Goal: Task Accomplishment & Management: Manage account settings

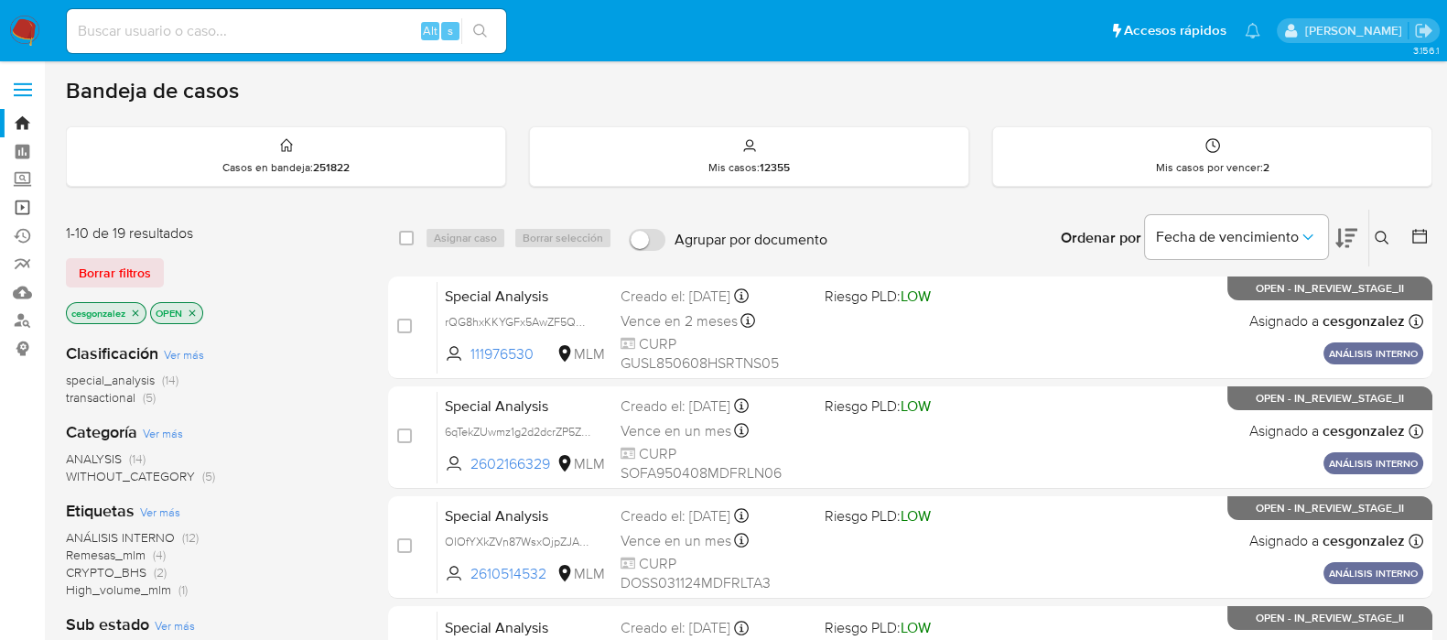
click at [27, 211] on link "Operaciones masivas" at bounding box center [109, 207] width 218 height 28
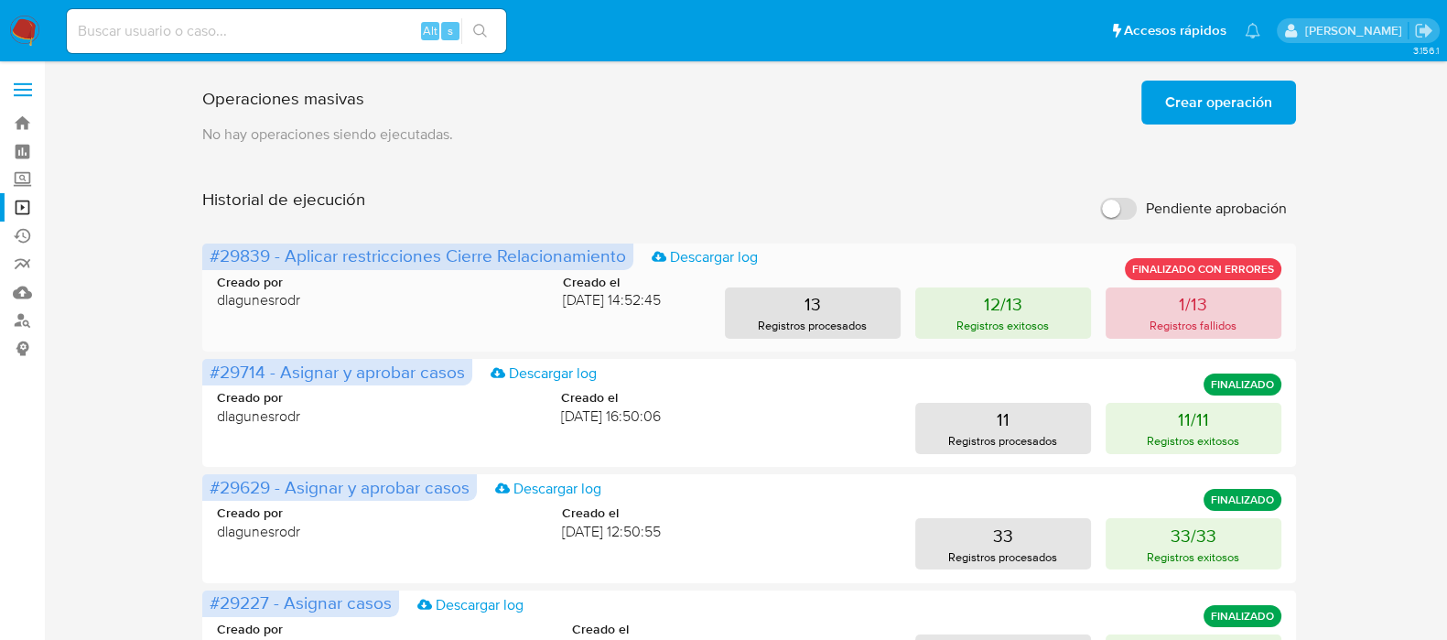
click at [1204, 329] on p "Registros fallidos" at bounding box center [1193, 325] width 87 height 17
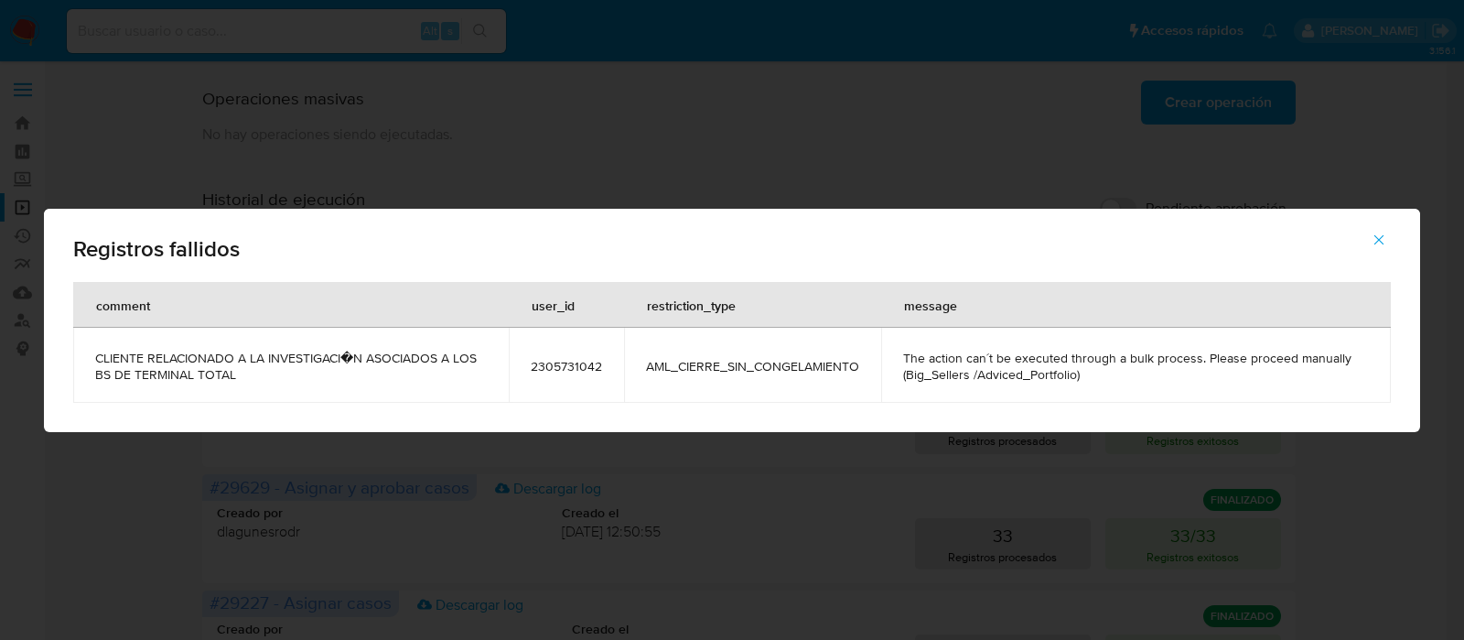
click at [560, 362] on span "2305731042" at bounding box center [566, 366] width 71 height 16
click at [1381, 238] on icon "button" at bounding box center [1380, 239] width 10 height 10
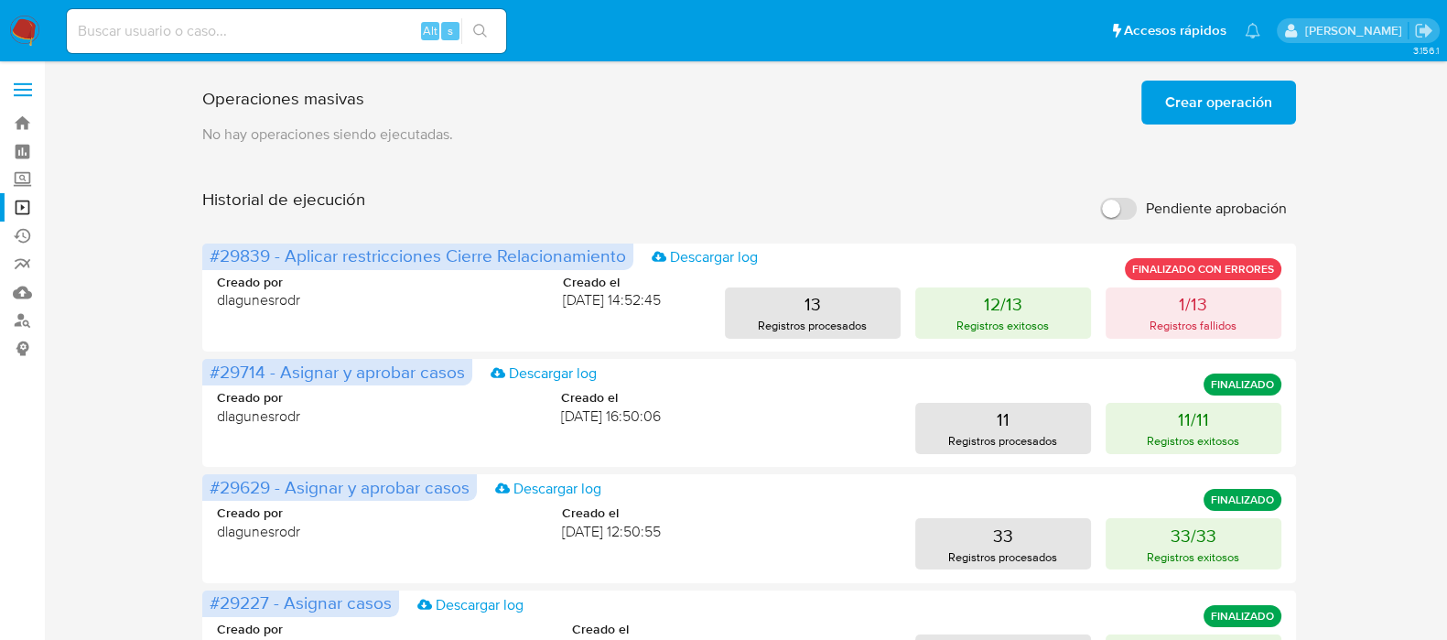
click at [184, 25] on input at bounding box center [286, 31] width 439 height 24
paste input "2305731042"
type input "2305731042"
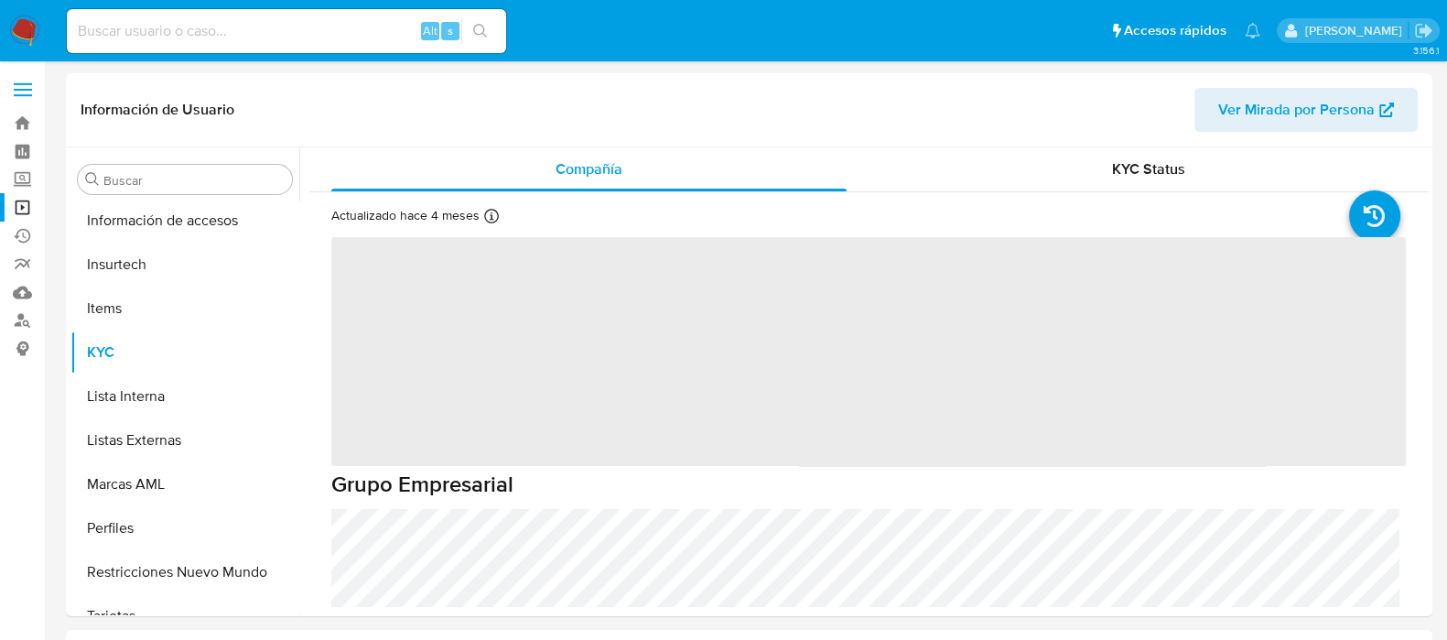
scroll to position [772, 0]
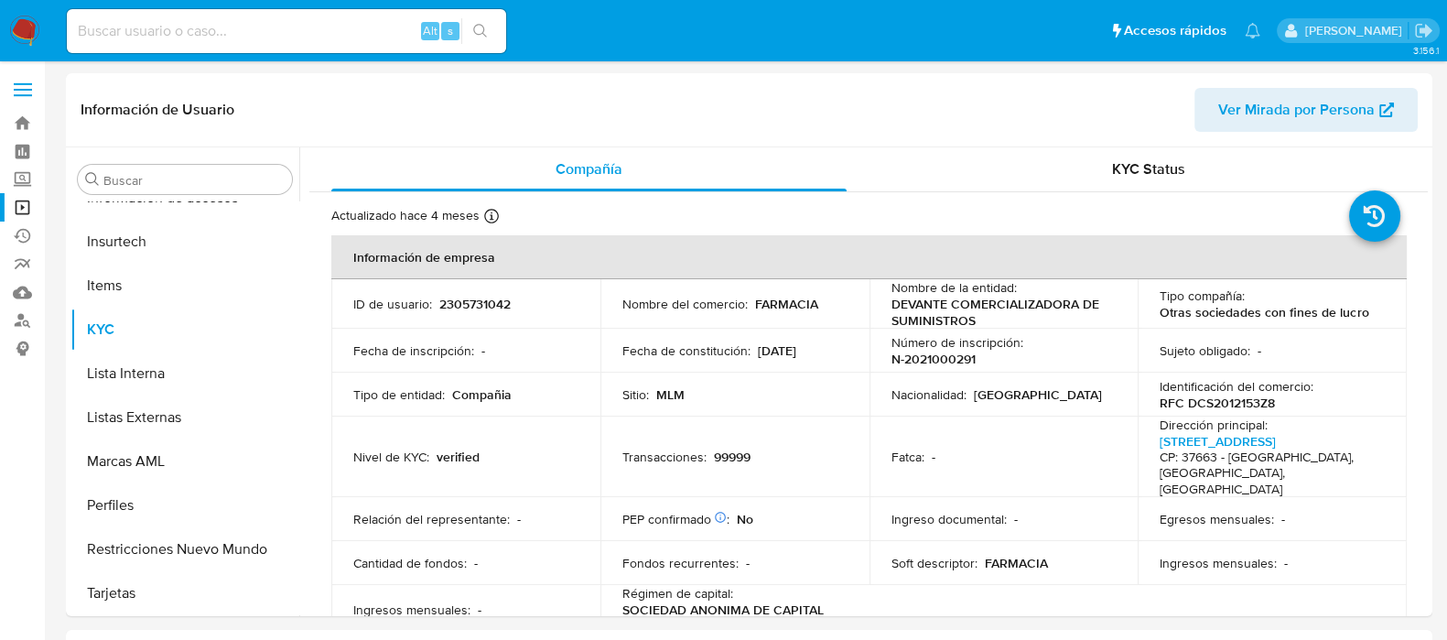
select select "10"
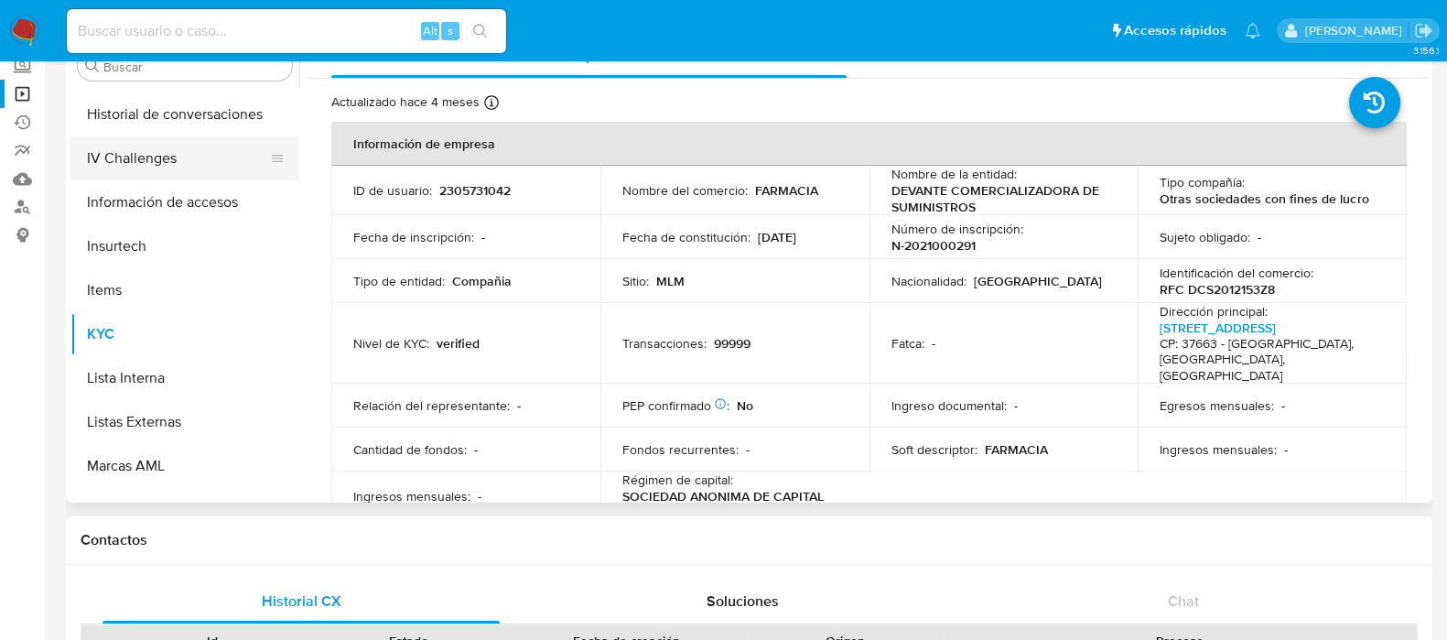
scroll to position [429, 0]
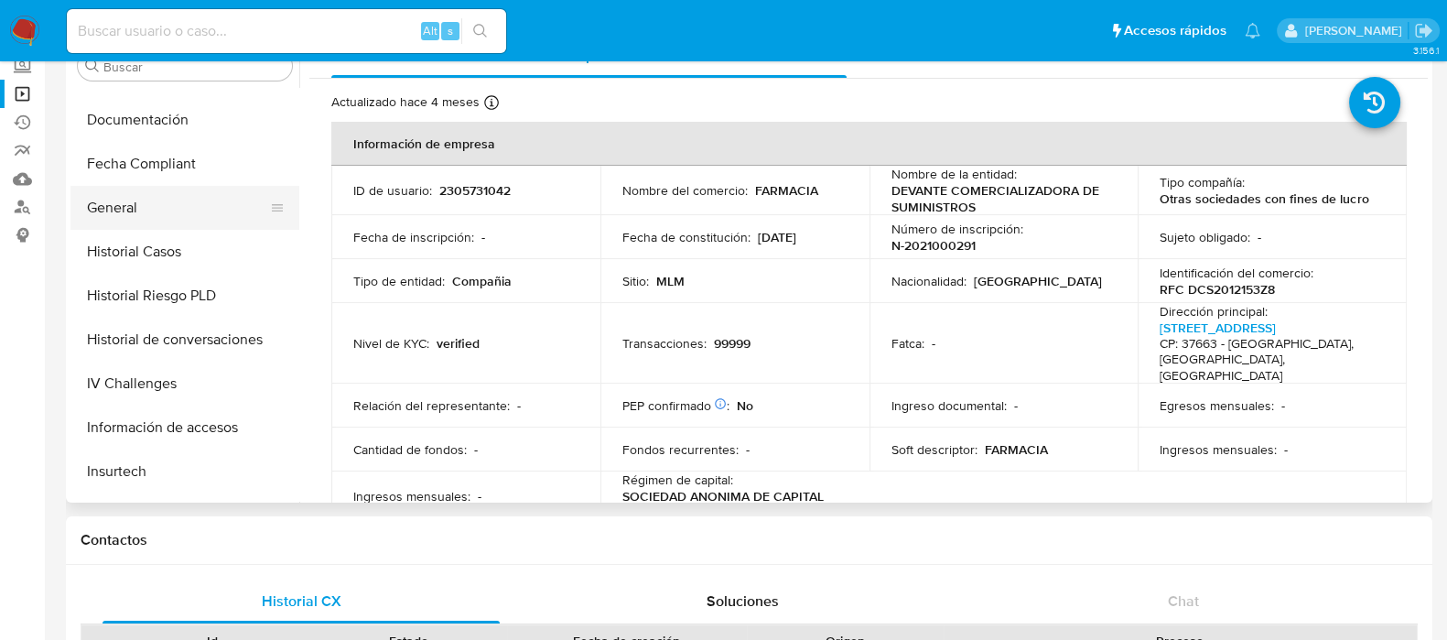
click at [160, 200] on button "General" at bounding box center [177, 208] width 214 height 44
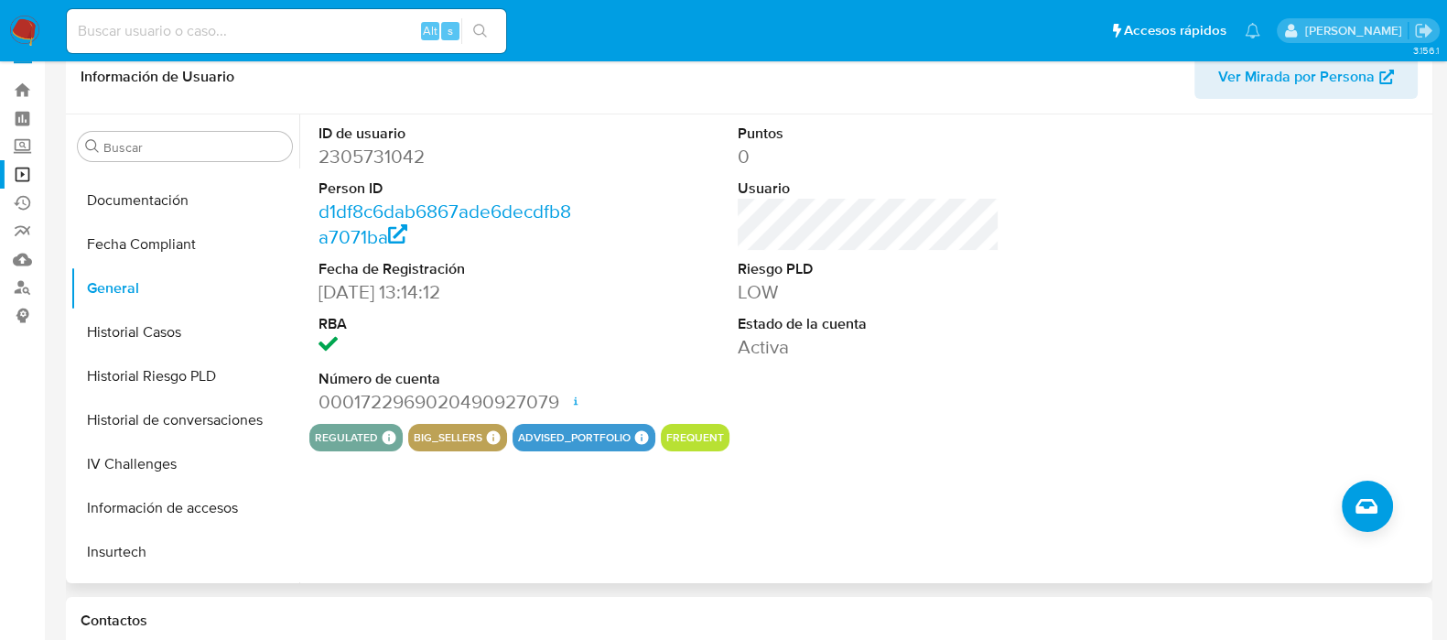
scroll to position [0, 0]
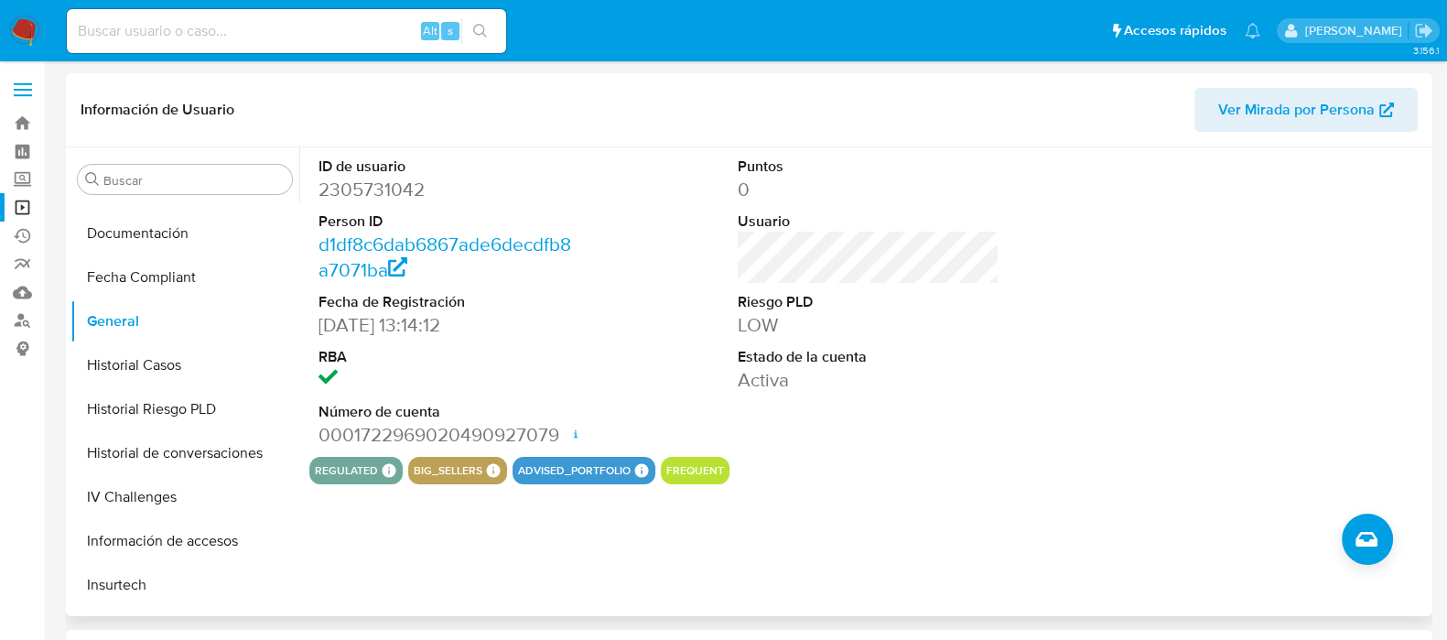
click at [385, 198] on dd "2305731042" at bounding box center [450, 190] width 262 height 26
copy dd "2305731042"
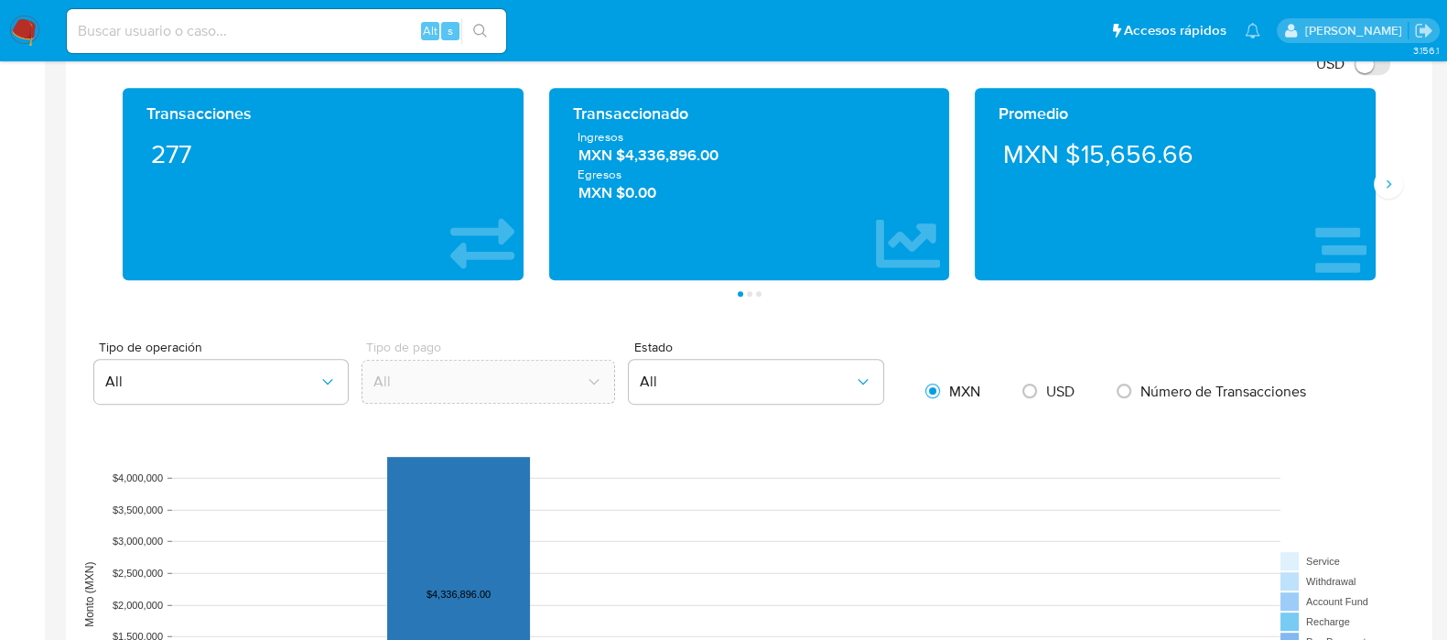
scroll to position [1030, 0]
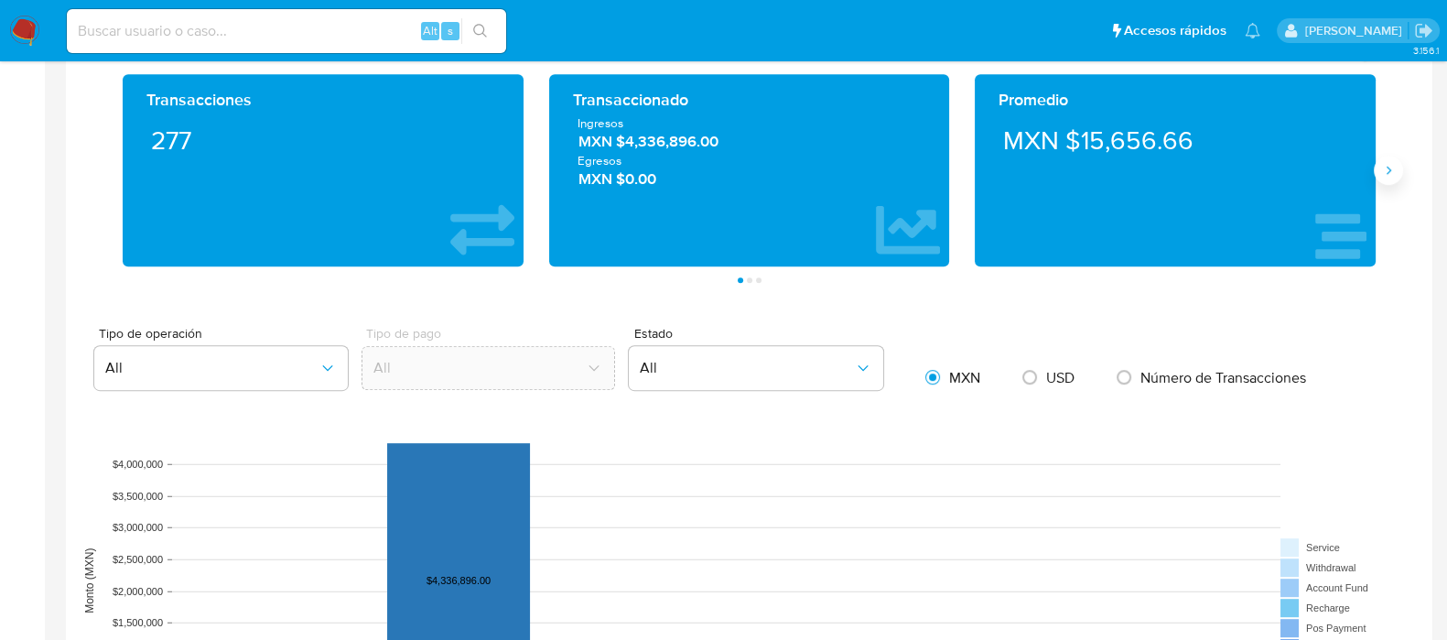
click at [1396, 165] on button "Siguiente" at bounding box center [1388, 170] width 29 height 29
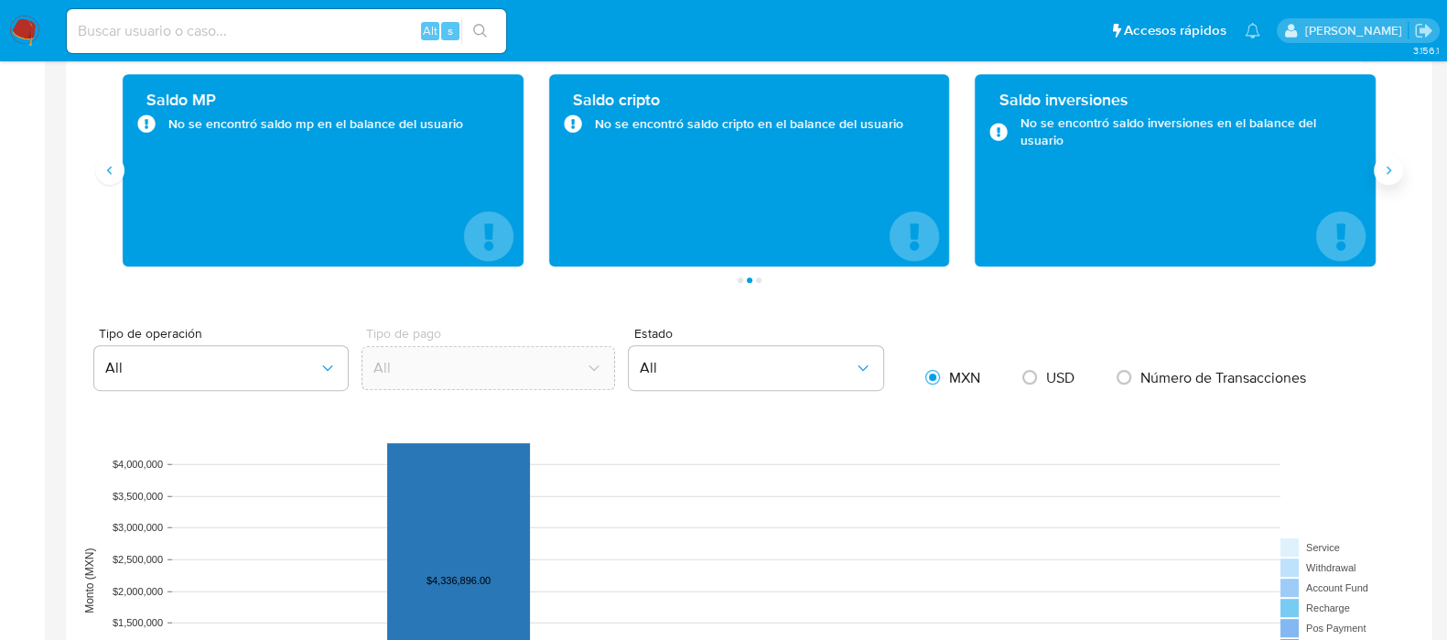
click at [1391, 171] on icon "Siguiente" at bounding box center [1388, 170] width 15 height 15
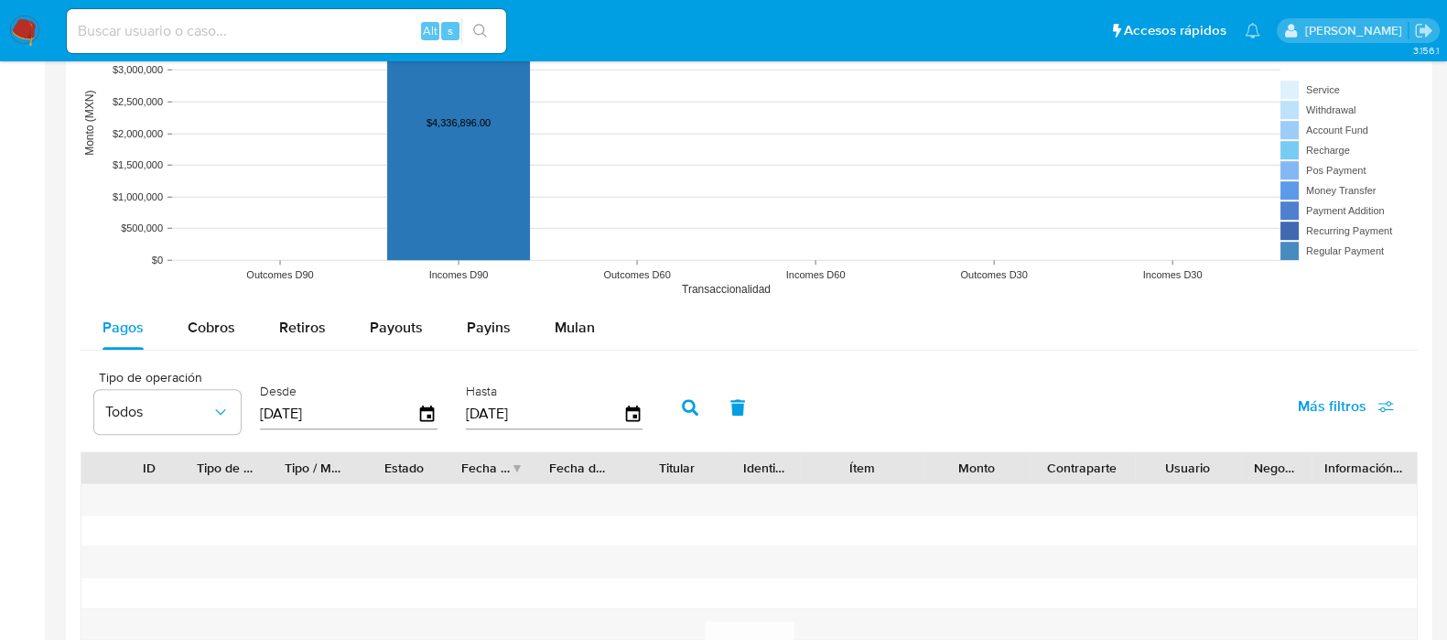
scroll to position [1486, 0]
click at [201, 332] on span "Cobros" at bounding box center [212, 328] width 48 height 21
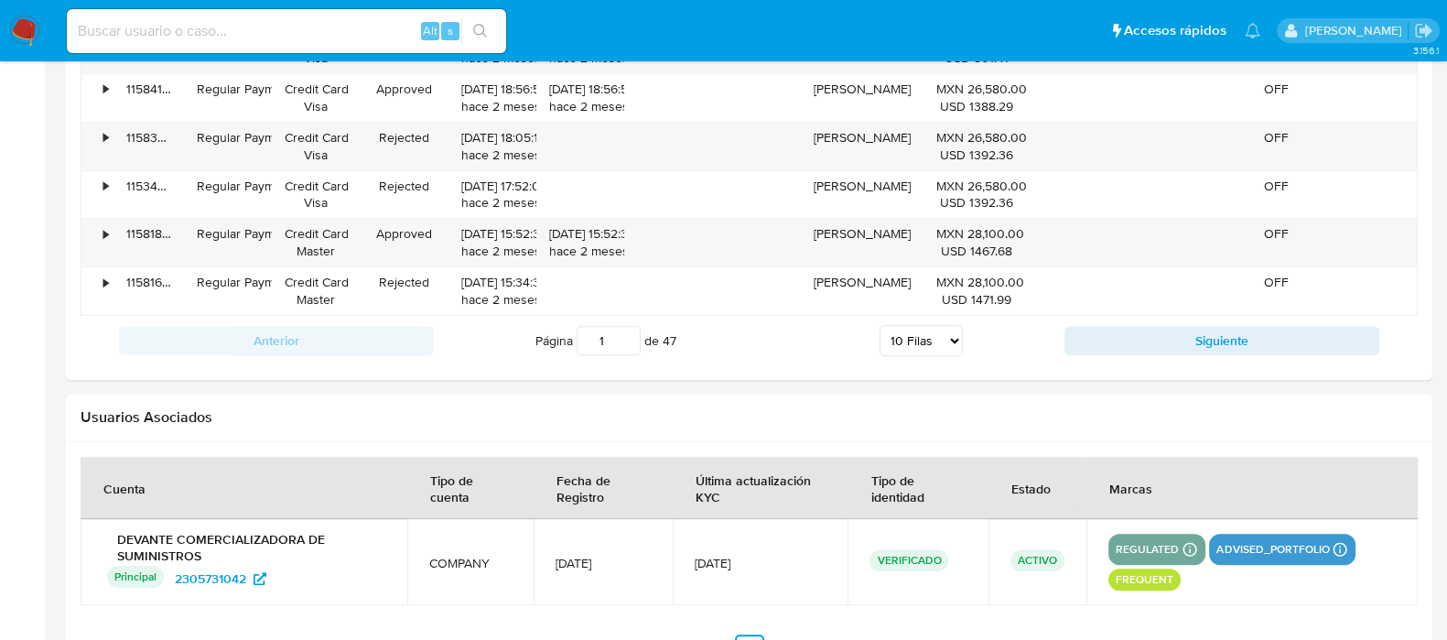
scroll to position [1945, 0]
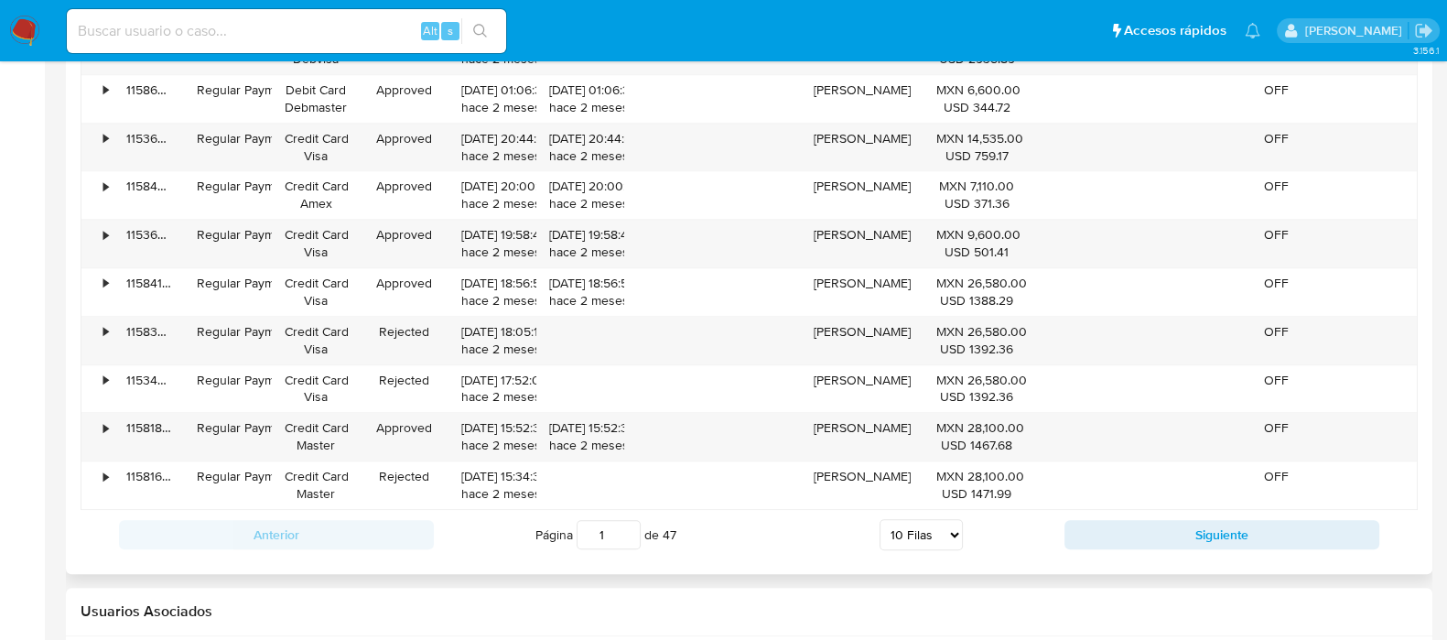
click at [943, 523] on select "5 Filas 10 Filas 20 Filas 25 Filas 50 Filas 100 Filas" at bounding box center [921, 534] width 83 height 31
select select "50"
click at [880, 519] on select "5 Filas 10 Filas 20 Filas 25 Filas 50 Filas 100 Filas" at bounding box center [921, 534] width 83 height 31
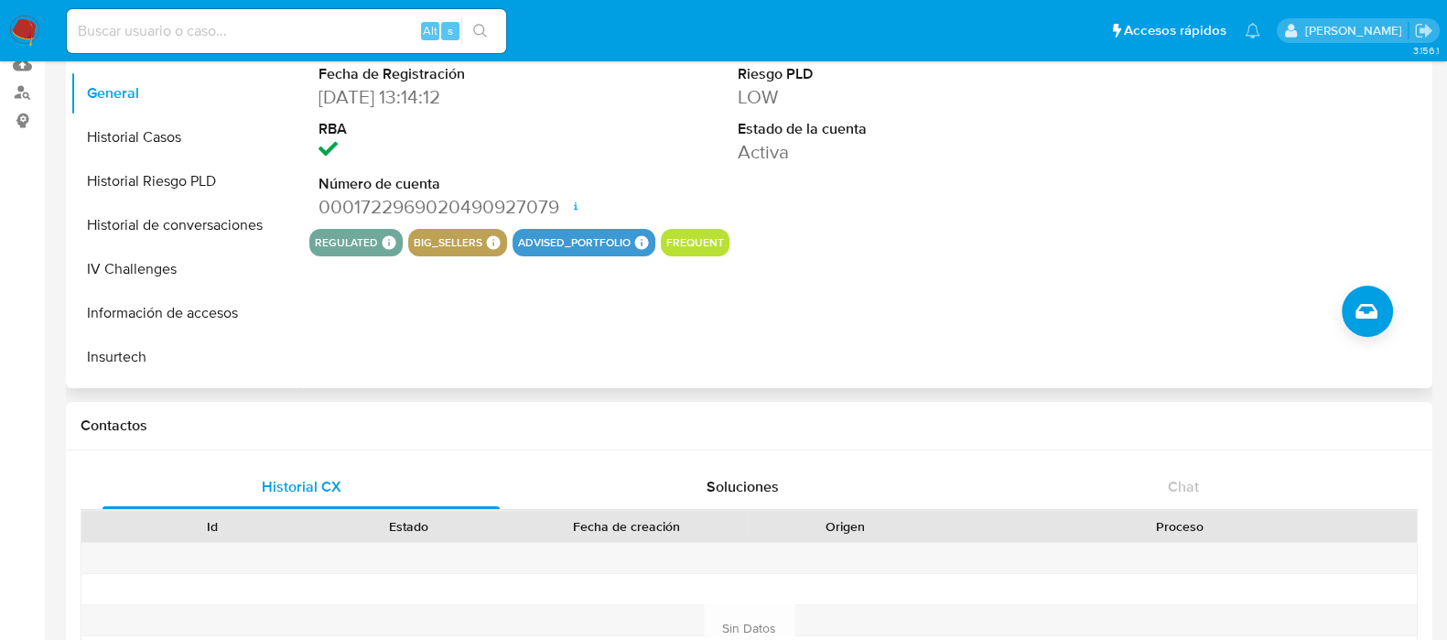
scroll to position [0, 0]
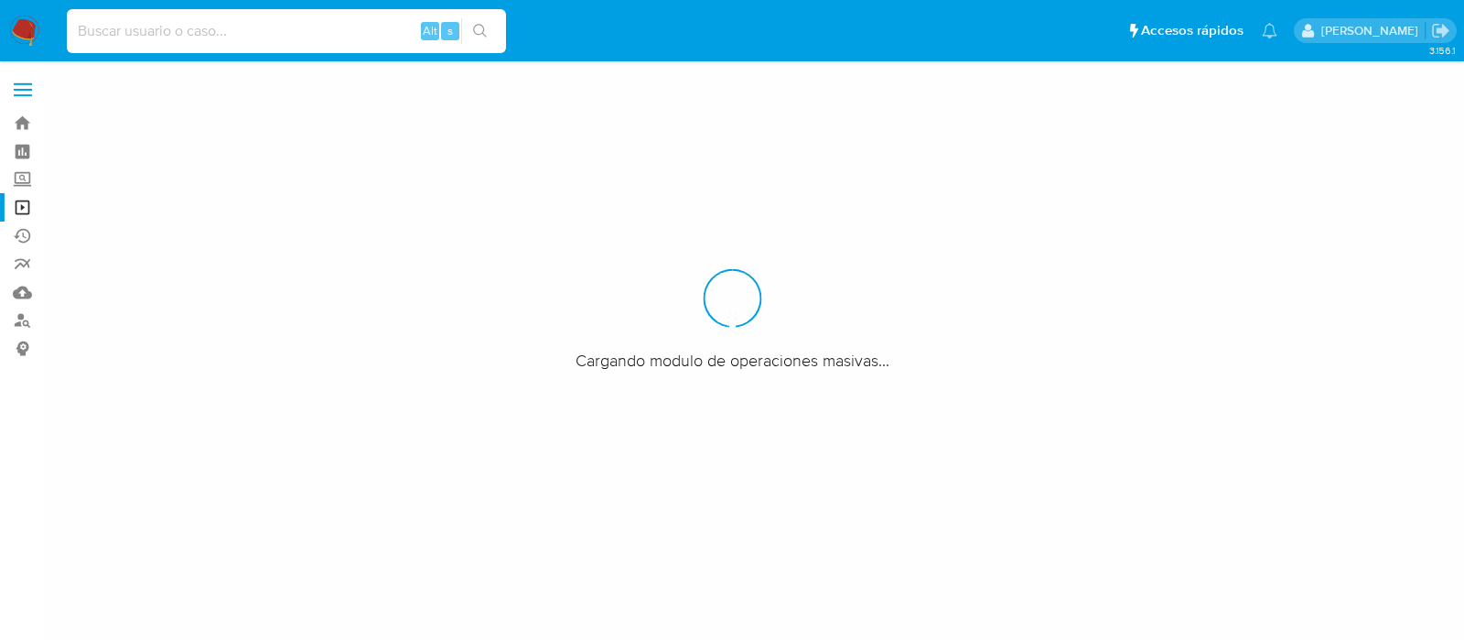
click at [122, 26] on input at bounding box center [286, 31] width 439 height 24
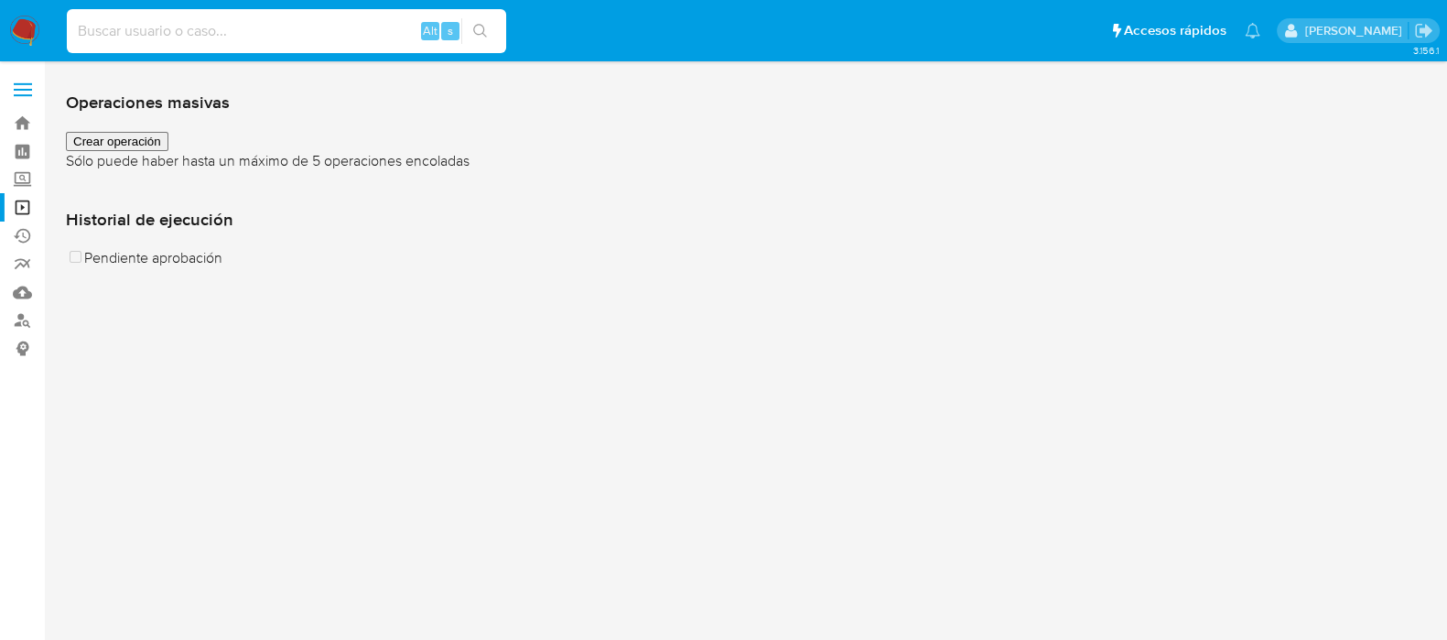
paste input "2305731042"
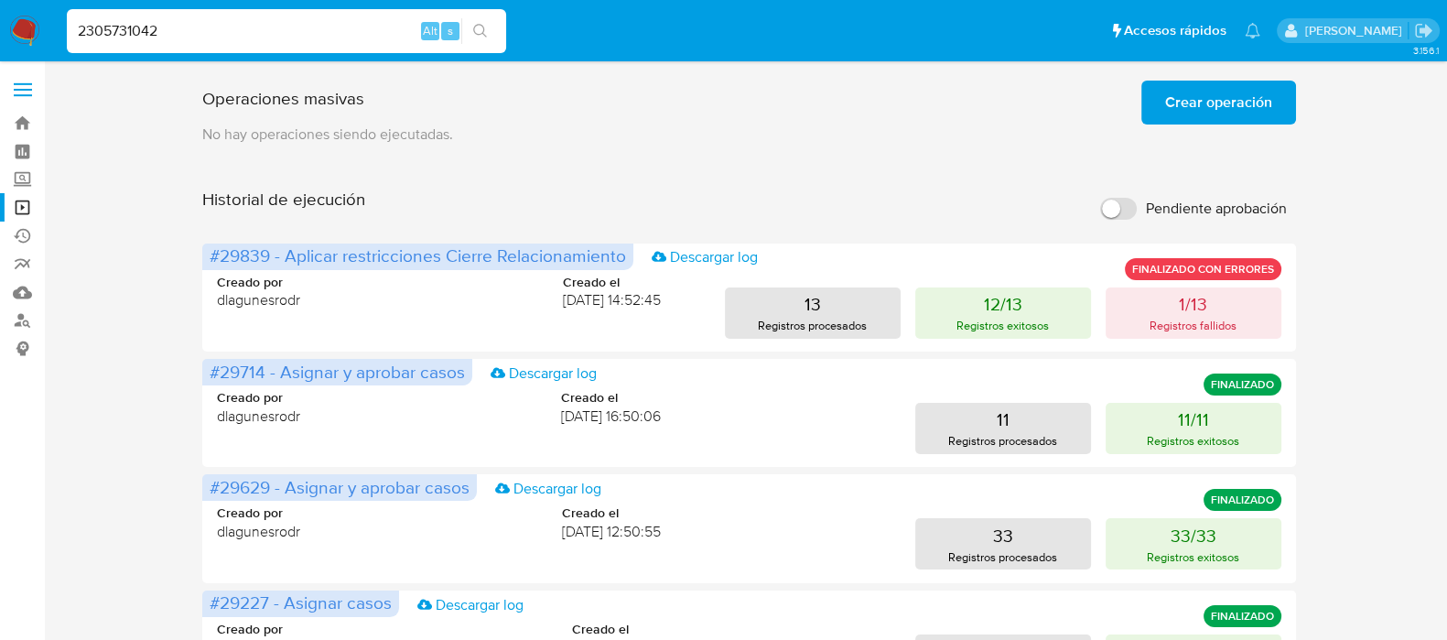
type input "2305731042"
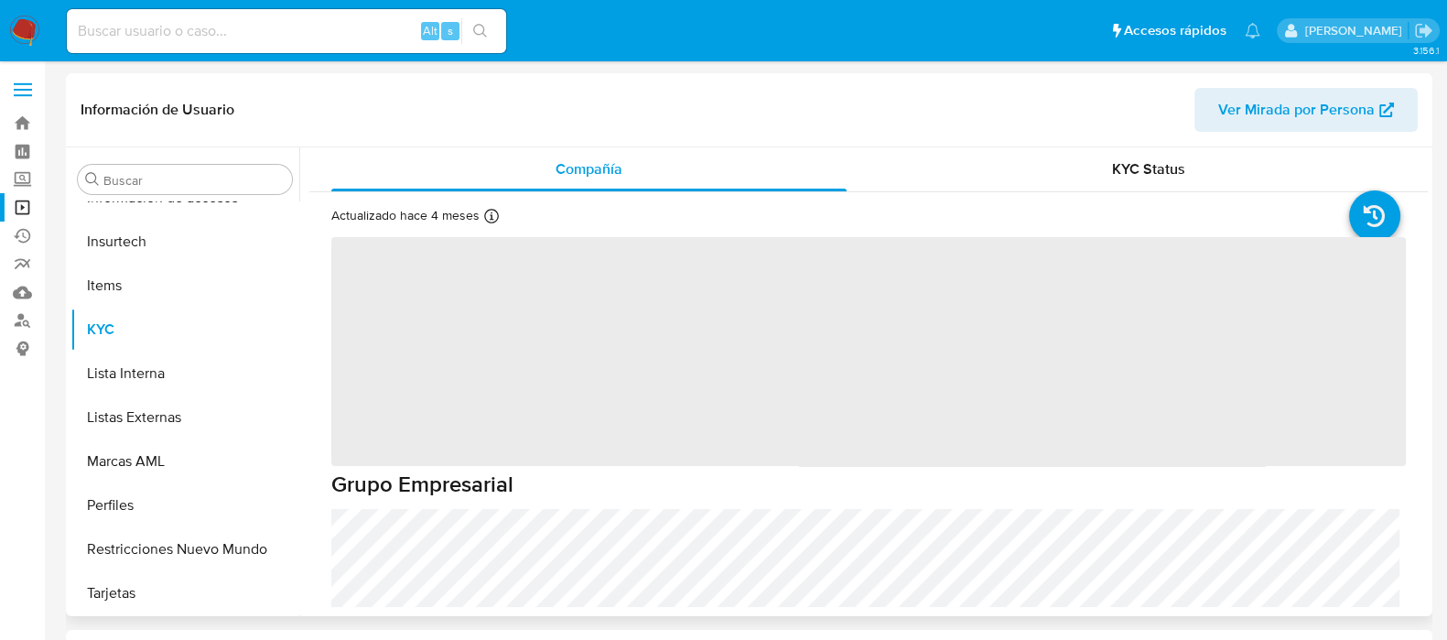
scroll to position [772, 0]
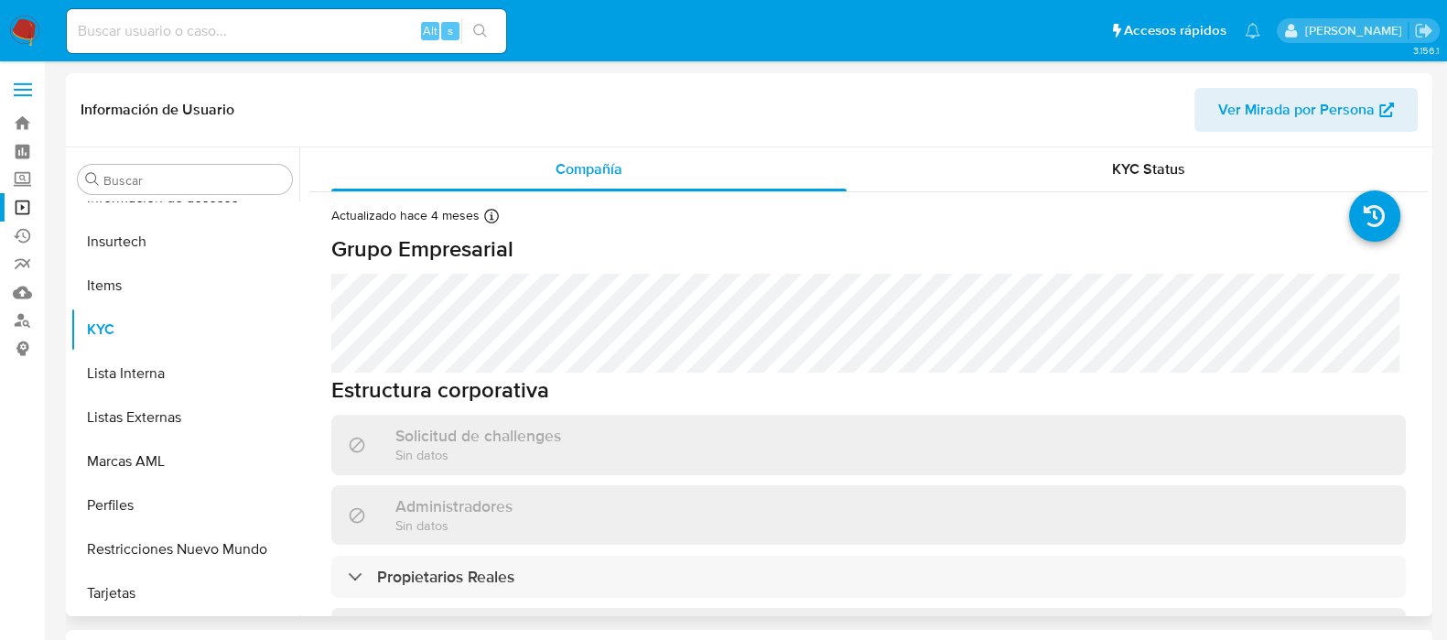
select select "10"
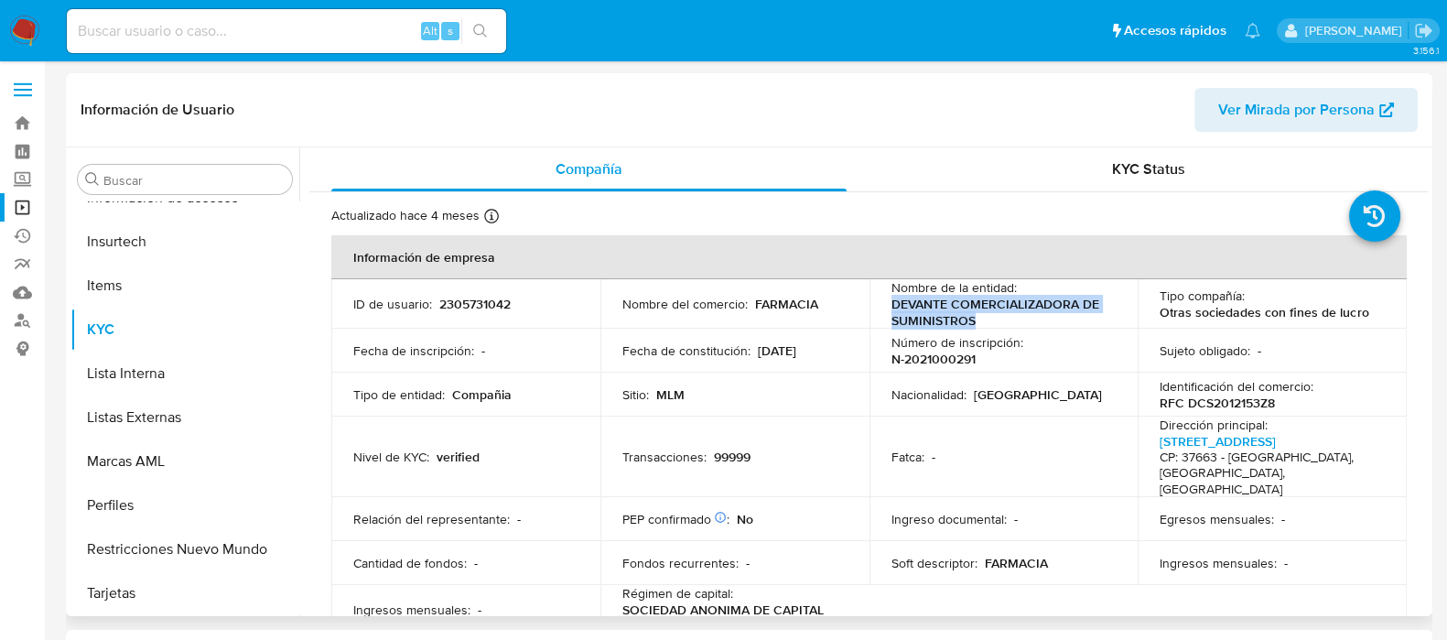
drag, startPoint x: 889, startPoint y: 304, endPoint x: 1029, endPoint y: 328, distance: 142.0
click at [1029, 328] on tbody "ID de usuario : 2305731042 Nombre del comercio : FARMACIA Nombre de la entidad …" at bounding box center [868, 457] width 1075 height 356
copy p "DEVANTE COMERCIALIZADORA DE SUMINISTROS"
click at [1314, 362] on td "Sujeto obligado : -" at bounding box center [1272, 351] width 269 height 44
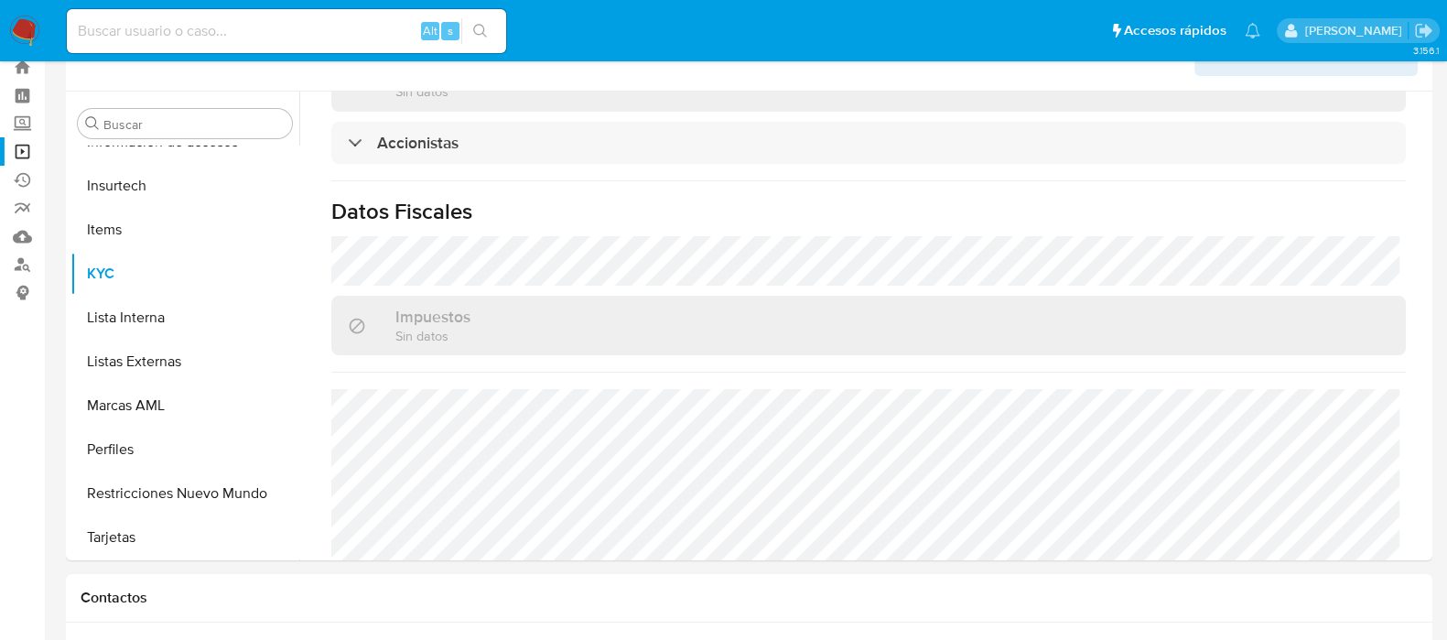
scroll to position [0, 0]
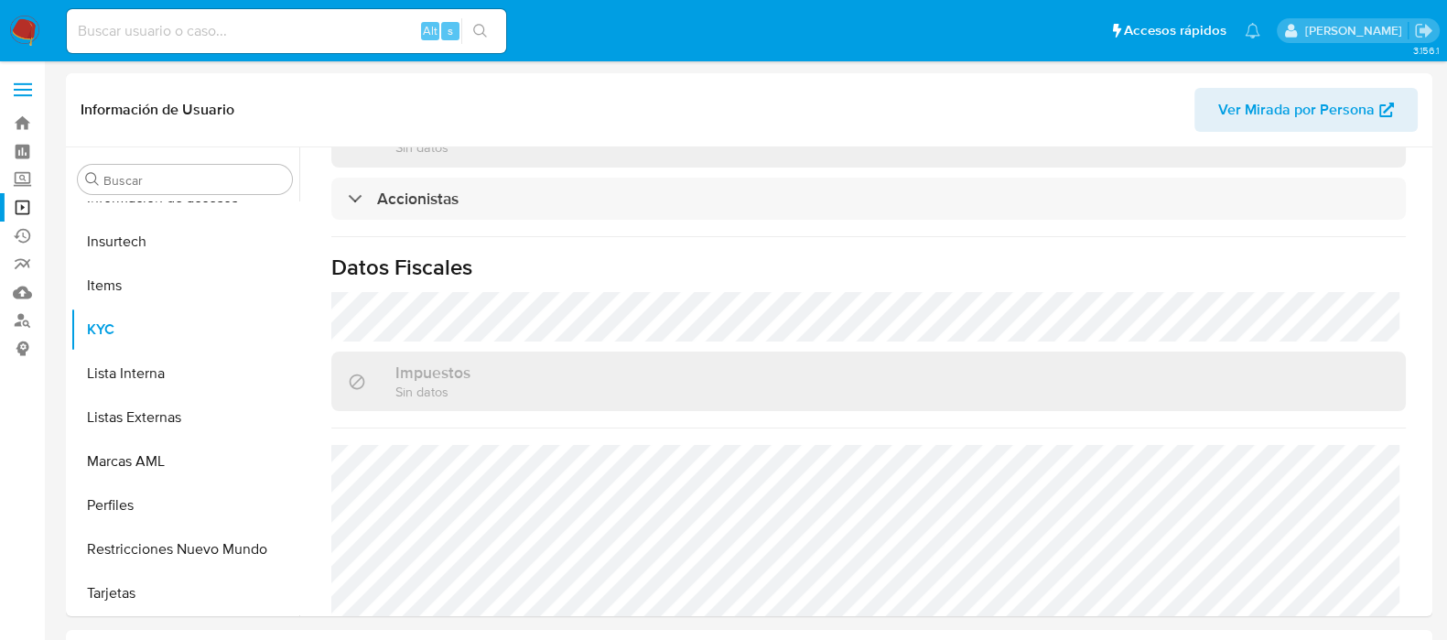
click at [17, 31] on img at bounding box center [24, 31] width 31 height 31
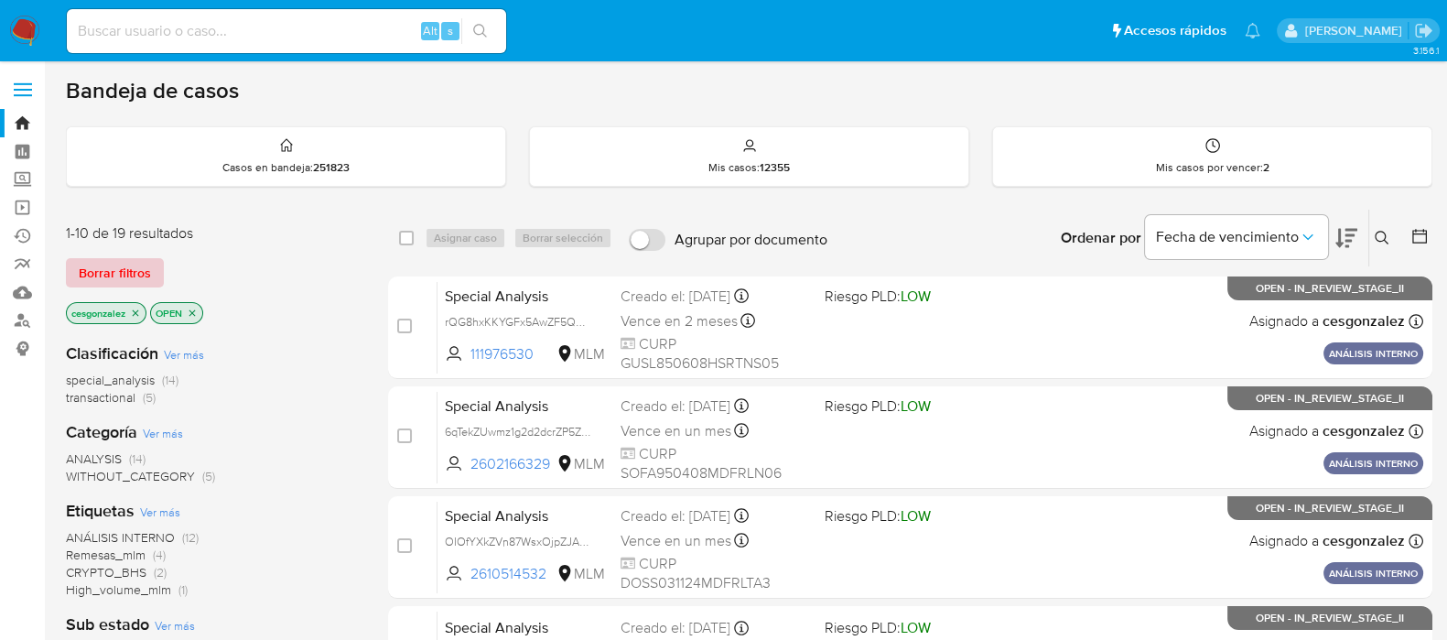
click at [127, 280] on span "Borrar filtros" at bounding box center [115, 273] width 72 height 26
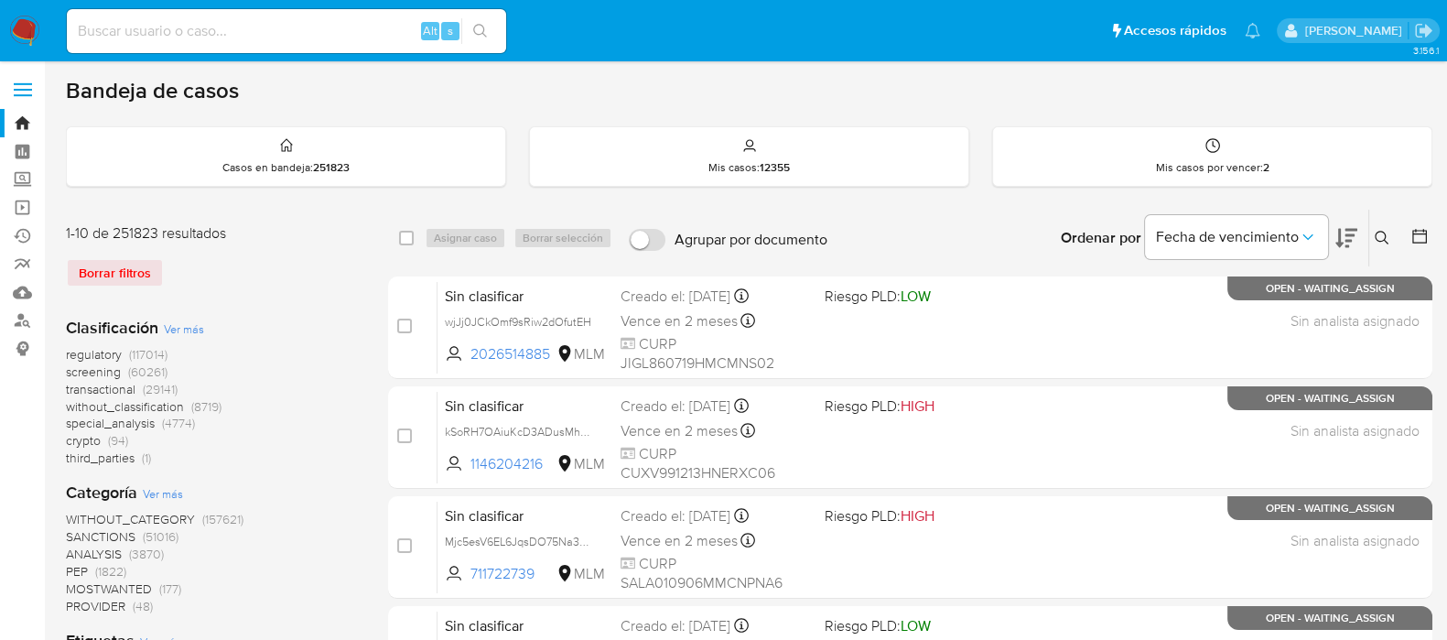
click at [99, 362] on span "screening" at bounding box center [93, 371] width 55 height 18
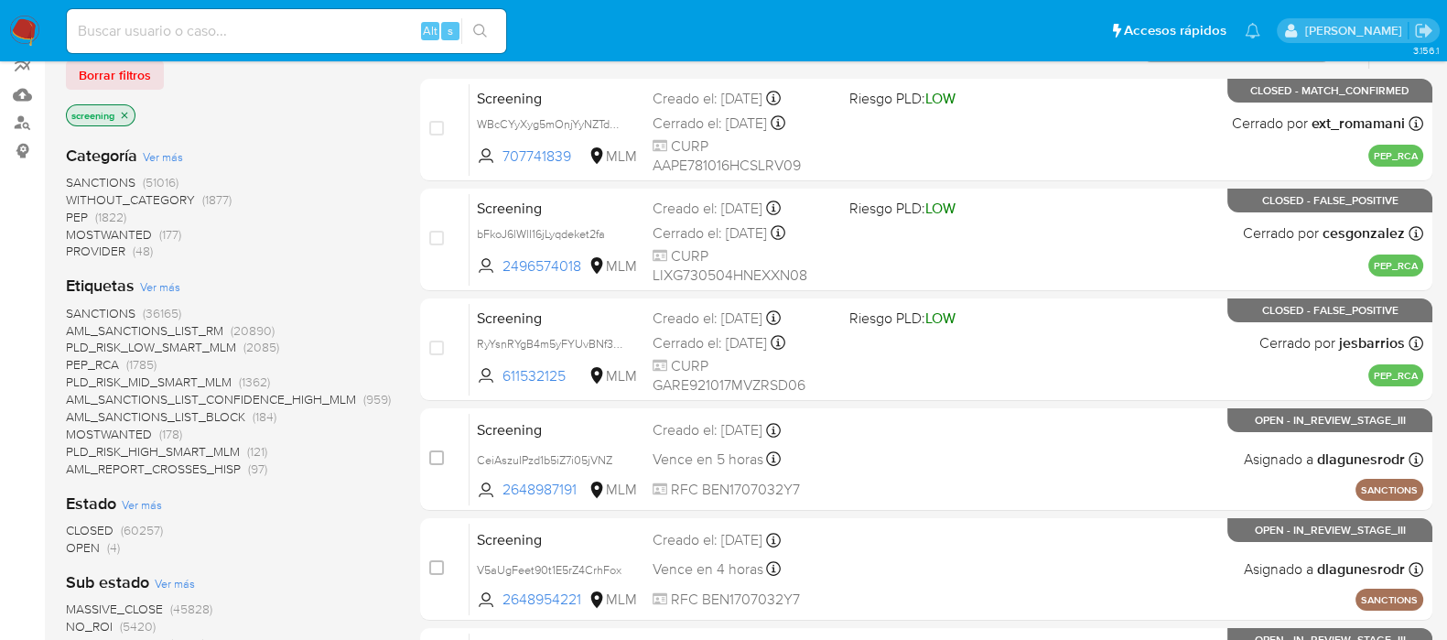
scroll to position [228, 0]
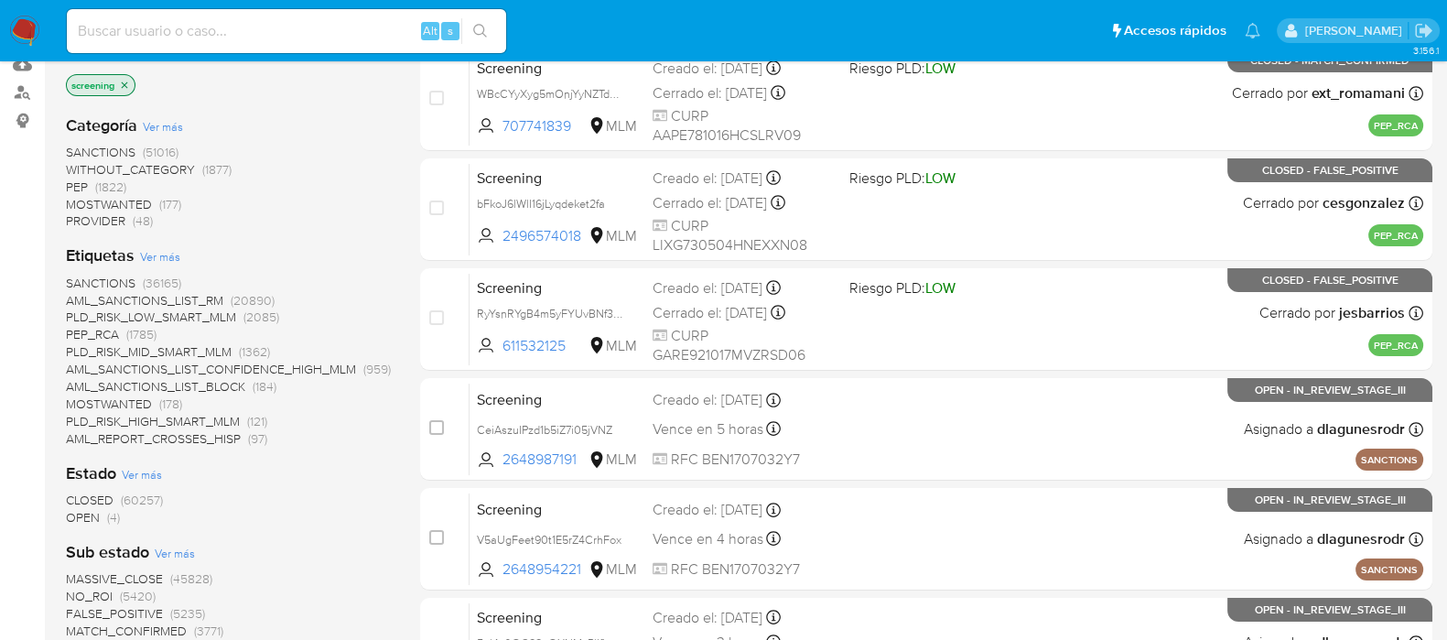
click at [82, 503] on span "CLOSED" at bounding box center [90, 500] width 48 height 18
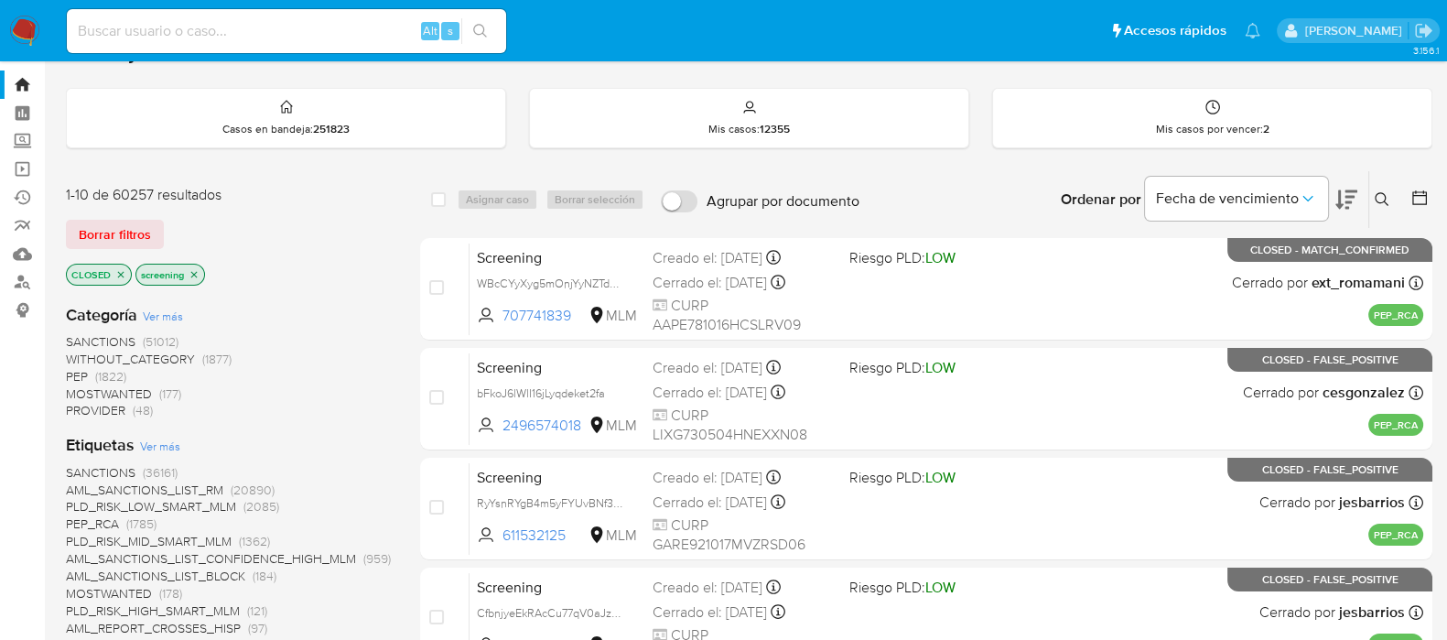
scroll to position [3, 0]
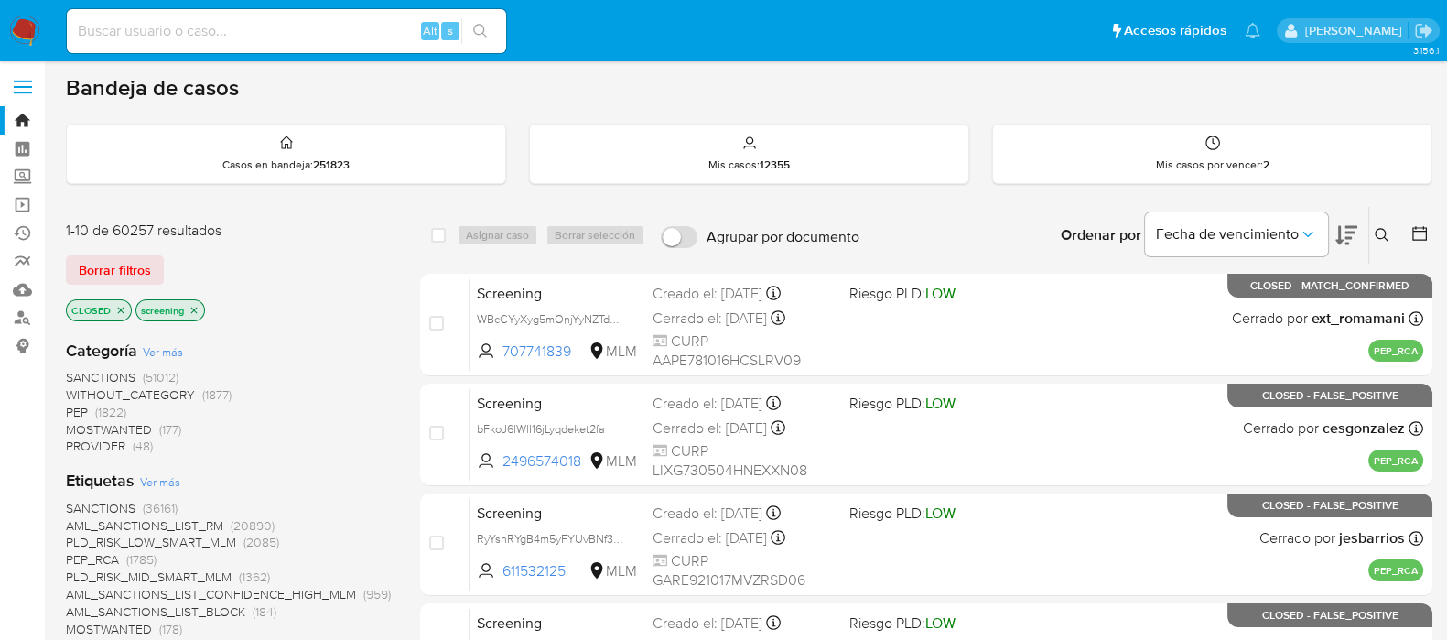
click at [116, 307] on icon "close-filter" at bounding box center [120, 310] width 11 height 11
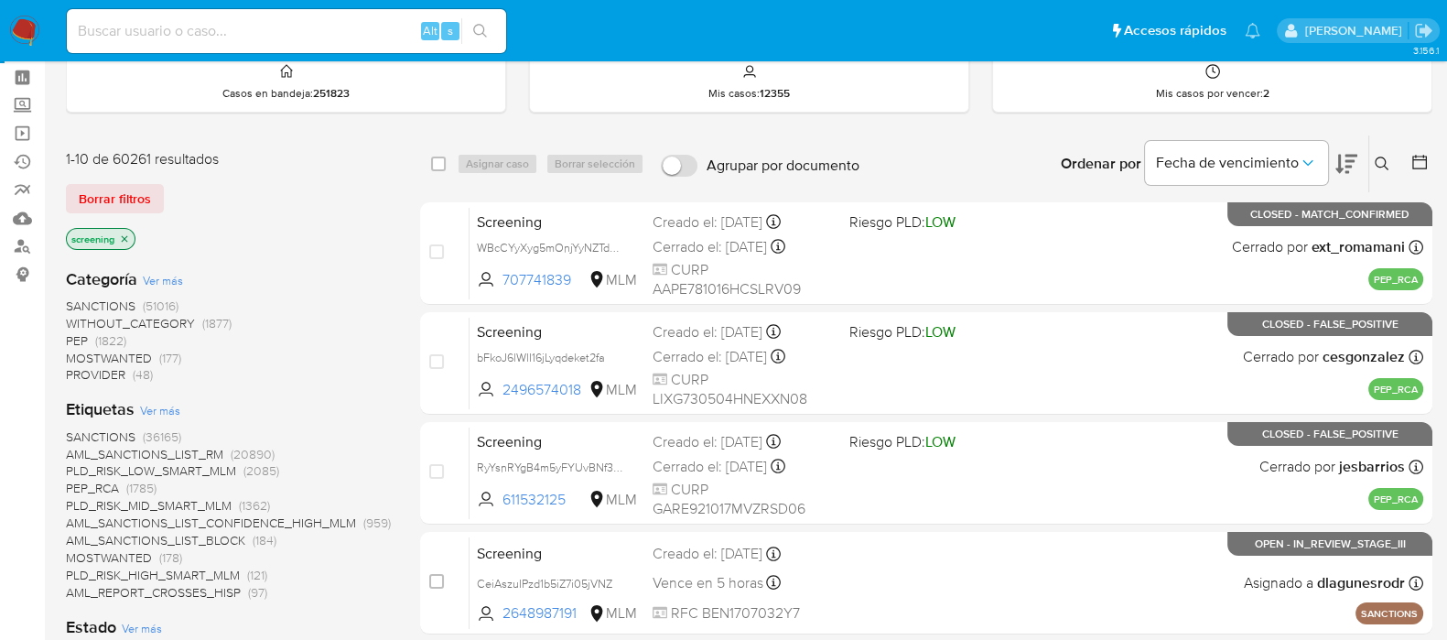
scroll to position [232, 0]
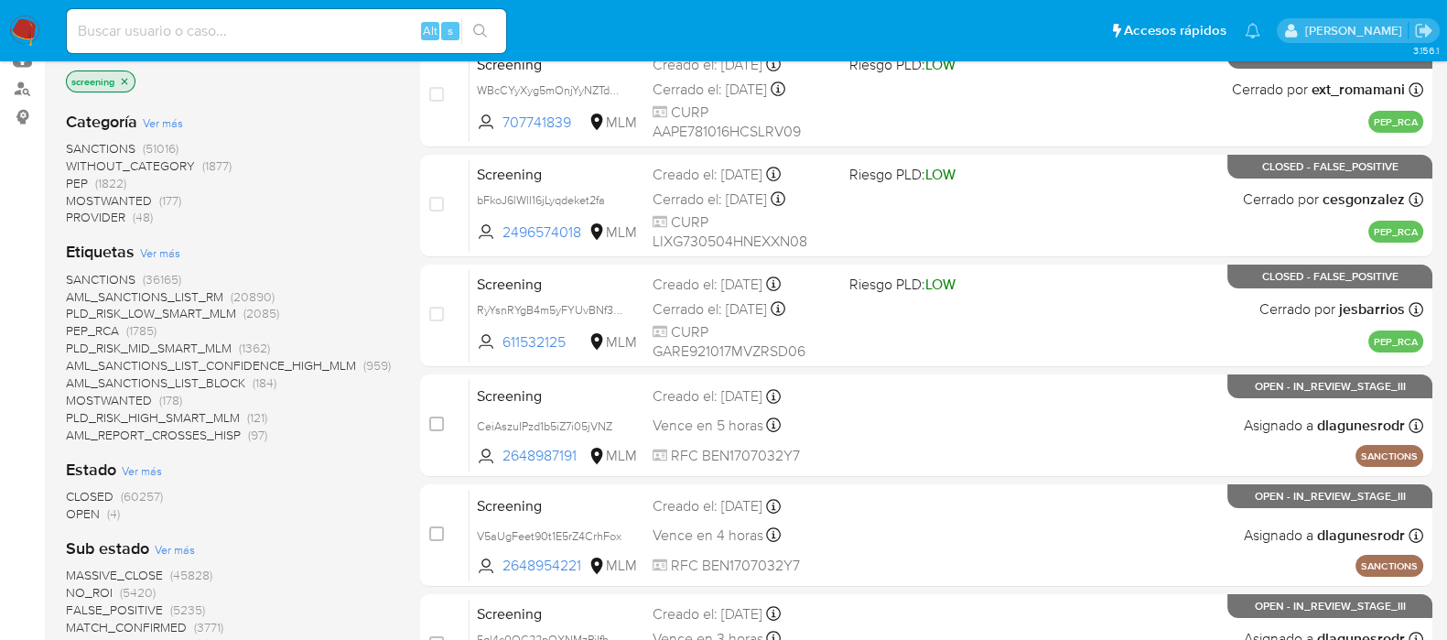
click at [96, 513] on span "OPEN" at bounding box center [83, 513] width 34 height 18
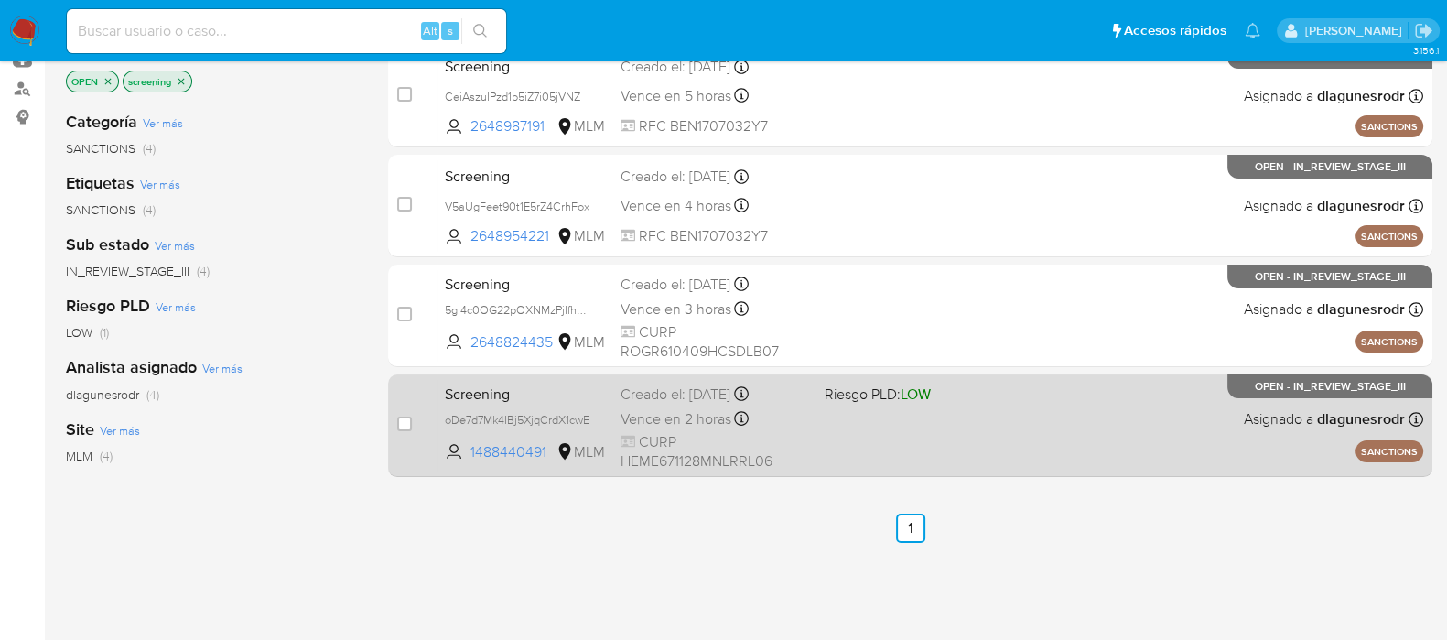
click at [859, 427] on div "Screening oDe7d7Mk4IBj5XjqCrdX1cwE 1488440491 MLM Riesgo PLD: LOW Creado el: 26…" at bounding box center [930, 425] width 986 height 92
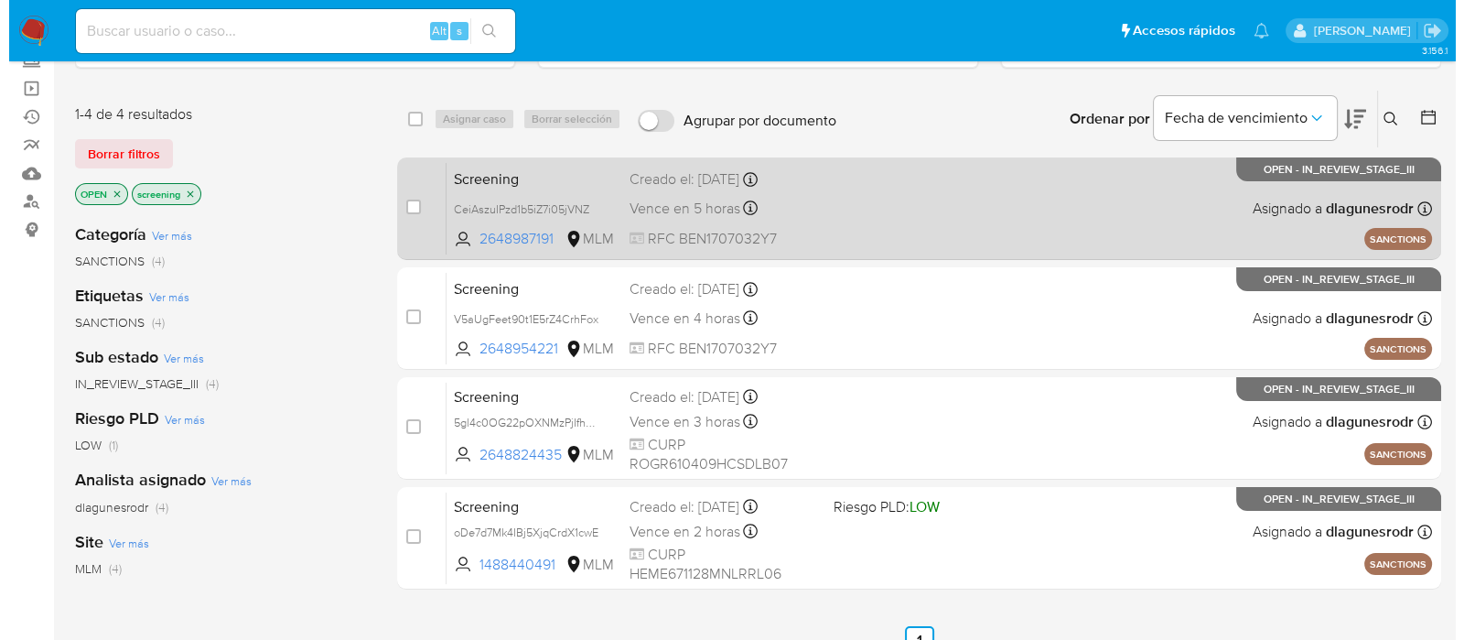
scroll to position [117, 0]
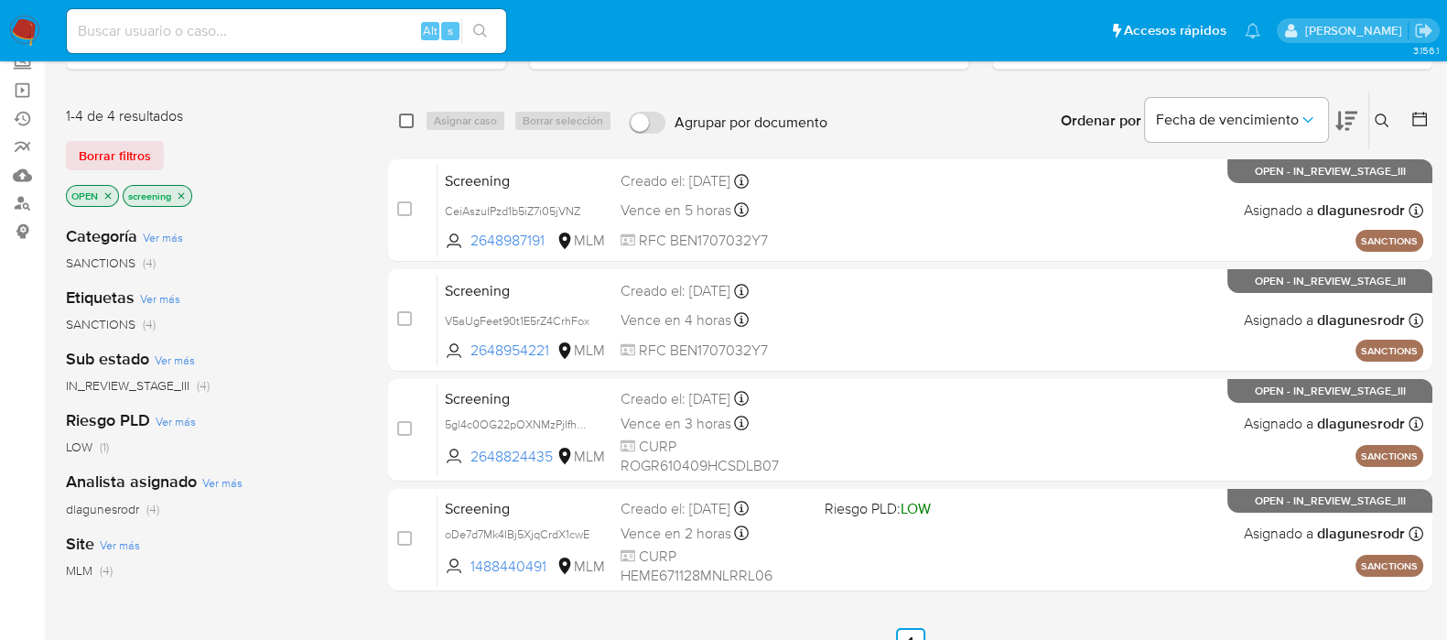
click at [409, 120] on input "checkbox" at bounding box center [406, 120] width 15 height 15
checkbox input "true"
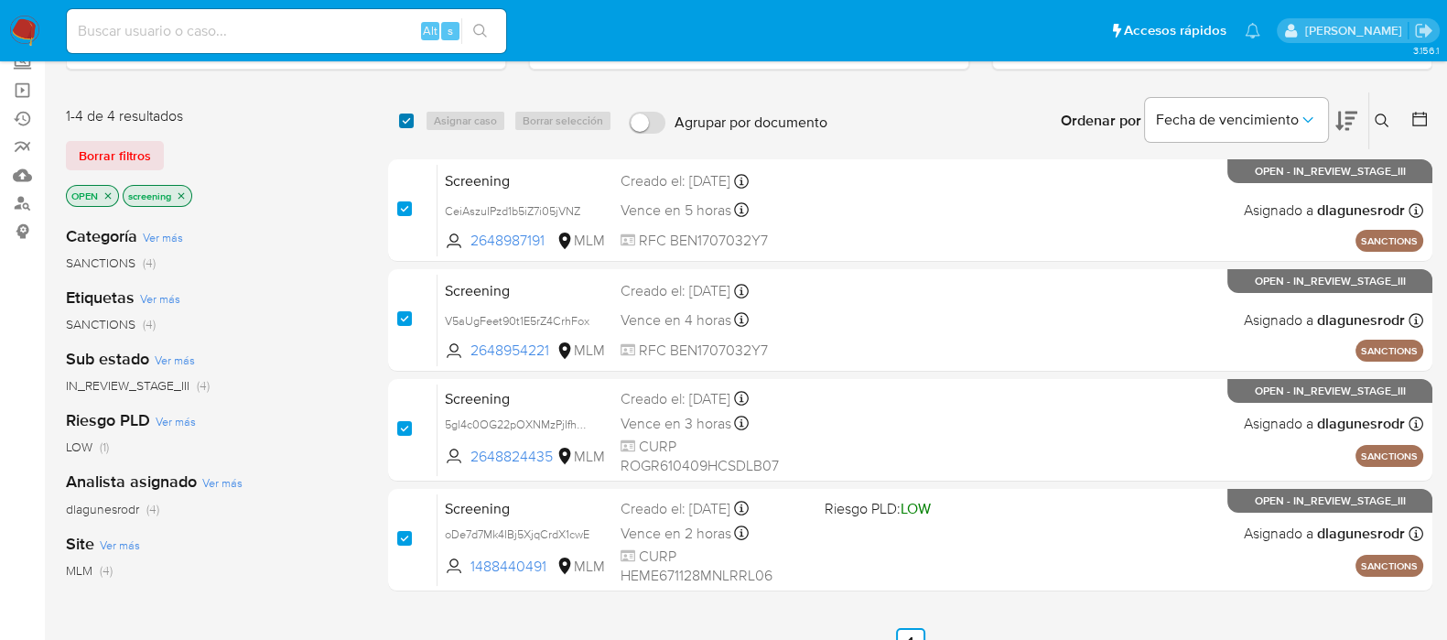
checkbox input "true"
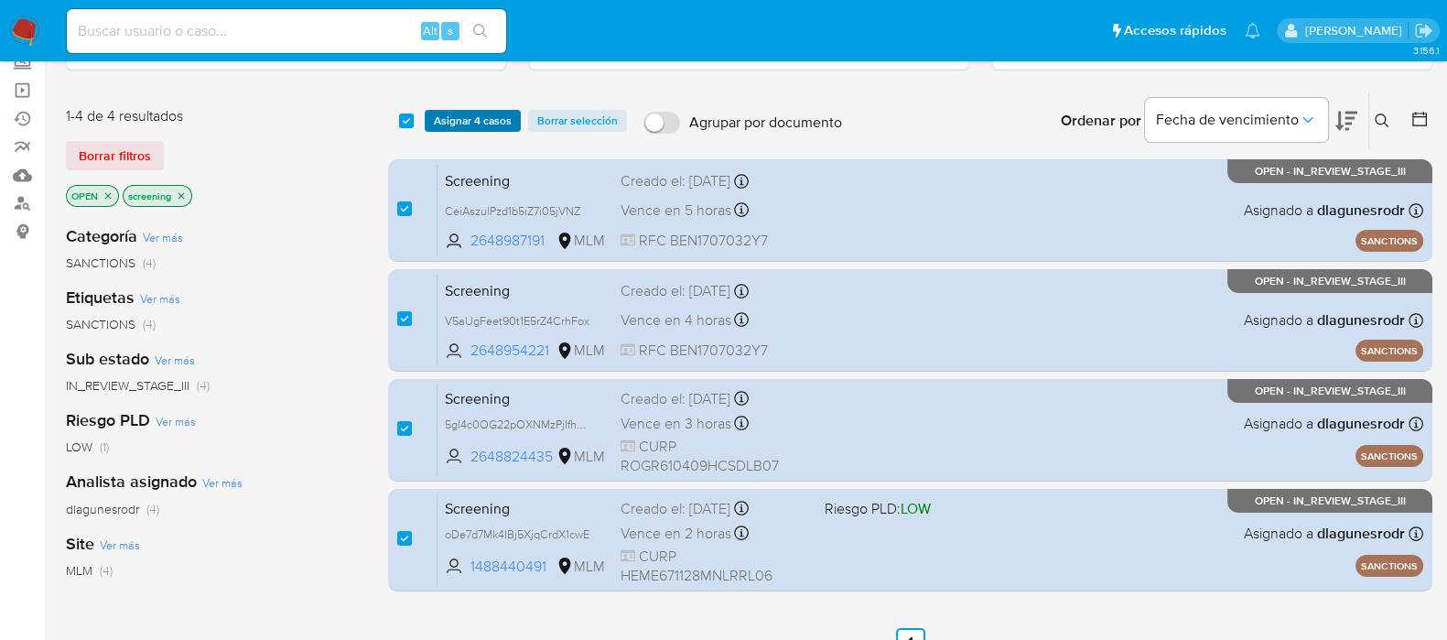
click at [457, 118] on span "Asignar 4 casos" at bounding box center [473, 121] width 78 height 18
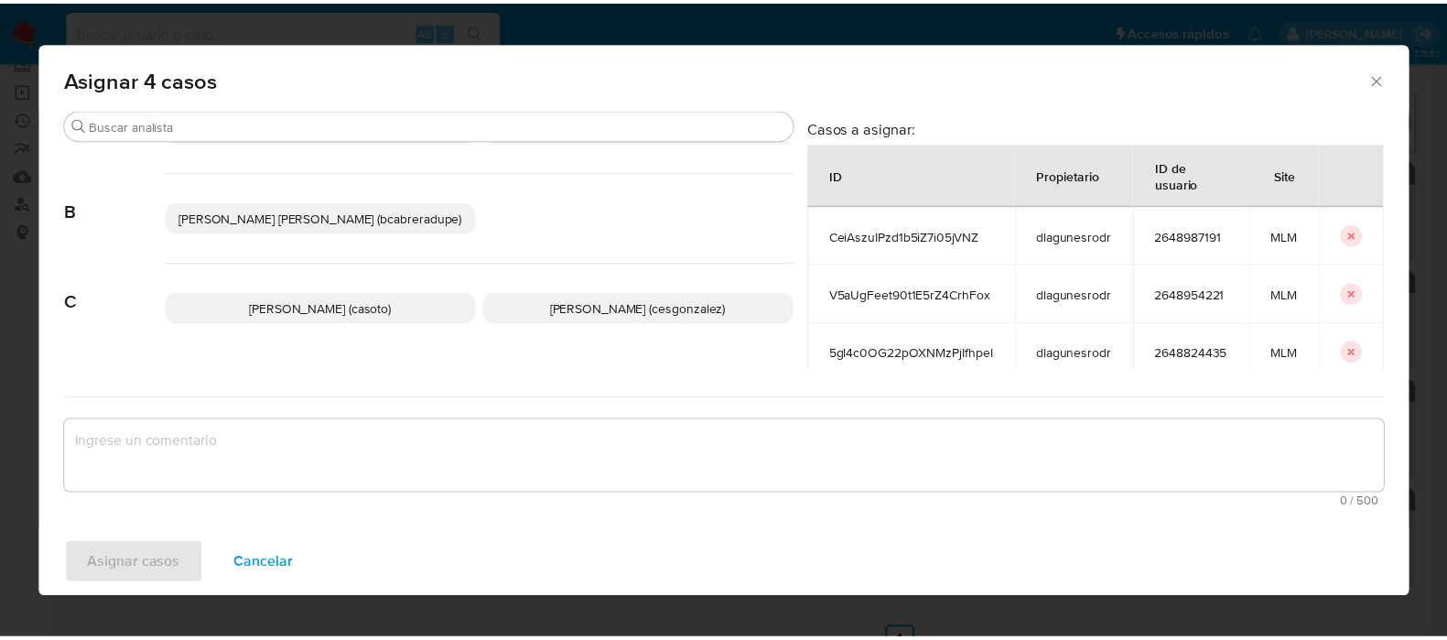
scroll to position [228, 0]
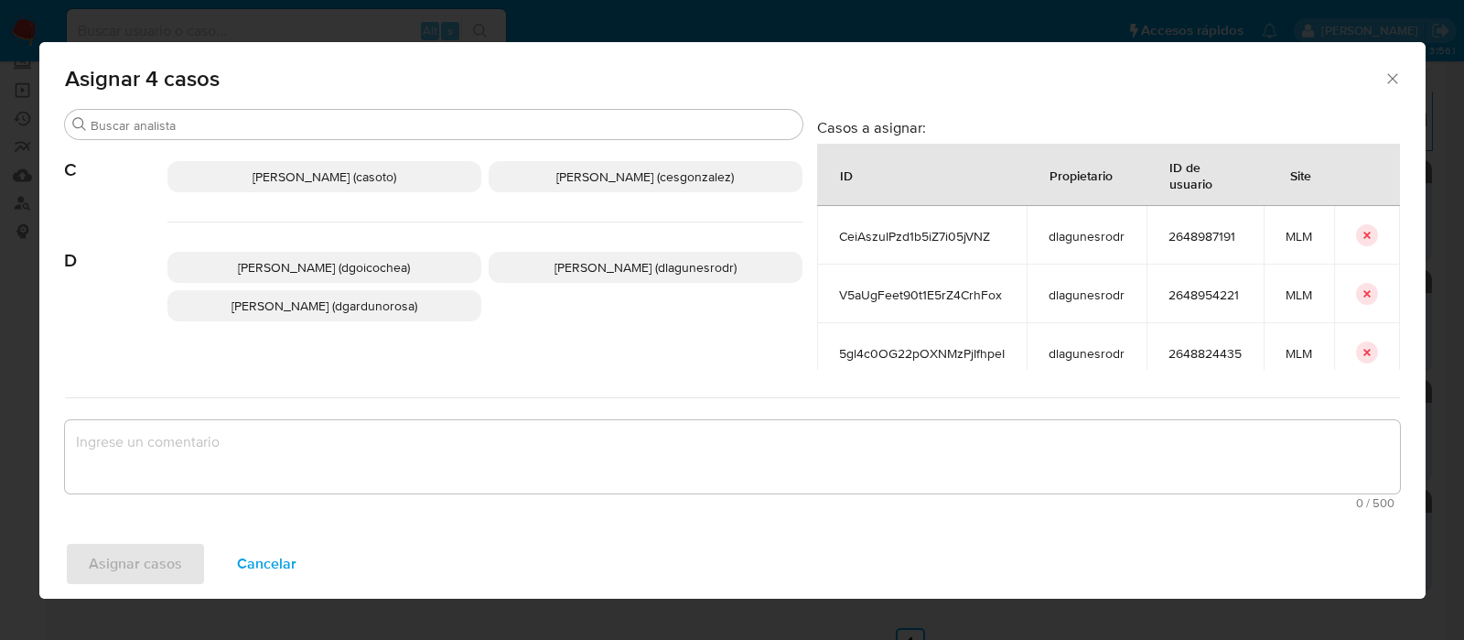
click at [610, 178] on span "Cesar Gonzalez (cesgonzalez)" at bounding box center [645, 176] width 178 height 18
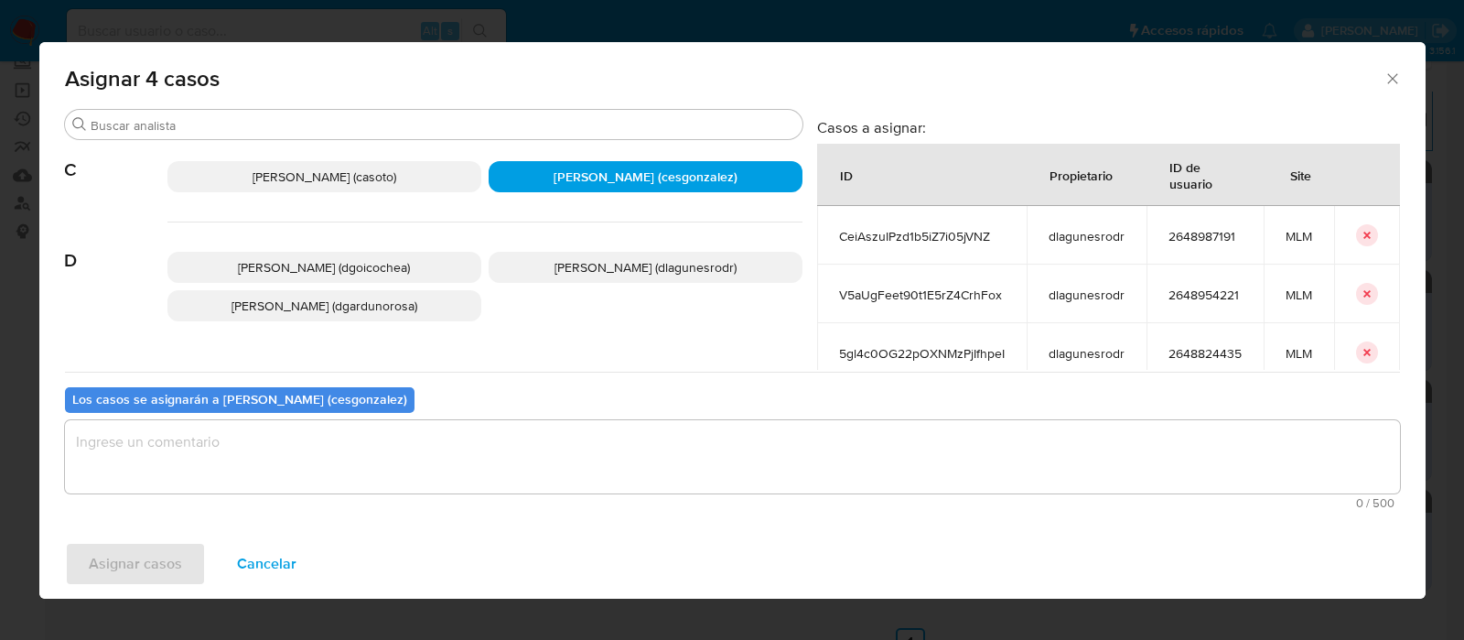
drag, startPoint x: 228, startPoint y: 456, endPoint x: 159, endPoint y: 524, distance: 96.4
click at [227, 456] on textarea "assign-modal" at bounding box center [732, 456] width 1335 height 73
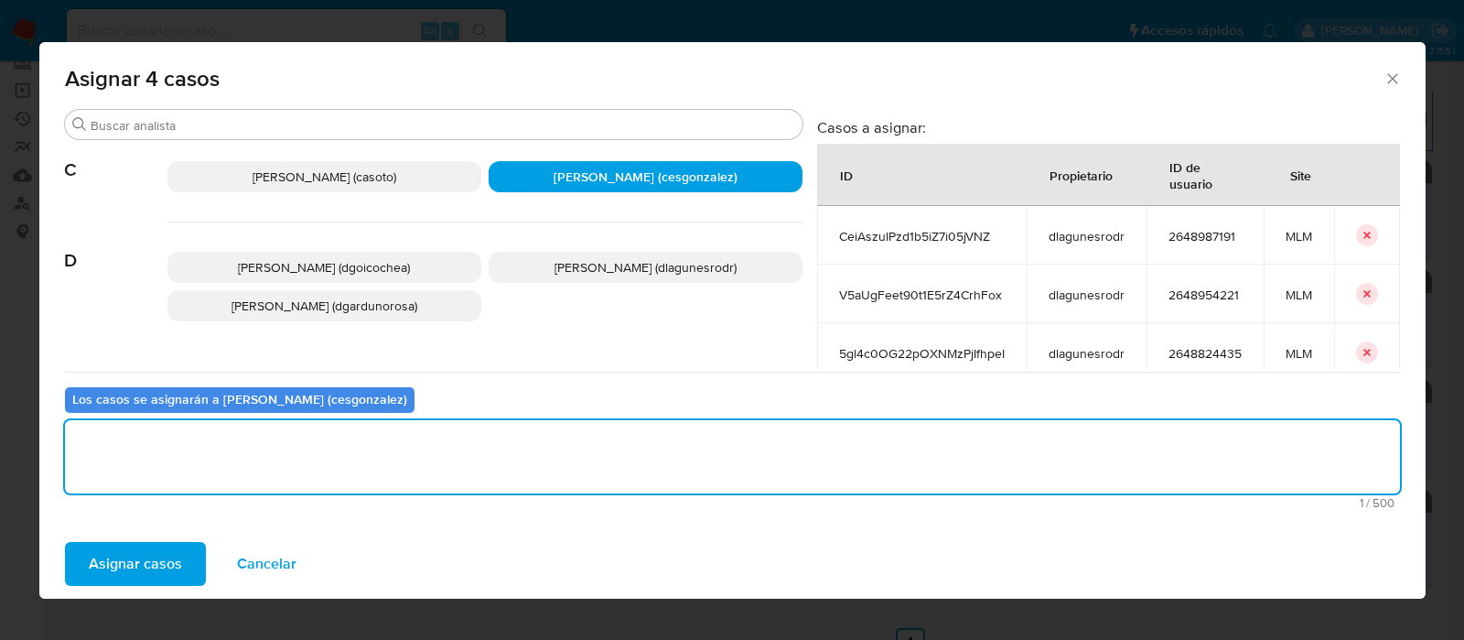
click at [150, 551] on span "Asignar casos" at bounding box center [135, 564] width 93 height 40
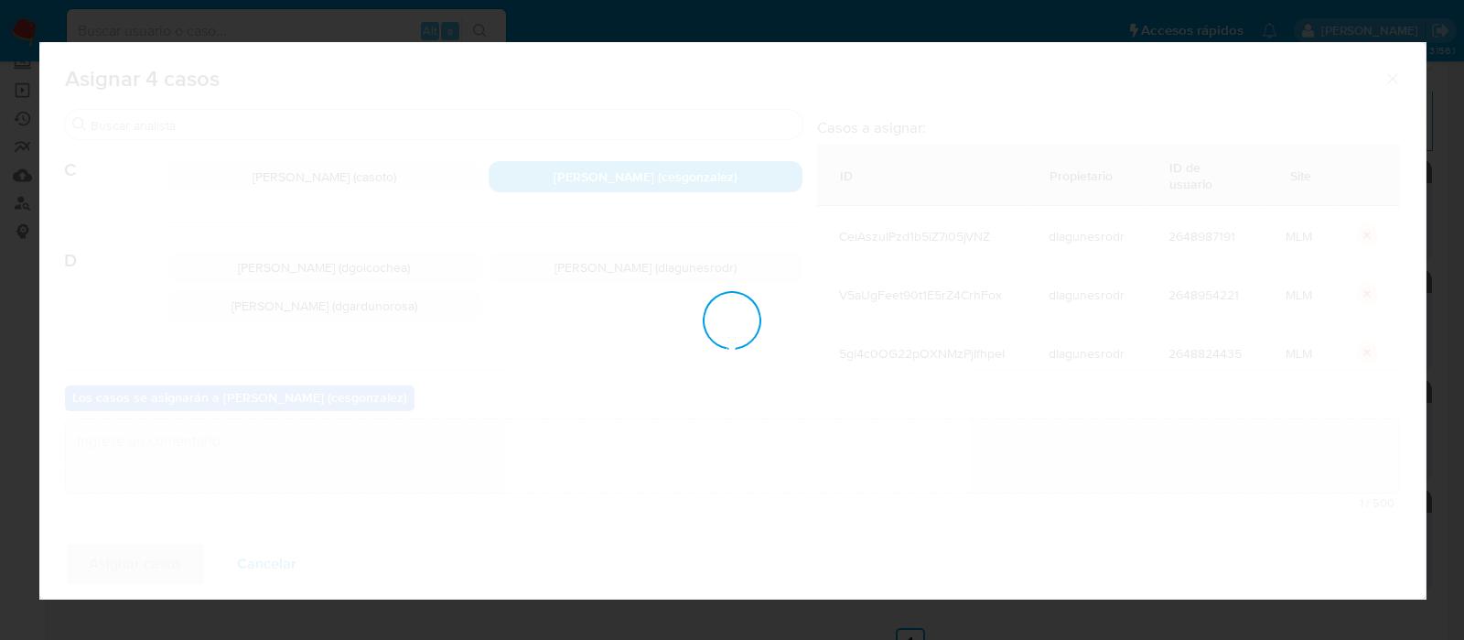
checkbox input "false"
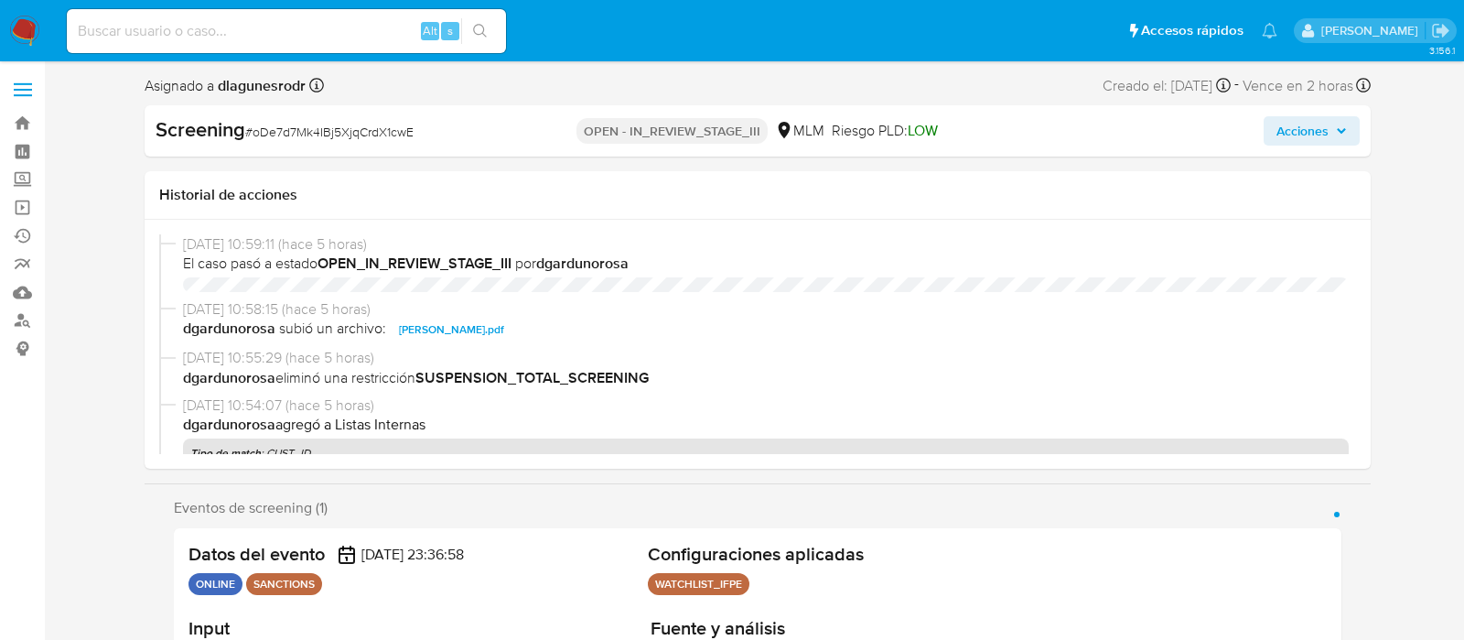
select select "10"
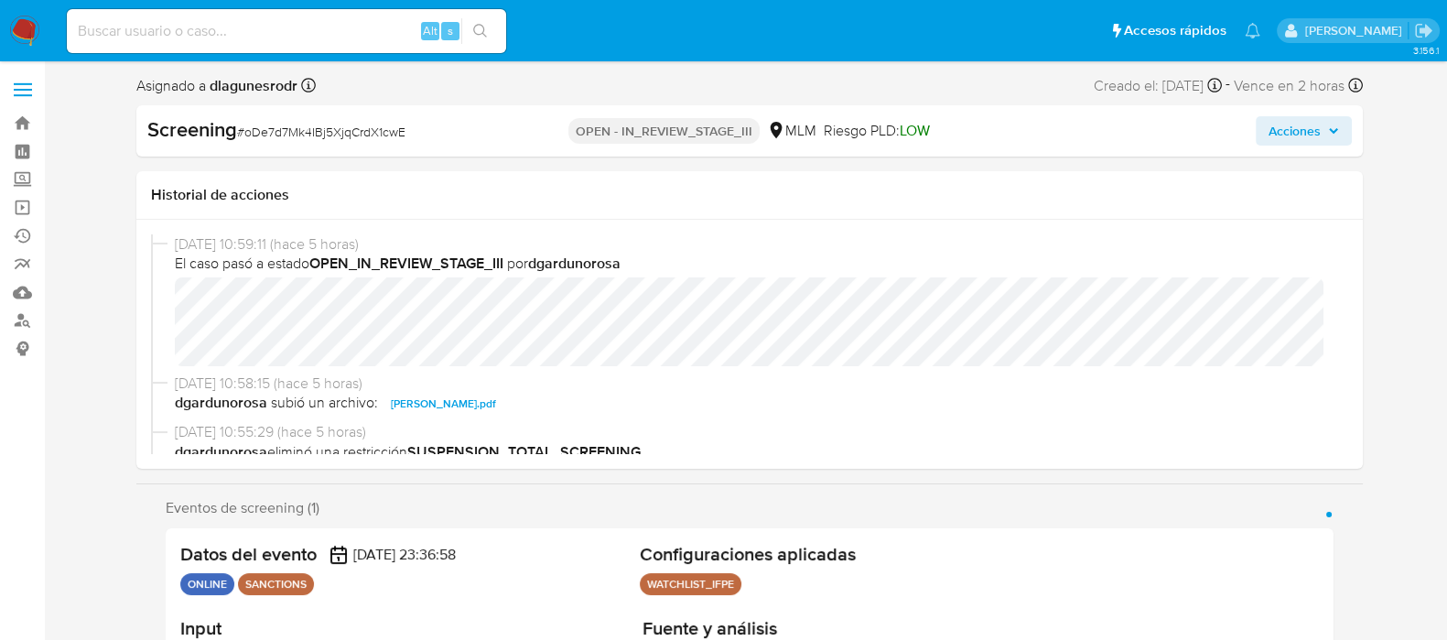
scroll to position [772, 0]
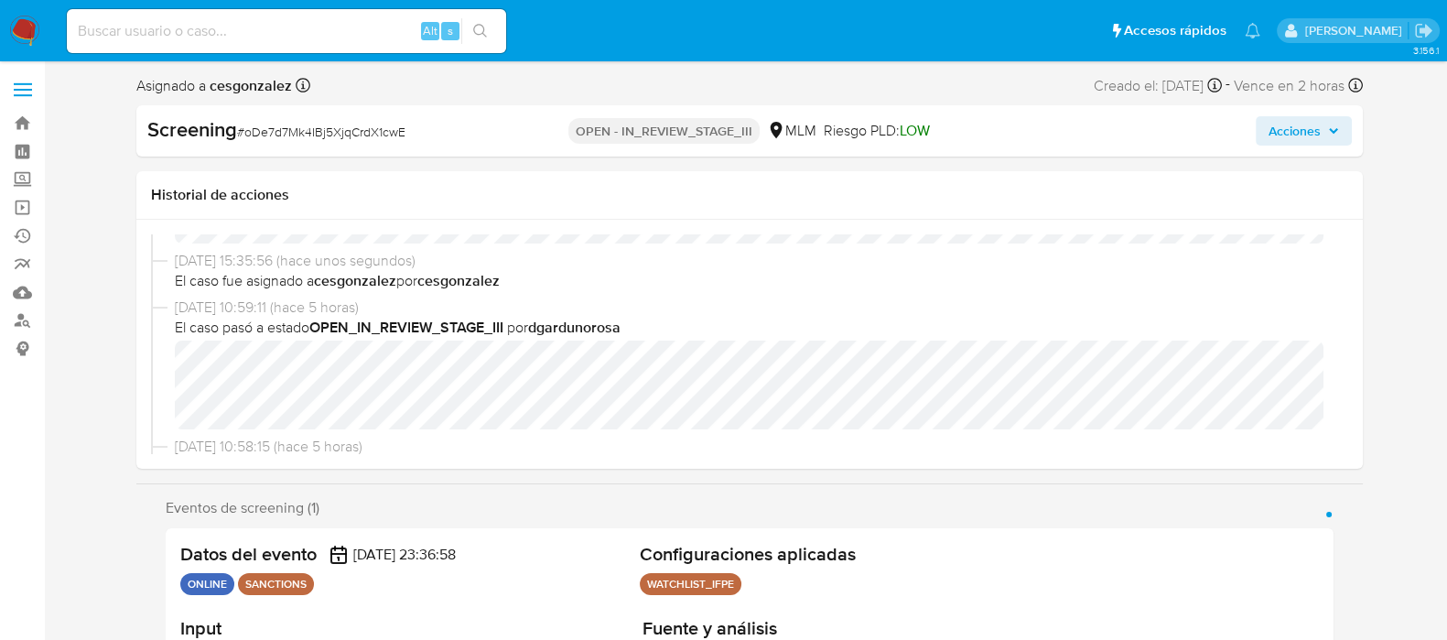
scroll to position [113, 0]
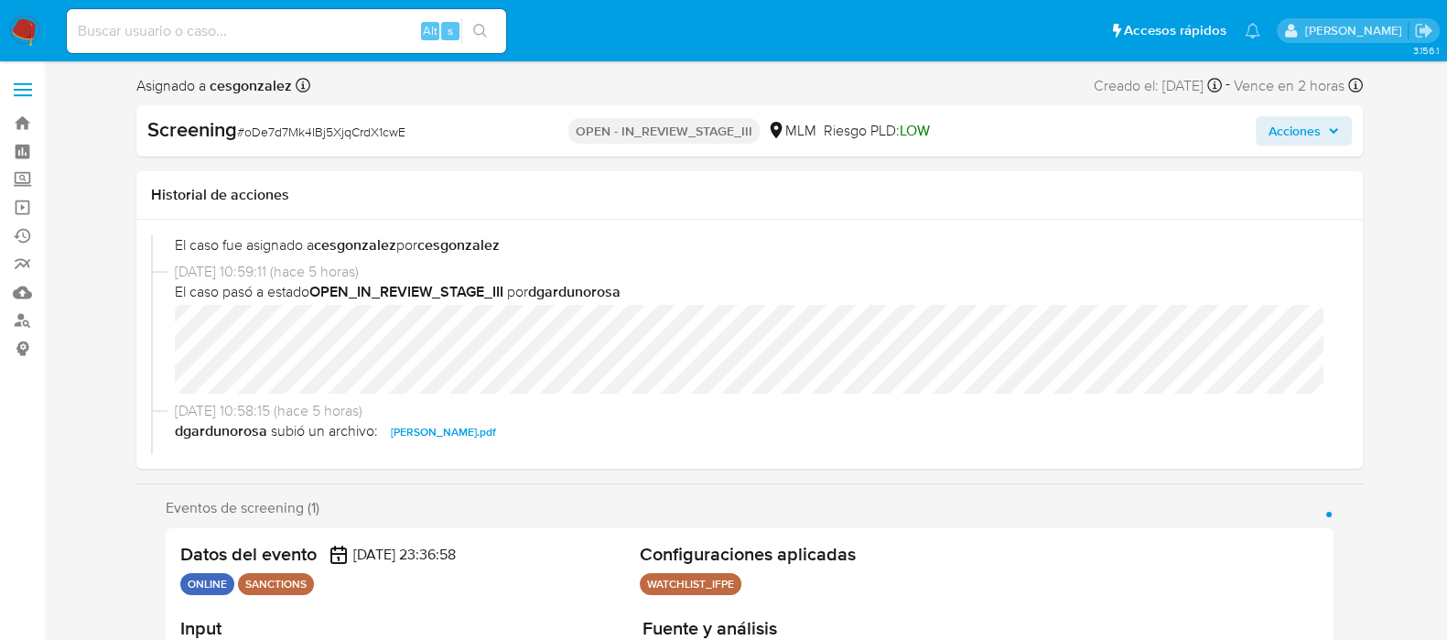
select select "10"
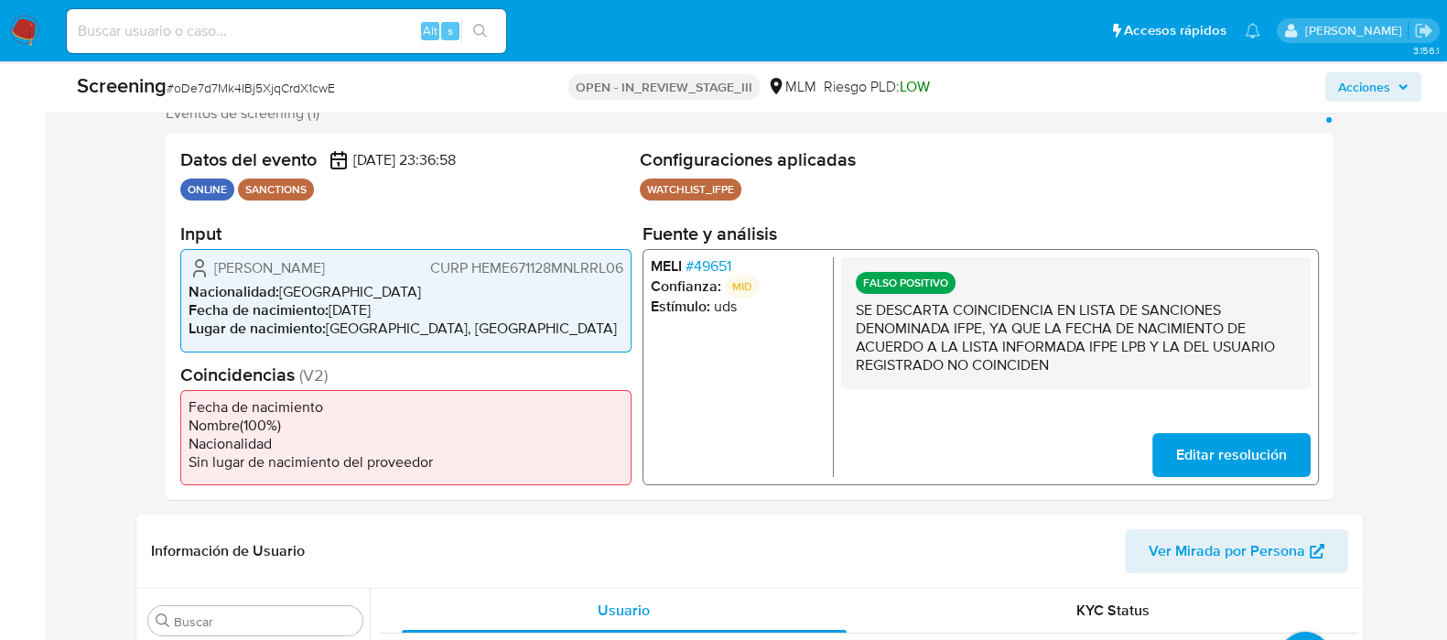
click at [708, 259] on span "# 49651" at bounding box center [708, 266] width 46 height 18
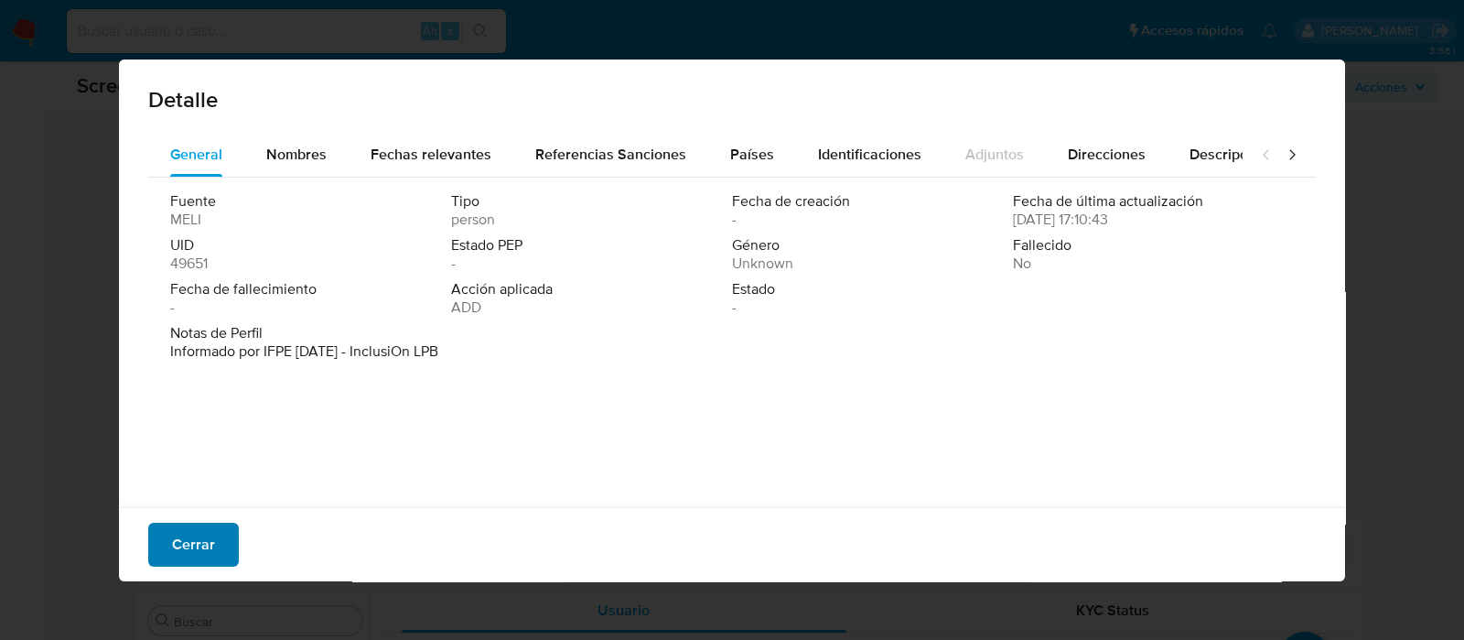
click at [202, 531] on span "Cerrar" at bounding box center [193, 544] width 43 height 40
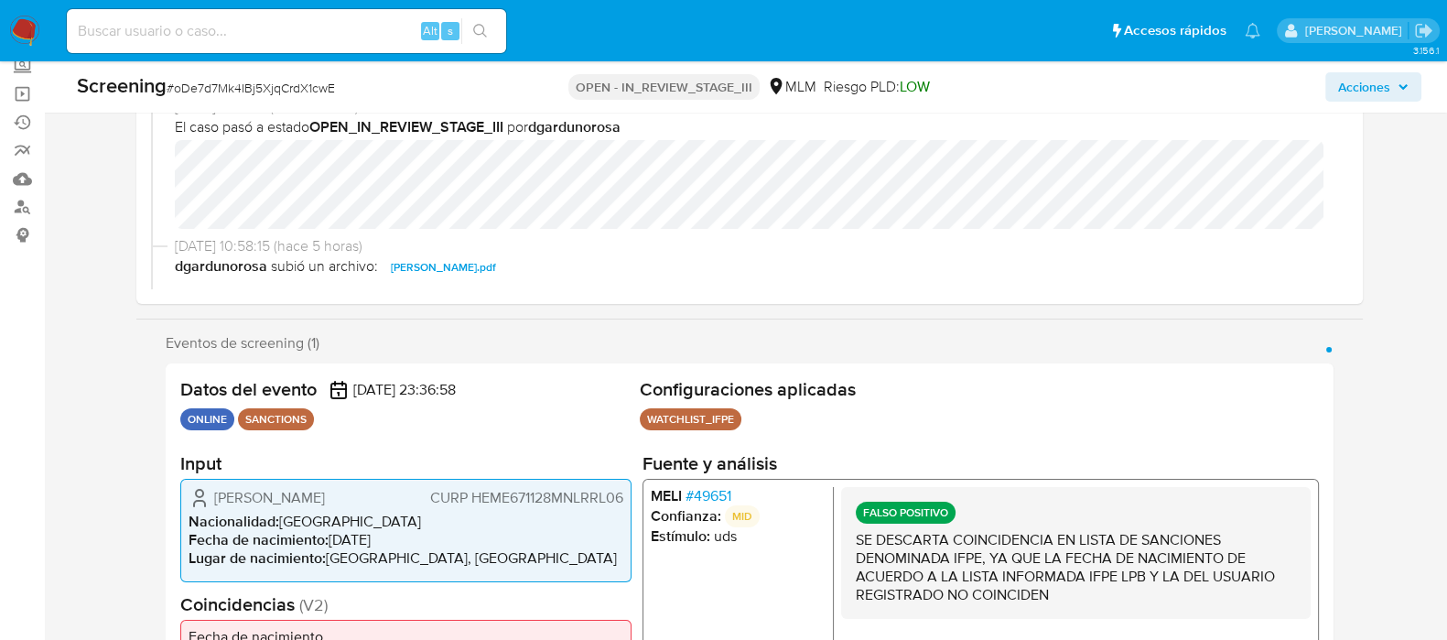
scroll to position [0, 0]
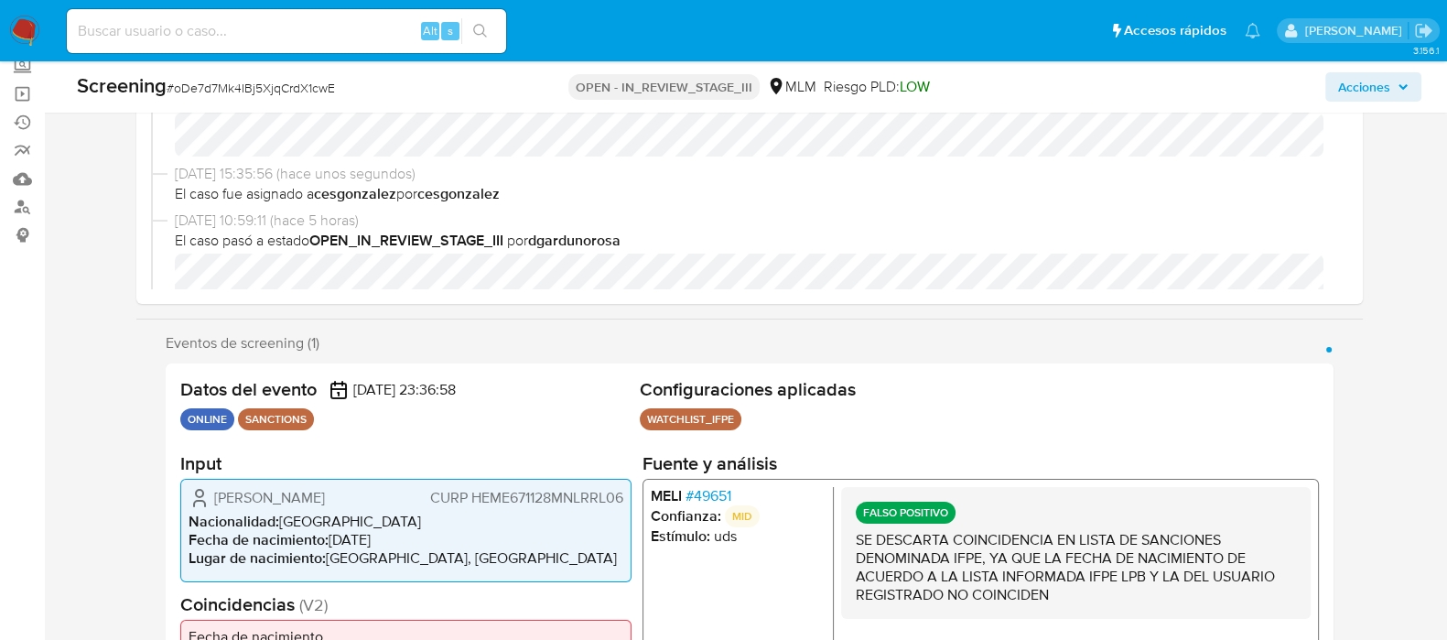
click at [307, 93] on span "# oDe7d7Mk4IBj5XjqCrdX1cwE" at bounding box center [251, 88] width 168 height 18
copy span "oDe7d7Mk4IBj5XjqCrdX1cwE"
click at [1330, 423] on div "Datos del evento 26/08/2025 23:36:58 ONLINE SANCTIONS Configuraciones aplicadas…" at bounding box center [750, 546] width 1168 height 366
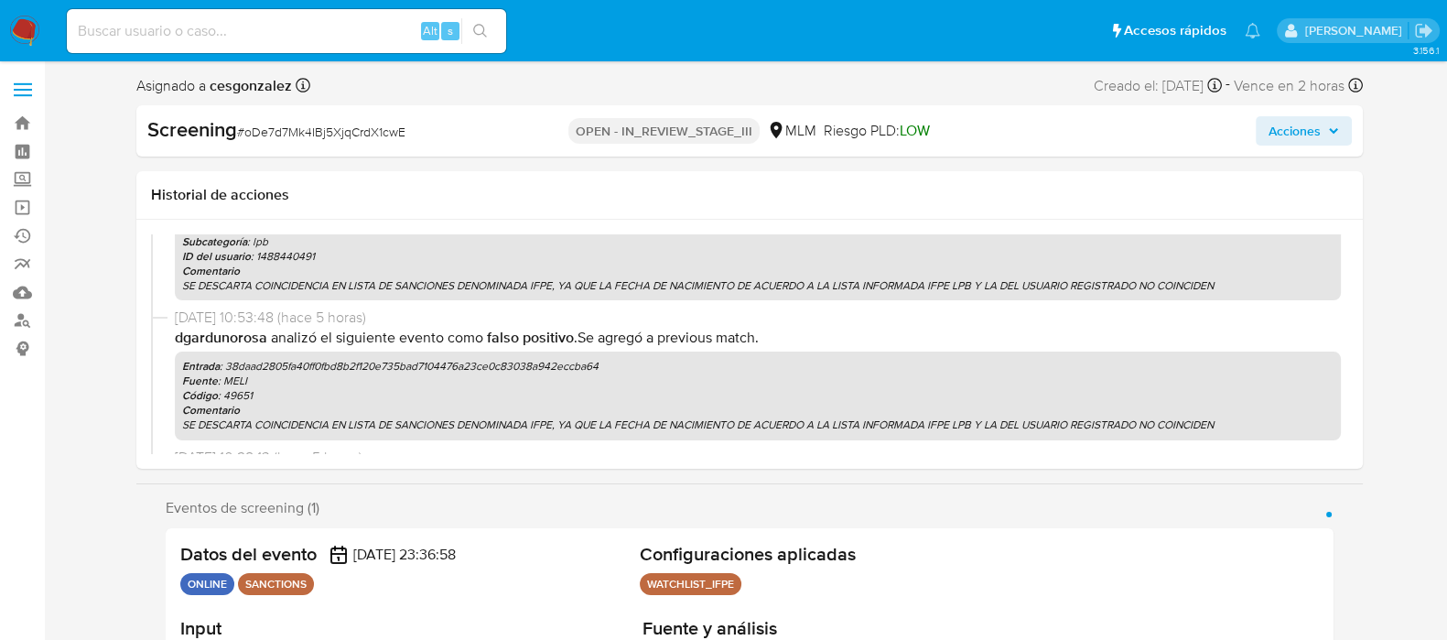
click at [1308, 134] on span "Acciones" at bounding box center [1295, 130] width 52 height 29
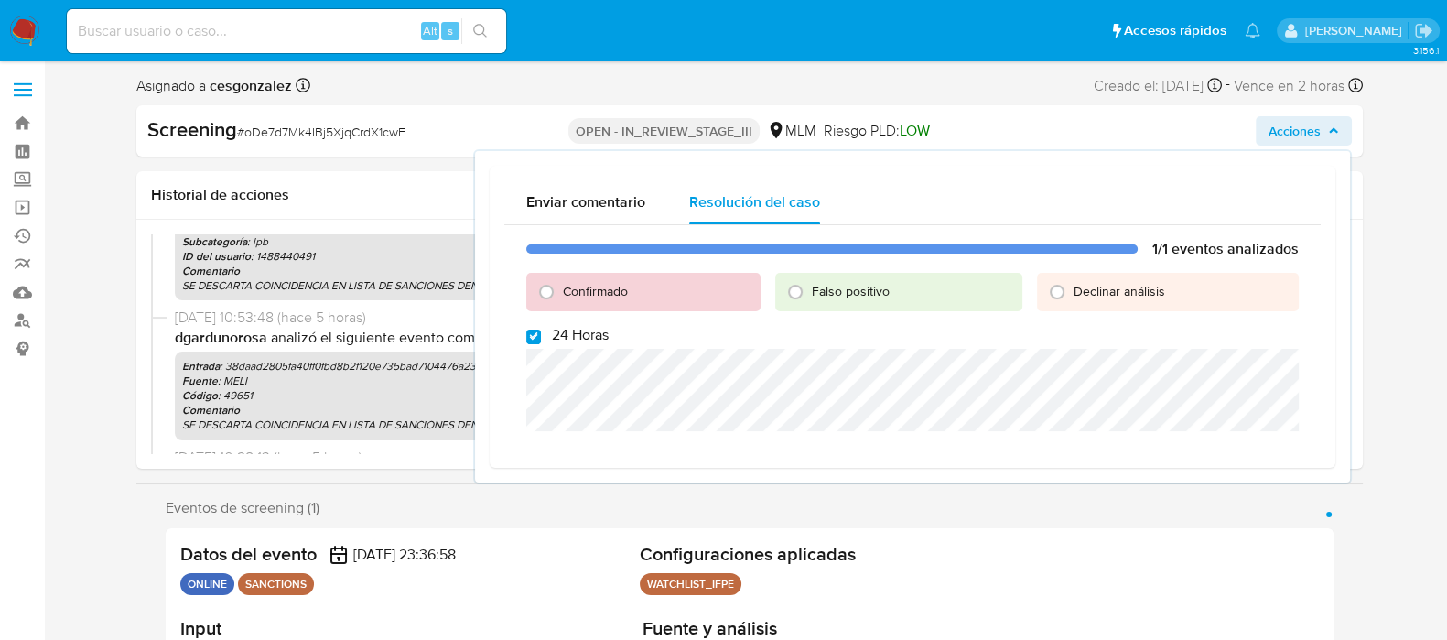
click at [436, 430] on p "SE DESCARTA COINCIDENCIA EN LISTA DE SANCIONES DENOMINADA IFPE, YA QUE LA FECHA…" at bounding box center [757, 424] width 1151 height 15
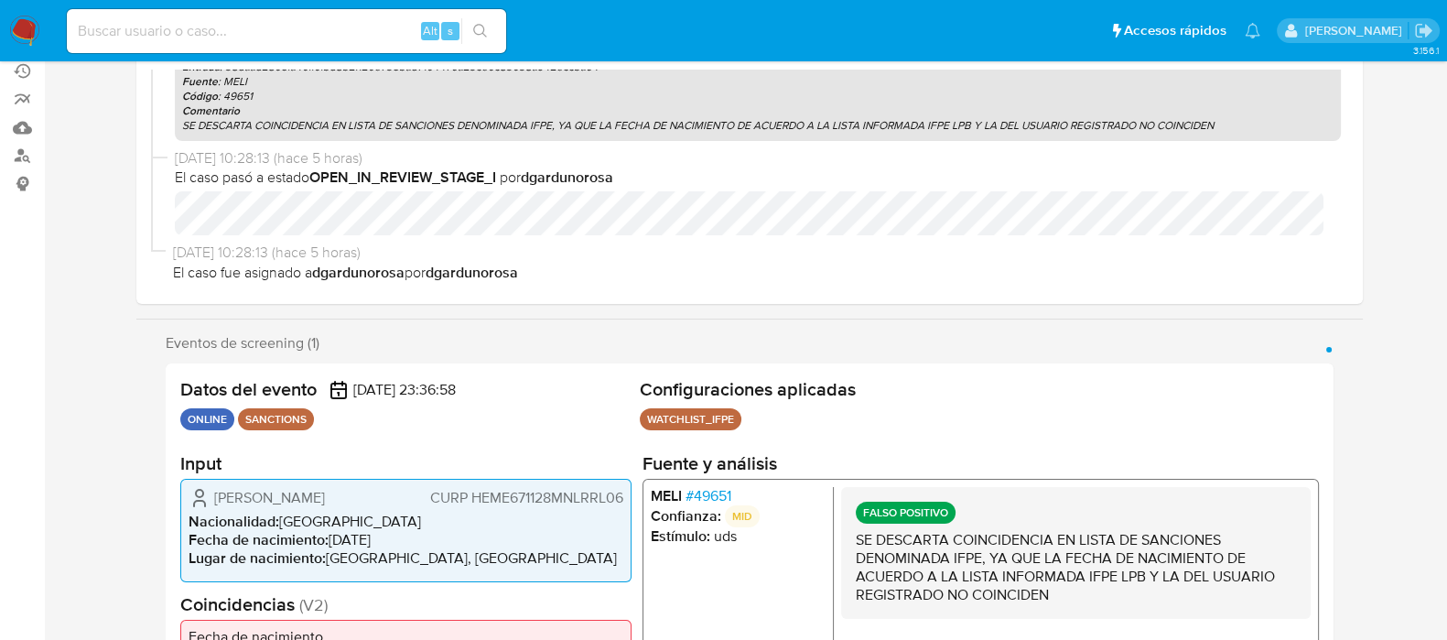
scroll to position [343, 0]
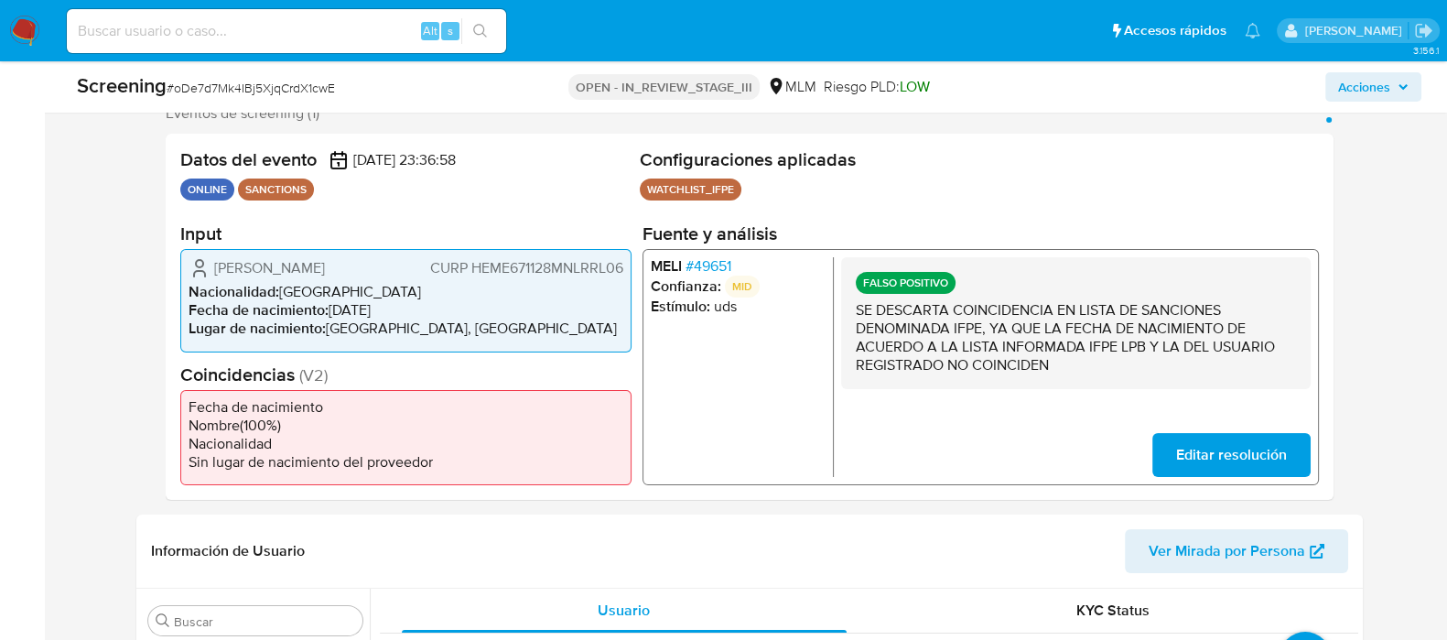
click at [1050, 191] on ul "WATCHLIST_IFPE Configuración Categorización WATCHLIST_IFPE Tipo de categoría SA…" at bounding box center [979, 191] width 679 height 27
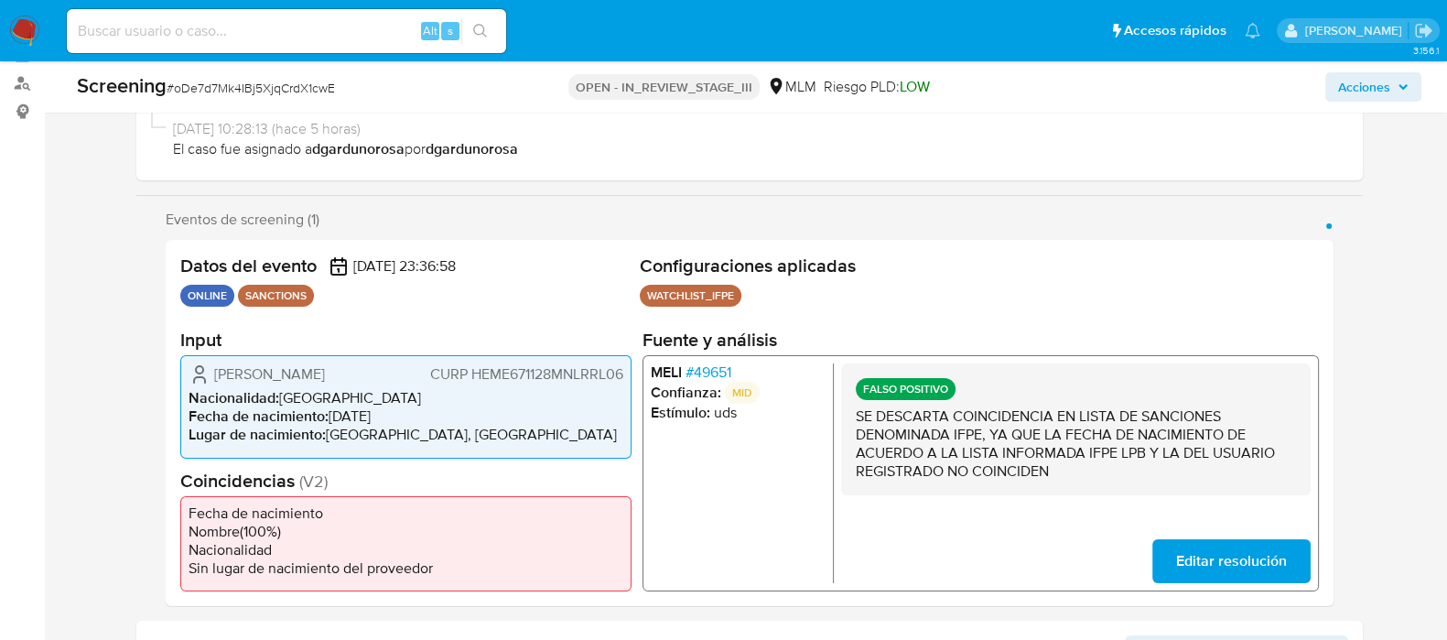
scroll to position [457, 0]
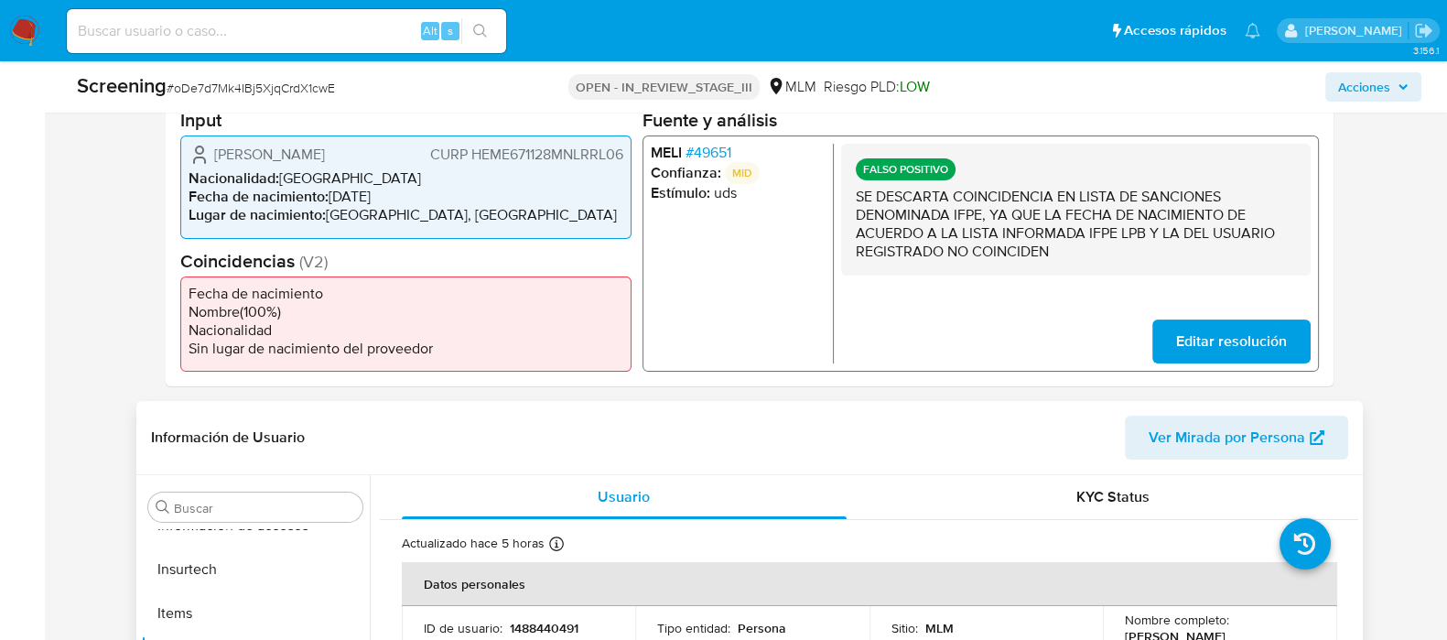
click at [1021, 423] on header "Información de Usuario Ver Mirada por Persona" at bounding box center [749, 438] width 1197 height 44
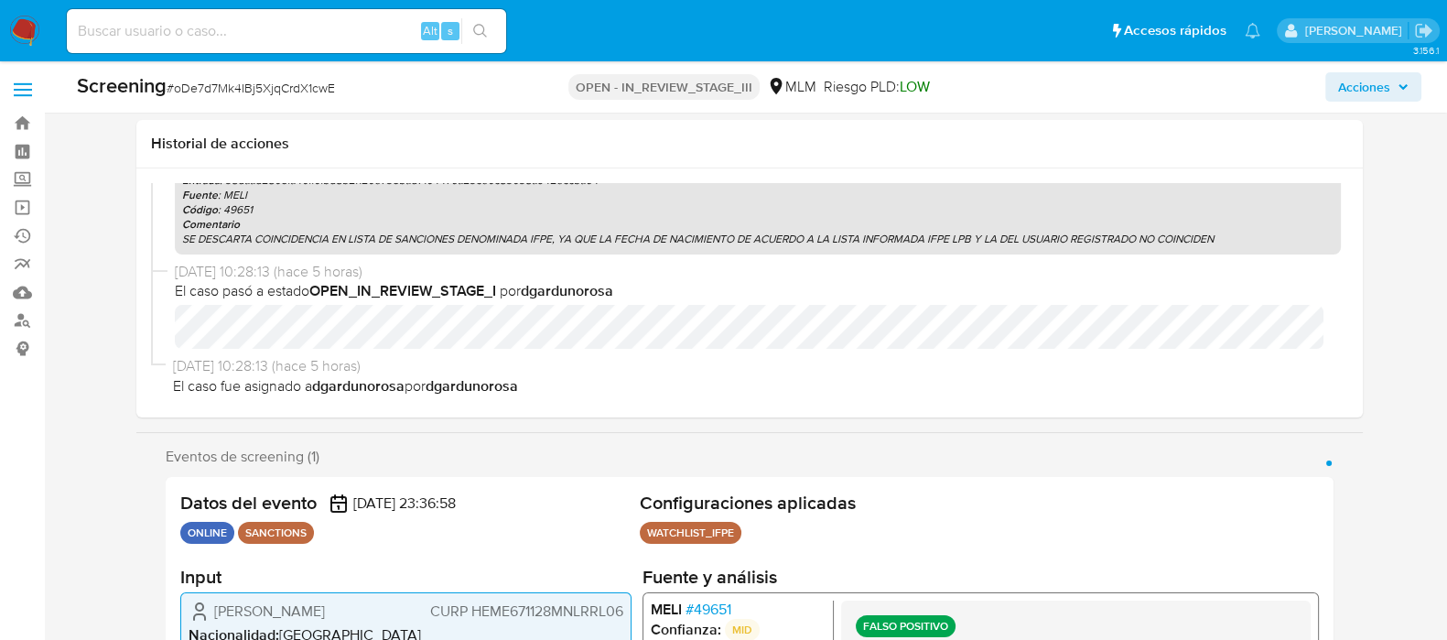
scroll to position [343, 0]
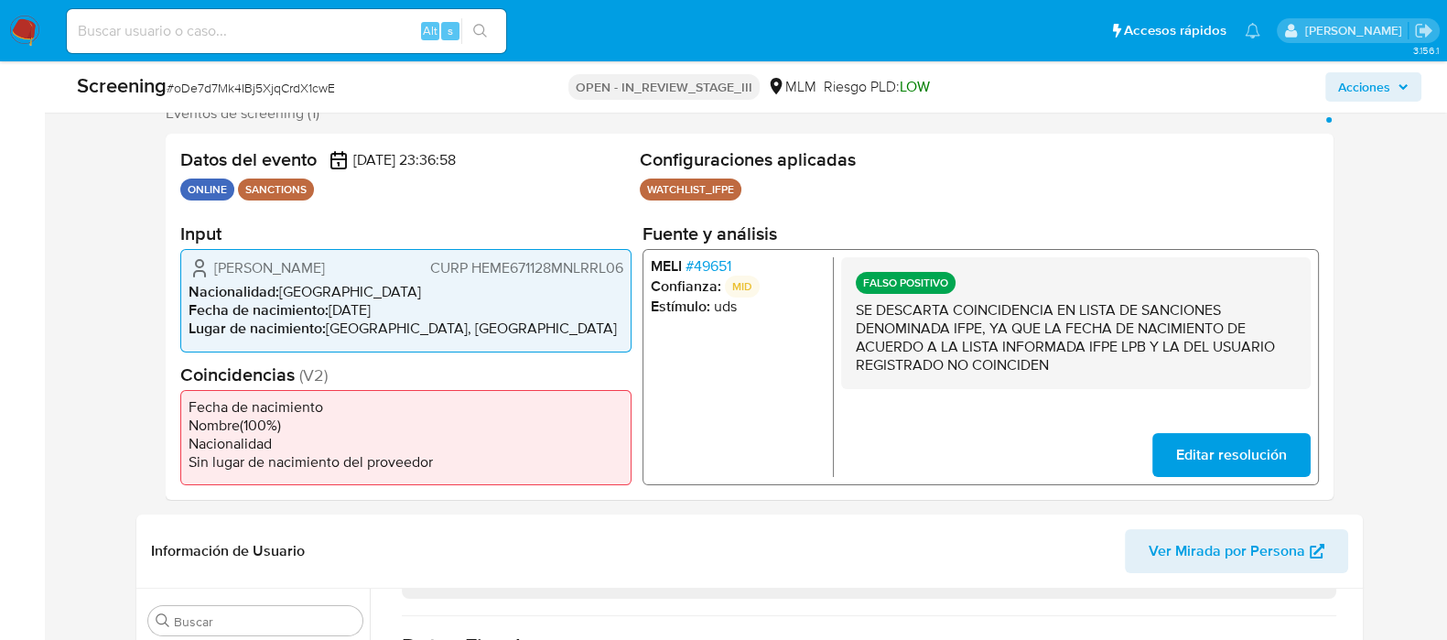
click at [1291, 191] on ul "WATCHLIST_IFPE Configuración Categorización WATCHLIST_IFPE Tipo de categoría SA…" at bounding box center [979, 191] width 679 height 27
click at [1381, 88] on span "Acciones" at bounding box center [1364, 86] width 52 height 29
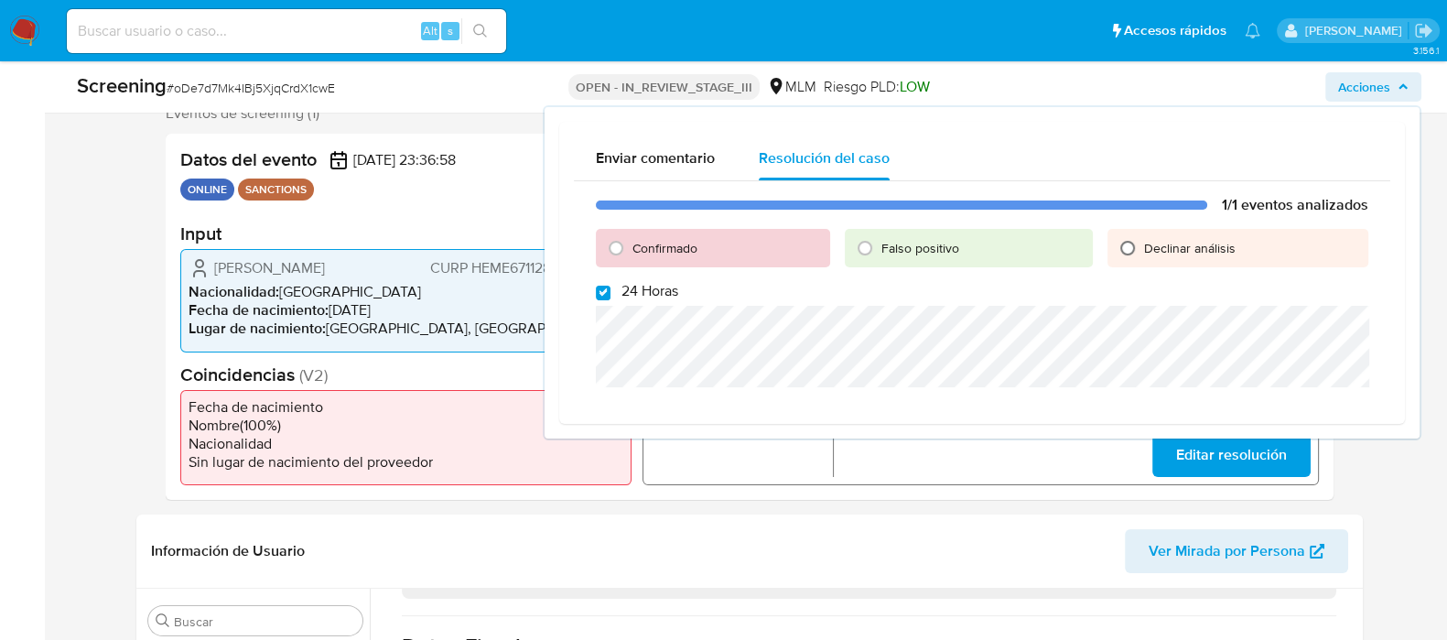
click at [1121, 244] on input "Declinar análisis" at bounding box center [1127, 247] width 29 height 29
radio input "true"
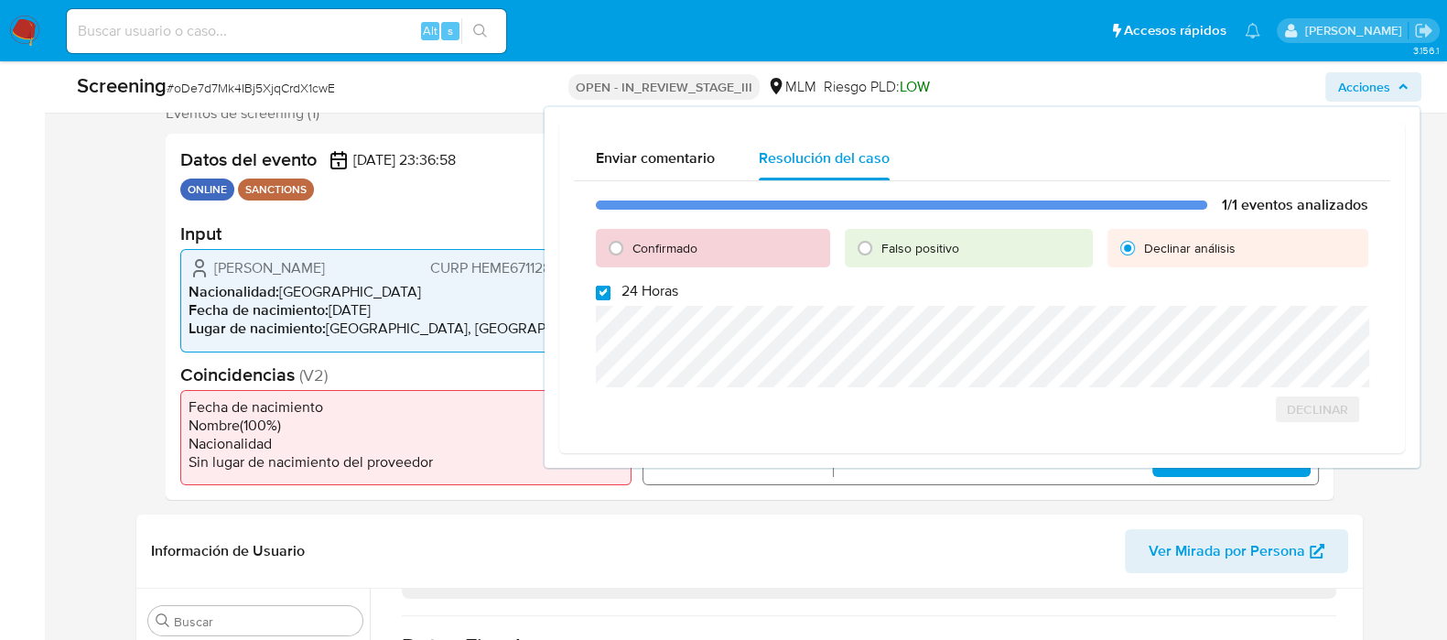
click at [598, 290] on input "24 Horas" at bounding box center [603, 293] width 15 height 15
checkbox input "false"
click at [1321, 410] on span "Declinar" at bounding box center [1317, 409] width 61 height 26
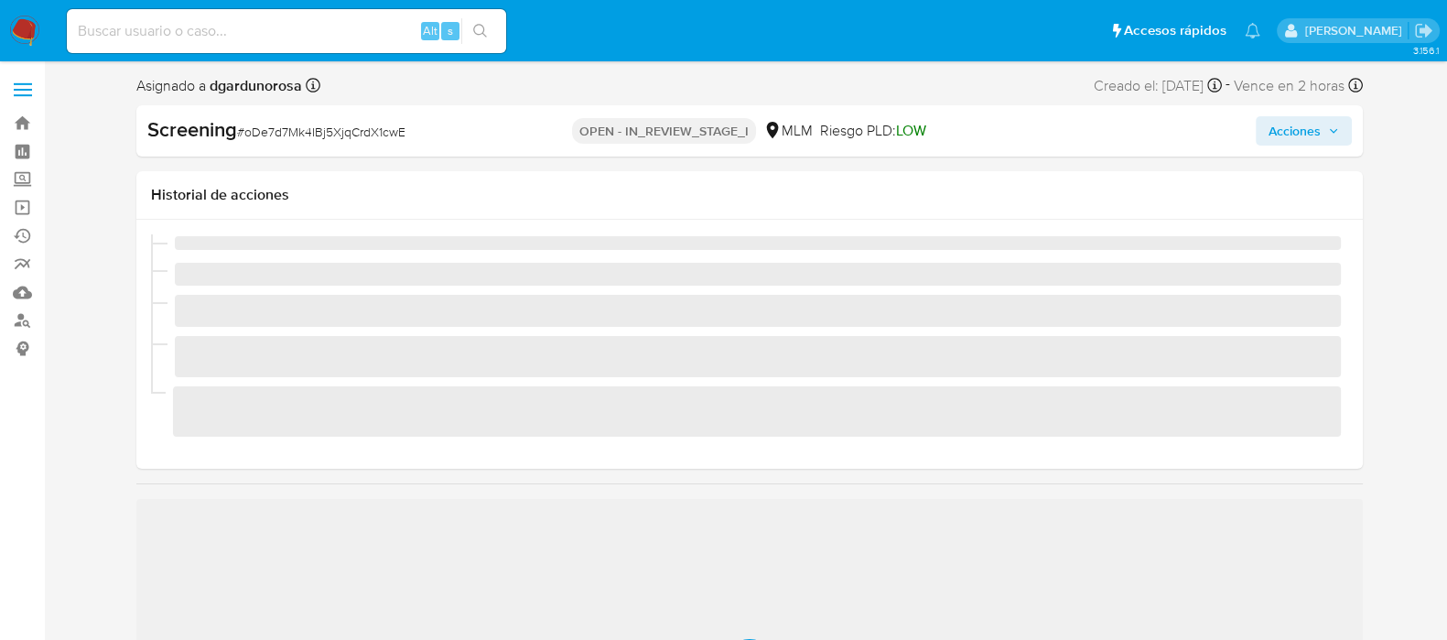
scroll to position [772, 0]
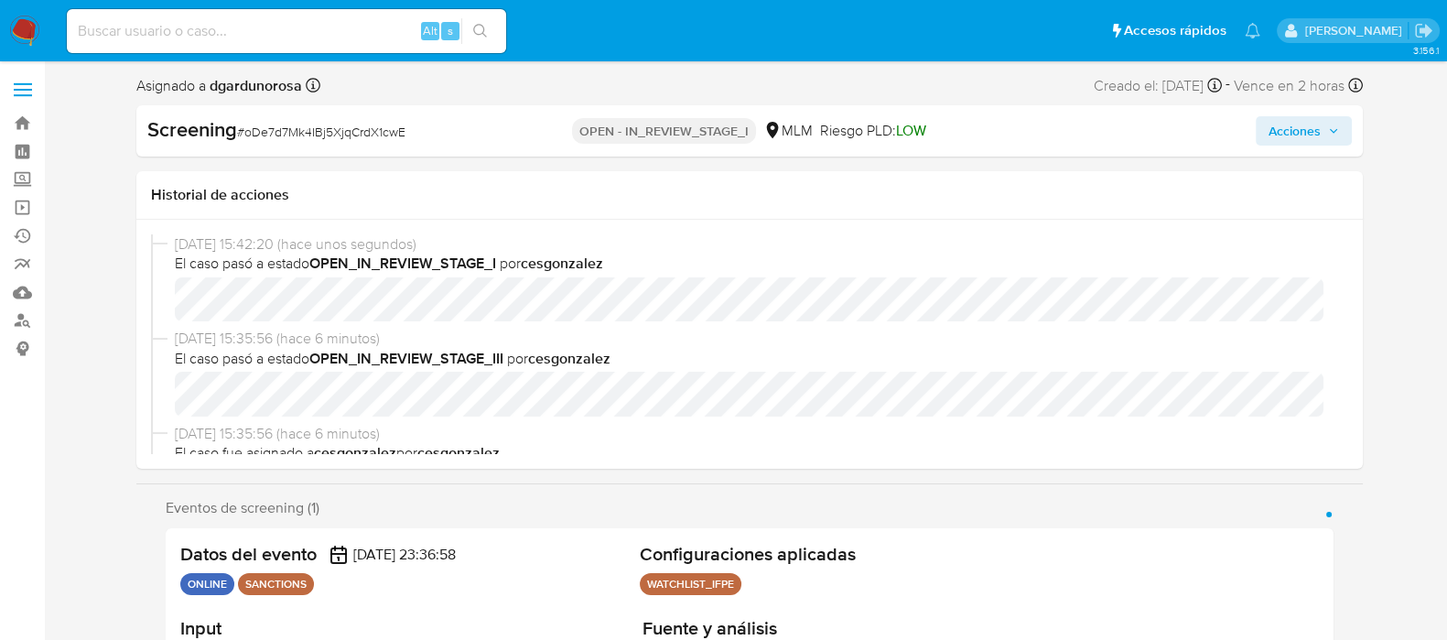
select select "10"
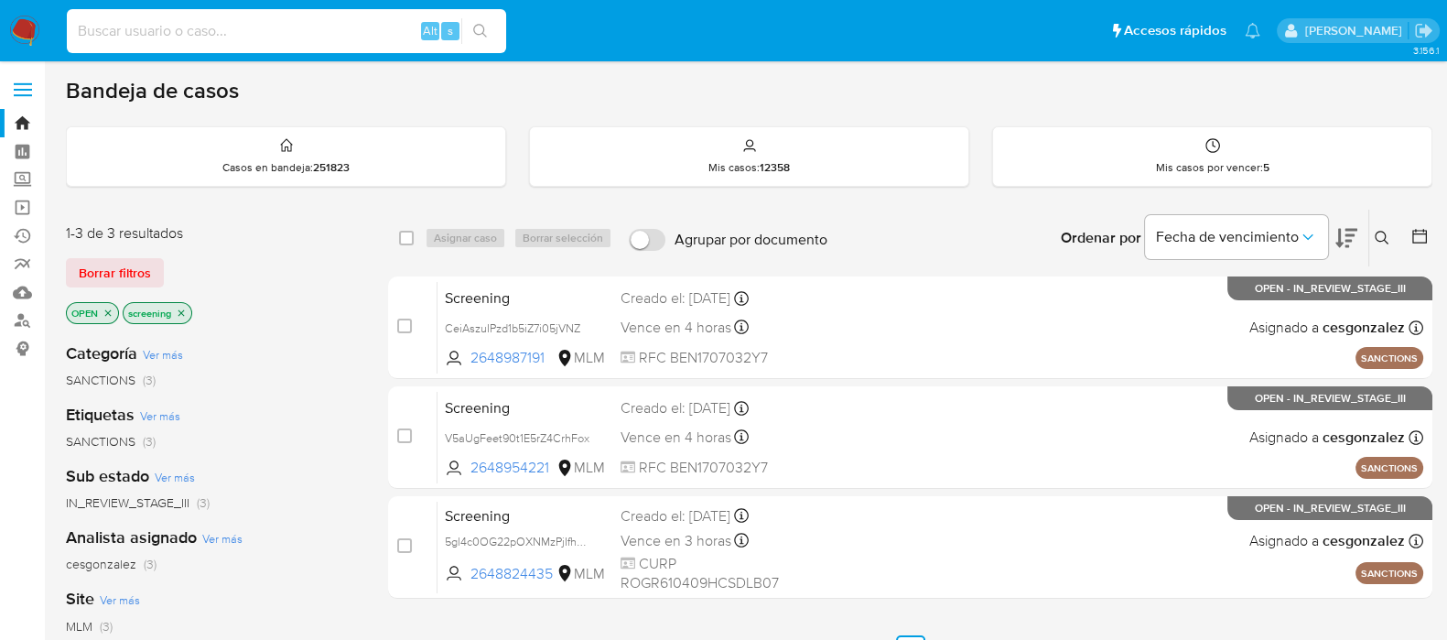
click at [226, 27] on input at bounding box center [286, 31] width 439 height 24
paste input "QZbptPA7bW37Y2DzYBZOTGSB"
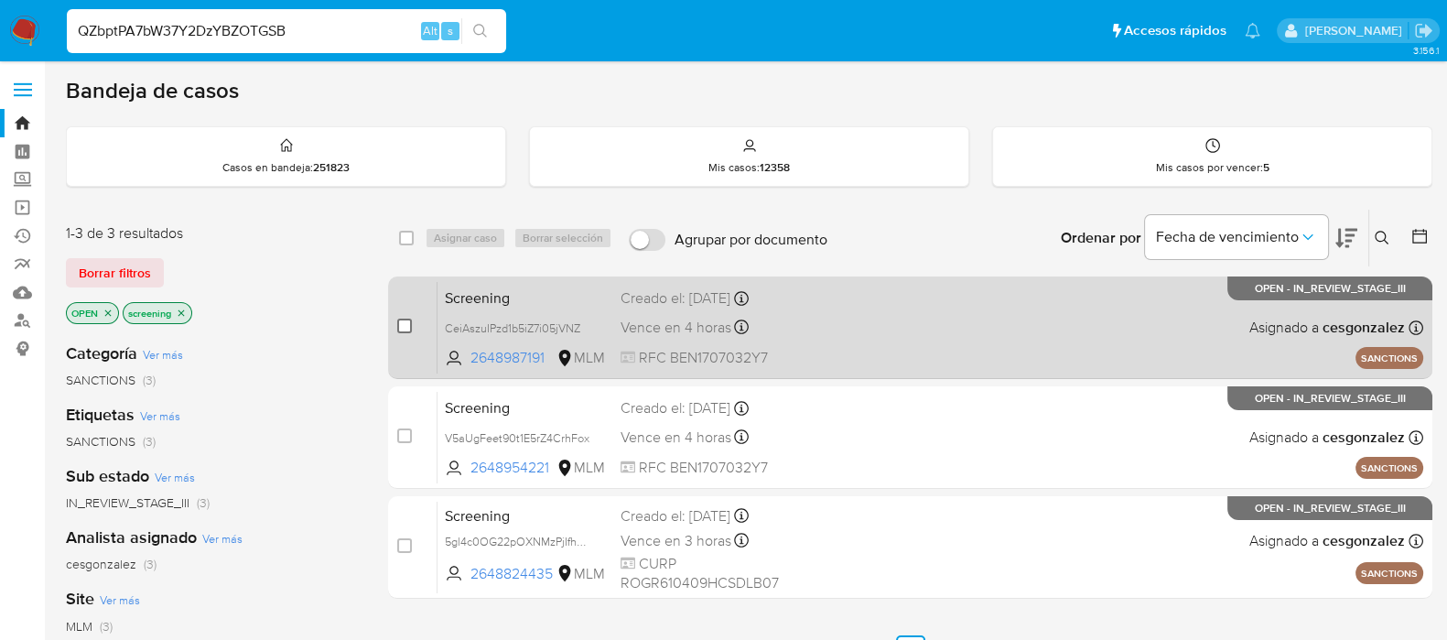
type input "QZbptPA7bW37Y2DzYBZOTGSB"
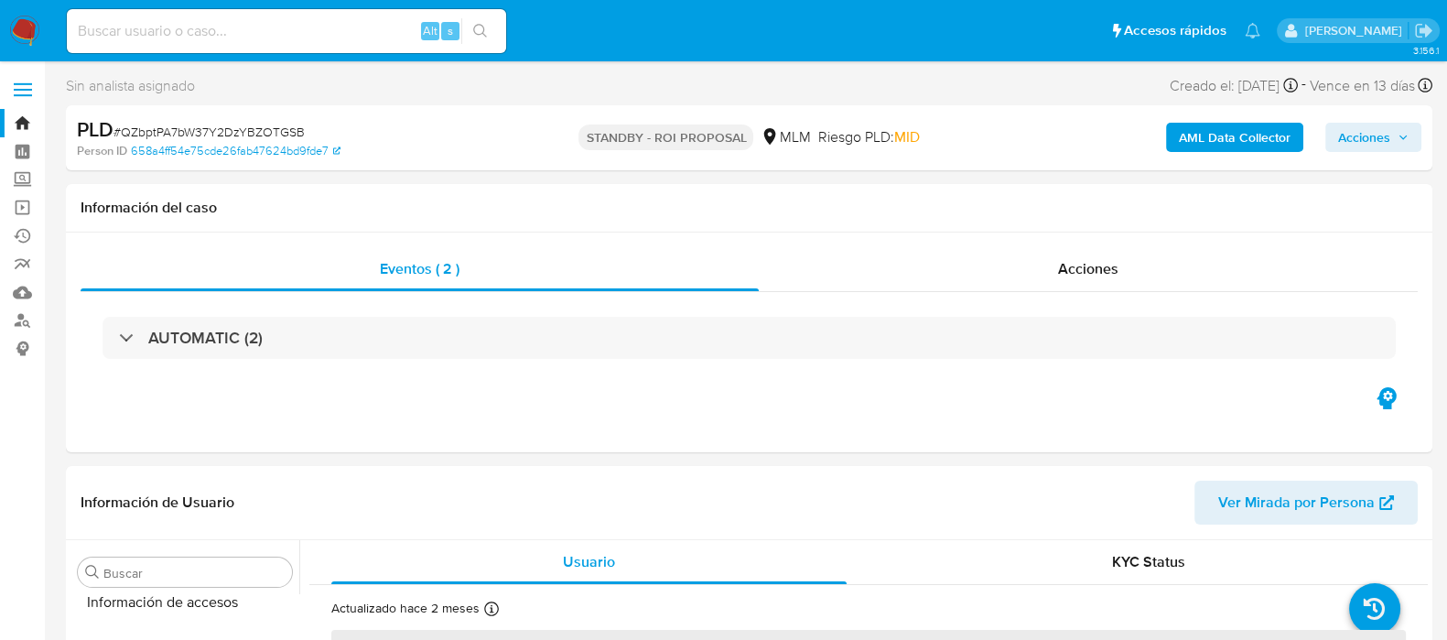
scroll to position [772, 0]
select select "10"
click at [1079, 258] on span "Acciones" at bounding box center [1088, 268] width 60 height 21
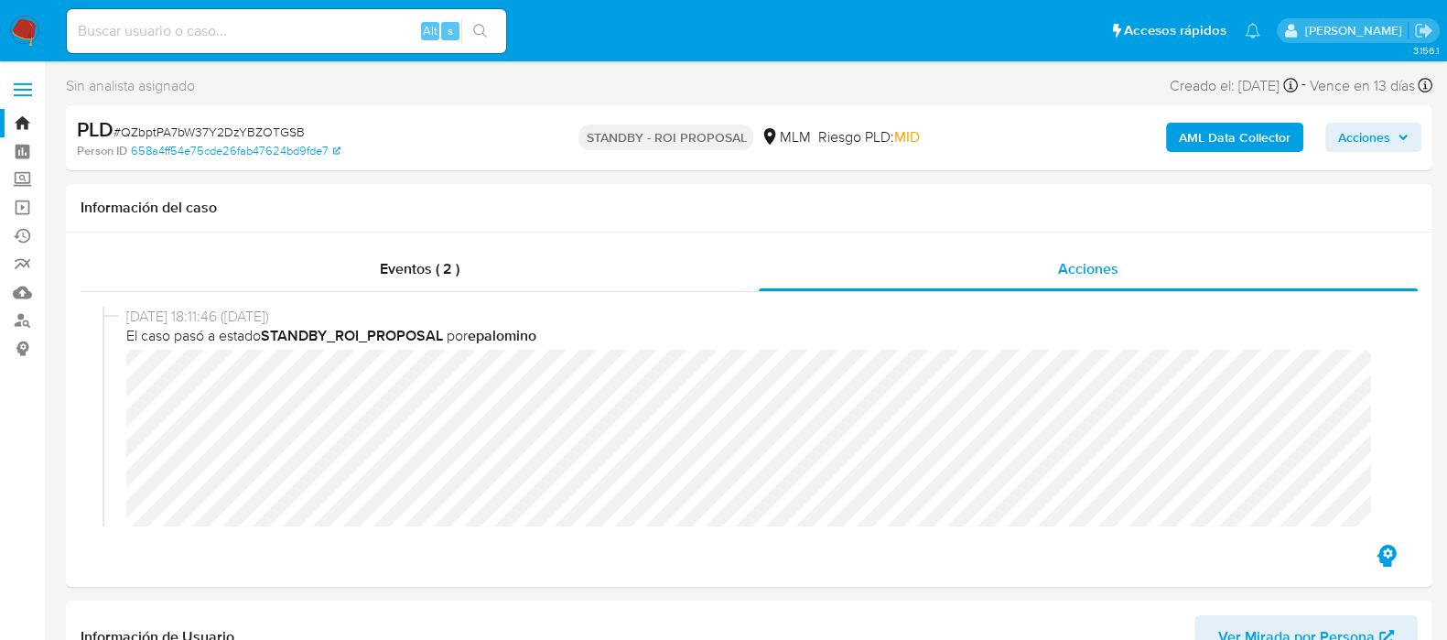
click at [33, 28] on img at bounding box center [24, 31] width 31 height 31
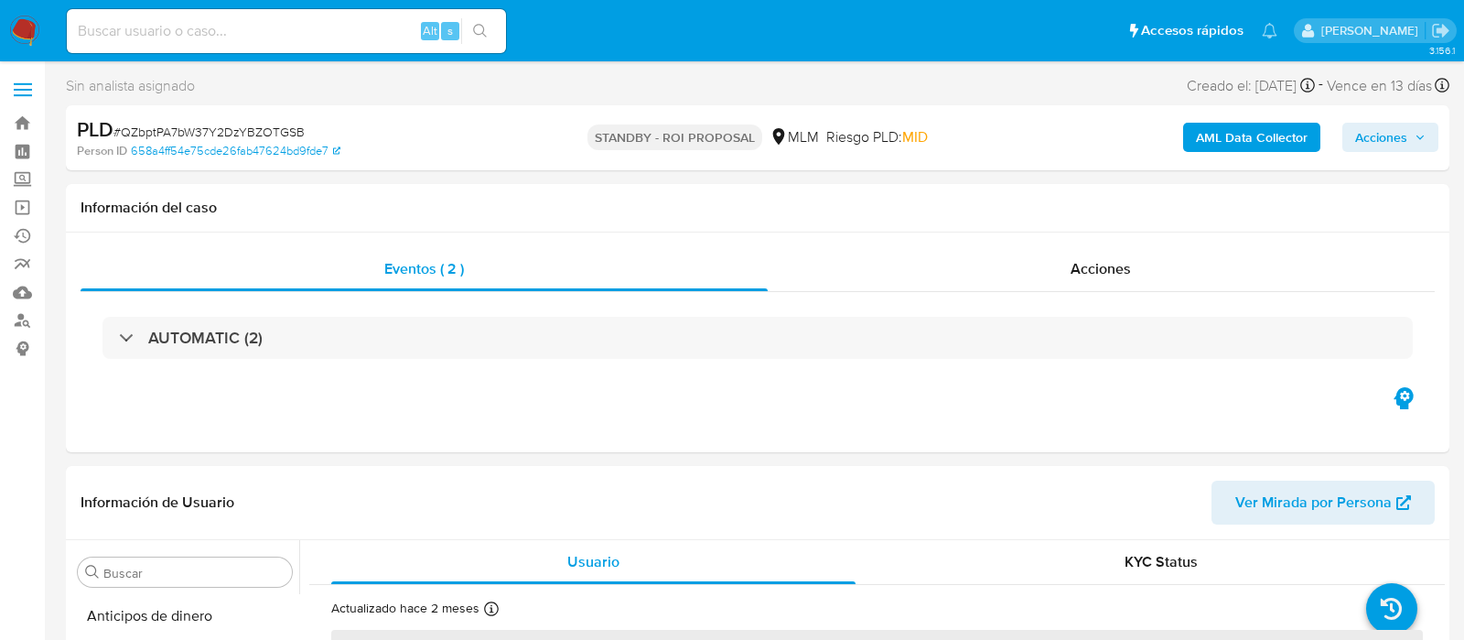
select select "10"
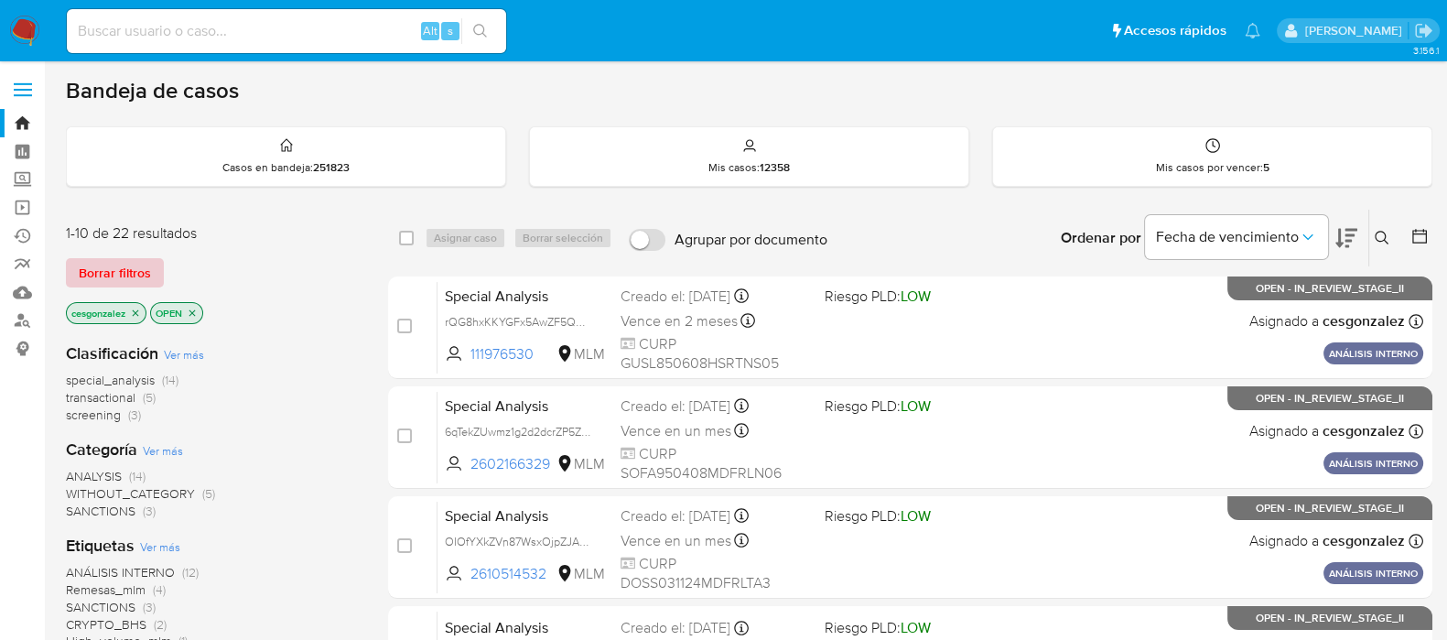
click at [138, 281] on span "Borrar filtros" at bounding box center [115, 273] width 72 height 26
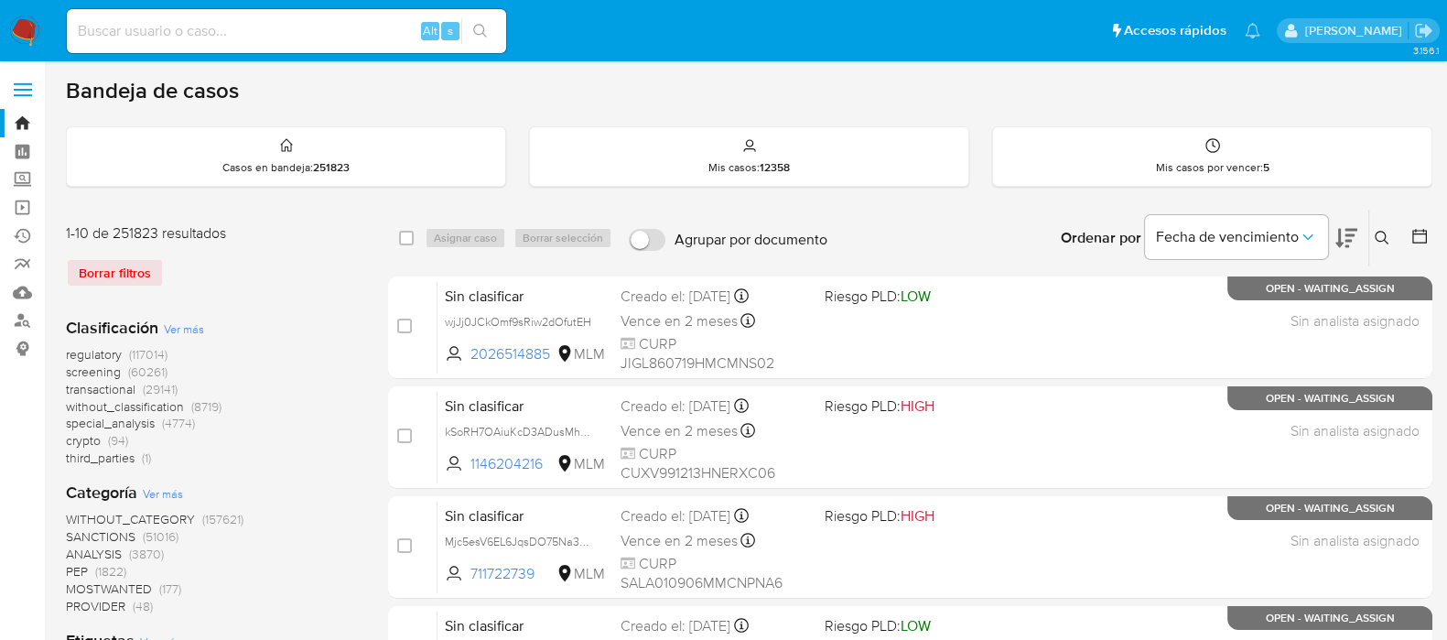
click at [1381, 234] on icon at bounding box center [1382, 238] width 15 height 15
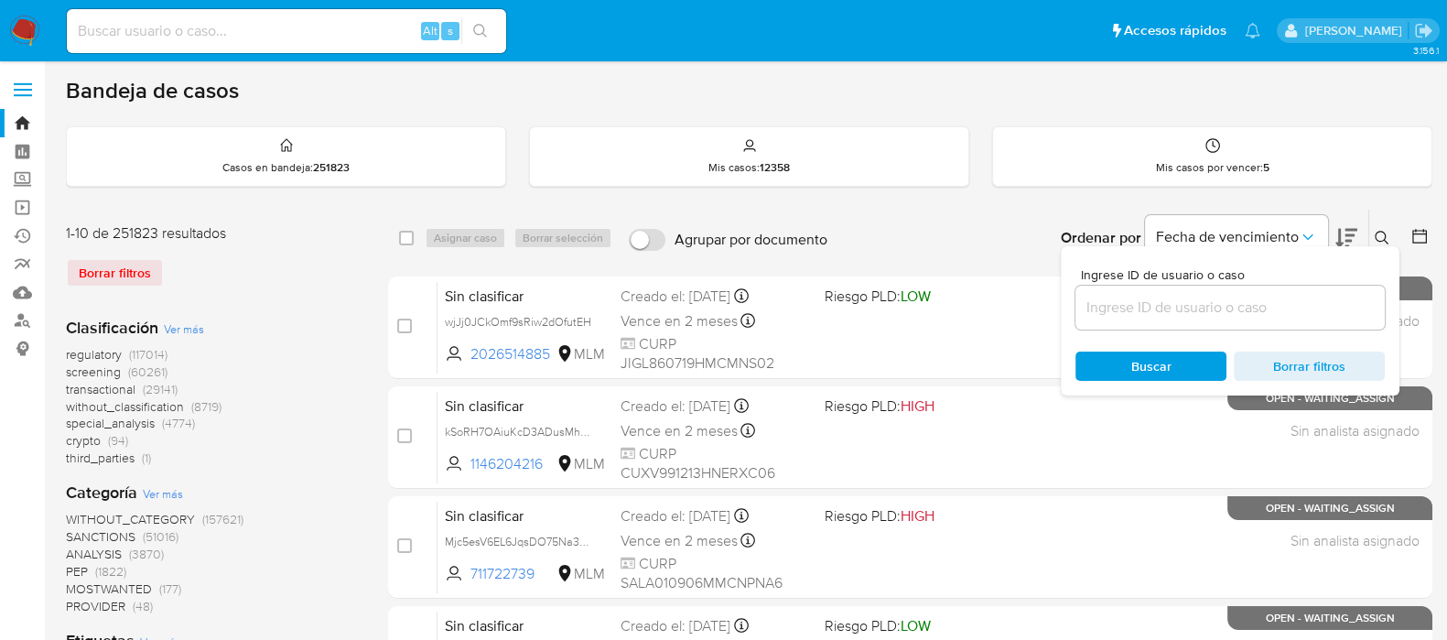
click at [1296, 300] on input at bounding box center [1229, 308] width 309 height 24
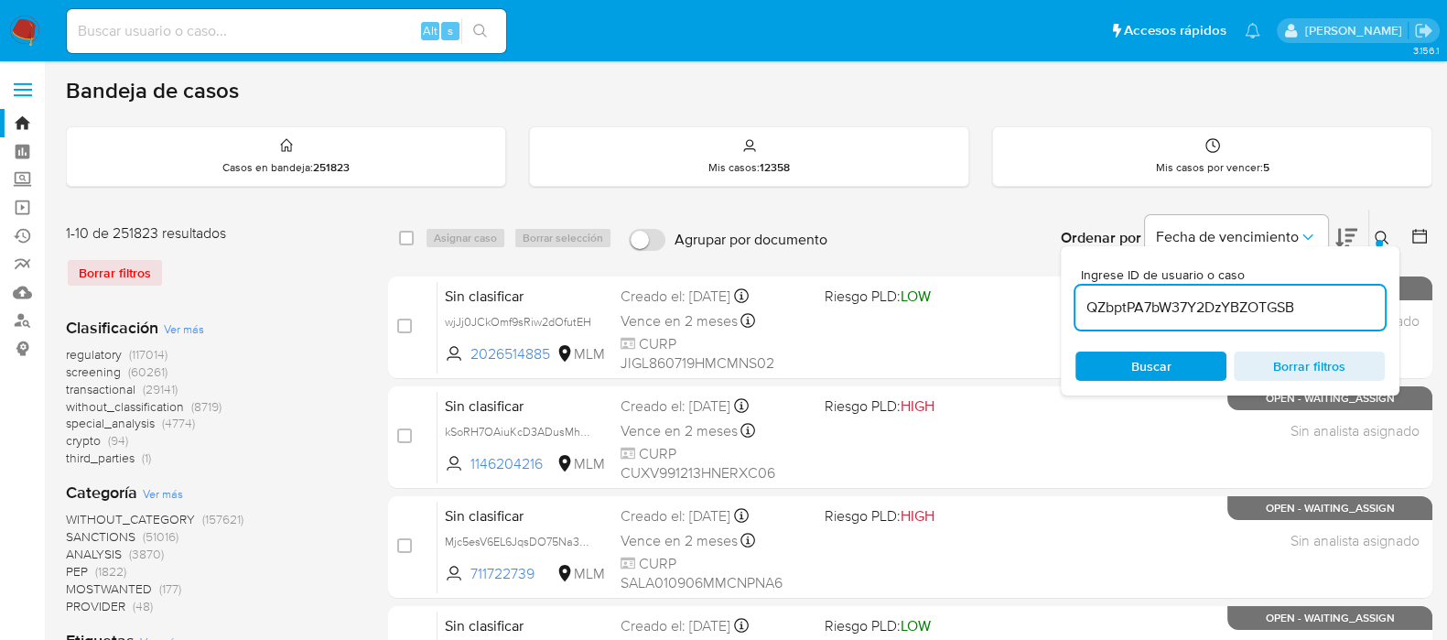
type input "QZbptPA7bW37Y2DzYBZOTGSB"
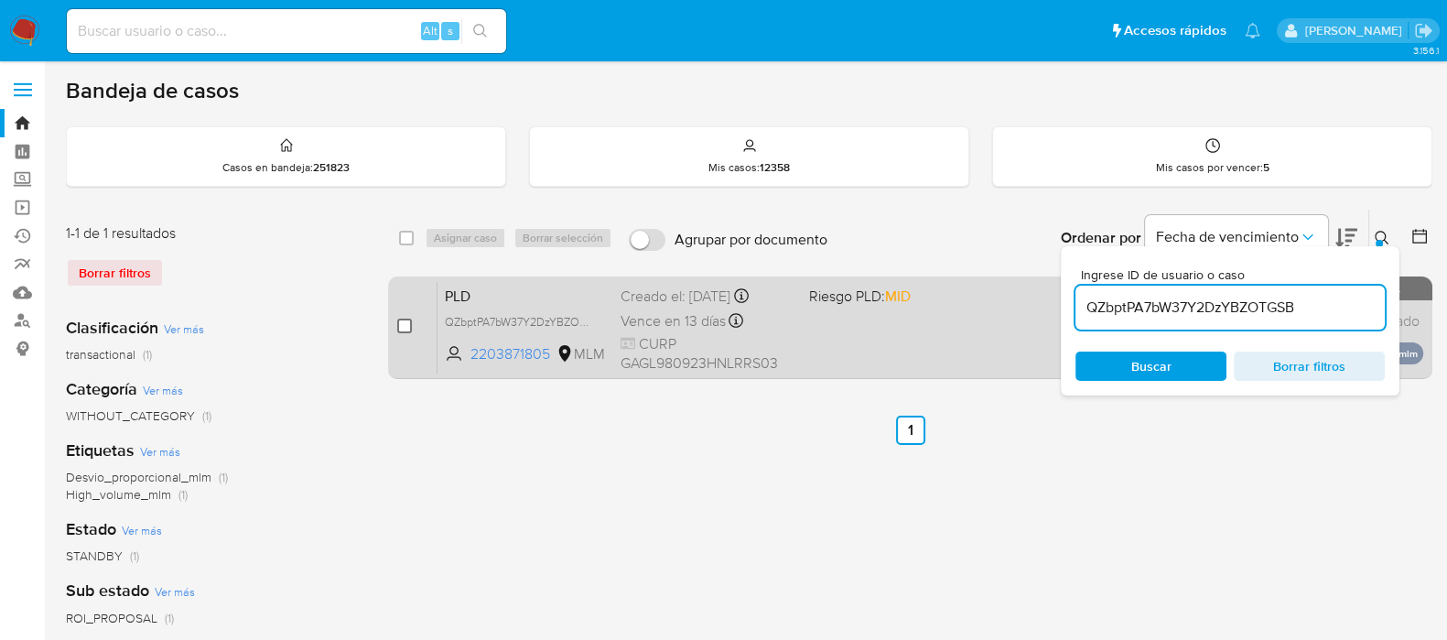
click at [403, 324] on input "checkbox" at bounding box center [404, 326] width 15 height 15
checkbox input "true"
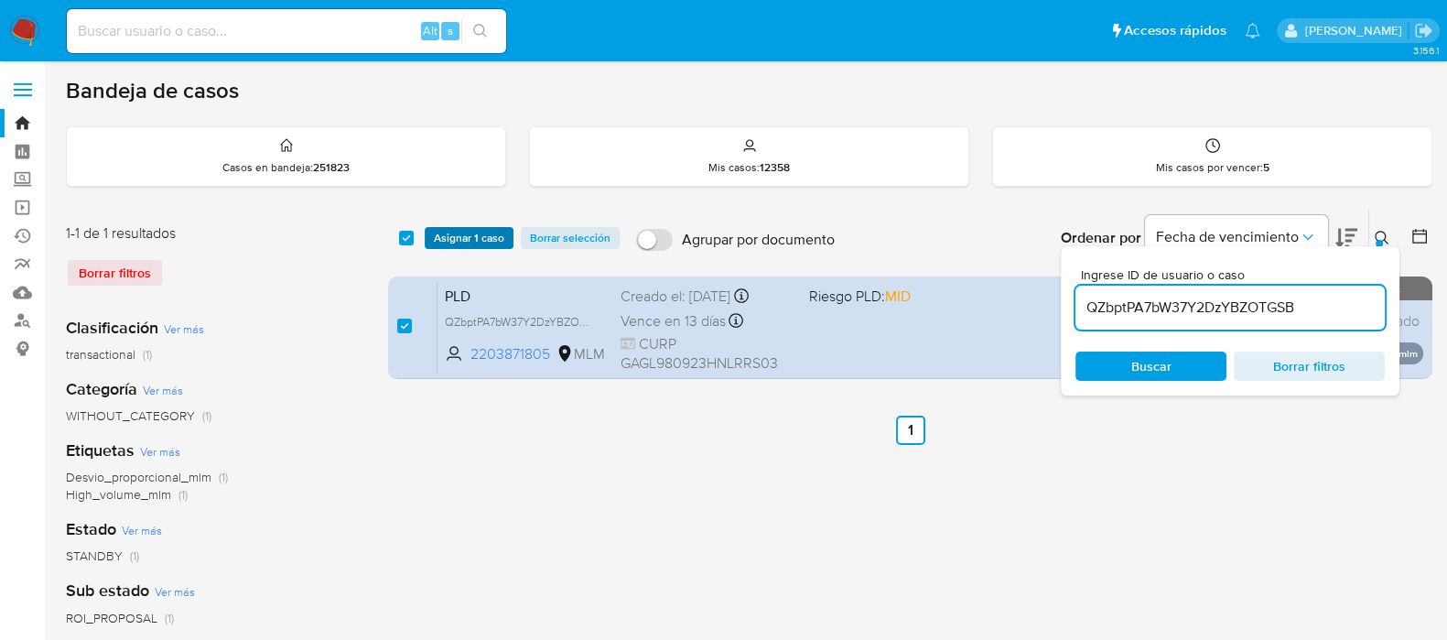
click at [455, 241] on span "Asignar 1 caso" at bounding box center [469, 238] width 70 height 18
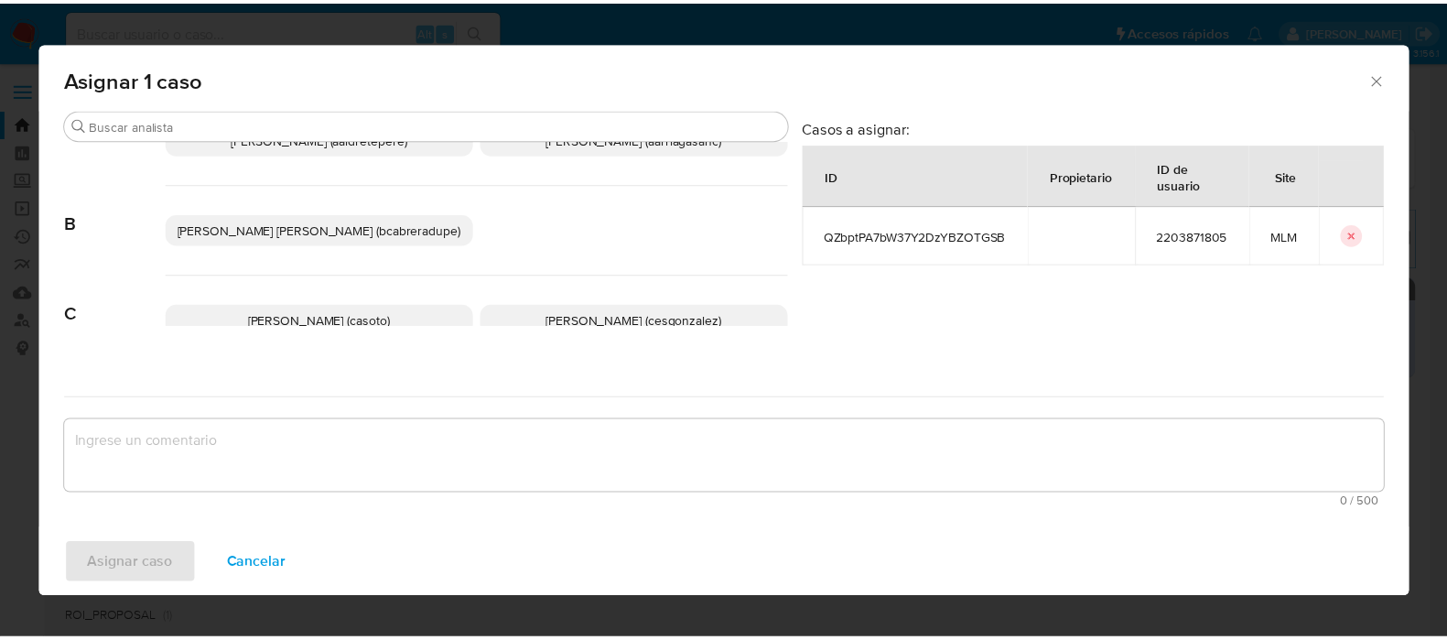
scroll to position [113, 0]
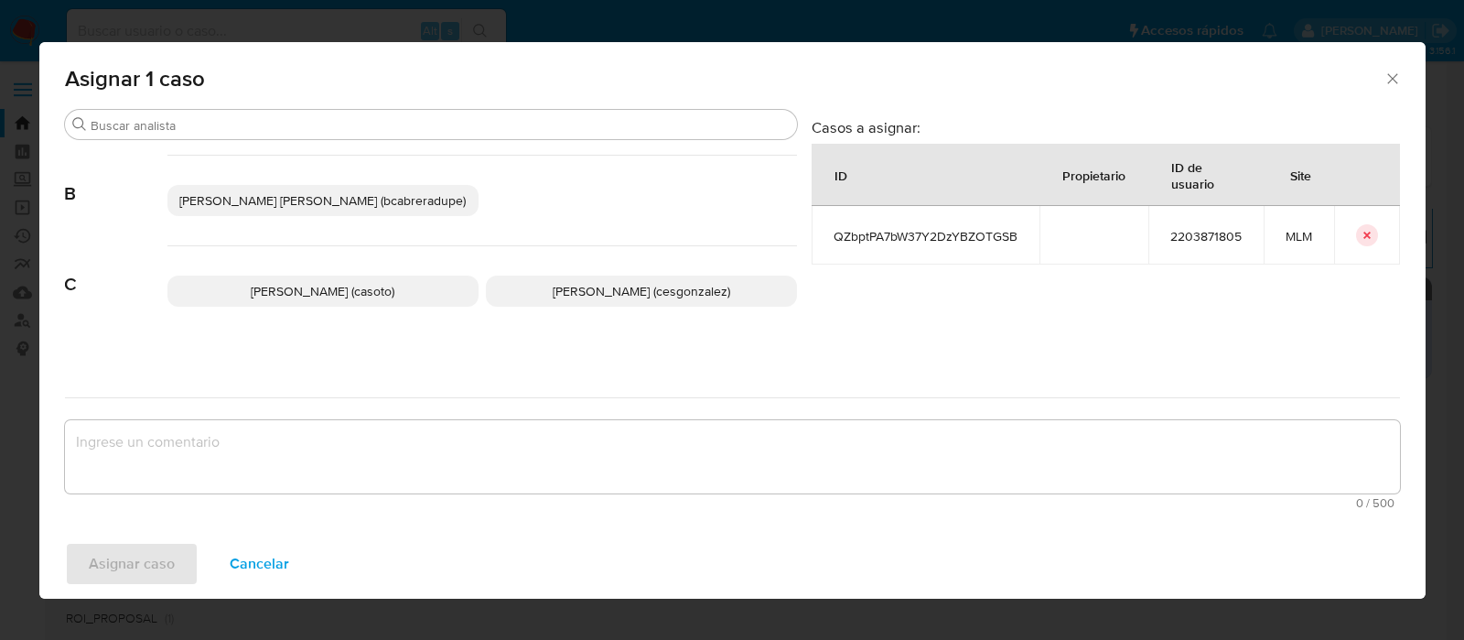
click at [599, 287] on span "Cesar Gonzalez (cesgonzalez)" at bounding box center [642, 291] width 178 height 18
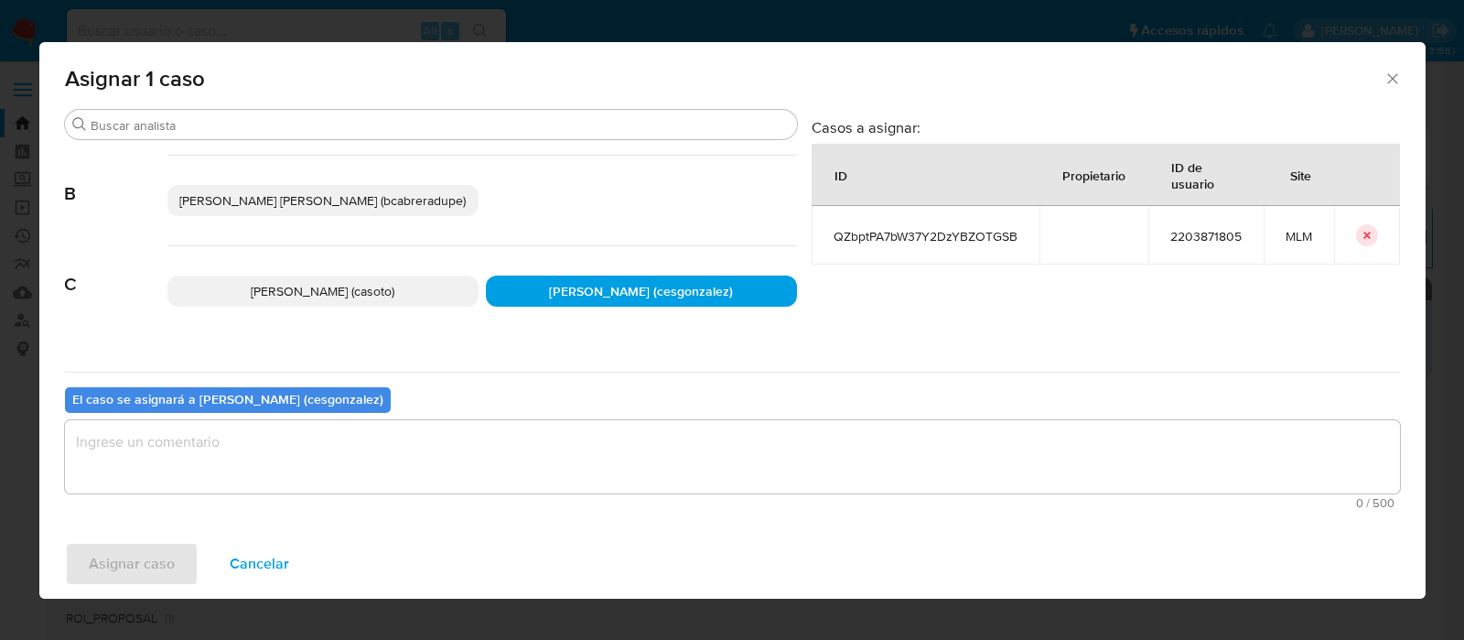
click at [434, 497] on span "0 / 500" at bounding box center [732, 503] width 1324 height 12
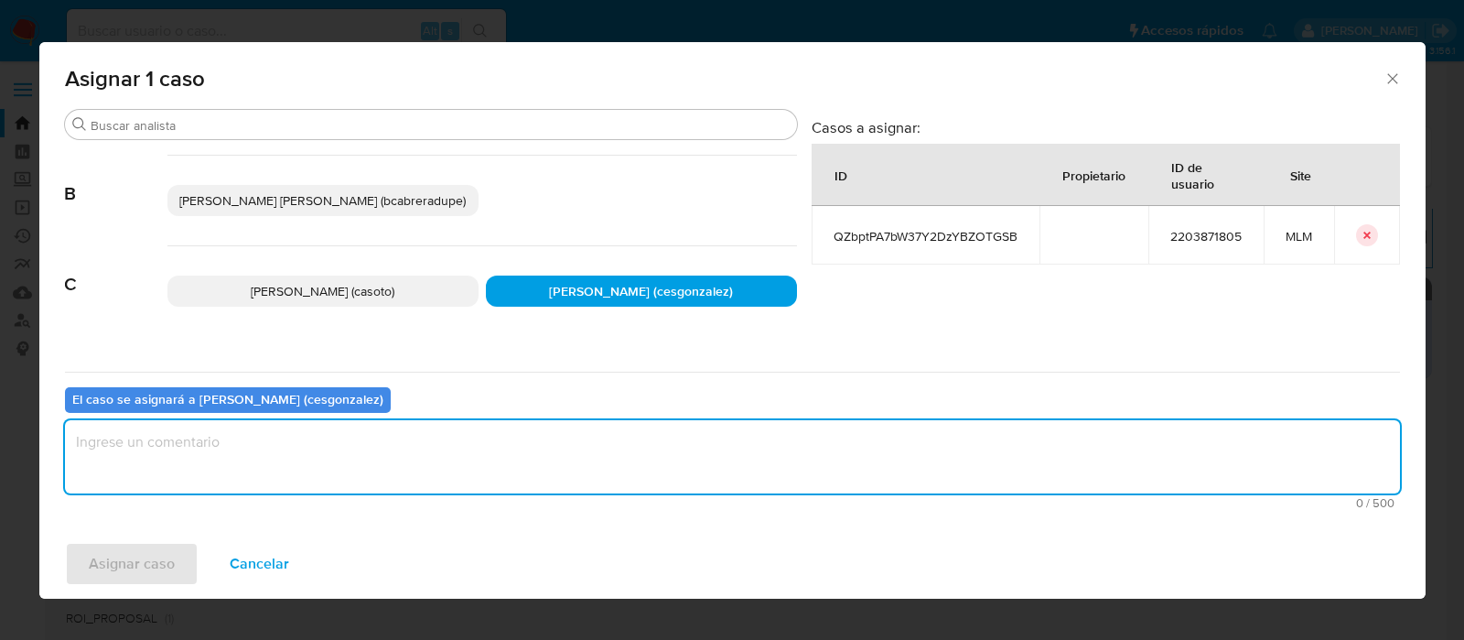
click at [436, 468] on textarea "assign-modal" at bounding box center [732, 456] width 1335 height 73
paste textarea "QZbptPA7bW37Y2DzYBZOTGSB"
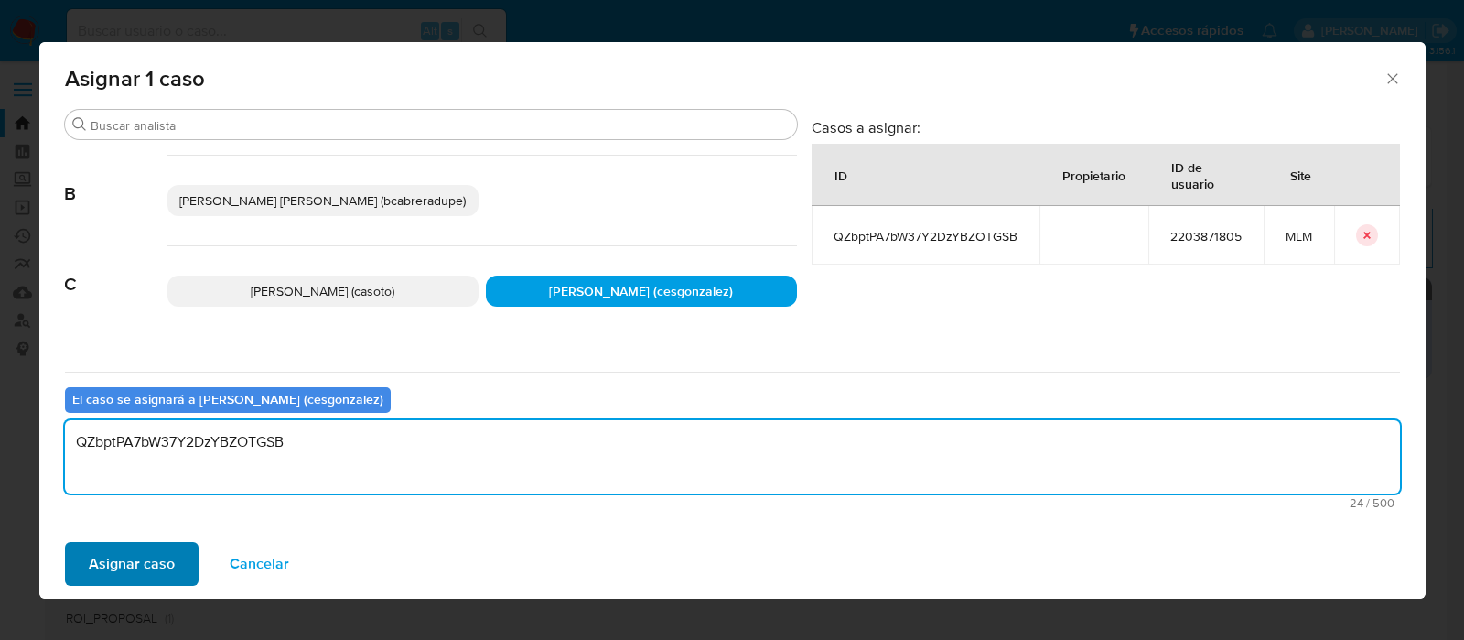
type textarea "QZbptPA7bW37Y2DzYBZOTGSB"
click at [113, 571] on span "Asignar caso" at bounding box center [132, 564] width 86 height 40
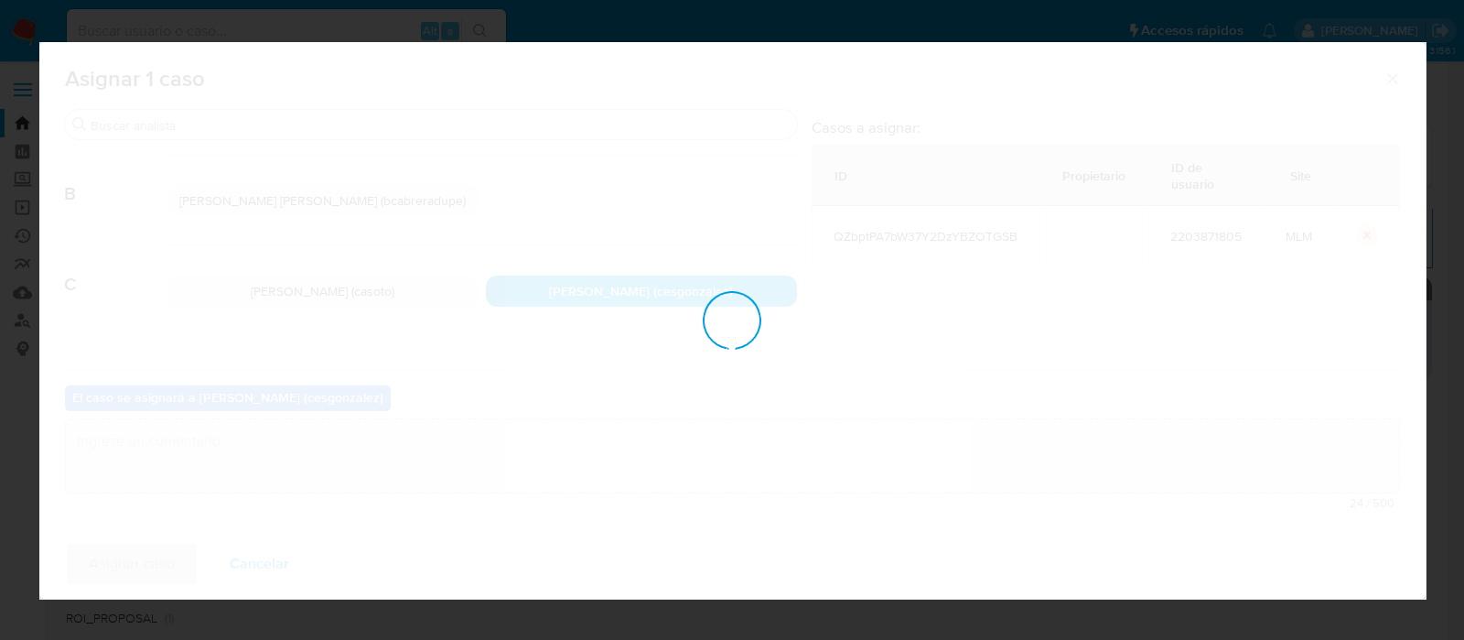
checkbox input "false"
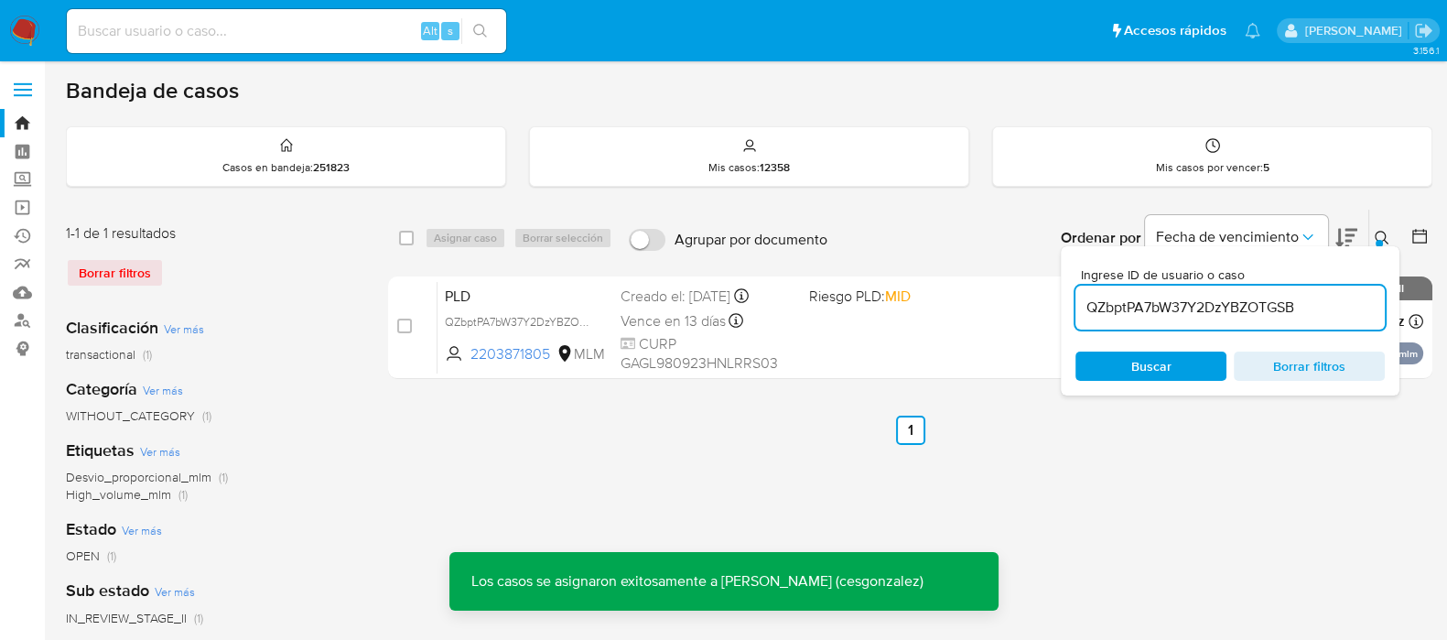
click at [793, 468] on div "select-all-cases-checkbox Asignar caso Borrar selección Agrupar por documento O…" at bounding box center [910, 611] width 1044 height 804
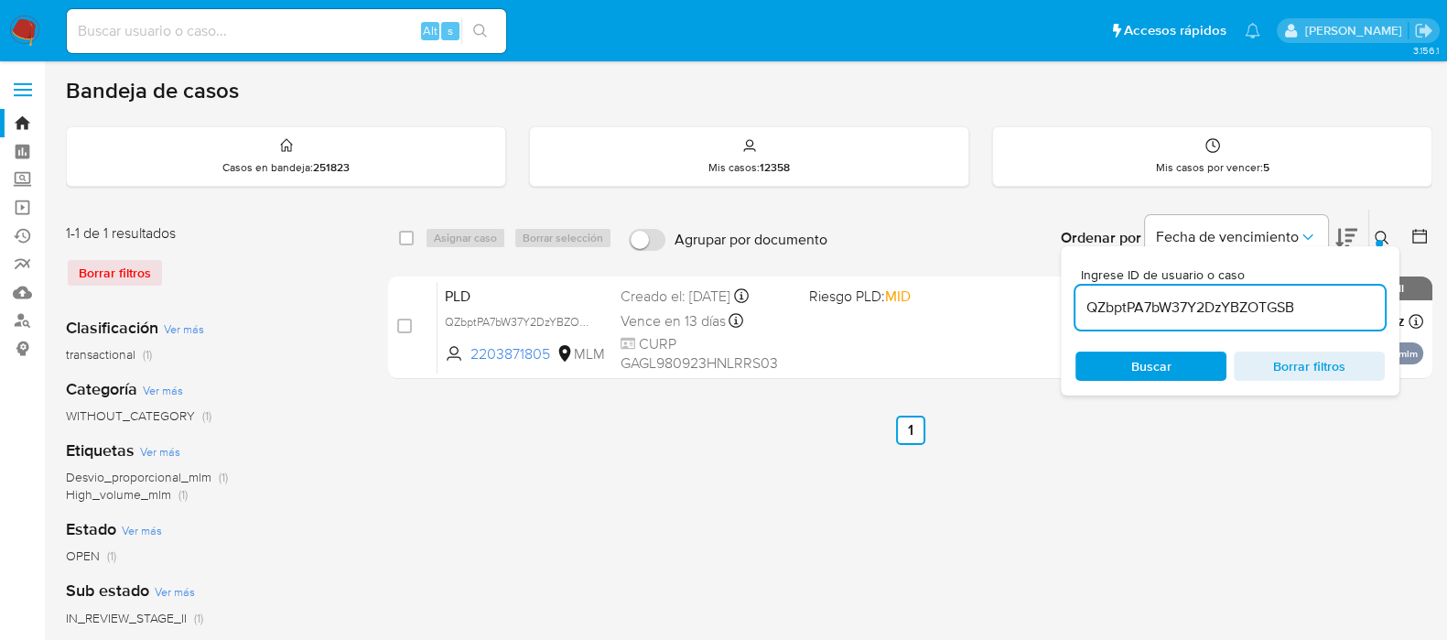
click at [27, 29] on img at bounding box center [24, 31] width 31 height 31
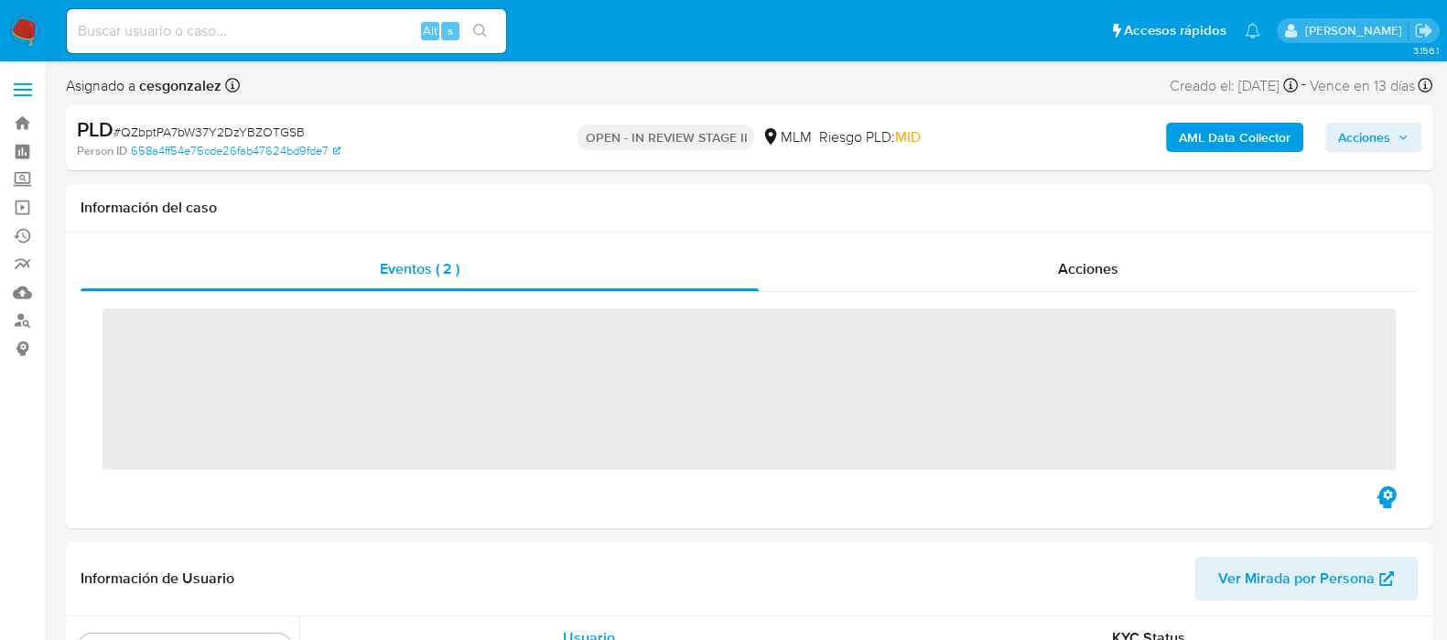
scroll to position [772, 0]
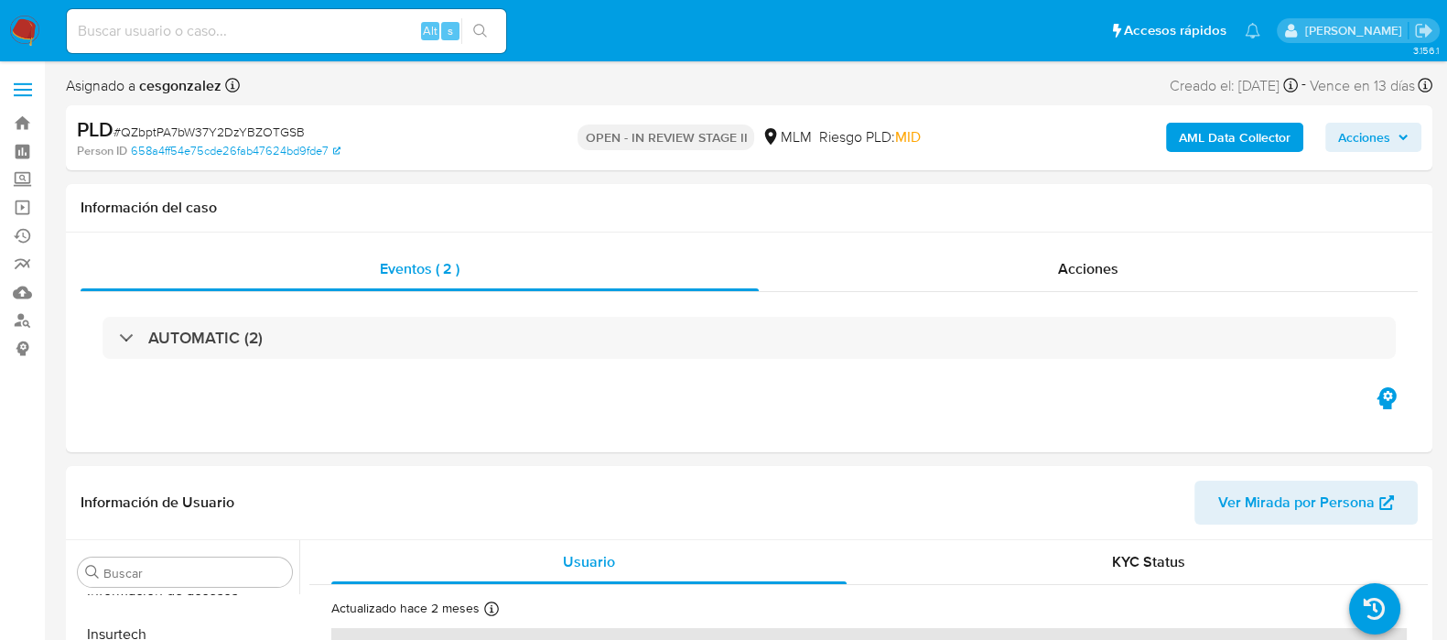
select select "10"
drag, startPoint x: 1115, startPoint y: 297, endPoint x: 1106, endPoint y: 281, distance: 18.1
click at [1114, 291] on div "Eventos ( 2 ) Acciones AUTOMATIC (2)" at bounding box center [749, 315] width 1337 height 136
click at [1088, 285] on div "Acciones" at bounding box center [1088, 269] width 659 height 44
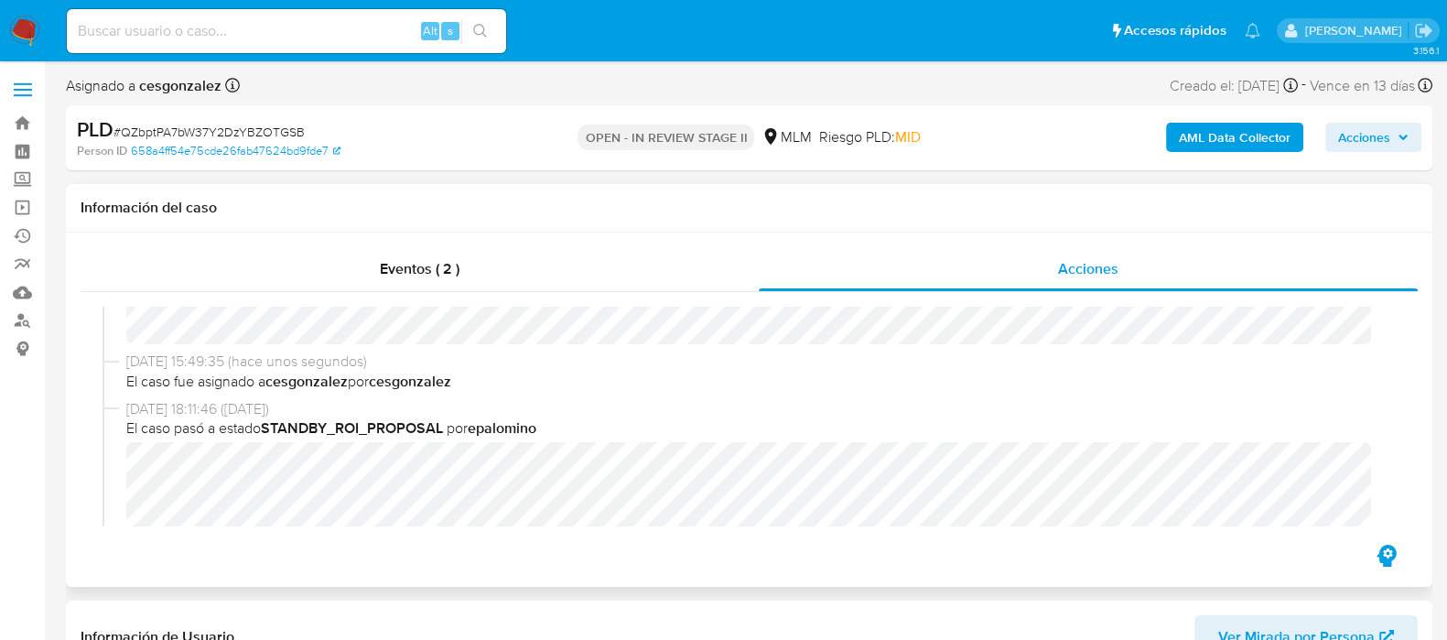
scroll to position [0, 0]
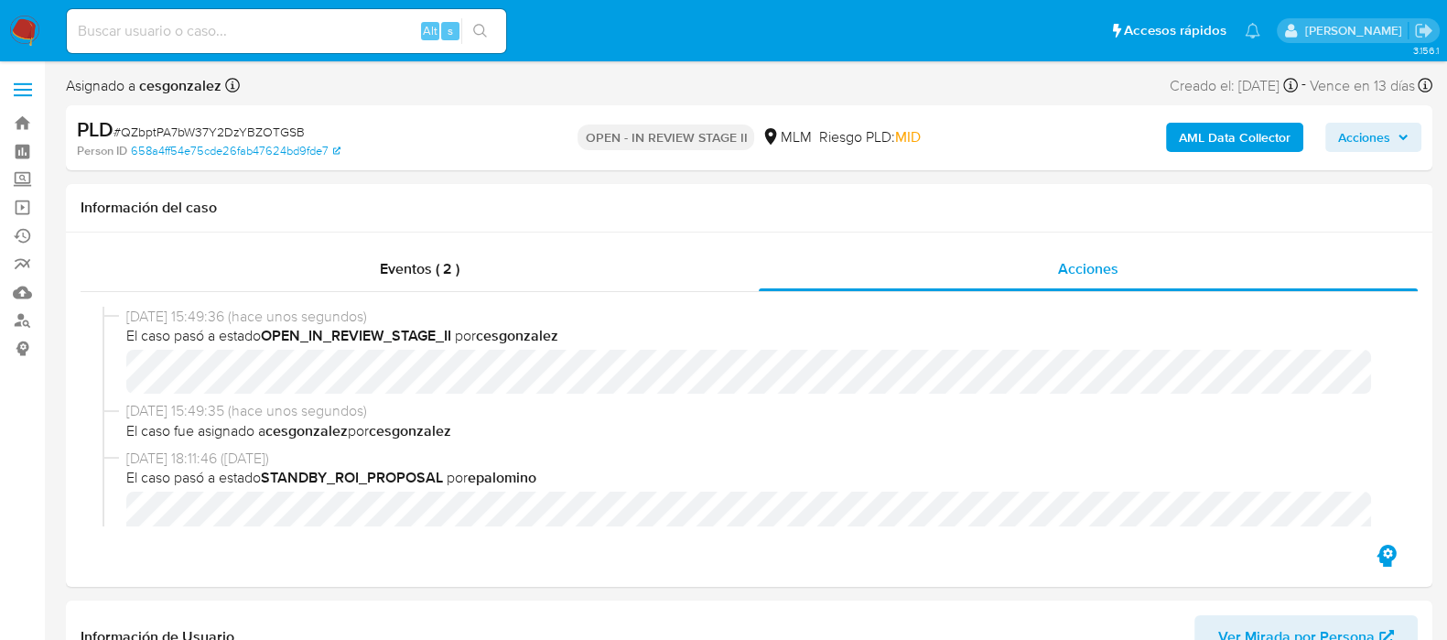
click at [1383, 142] on span "Acciones" at bounding box center [1364, 137] width 52 height 29
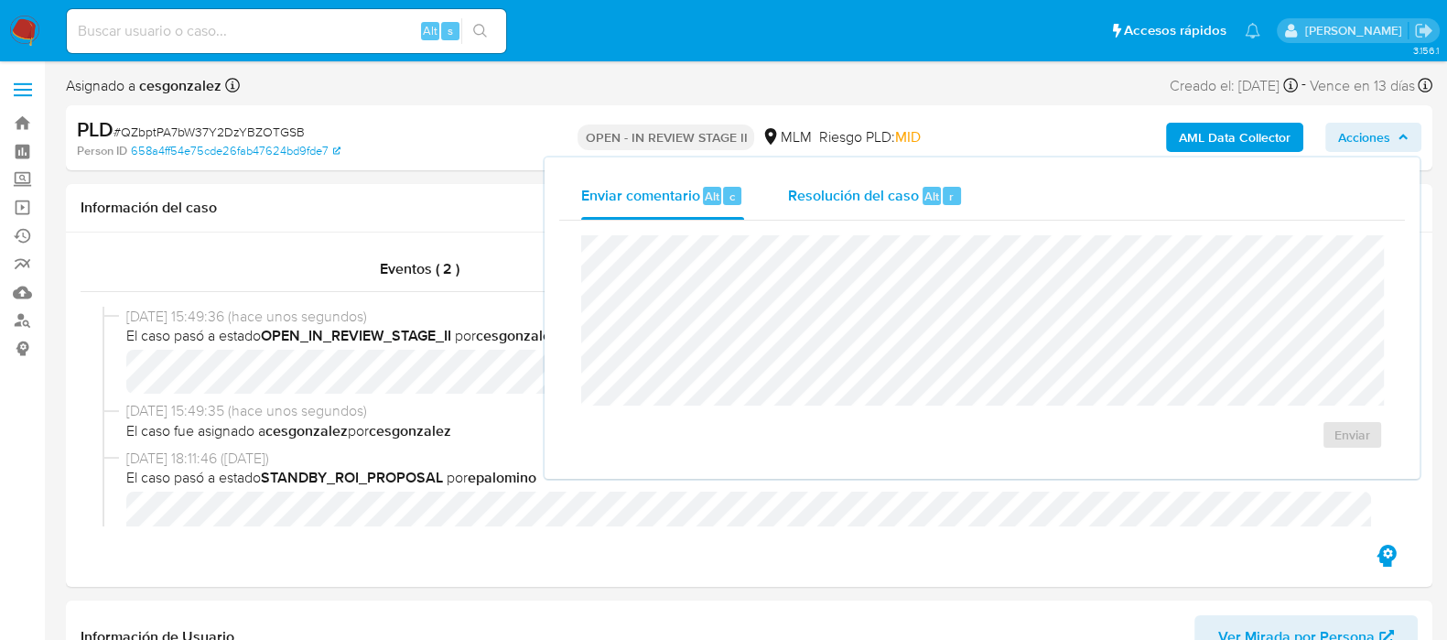
click at [861, 198] on span "Resolución del caso" at bounding box center [853, 195] width 131 height 21
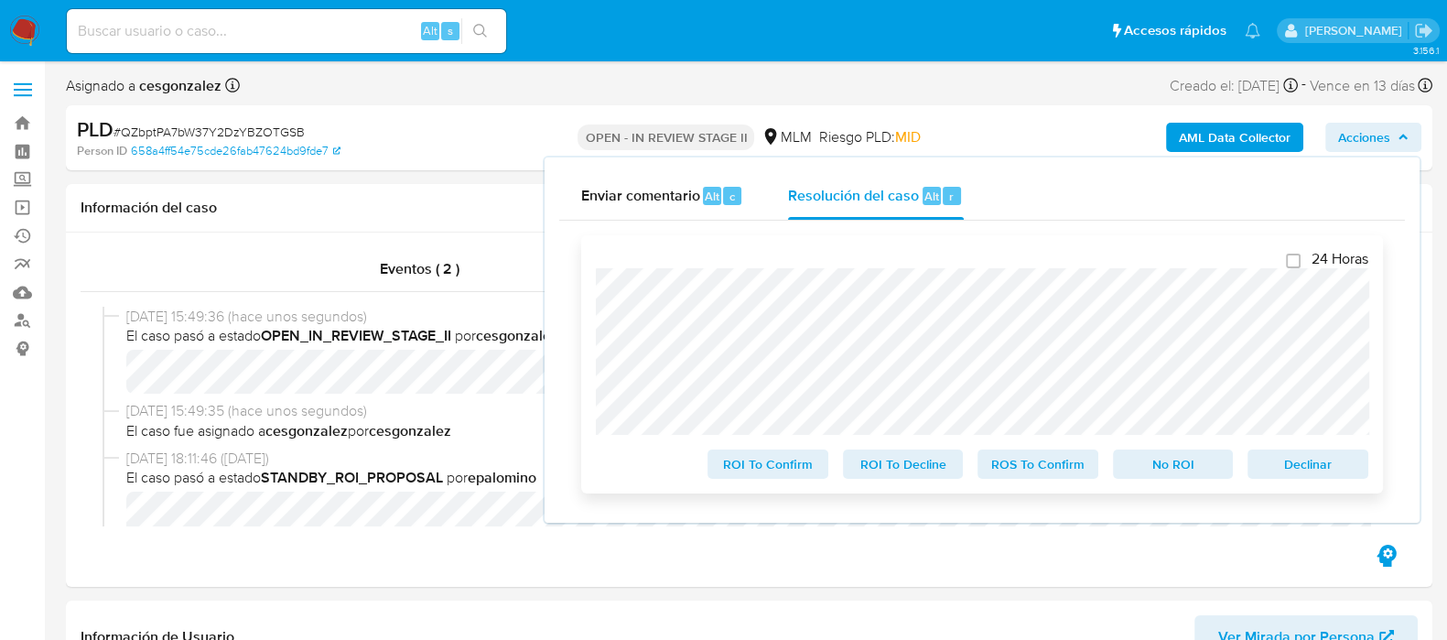
click at [1322, 471] on span "Declinar" at bounding box center [1307, 464] width 95 height 26
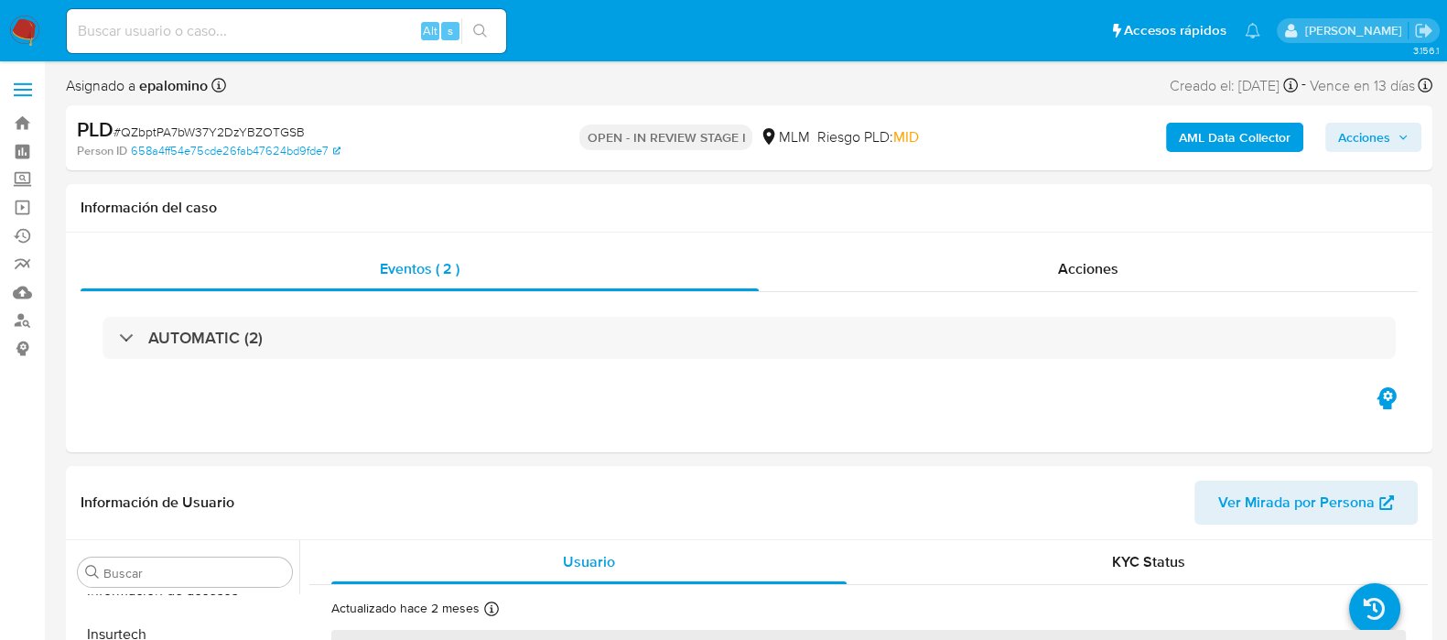
scroll to position [772, 0]
select select "10"
click at [1295, 397] on div "Eventos ( 2 ) Acciones AUTOMATIC (2)" at bounding box center [749, 342] width 1366 height 220
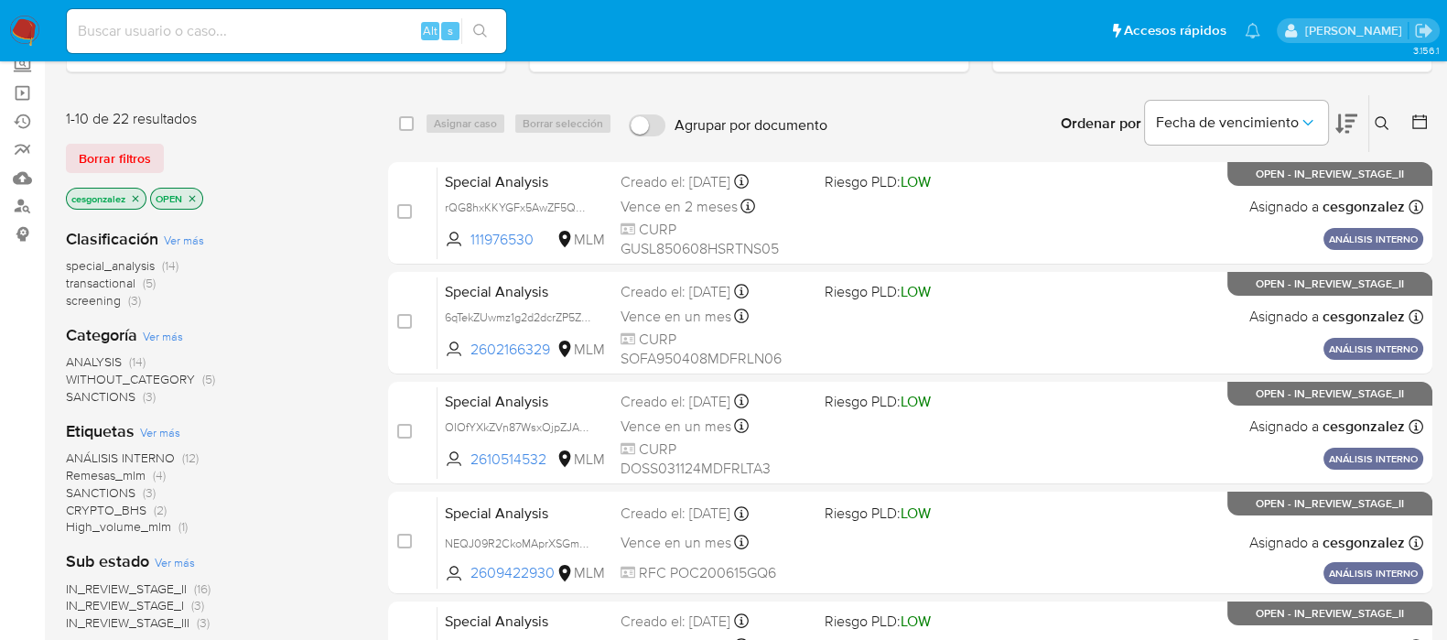
scroll to position [113, 0]
click at [118, 392] on span "SANCTIONS" at bounding box center [101, 397] width 70 height 18
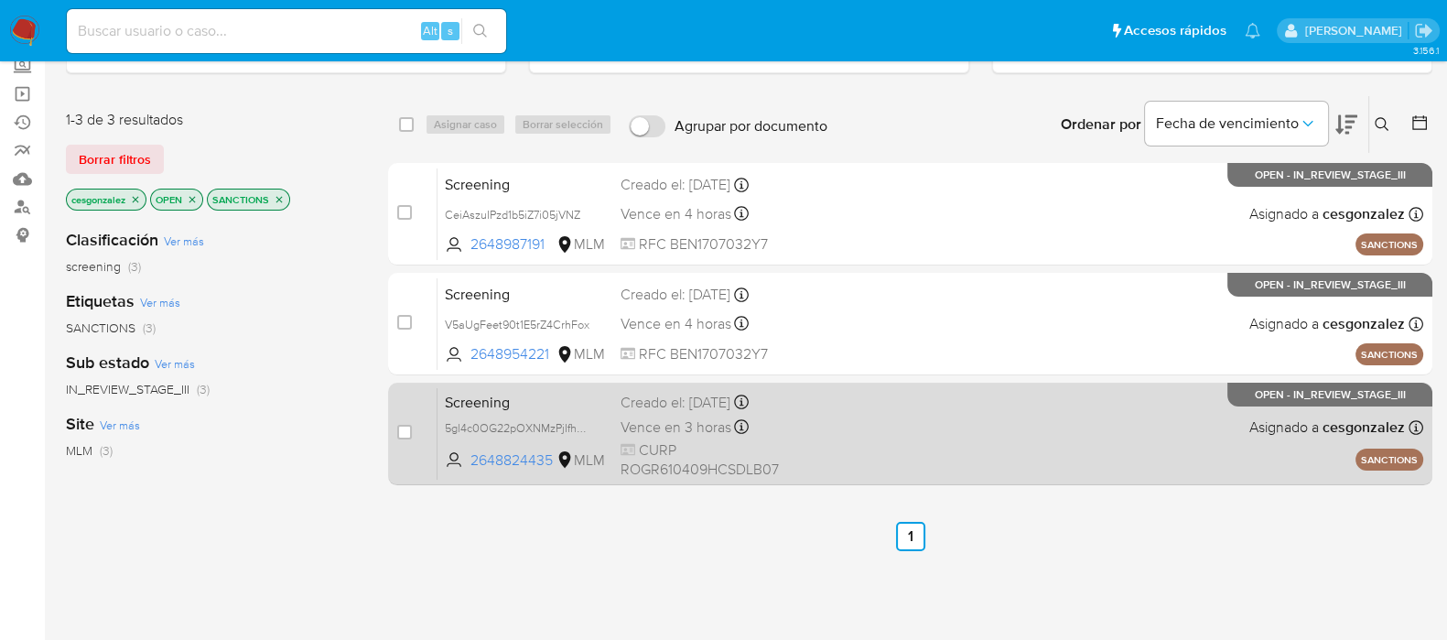
click at [851, 450] on div "Screening 5gl4c0OG22pOXNMzPjIfhpeI 2648824435 MLM Creado el: 26/08/2025 Creado …" at bounding box center [930, 433] width 986 height 92
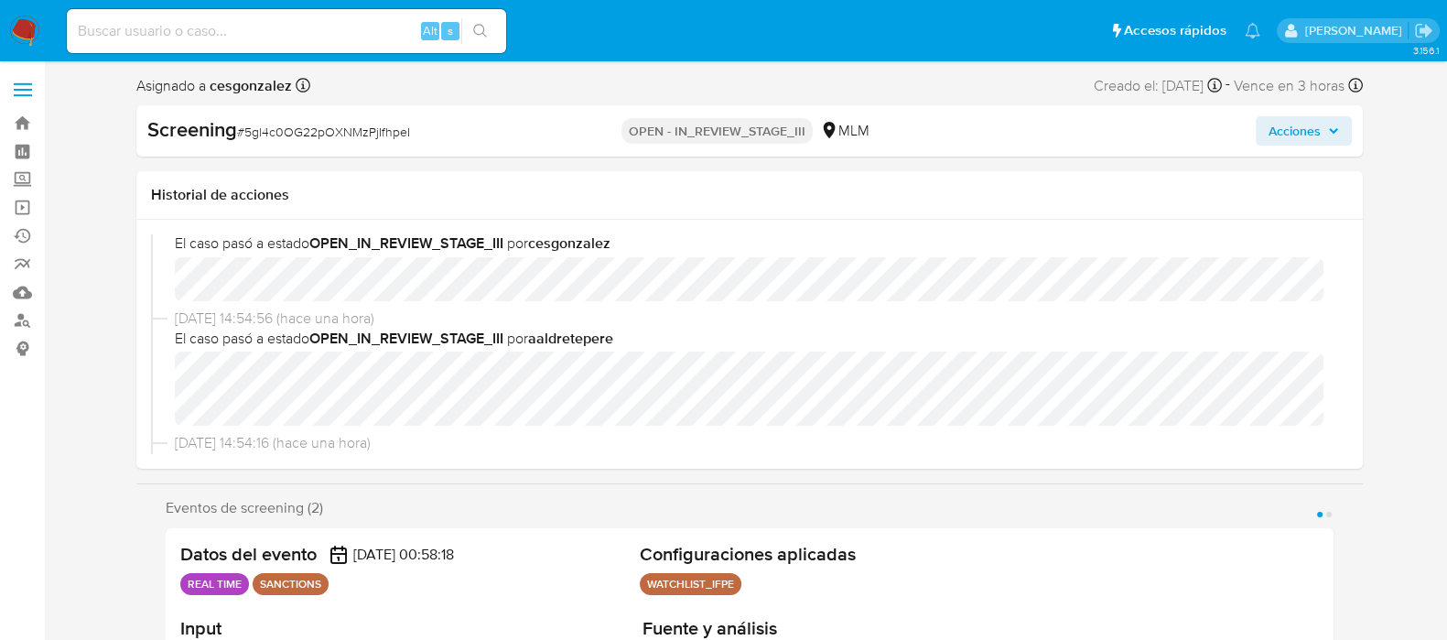
scroll to position [113, 0]
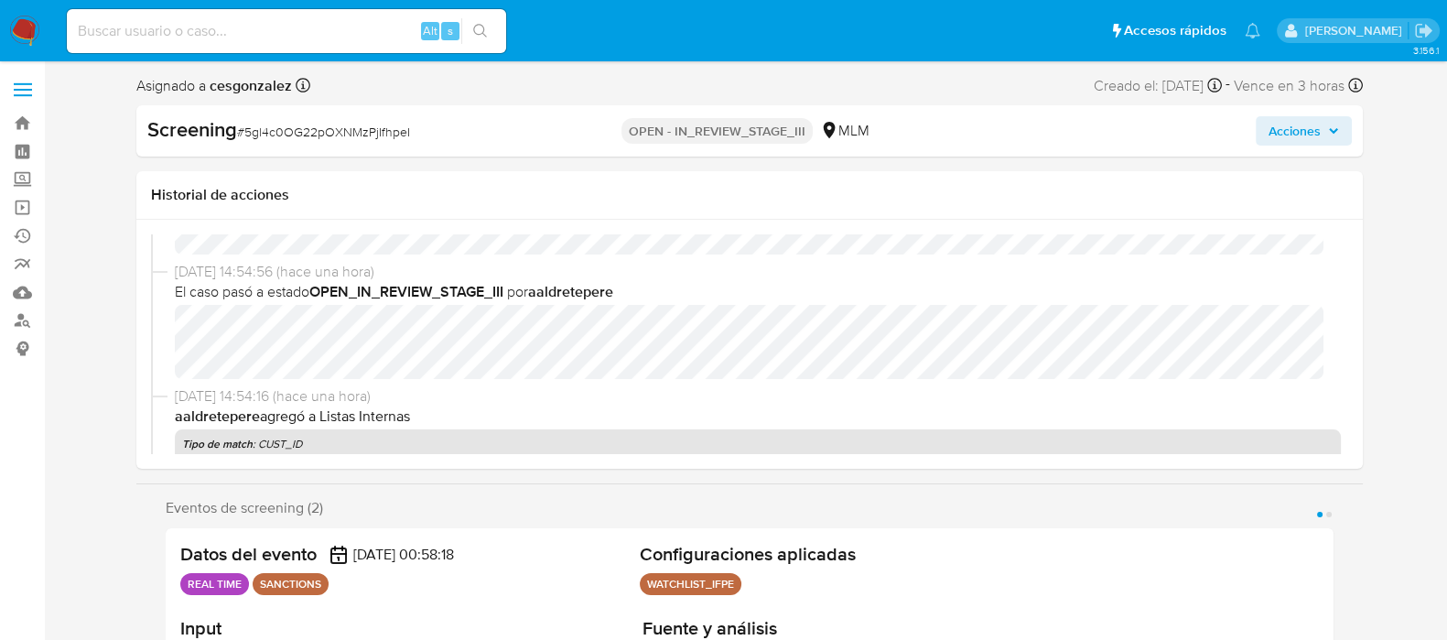
select select "10"
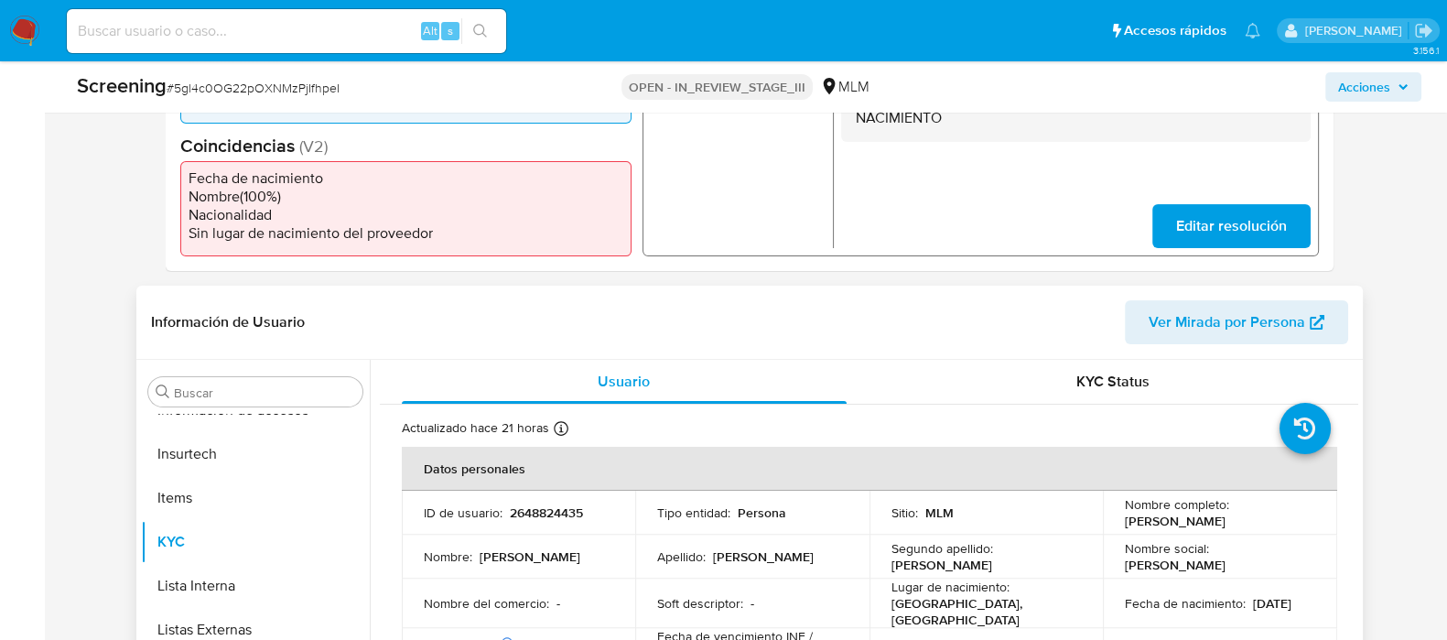
scroll to position [228, 0]
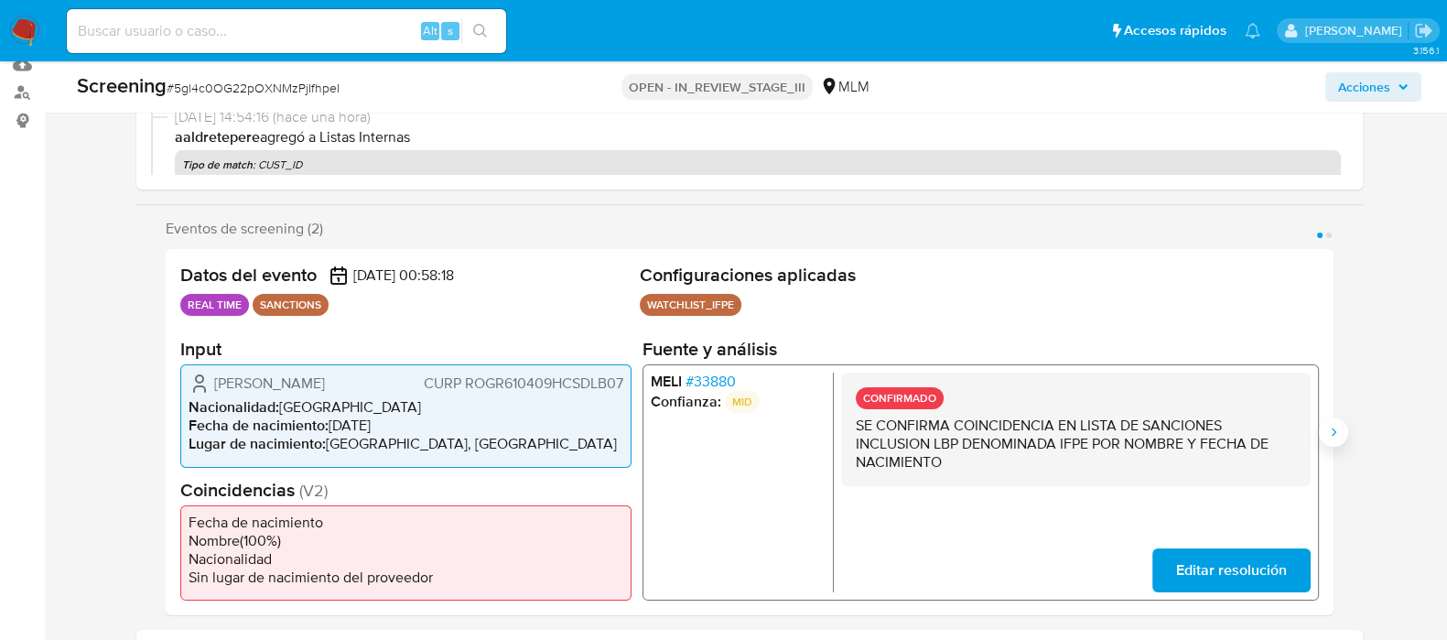
click at [1328, 428] on icon "Siguiente" at bounding box center [1333, 432] width 15 height 15
click at [726, 373] on span "# 33880" at bounding box center [710, 382] width 50 height 18
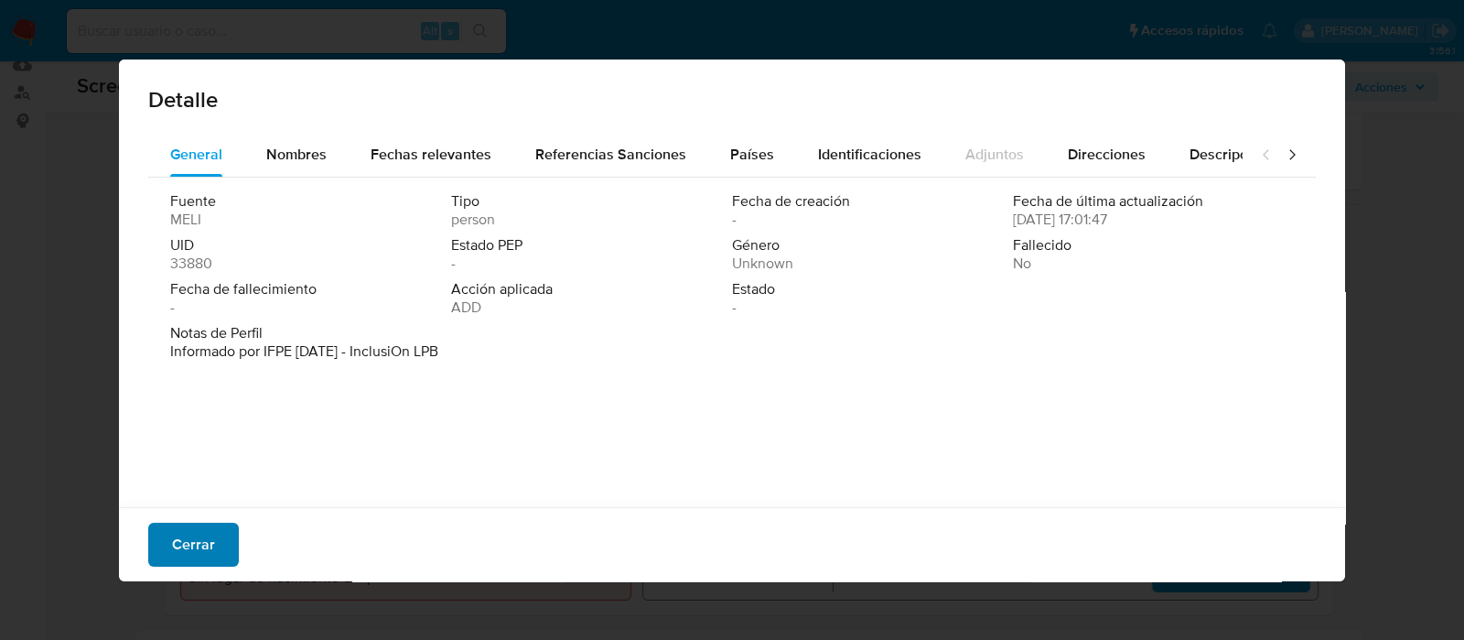
click at [211, 537] on span "Cerrar" at bounding box center [193, 544] width 43 height 40
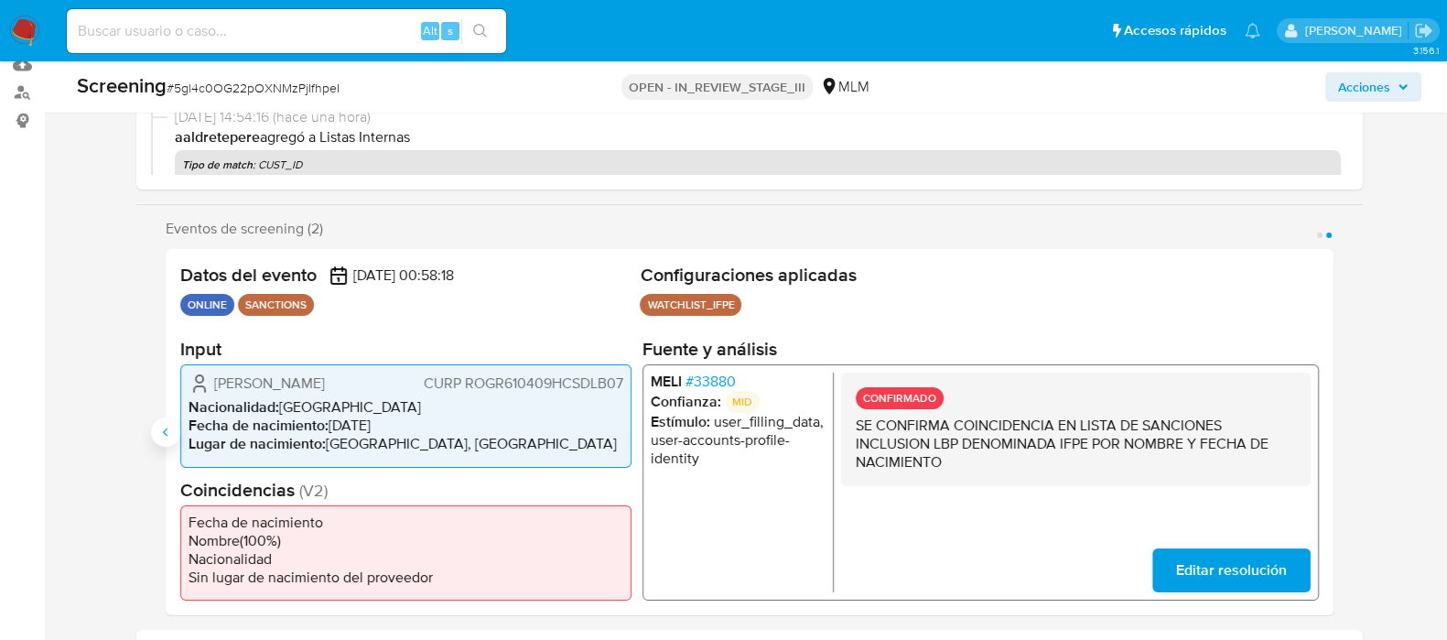
click at [174, 430] on button "Anterior" at bounding box center [165, 431] width 29 height 29
click at [718, 377] on span "# 33880" at bounding box center [710, 382] width 50 height 18
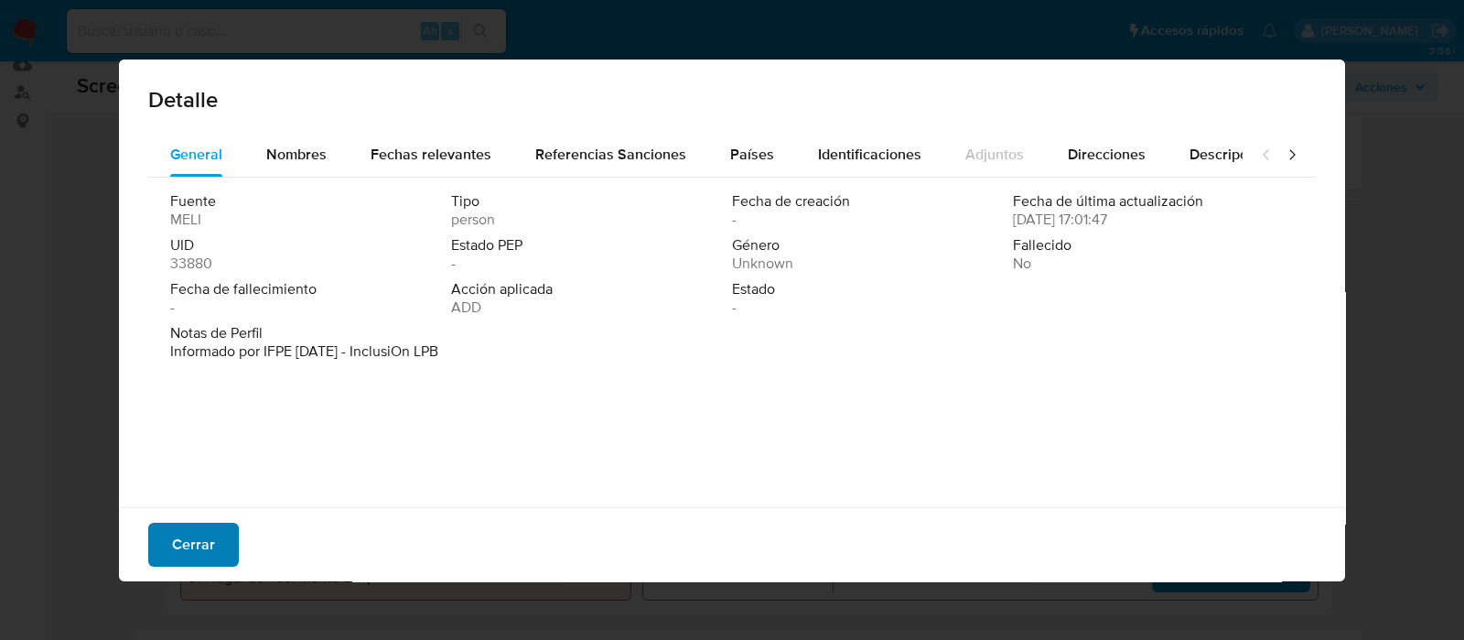
click at [218, 542] on button "Cerrar" at bounding box center [193, 545] width 91 height 44
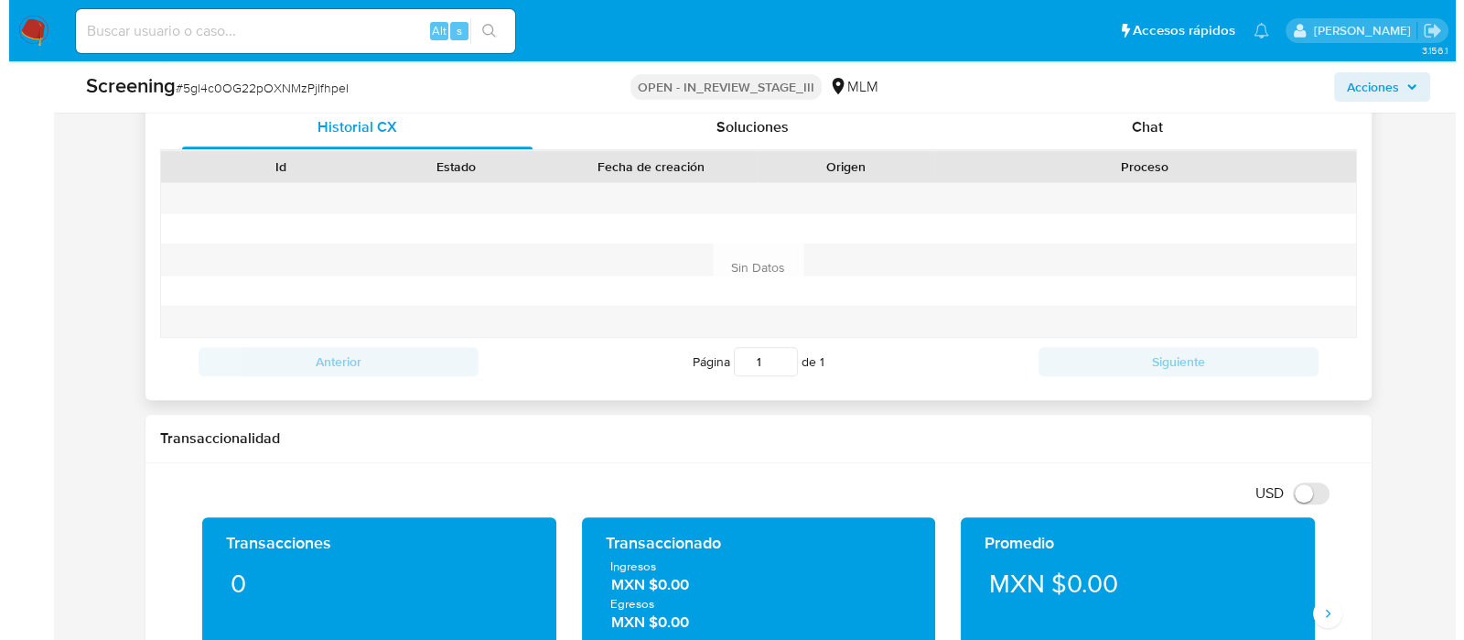
scroll to position [1258, 0]
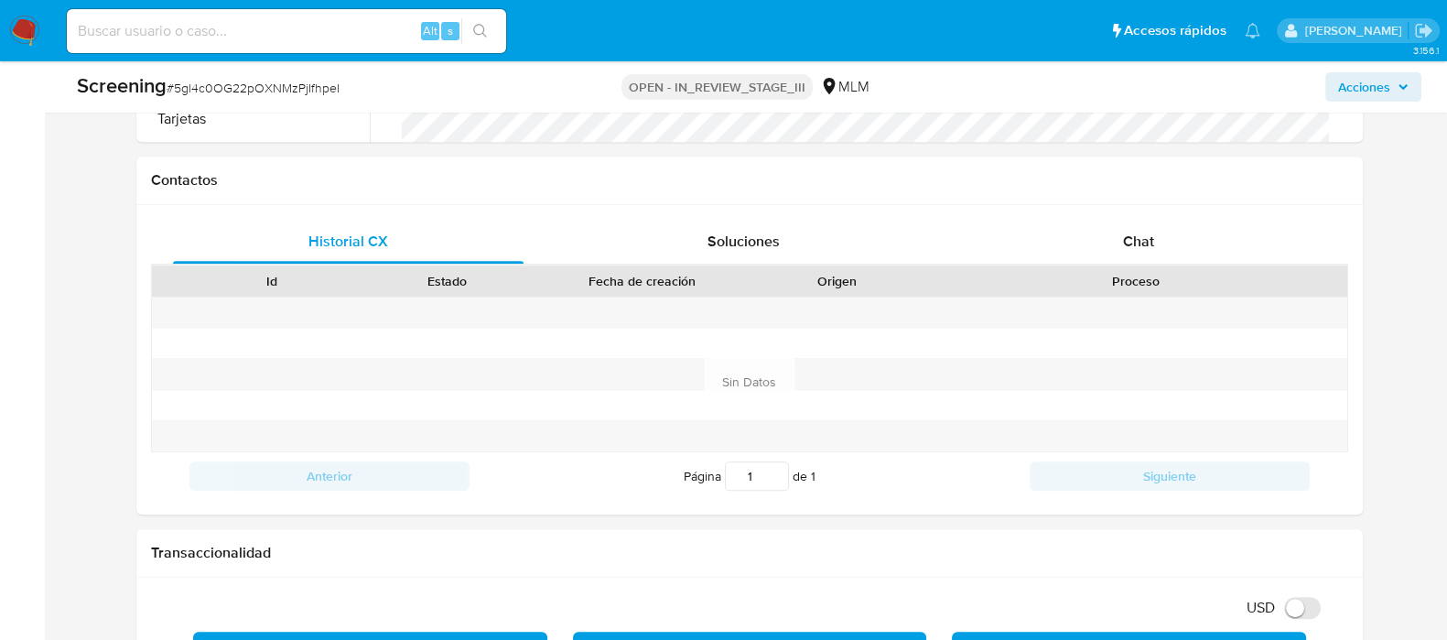
click at [1387, 84] on span "Acciones" at bounding box center [1364, 86] width 52 height 29
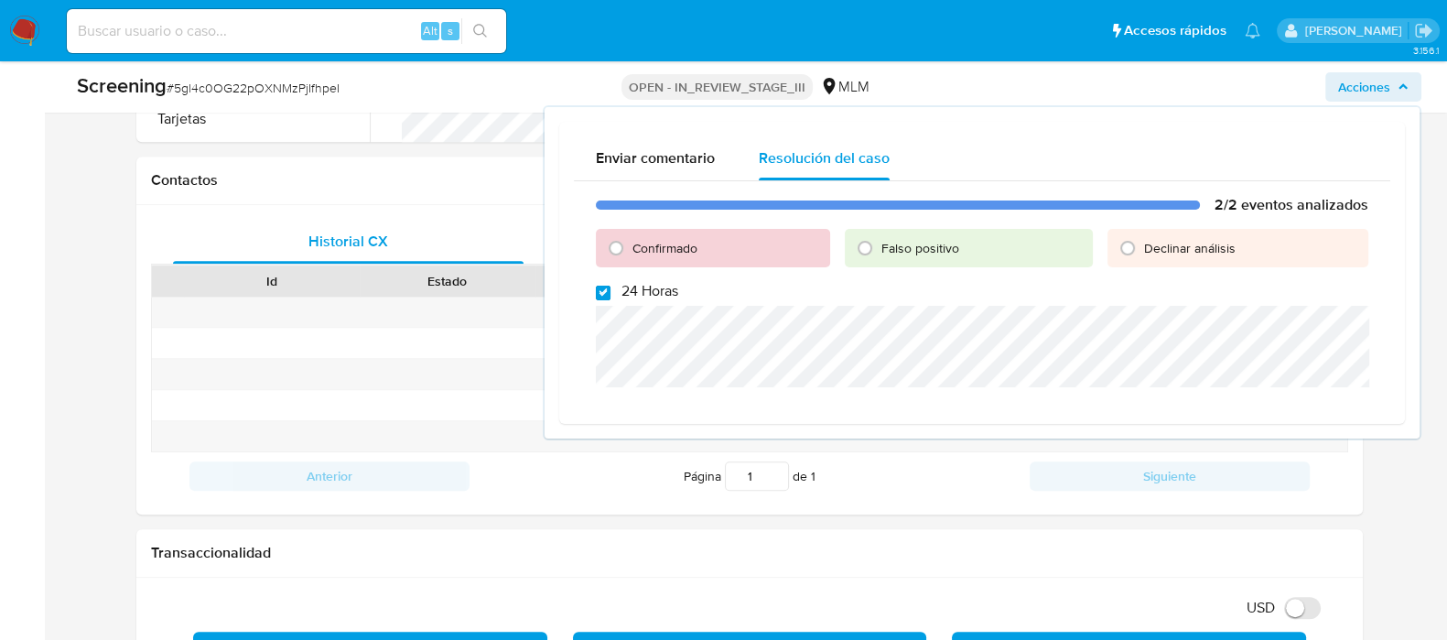
click at [599, 292] on input "24 Horas" at bounding box center [603, 293] width 15 height 15
checkbox input "false"
drag, startPoint x: 614, startPoint y: 246, endPoint x: 632, endPoint y: 294, distance: 50.7
click at [617, 246] on input "Confirmado" at bounding box center [615, 247] width 29 height 29
radio input "true"
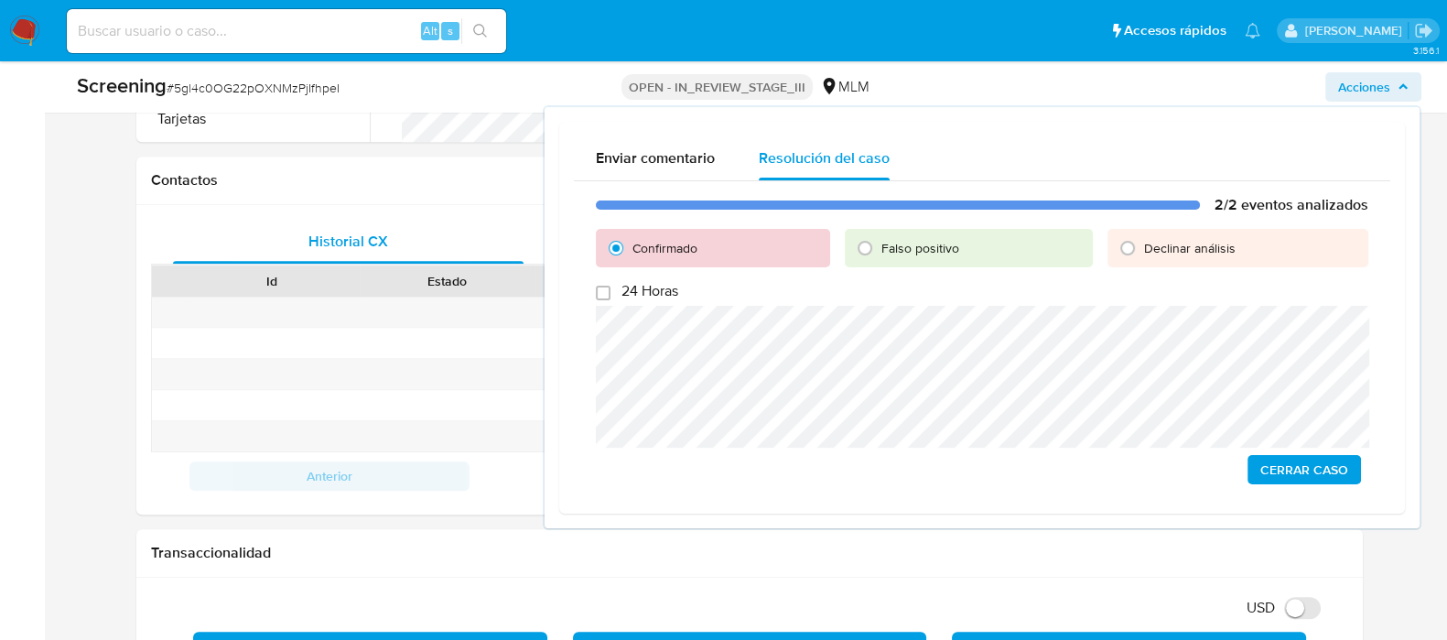
click at [1330, 465] on span "Cerrar Caso" at bounding box center [1304, 470] width 88 height 26
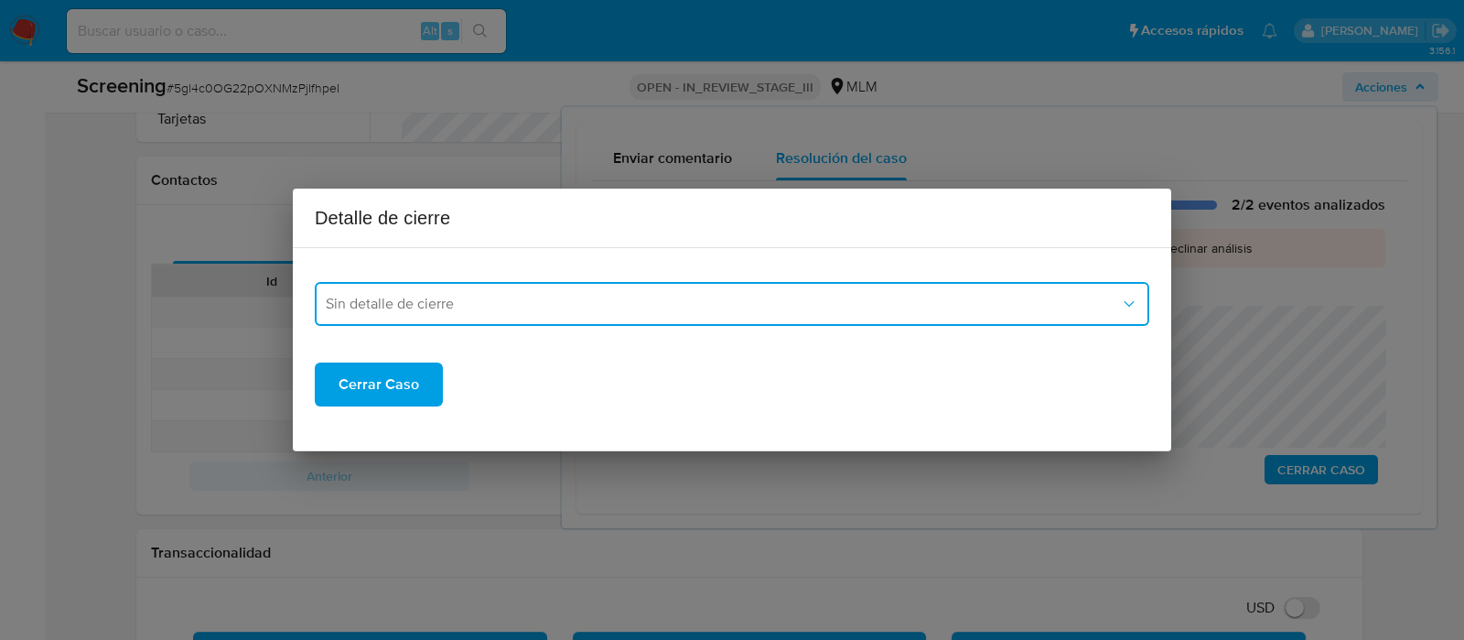
click at [683, 322] on button "Sin detalle de cierre" at bounding box center [732, 304] width 835 height 44
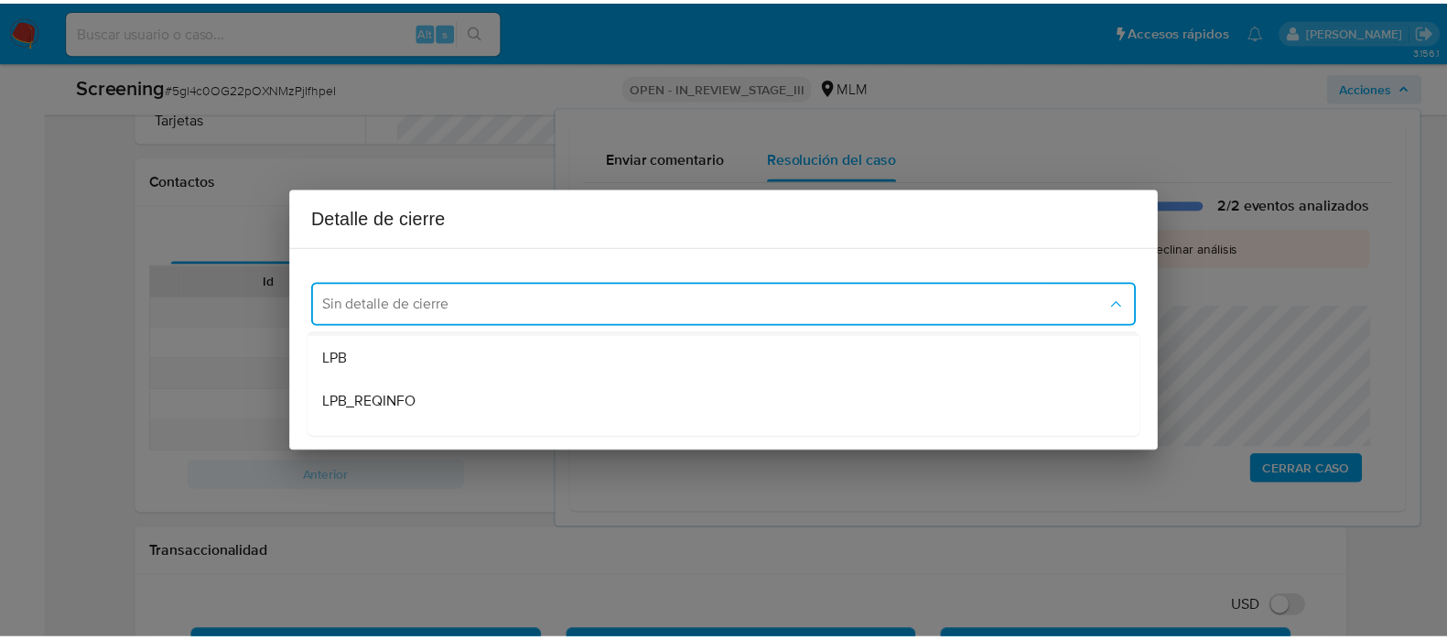
scroll to position [113, 0]
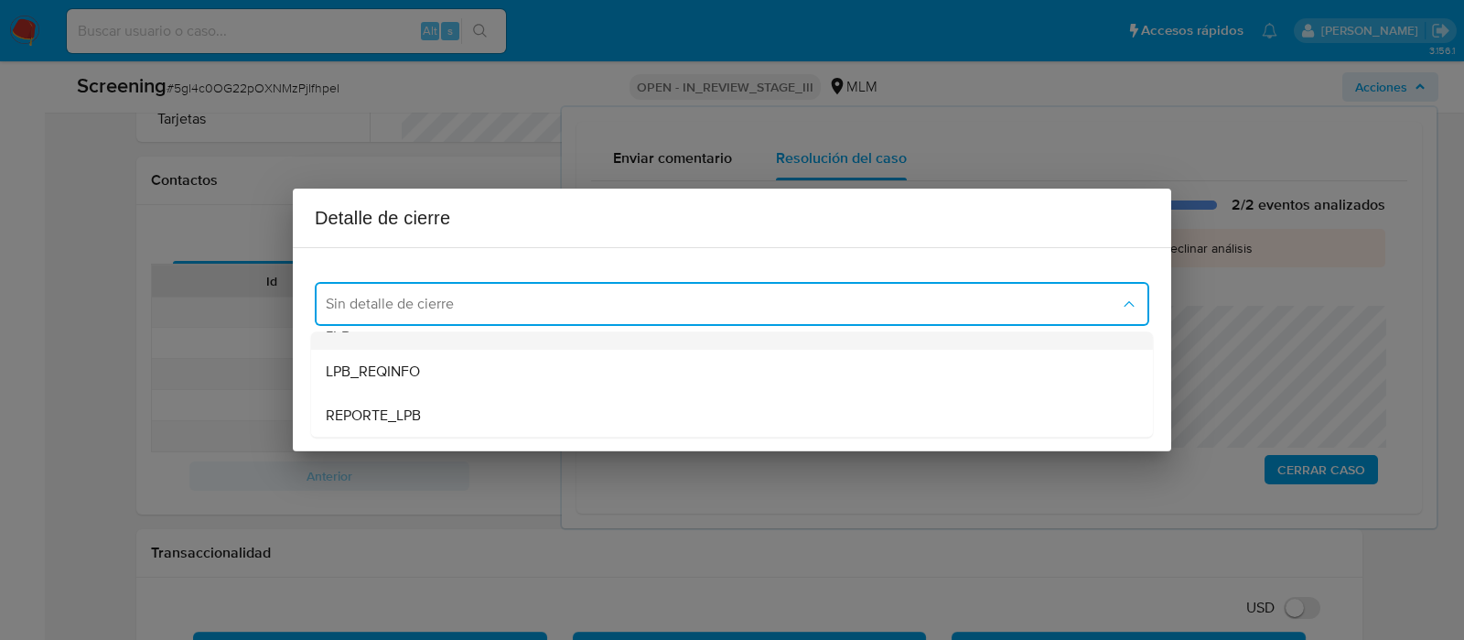
click at [448, 338] on div "LPB" at bounding box center [732, 328] width 813 height 44
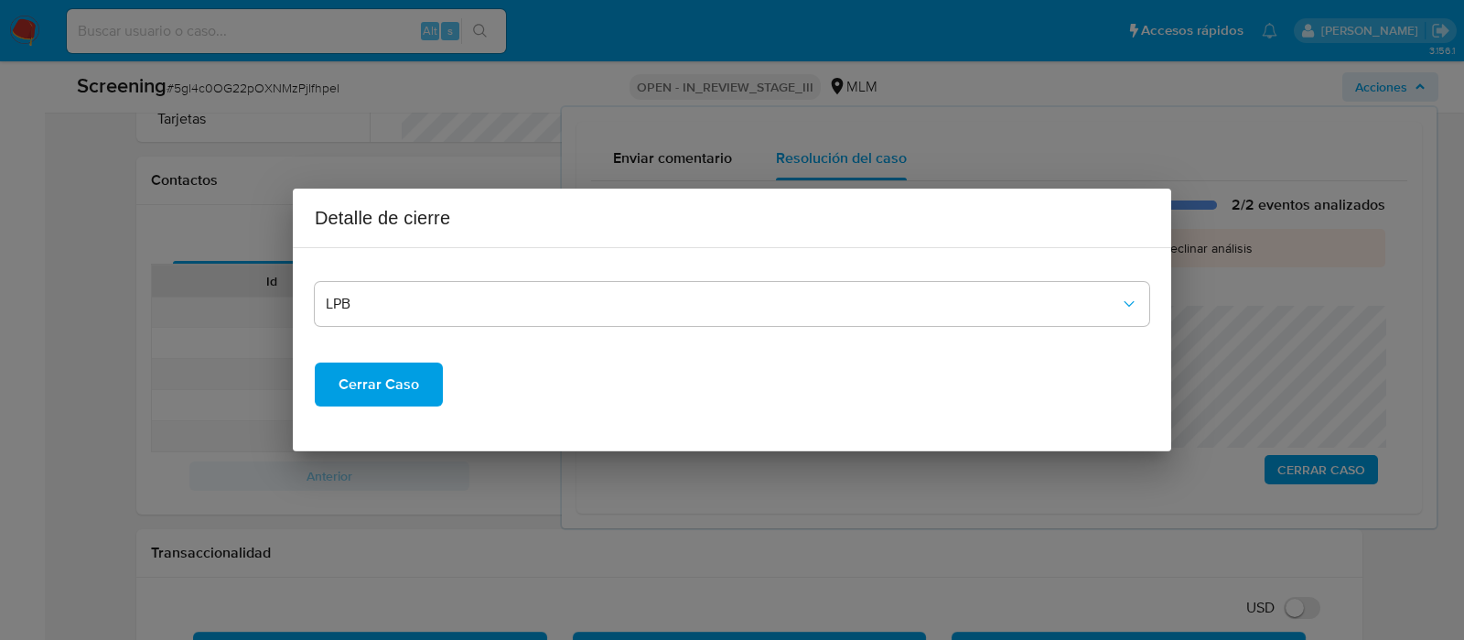
click at [391, 395] on span "Cerrar Caso" at bounding box center [379, 384] width 81 height 40
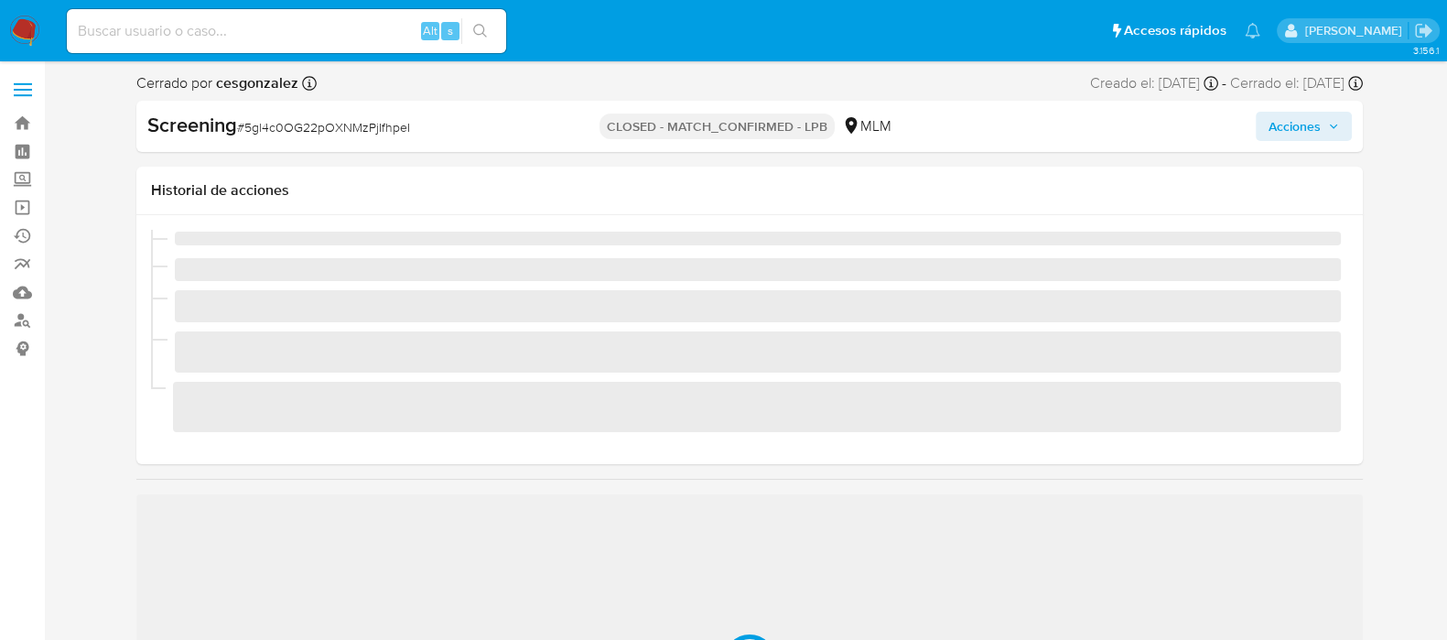
scroll to position [772, 0]
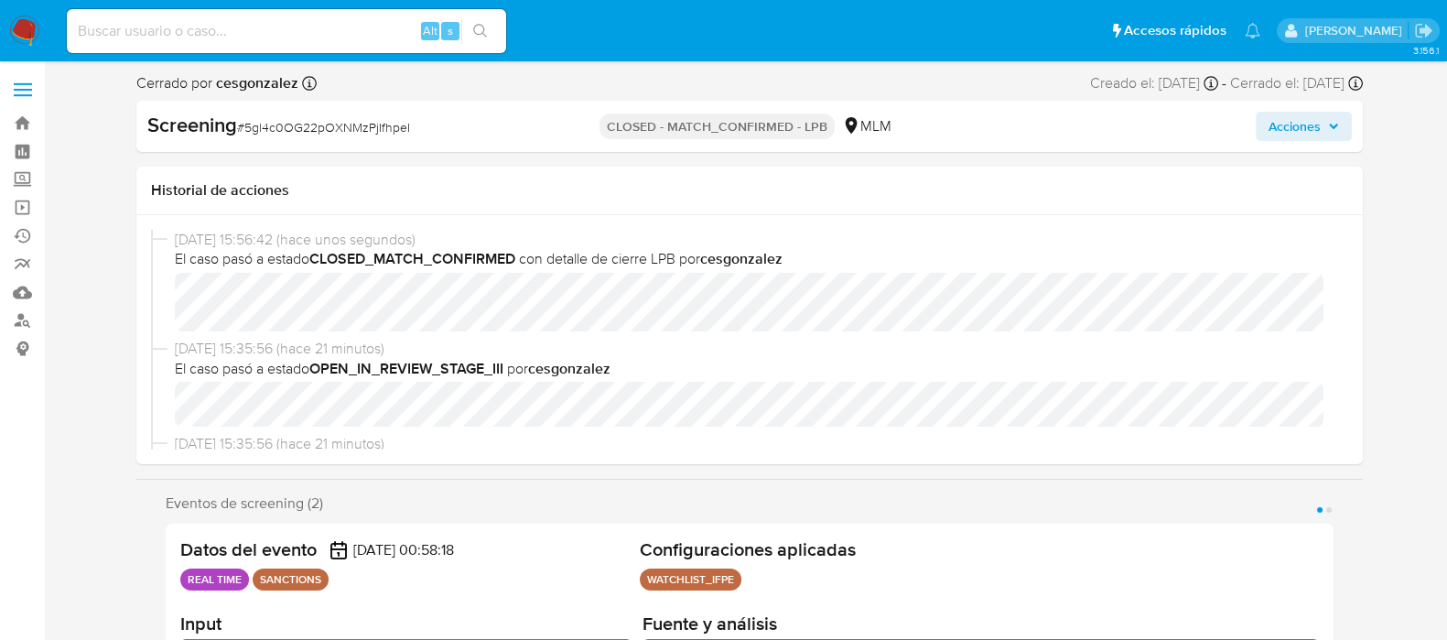
select select "10"
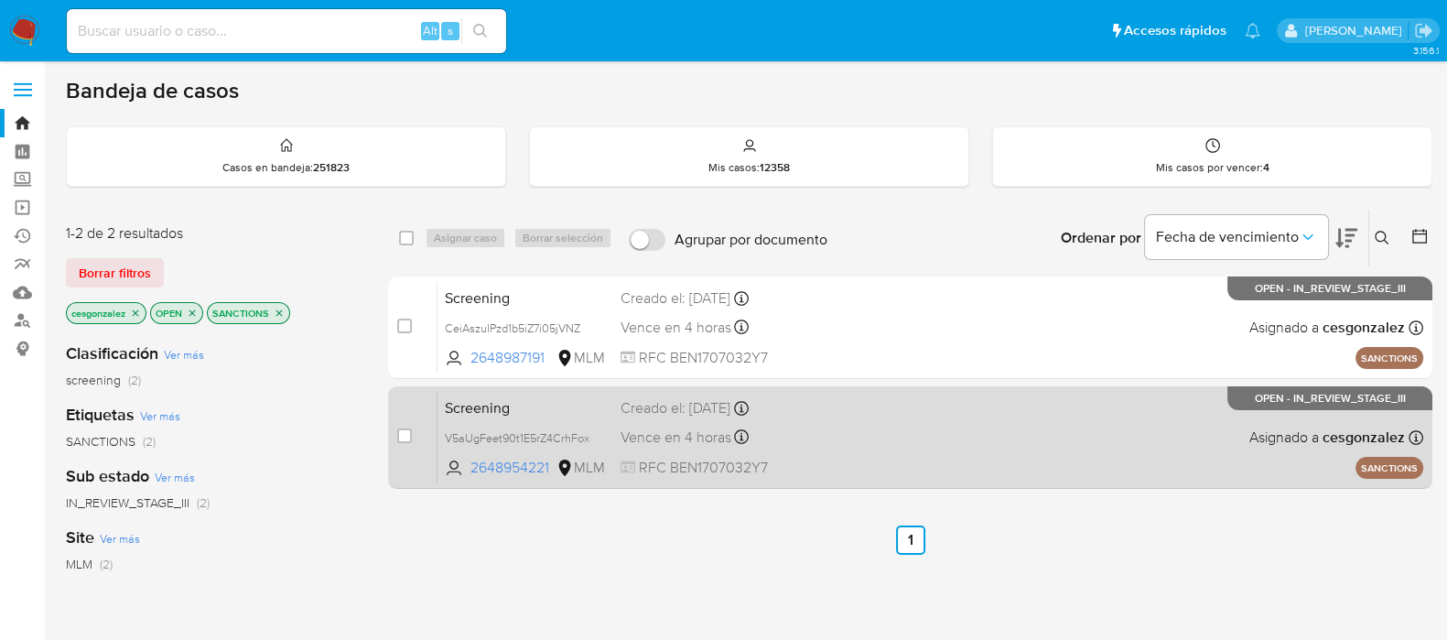
click at [709, 453] on div "Screening V5aUgFeet90t1E5rZ4CrhFox 2648954221 MLM Creado el: [DATE] Creado el: …" at bounding box center [930, 437] width 986 height 92
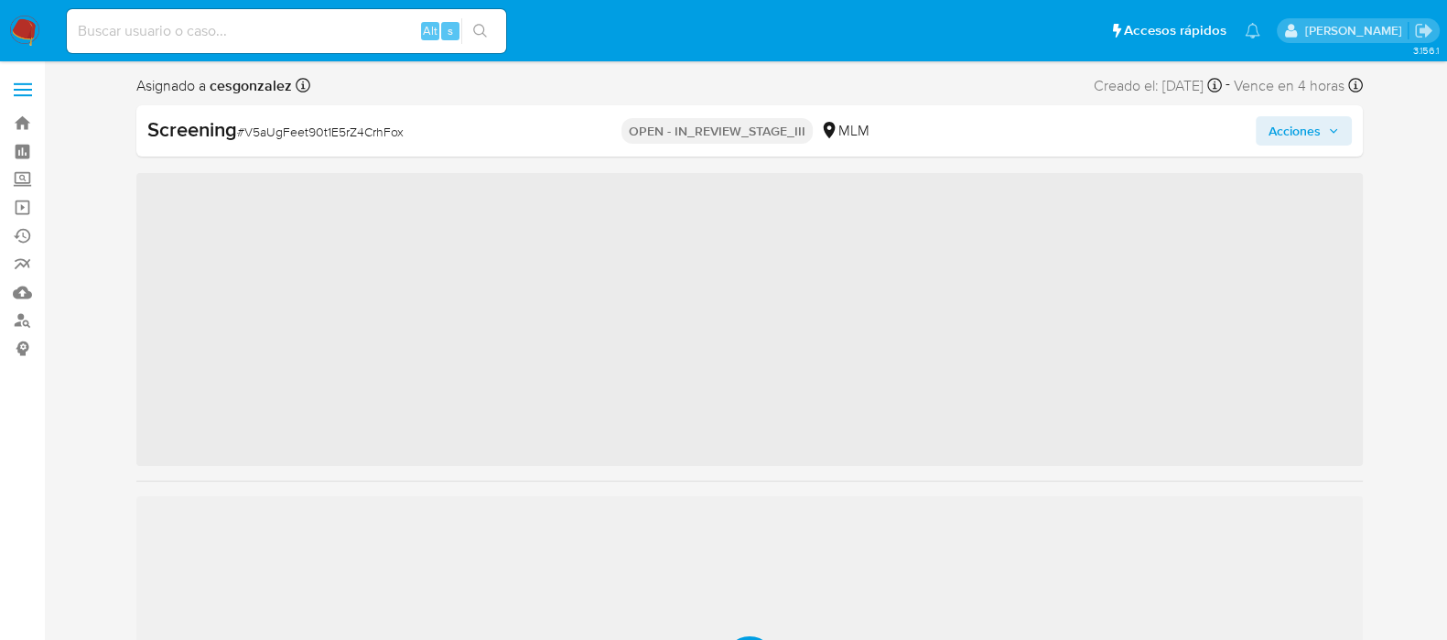
scroll to position [772, 0]
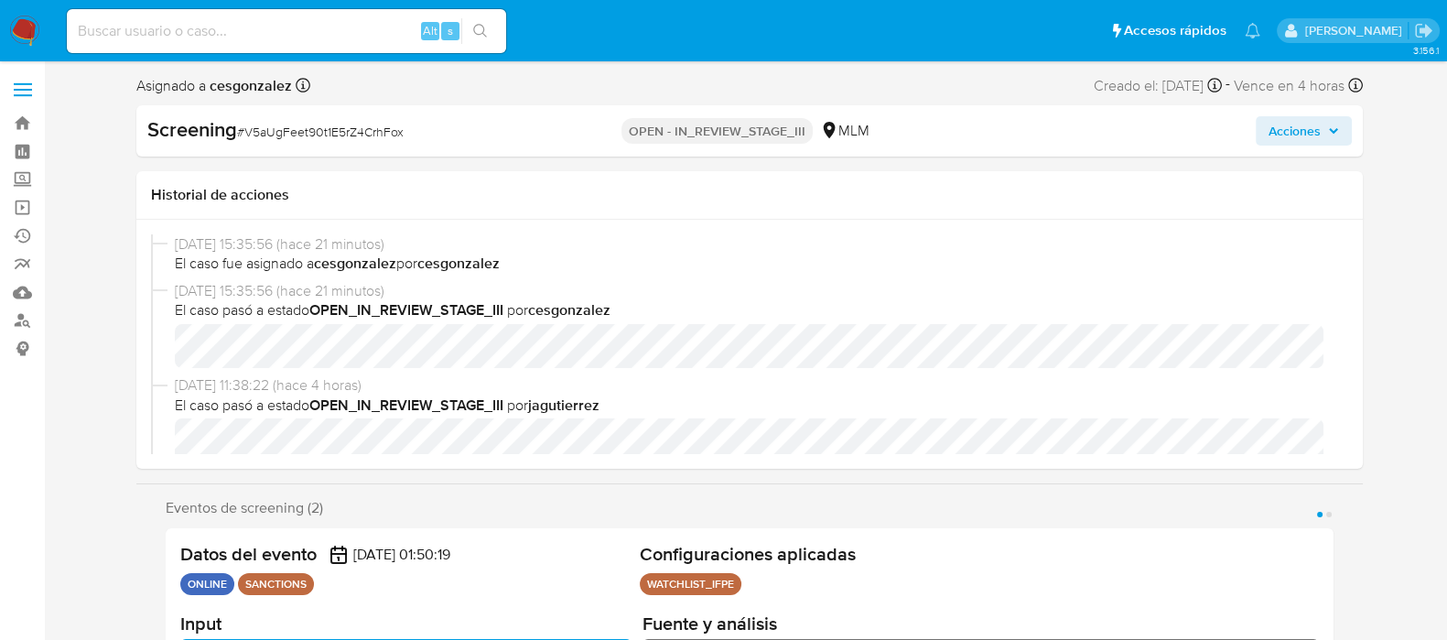
select select "10"
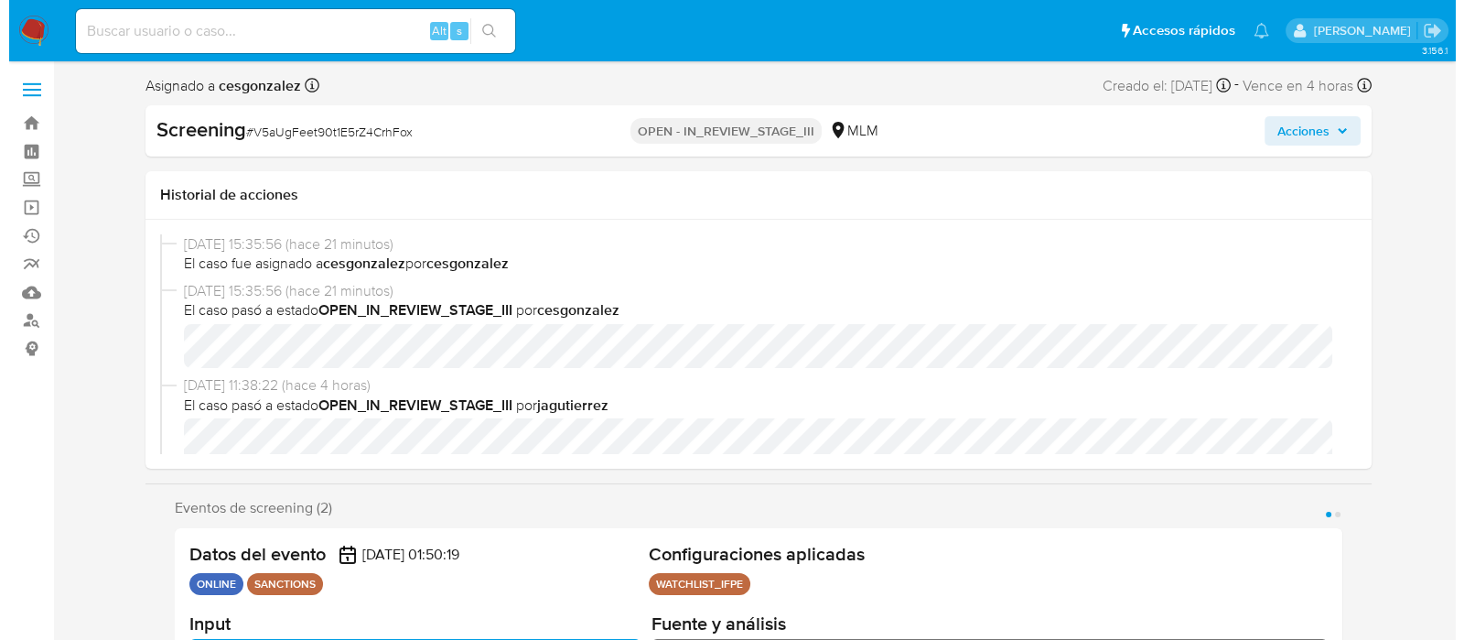
scroll to position [113, 0]
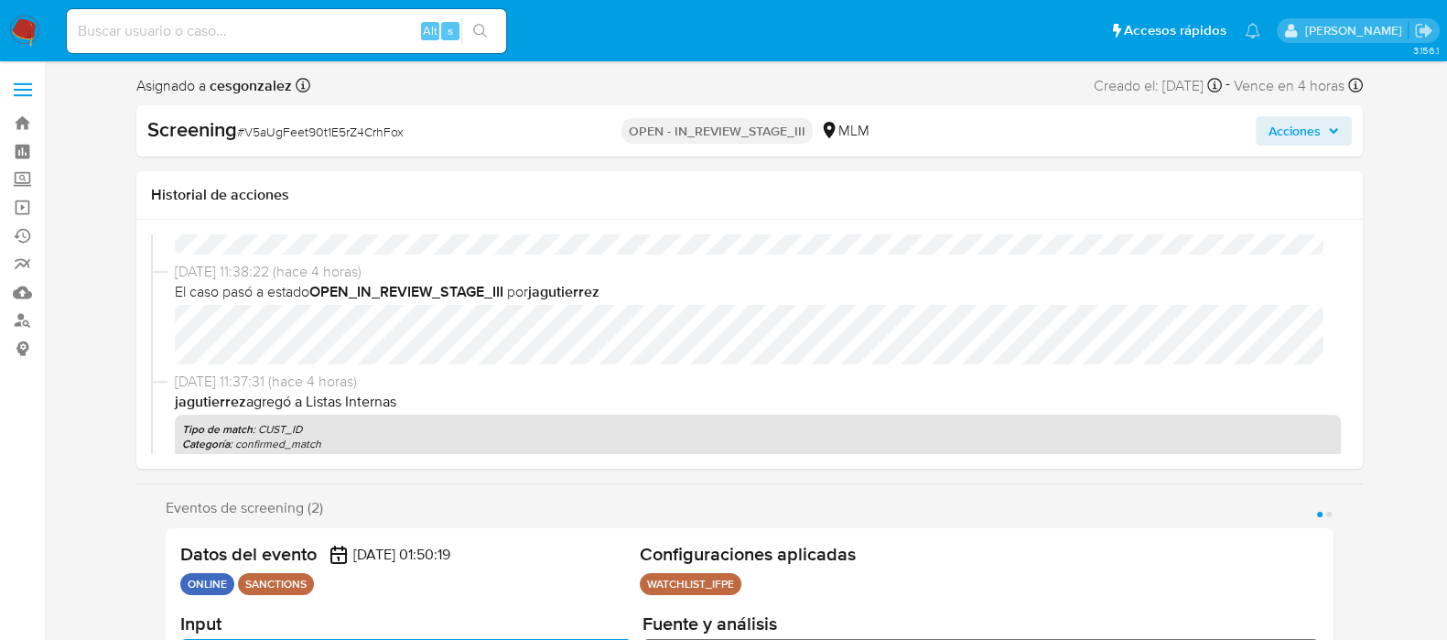
click at [1324, 130] on span "Acciones" at bounding box center [1304, 131] width 70 height 26
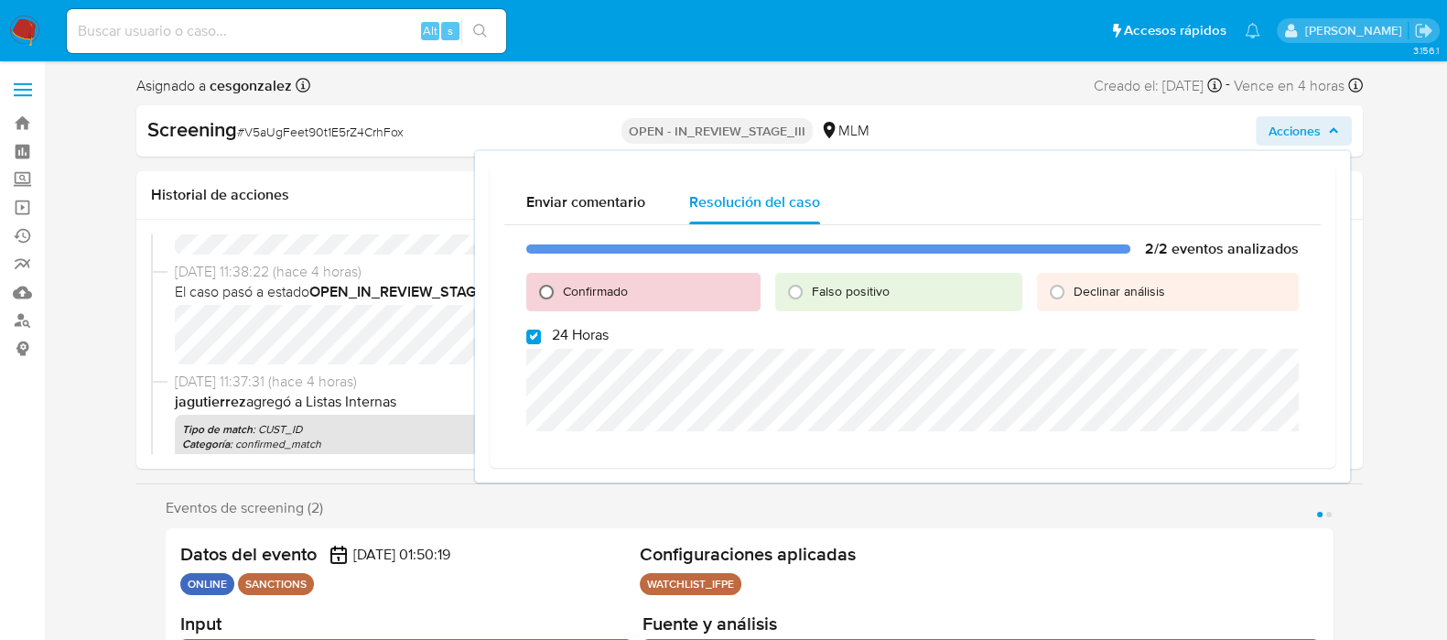
click at [543, 288] on input "Confirmado" at bounding box center [546, 291] width 29 height 29
radio input "true"
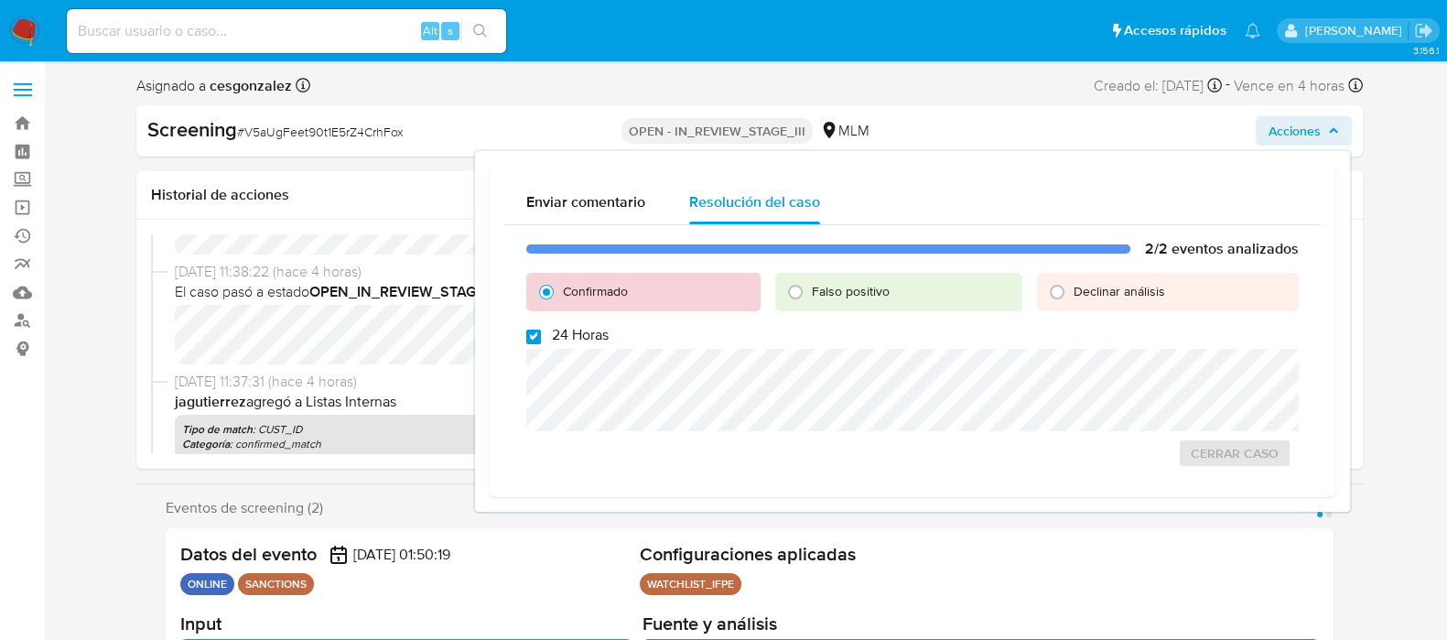
click at [536, 334] on input "24 Horas" at bounding box center [533, 336] width 15 height 15
checkbox input "false"
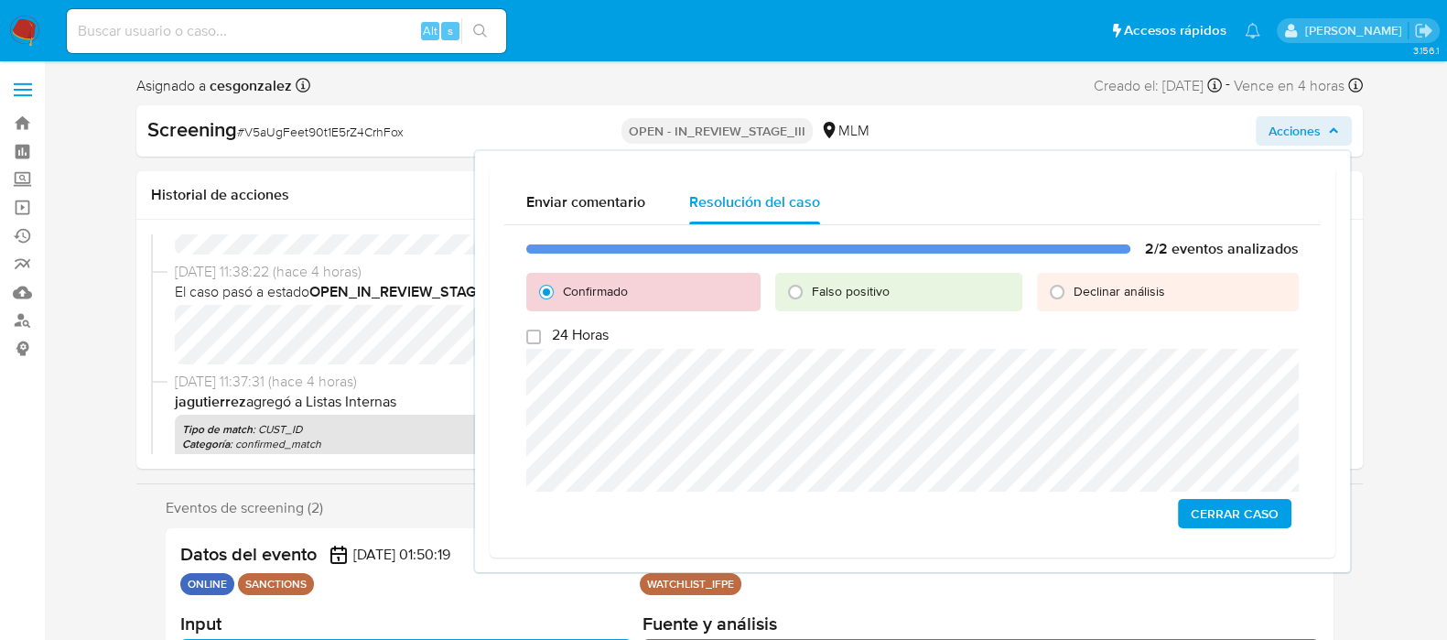
click at [1258, 512] on span "Cerrar Caso" at bounding box center [1235, 514] width 88 height 26
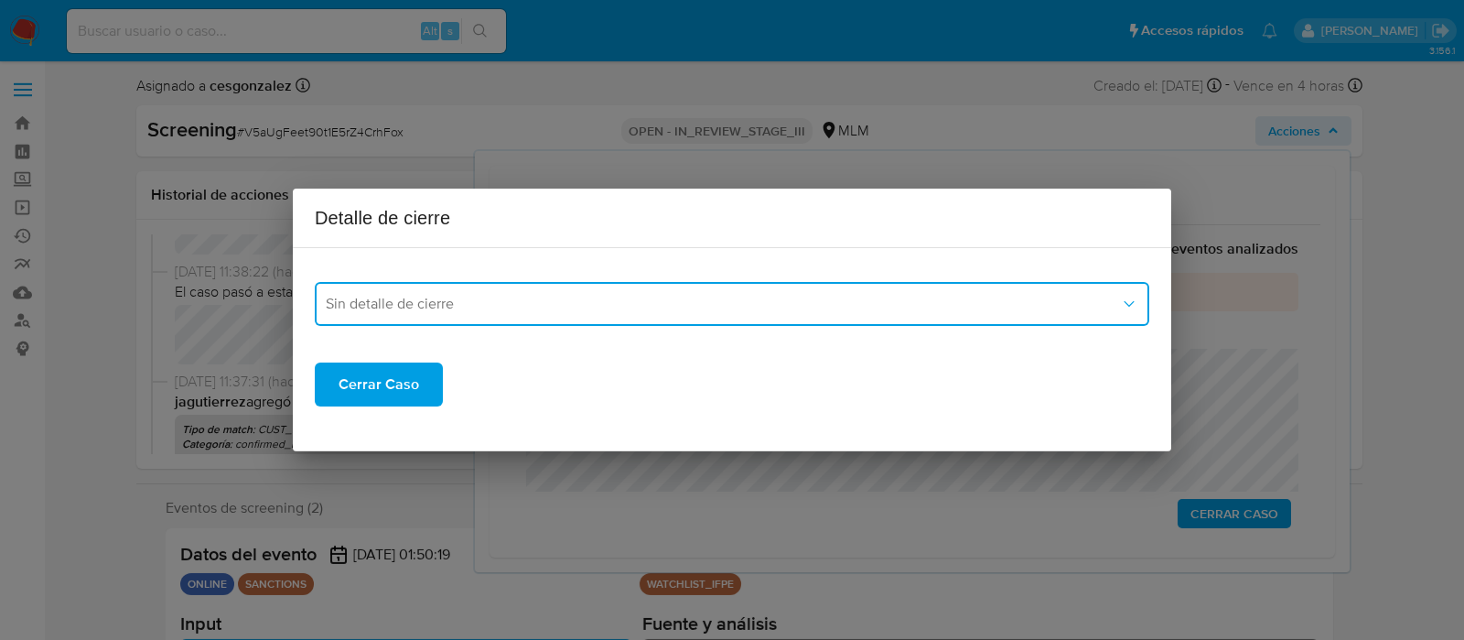
click at [431, 306] on span "Sin detalle de cierre" at bounding box center [723, 304] width 794 height 18
click at [368, 326] on div "Sin detalle de cierre REPORTE_OFAC LPB LPB_REQINFO REPORTE_LPB" at bounding box center [732, 381] width 842 height 111
click at [370, 345] on div "LPB" at bounding box center [732, 328] width 813 height 44
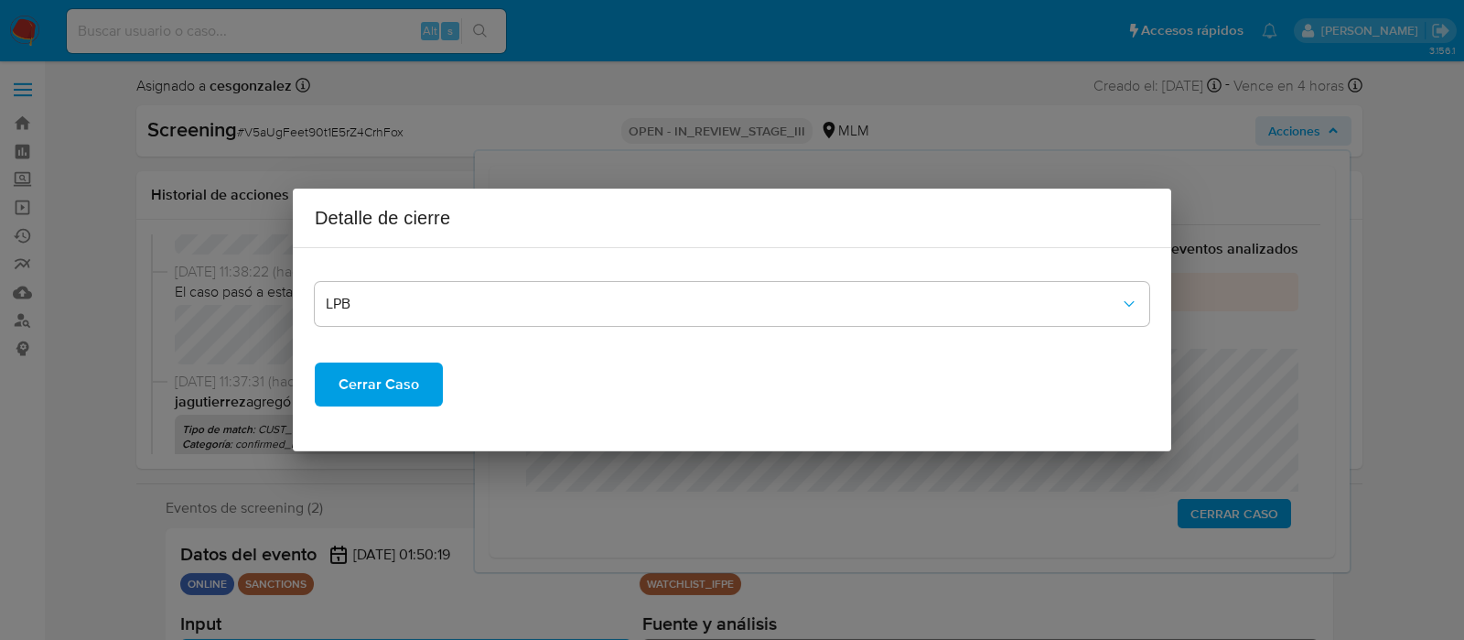
click at [369, 371] on span "Cerrar Caso" at bounding box center [379, 384] width 81 height 40
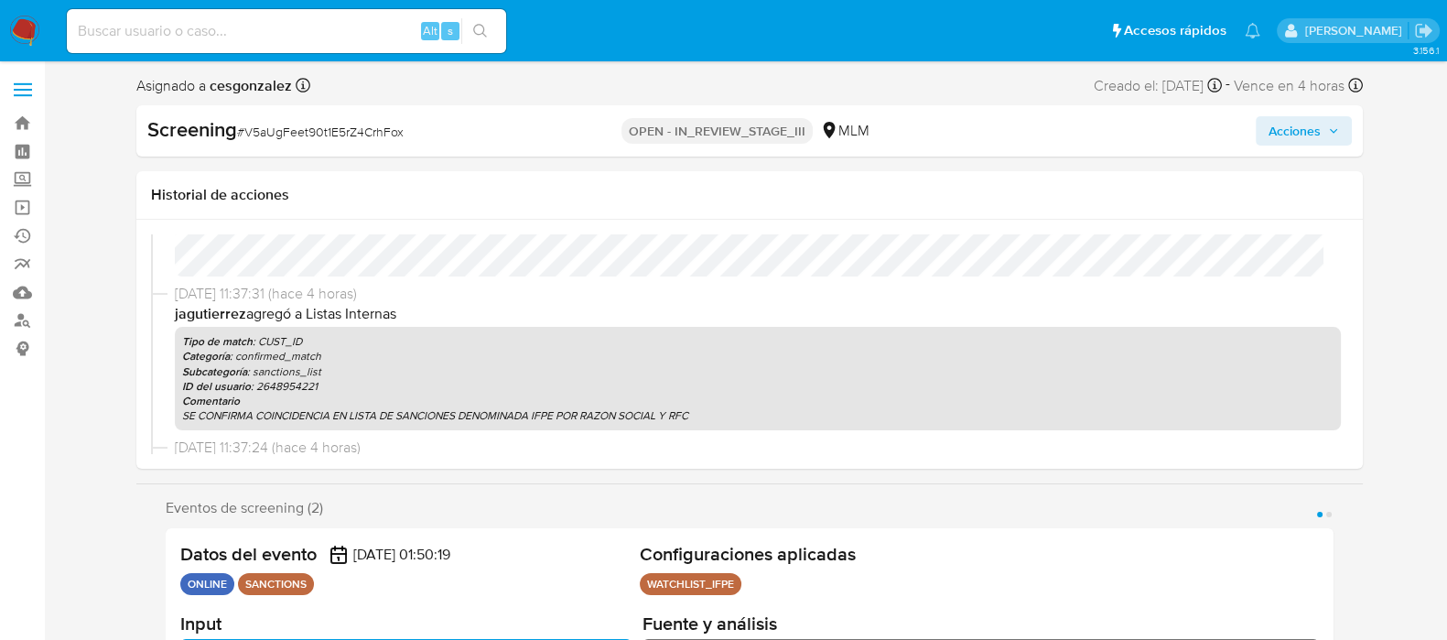
scroll to position [457, 0]
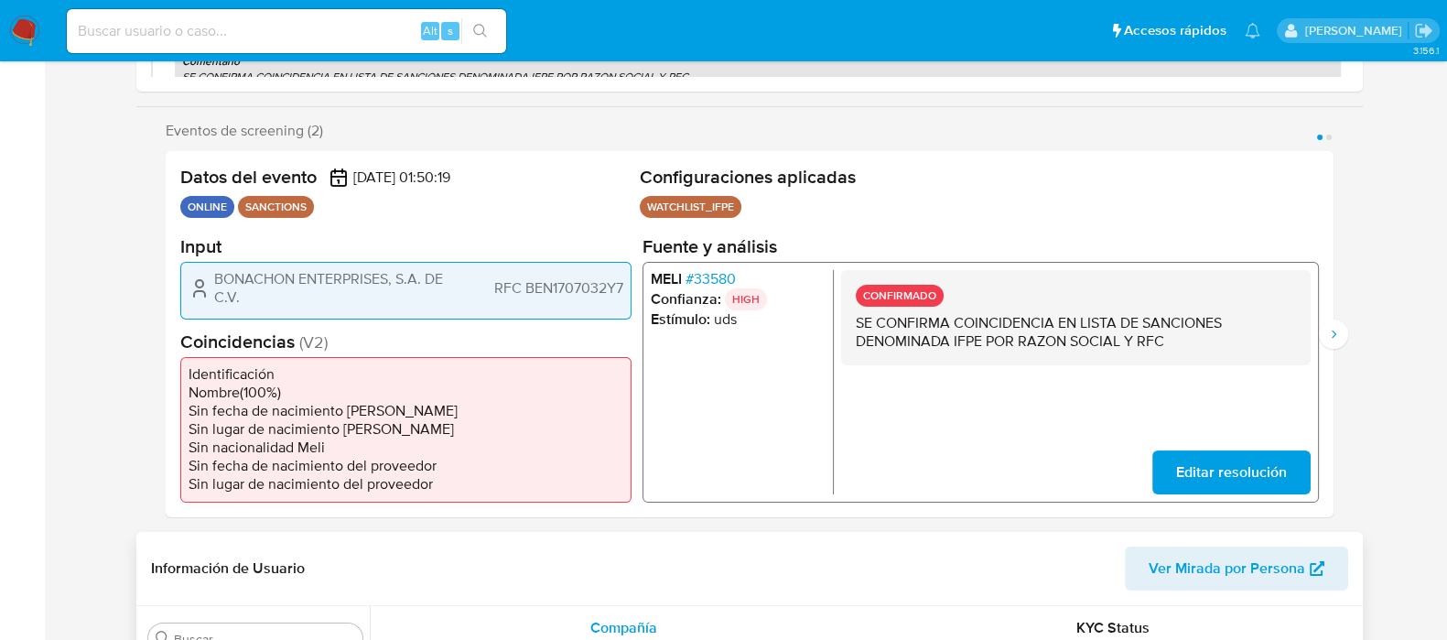
select select "10"
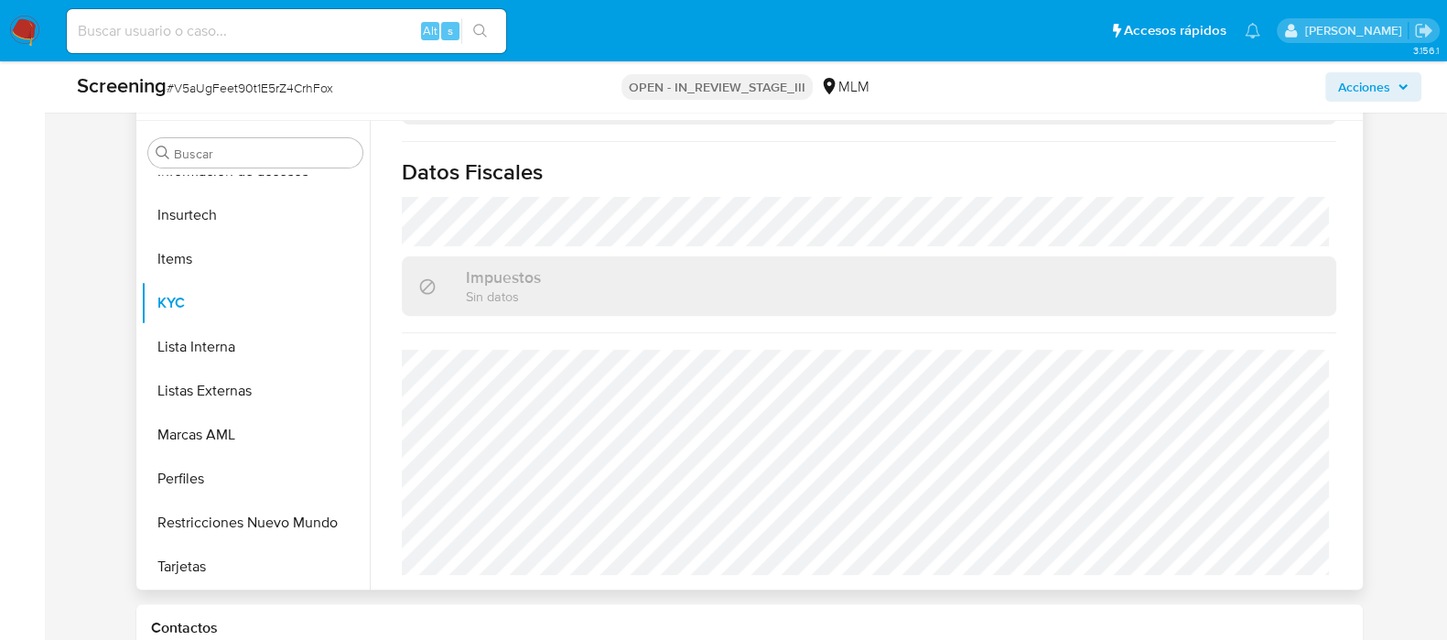
scroll to position [1030, 0]
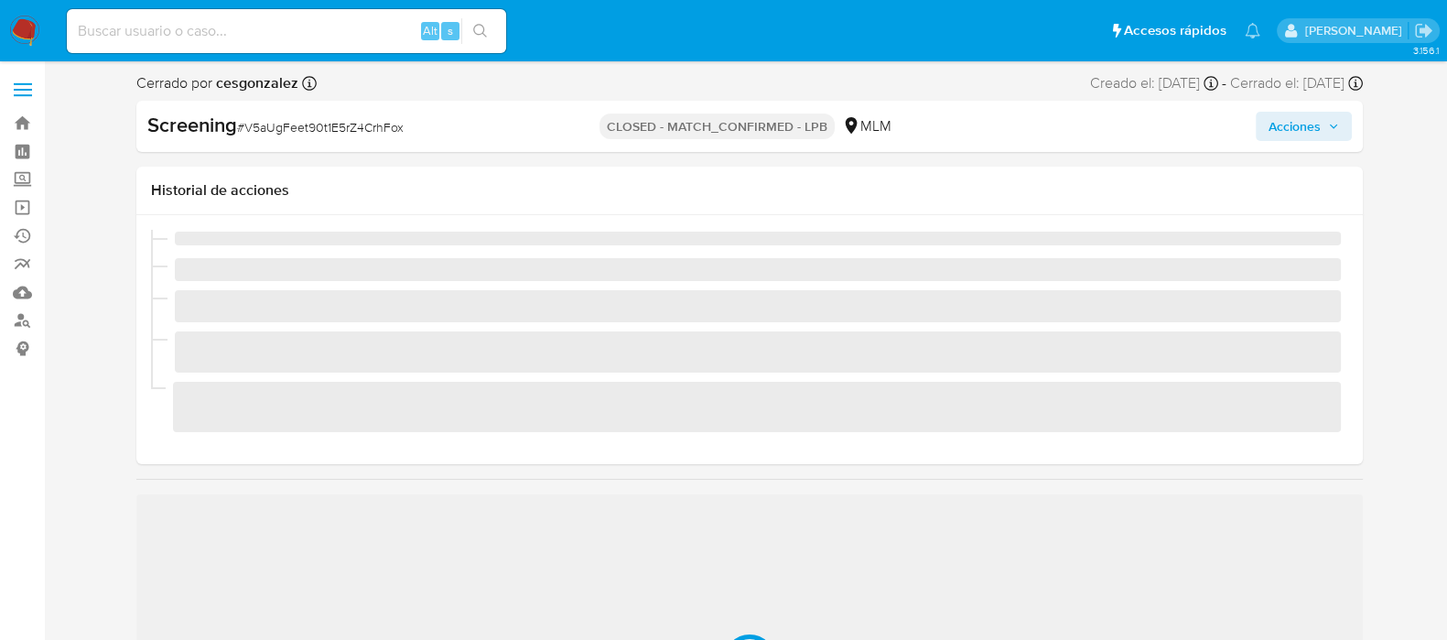
scroll to position [772, 0]
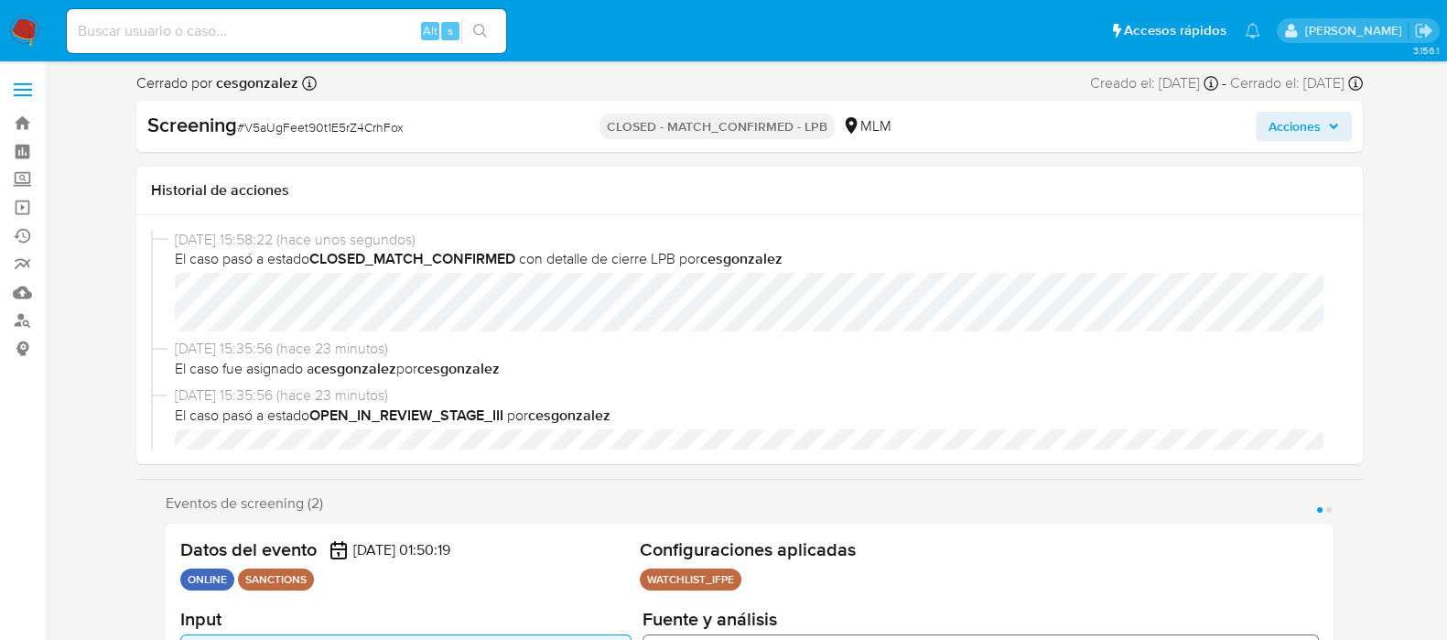
select select "10"
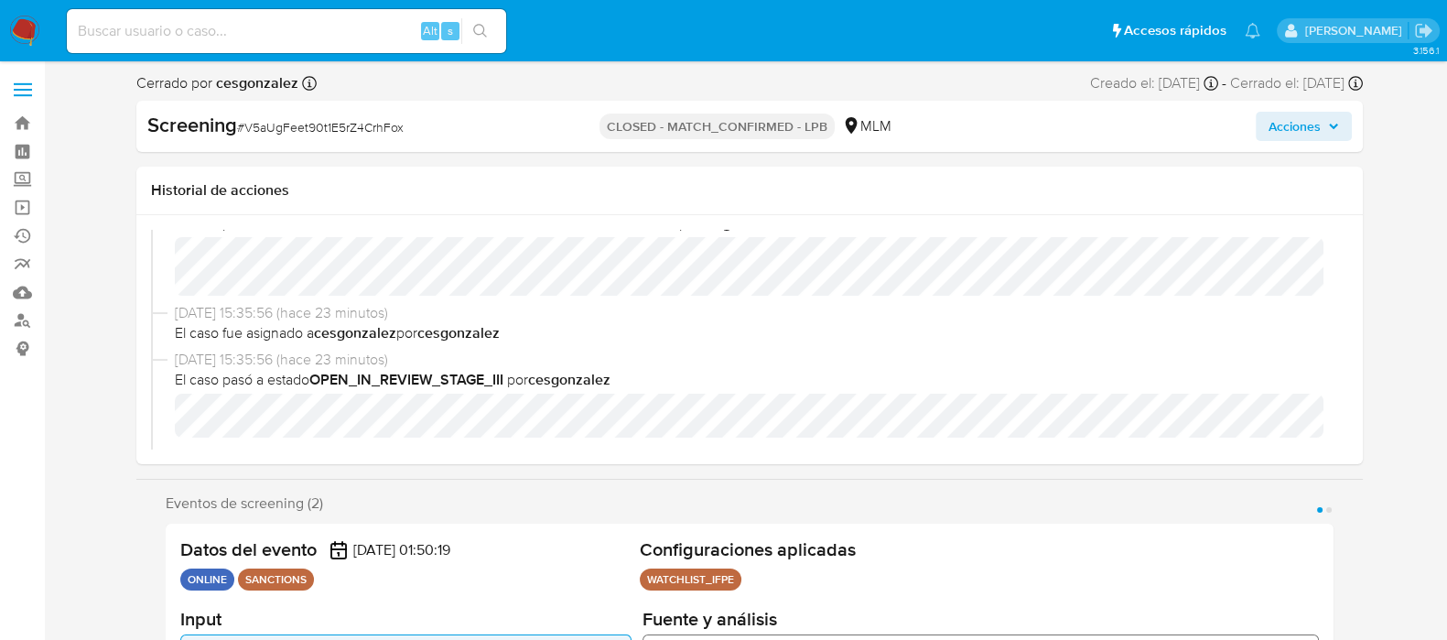
scroll to position [0, 0]
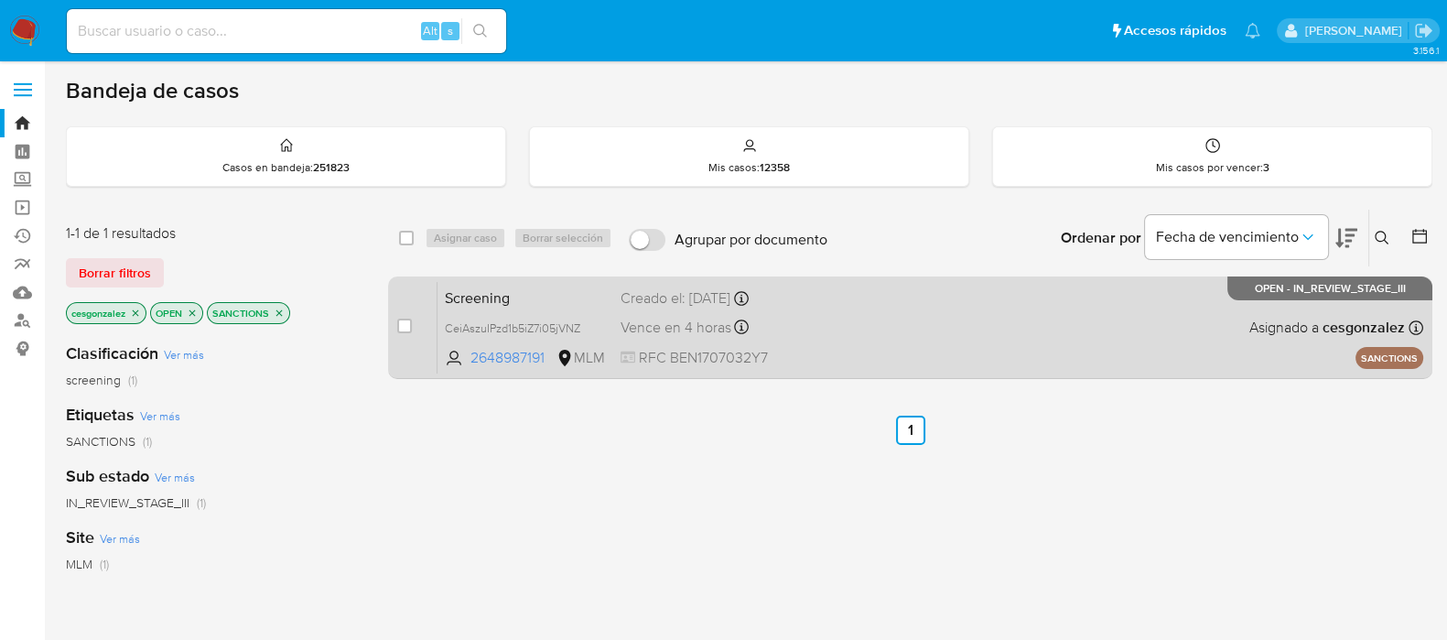
click at [990, 319] on div "Screening CeiAszuIPzd1b5iZ7i05jVNZ 2648987191 MLM Creado el: [DATE] Creado el: …" at bounding box center [930, 327] width 986 height 92
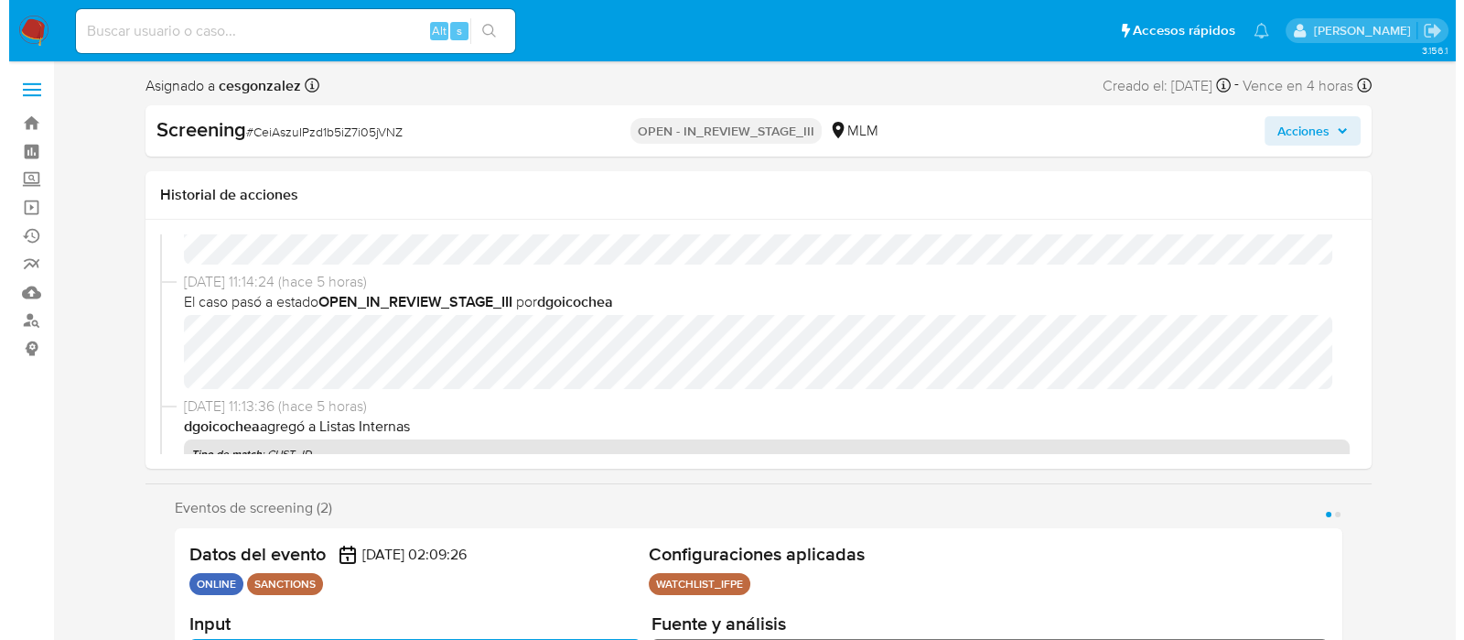
scroll to position [113, 0]
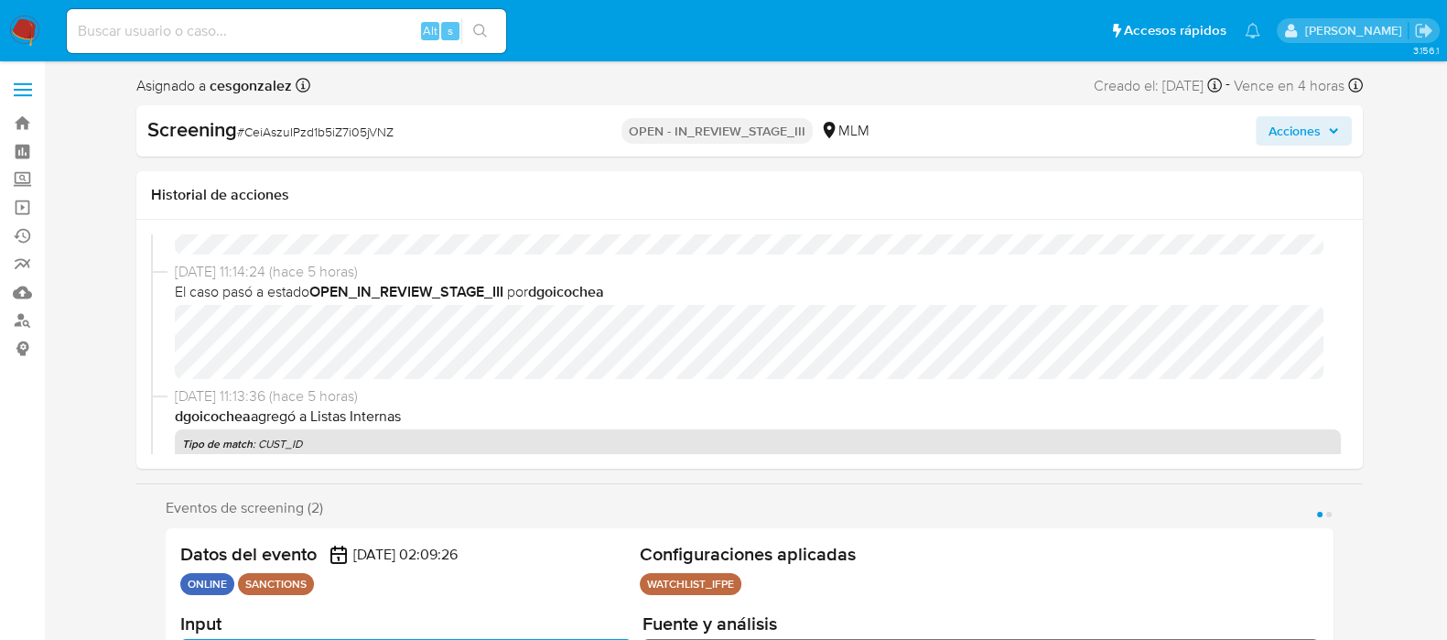
select select "10"
click at [1304, 126] on span "Acciones" at bounding box center [1295, 130] width 52 height 29
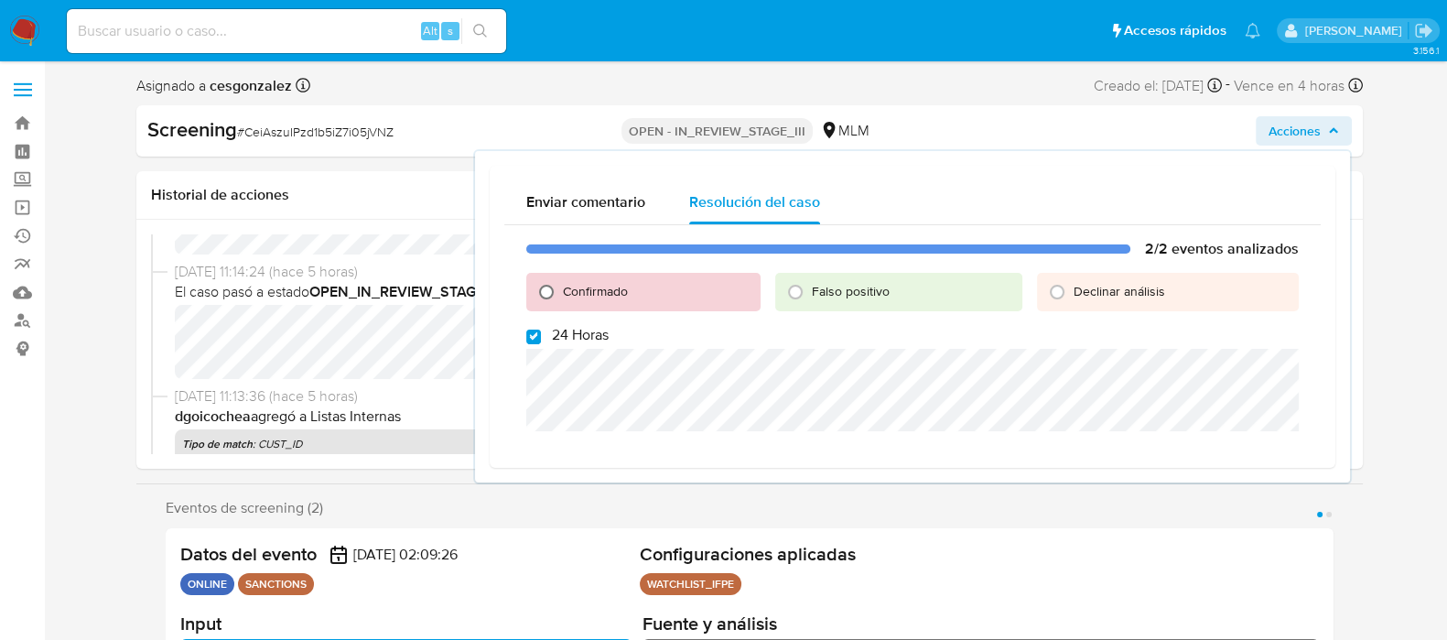
click at [543, 290] on input "Confirmado" at bounding box center [546, 291] width 29 height 29
radio input "true"
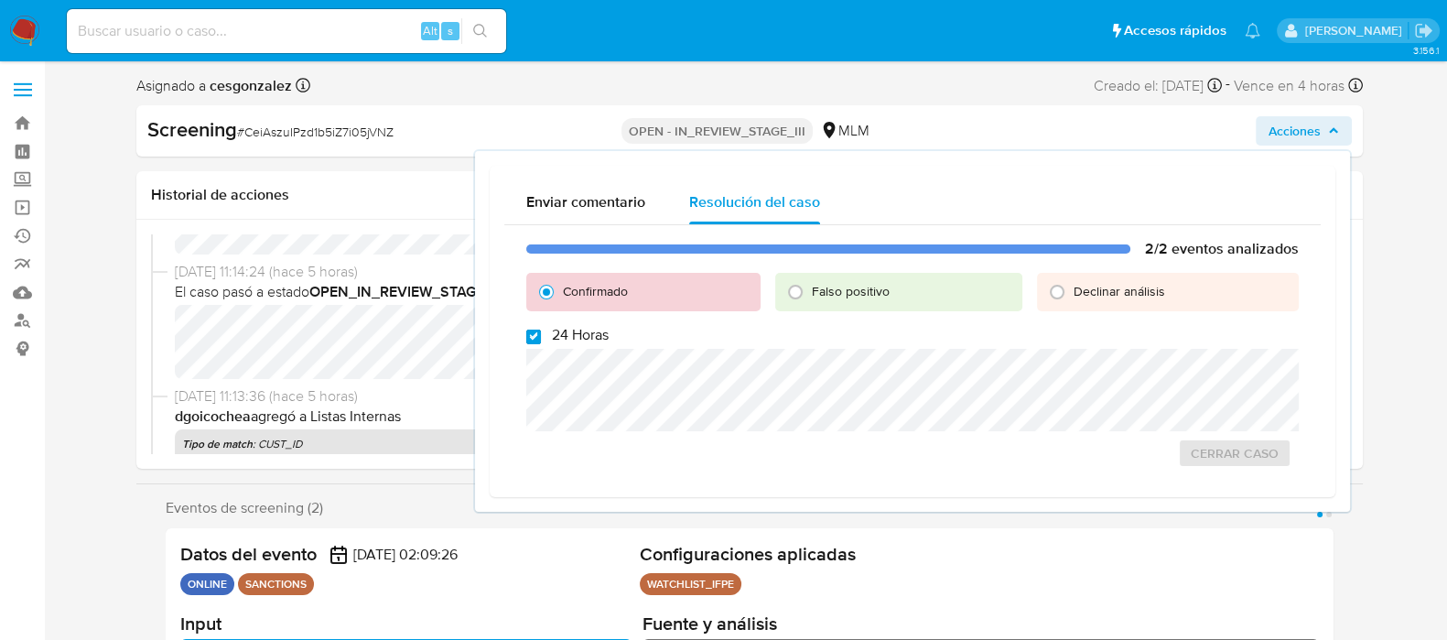
click at [534, 331] on input "24 Horas" at bounding box center [533, 336] width 15 height 15
checkbox input "false"
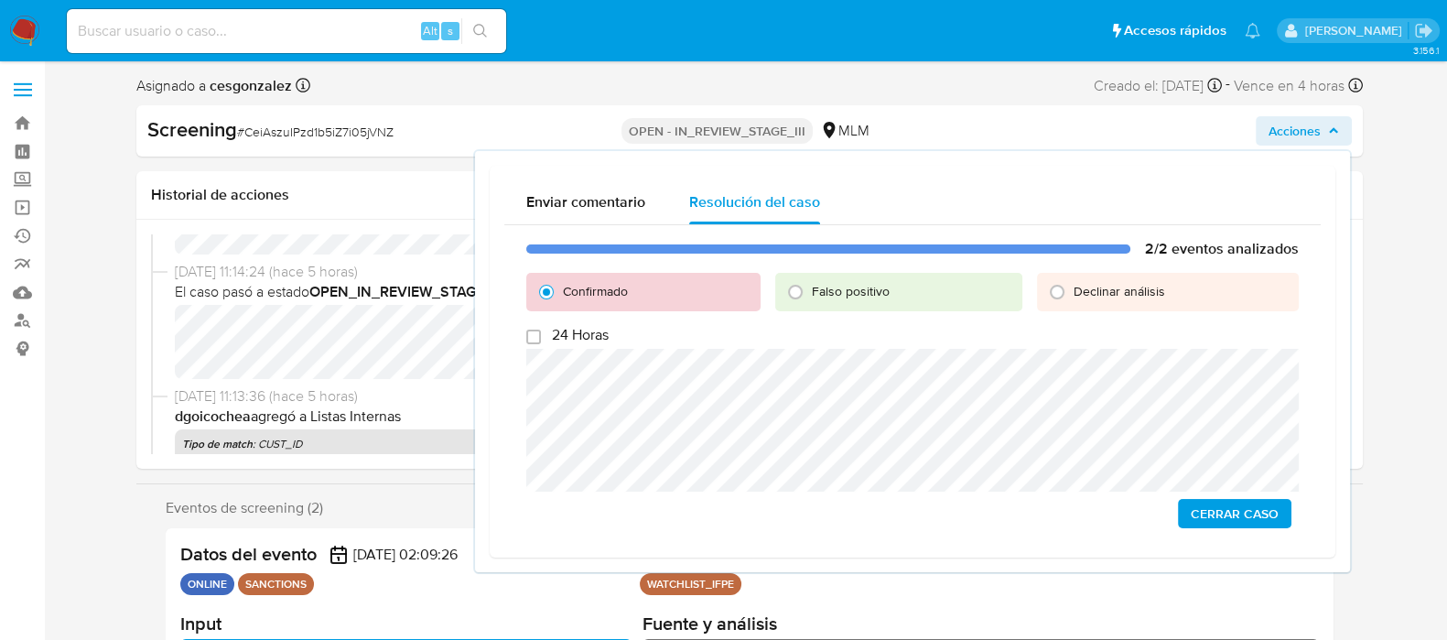
click at [1231, 512] on span "Cerrar Caso" at bounding box center [1235, 514] width 88 height 26
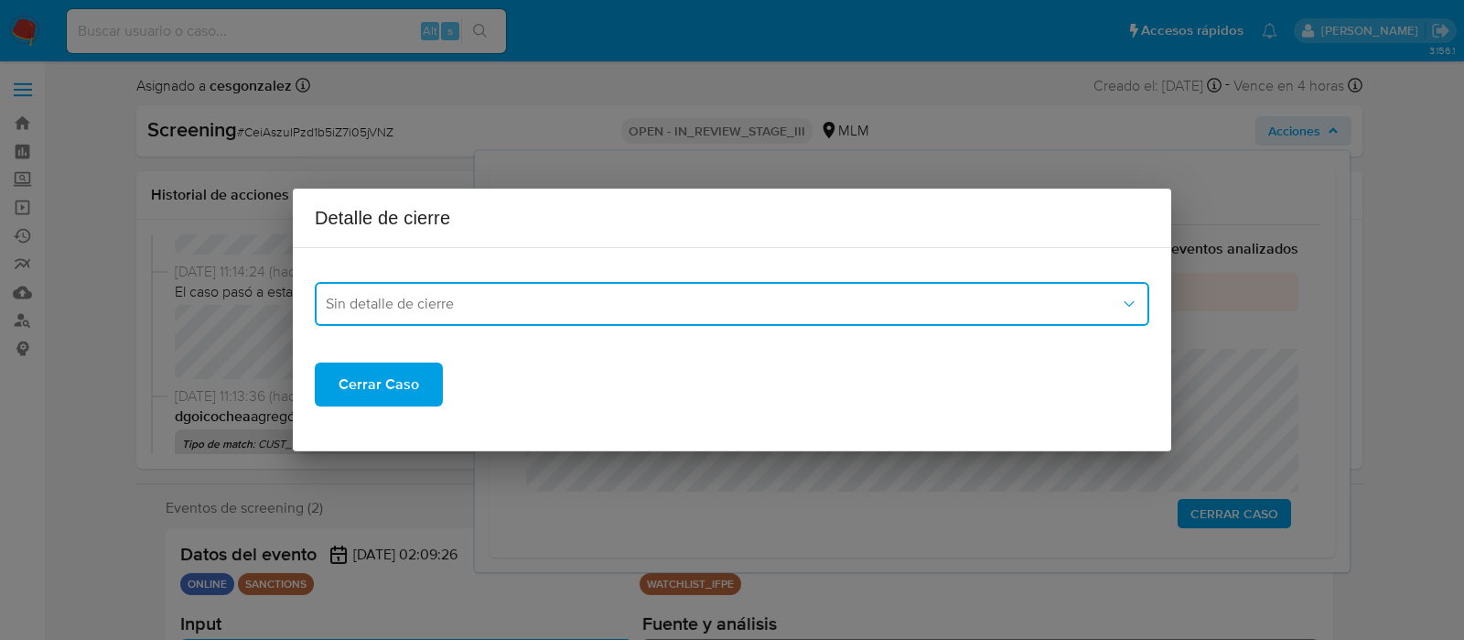
click at [567, 295] on span "Sin detalle de cierre" at bounding box center [723, 304] width 794 height 18
click at [410, 336] on div "LPB" at bounding box center [732, 328] width 813 height 44
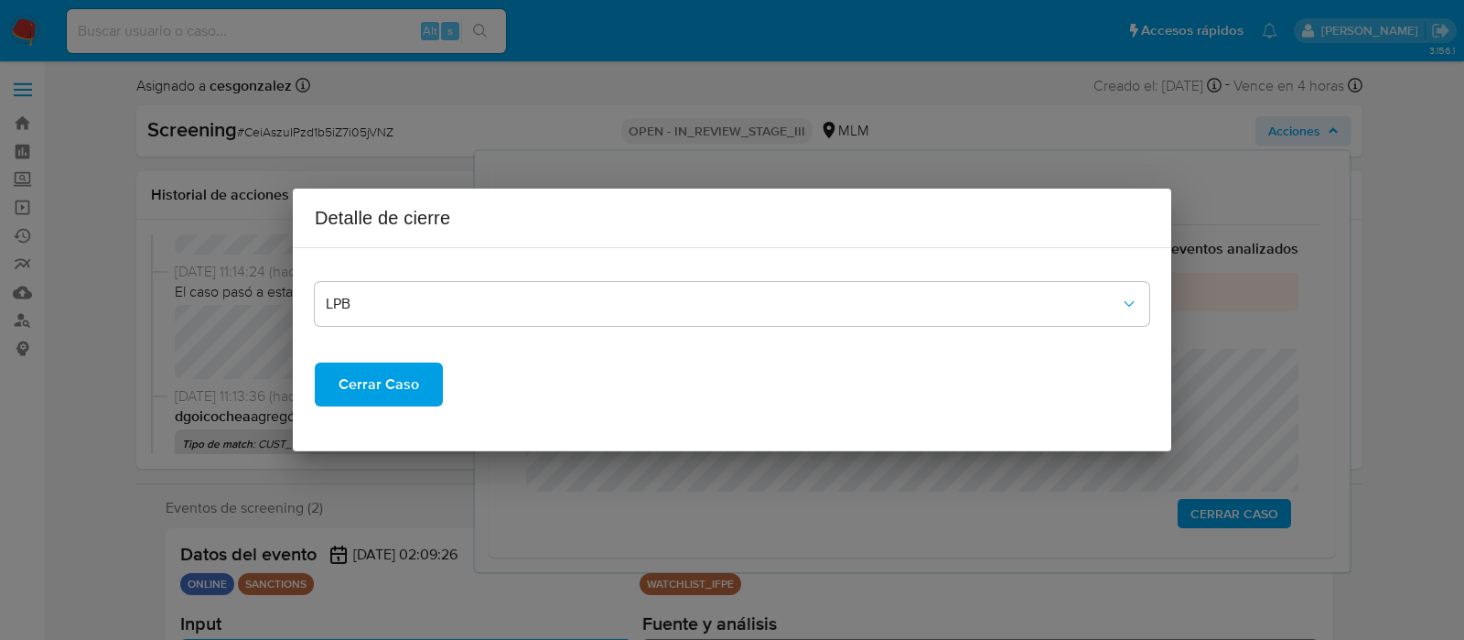
click at [366, 382] on span "Cerrar Caso" at bounding box center [379, 384] width 81 height 40
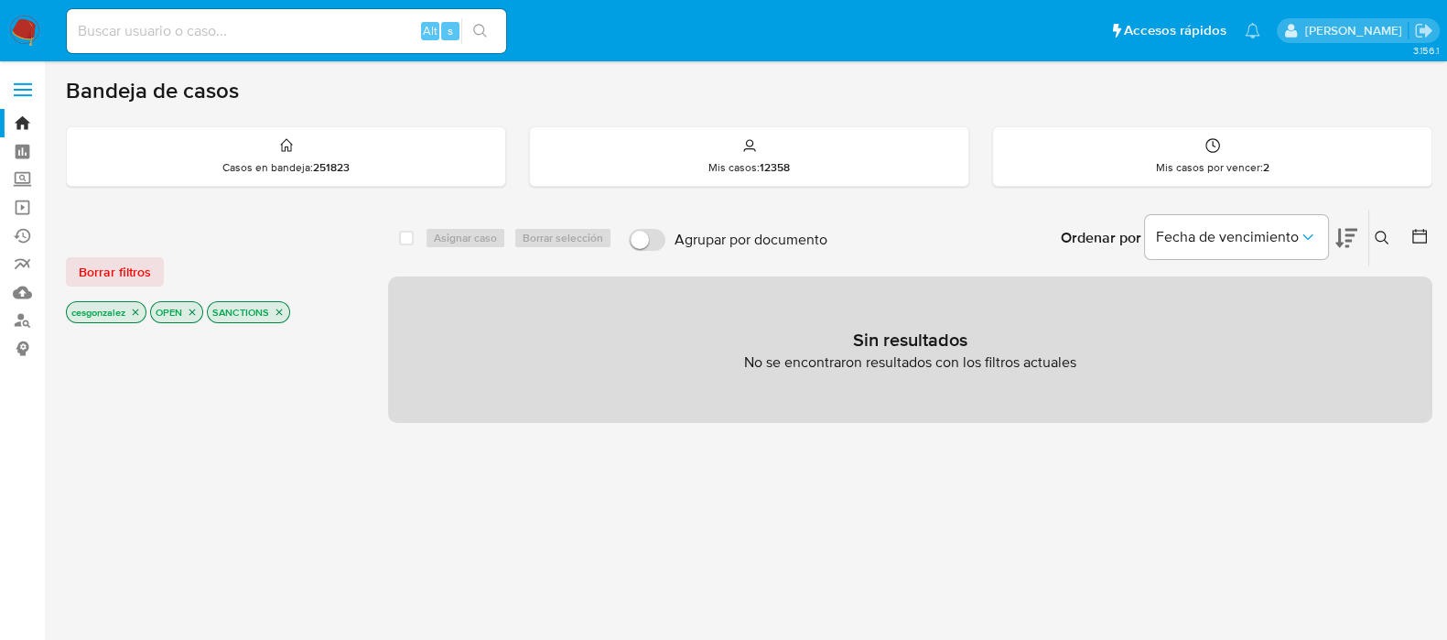
click at [137, 310] on icon "close-filter" at bounding box center [135, 312] width 11 height 11
click at [107, 309] on icon "close-filter" at bounding box center [108, 312] width 6 height 6
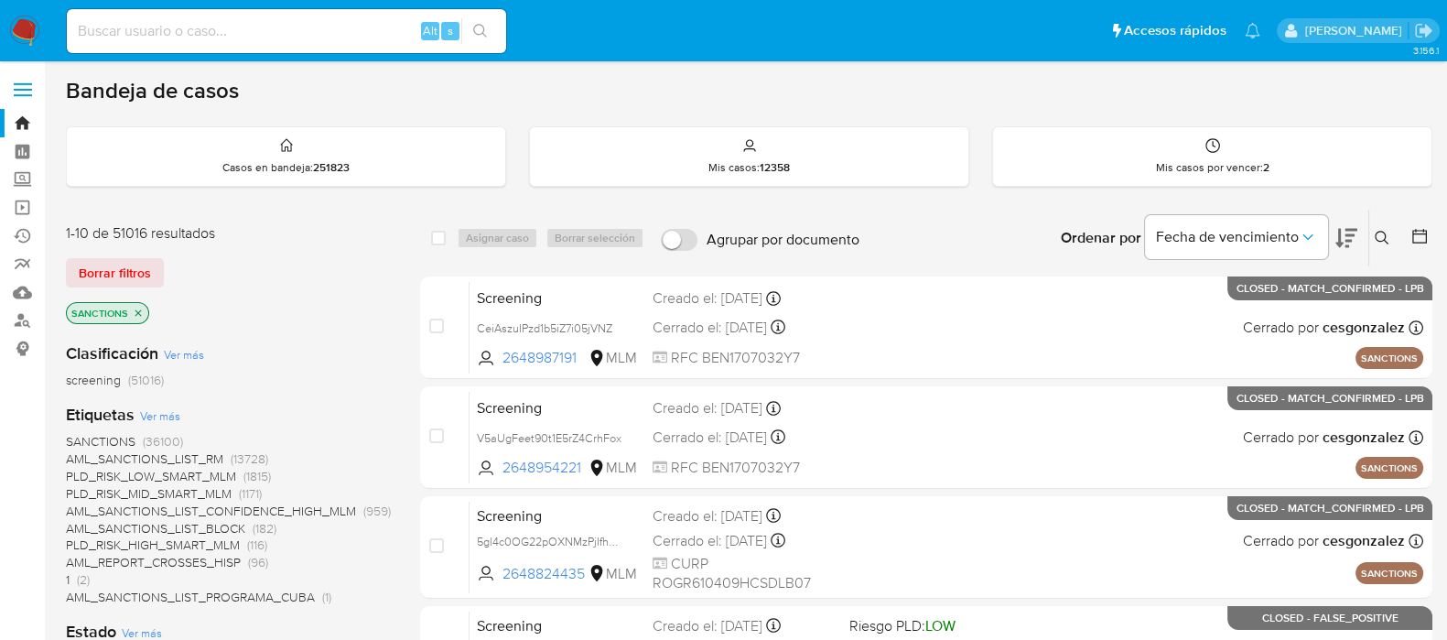
scroll to position [113, 0]
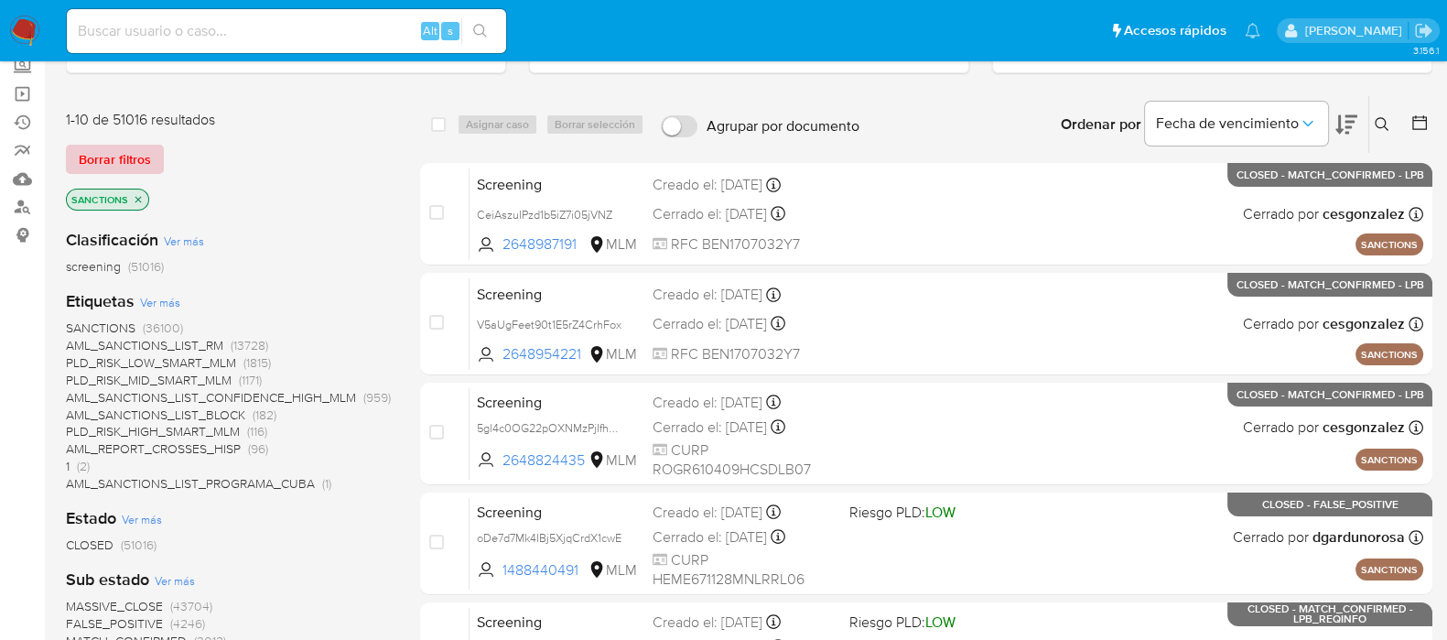
click at [110, 167] on span "Borrar filtros" at bounding box center [115, 159] width 72 height 26
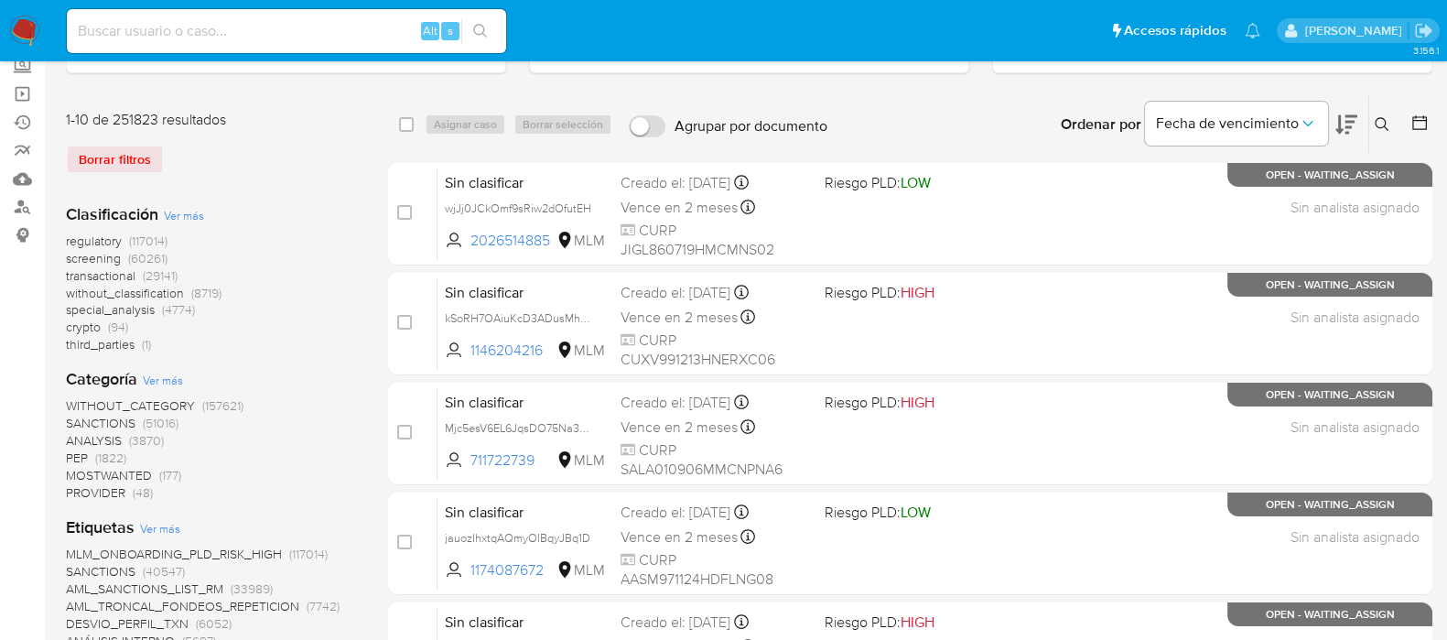
click at [319, 25] on input at bounding box center [286, 31] width 439 height 24
paste input "1554619715"
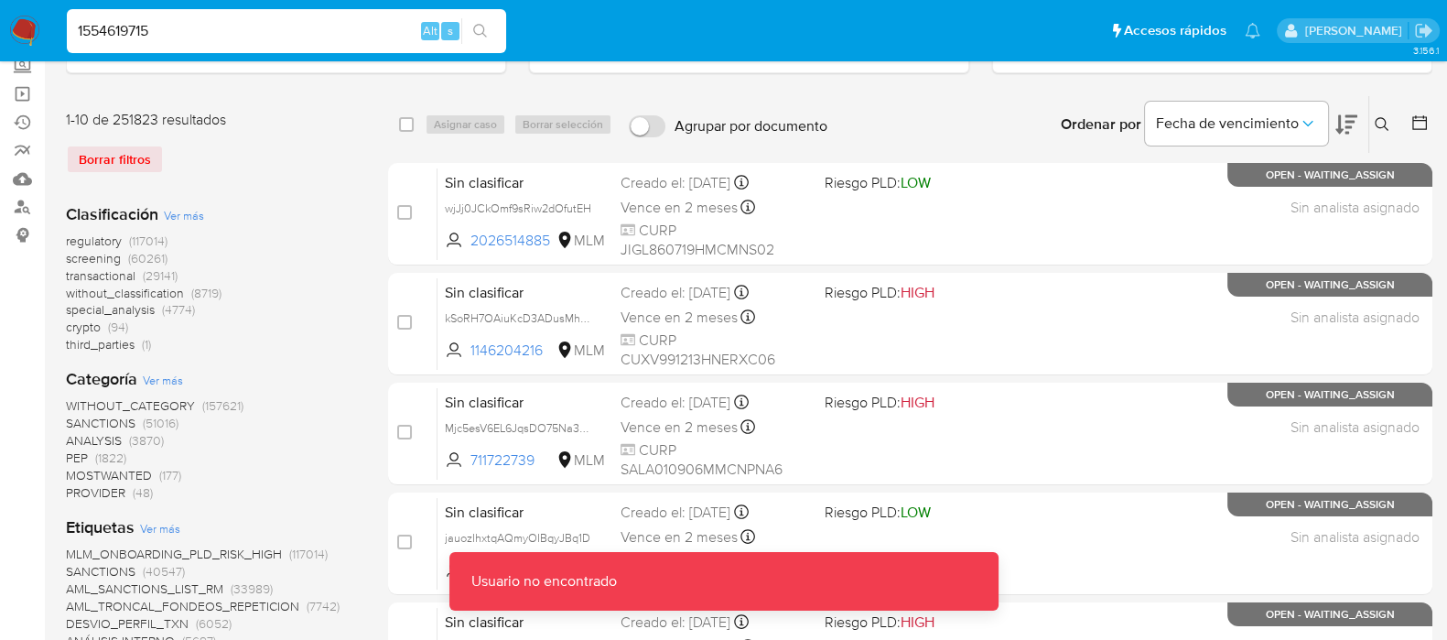
click at [319, 27] on input "1554619715" at bounding box center [286, 31] width 439 height 24
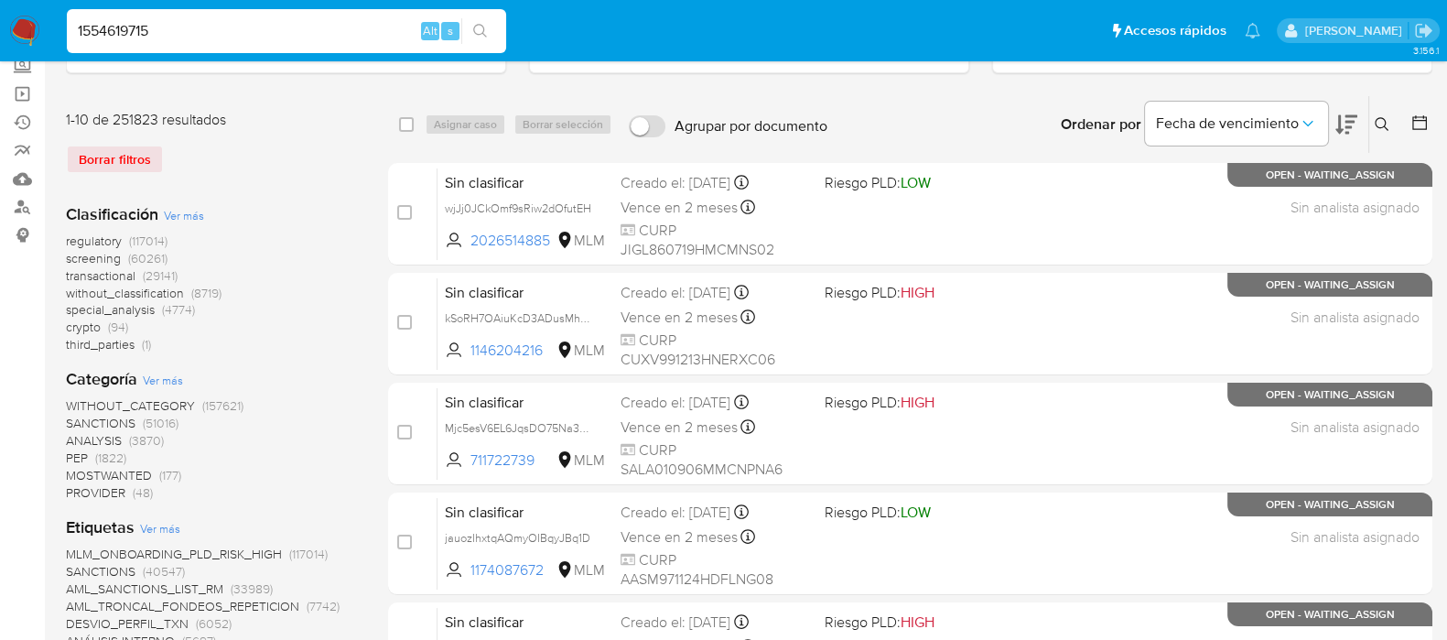
type input "1554619715"
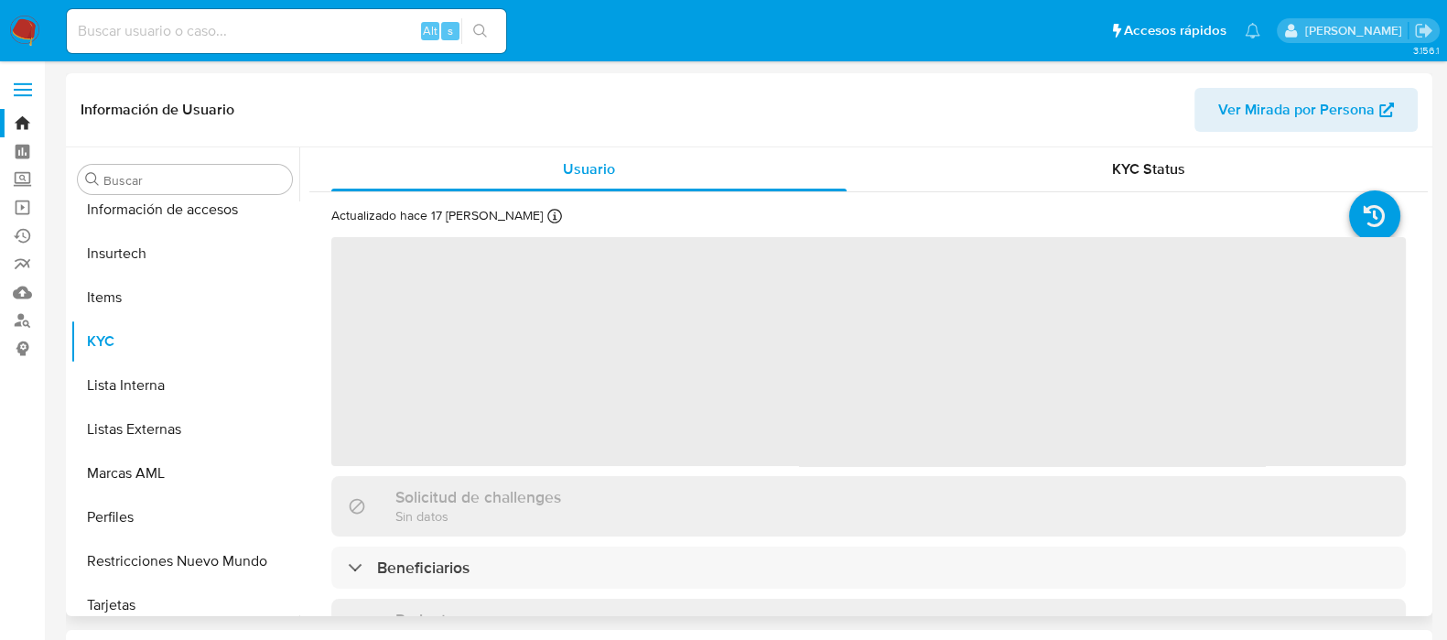
scroll to position [772, 0]
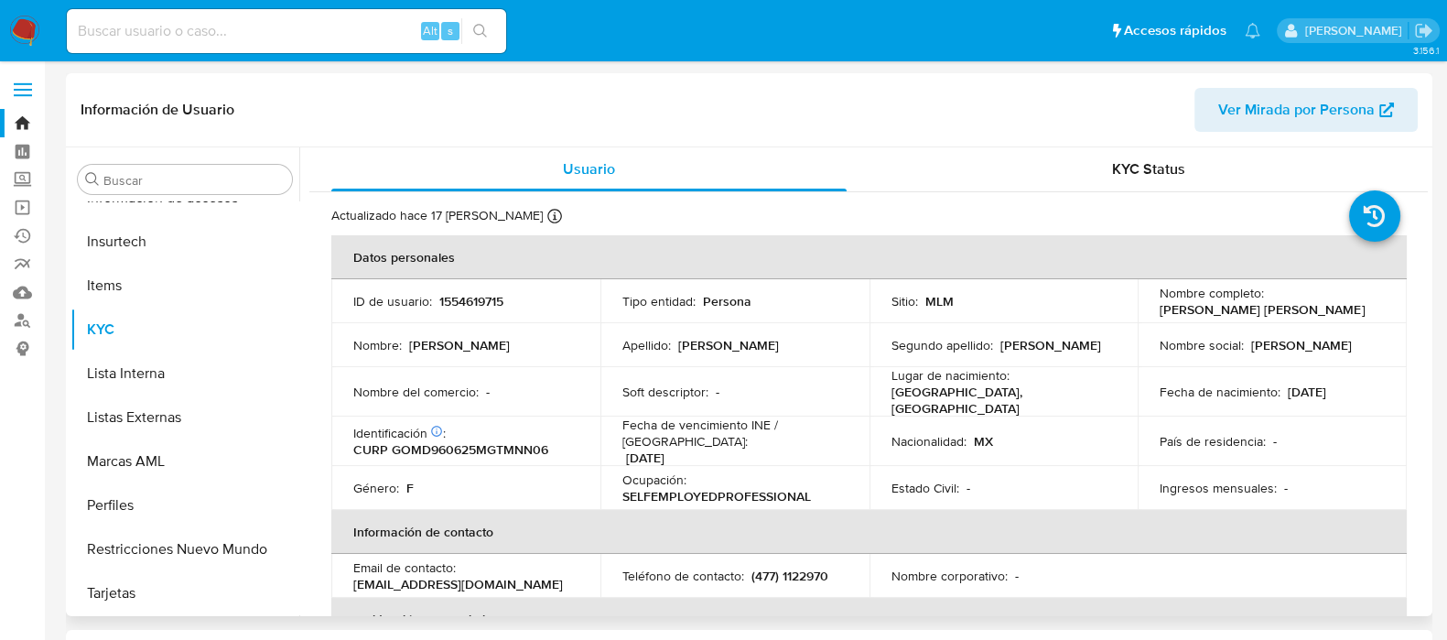
select select "10"
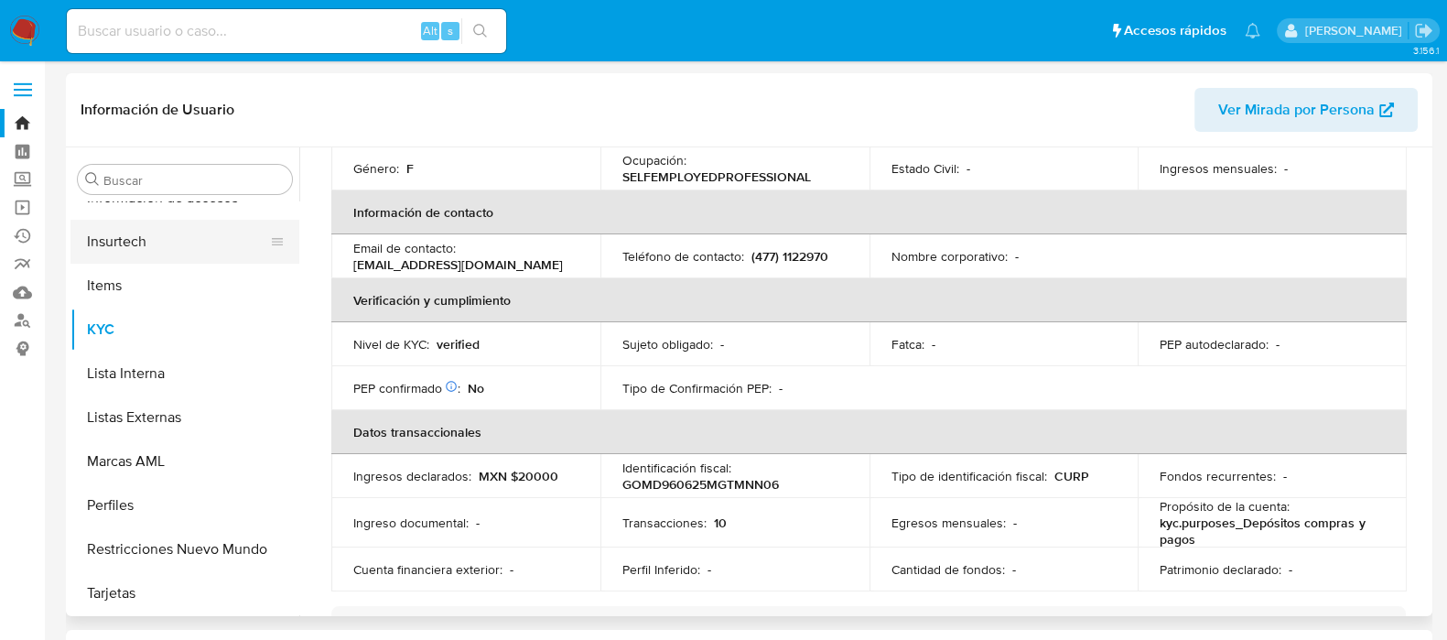
scroll to position [429, 0]
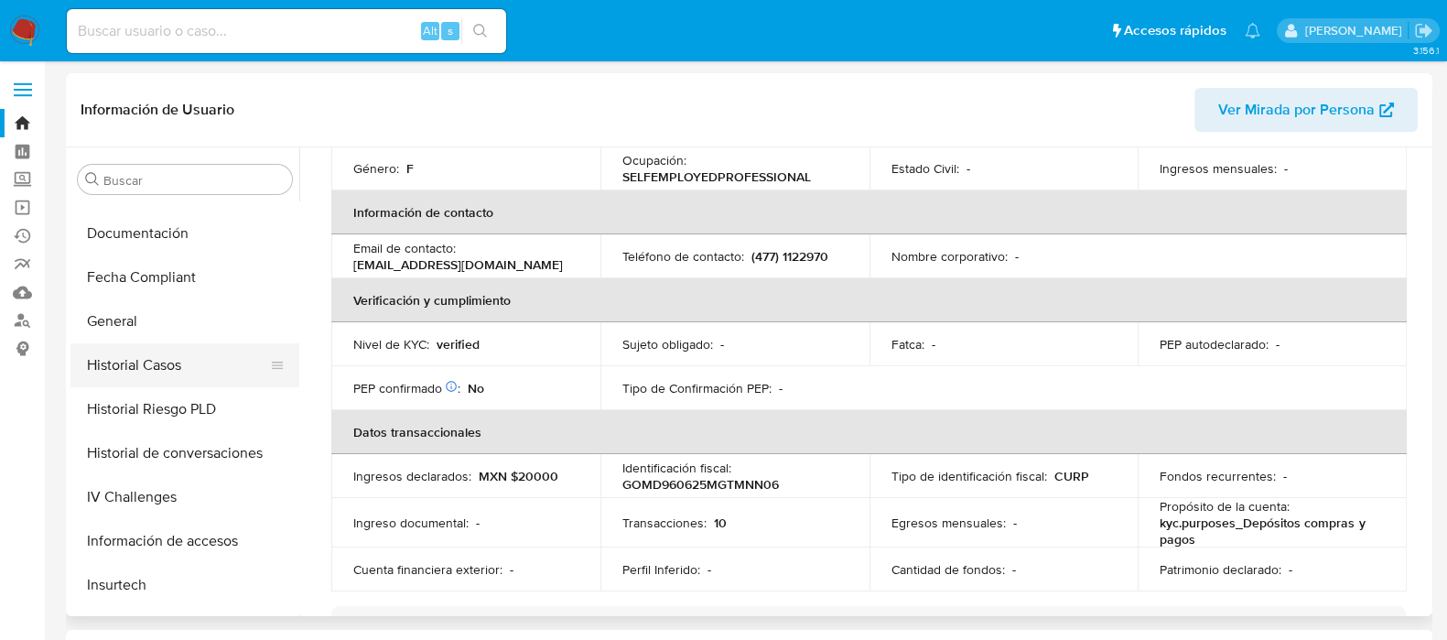
click at [160, 356] on button "Historial Casos" at bounding box center [177, 365] width 214 height 44
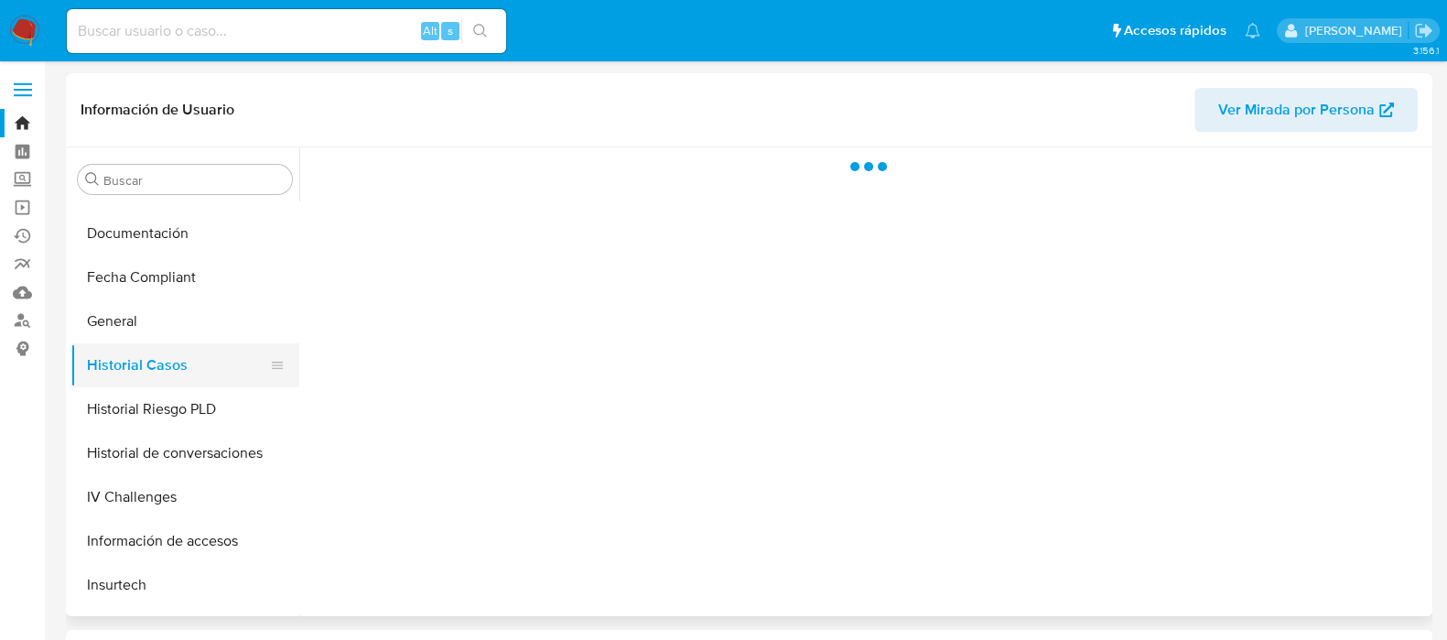
scroll to position [0, 0]
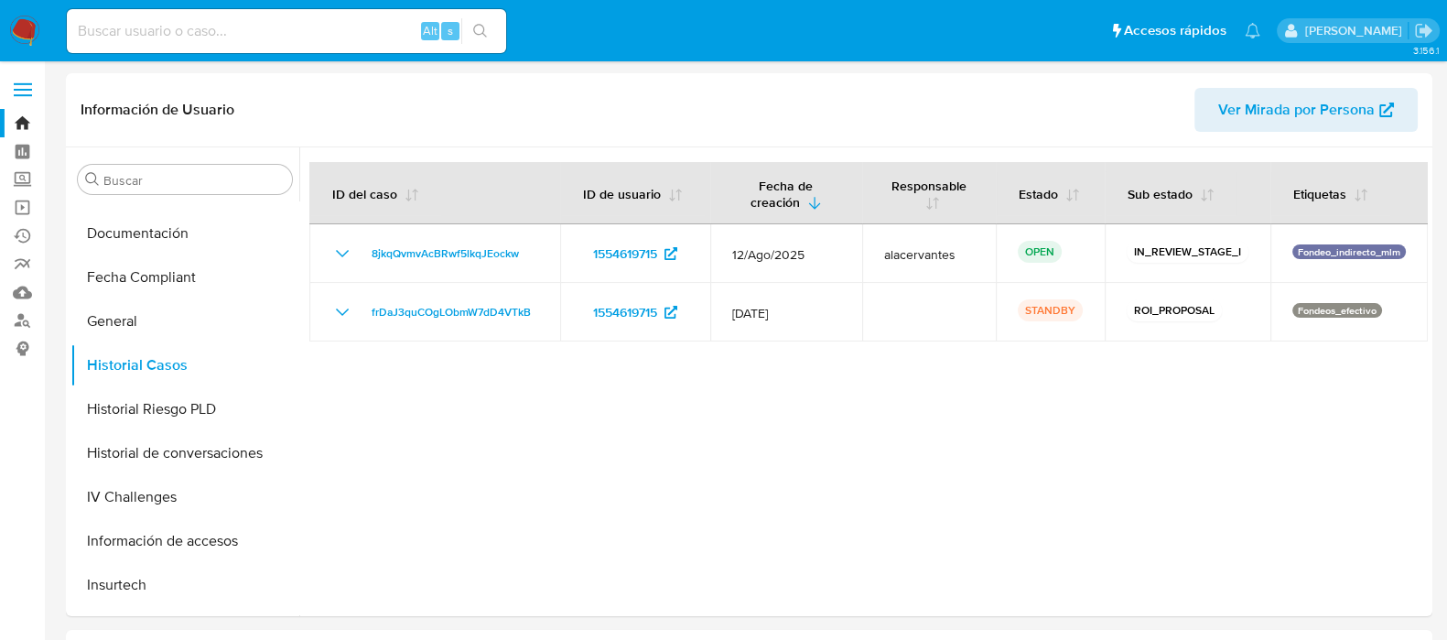
click at [235, 43] on div "Alt s" at bounding box center [286, 31] width 439 height 44
click at [233, 27] on input at bounding box center [286, 31] width 439 height 24
paste input "1554702056"
type input "1554702056"
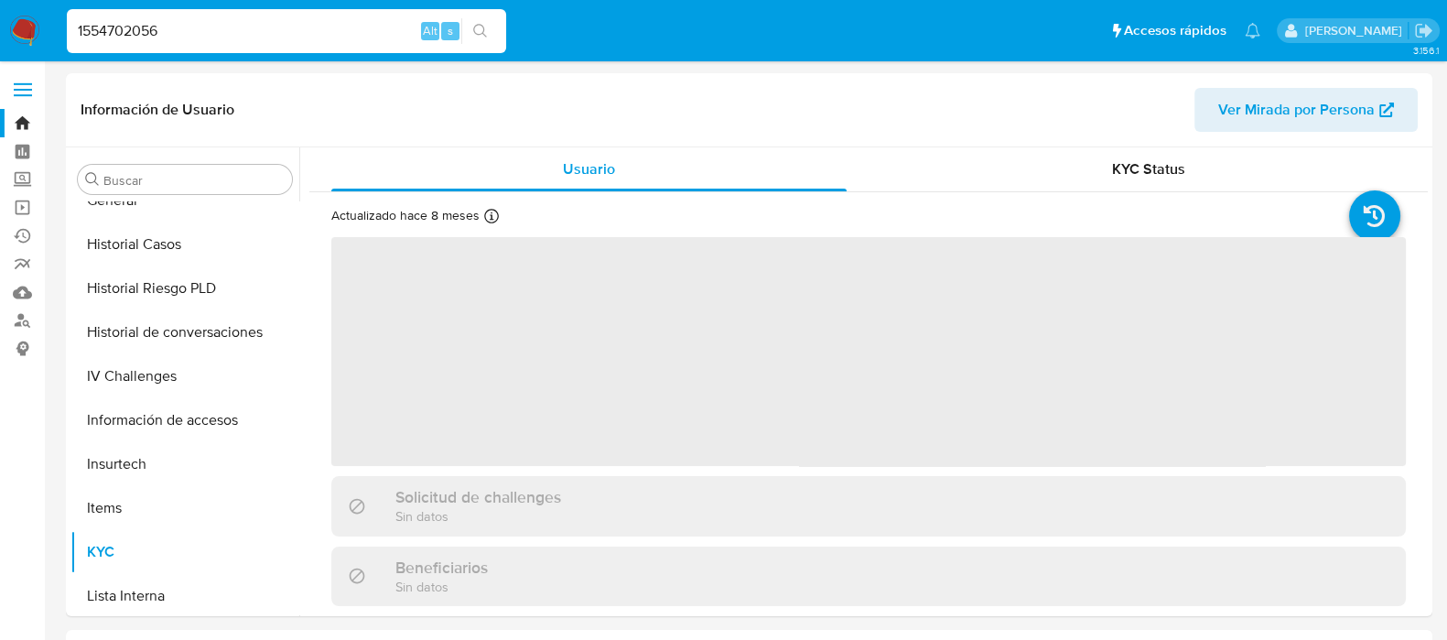
scroll to position [772, 0]
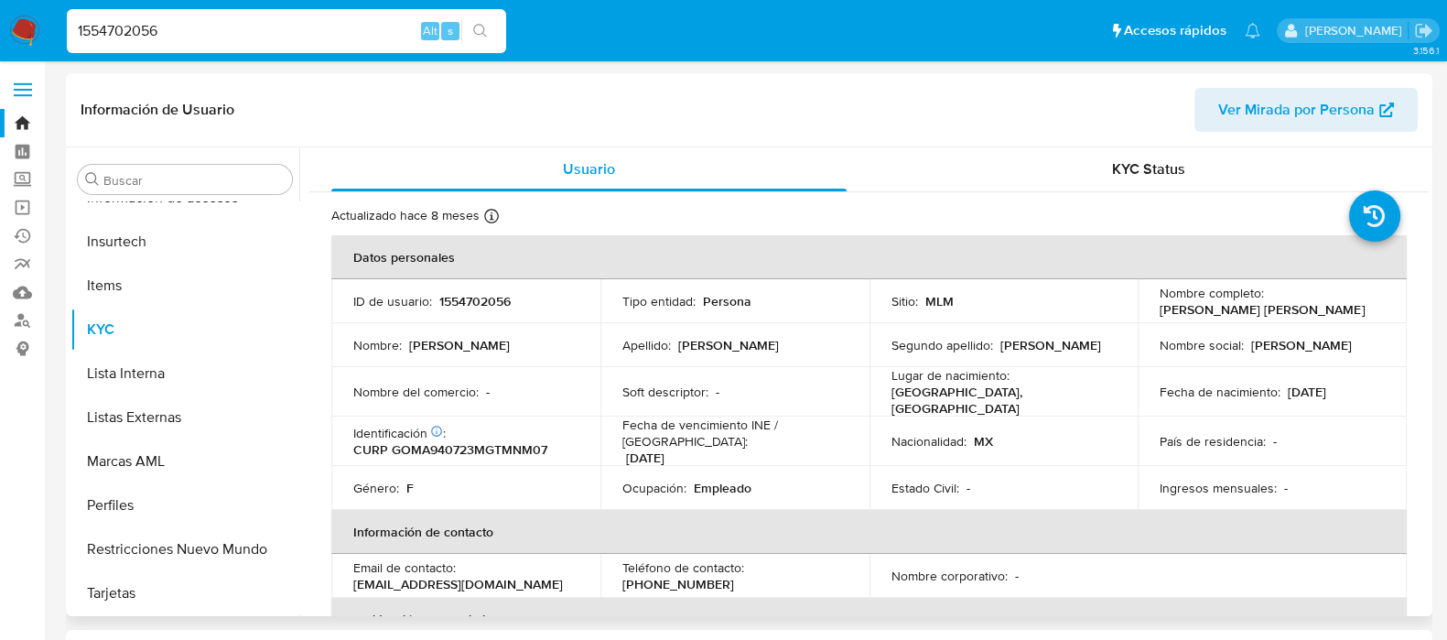
select select "10"
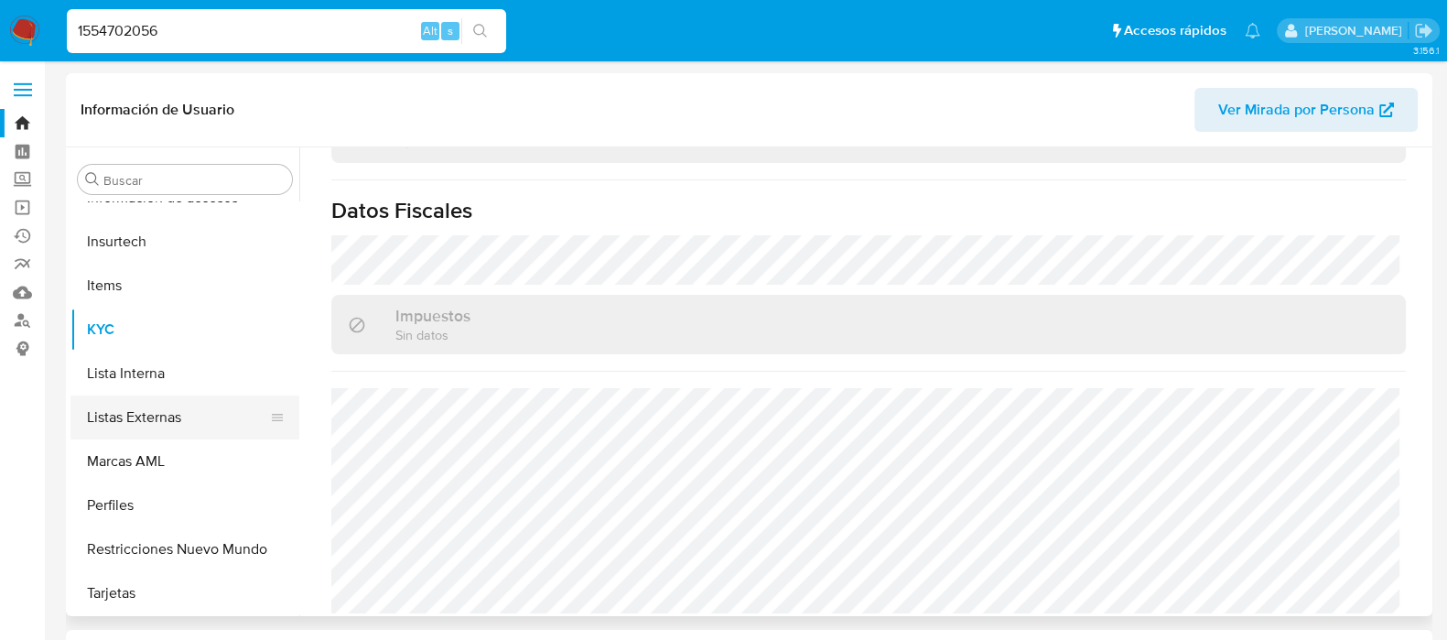
scroll to position [545, 0]
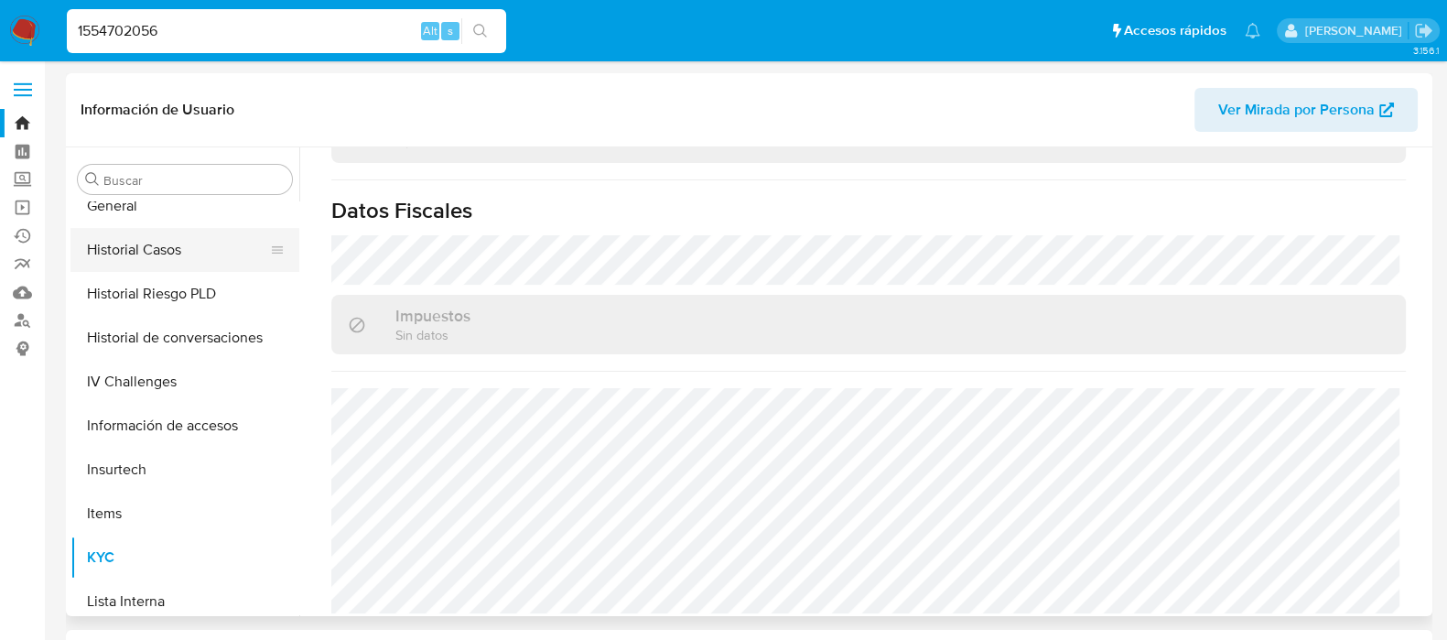
click at [180, 261] on button "Historial Casos" at bounding box center [177, 250] width 214 height 44
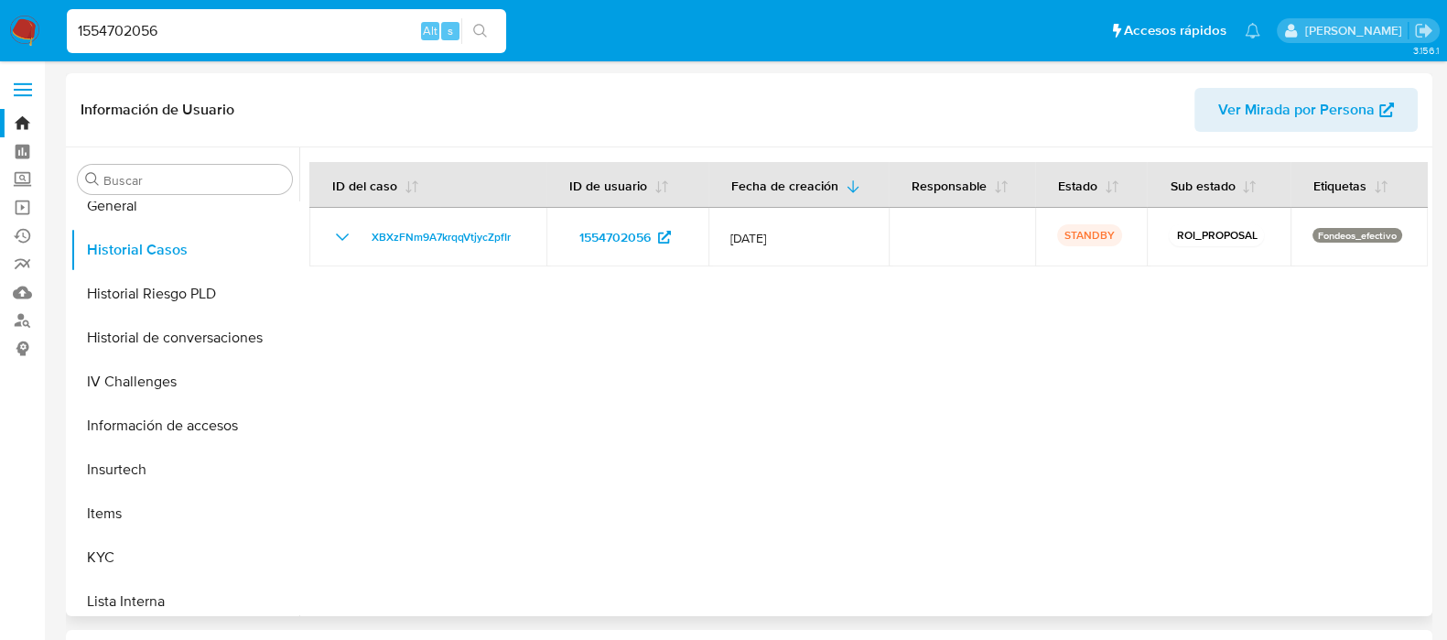
click at [1384, 372] on div at bounding box center [863, 381] width 1129 height 469
click at [256, 32] on input "1554702056" at bounding box center [286, 31] width 439 height 24
paste input "2571908974"
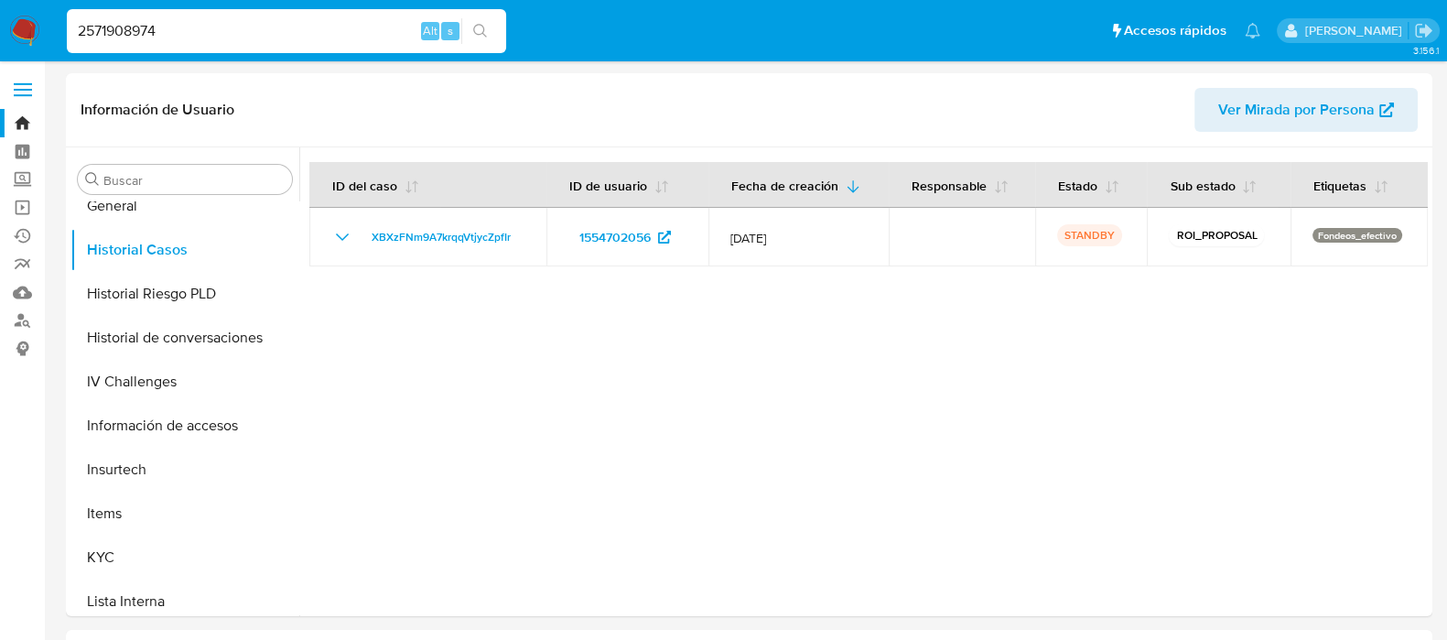
type input "2571908974"
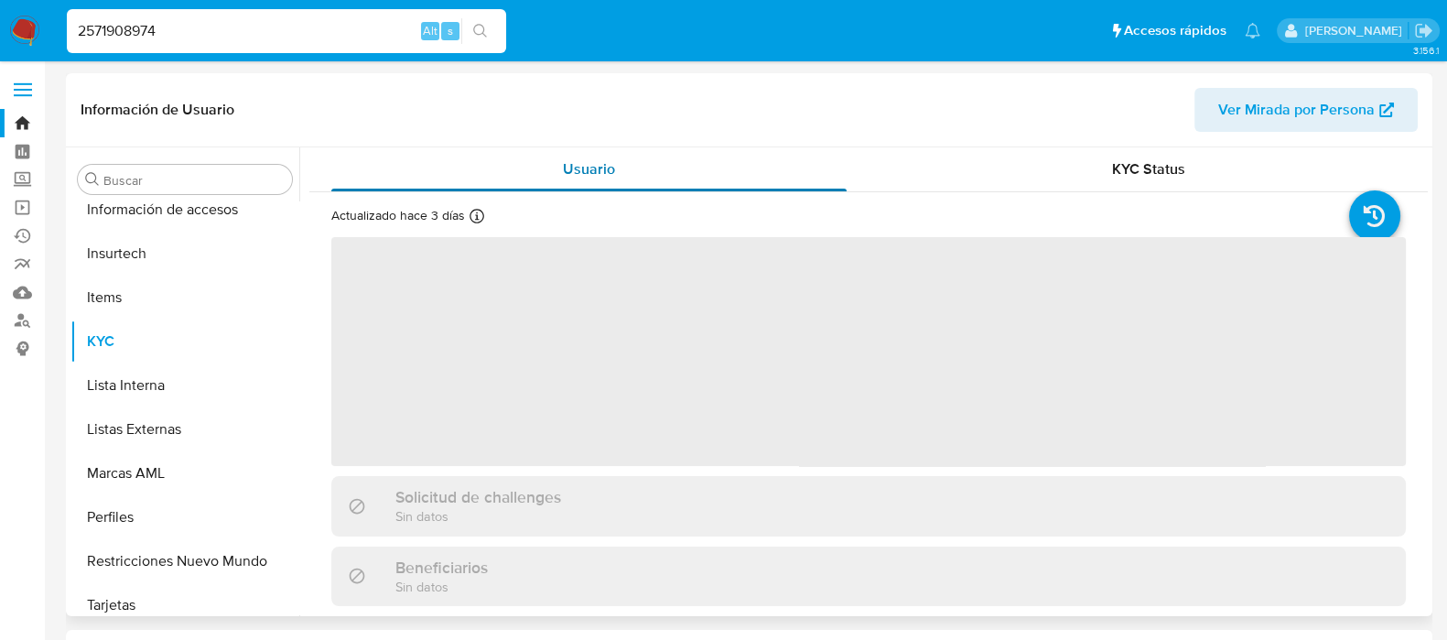
scroll to position [772, 0]
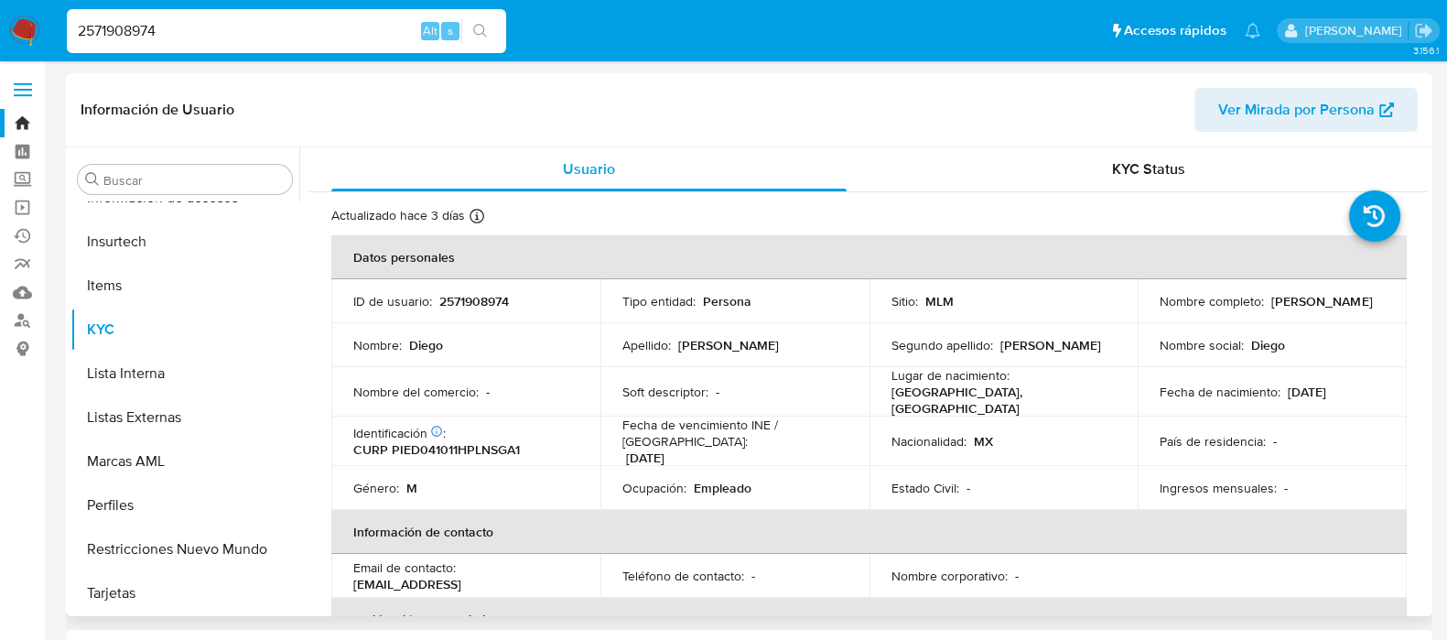
select select "10"
click at [1145, 161] on span "KYC Status" at bounding box center [1148, 168] width 73 height 21
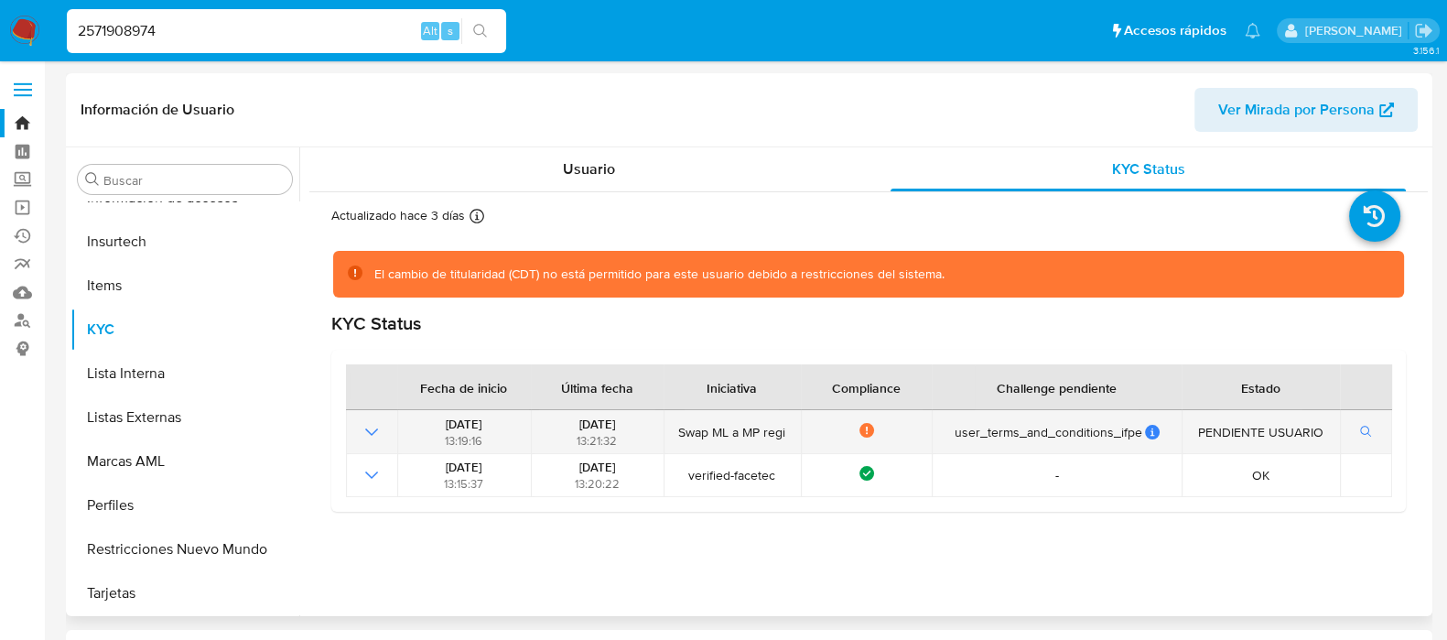
click at [366, 423] on icon "Mostrar operación" at bounding box center [372, 432] width 22 height 22
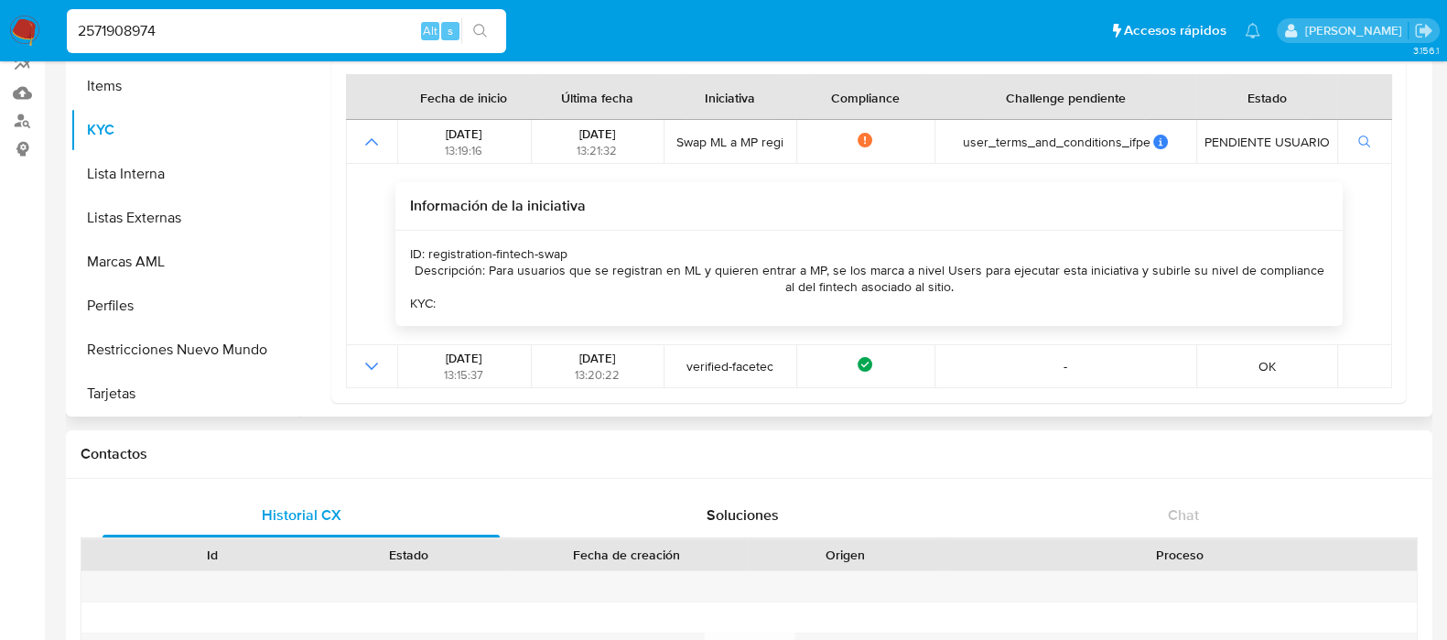
scroll to position [343, 0]
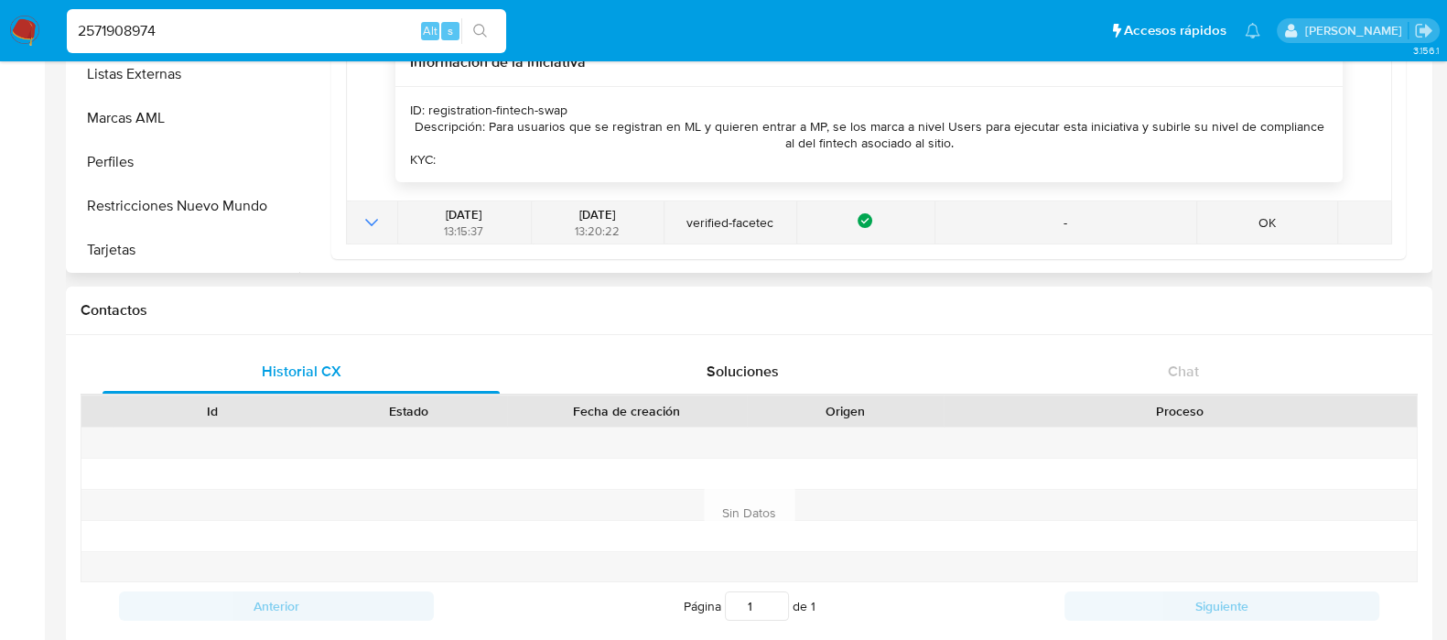
click at [355, 223] on td at bounding box center [371, 222] width 51 height 43
click at [372, 218] on icon "Mostrar operación" at bounding box center [372, 222] width 22 height 22
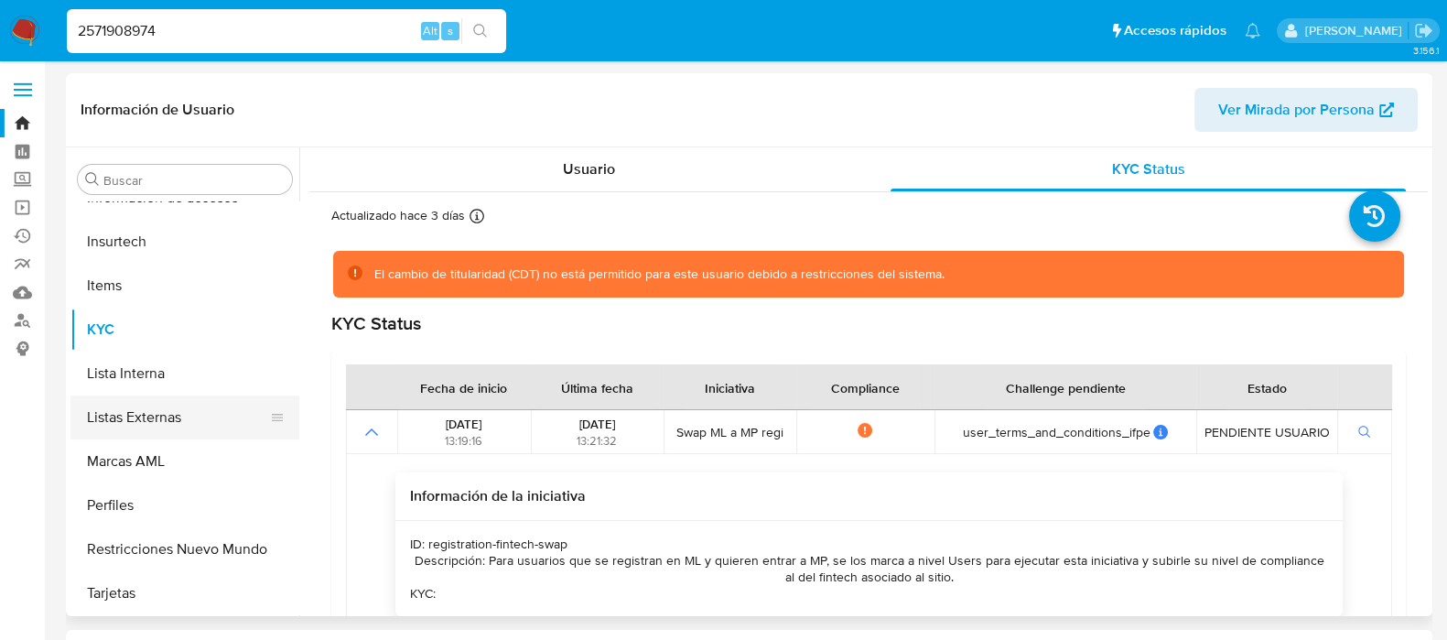
scroll to position [429, 0]
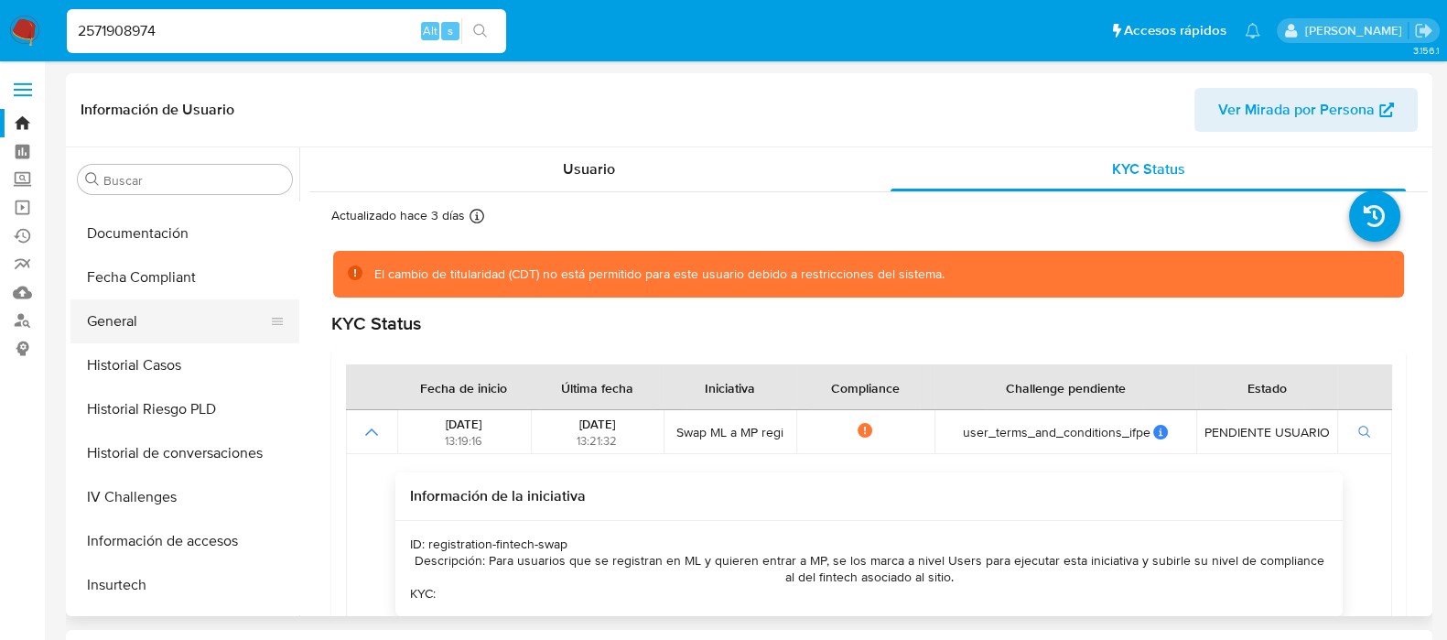
click at [122, 307] on button "General" at bounding box center [177, 321] width 214 height 44
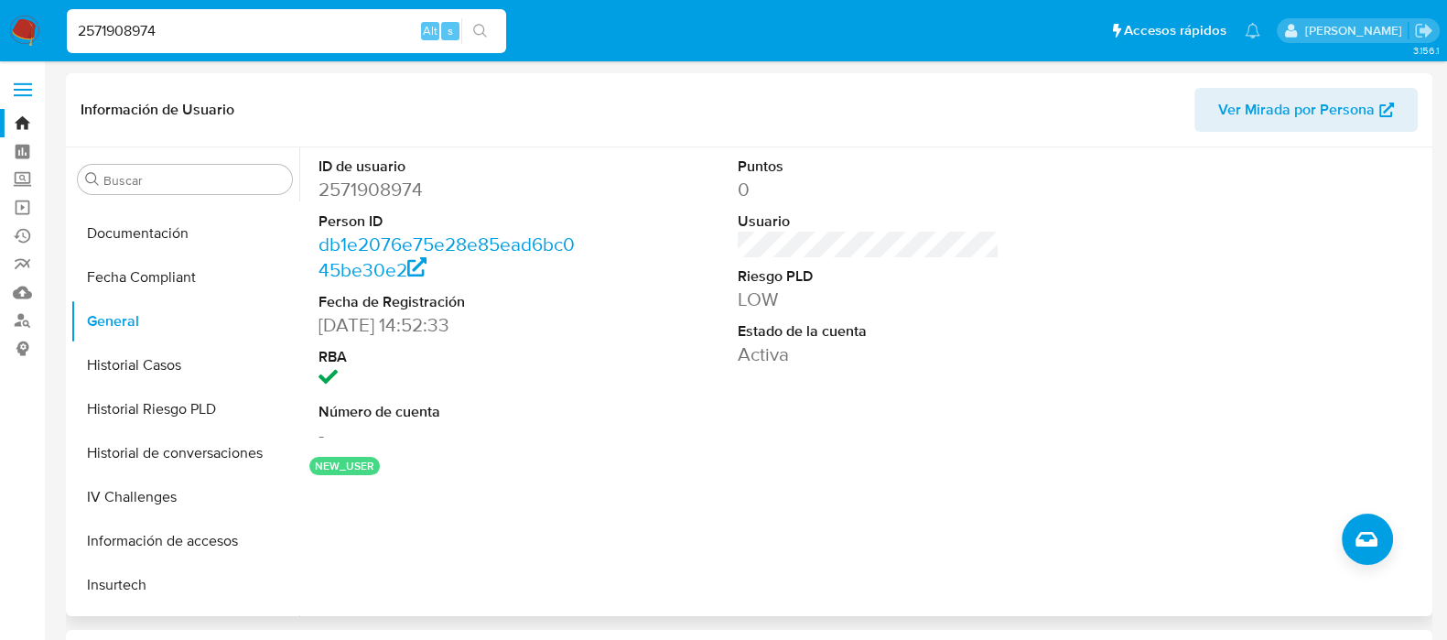
click at [395, 193] on dd "2571908974" at bounding box center [450, 190] width 262 height 26
copy dd "2571908974"
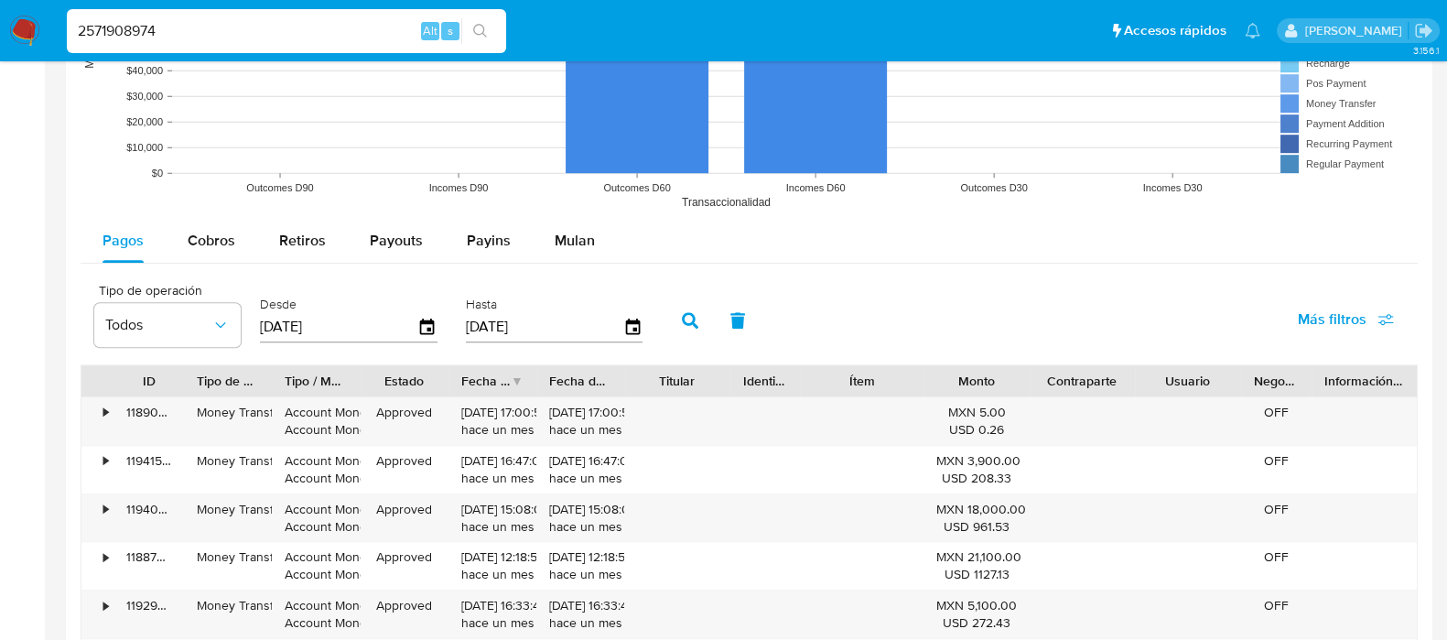
scroll to position [1601, 0]
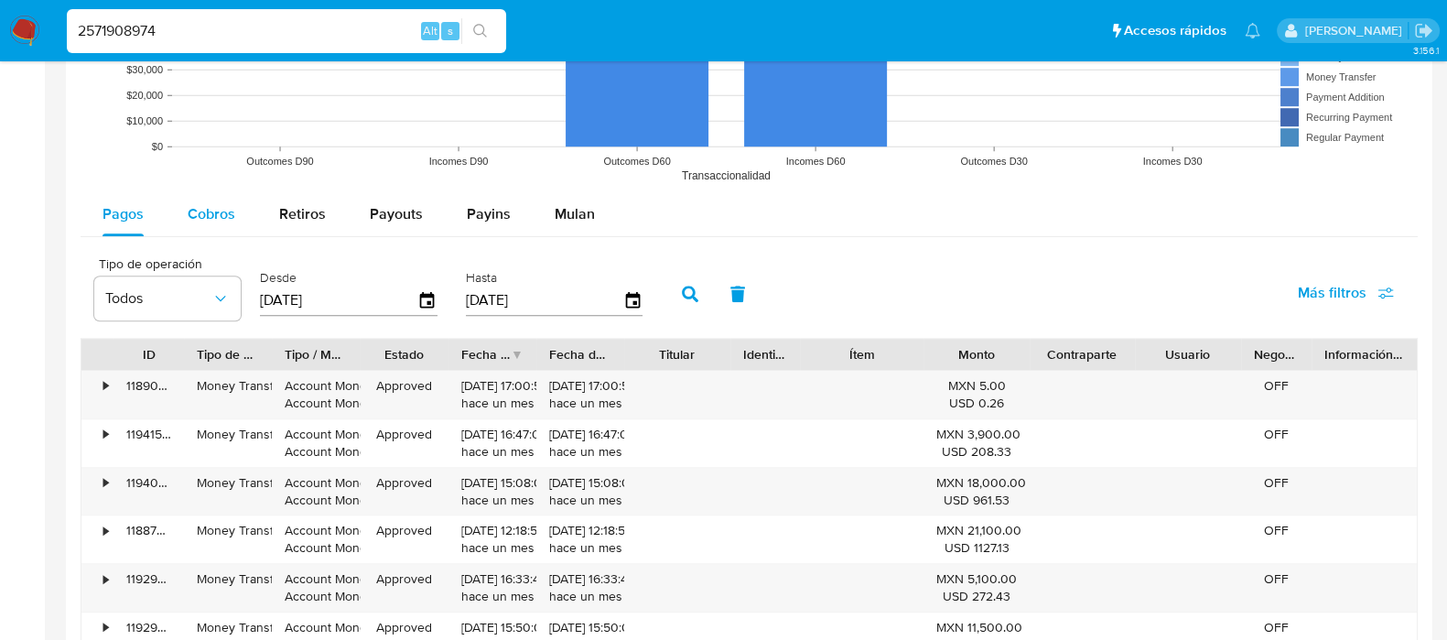
click at [201, 214] on span "Cobros" at bounding box center [212, 213] width 48 height 21
select select "10"
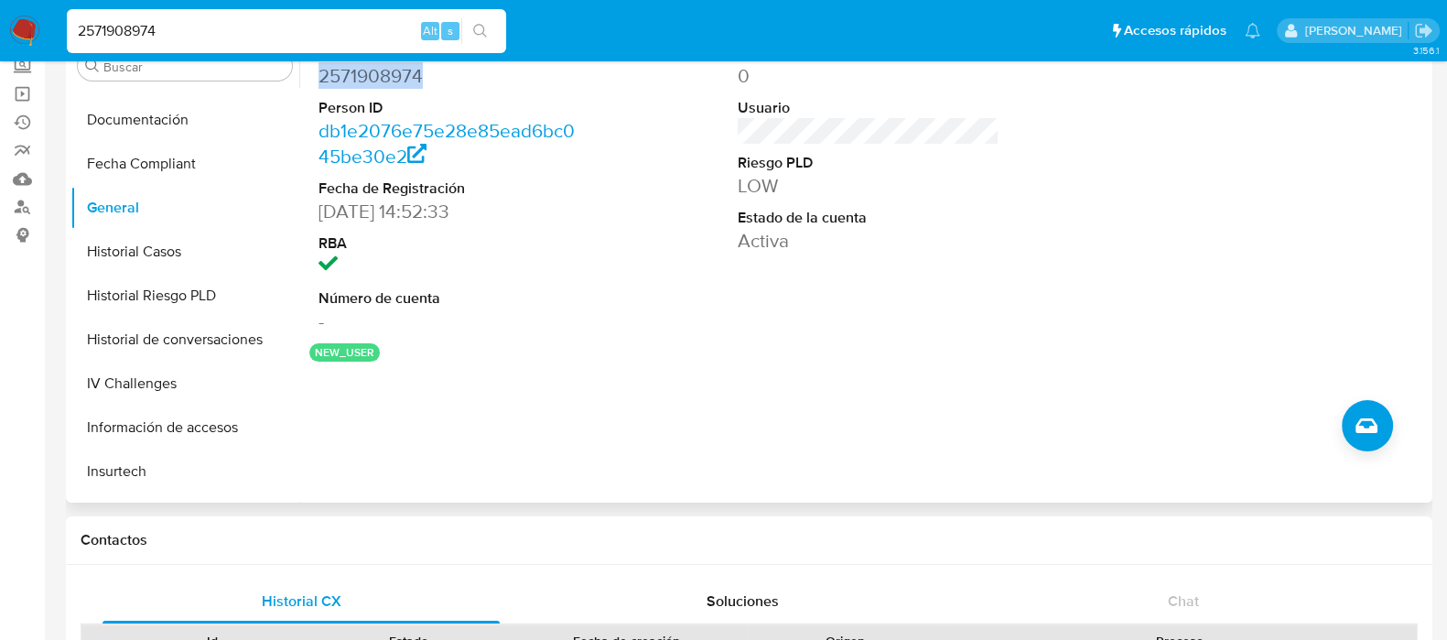
scroll to position [0, 0]
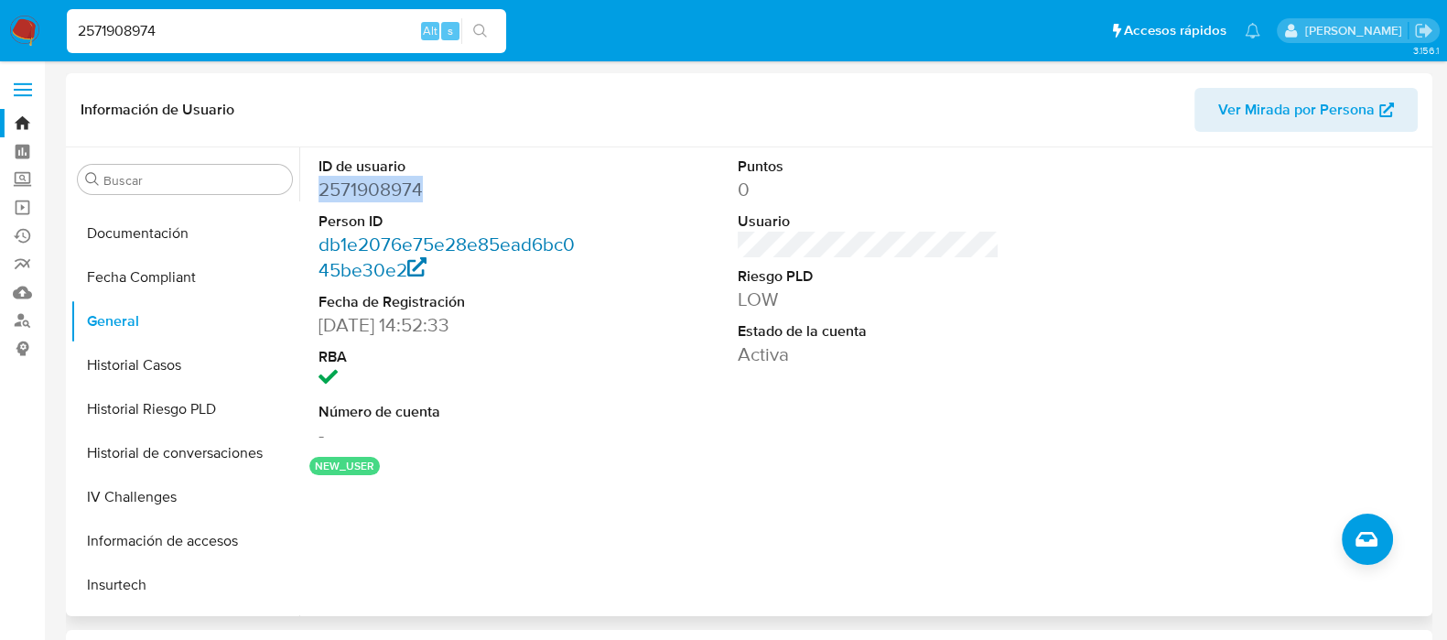
copy dd "2571908974"
click at [167, 362] on button "Historial Casos" at bounding box center [177, 365] width 214 height 44
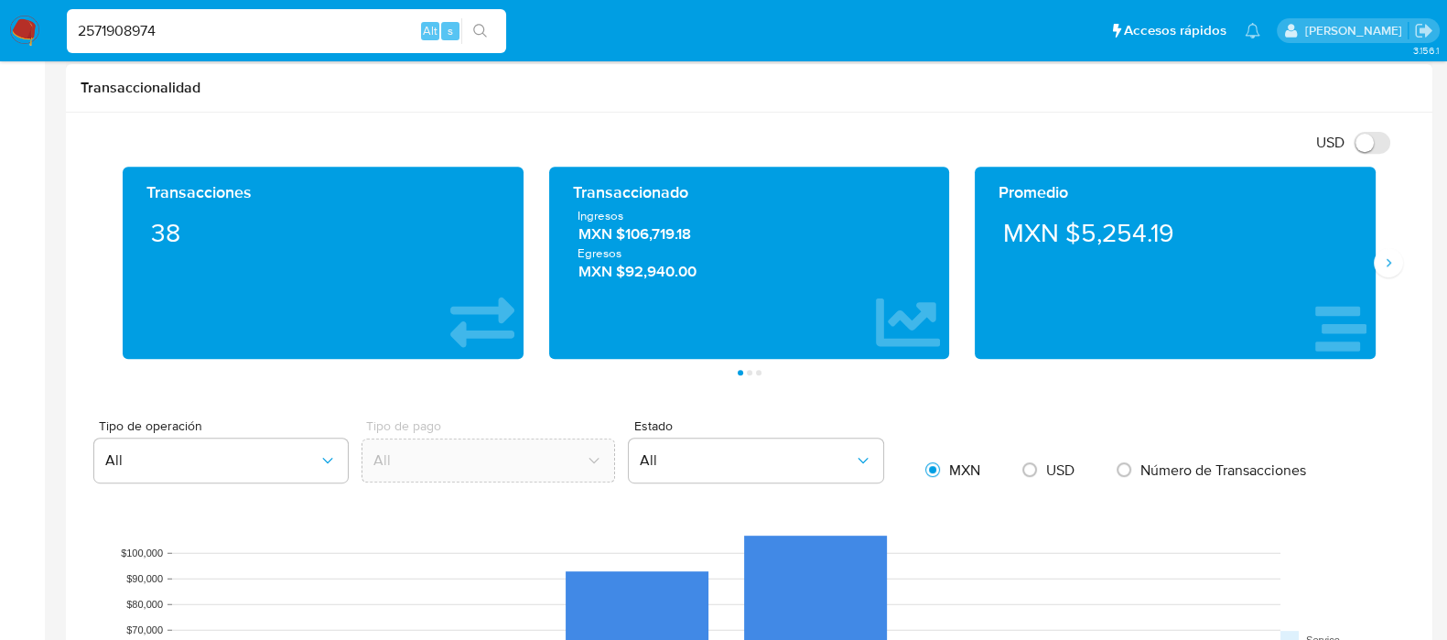
scroll to position [1144, 0]
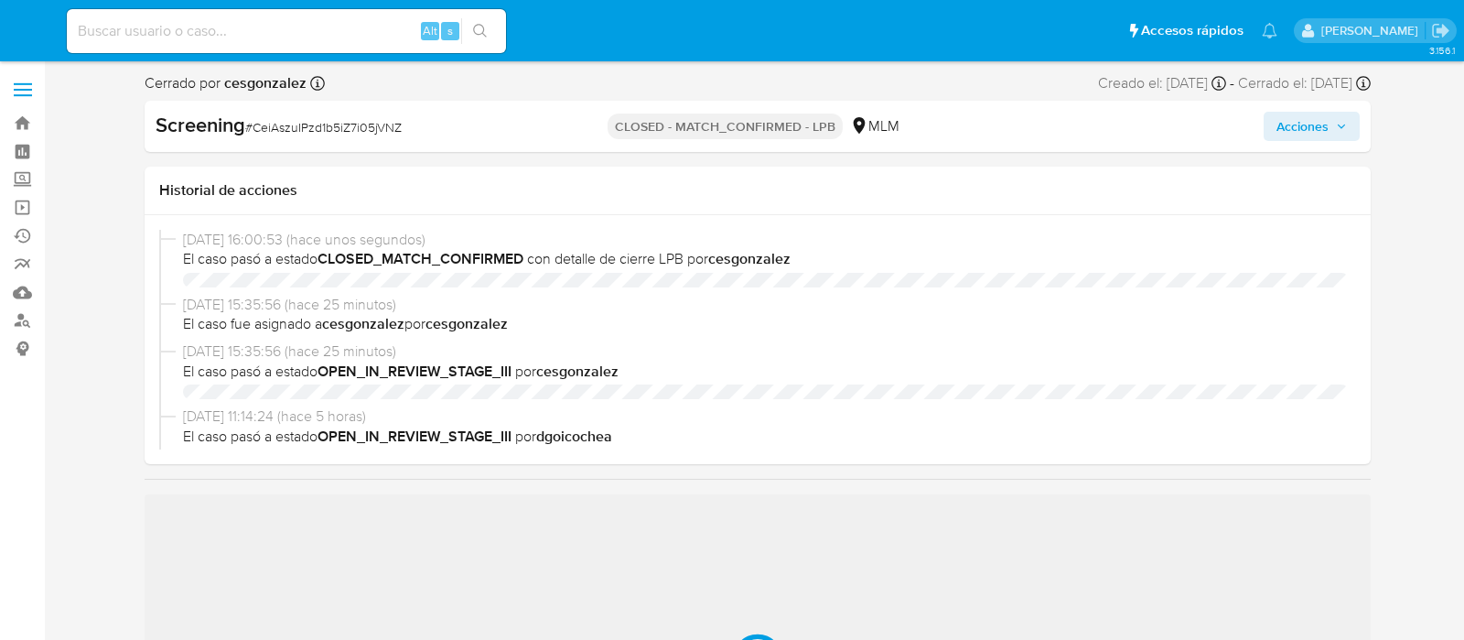
select select "10"
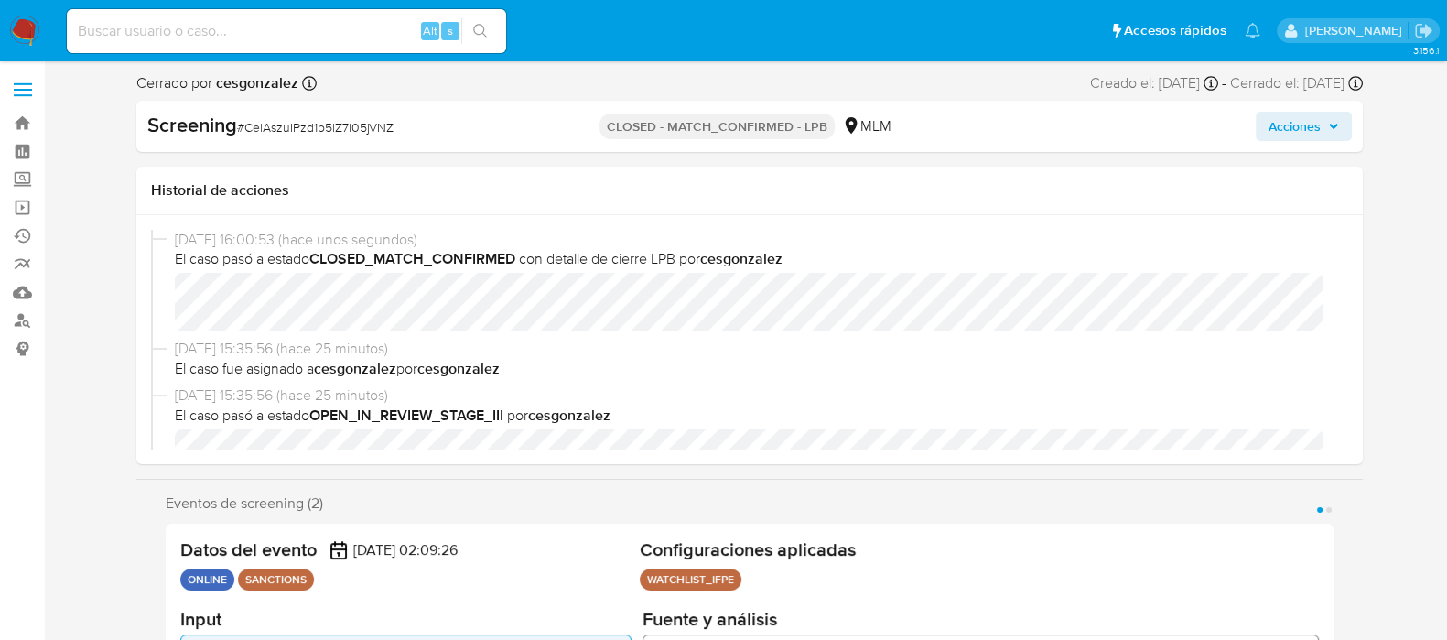
scroll to position [772, 0]
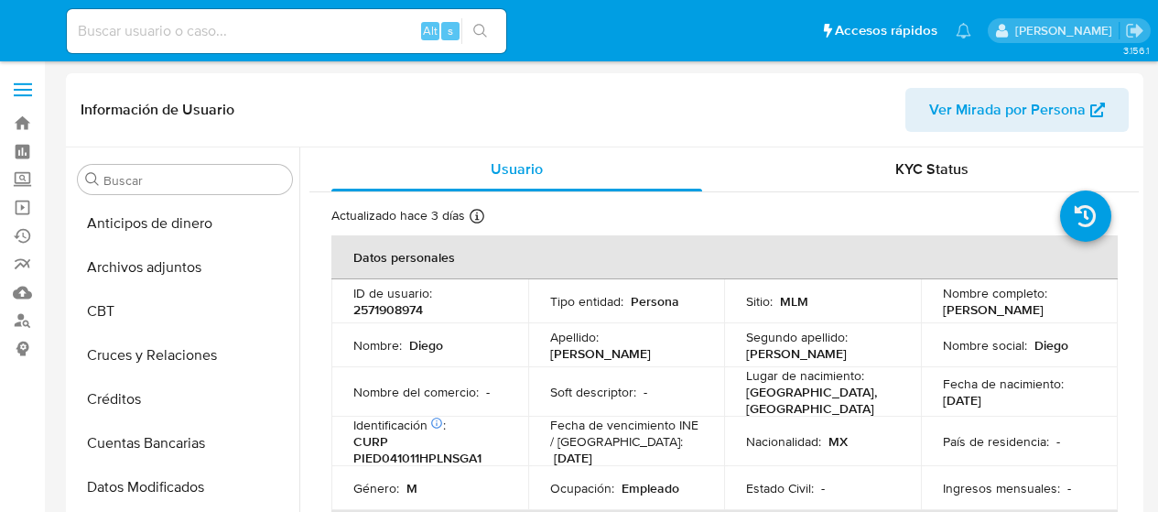
select select "10"
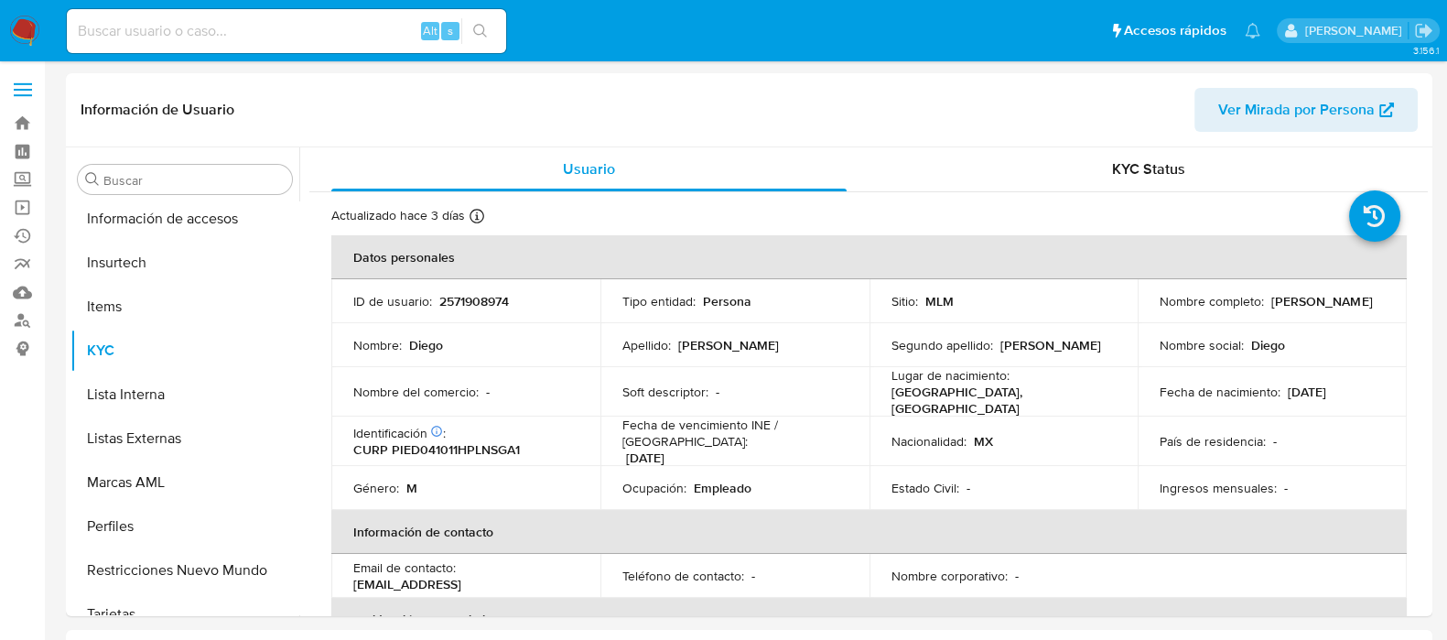
scroll to position [772, 0]
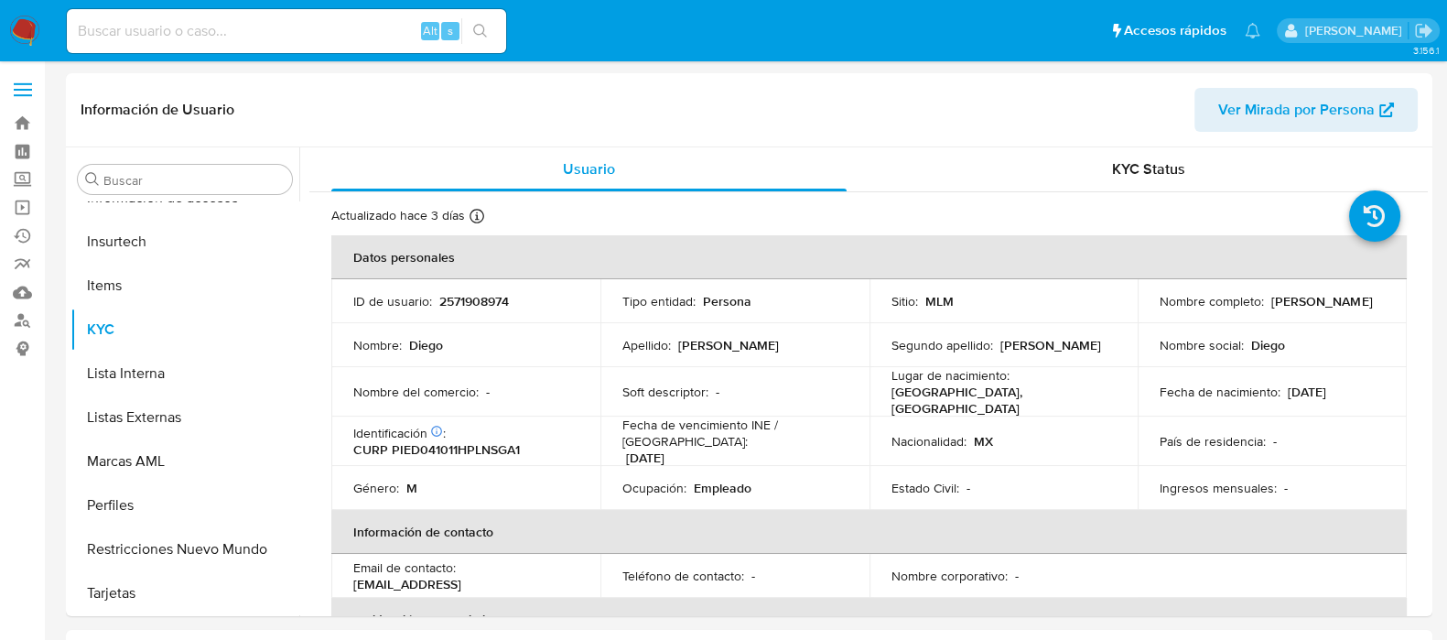
click at [288, 31] on input at bounding box center [286, 31] width 439 height 24
paste input "2571908974"
type input "2571908974"
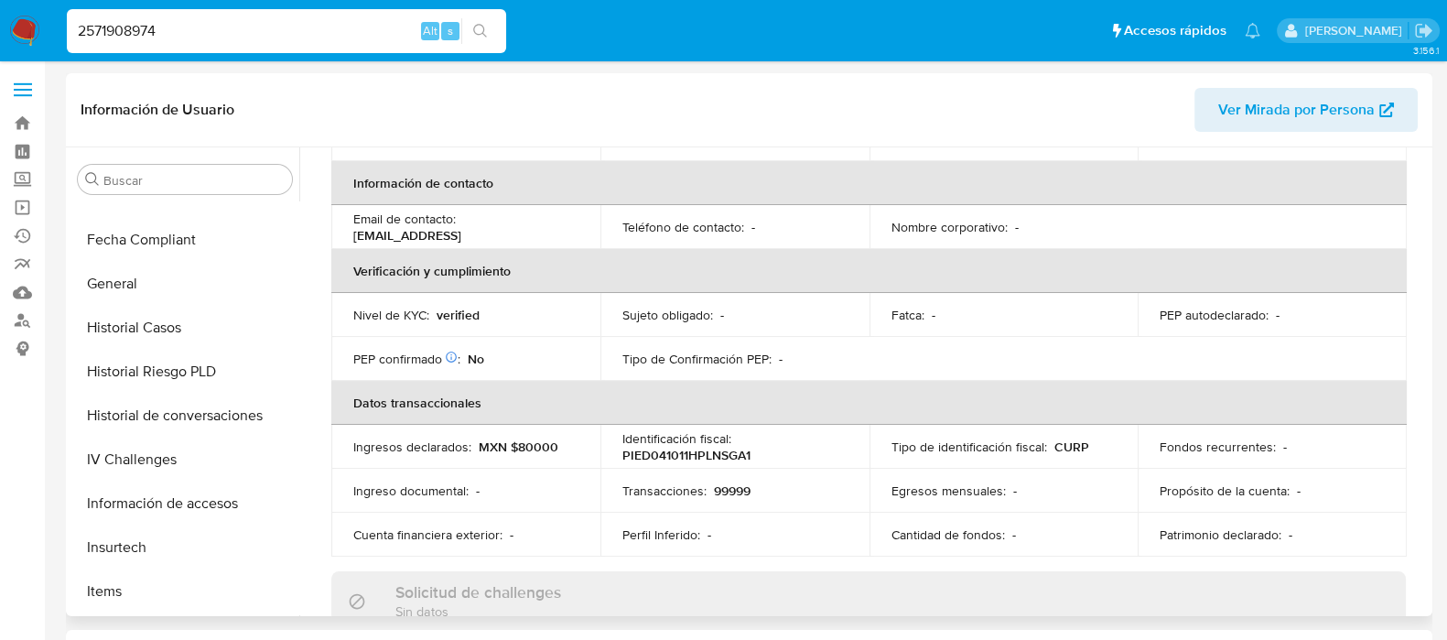
scroll to position [200, 0]
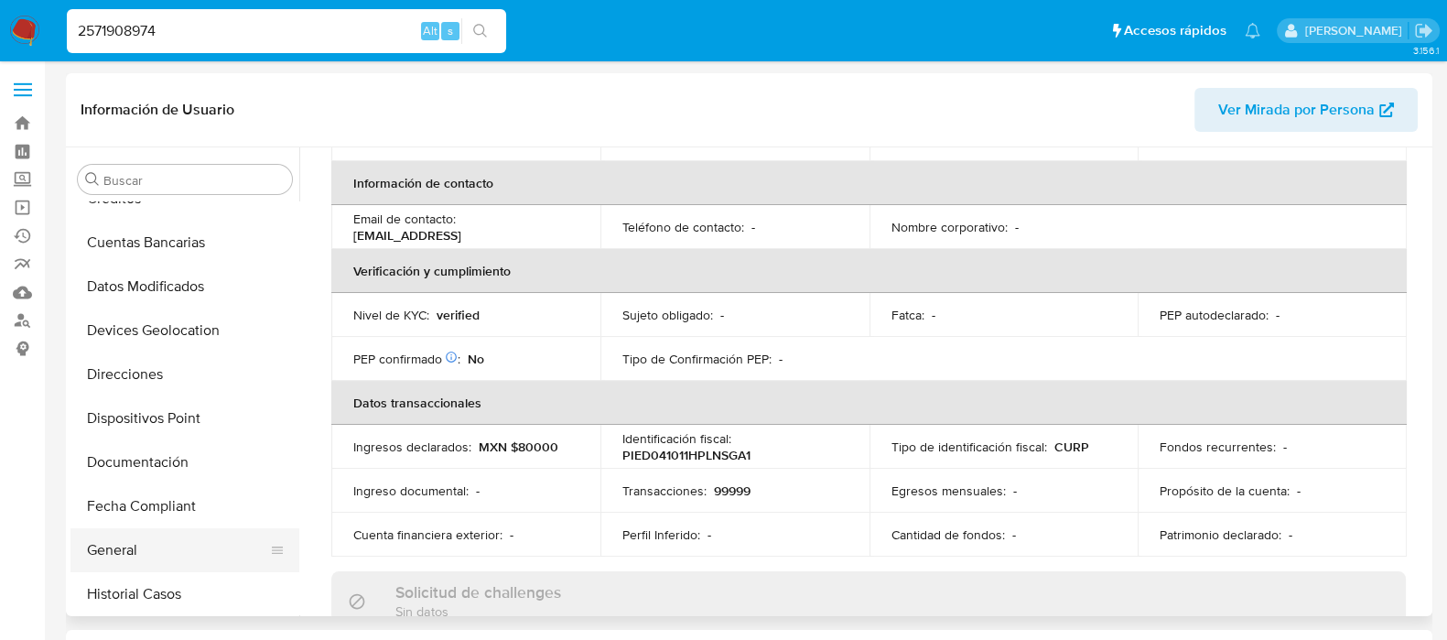
click at [113, 511] on button "General" at bounding box center [177, 550] width 214 height 44
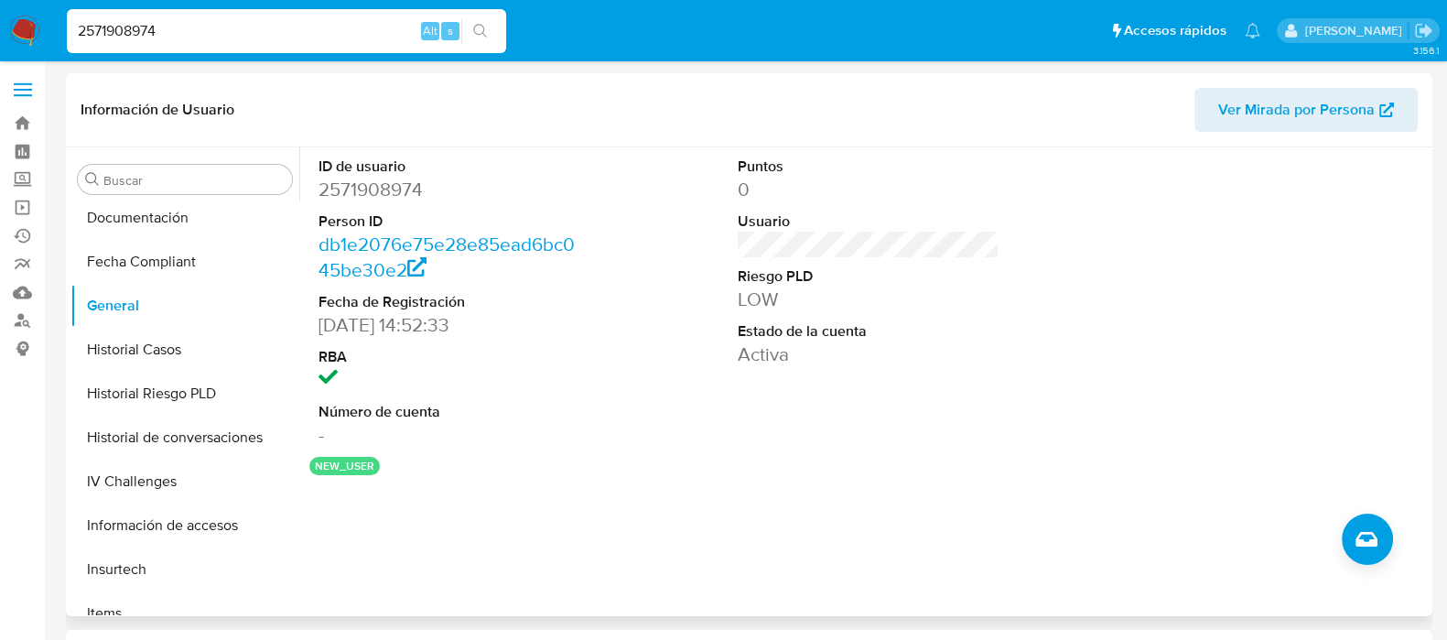
scroll to position [659, 0]
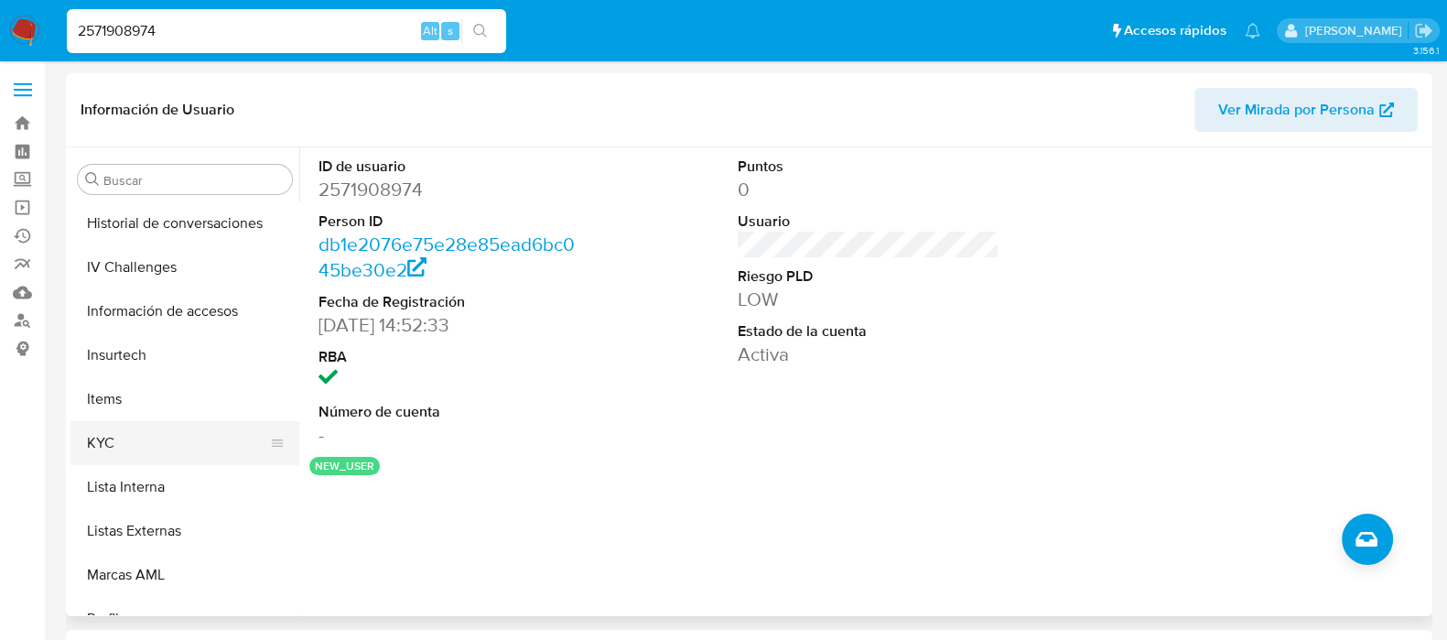
click at [178, 442] on button "KYC" at bounding box center [177, 443] width 214 height 44
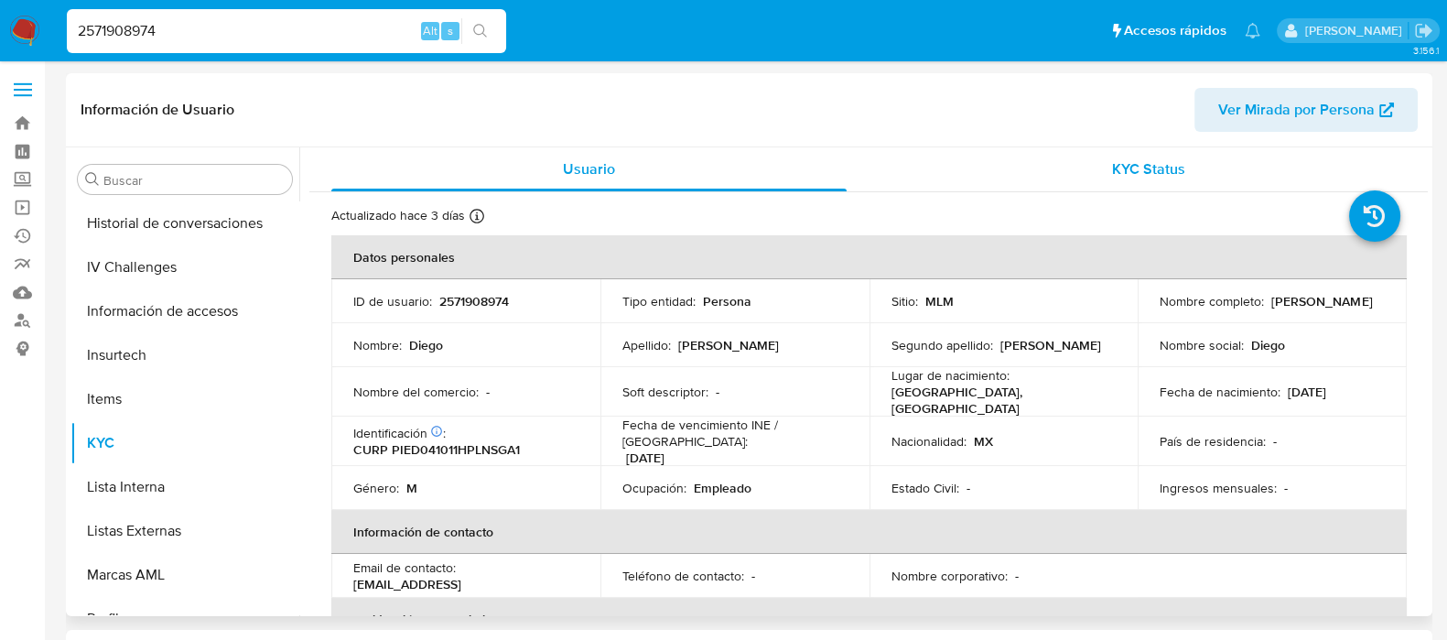
click at [1157, 176] on span "KYC Status" at bounding box center [1148, 168] width 73 height 21
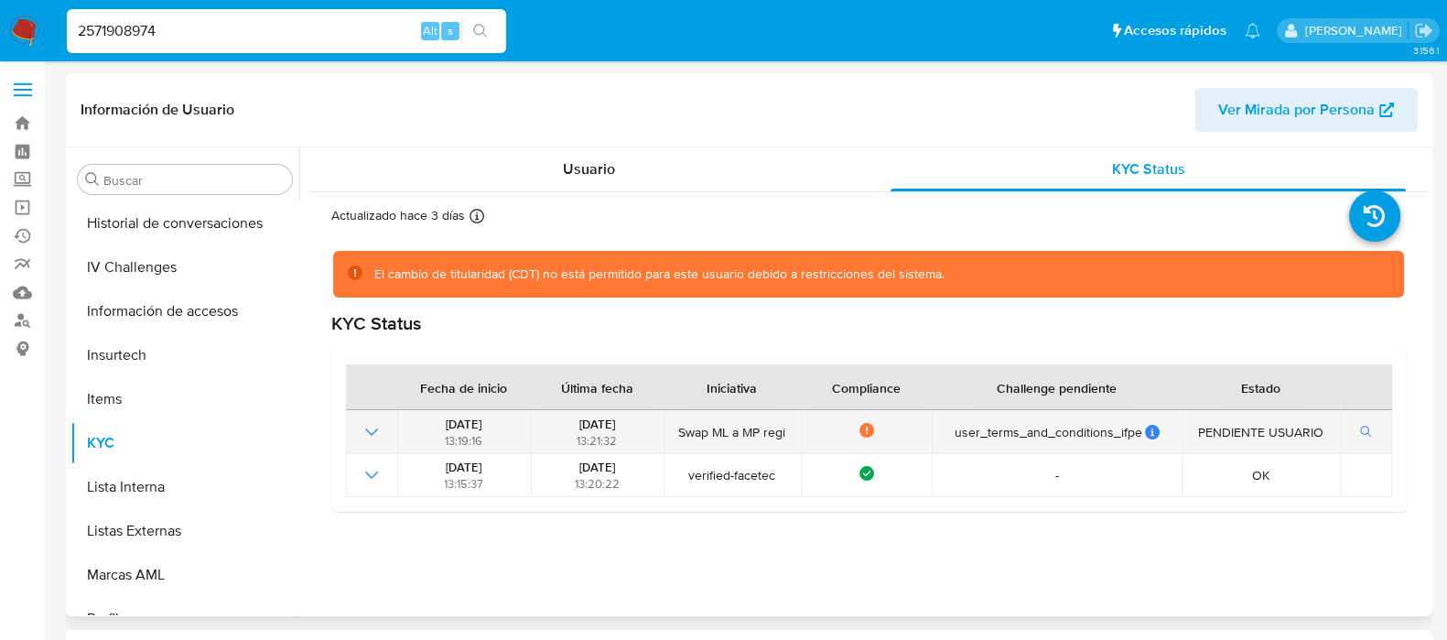
click at [363, 434] on icon "Mostrar operación" at bounding box center [372, 432] width 22 height 22
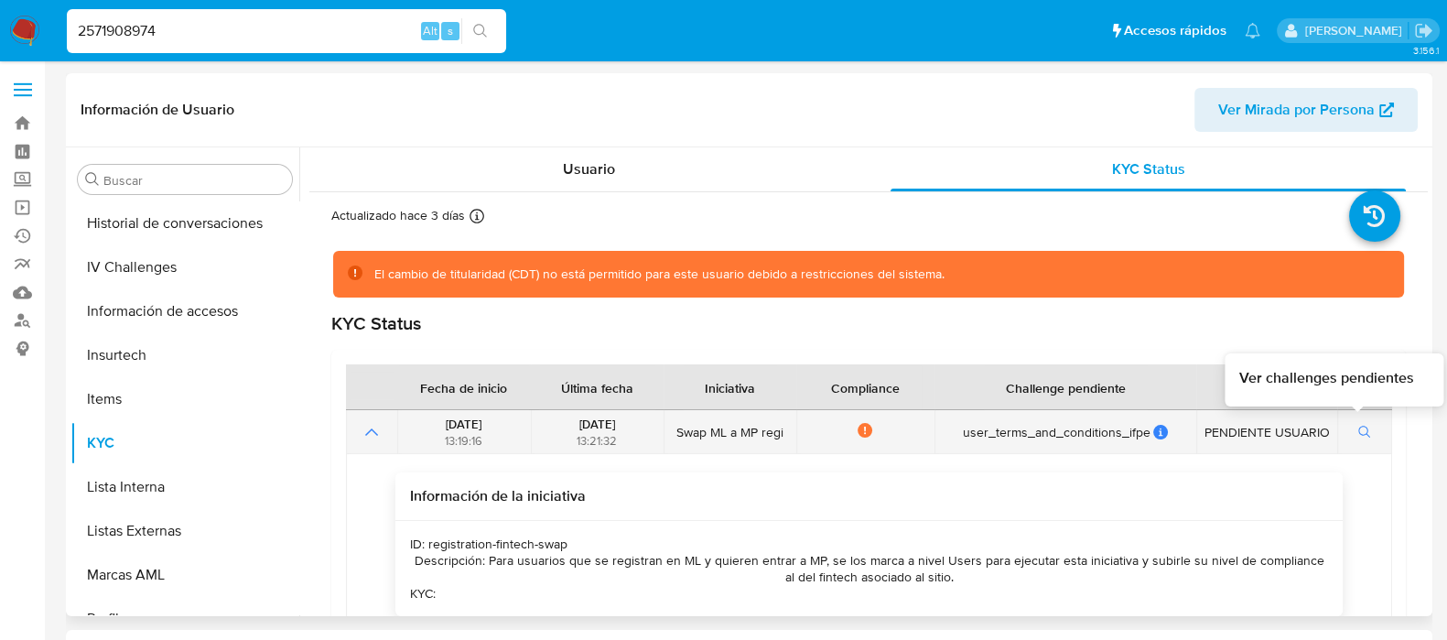
click at [1157, 433] on icon "button" at bounding box center [1364, 432] width 13 height 13
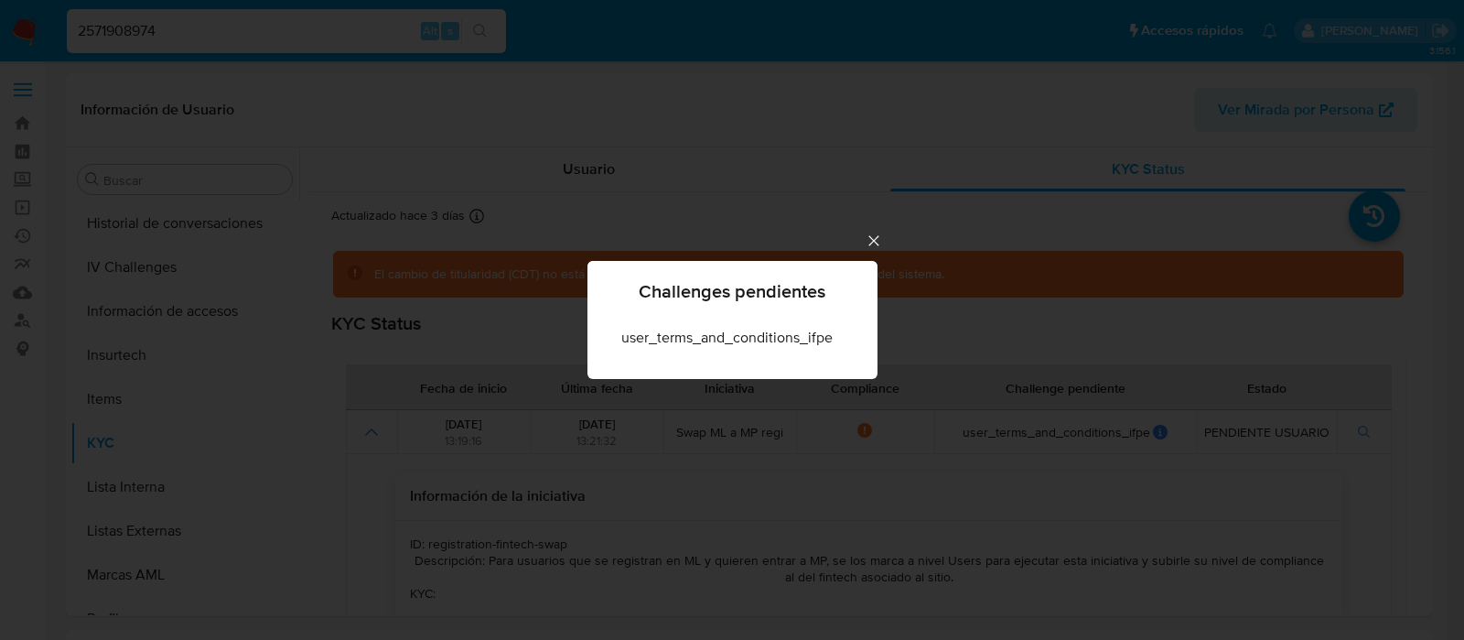
click at [871, 240] on icon "Cerrar" at bounding box center [874, 241] width 18 height 18
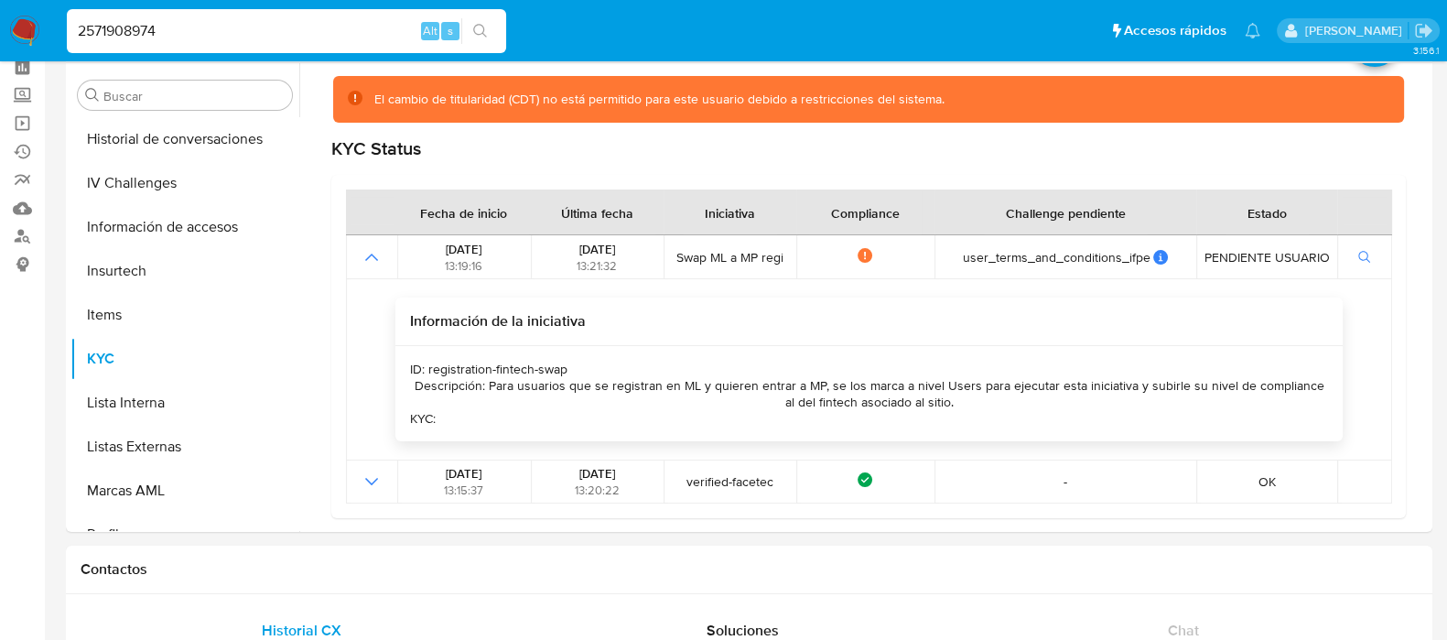
scroll to position [113, 0]
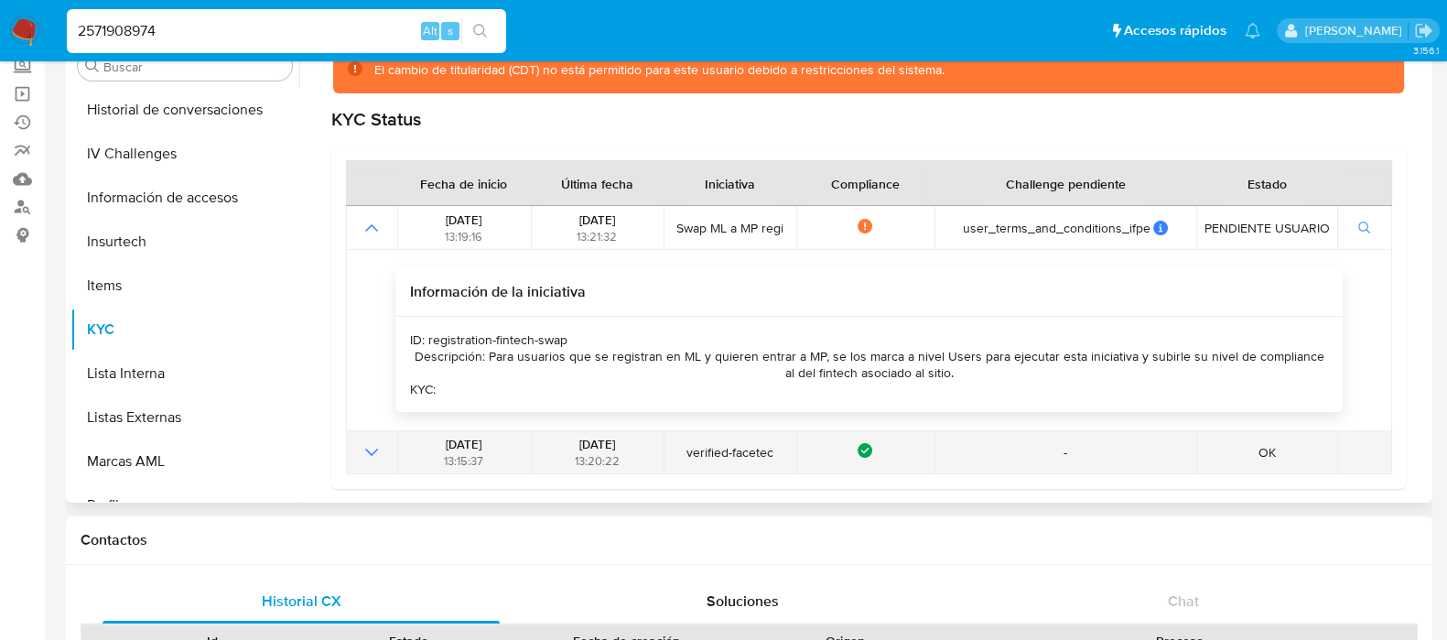
click at [367, 443] on icon "Mostrar operación" at bounding box center [372, 452] width 22 height 22
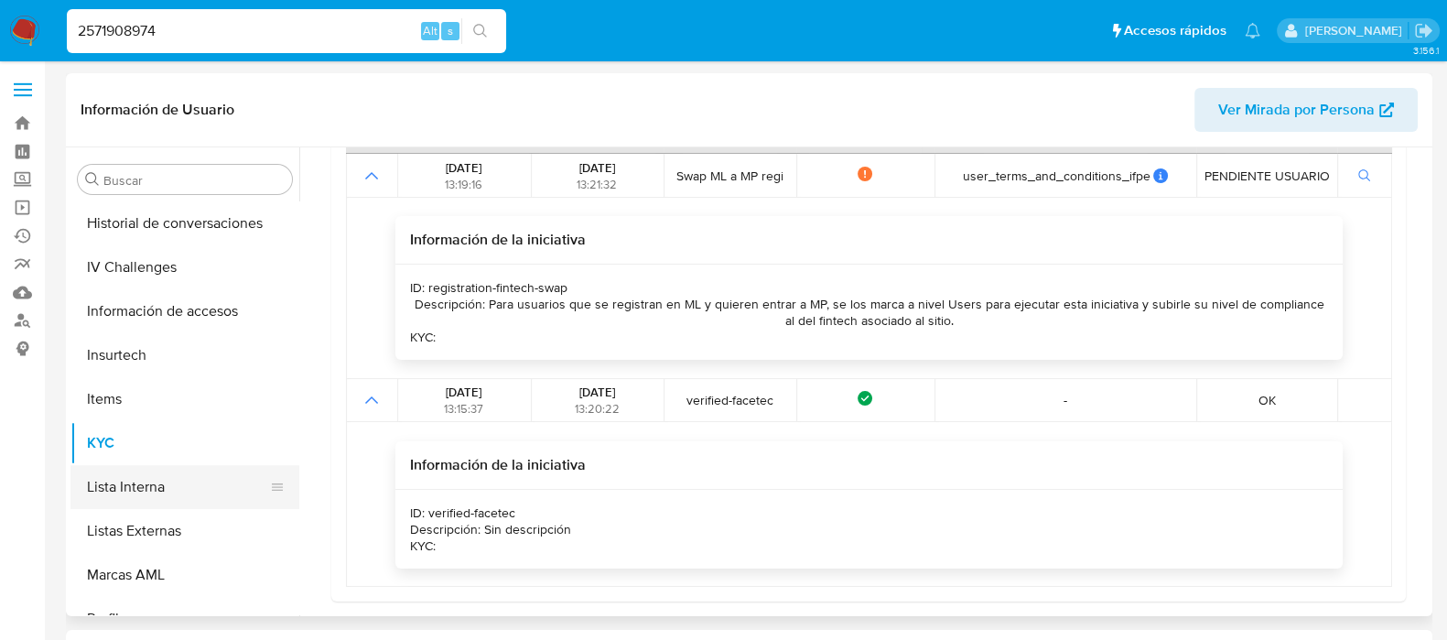
scroll to position [772, 0]
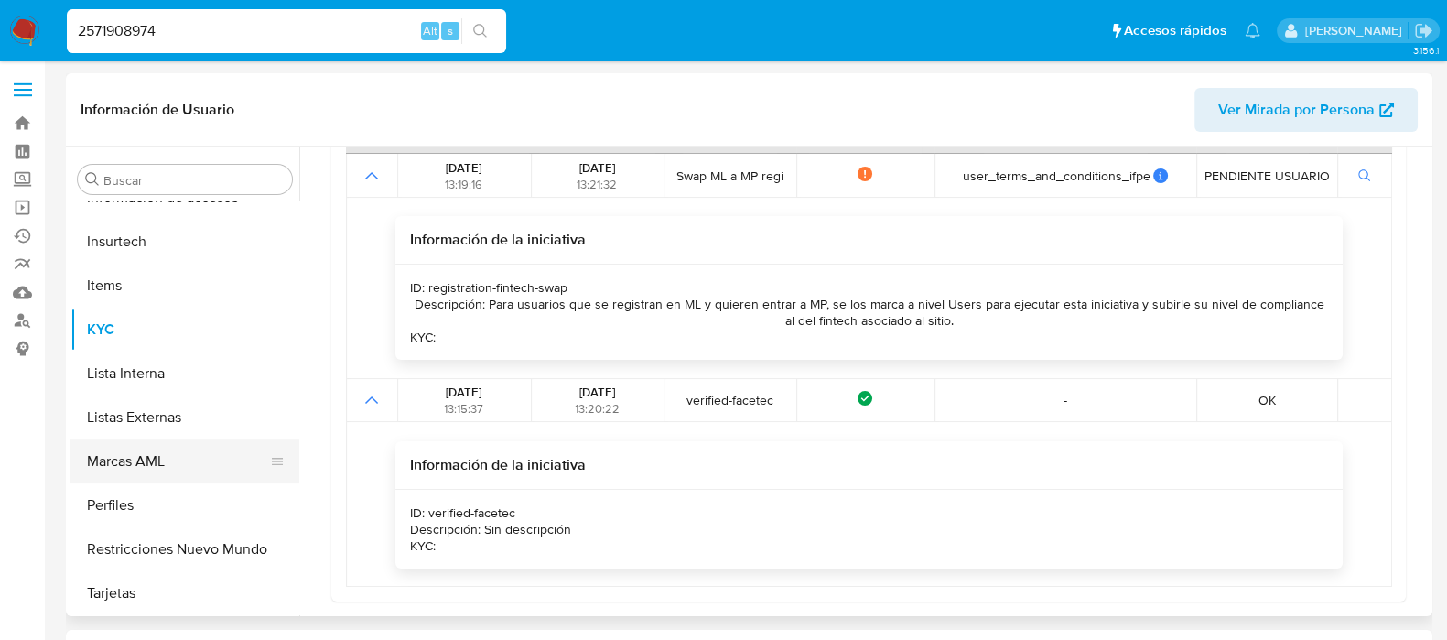
click at [156, 475] on button "Marcas AML" at bounding box center [177, 461] width 214 height 44
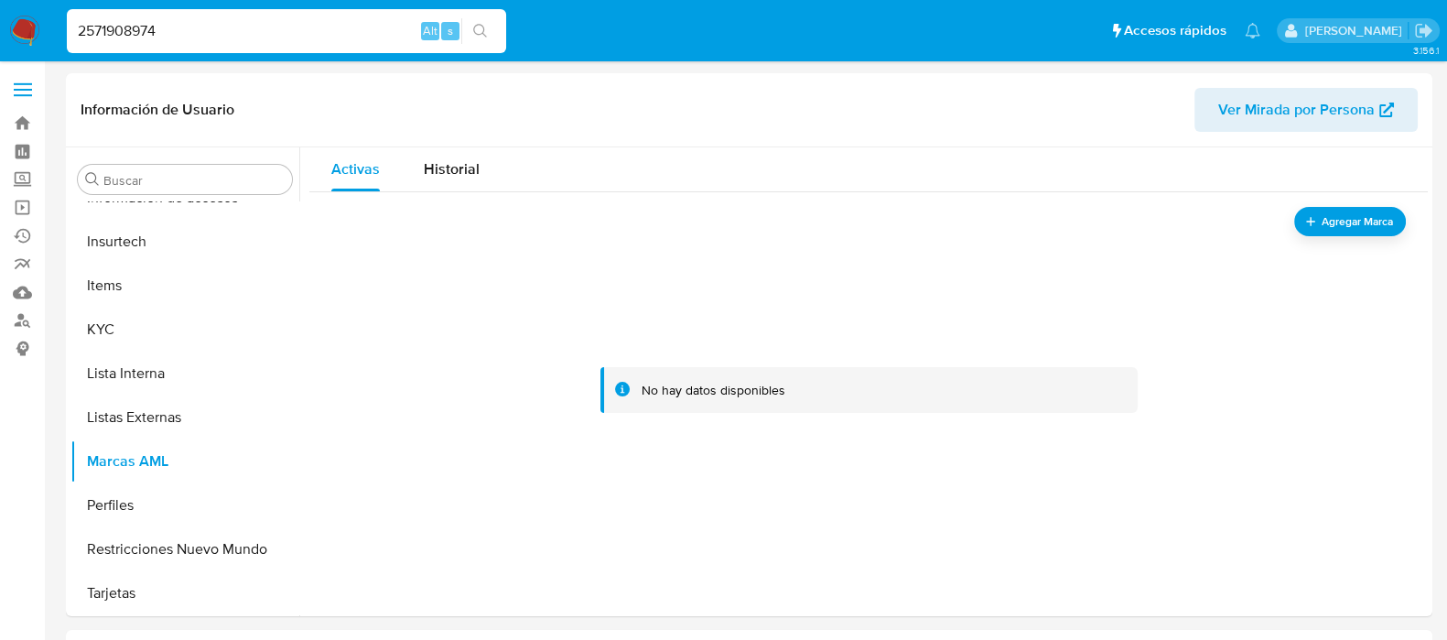
click at [22, 29] on img at bounding box center [24, 31] width 31 height 31
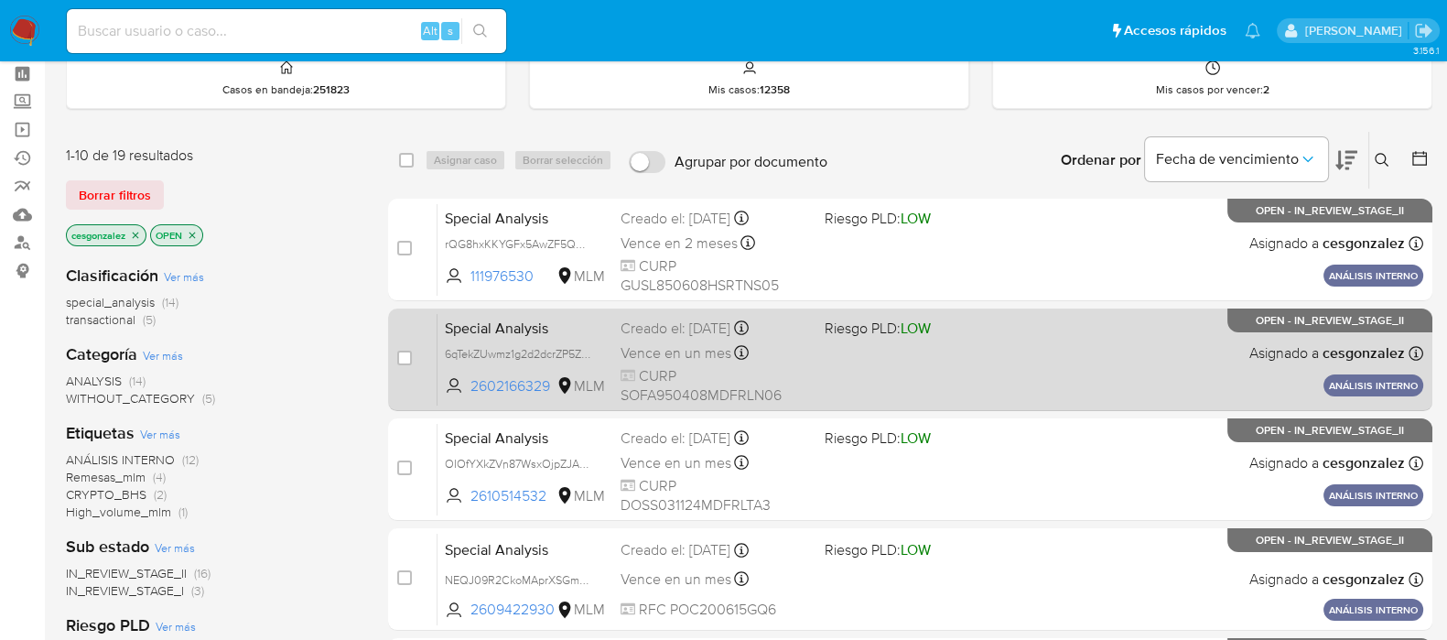
scroll to position [113, 0]
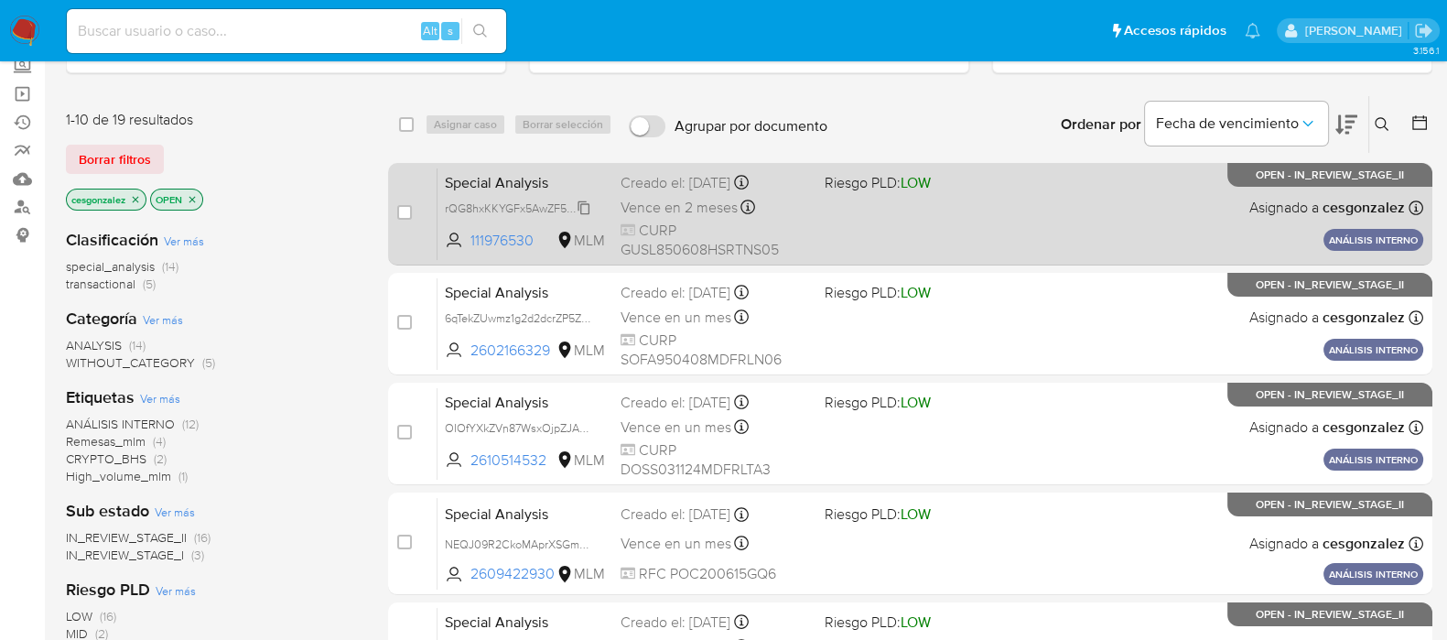
click at [587, 200] on span "rQG8hxKKYGFx5AwZF5Q9VOno" at bounding box center [528, 207] width 167 height 20
click at [672, 205] on span "Vence en 2 meses" at bounding box center [679, 208] width 117 height 20
click at [406, 211] on input "checkbox" at bounding box center [404, 212] width 15 height 15
checkbox input "true"
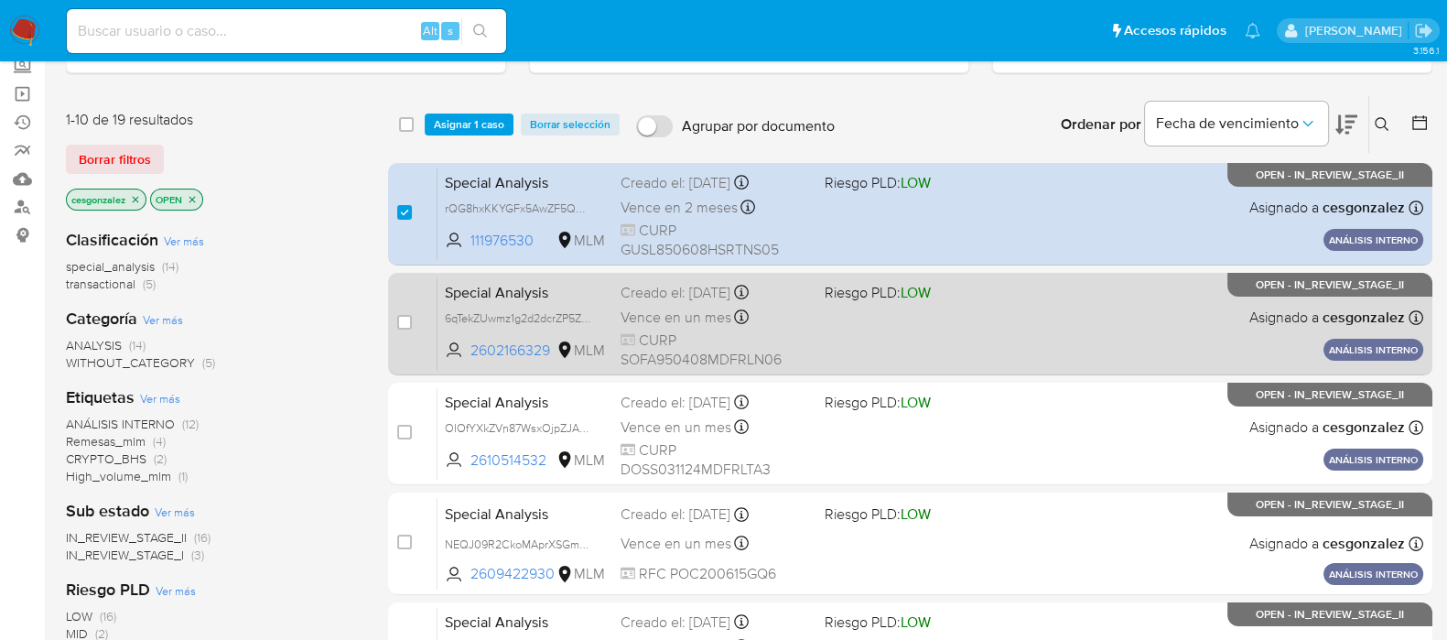
click at [687, 322] on span "Vence en un mes" at bounding box center [676, 318] width 111 height 20
click at [407, 317] on input "checkbox" at bounding box center [404, 322] width 15 height 15
checkbox input "true"
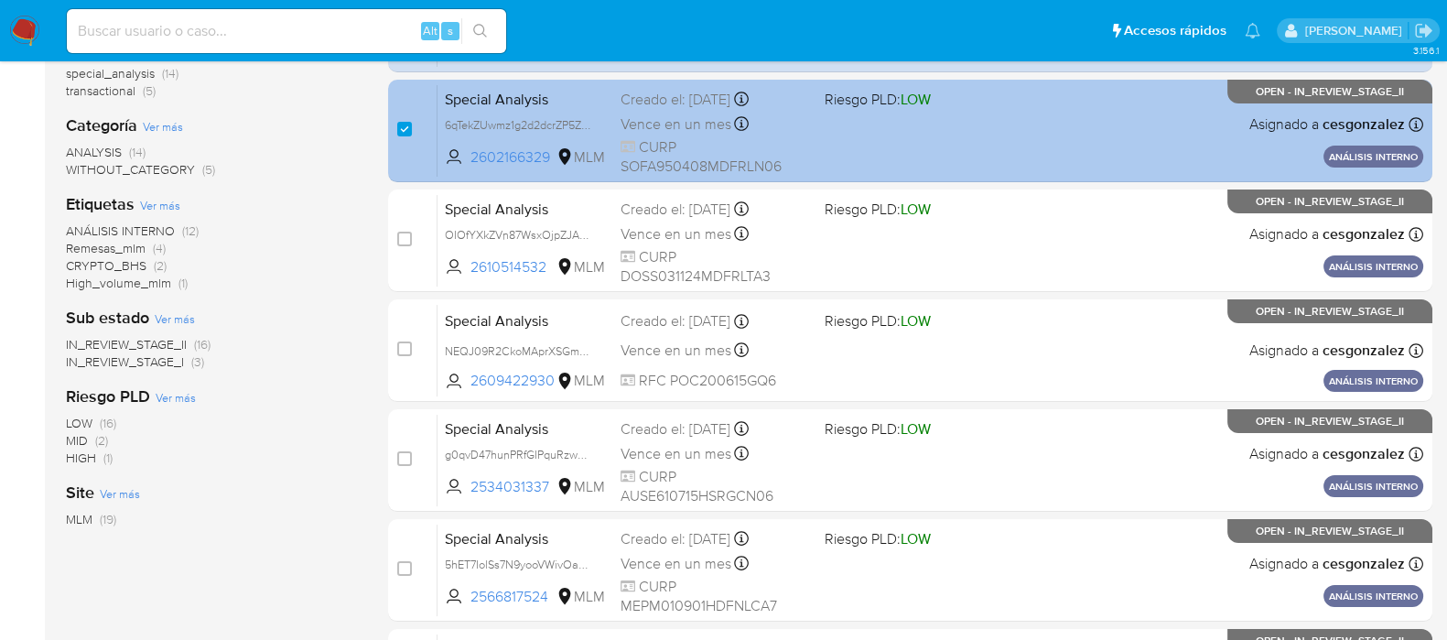
scroll to position [343, 0]
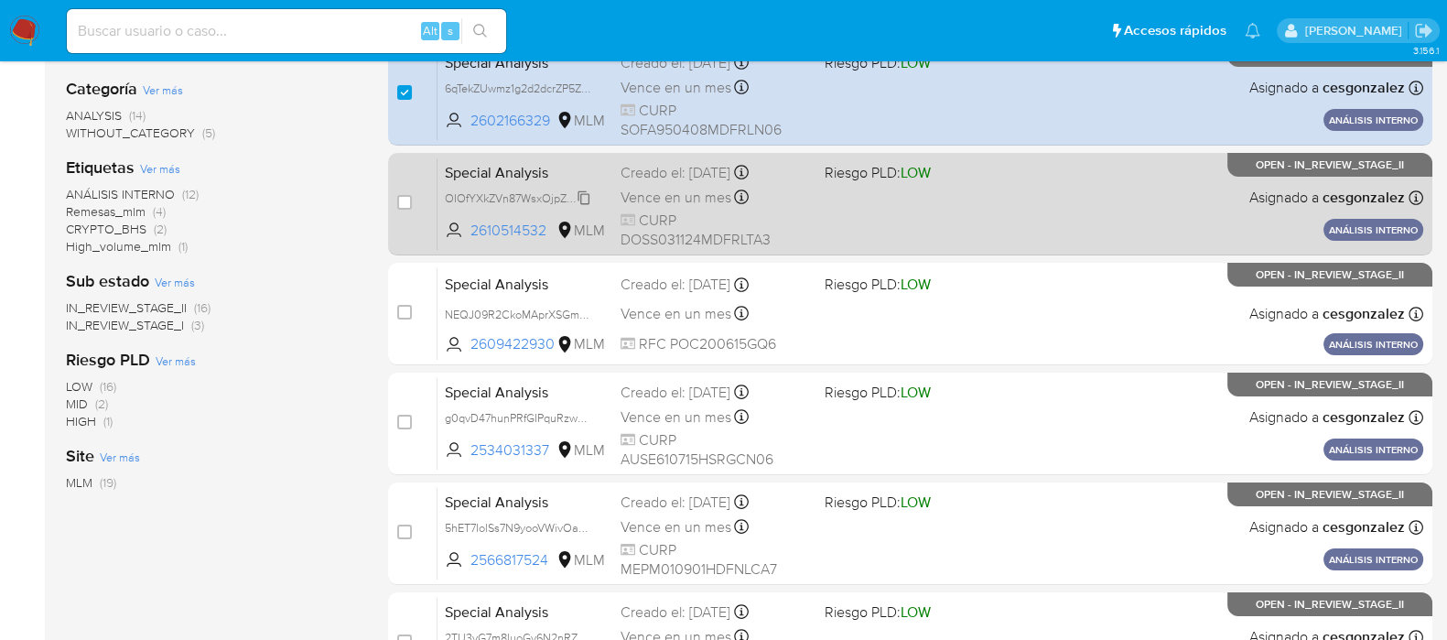
drag, startPoint x: 581, startPoint y: 190, endPoint x: 677, endPoint y: 199, distance: 96.5
click at [582, 189] on span "OIOfYXkZVn87WsxOjpZJAQzu" at bounding box center [523, 197] width 156 height 20
click at [677, 199] on span "Vence en un mes" at bounding box center [676, 198] width 111 height 20
click at [405, 193] on div "case-item-checkbox" at bounding box center [404, 202] width 15 height 18
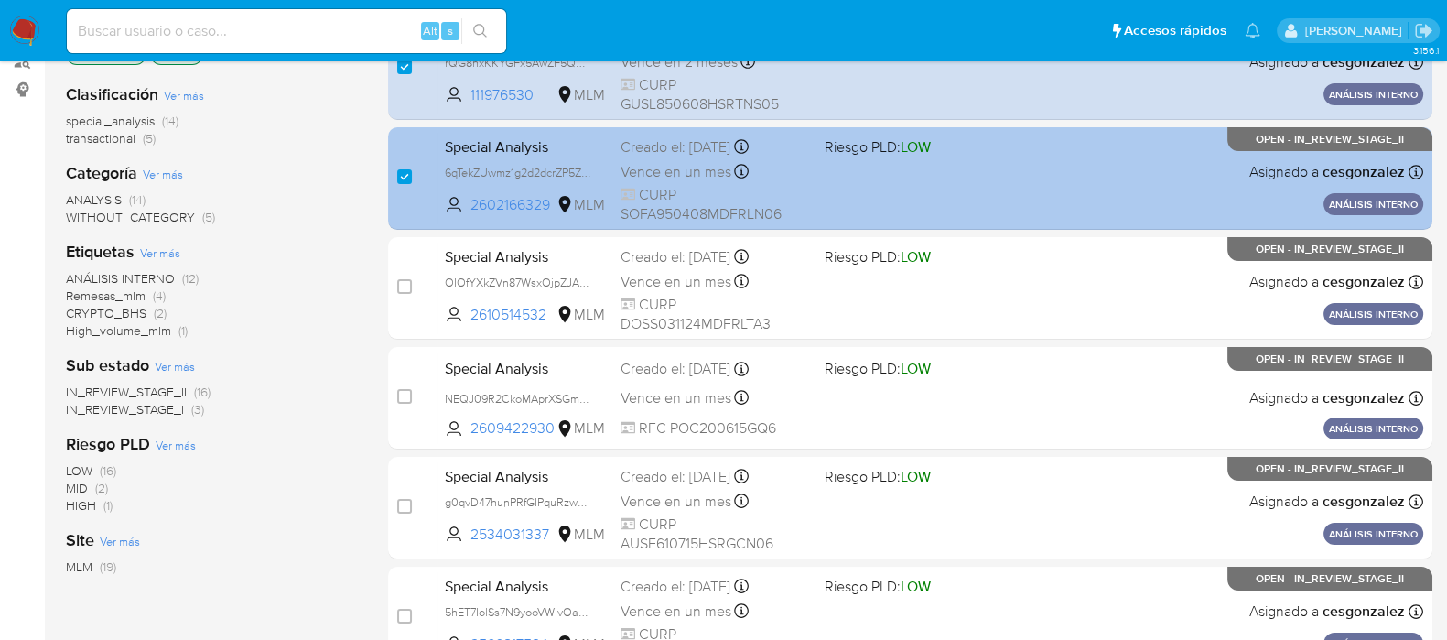
scroll to position [228, 0]
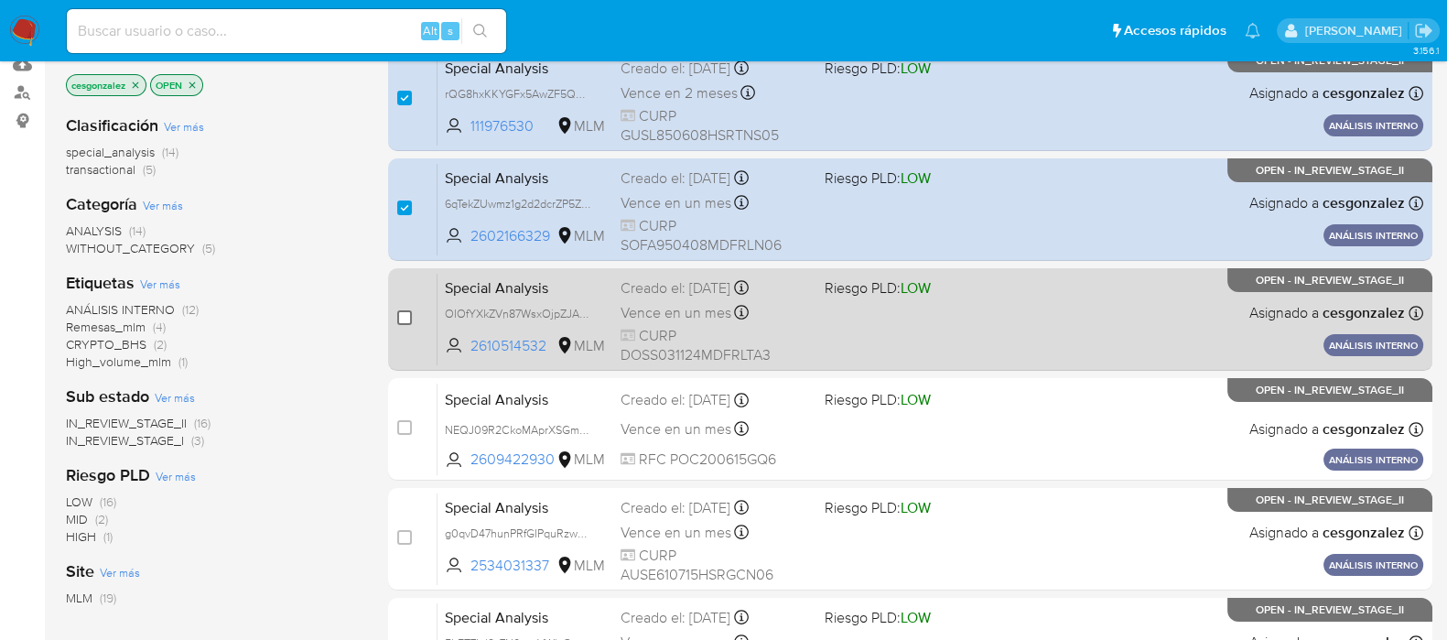
click at [405, 312] on input "checkbox" at bounding box center [404, 317] width 15 height 15
checkbox input "true"
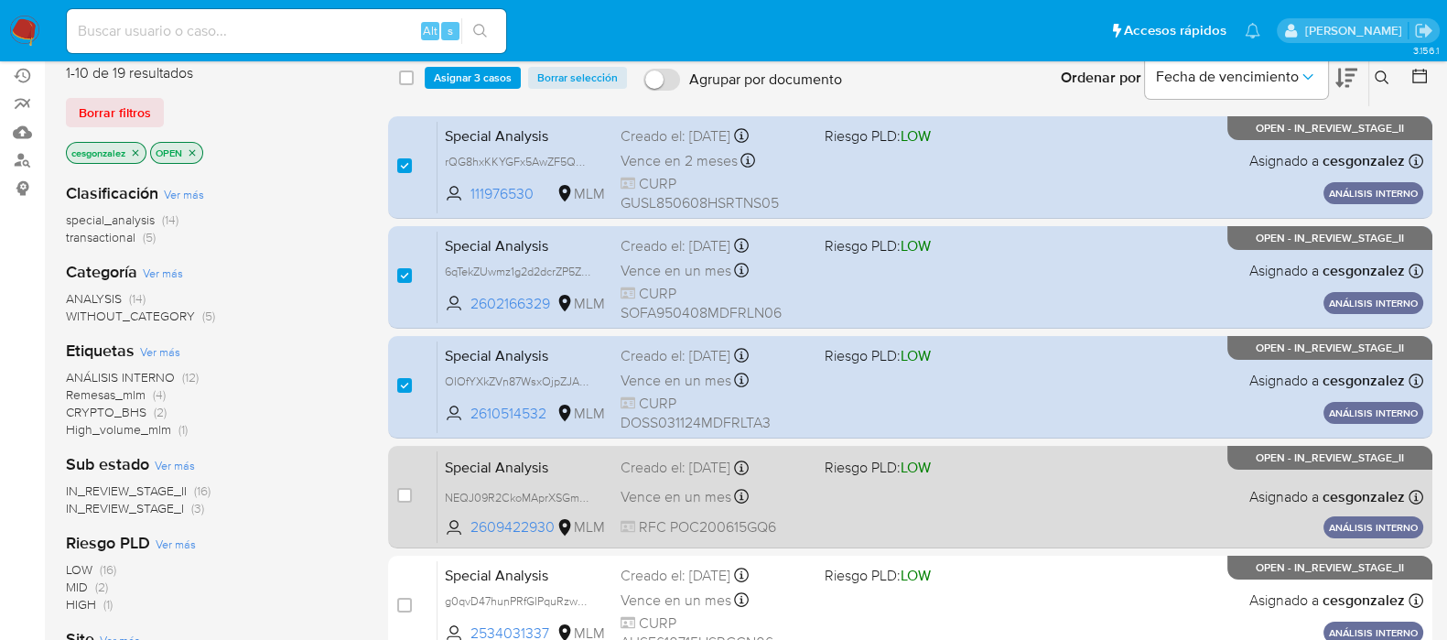
scroll to position [343, 0]
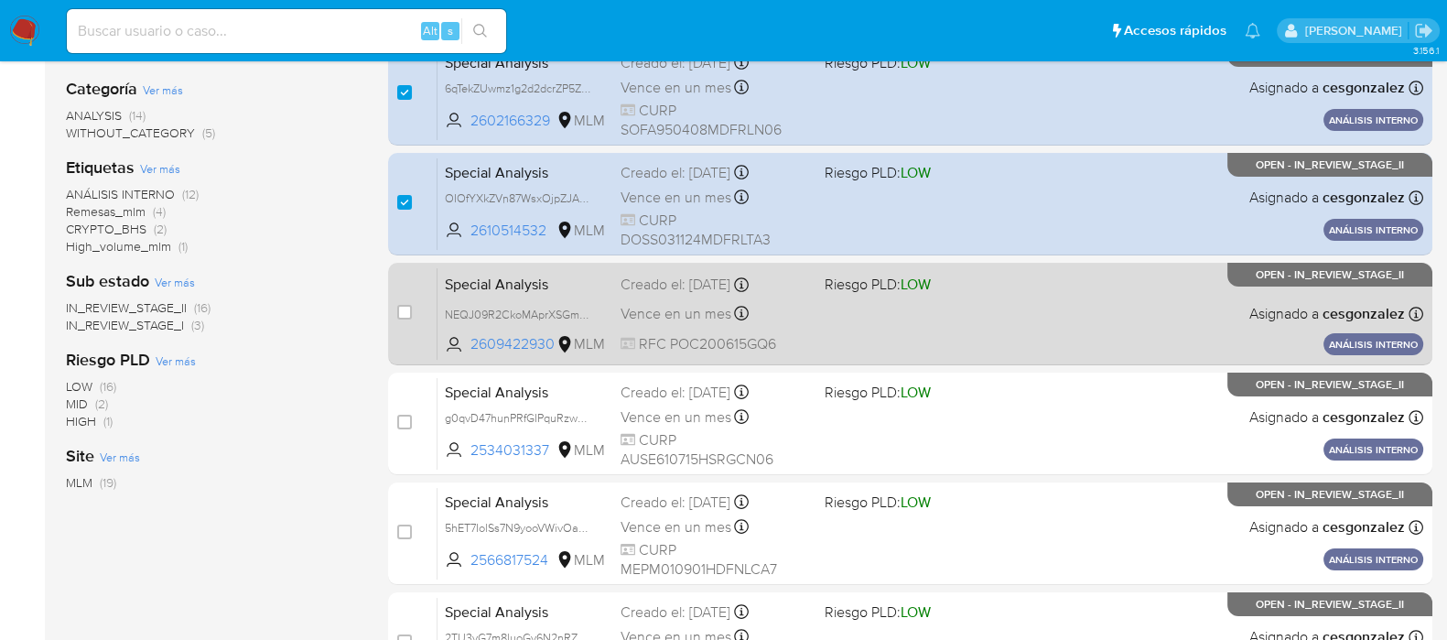
click at [677, 329] on div "Special Analysis NEQJ09R2CkoMAprXSGm7d2Ah 2609422930 MLM Riesgo PLD: LOW Creado…" at bounding box center [930, 313] width 986 height 92
click at [402, 315] on input "checkbox" at bounding box center [404, 312] width 15 height 15
checkbox input "true"
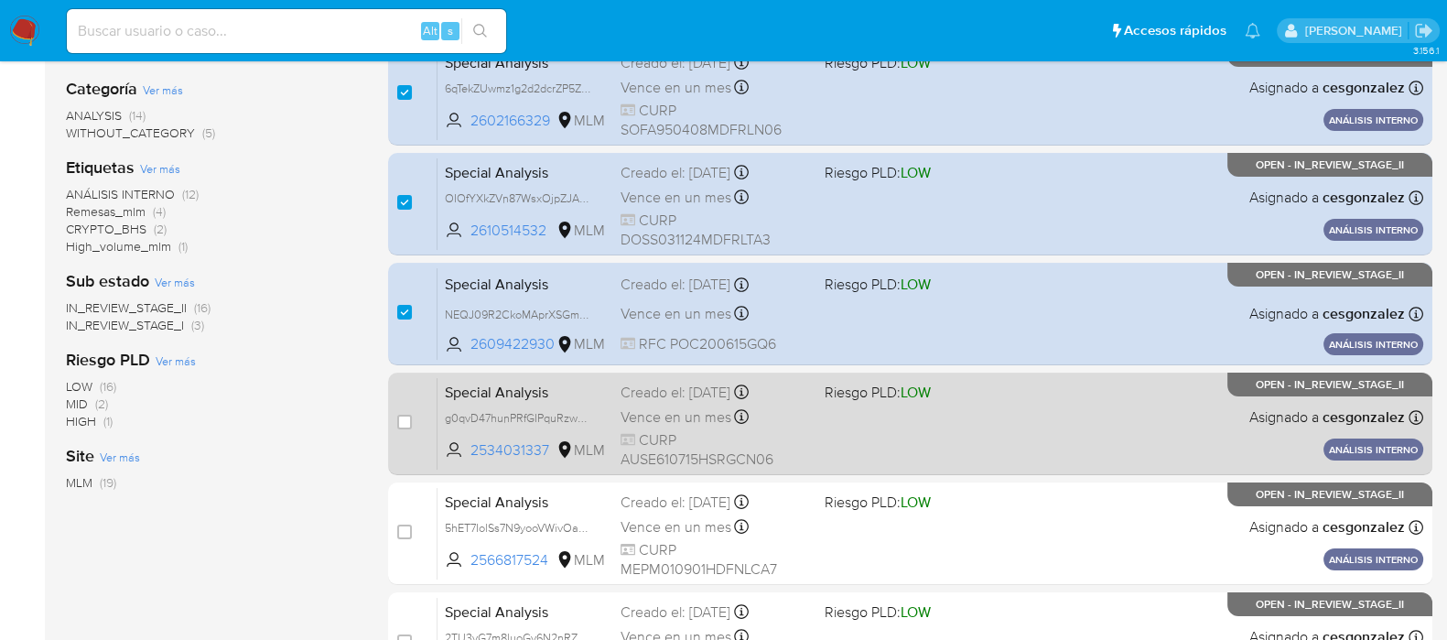
click at [677, 431] on span "CURP AUSE610715HSRGCN06" at bounding box center [715, 449] width 189 height 39
click at [403, 423] on input "checkbox" at bounding box center [404, 422] width 15 height 15
checkbox input "true"
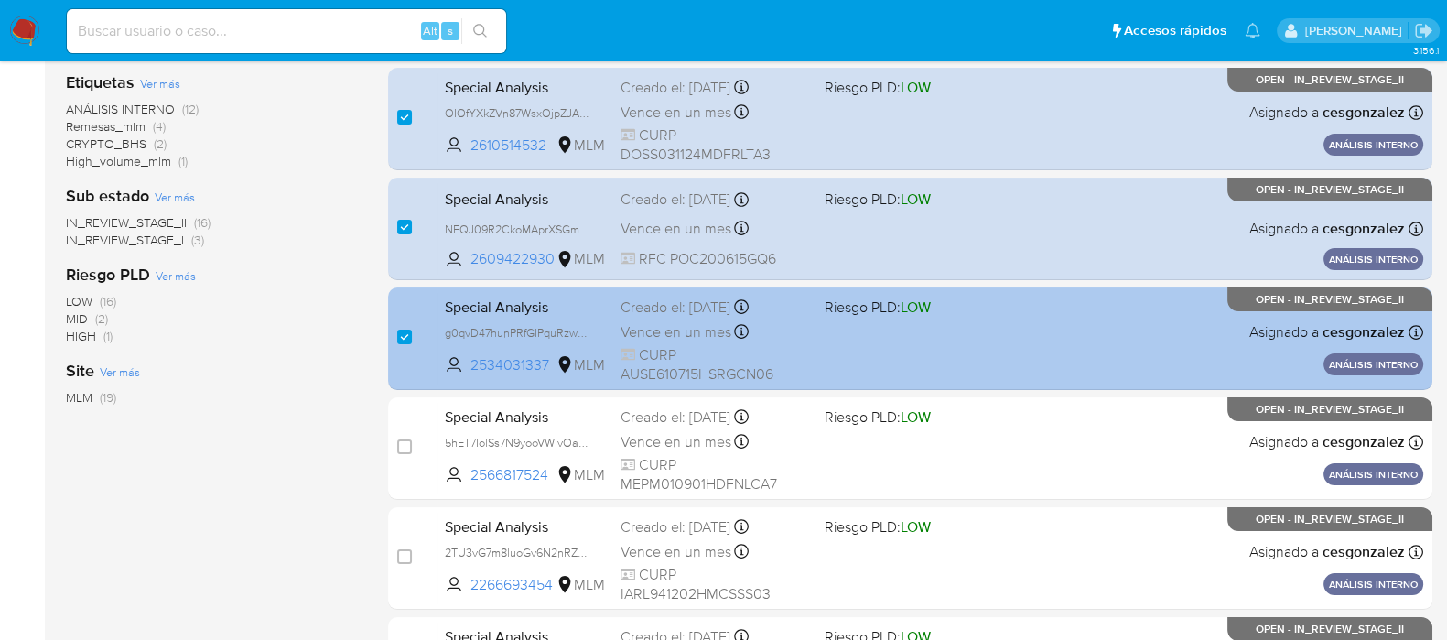
scroll to position [572, 0]
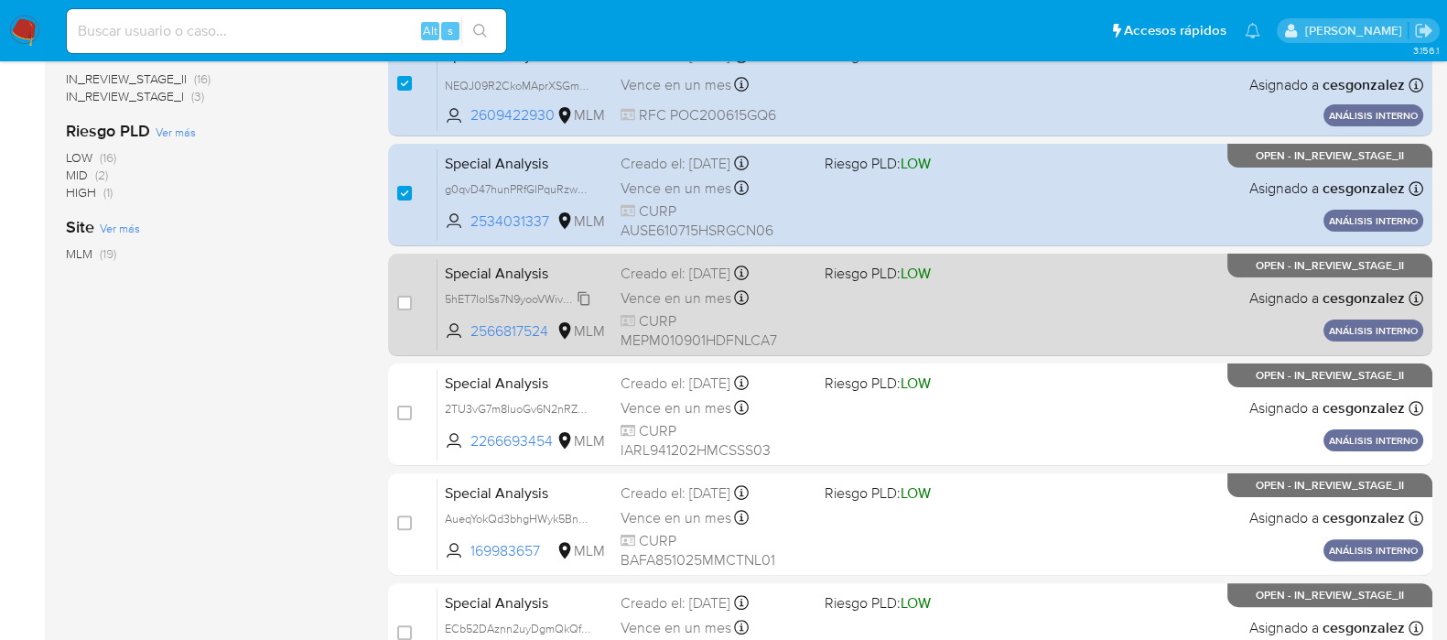
click at [586, 297] on span "5hET7IolSs7N9yooVWivOa7m" at bounding box center [519, 297] width 148 height 20
click at [672, 299] on span "Vence en un mes" at bounding box center [676, 298] width 111 height 20
click at [403, 304] on input "checkbox" at bounding box center [404, 303] width 15 height 15
checkbox input "true"
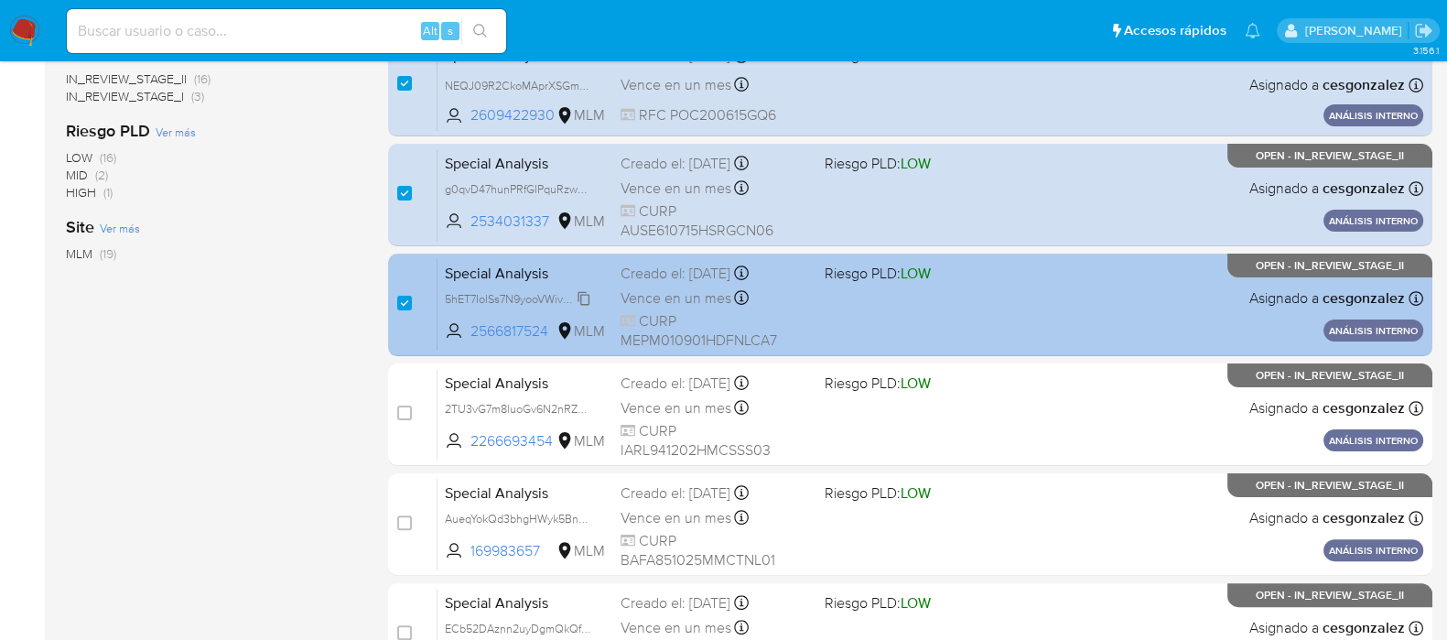
scroll to position [800, 0]
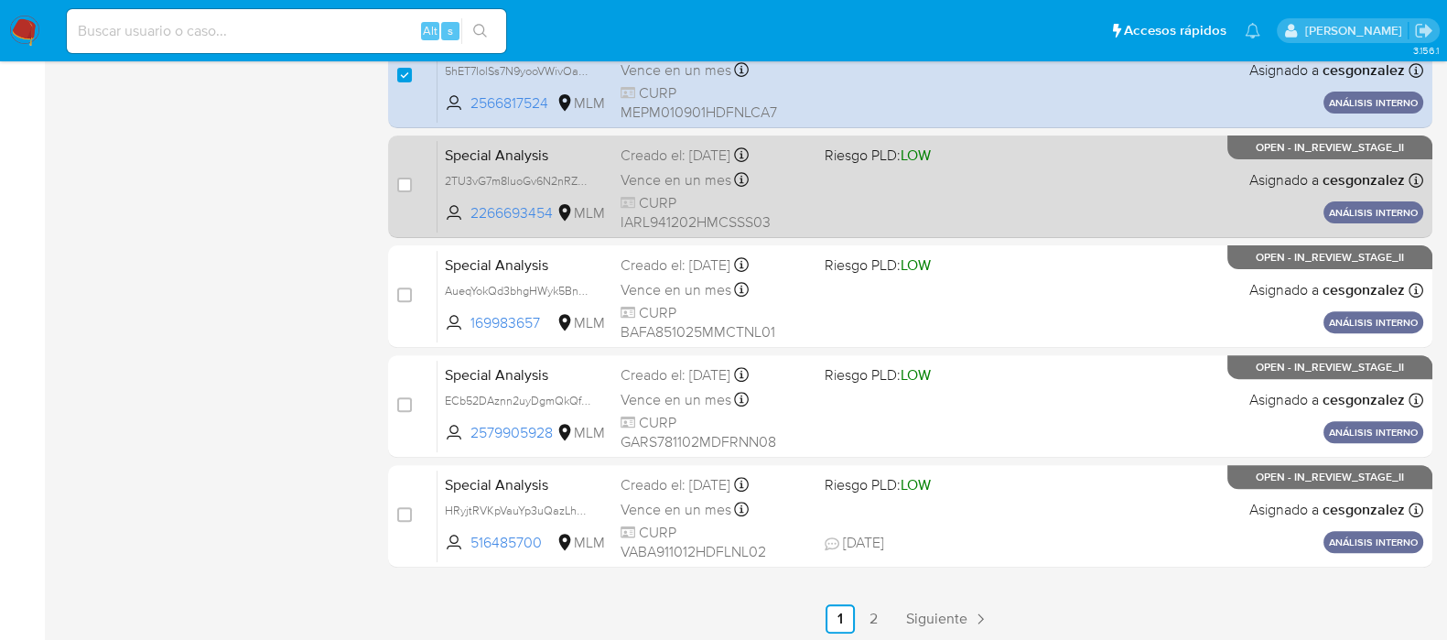
click at [692, 203] on span "CURP IARL941202HMCSSS03" at bounding box center [715, 212] width 189 height 39
click at [406, 189] on input "checkbox" at bounding box center [404, 185] width 15 height 15
checkbox input "true"
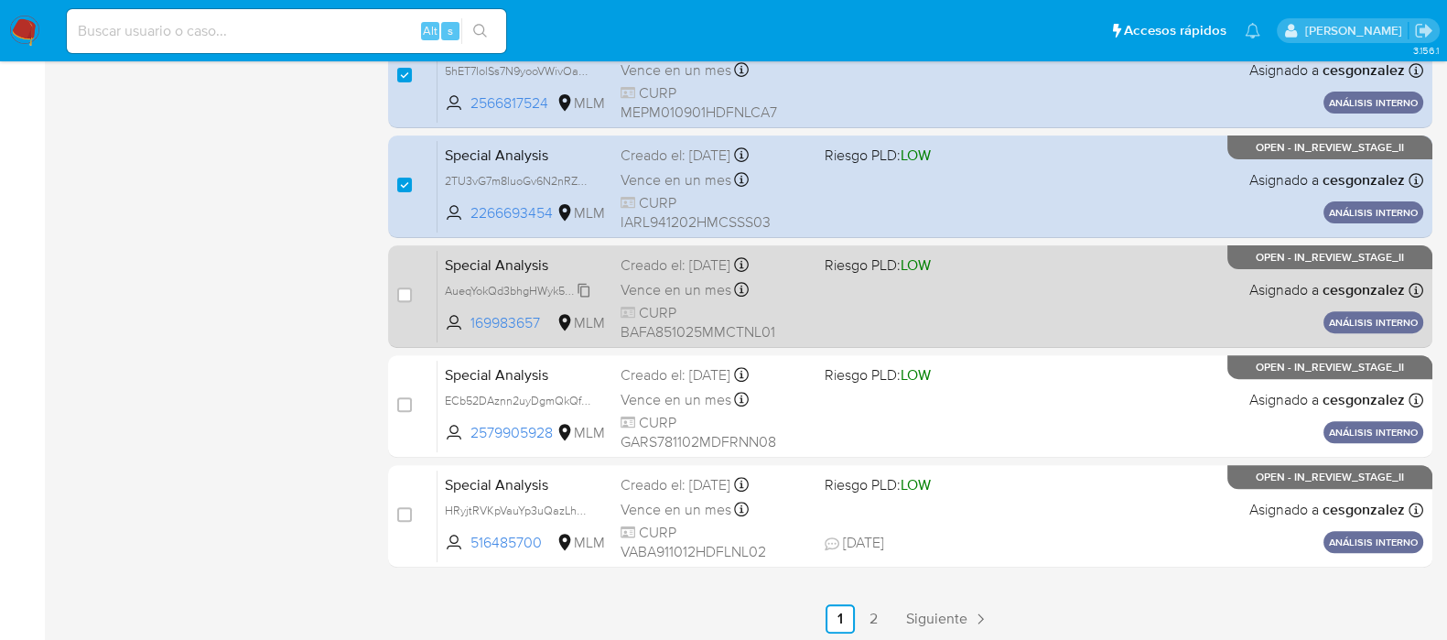
click at [586, 292] on span "AueqYokQd3bhgHWyk5Bn7PzI" at bounding box center [522, 289] width 154 height 20
click at [664, 288] on span "Vence en un mes" at bounding box center [676, 290] width 111 height 20
click at [400, 287] on input "checkbox" at bounding box center [404, 294] width 15 height 15
checkbox input "true"
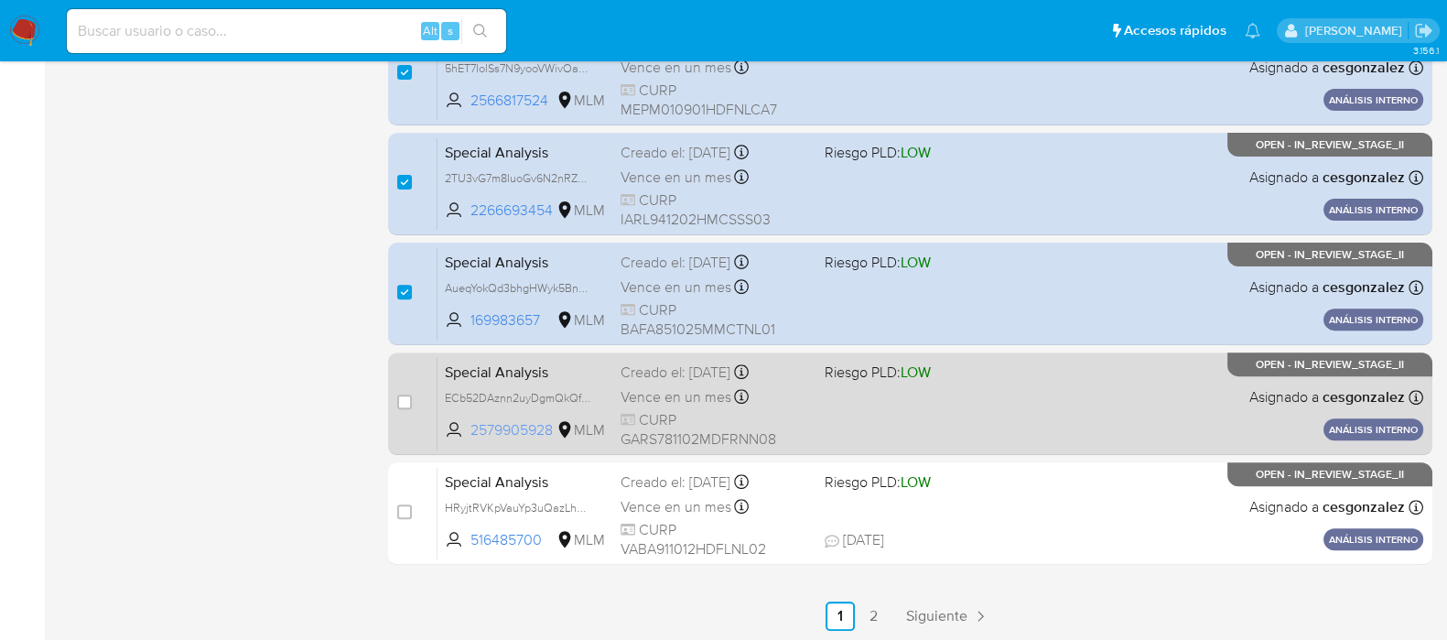
scroll to position [804, 0]
drag, startPoint x: 581, startPoint y: 395, endPoint x: 652, endPoint y: 396, distance: 70.5
click at [581, 394] on span "ECb52DAznn2uyDgmQkQfD667" at bounding box center [526, 395] width 163 height 20
click at [668, 388] on span "Vence en un mes" at bounding box center [676, 396] width 111 height 20
drag, startPoint x: 399, startPoint y: 397, endPoint x: 412, endPoint y: 404, distance: 14.3
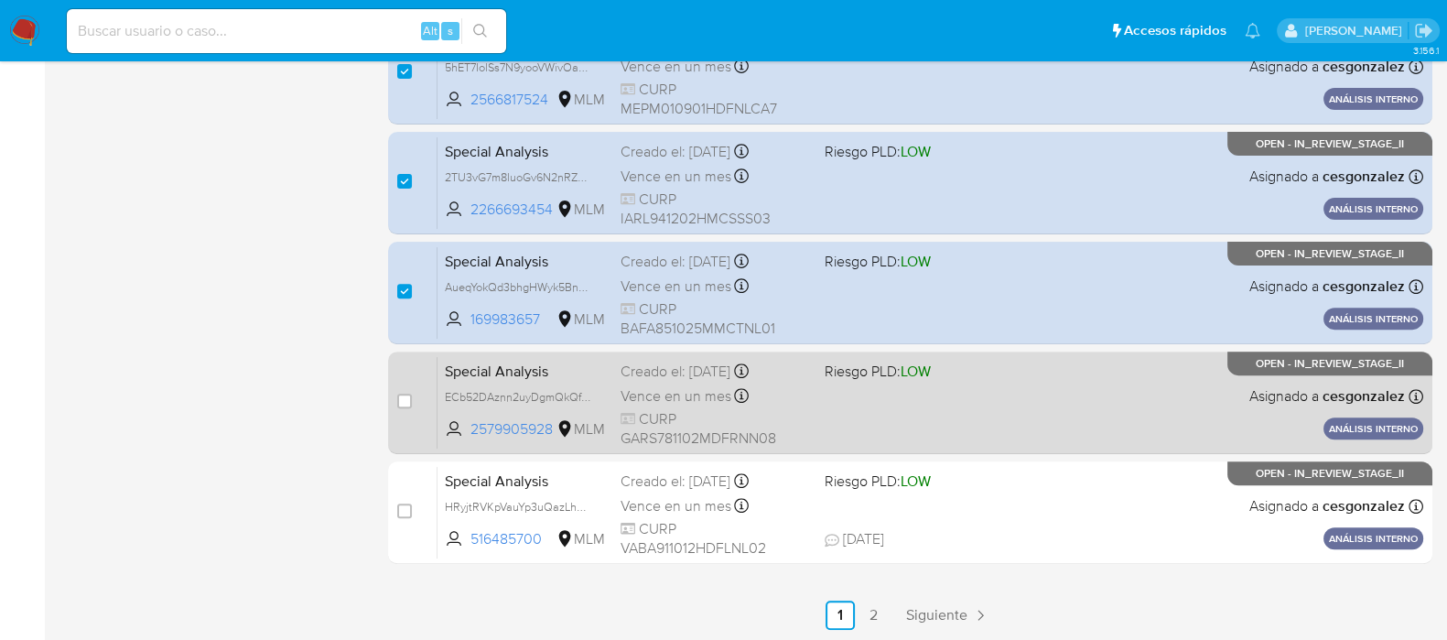
click at [400, 397] on input "checkbox" at bounding box center [404, 401] width 15 height 15
checkbox input "true"
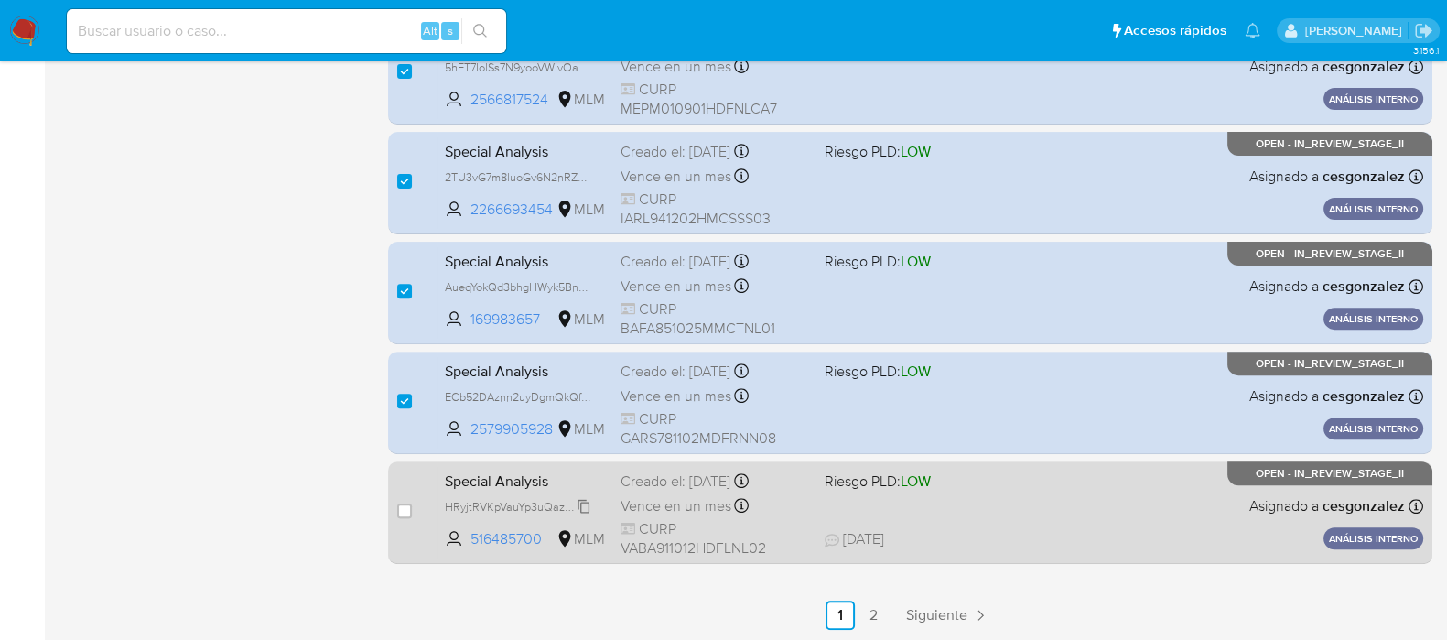
click at [581, 503] on span "HRyjtRVKpVauYp3uQazLh8yz" at bounding box center [519, 505] width 149 height 20
click at [691, 504] on span "Vence en un mes" at bounding box center [676, 506] width 111 height 20
click at [405, 509] on input "checkbox" at bounding box center [404, 510] width 15 height 15
checkbox input "true"
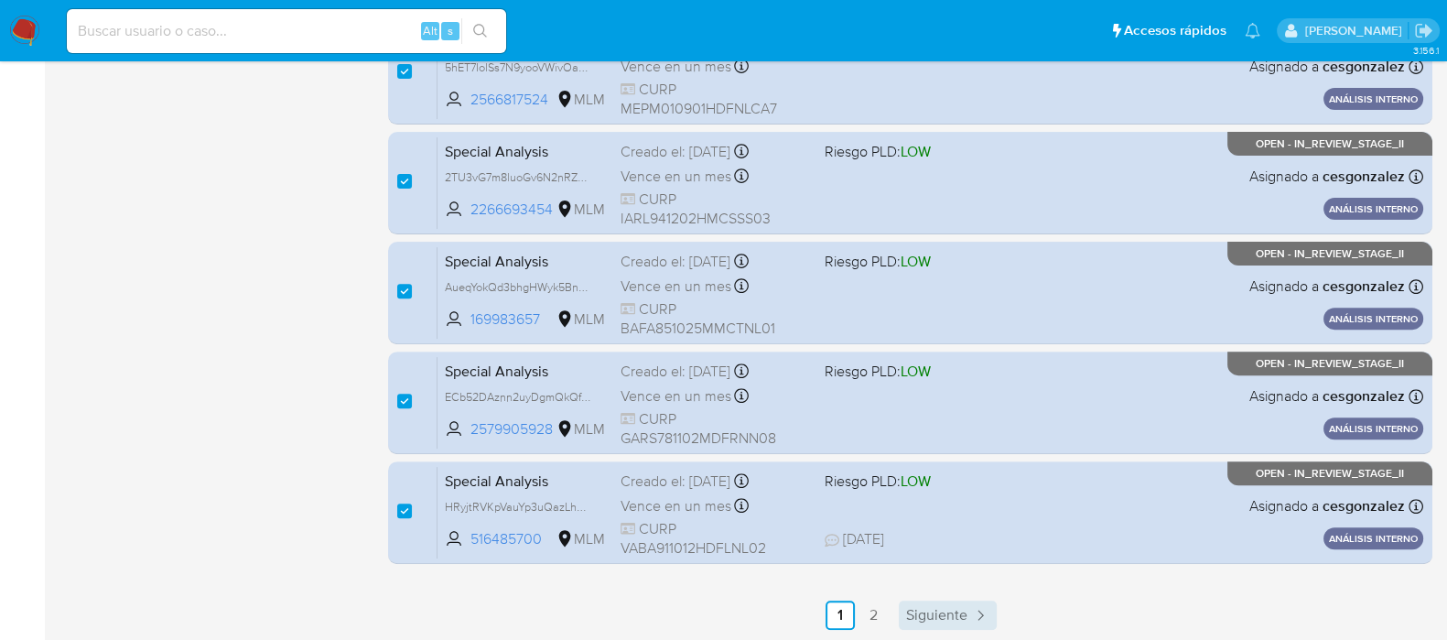
click at [944, 615] on span "Siguiente" at bounding box center [936, 615] width 61 height 15
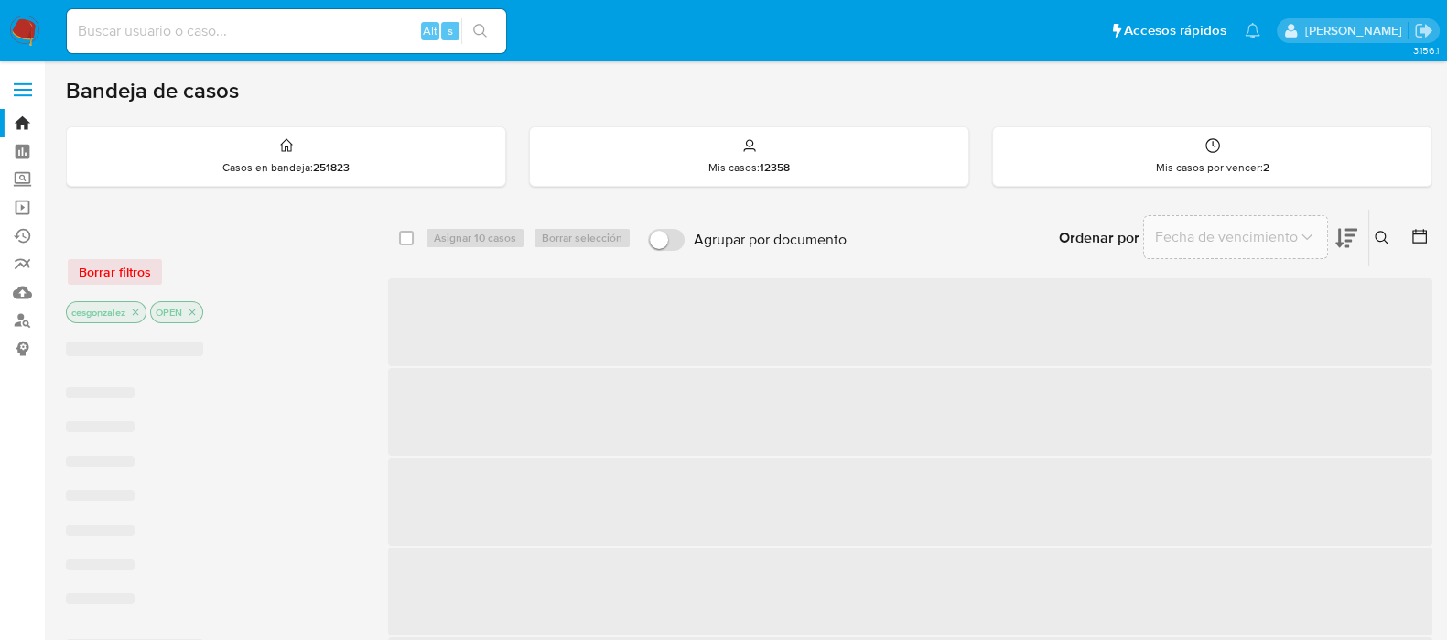
checkbox input "false"
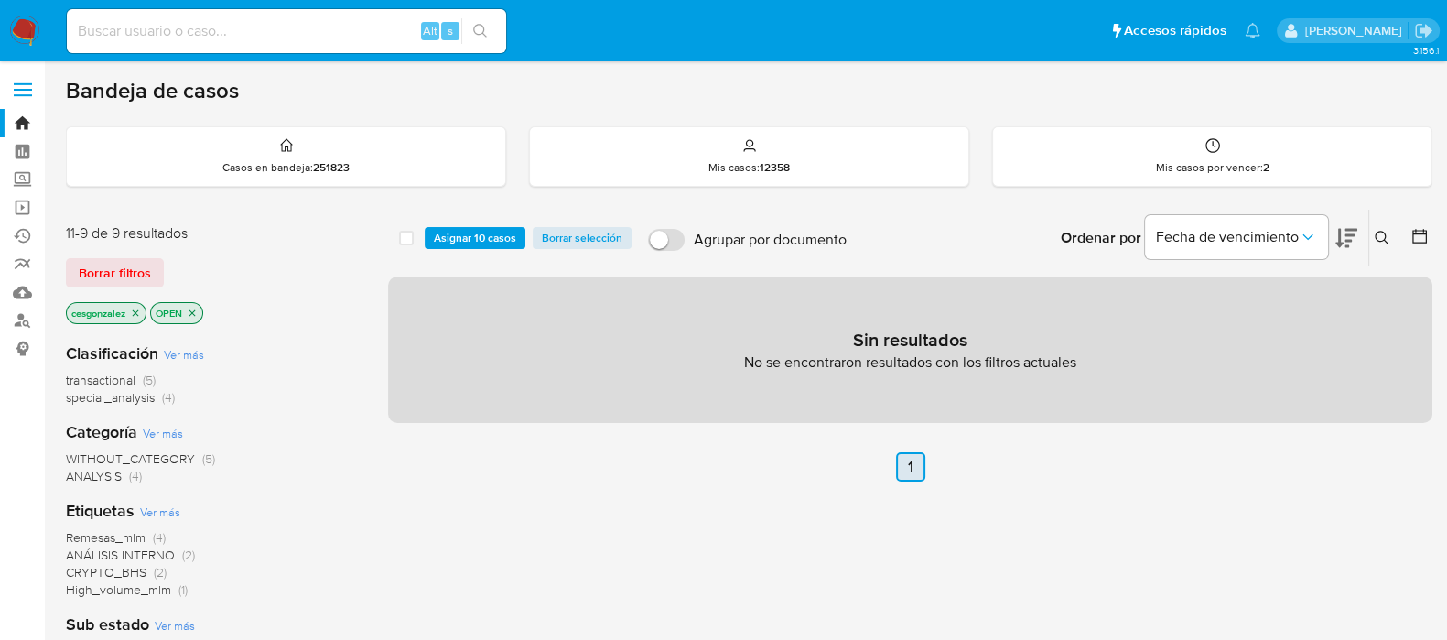
click at [900, 470] on link "1" at bounding box center [910, 466] width 29 height 29
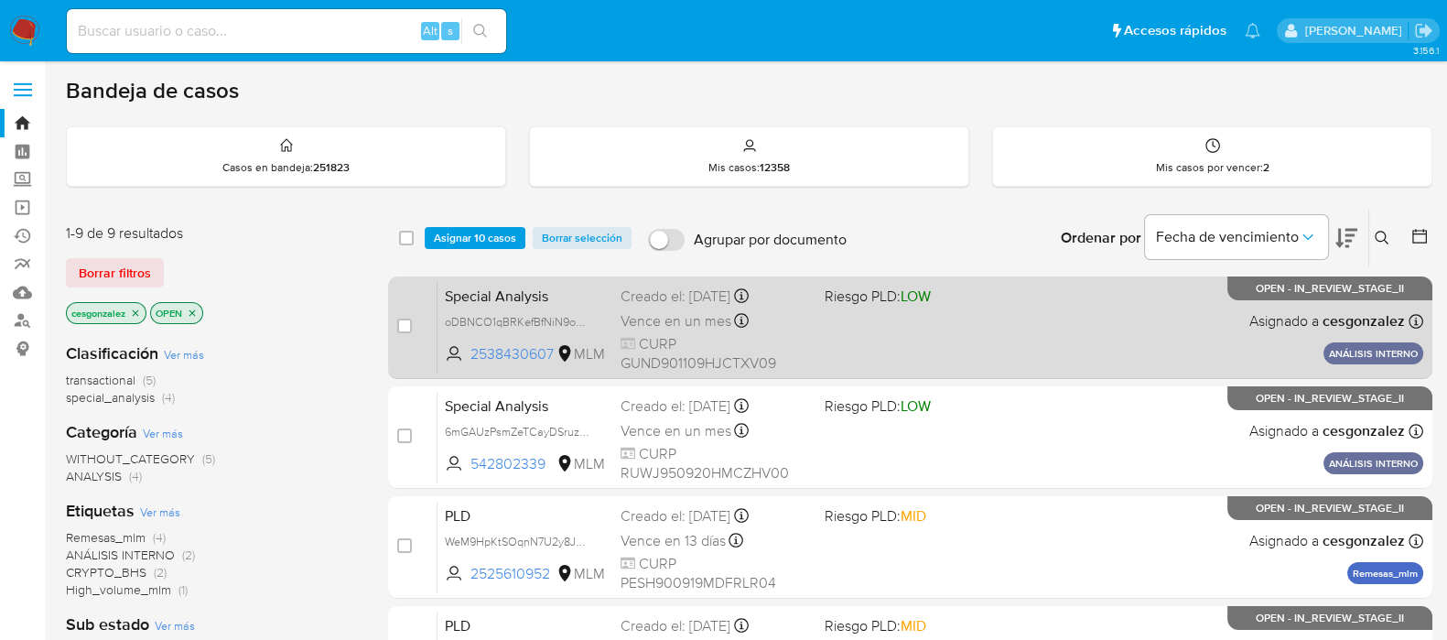
click at [582, 307] on div "Special Analysis oDBNCO1qBRKefBfNiN9oFBjM 2538430607 MLM Riesgo PLD: LOW Creado…" at bounding box center [930, 327] width 986 height 92
click at [401, 324] on input "checkbox" at bounding box center [404, 326] width 15 height 15
checkbox input "true"
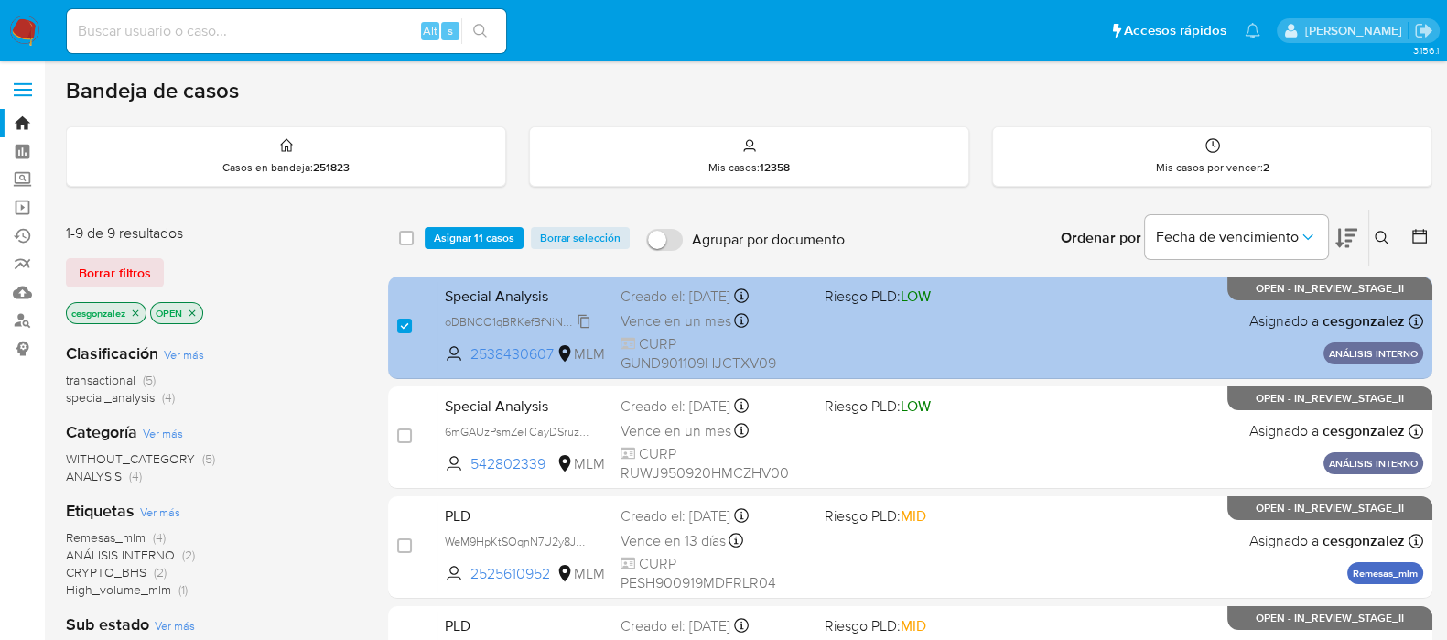
click at [581, 312] on span "oDBNCO1qBRKefBfNiN9oFBjM" at bounding box center [523, 320] width 157 height 20
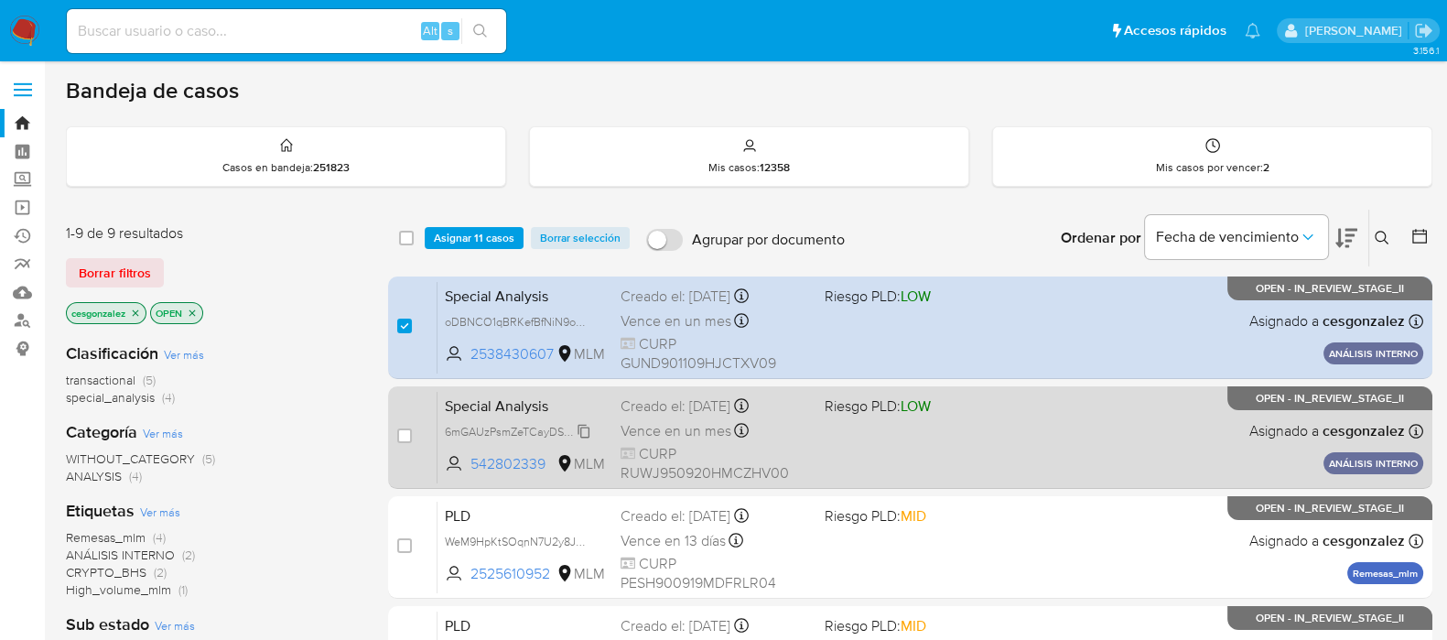
click at [589, 430] on span "6mGAUzPsmZeTCayDSruzVcBK" at bounding box center [525, 430] width 161 height 20
click at [677, 432] on span "Vence en un mes" at bounding box center [676, 431] width 111 height 20
click at [405, 436] on input "checkbox" at bounding box center [404, 435] width 15 height 15
checkbox input "true"
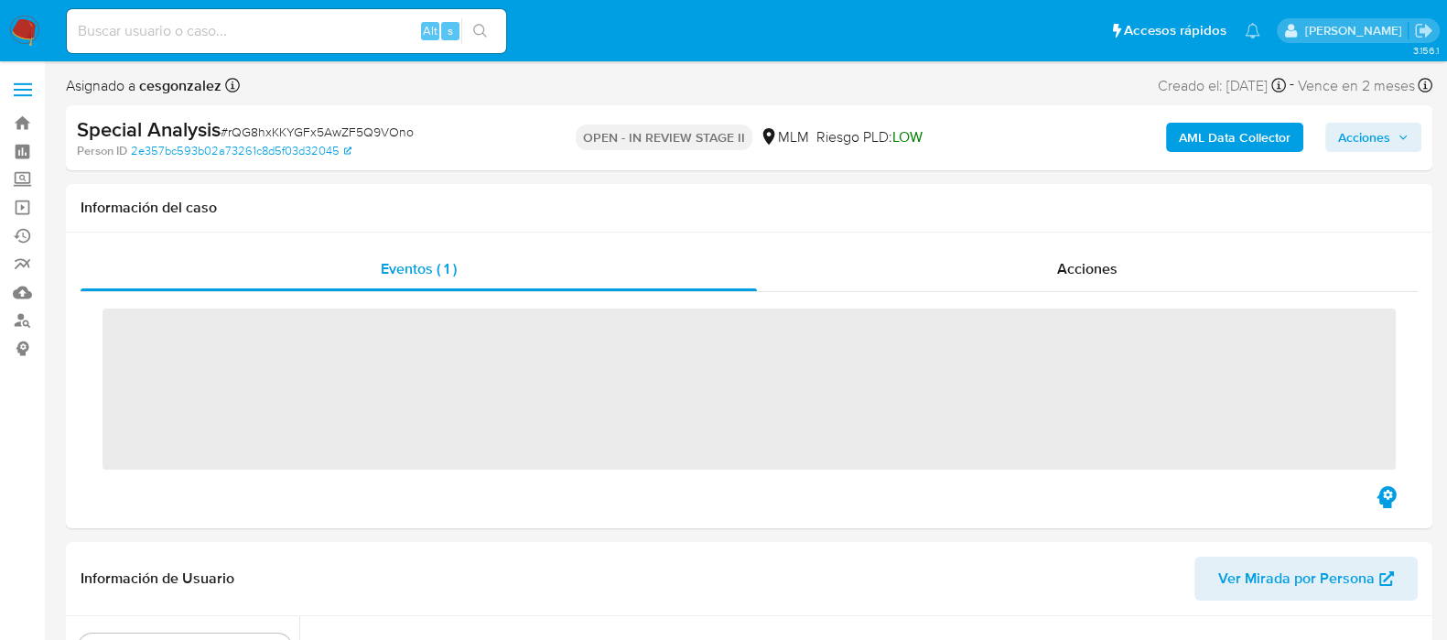
scroll to position [772, 0]
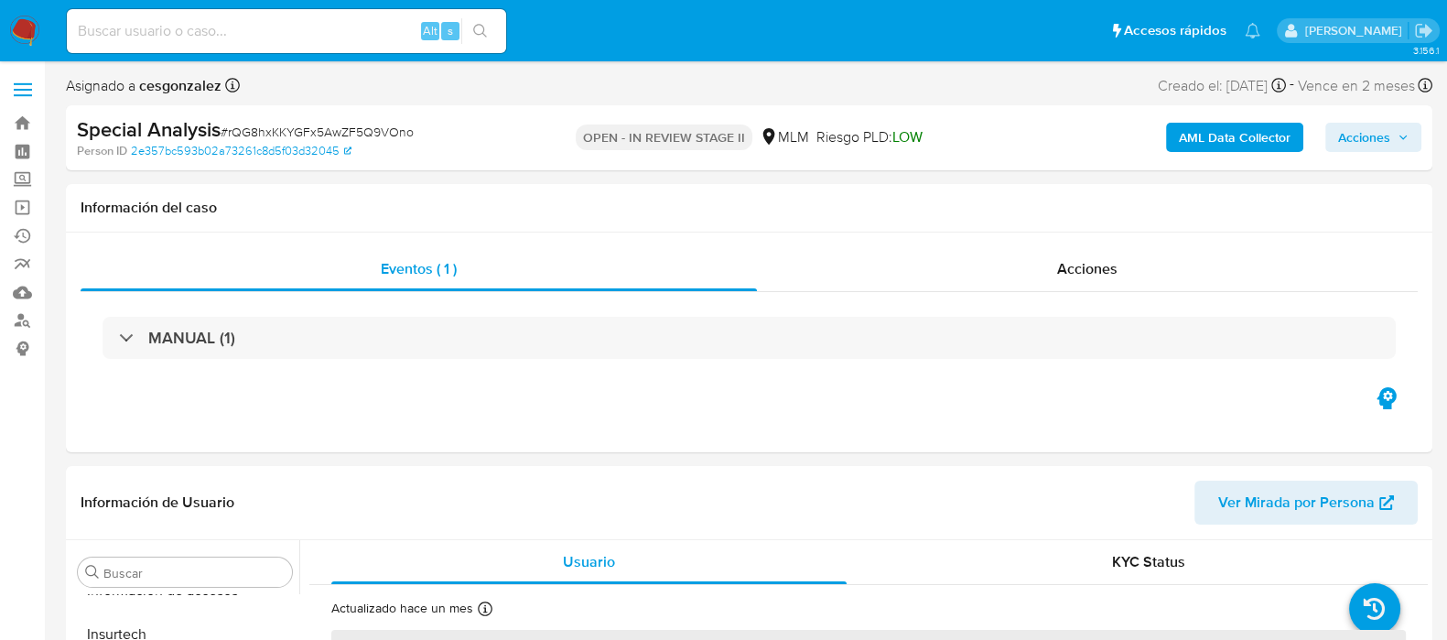
select select "10"
click at [1074, 269] on span "Acciones" at bounding box center [1087, 268] width 60 height 21
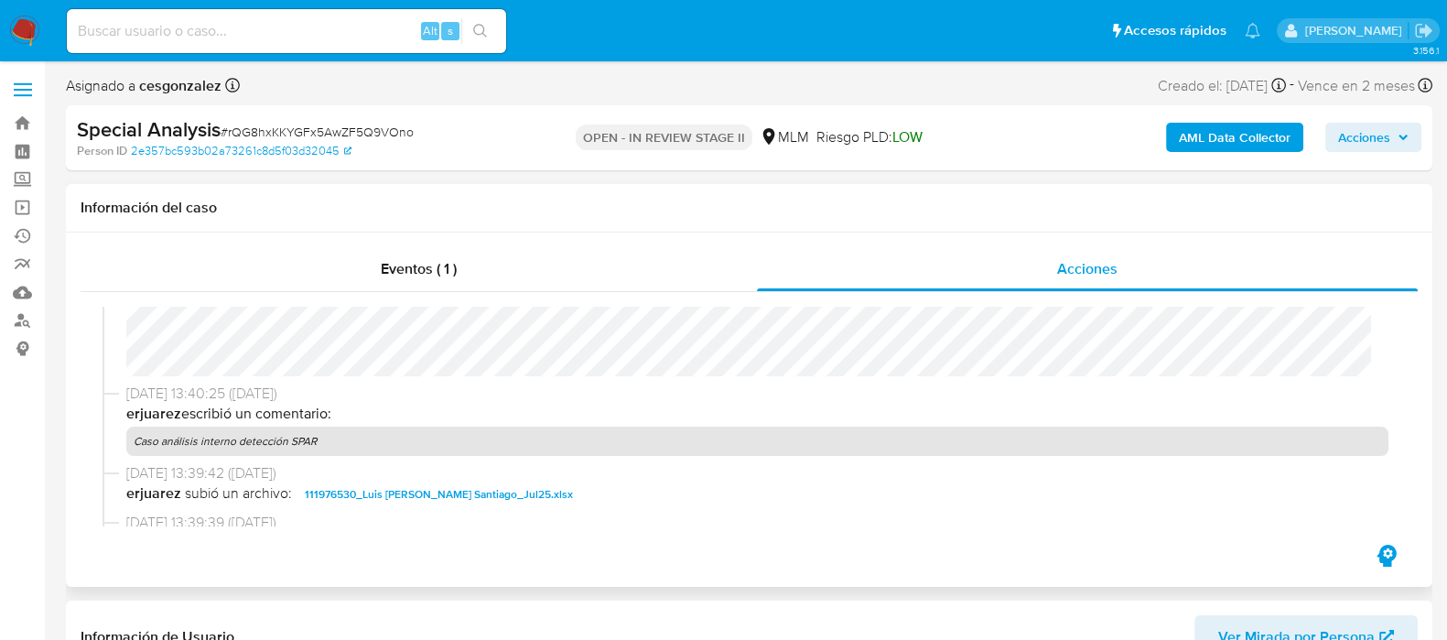
scroll to position [318, 0]
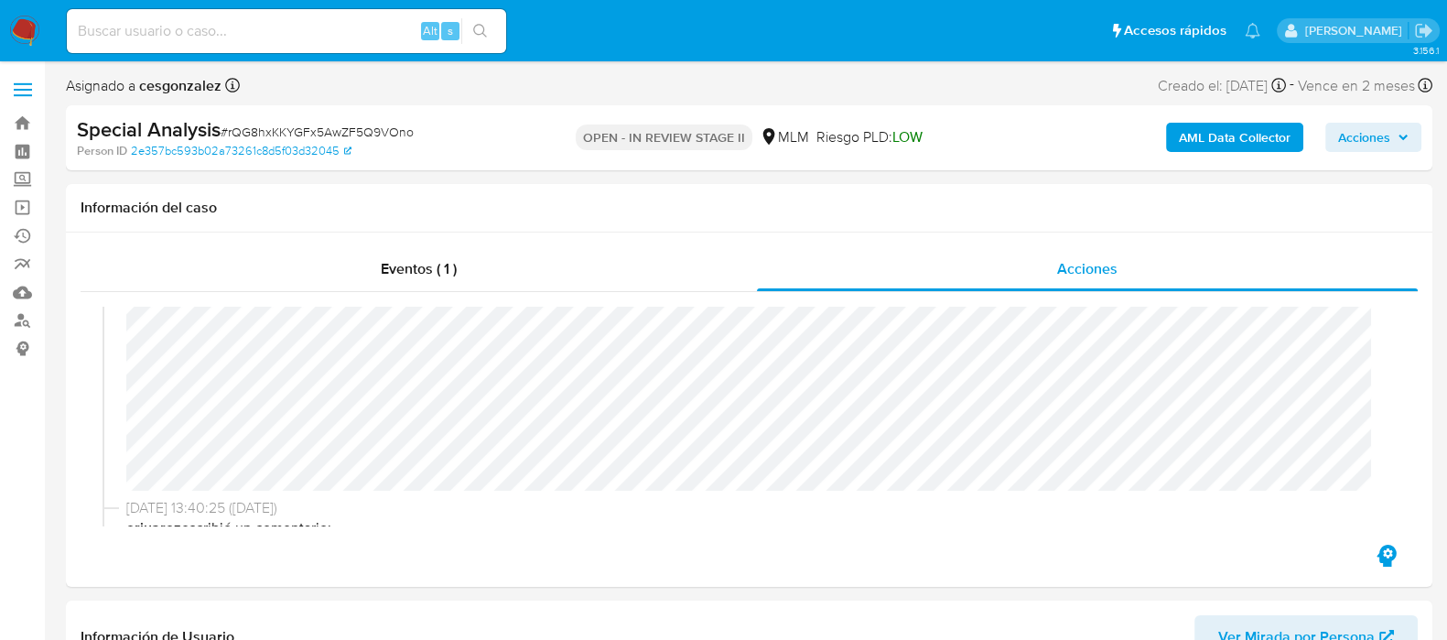
click at [1378, 143] on span "Acciones" at bounding box center [1364, 137] width 52 height 29
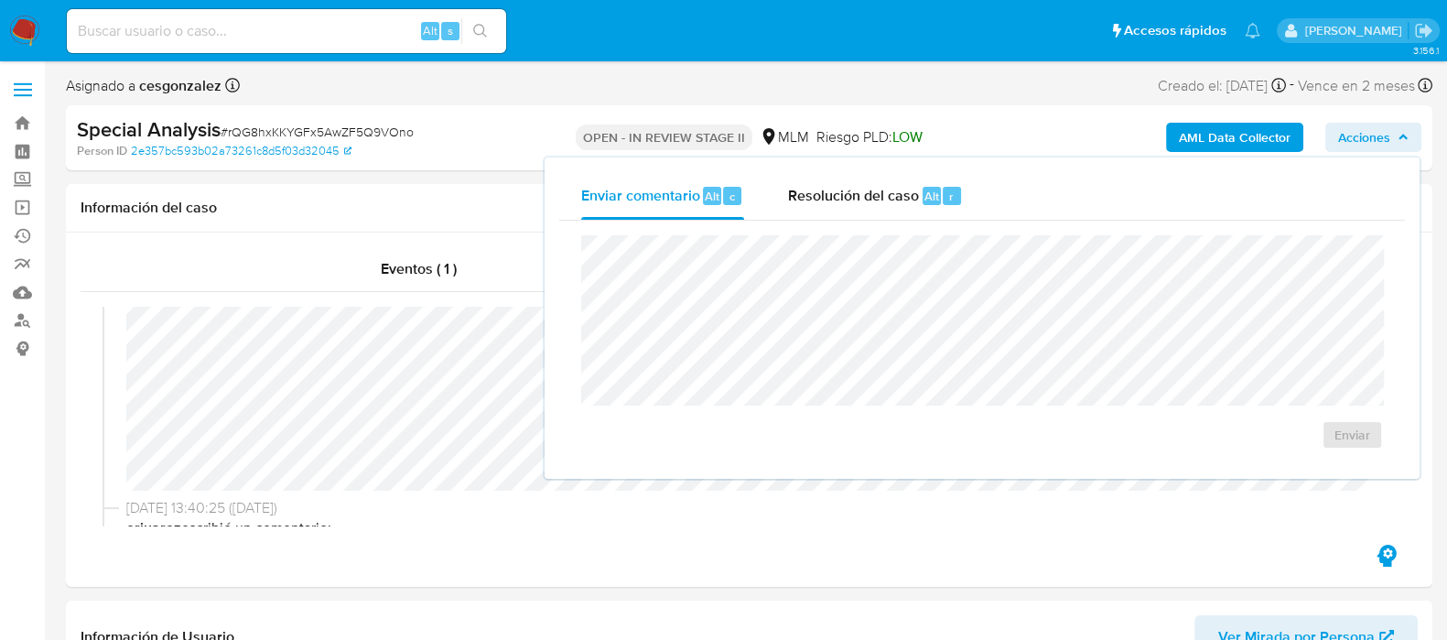
drag, startPoint x: 884, startPoint y: 203, endPoint x: 872, endPoint y: 221, distance: 21.8
click at [883, 203] on span "Resolución del caso" at bounding box center [853, 195] width 131 height 21
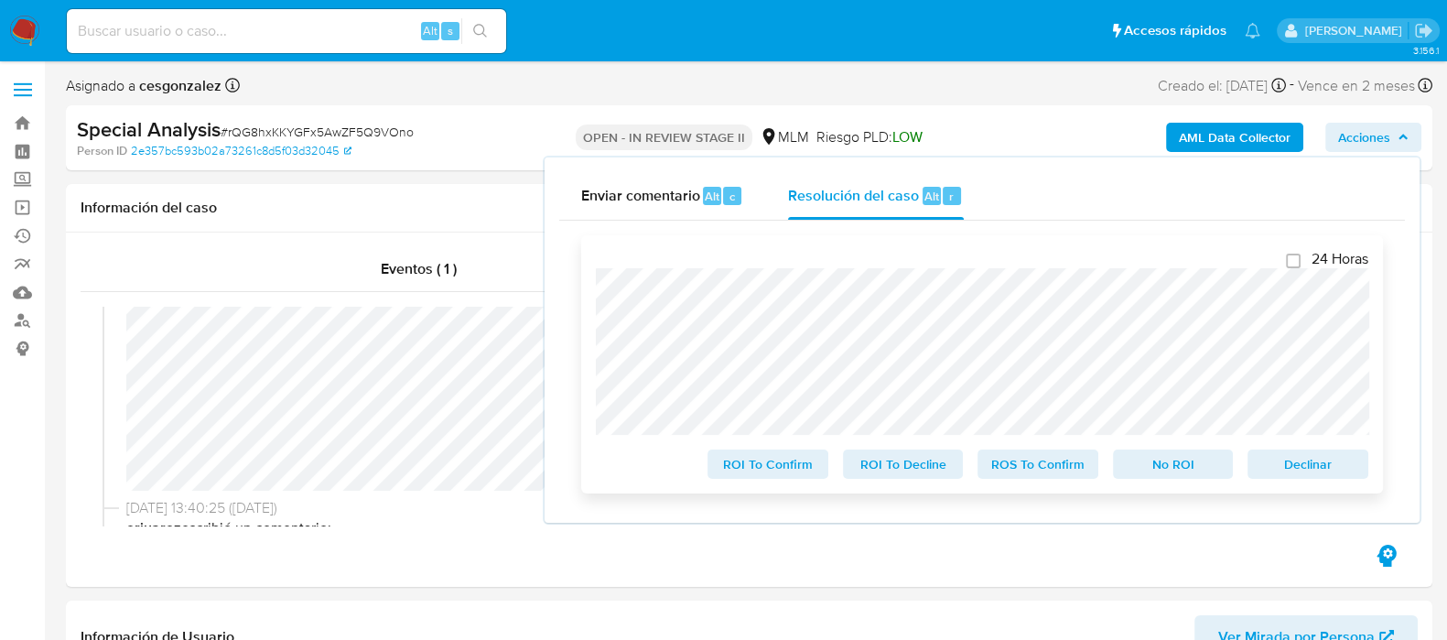
click at [787, 470] on span "ROI To Confirm" at bounding box center [767, 464] width 95 height 26
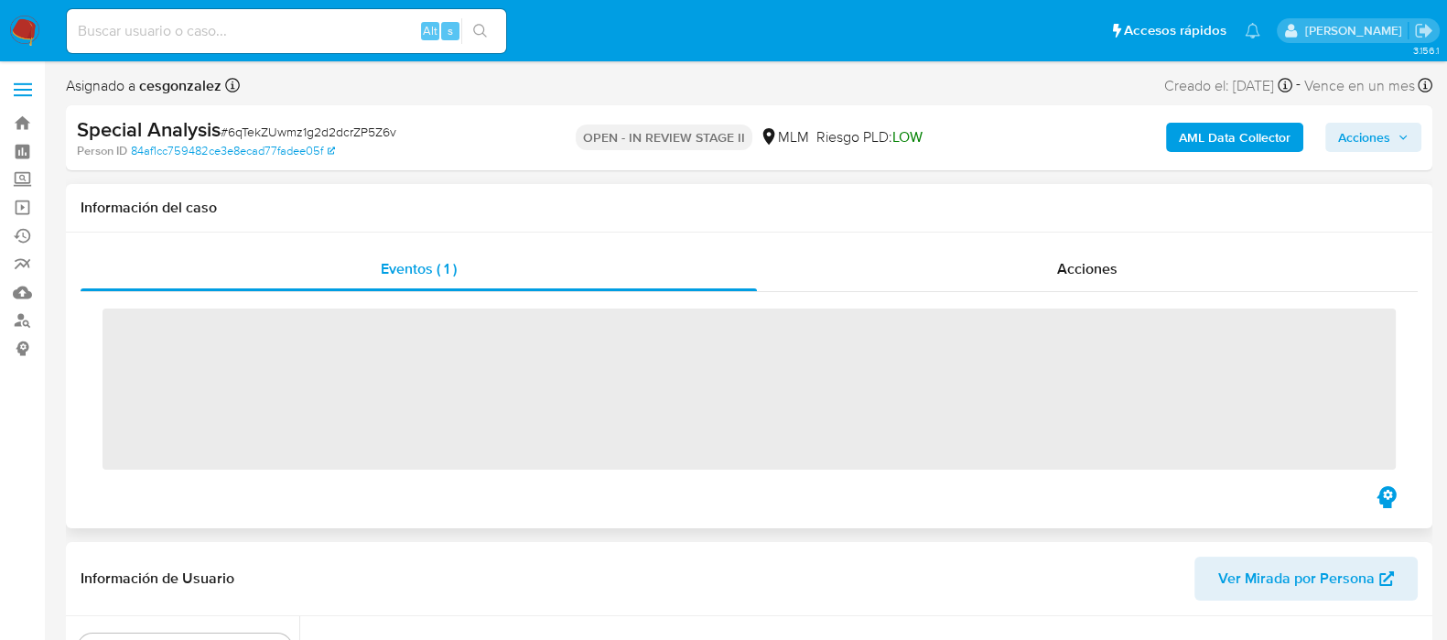
scroll to position [772, 0]
click at [1067, 267] on span "Acciones" at bounding box center [1087, 268] width 60 height 21
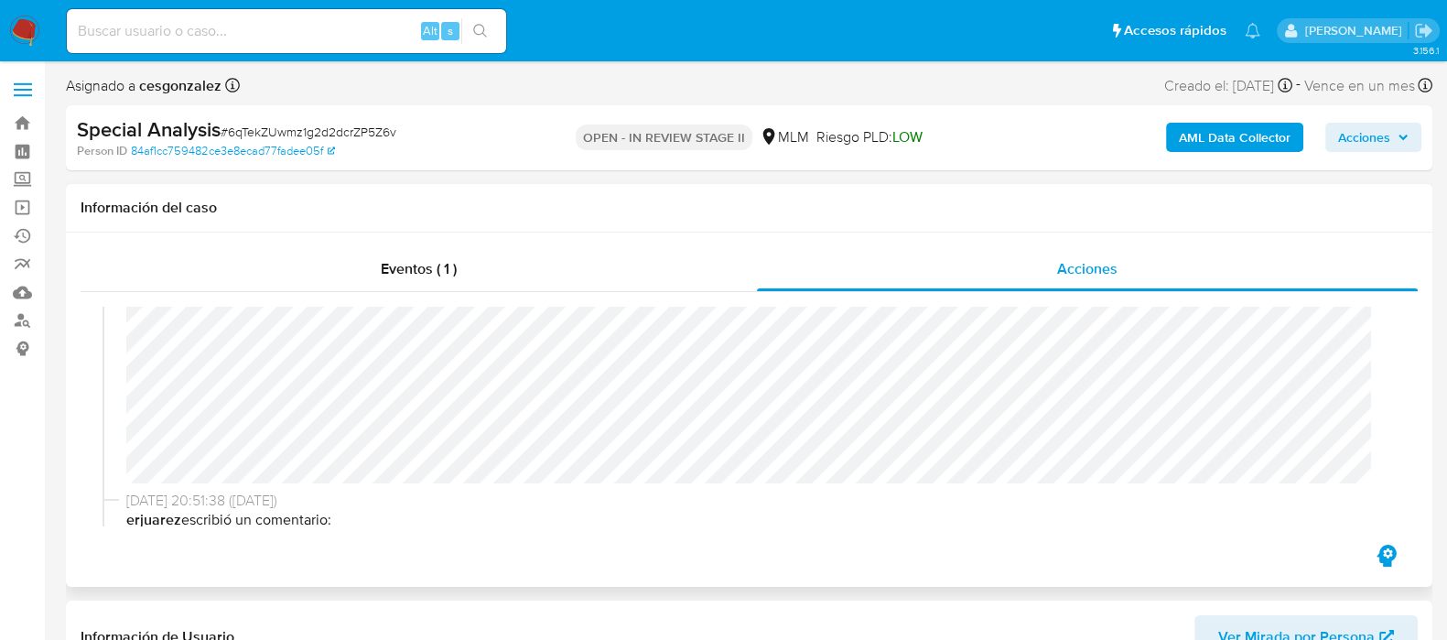
select select "10"
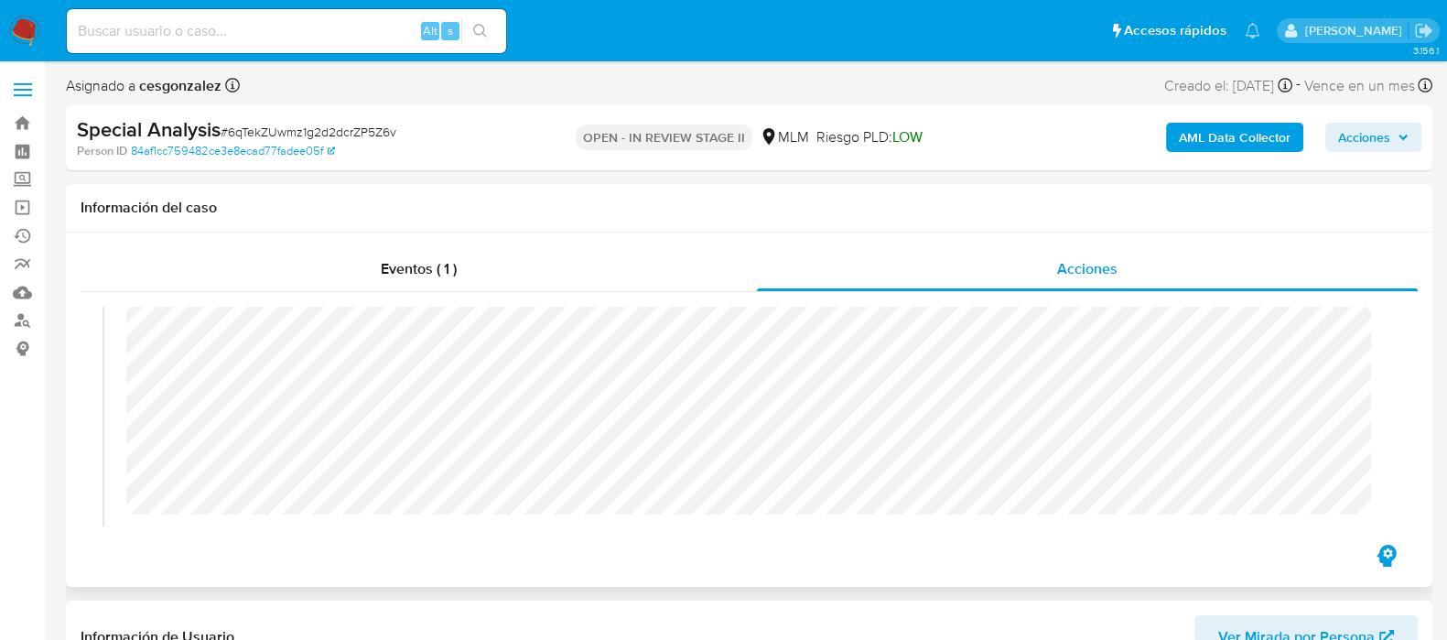
scroll to position [228, 0]
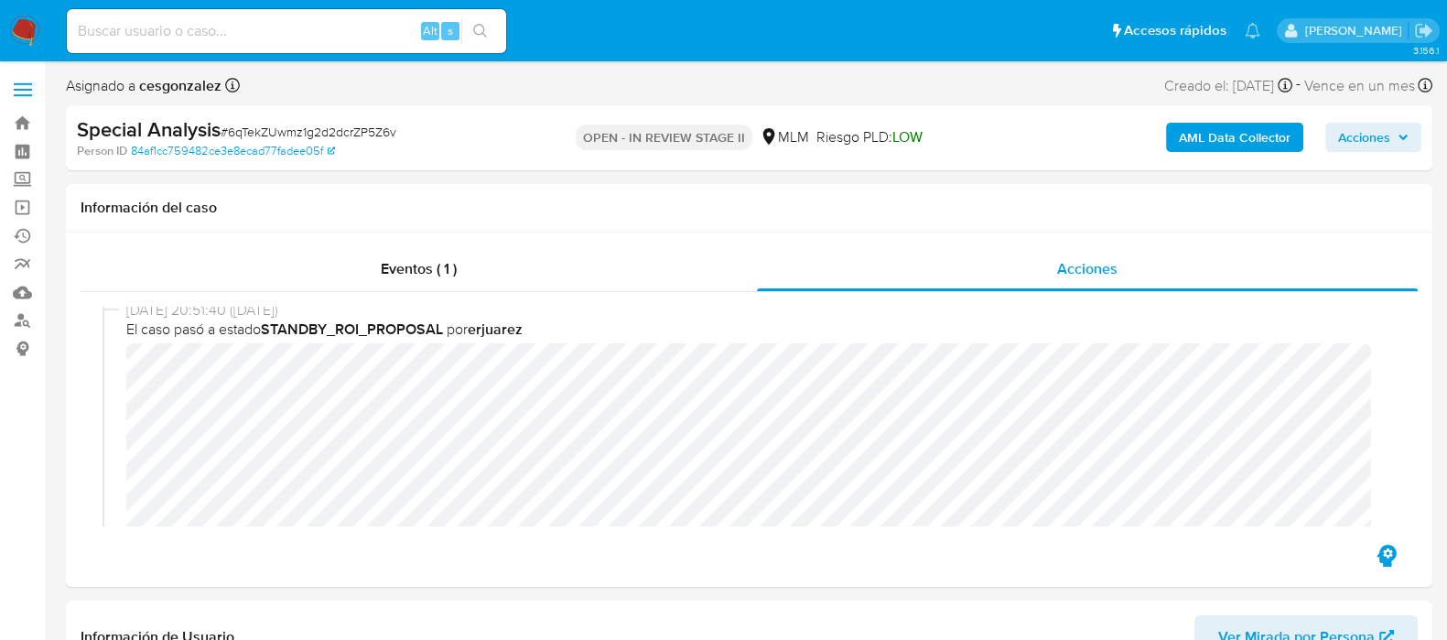
click at [1388, 133] on span "Acciones" at bounding box center [1364, 137] width 52 height 29
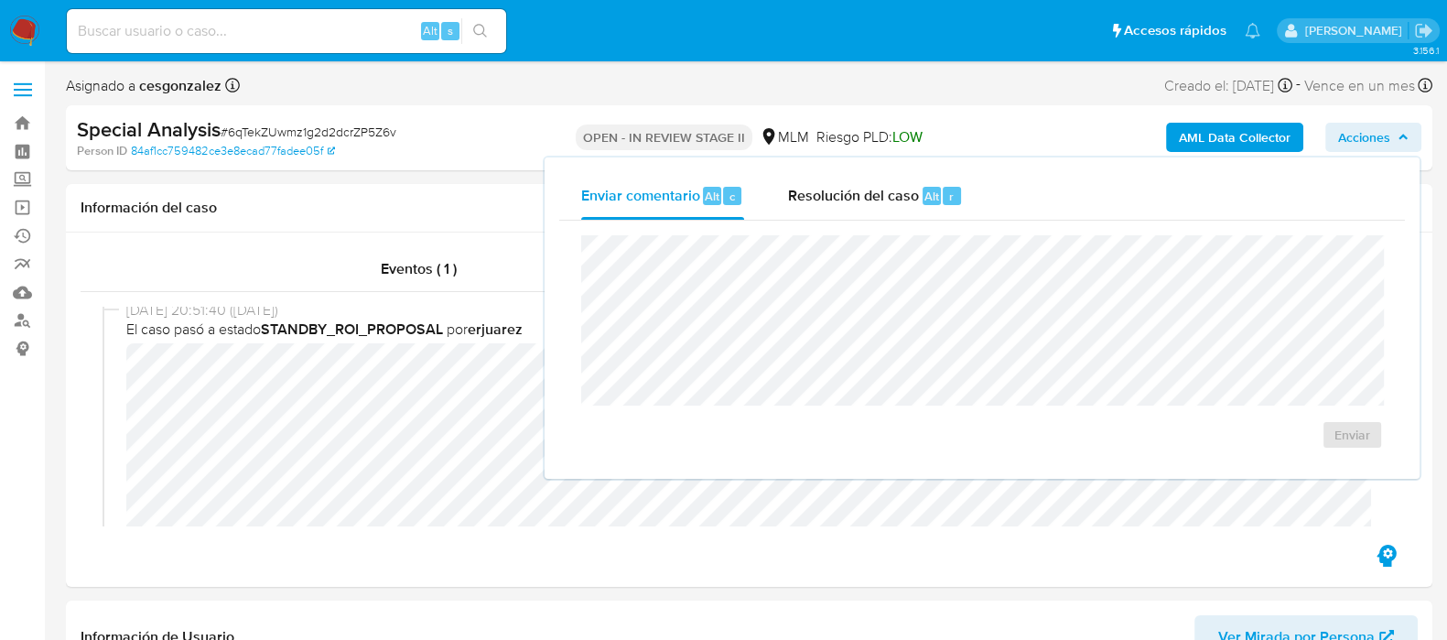
drag, startPoint x: 854, startPoint y: 193, endPoint x: 860, endPoint y: 232, distance: 39.0
click at [855, 194] on span "Resolución del caso" at bounding box center [853, 195] width 131 height 21
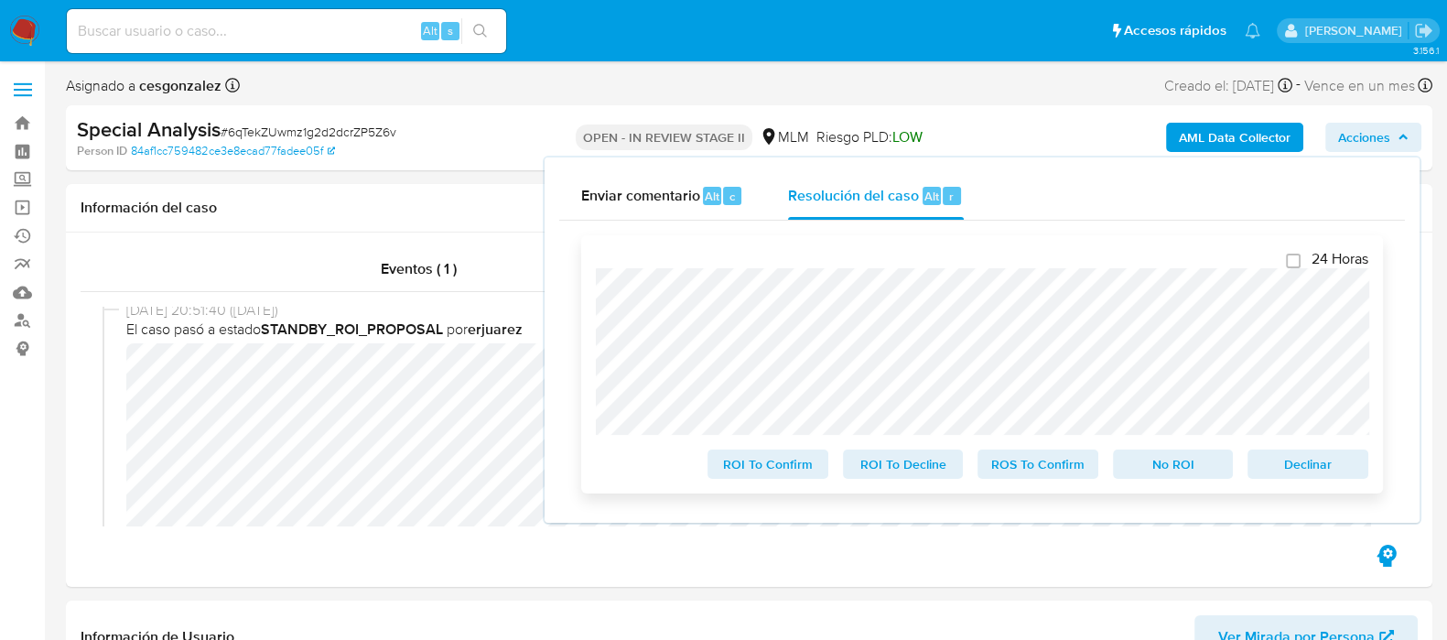
click at [802, 473] on span "ROI To Confirm" at bounding box center [767, 464] width 95 height 26
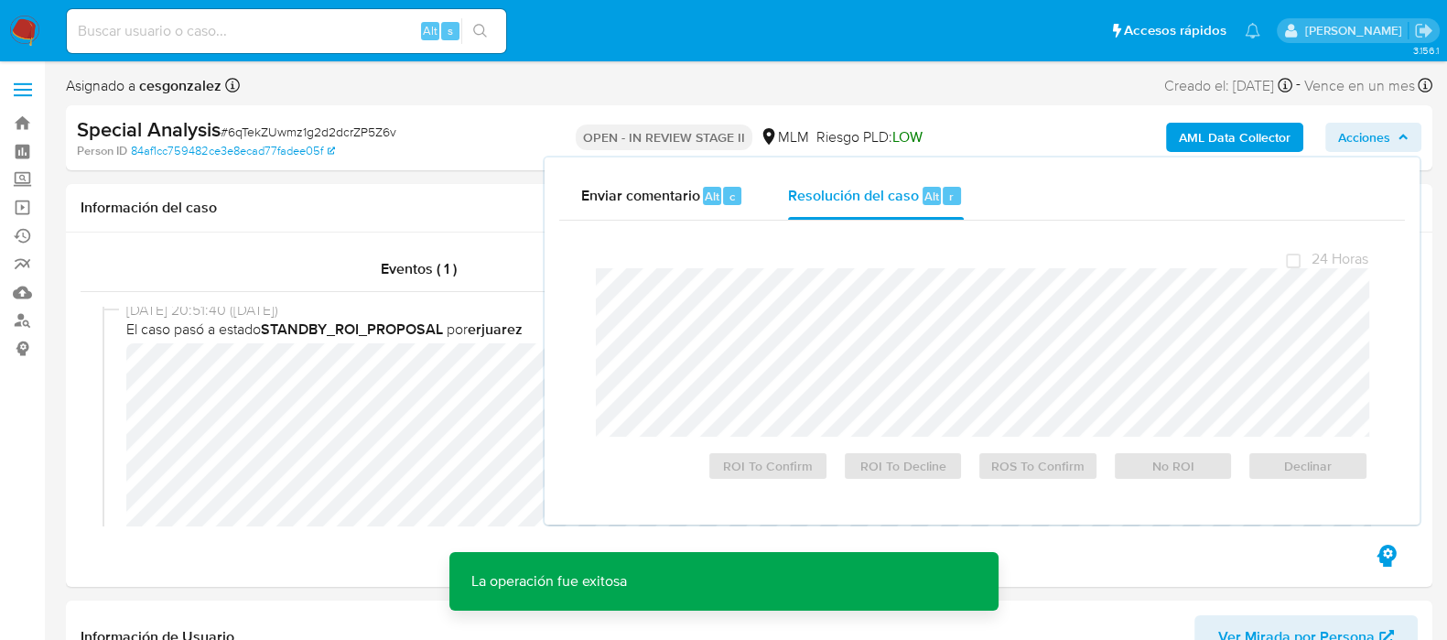
click at [381, 130] on span "# 6qTekZUwmz1g2d2dcrZP5Z6v" at bounding box center [309, 132] width 176 height 18
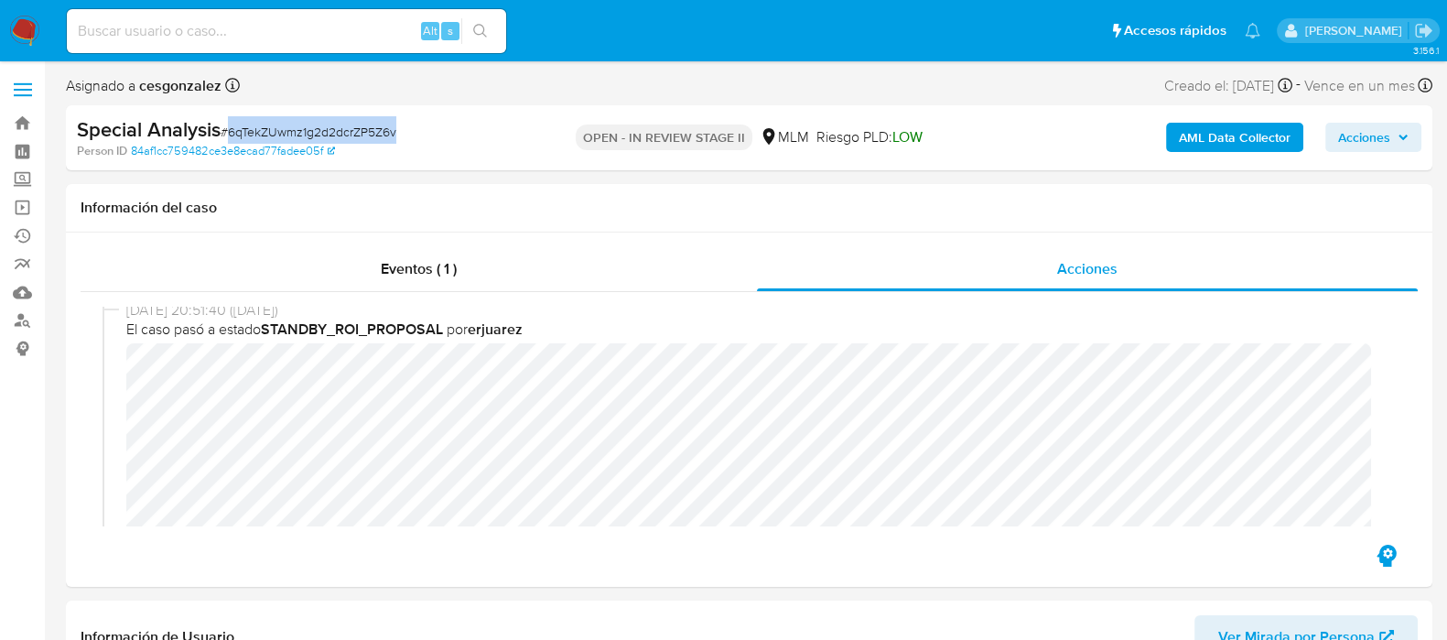
click at [381, 130] on span "# 6qTekZUwmz1g2d2dcrZP5Z6v" at bounding box center [309, 132] width 176 height 18
copy span "6qTekZUwmz1g2d2dcrZP5Z6v"
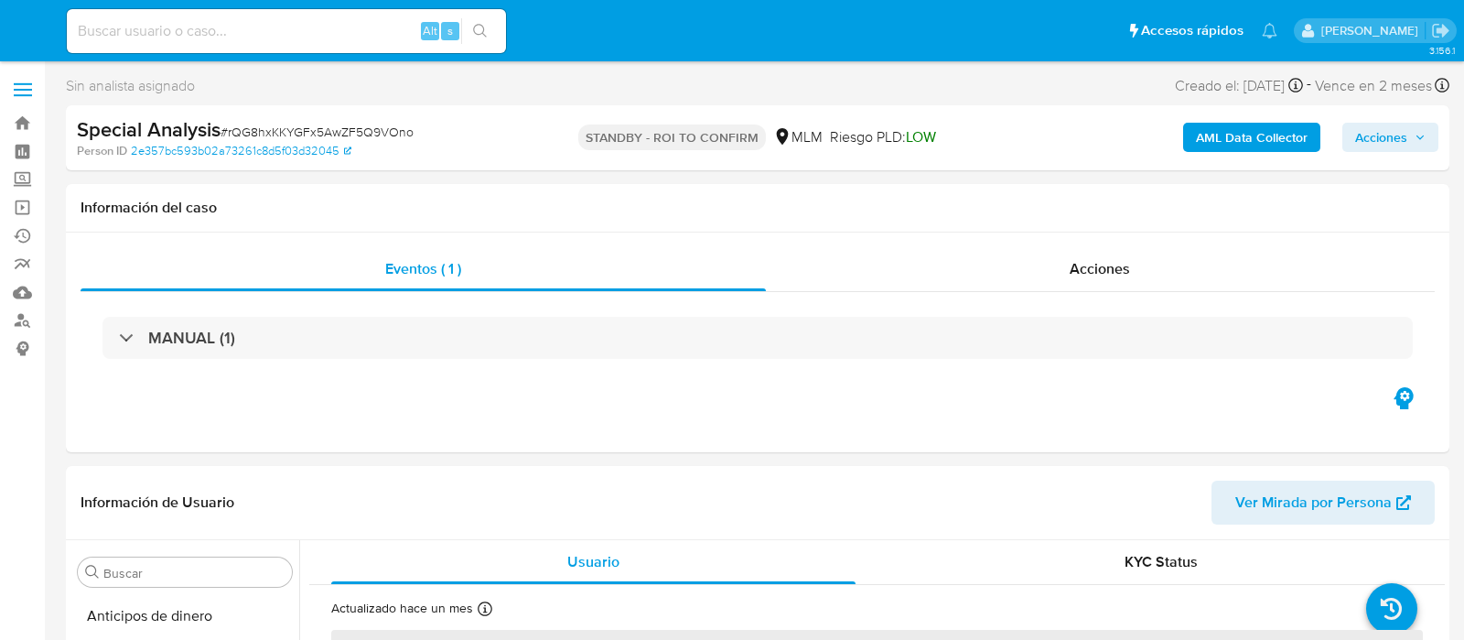
select select "10"
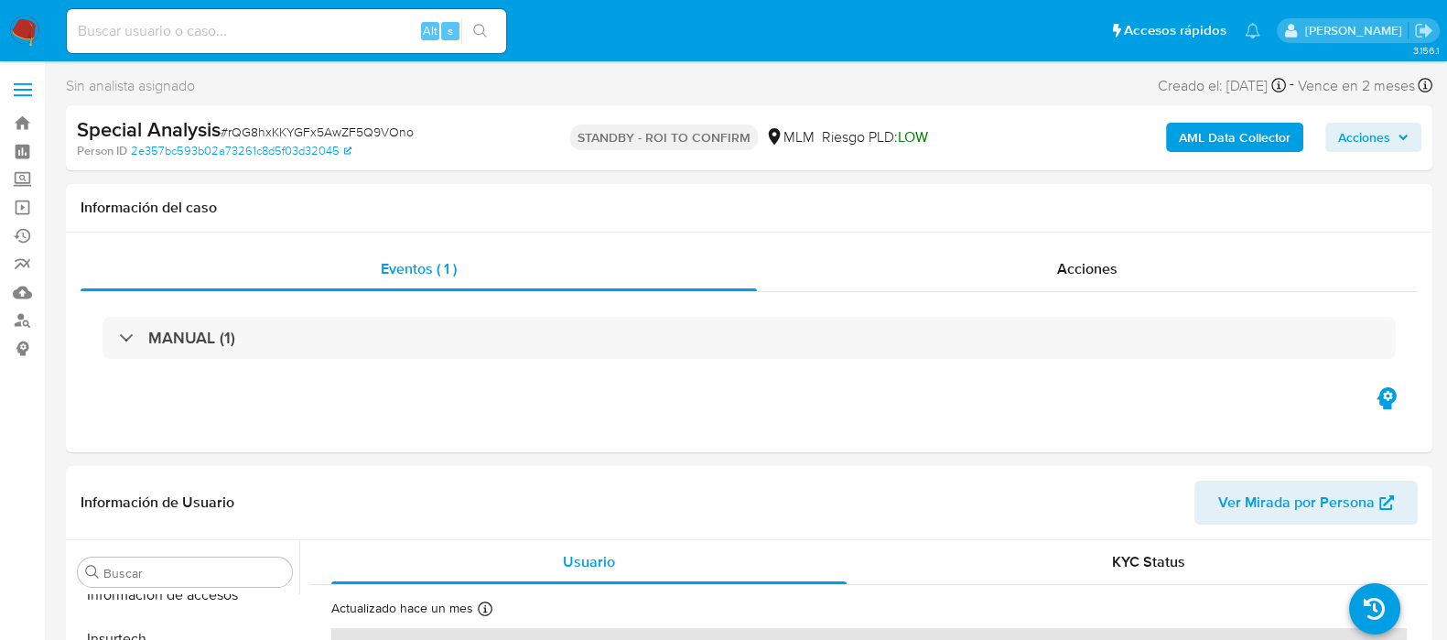
scroll to position [772, 0]
select select "10"
click at [1107, 270] on span "Acciones" at bounding box center [1087, 268] width 60 height 21
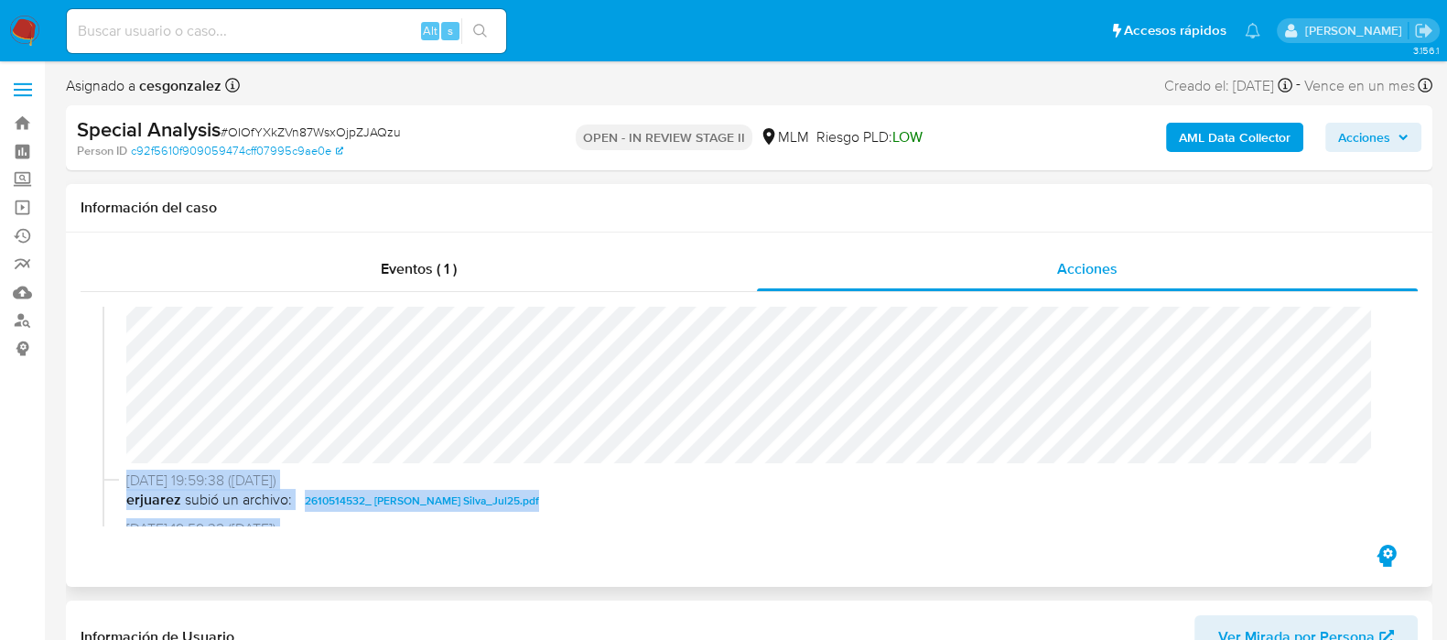
scroll to position [398, 0]
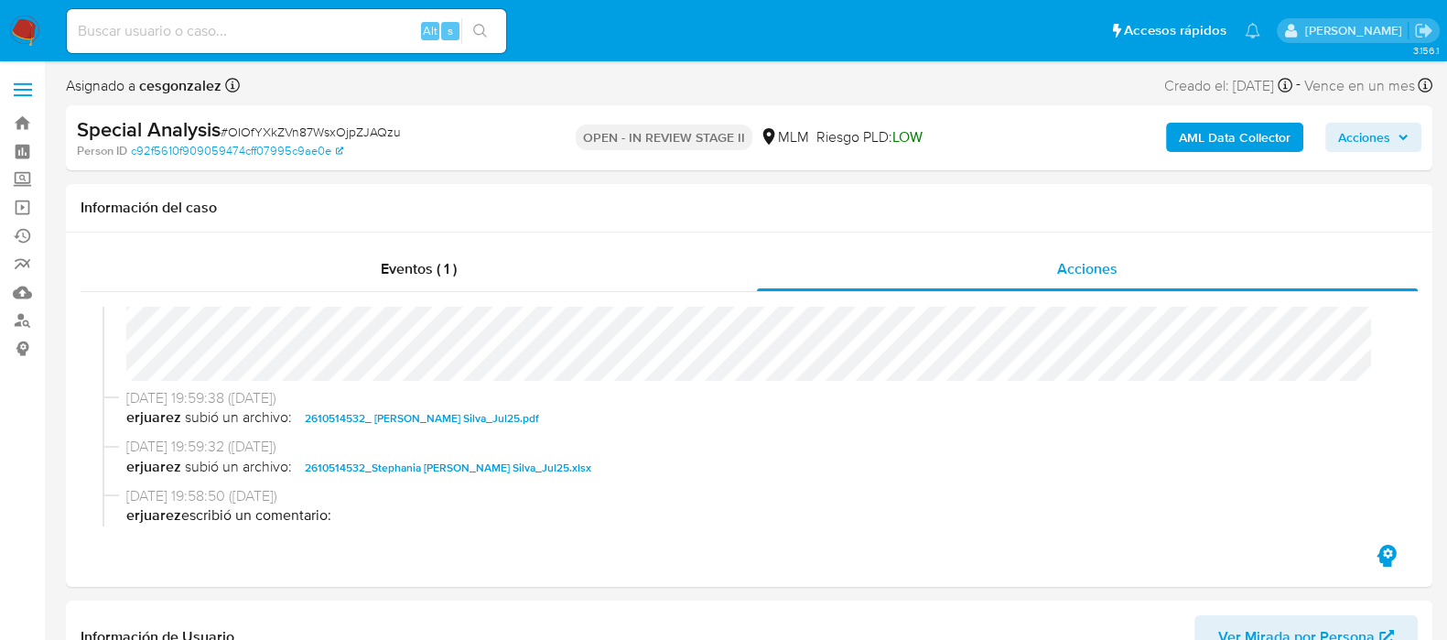
drag, startPoint x: 1394, startPoint y: 136, endPoint x: 1359, endPoint y: 153, distance: 38.5
click at [1391, 137] on span "Acciones" at bounding box center [1373, 137] width 70 height 26
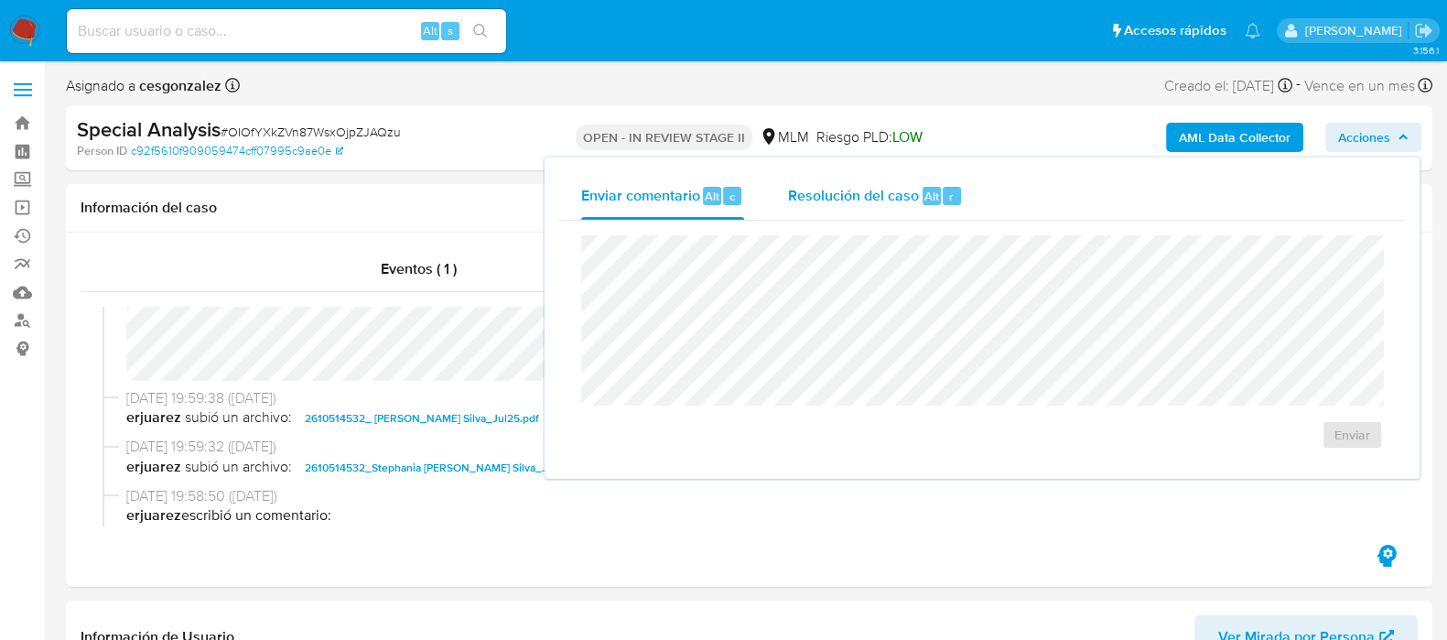
drag, startPoint x: 840, startPoint y: 180, endPoint x: 838, endPoint y: 193, distance: 12.9
click at [838, 180] on div "Resolución del caso Alt r" at bounding box center [875, 196] width 175 height 48
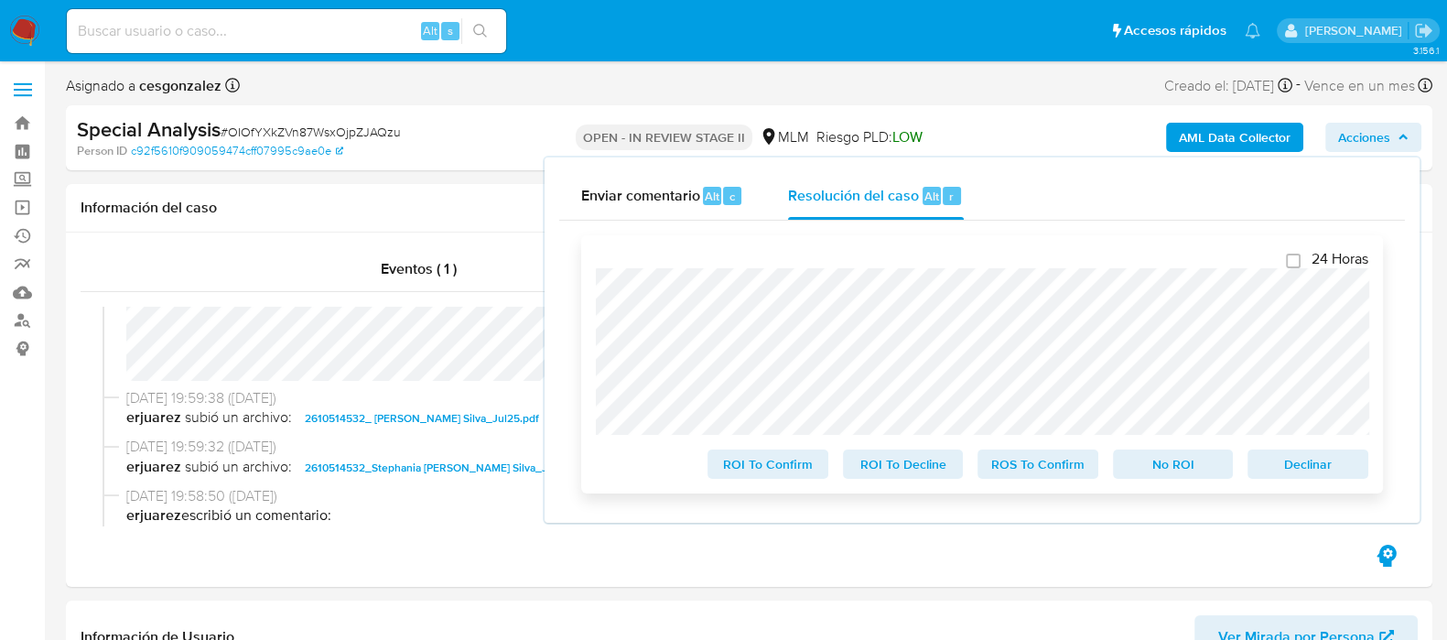
click at [783, 464] on span "ROI To Confirm" at bounding box center [767, 464] width 95 height 26
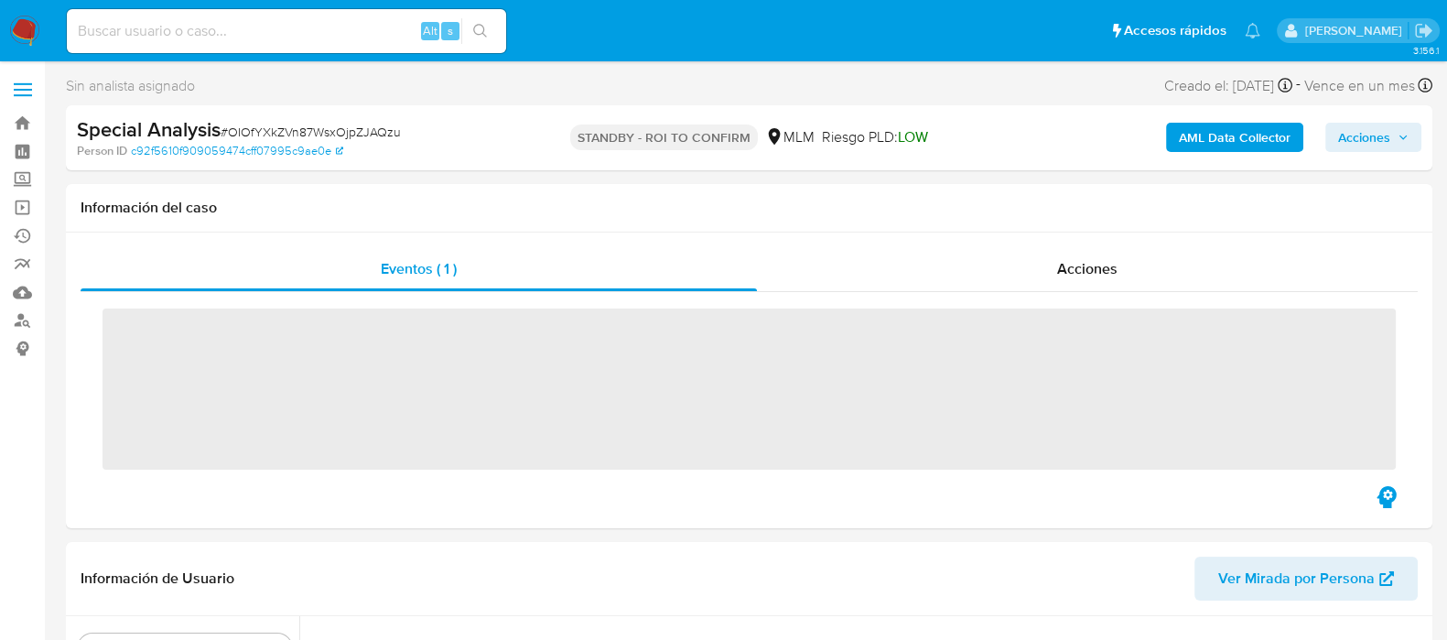
scroll to position [772, 0]
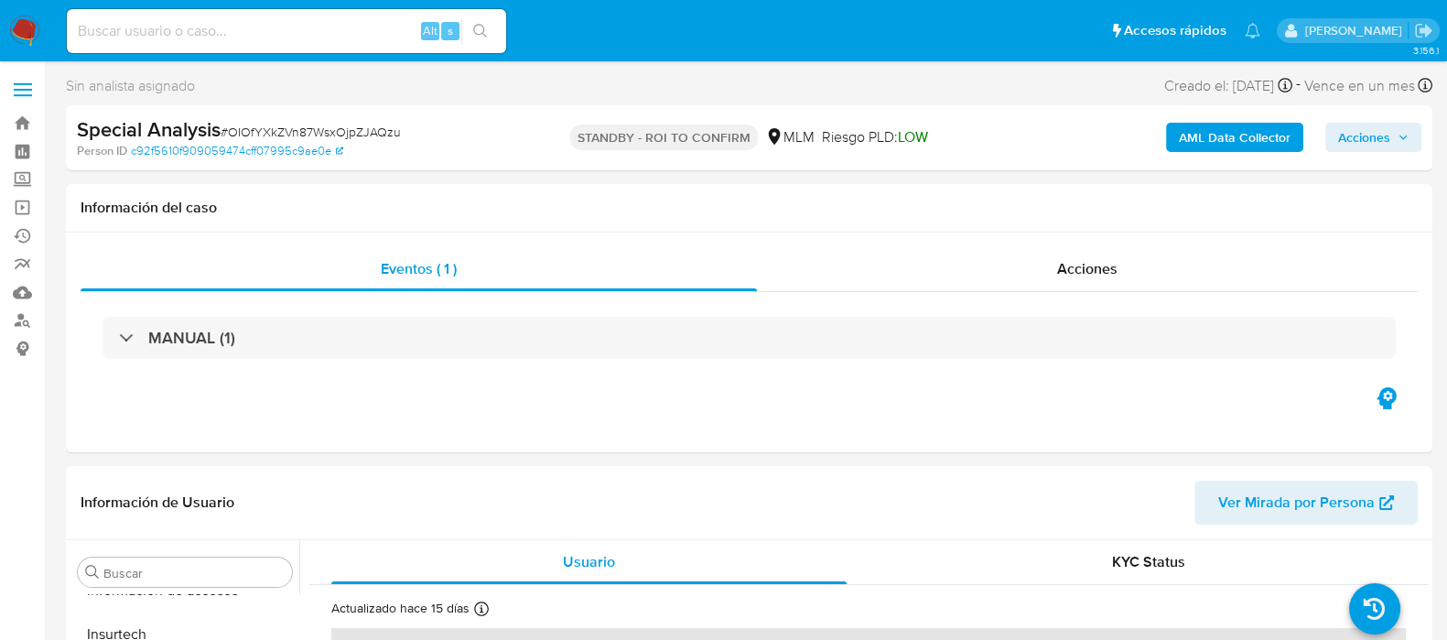
select select "10"
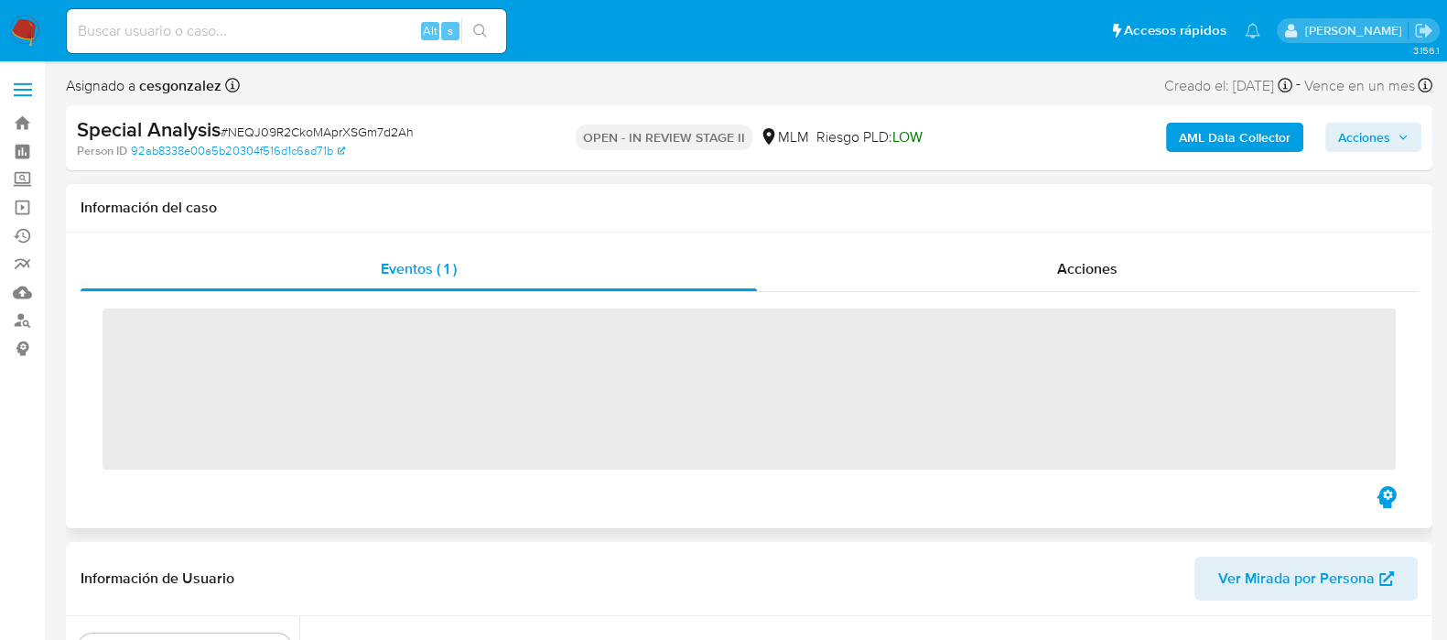
scroll to position [772, 0]
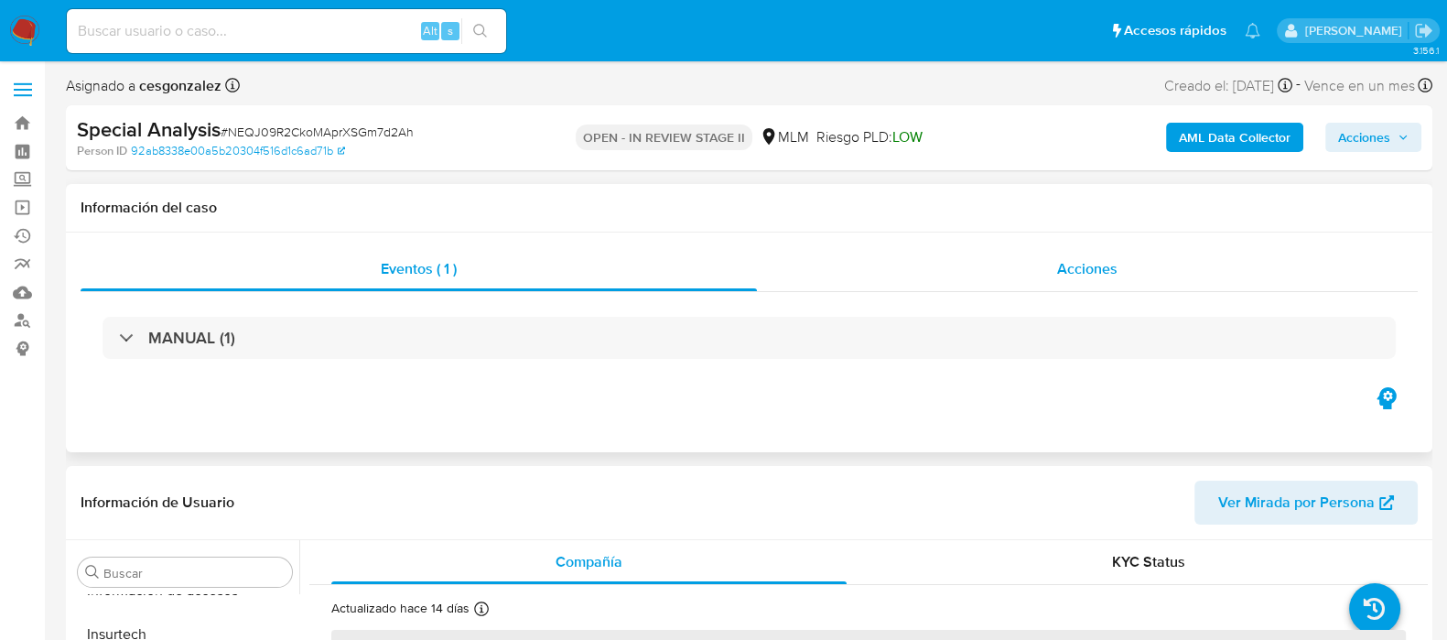
select select "10"
click at [1109, 267] on span "Acciones" at bounding box center [1087, 268] width 60 height 21
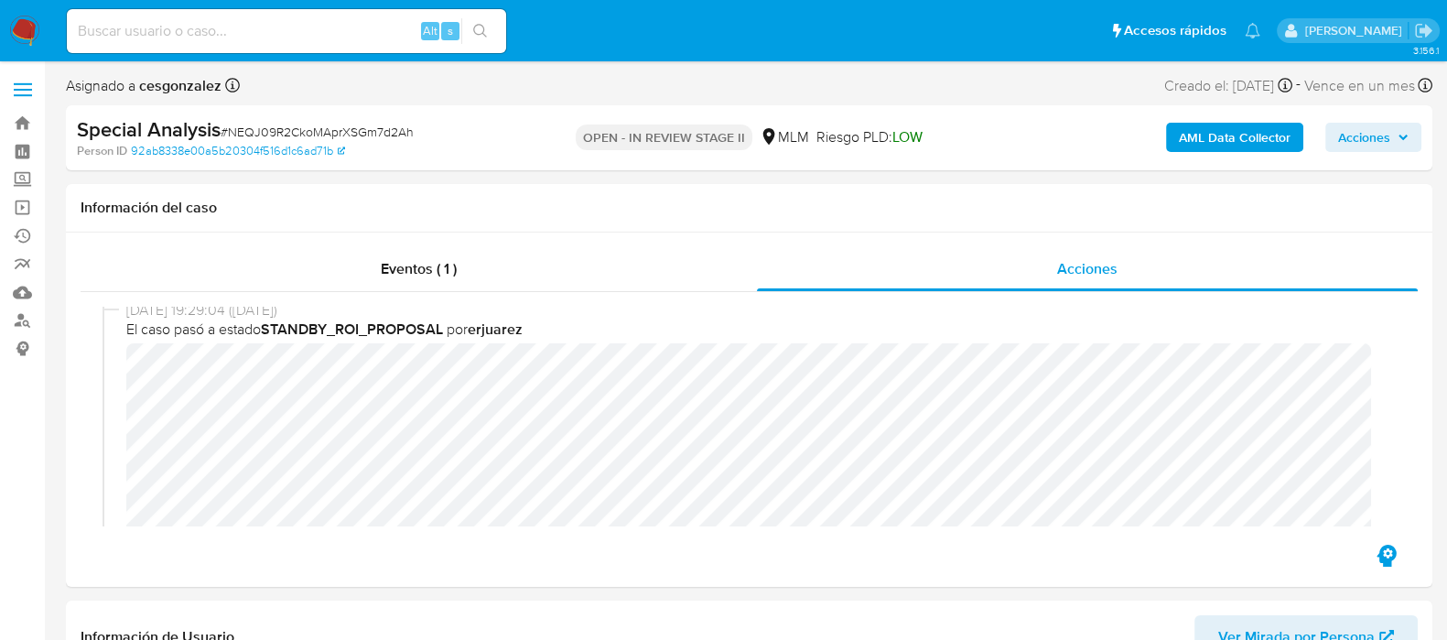
scroll to position [343, 0]
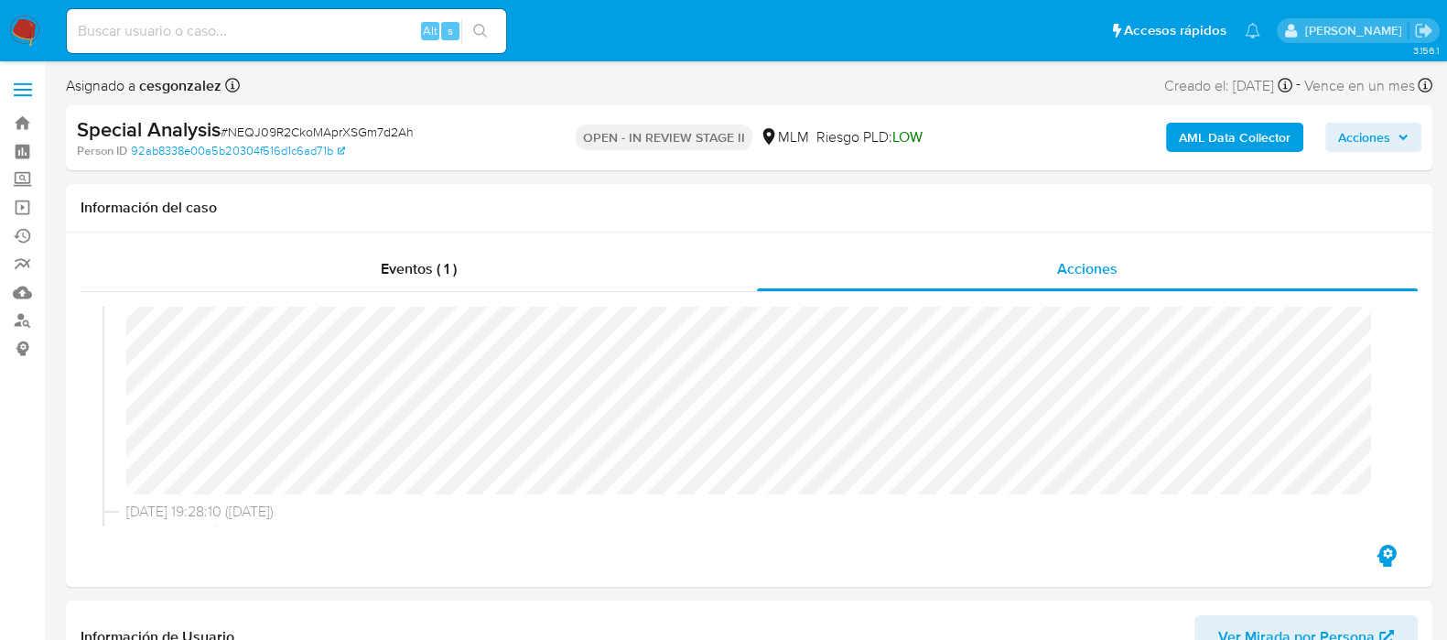
click at [1376, 136] on span "Acciones" at bounding box center [1364, 137] width 52 height 29
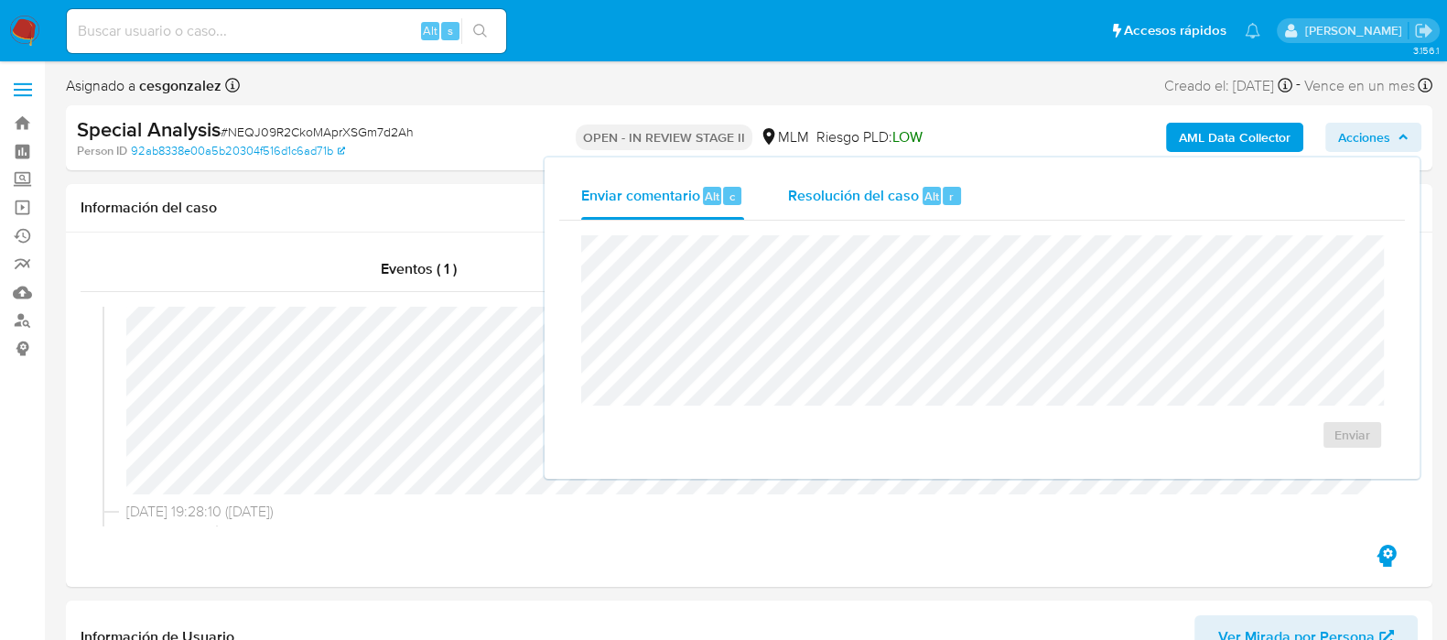
click at [901, 200] on span "Resolución del caso" at bounding box center [853, 195] width 131 height 21
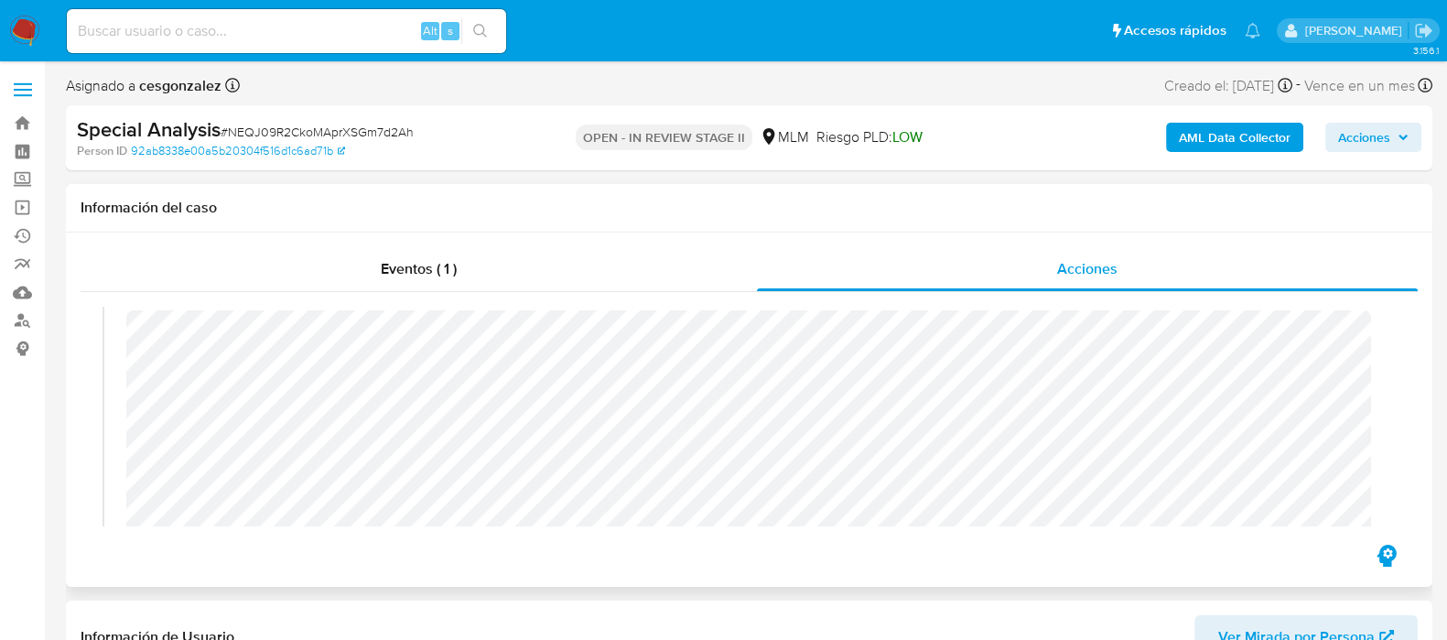
scroll to position [228, 0]
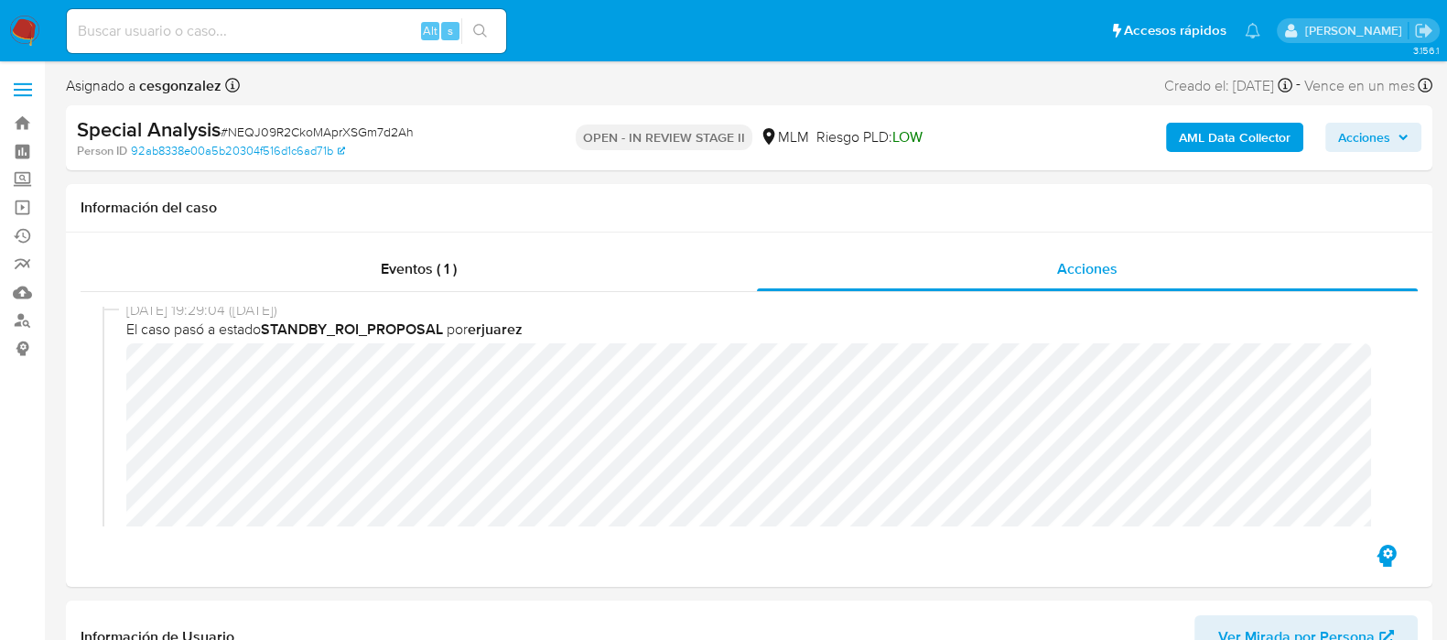
click at [1363, 144] on span "Acciones" at bounding box center [1364, 137] width 52 height 29
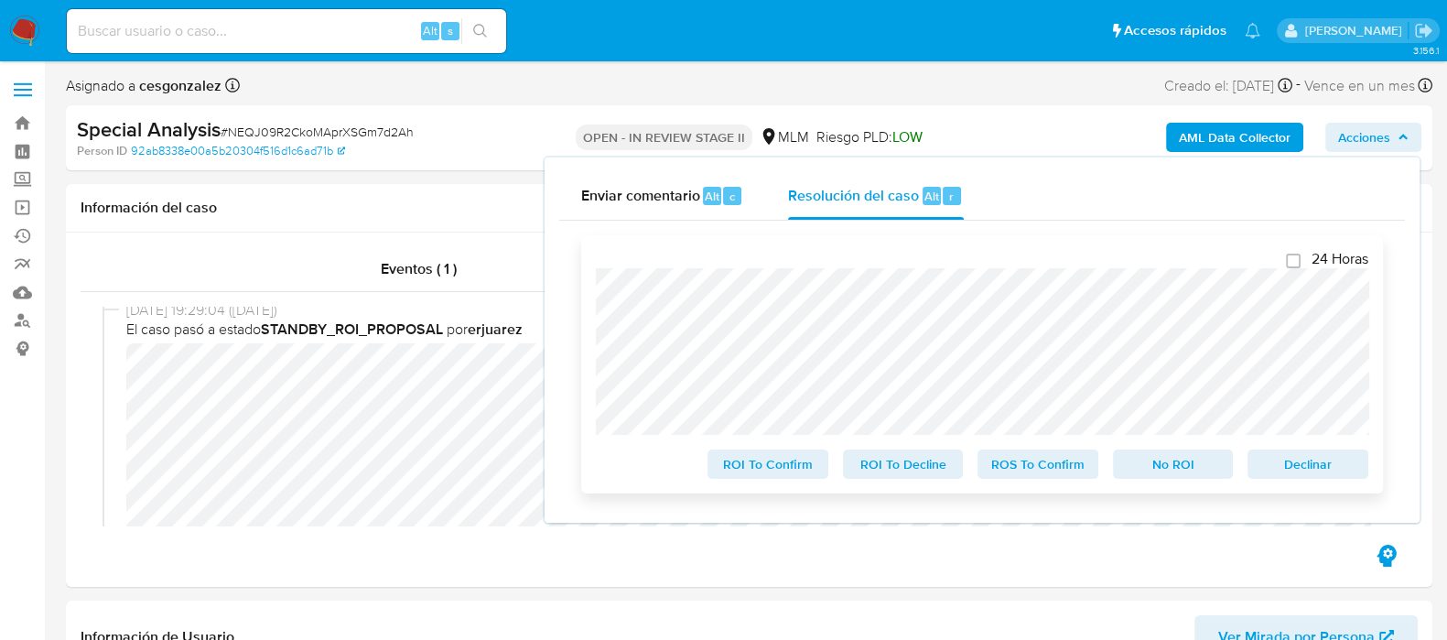
click at [797, 465] on span "ROI To Confirm" at bounding box center [767, 464] width 95 height 26
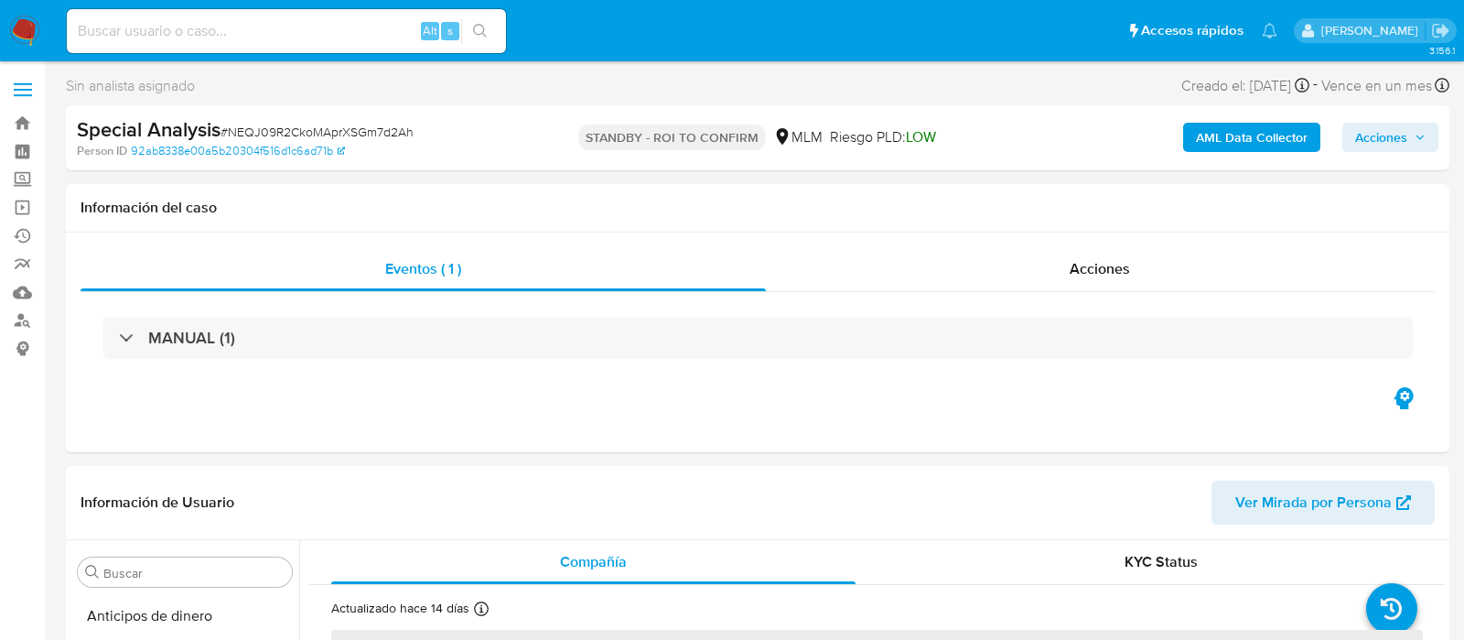
select select "10"
click at [299, 134] on span "# NEQJ09R2CkoMAprXSGm7d2Ah" at bounding box center [317, 132] width 193 height 18
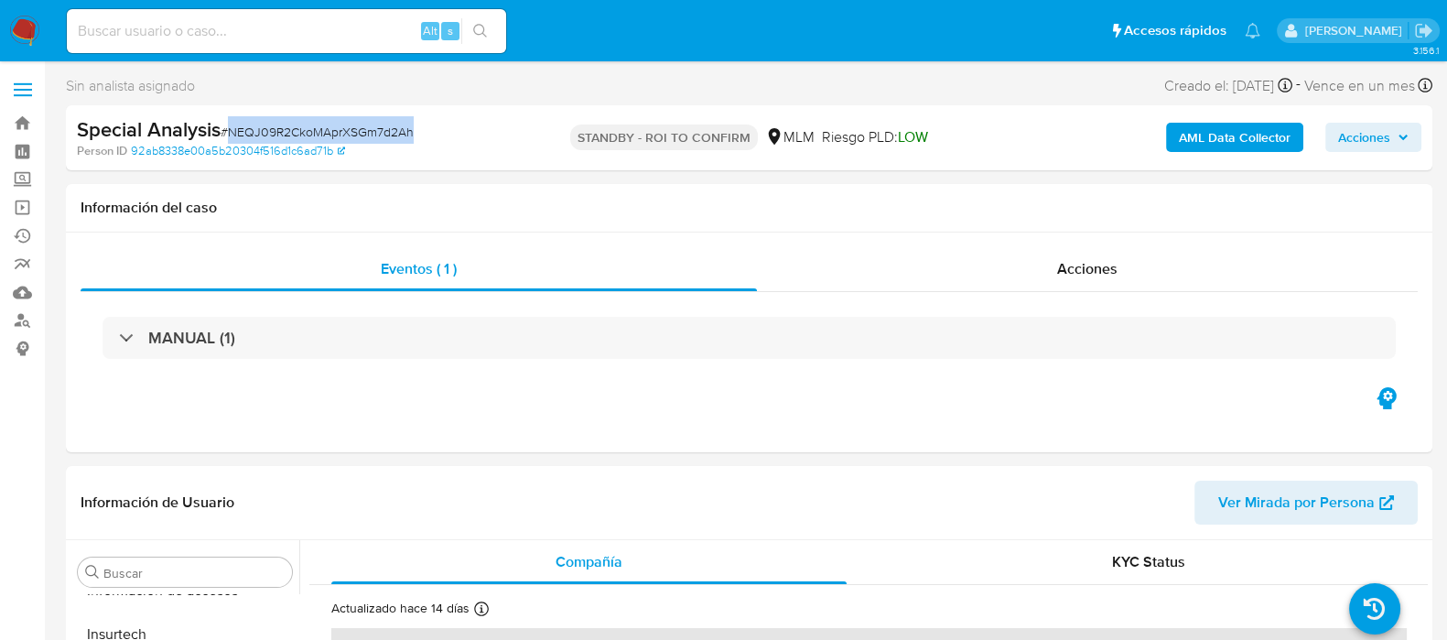
click at [300, 134] on span "# NEQJ09R2CkoMAprXSGm7d2Ah" at bounding box center [317, 132] width 193 height 18
copy span "NEQJ09R2CkoMAprXSGm7d2Ah"
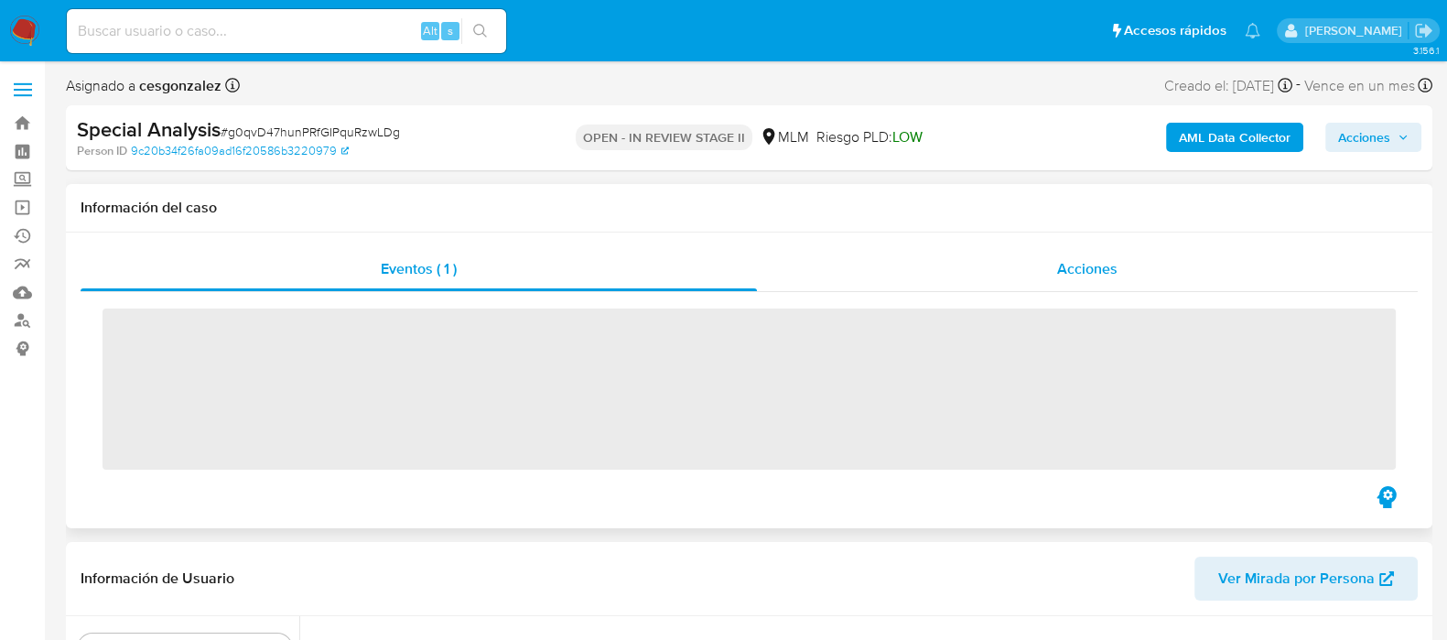
scroll to position [772, 0]
click at [1080, 265] on span "Acciones" at bounding box center [1087, 268] width 60 height 21
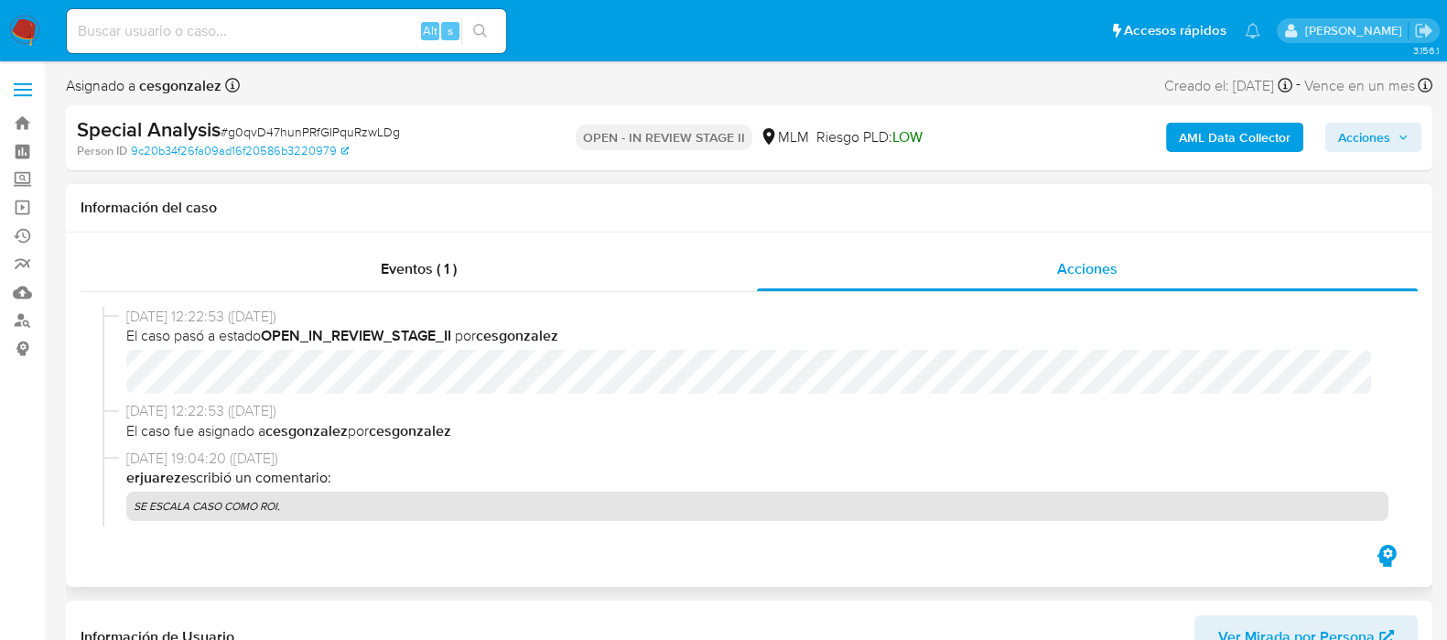
select select "10"
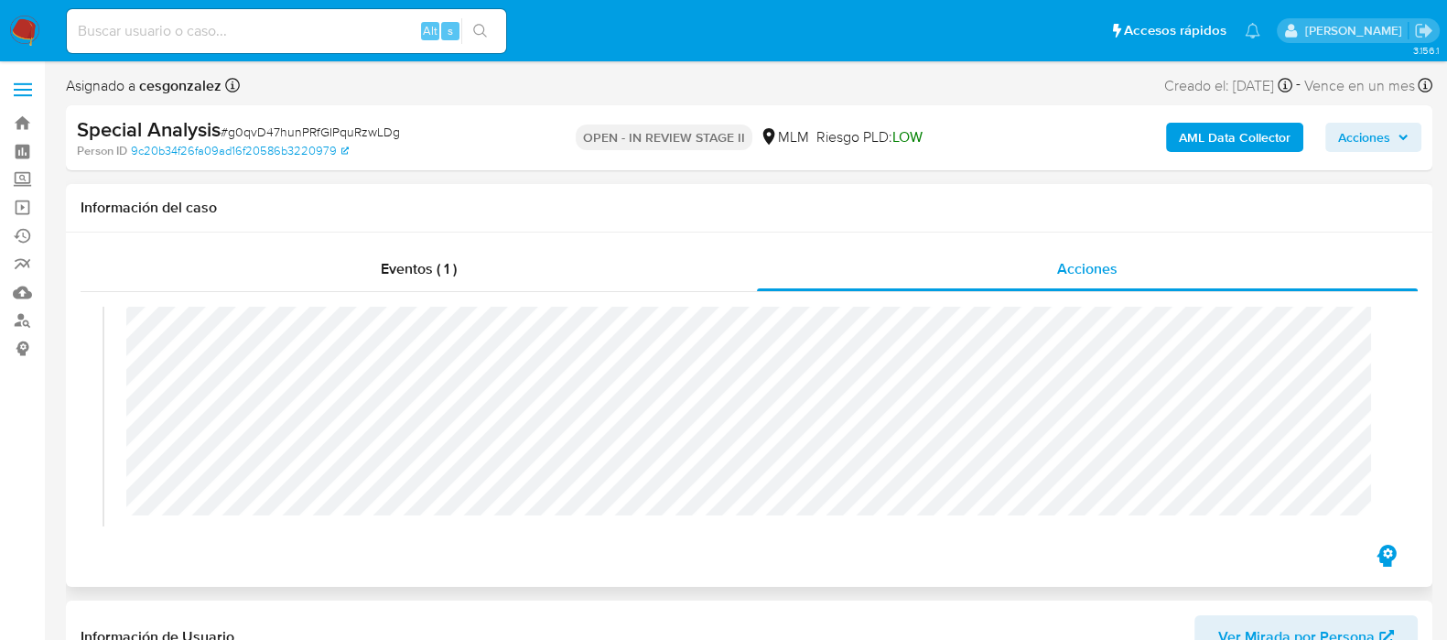
scroll to position [343, 0]
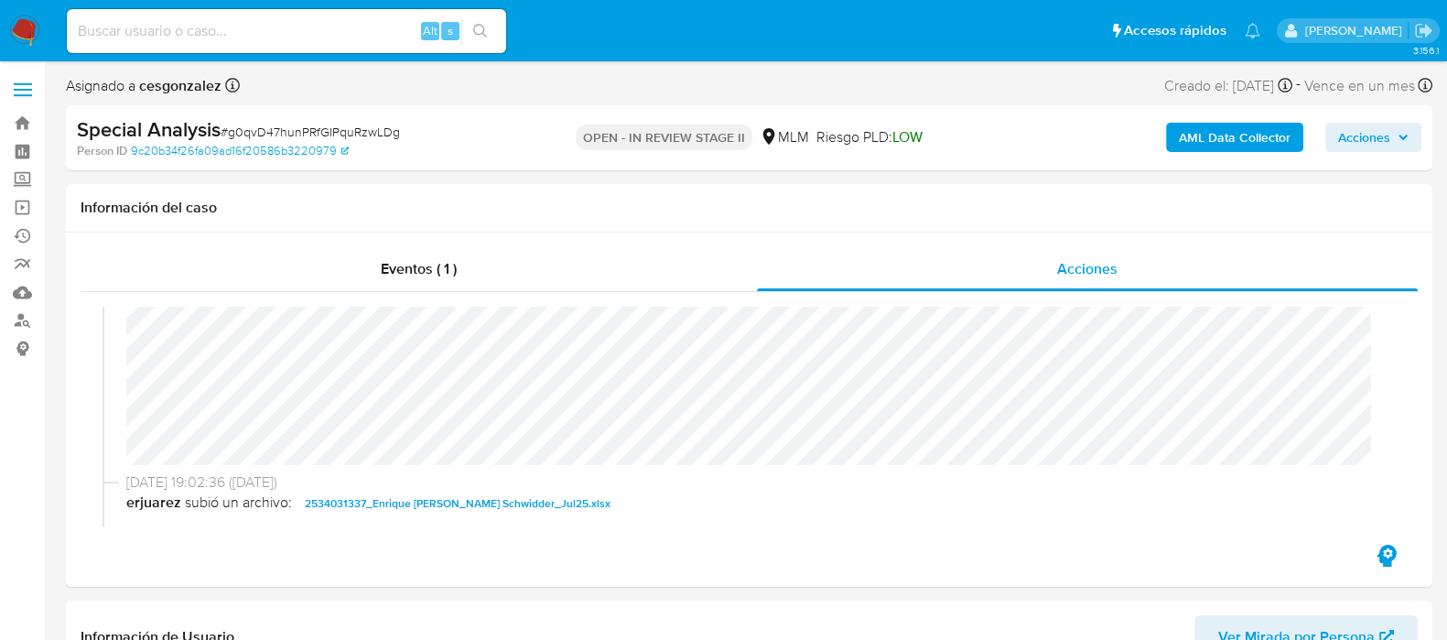
click at [1379, 147] on span "Acciones" at bounding box center [1364, 137] width 52 height 29
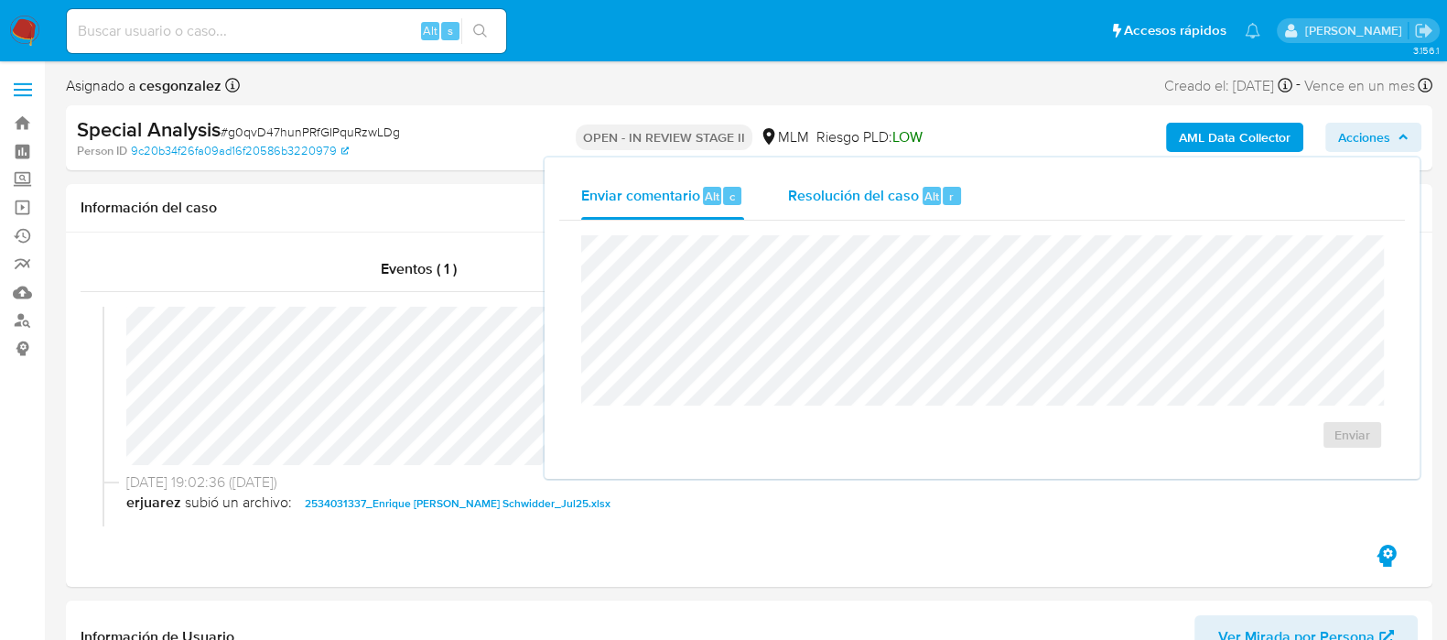
click at [889, 189] on span "Resolución del caso" at bounding box center [853, 195] width 131 height 21
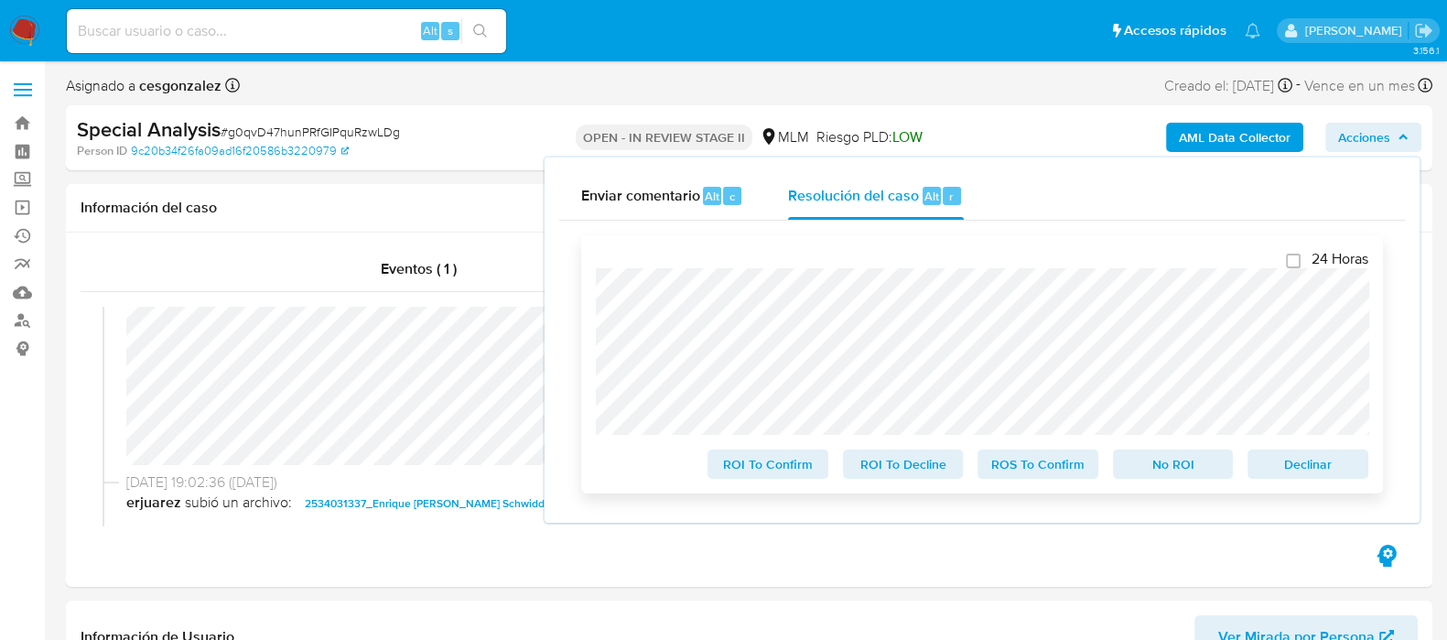
click at [772, 474] on span "ROI To Confirm" at bounding box center [767, 464] width 95 height 26
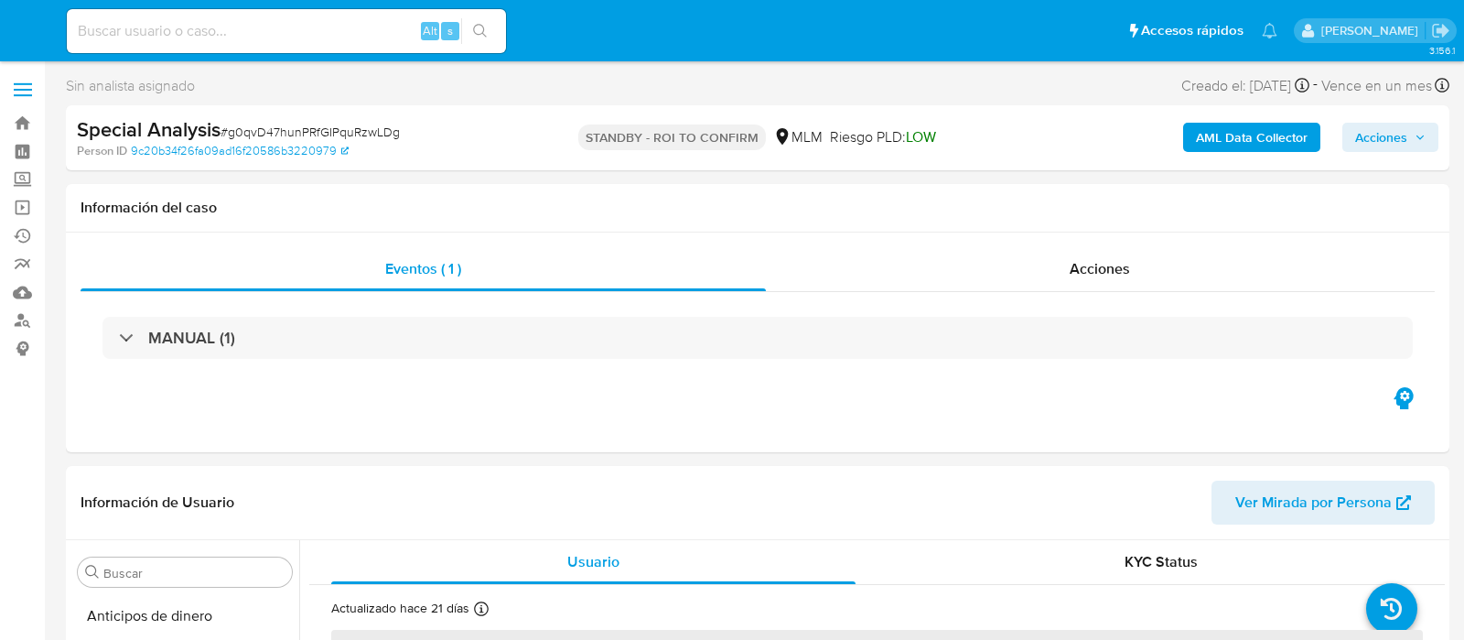
select select "10"
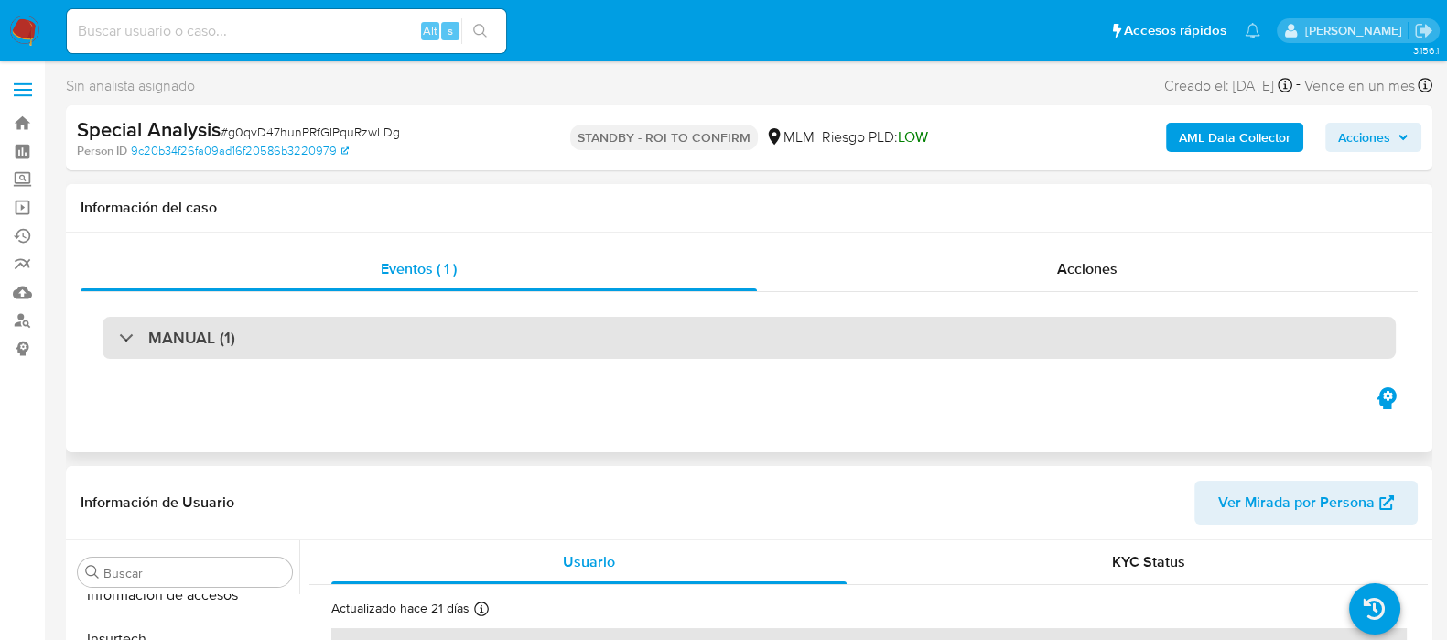
scroll to position [772, 0]
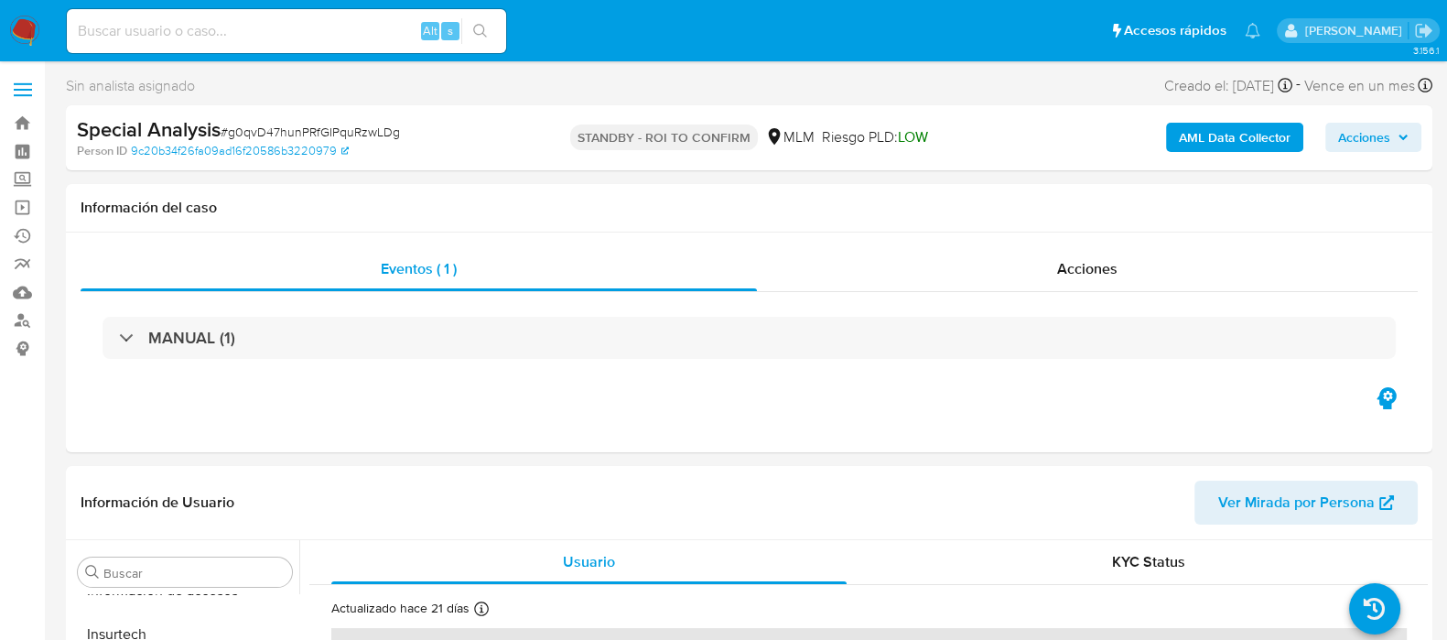
click at [354, 130] on span "# g0qvD47hunPRfGIPquRzwLDg" at bounding box center [310, 132] width 179 height 18
copy span "g0qvD47hunPRfGIPquRzwLDg"
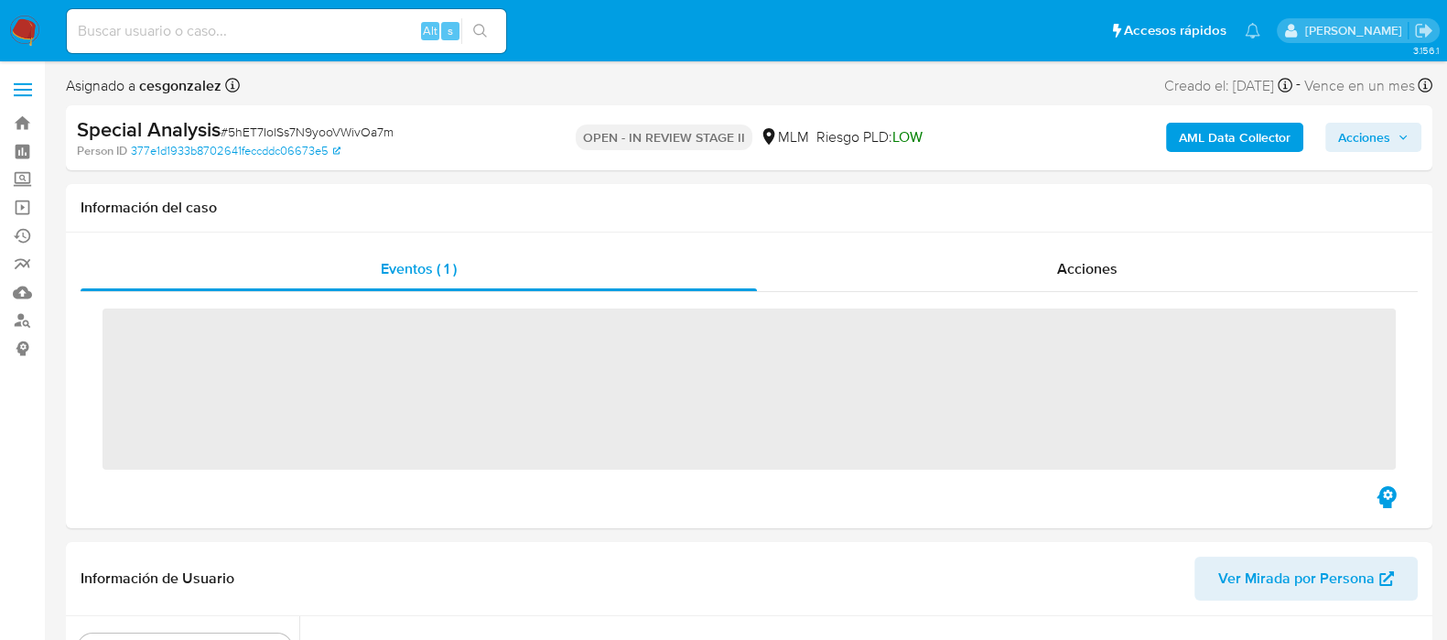
scroll to position [772, 0]
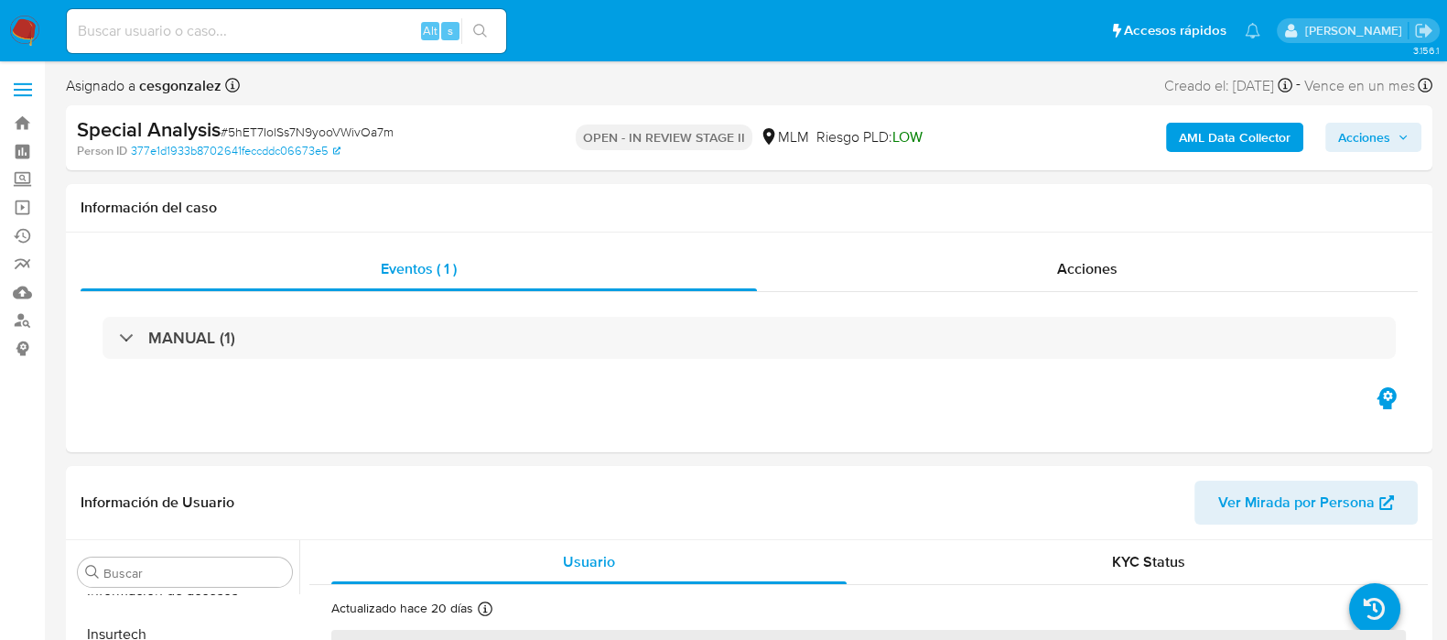
select select "10"
click at [1108, 268] on span "Acciones" at bounding box center [1087, 268] width 60 height 21
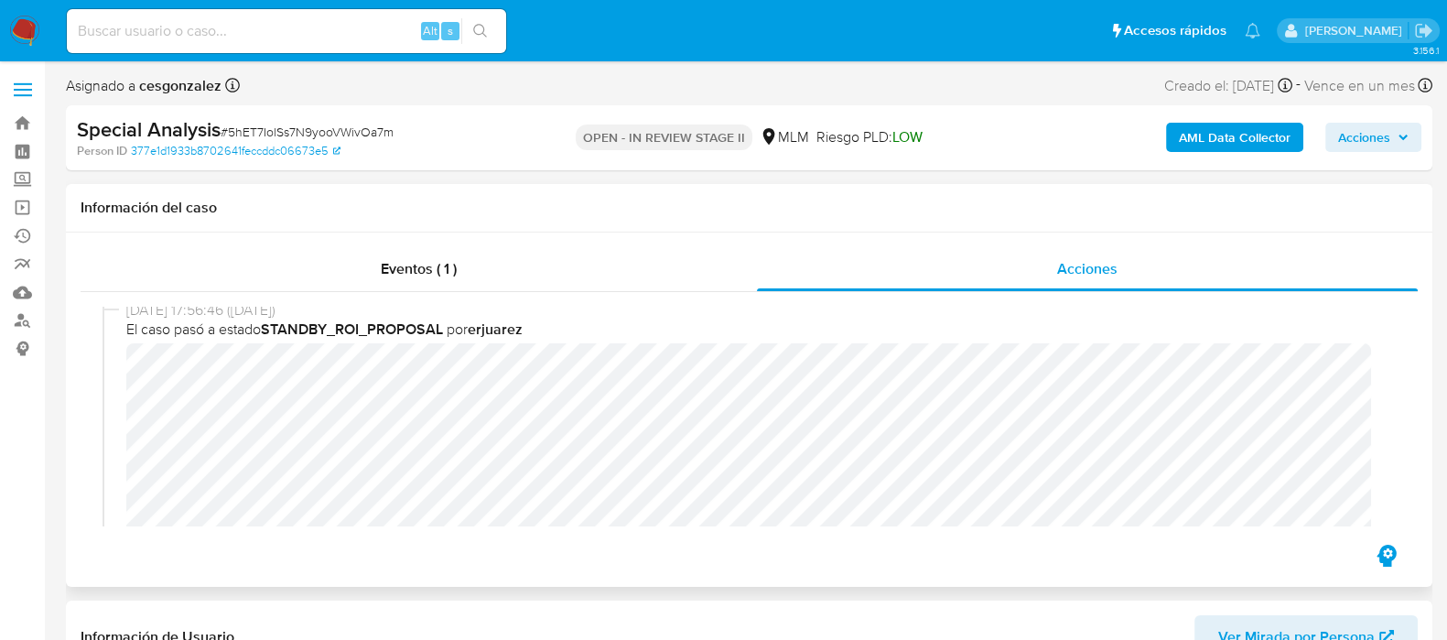
scroll to position [343, 0]
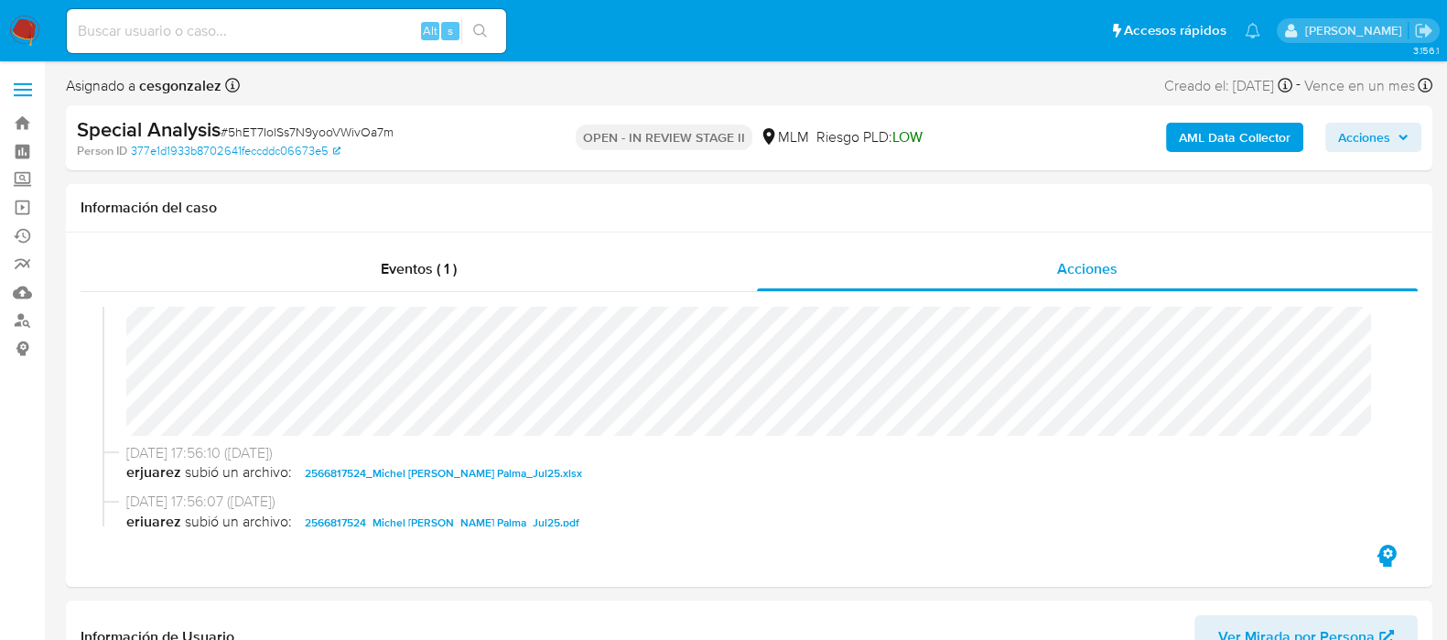
click at [1364, 134] on span "Acciones" at bounding box center [1364, 137] width 52 height 29
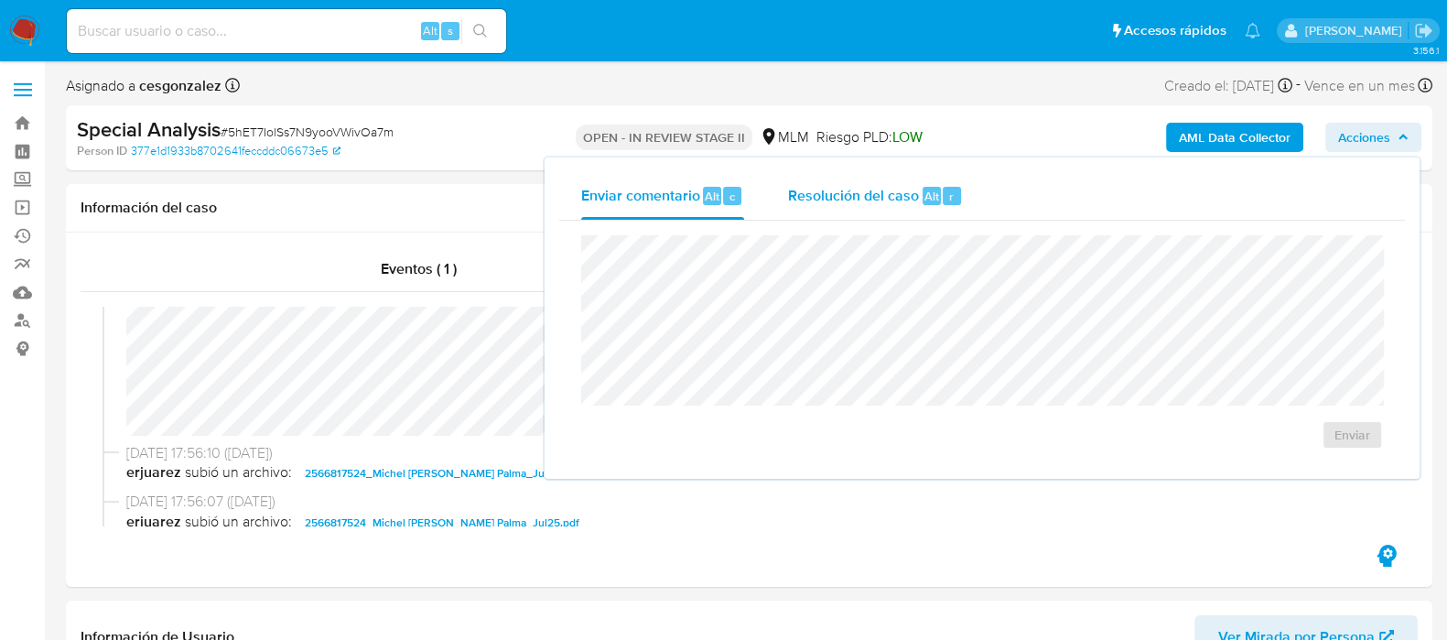
click at [847, 200] on span "Resolución del caso" at bounding box center [853, 195] width 131 height 21
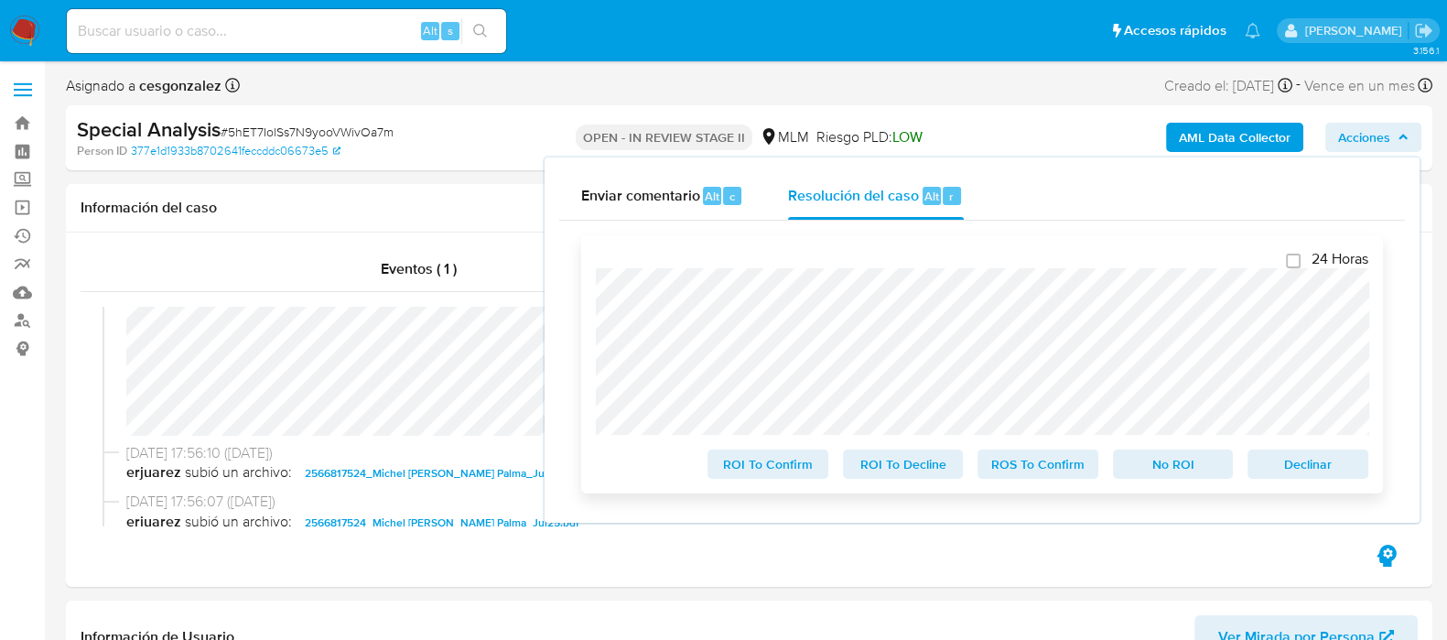
click at [783, 458] on span "ROI To Confirm" at bounding box center [767, 464] width 95 height 26
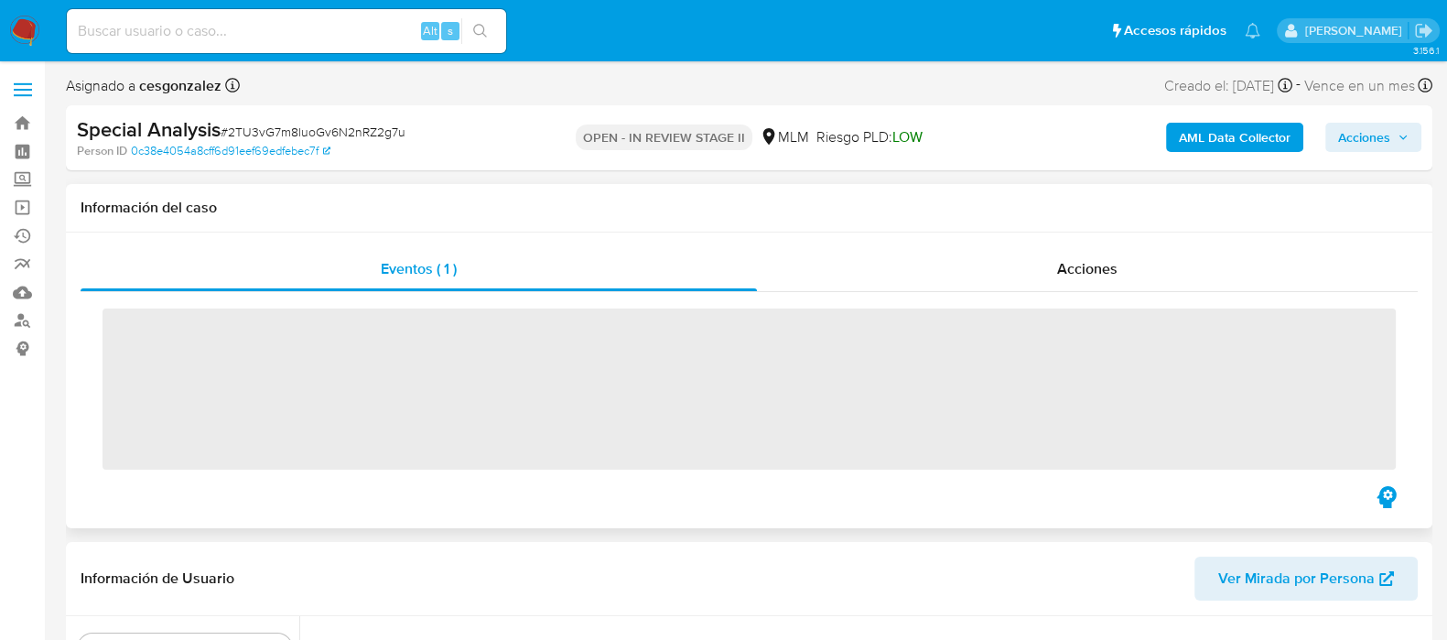
scroll to position [772, 0]
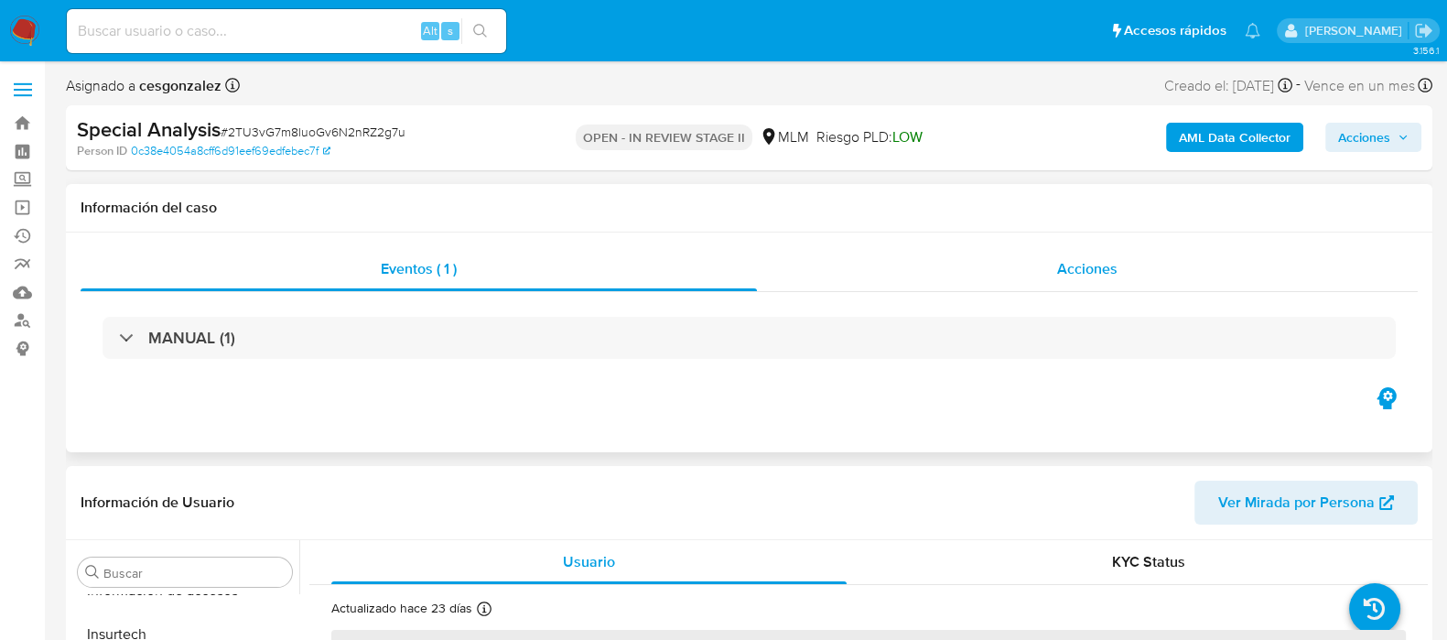
click at [1085, 273] on span "Acciones" at bounding box center [1087, 268] width 60 height 21
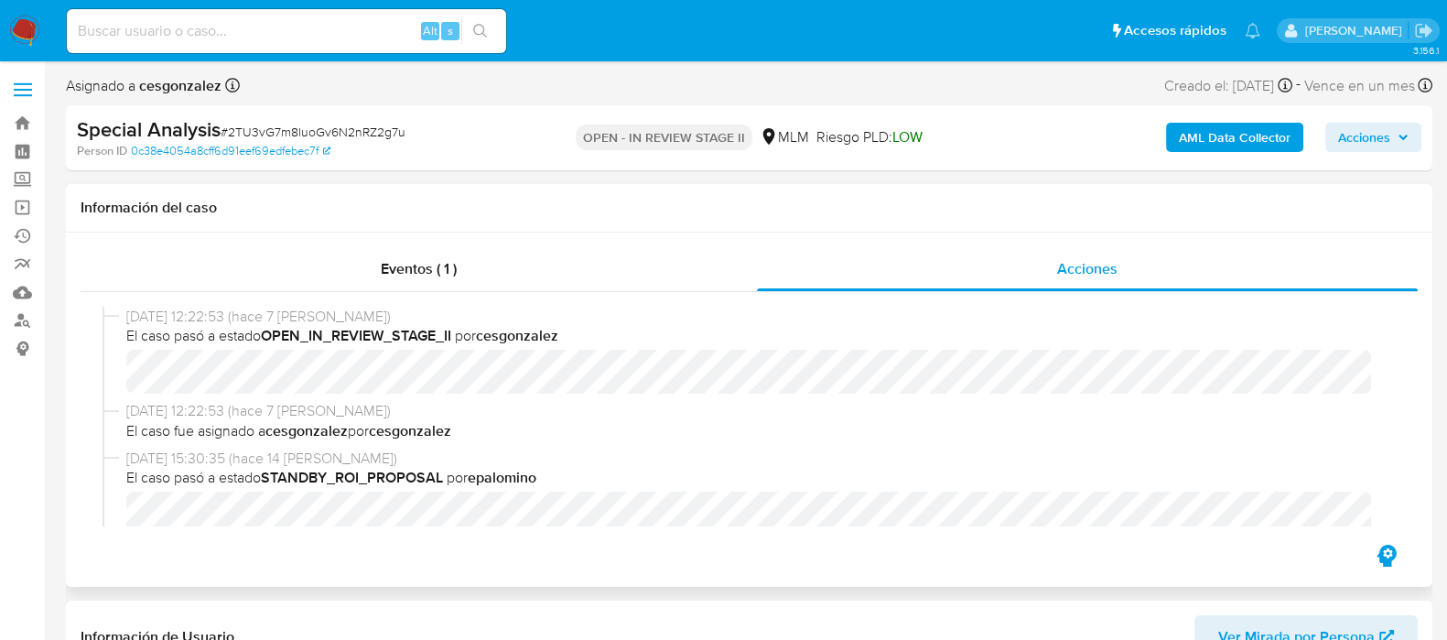
select select "10"
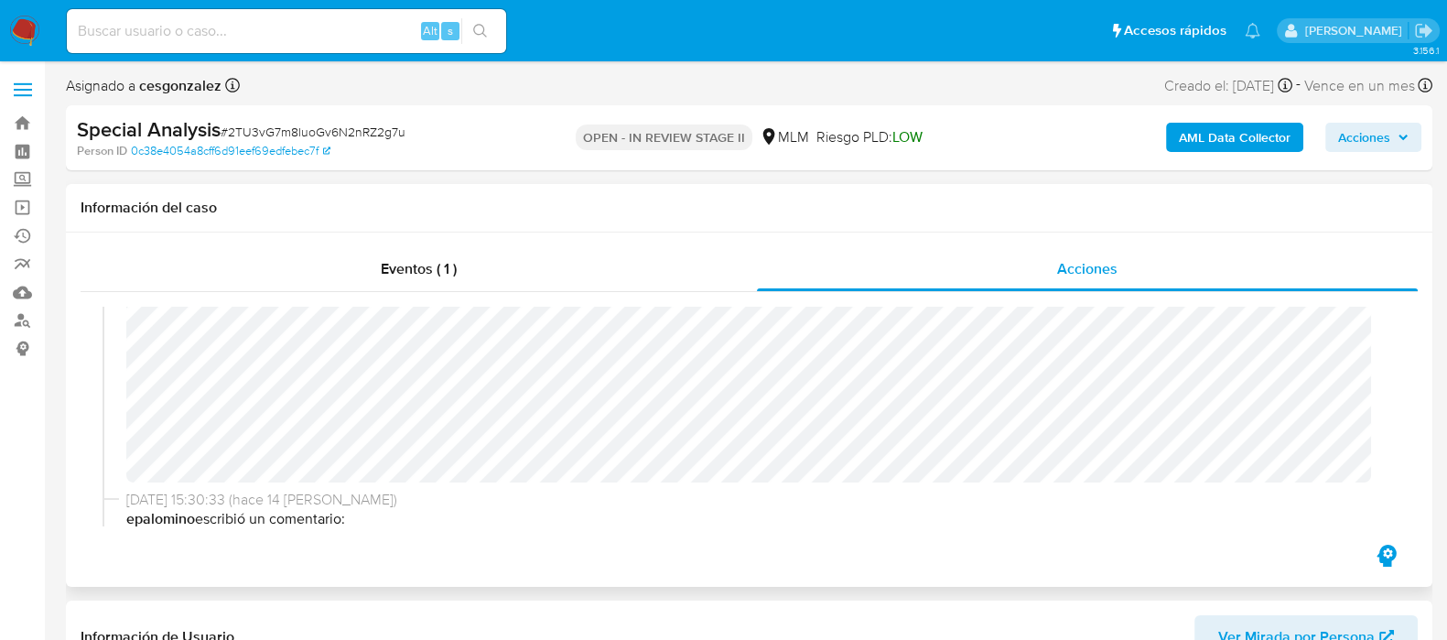
scroll to position [228, 0]
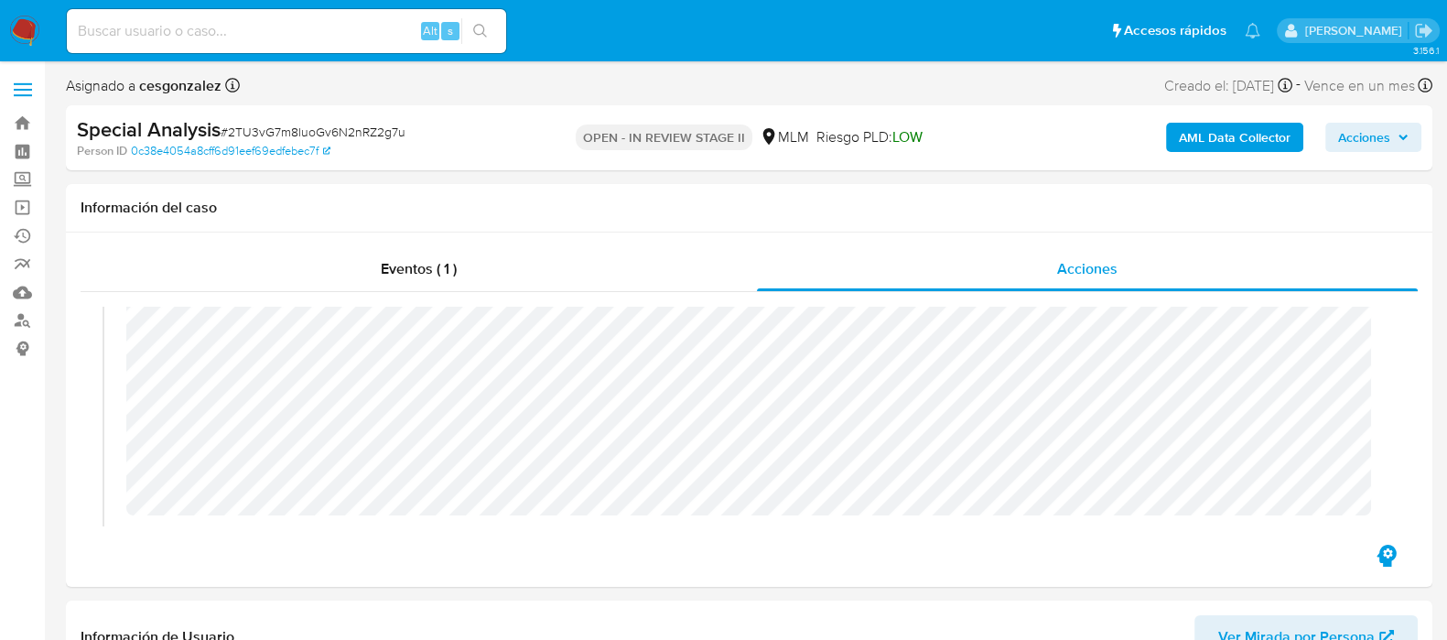
drag, startPoint x: 1382, startPoint y: 144, endPoint x: 1366, endPoint y: 153, distance: 18.1
click at [1381, 144] on span "Acciones" at bounding box center [1364, 137] width 52 height 29
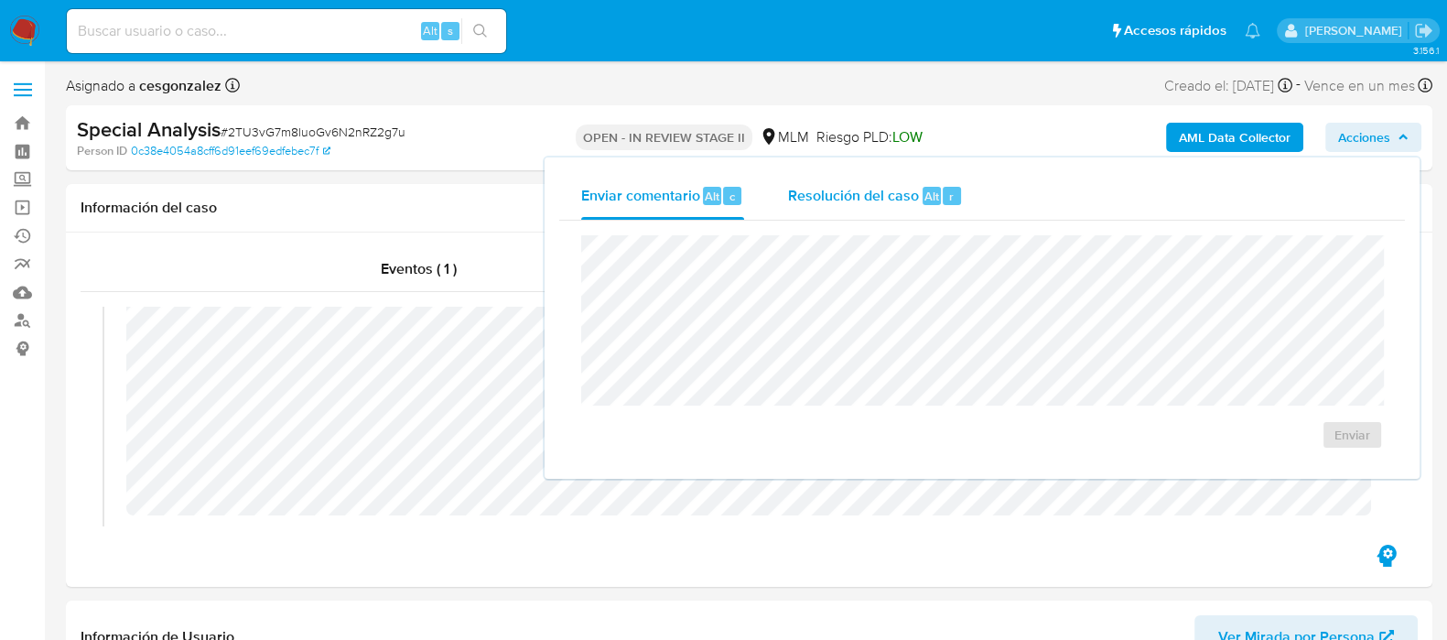
click at [917, 204] on div "Resolución del caso Alt r" at bounding box center [875, 196] width 175 height 48
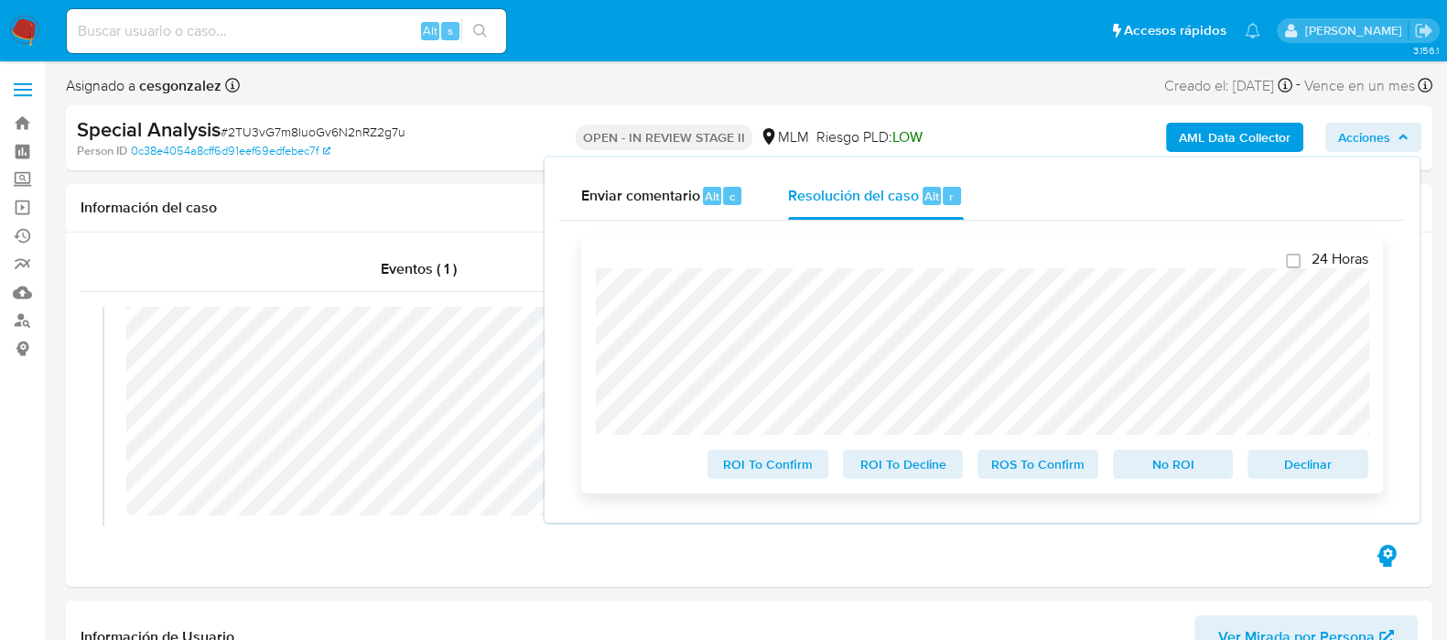
click at [802, 484] on div "24 Horas ROI To Confirm ROI To Decline ROS To Confirm No ROI Declinar" at bounding box center [982, 364] width 802 height 258
click at [800, 473] on span "ROI To Confirm" at bounding box center [767, 464] width 95 height 26
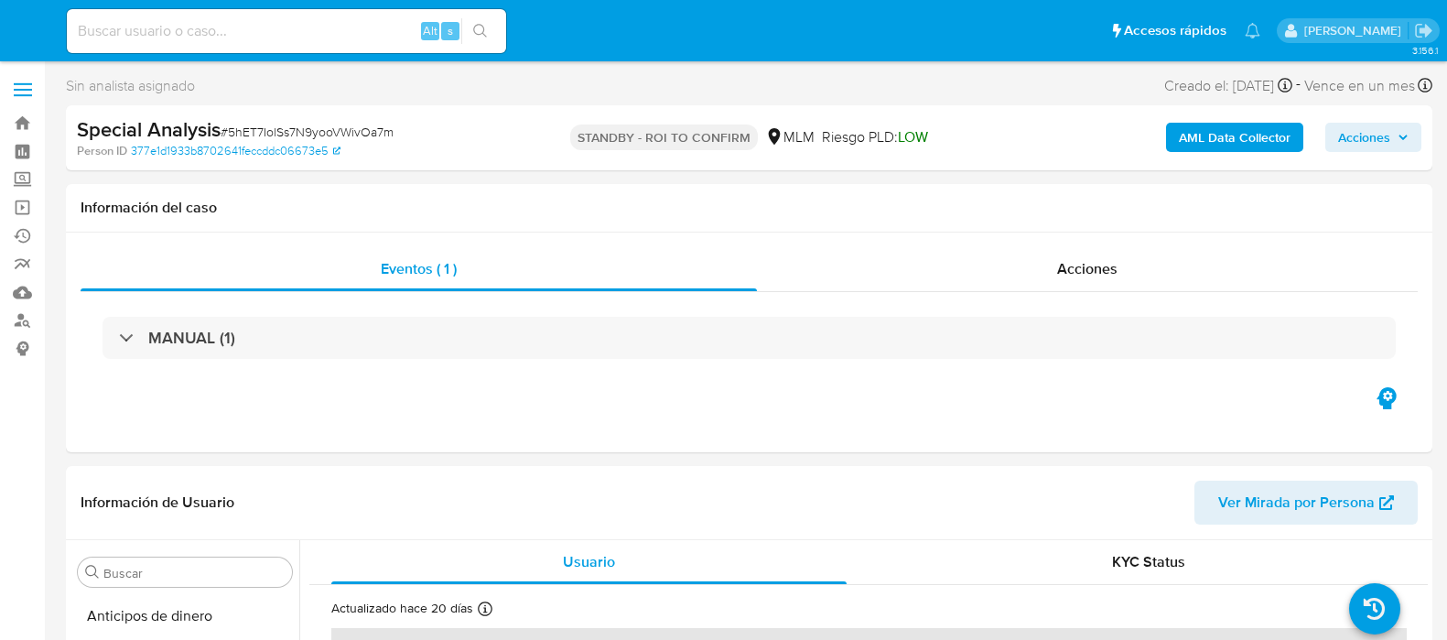
select select "10"
click at [284, 129] on span "# 5hET7IolSs7N9yooVWivOa7m" at bounding box center [307, 132] width 173 height 18
copy span "5hET7IolSs7N9yooVWivOa7m"
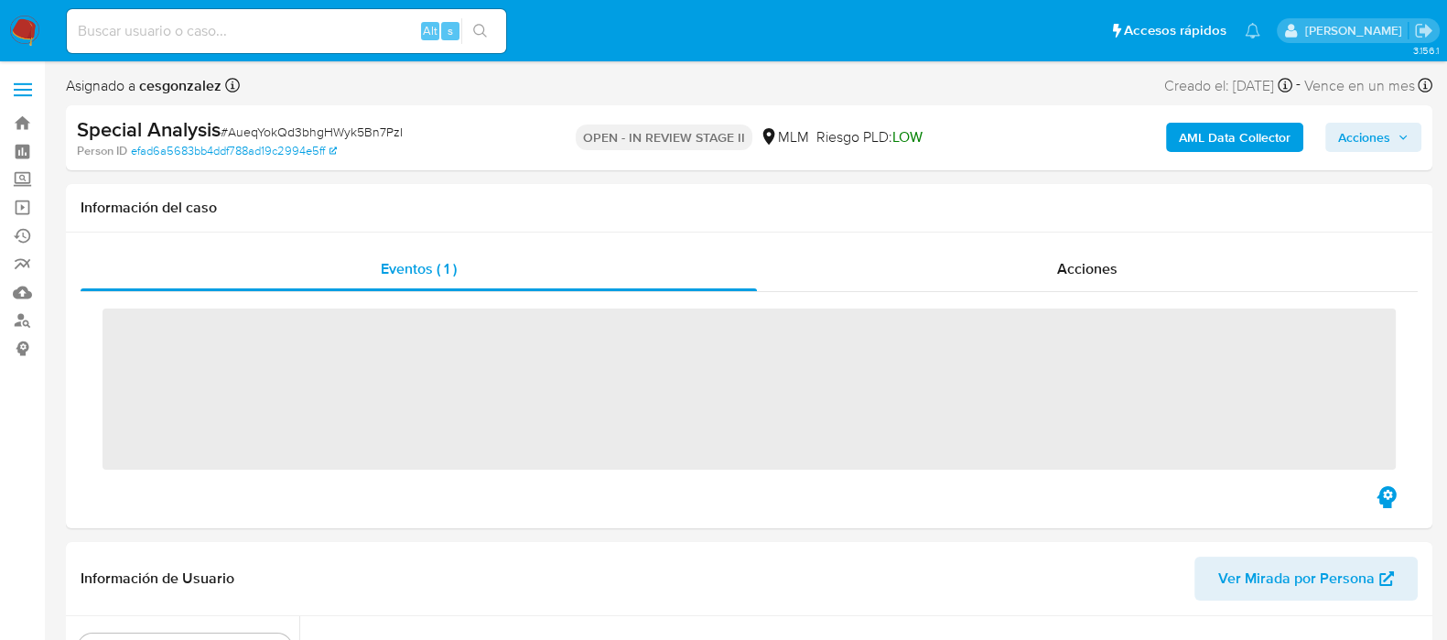
scroll to position [772, 0]
click at [1080, 273] on span "Acciones" at bounding box center [1087, 268] width 60 height 21
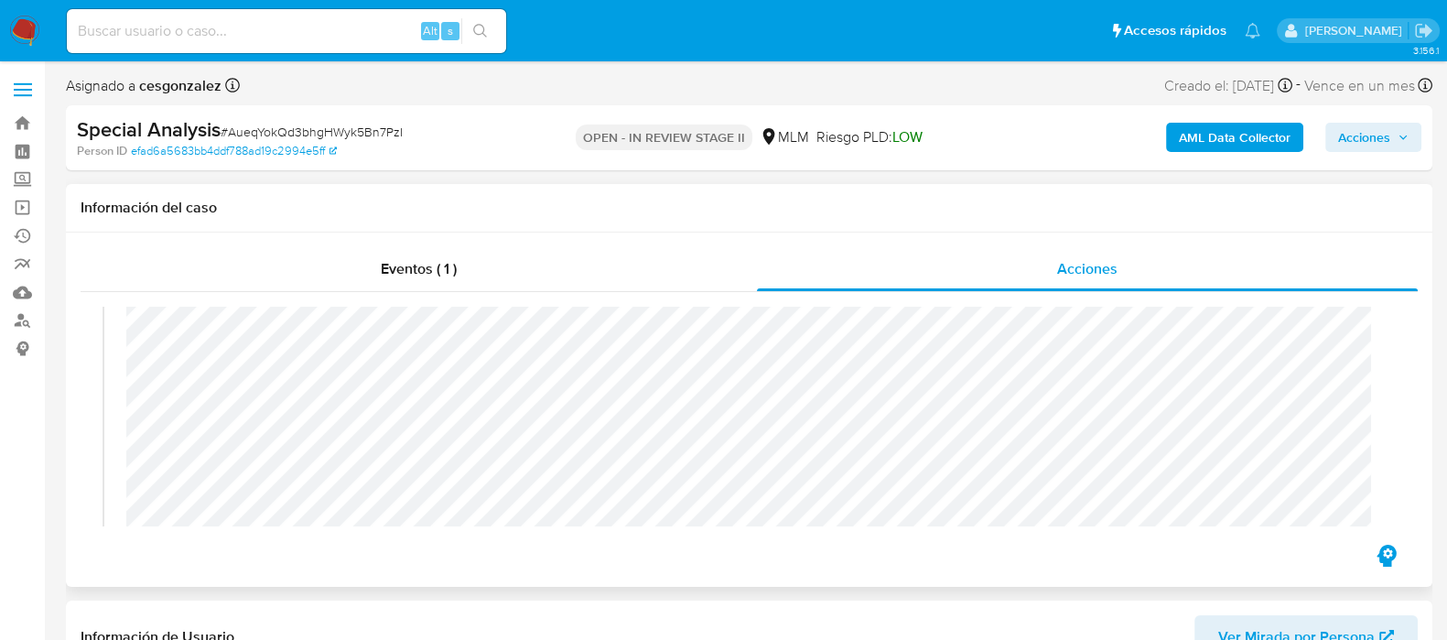
scroll to position [228, 0]
select select "10"
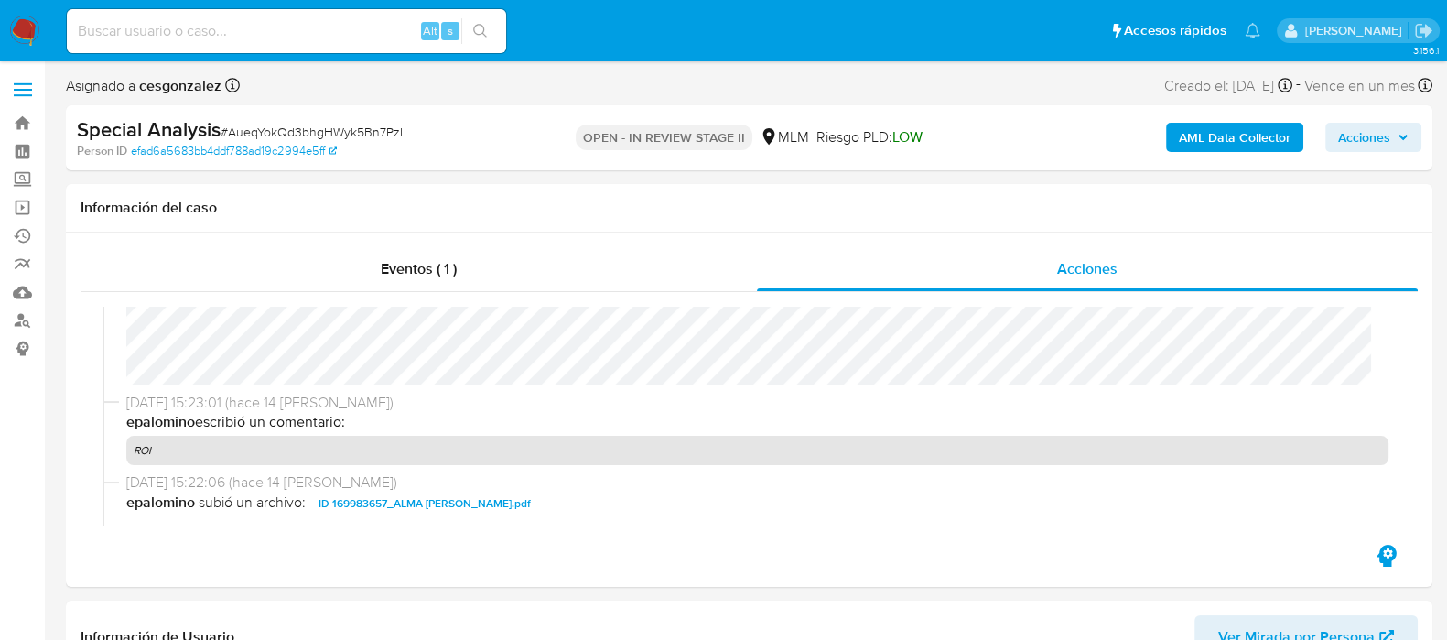
click at [1378, 142] on span "Acciones" at bounding box center [1364, 137] width 52 height 29
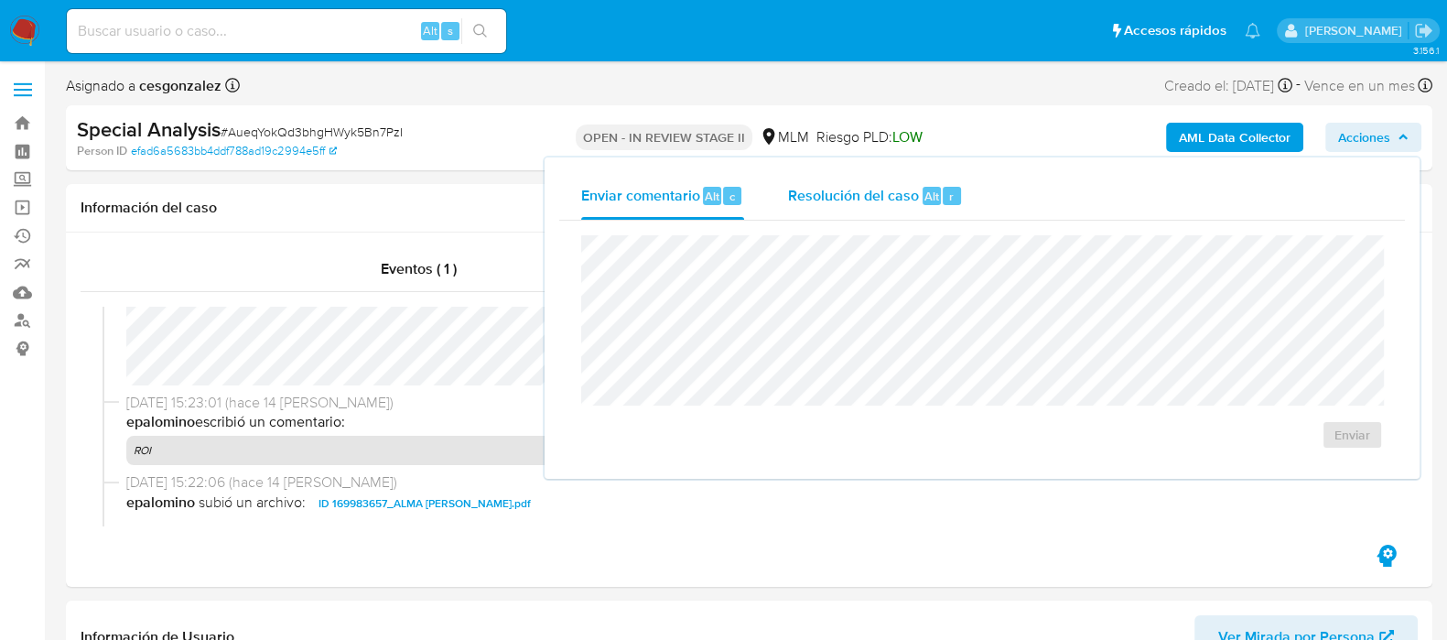
drag, startPoint x: 846, startPoint y: 205, endPoint x: 826, endPoint y: 226, distance: 28.5
click at [845, 206] on div "Resolución del caso Alt r" at bounding box center [875, 196] width 175 height 48
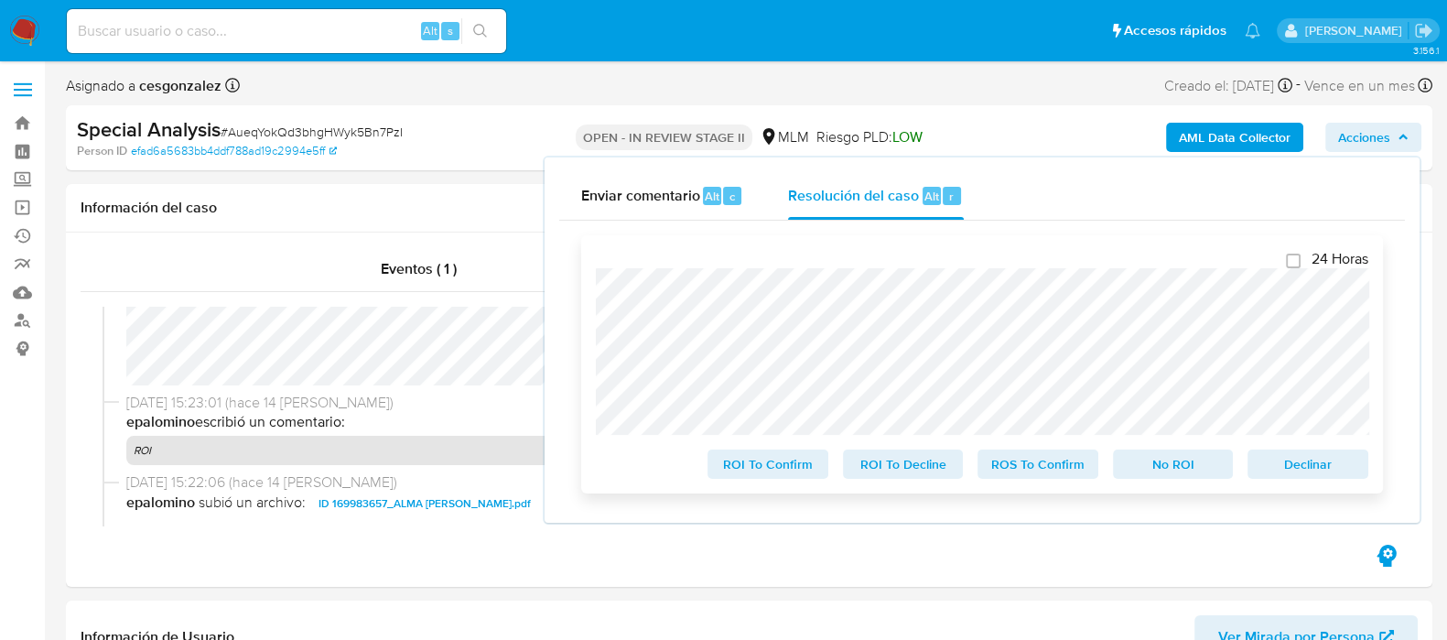
click at [769, 474] on span "ROI To Confirm" at bounding box center [767, 464] width 95 height 26
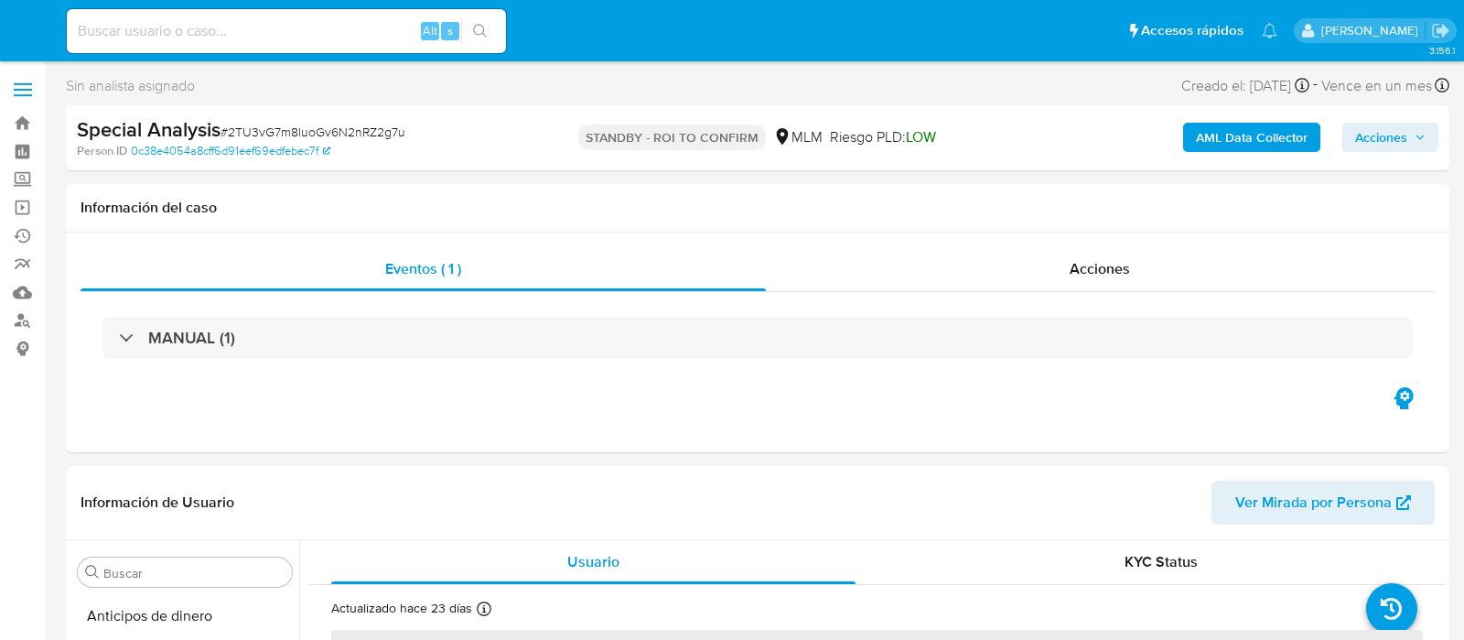
select select "10"
click at [336, 133] on span "# 2TU3vG7m8luoGv6N2nRZ2g7u" at bounding box center [313, 132] width 185 height 18
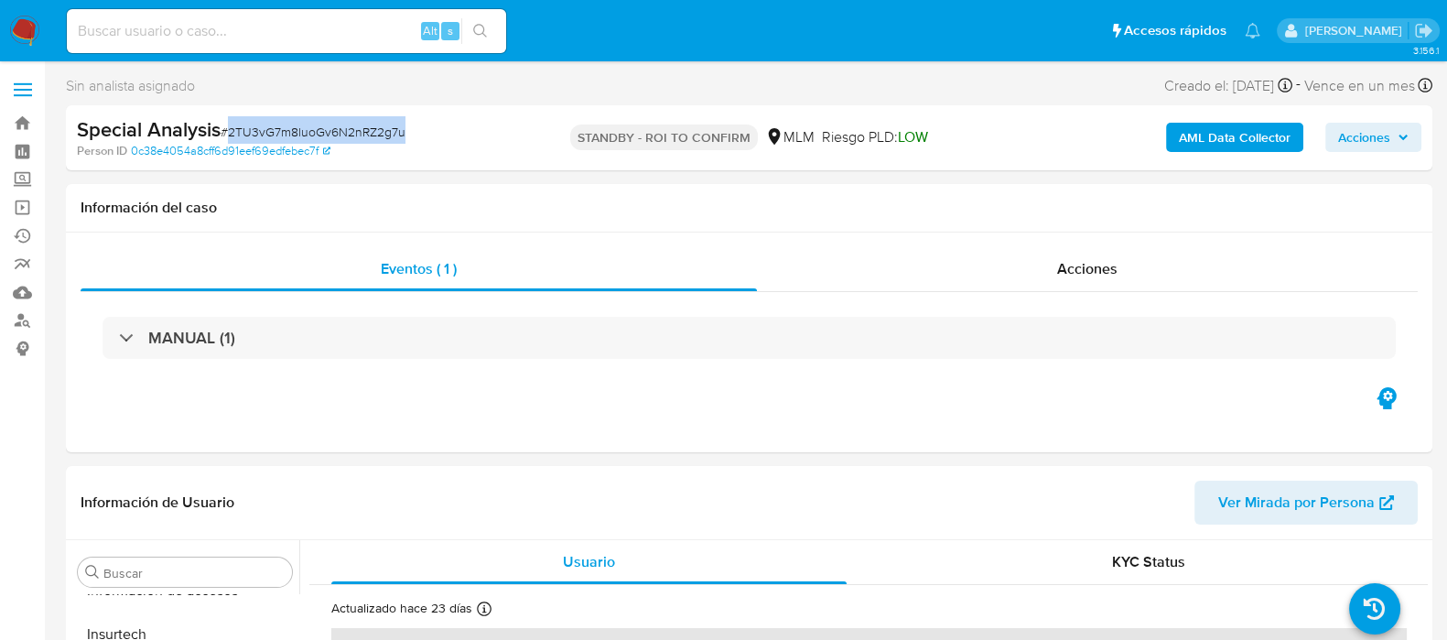
click at [336, 133] on span "# 2TU3vG7m8luoGv6N2nRZ2g7u" at bounding box center [313, 132] width 185 height 18
copy span "2TU3vG7m8luoGv6N2nRZ2g7u"
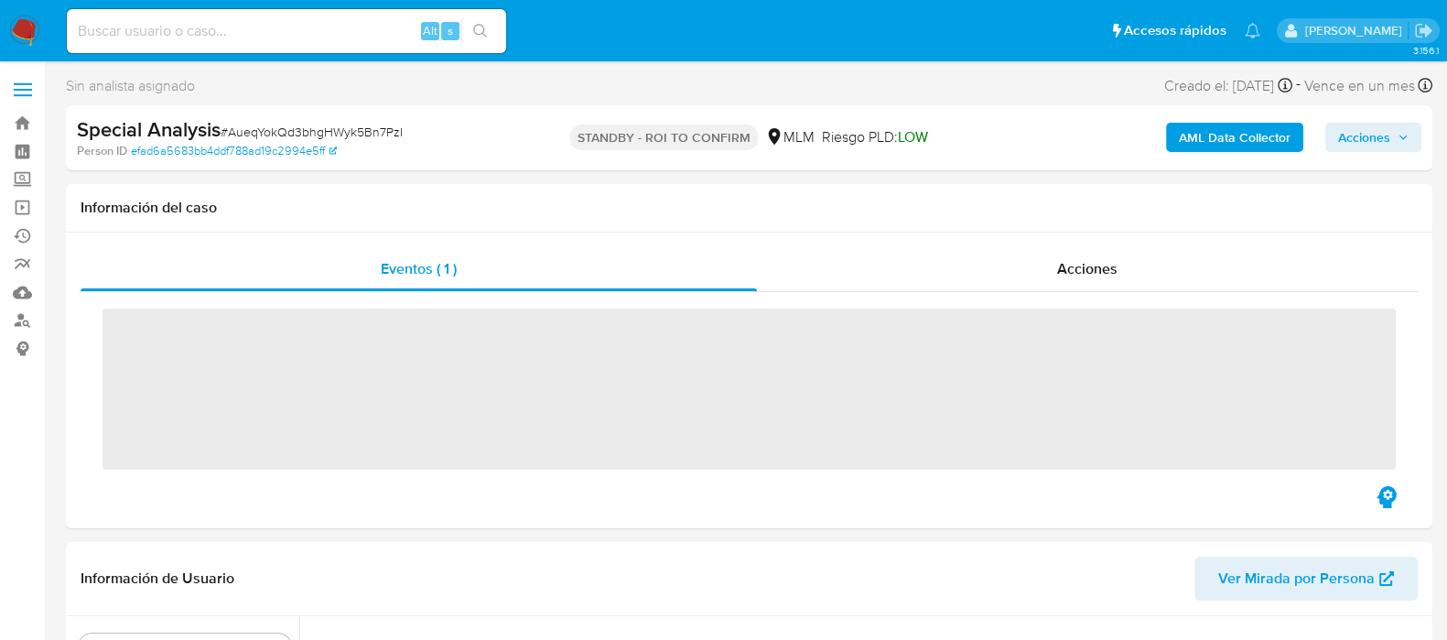
scroll to position [772, 0]
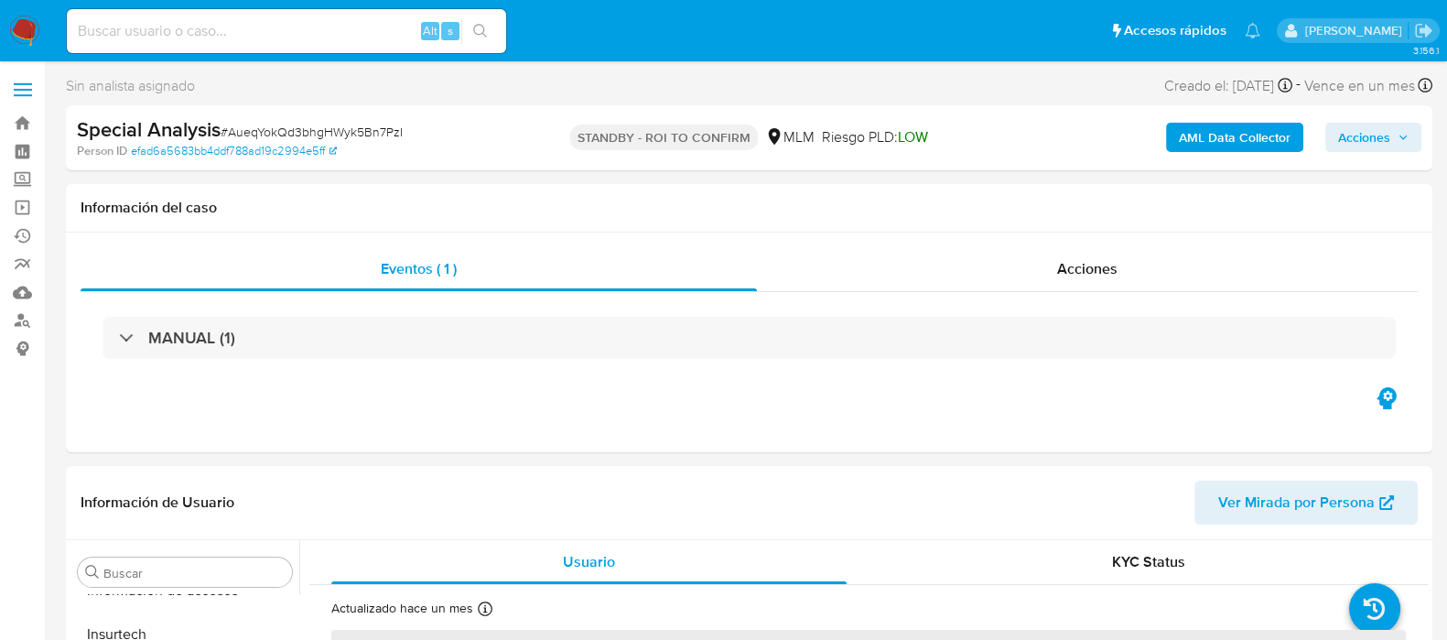
select select "10"
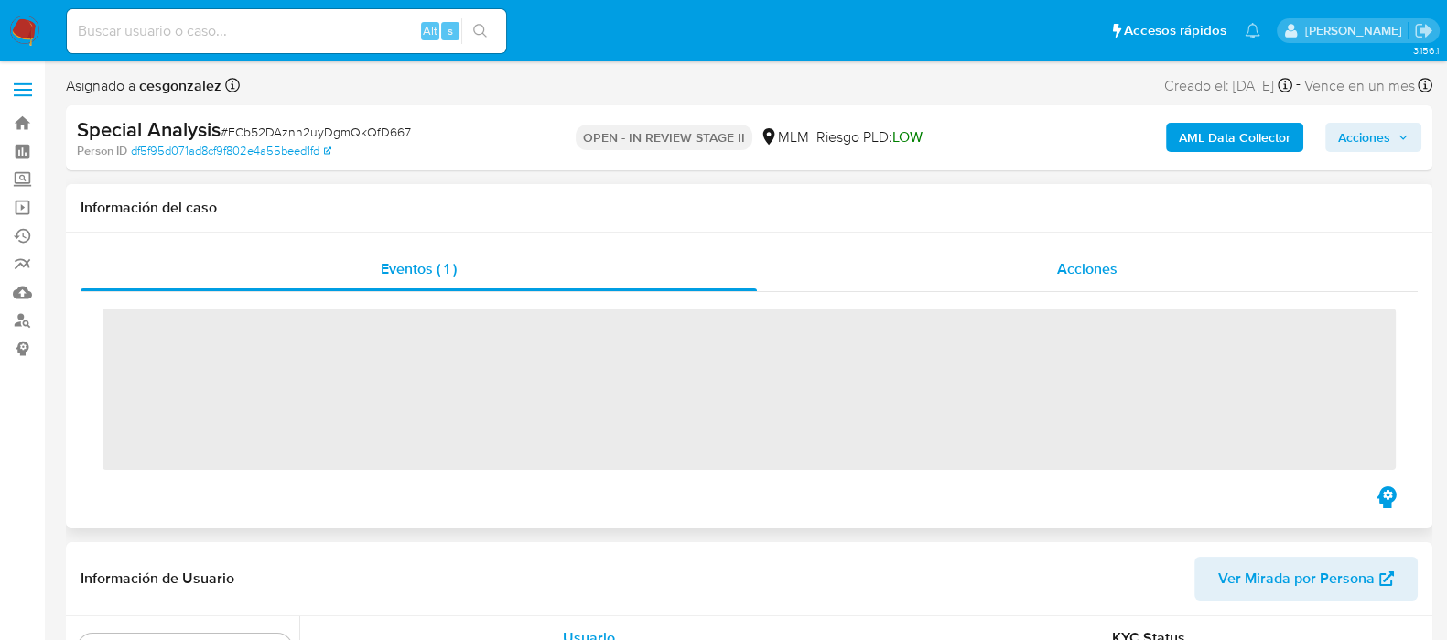
scroll to position [772, 0]
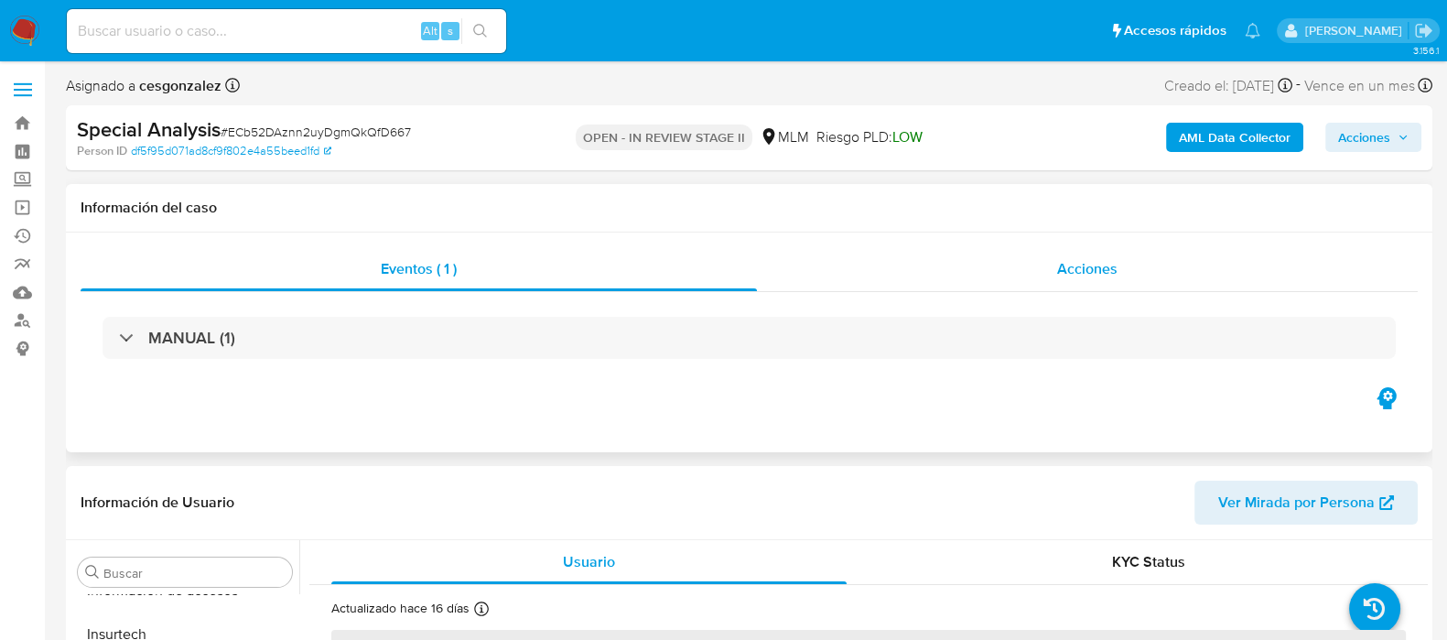
click at [1086, 280] on div "Acciones" at bounding box center [1087, 269] width 661 height 44
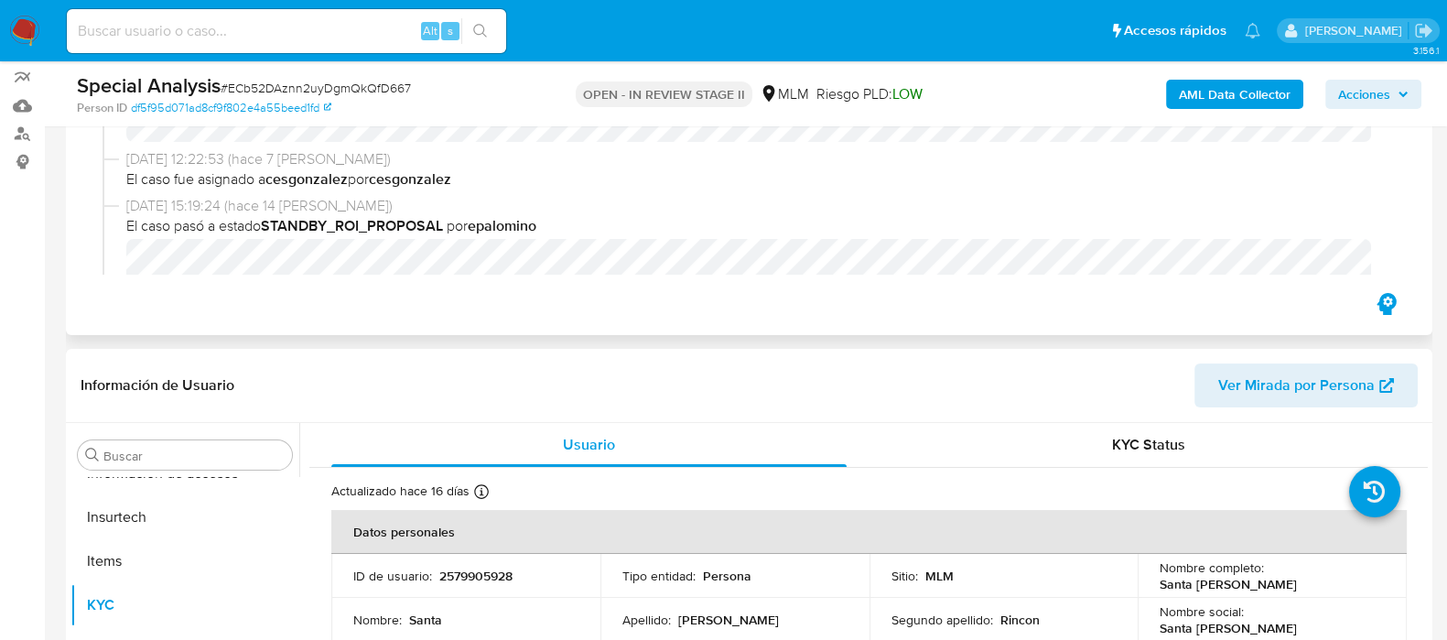
scroll to position [228, 0]
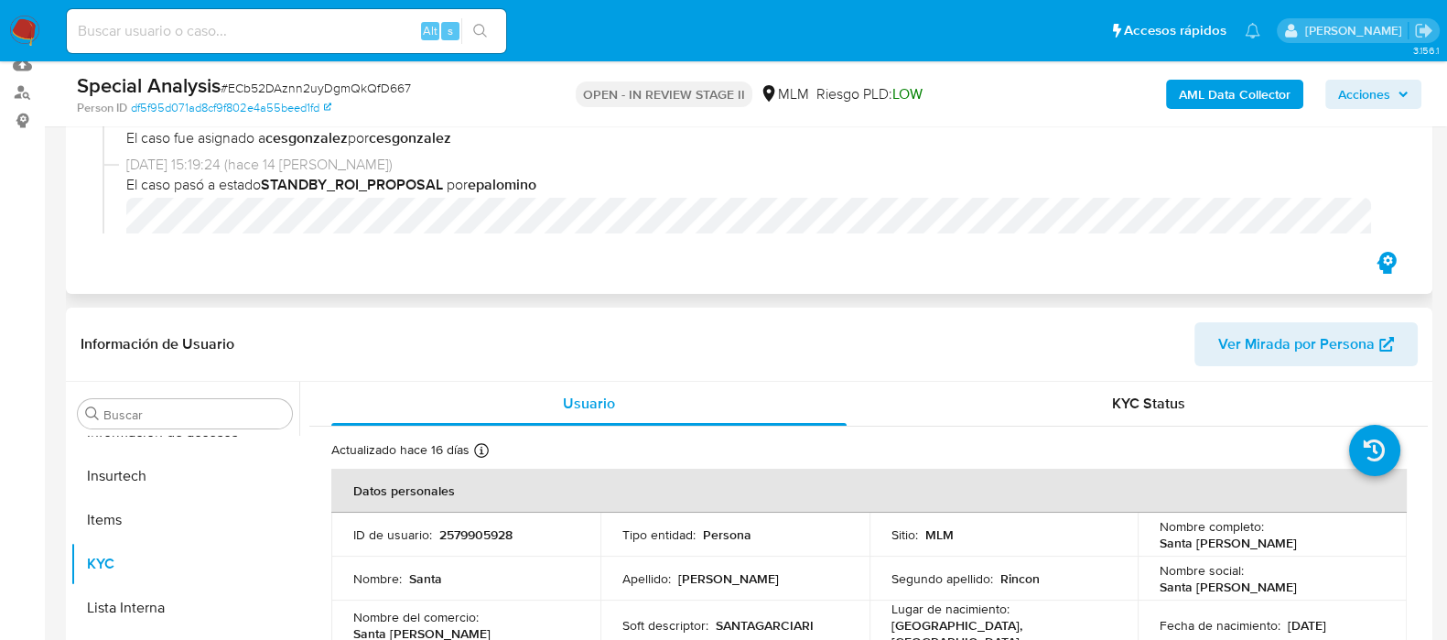
select select "10"
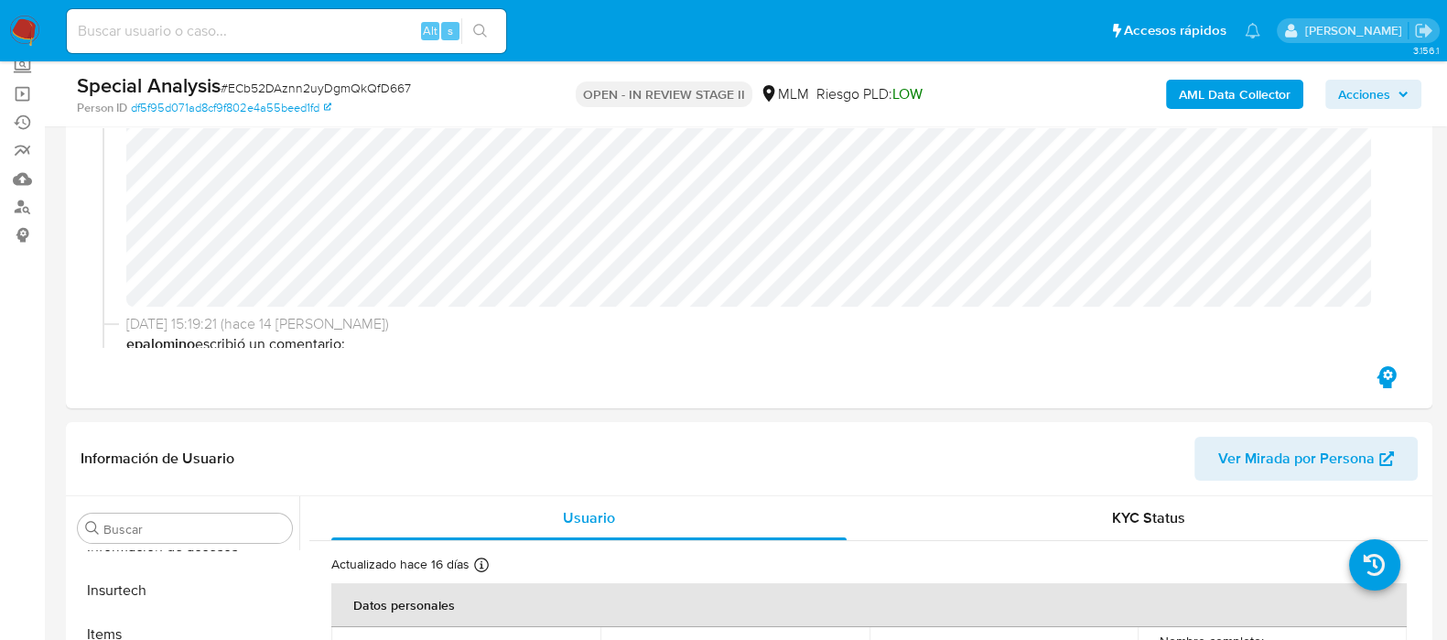
click at [1382, 93] on span "Acciones" at bounding box center [1364, 94] width 52 height 29
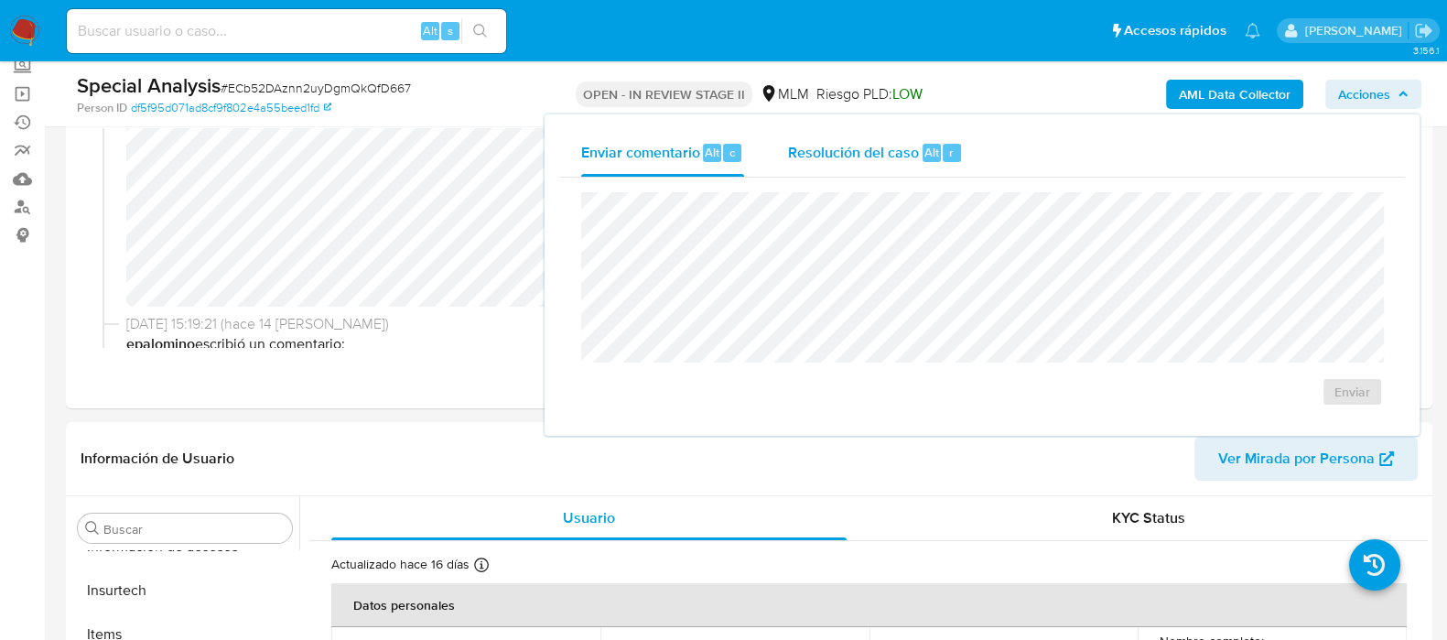
click at [870, 145] on span "Resolución del caso" at bounding box center [853, 151] width 131 height 21
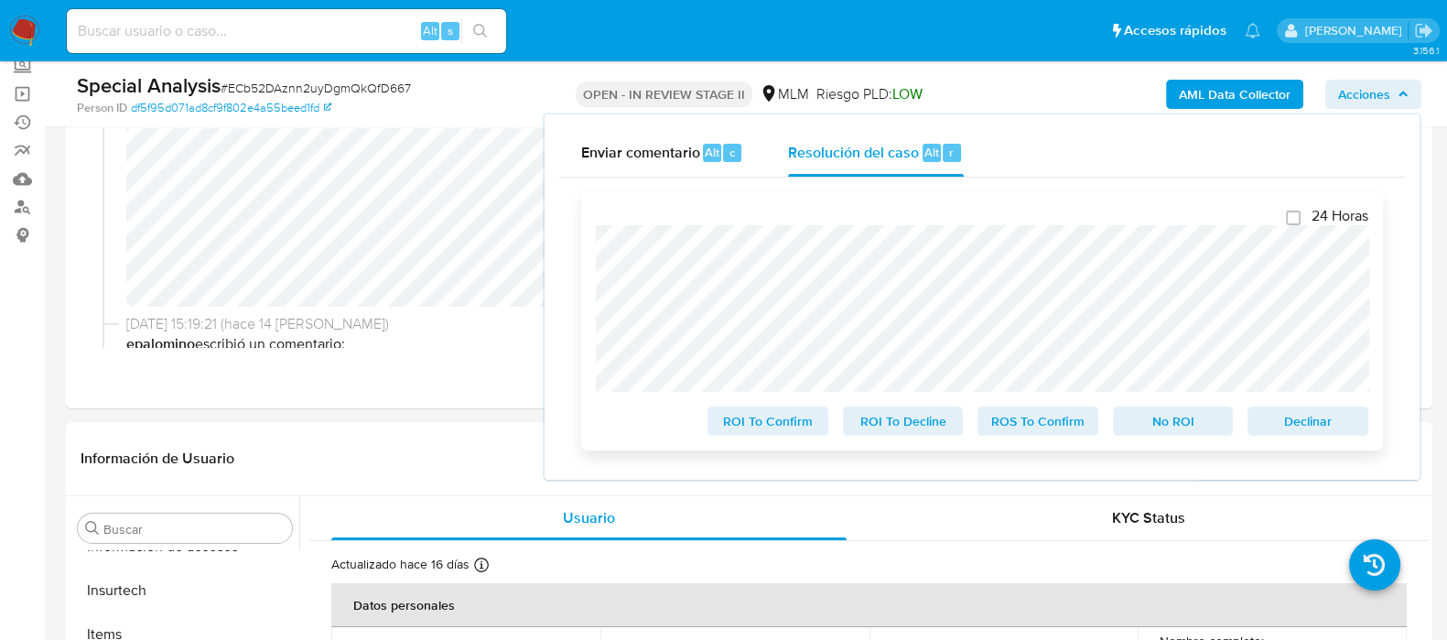
click at [772, 419] on span "ROI To Confirm" at bounding box center [767, 421] width 95 height 26
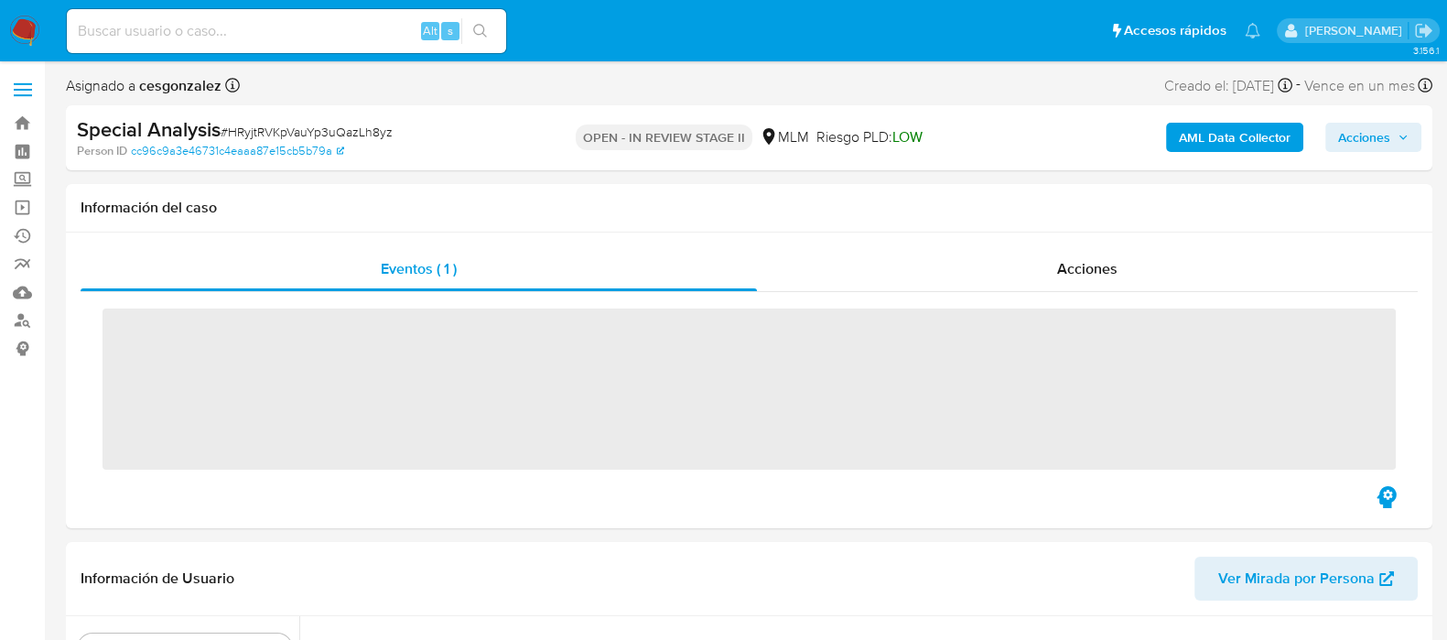
scroll to position [772, 0]
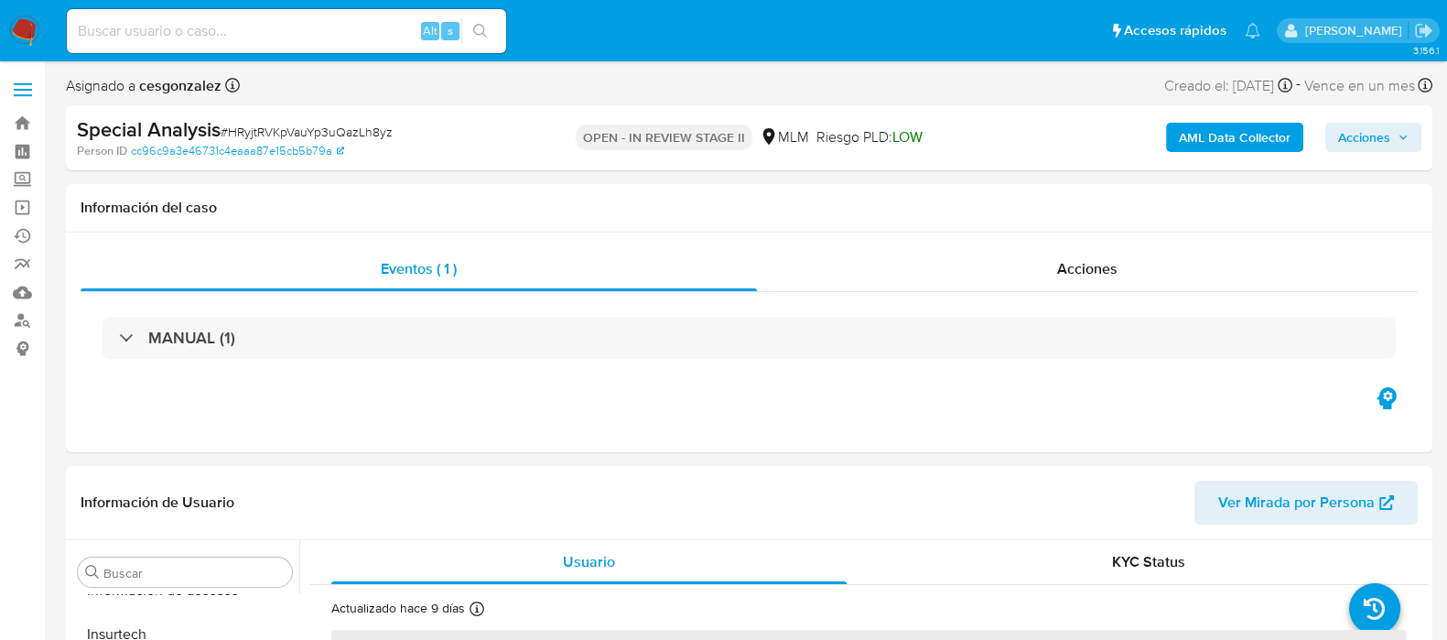
select select "10"
click at [1078, 280] on div "Acciones" at bounding box center [1087, 269] width 661 height 44
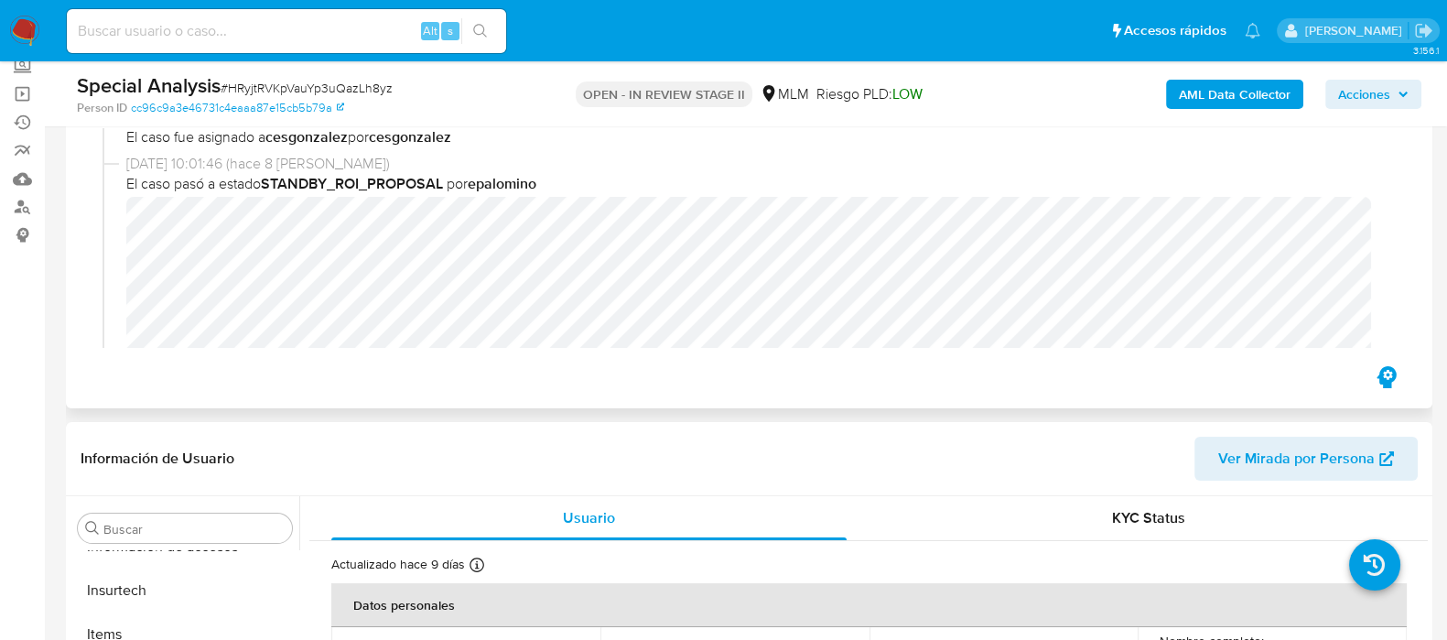
scroll to position [228, 0]
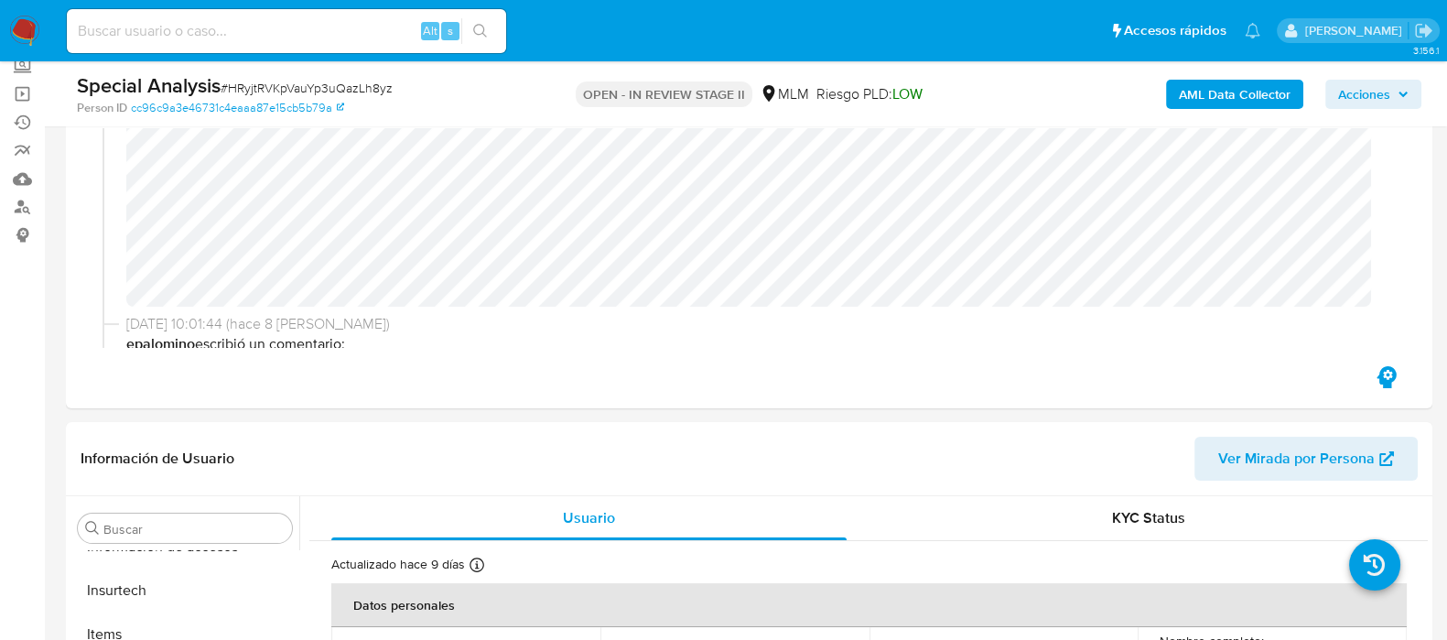
click at [1371, 91] on span "Acciones" at bounding box center [1364, 94] width 52 height 29
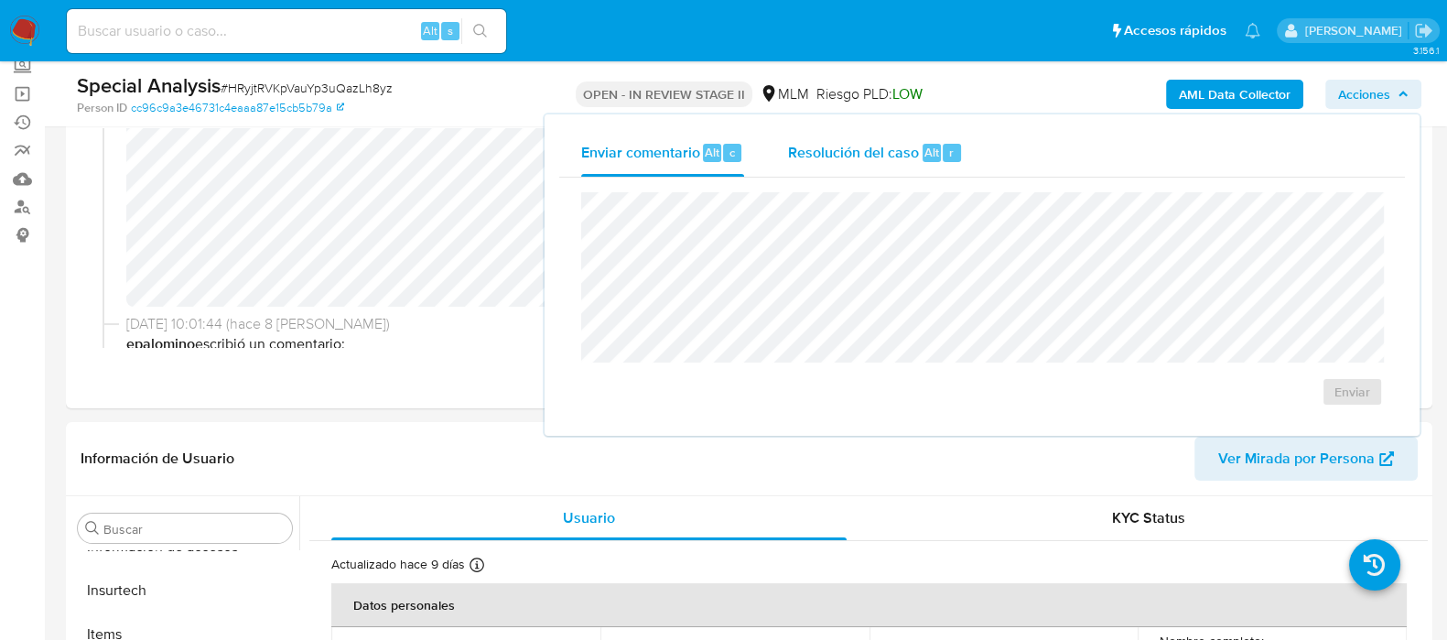
click at [808, 153] on span "Resolución del caso" at bounding box center [853, 151] width 131 height 21
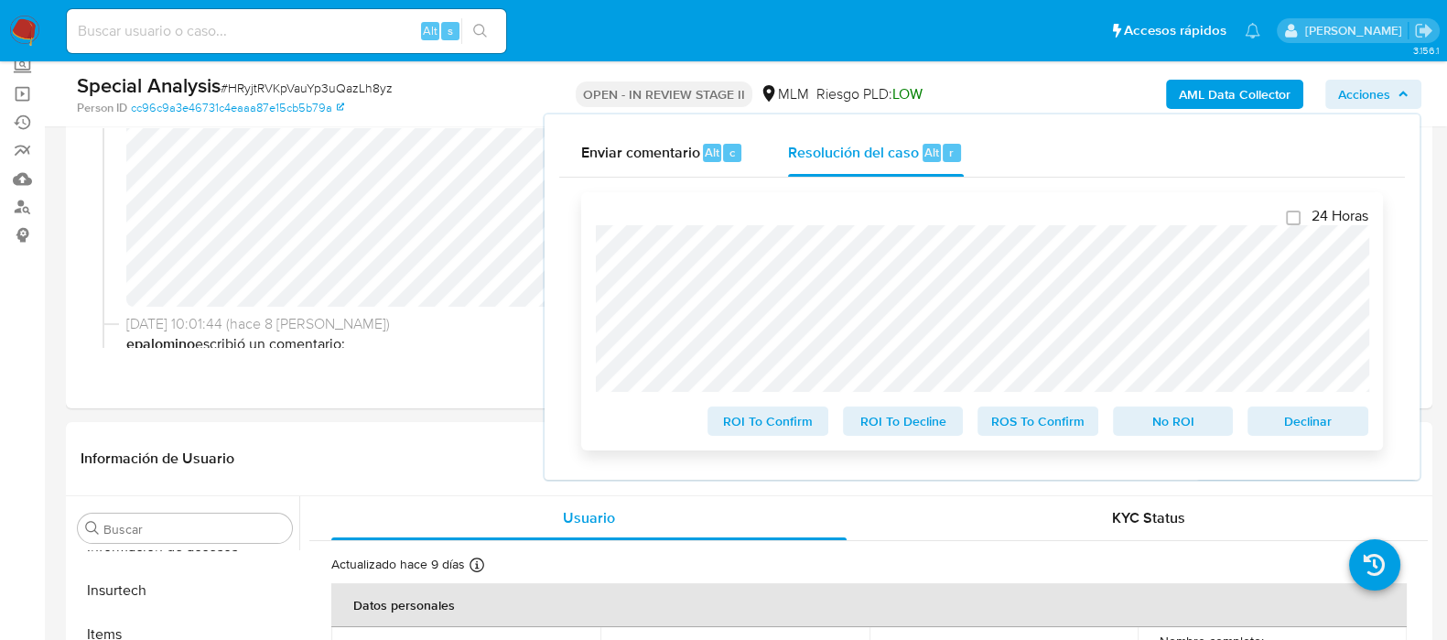
click at [774, 430] on span "ROI To Confirm" at bounding box center [767, 421] width 95 height 26
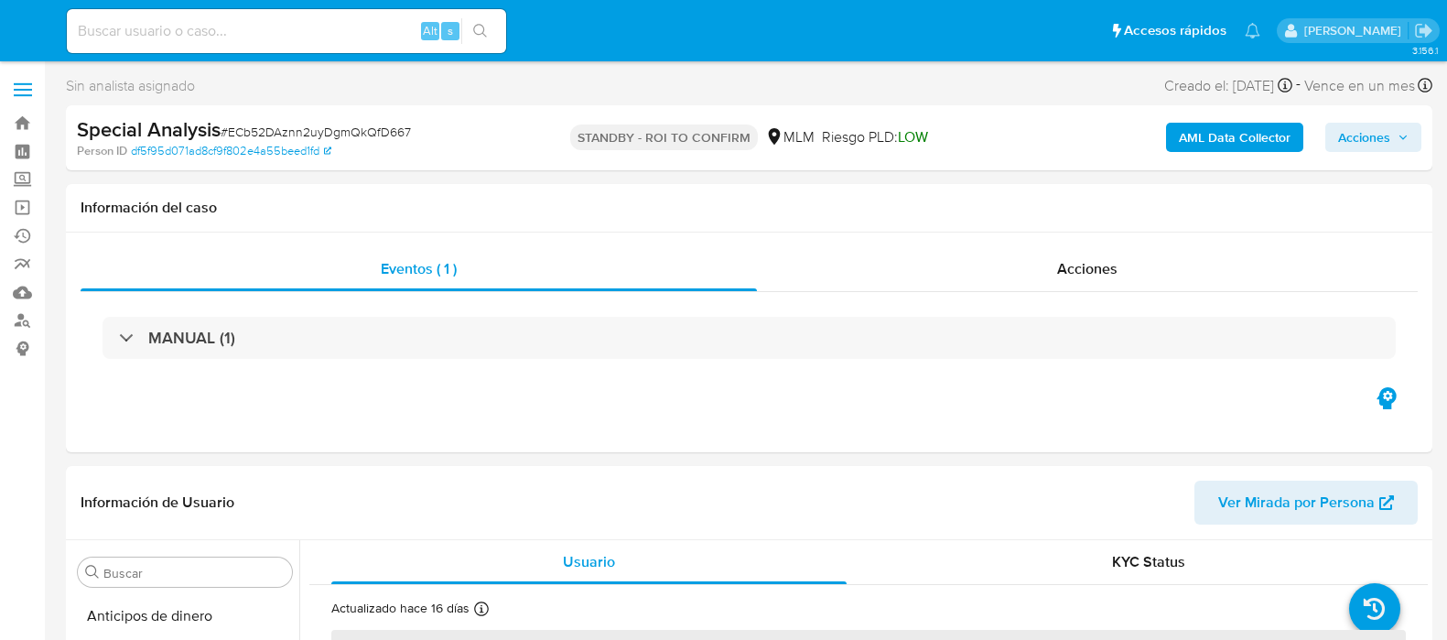
select select "10"
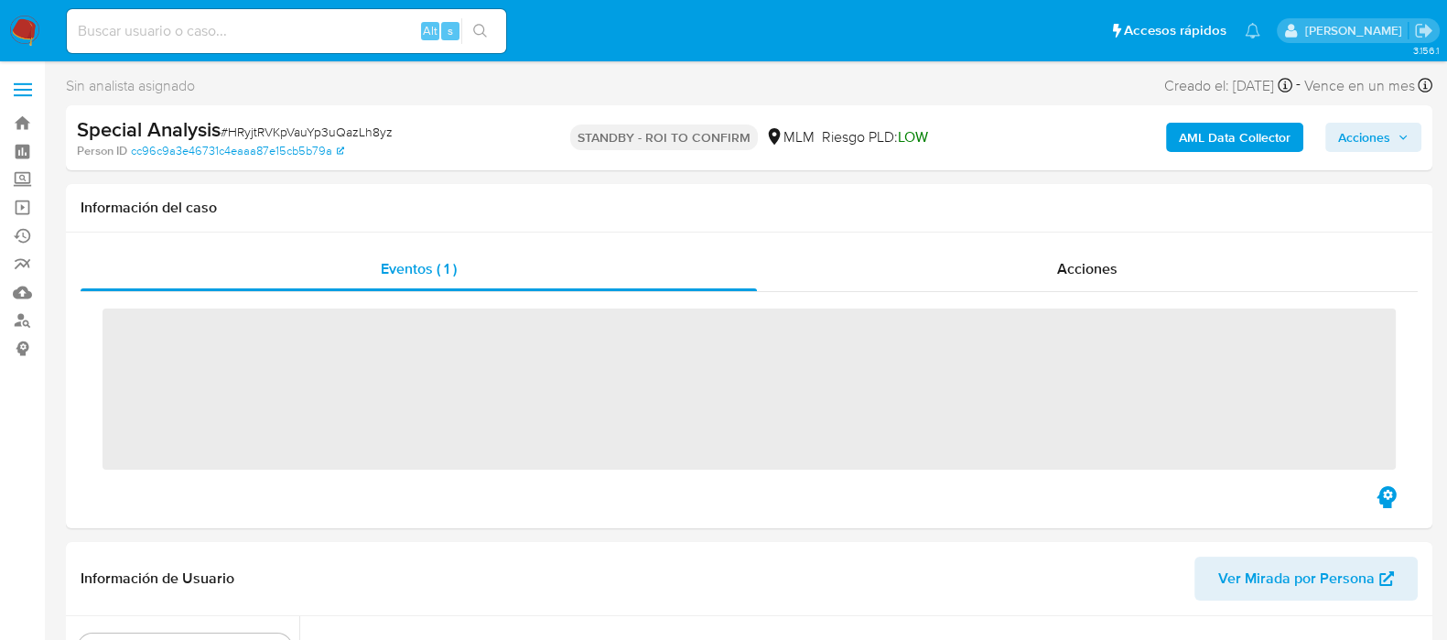
scroll to position [772, 0]
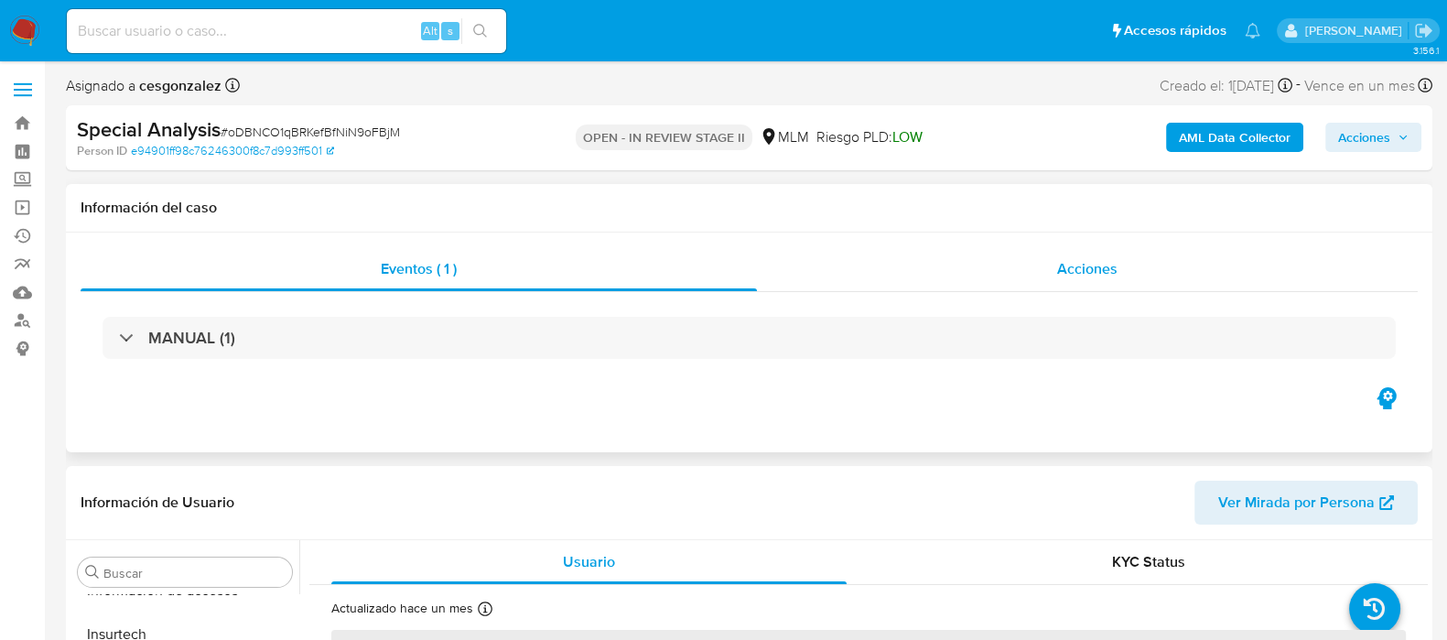
select select "10"
click at [1069, 273] on span "Acciones" at bounding box center [1087, 268] width 60 height 21
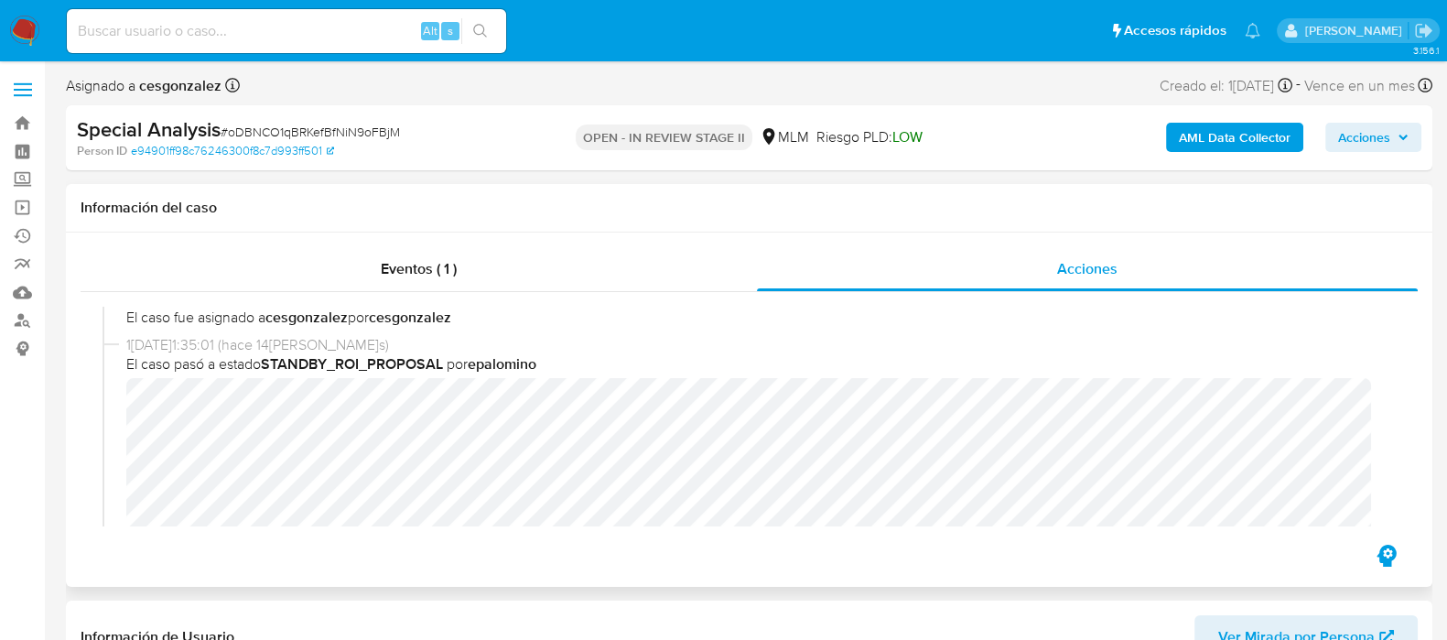
scroll to position [228, 0]
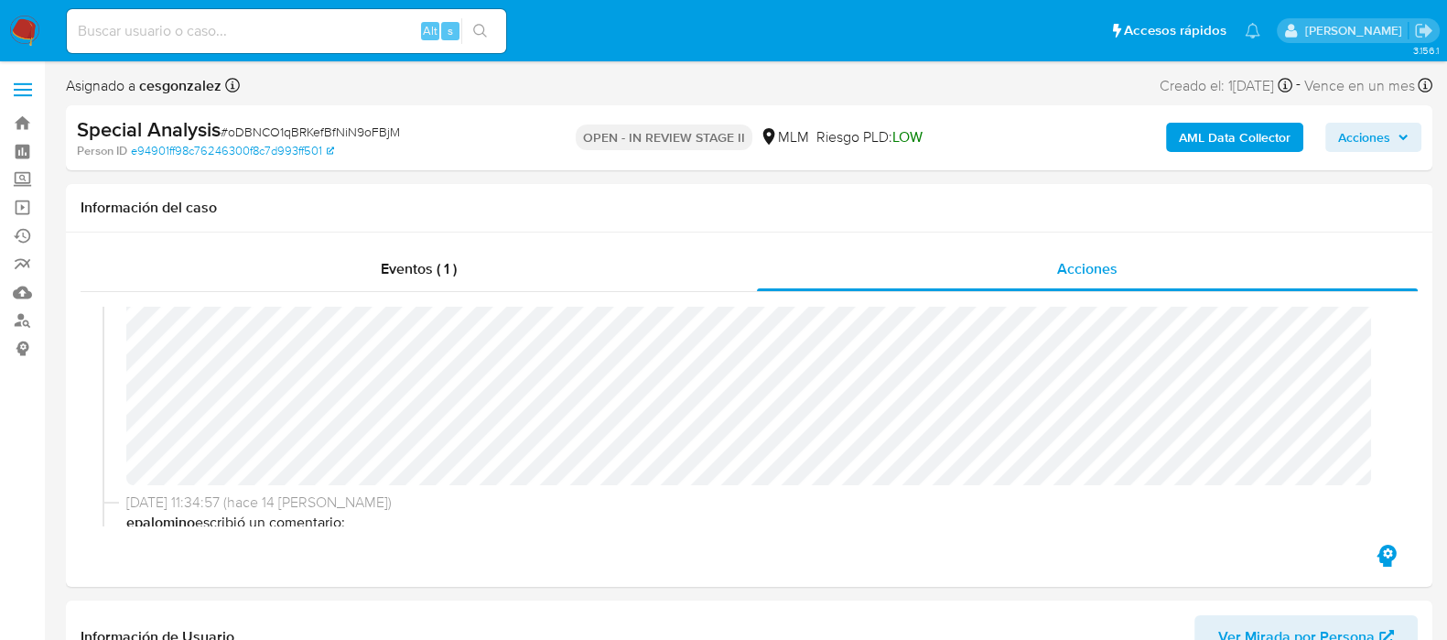
click at [1360, 136] on span "Acciones" at bounding box center [1364, 137] width 52 height 29
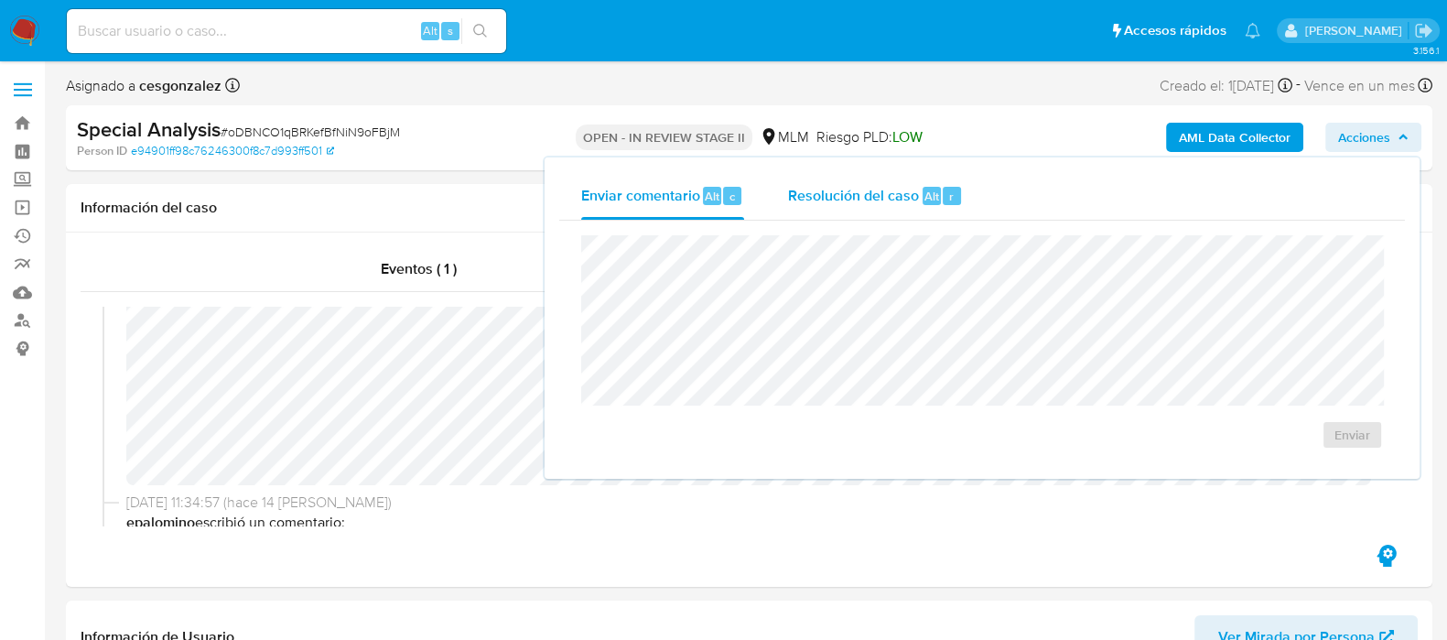
click at [820, 200] on span "Resolución del caso" at bounding box center [853, 195] width 131 height 21
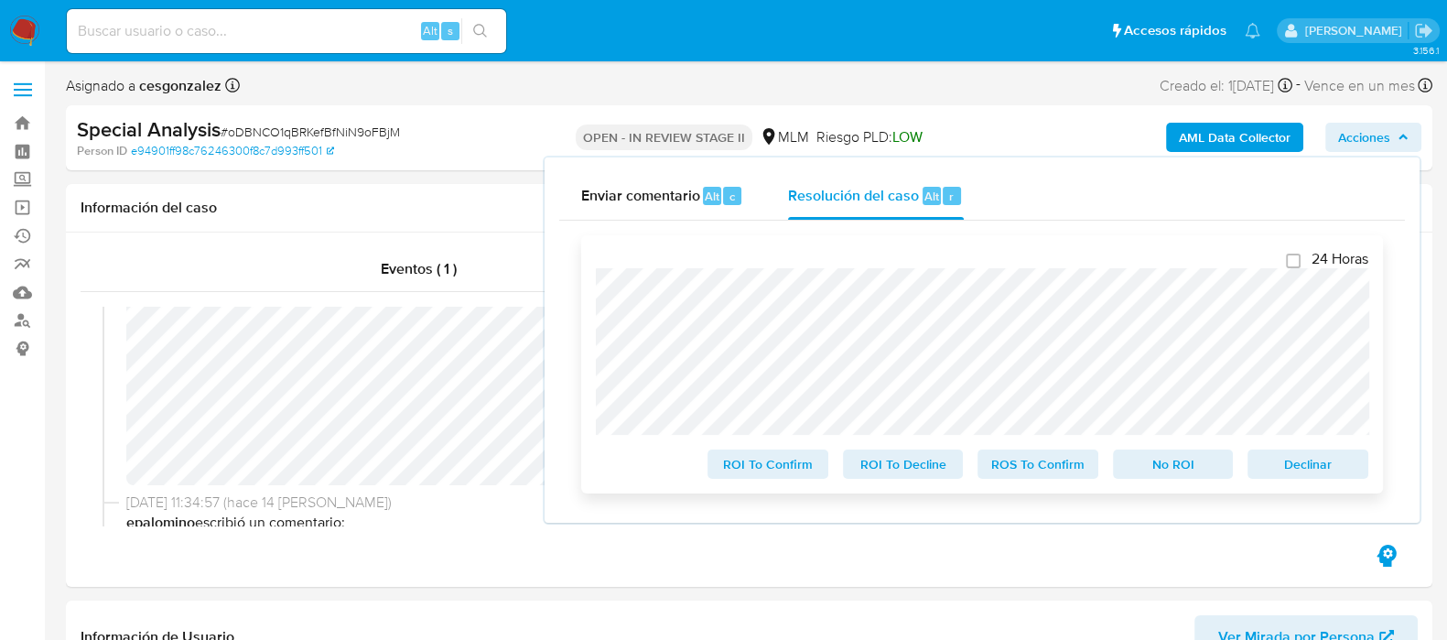
click at [777, 471] on span "ROI To Confirm" at bounding box center [767, 464] width 95 height 26
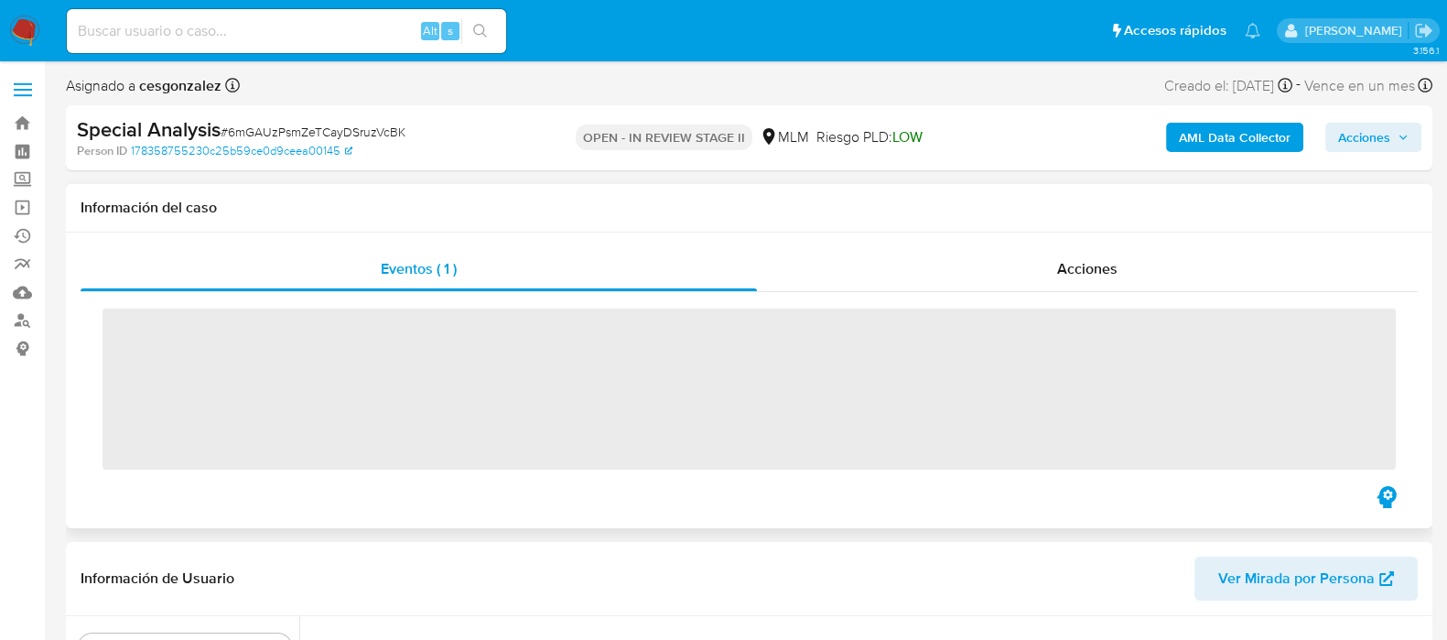
scroll to position [772, 0]
click at [1065, 275] on span "Acciones" at bounding box center [1087, 268] width 60 height 21
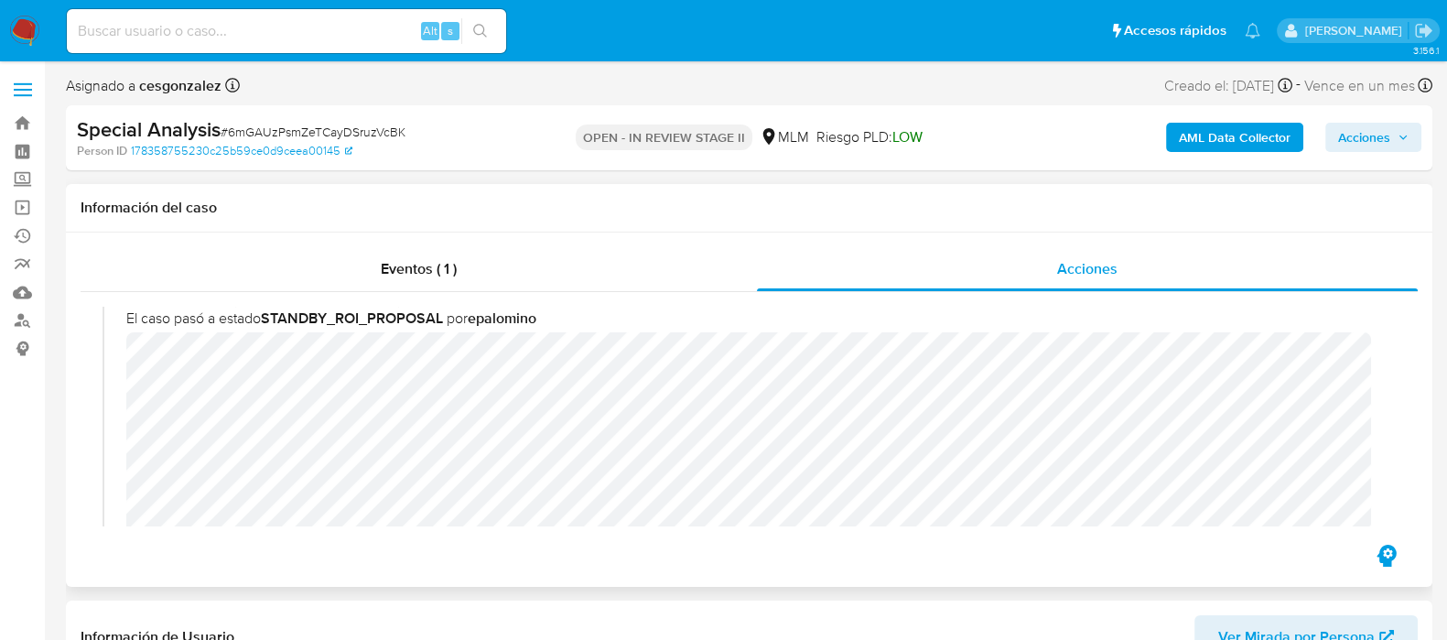
scroll to position [228, 0]
select select "10"
drag, startPoint x: 1399, startPoint y: 139, endPoint x: 1346, endPoint y: 154, distance: 54.2
click at [1394, 138] on span "Acciones" at bounding box center [1373, 137] width 70 height 26
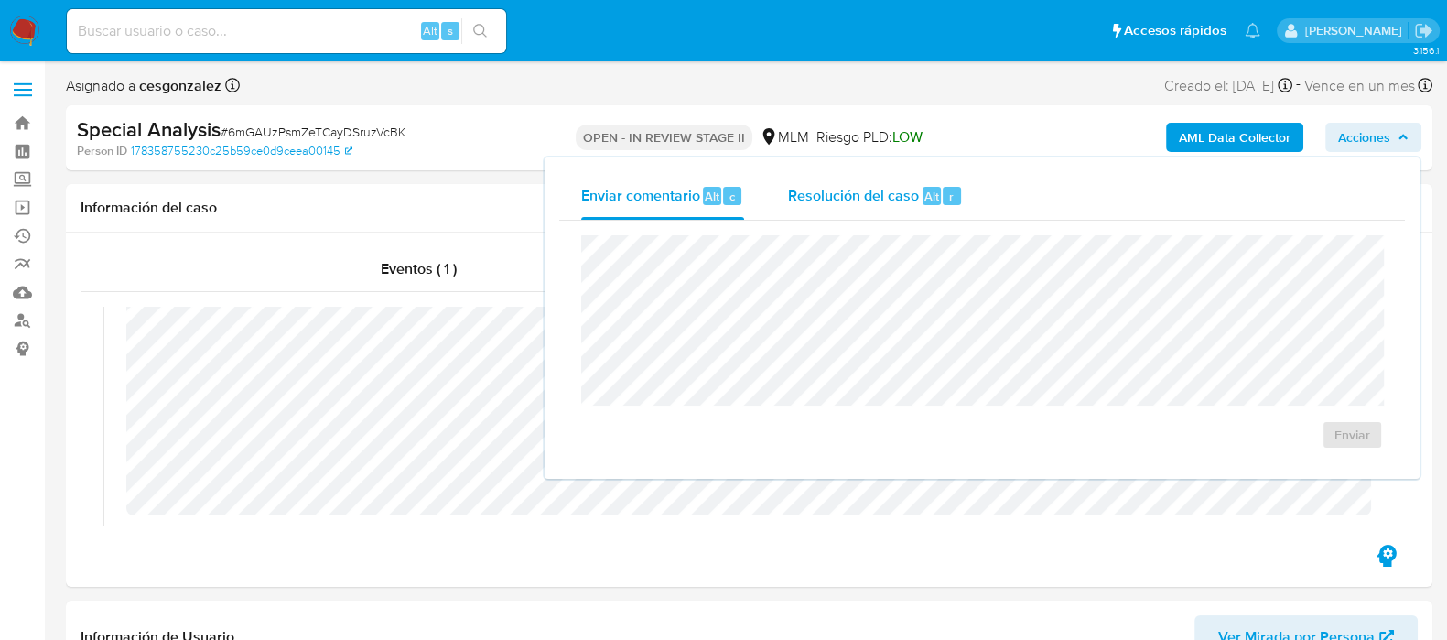
click at [850, 196] on span "Resolución del caso" at bounding box center [853, 195] width 131 height 21
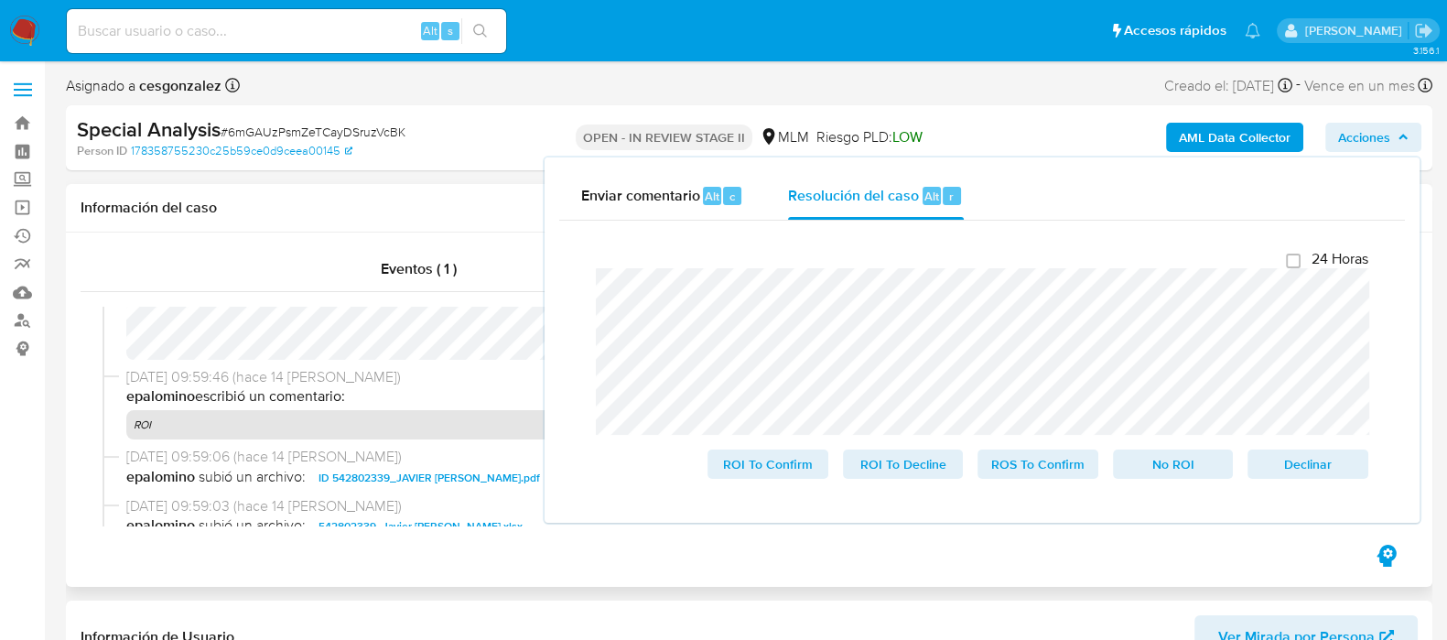
scroll to position [457, 0]
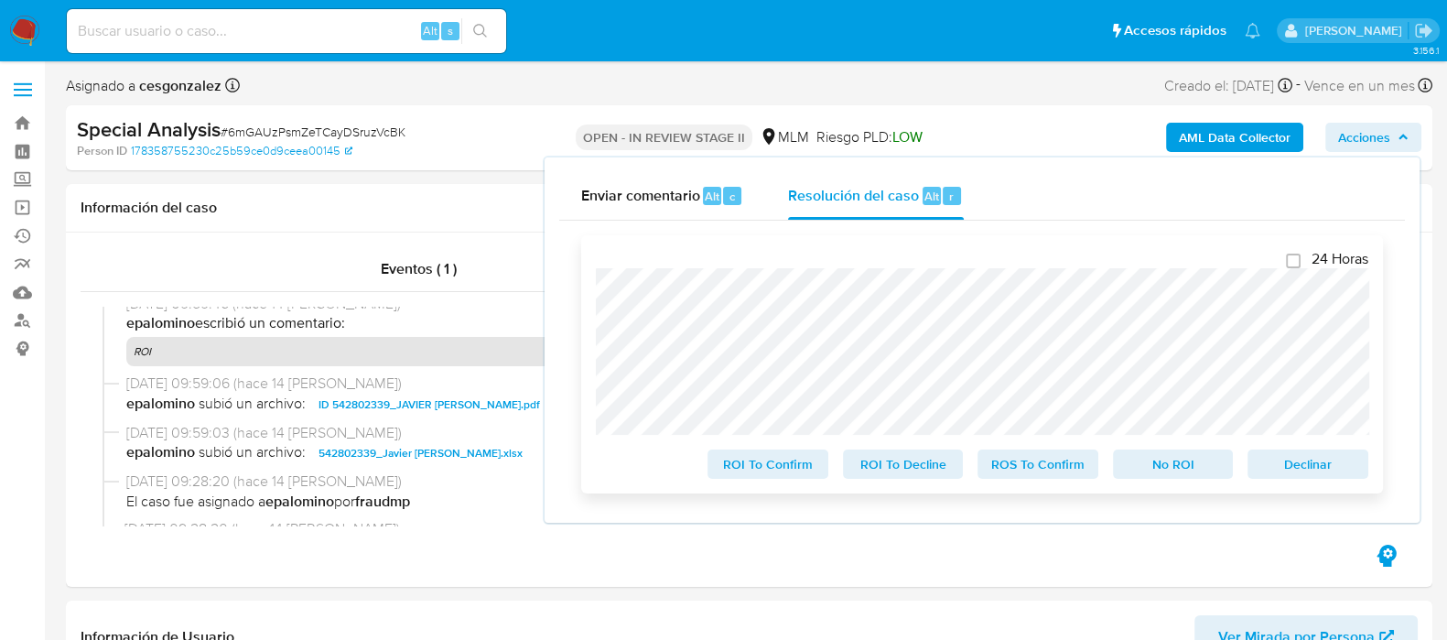
click at [772, 468] on span "ROI To Confirm" at bounding box center [767, 464] width 95 height 26
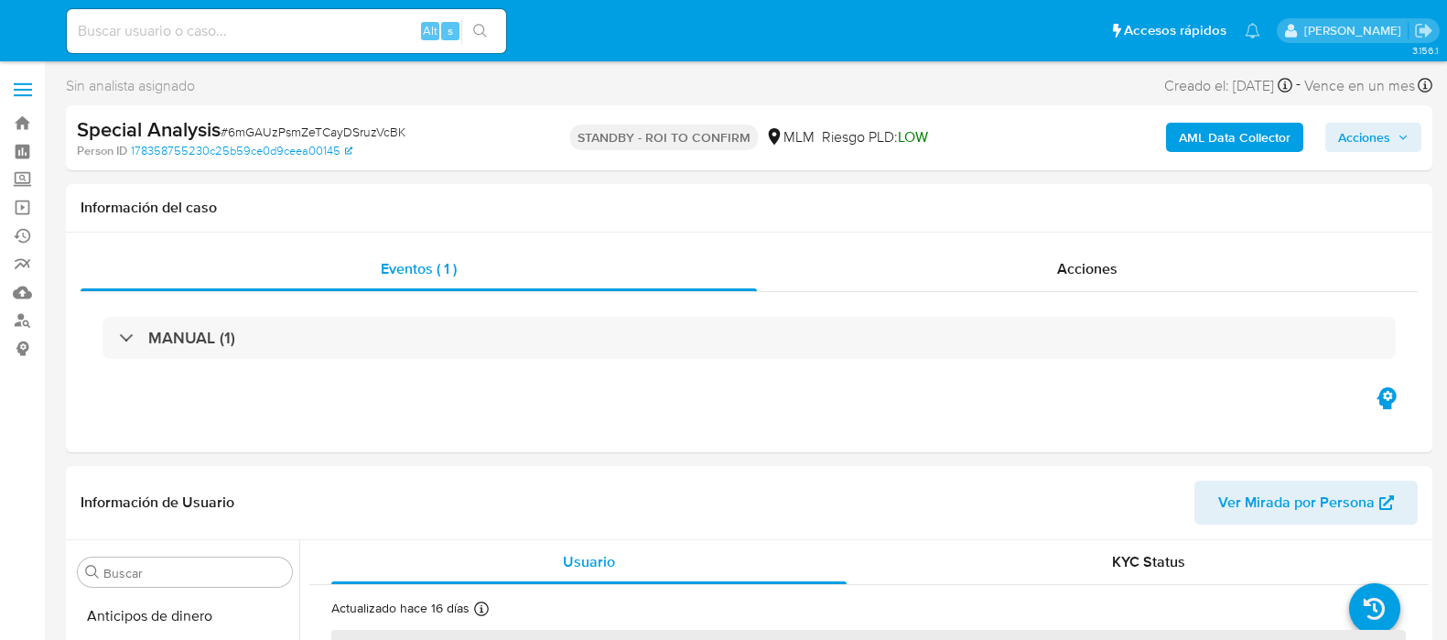
select select "10"
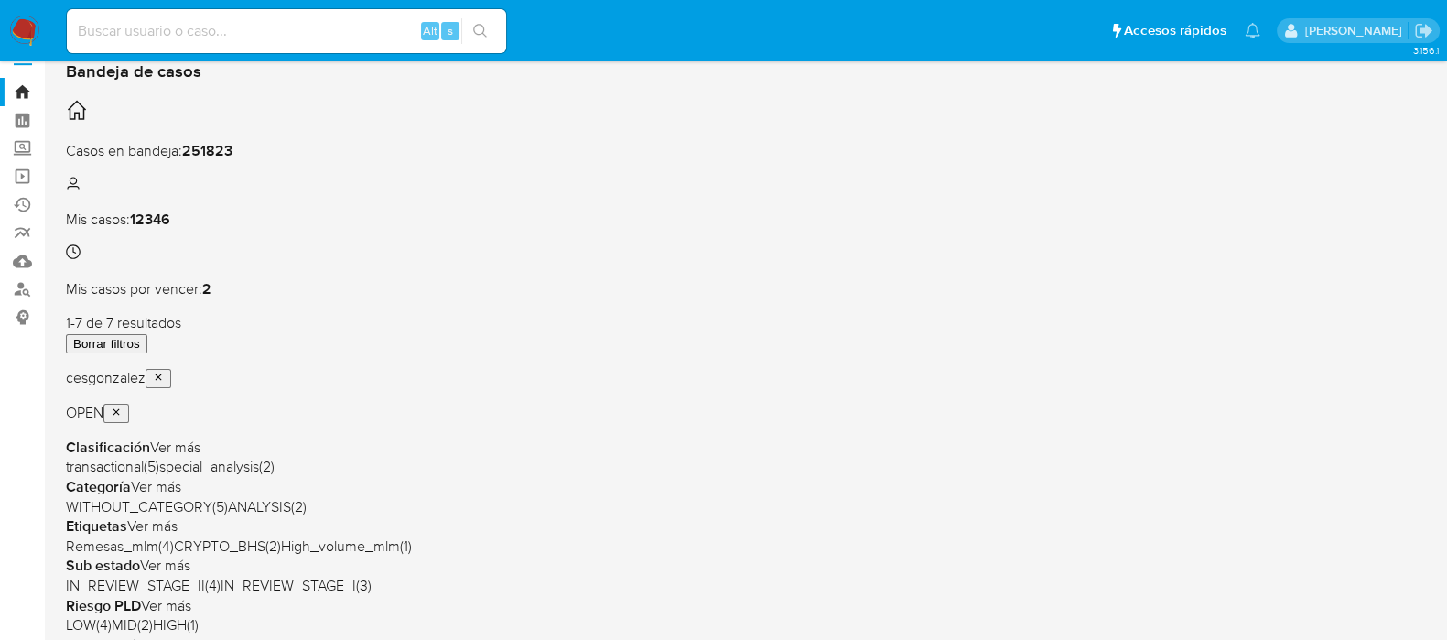
scroll to position [113, 0]
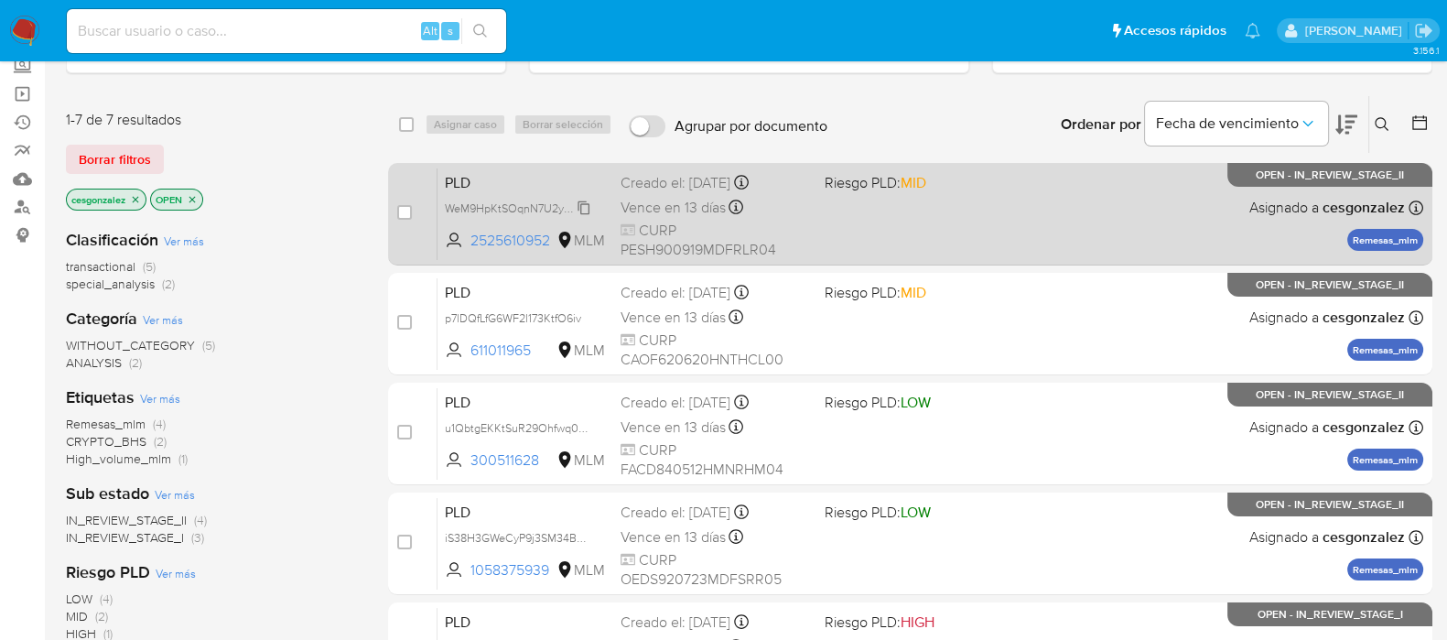
click at [585, 200] on span "WeM9HpKtSOqnN7U2y8JEwZbE" at bounding box center [527, 207] width 165 height 20
click at [768, 255] on span "CURP PESH900919MDFRLR04" at bounding box center [715, 240] width 189 height 39
click at [400, 216] on input "checkbox" at bounding box center [404, 212] width 15 height 15
checkbox input "true"
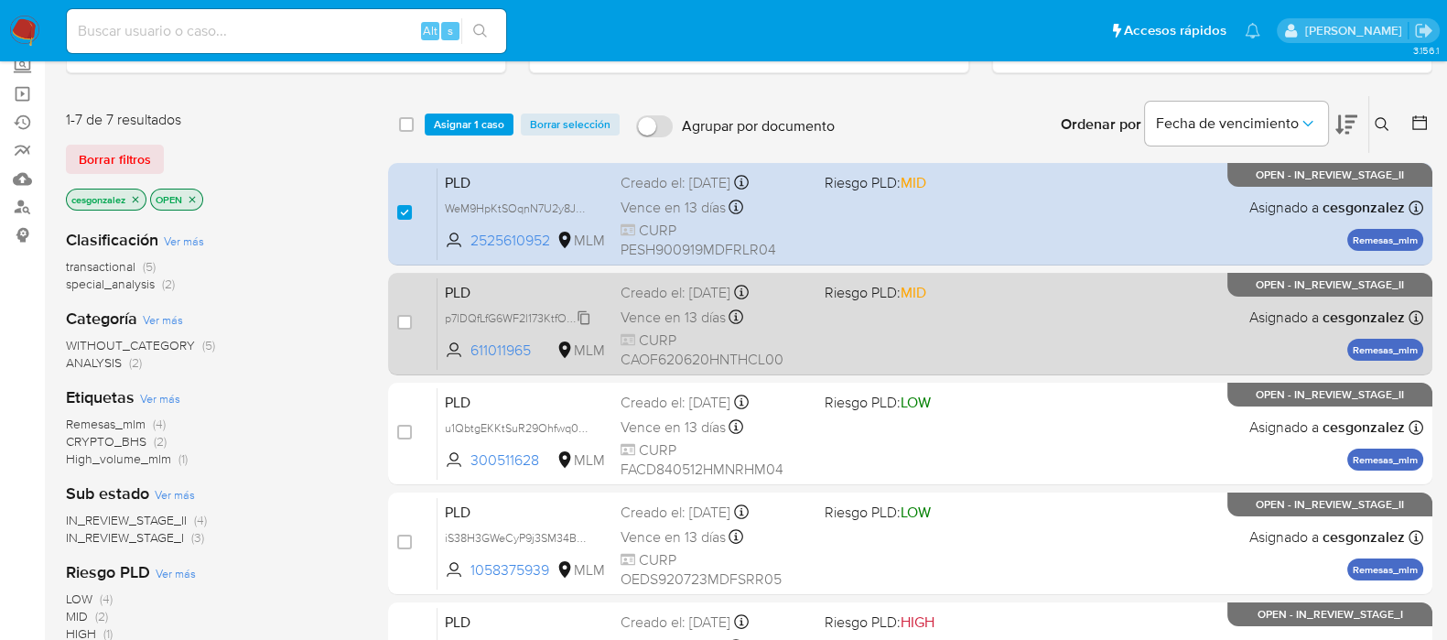
click at [590, 310] on icon at bounding box center [584, 317] width 15 height 15
click at [675, 318] on span "Vence en 13 días" at bounding box center [673, 318] width 105 height 20
click at [404, 319] on input "checkbox" at bounding box center [404, 322] width 15 height 15
checkbox input "true"
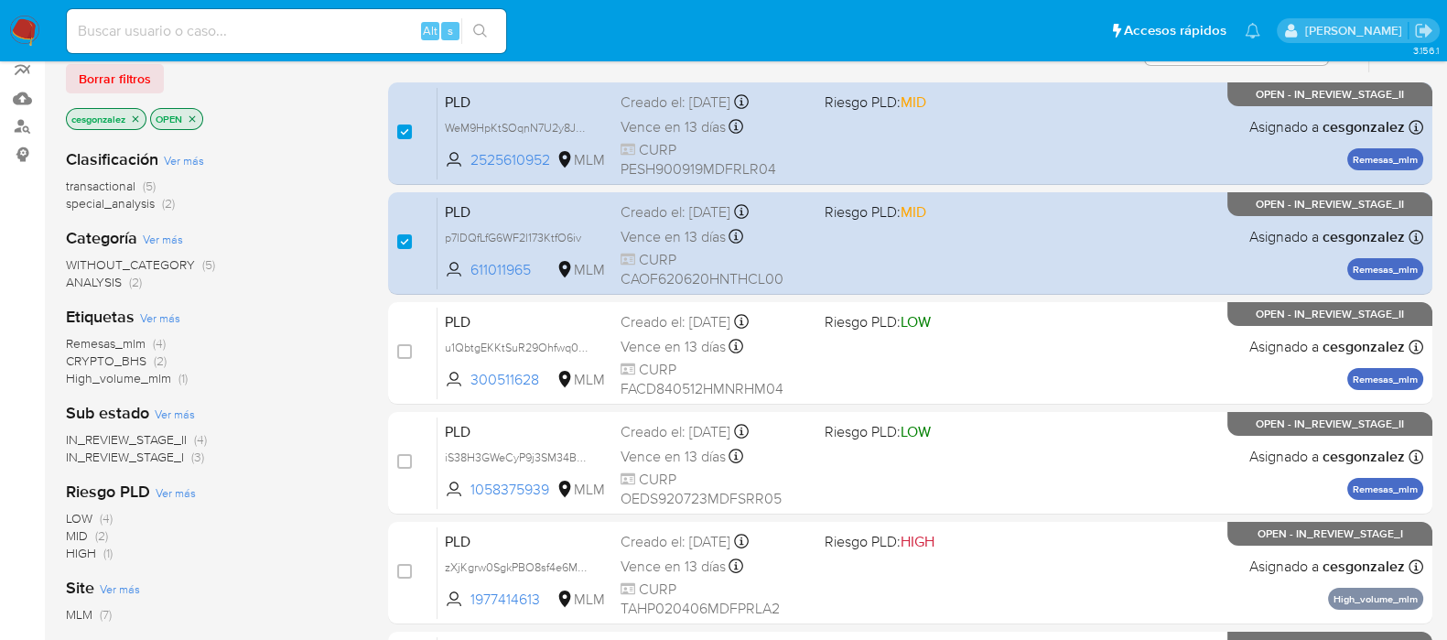
scroll to position [228, 0]
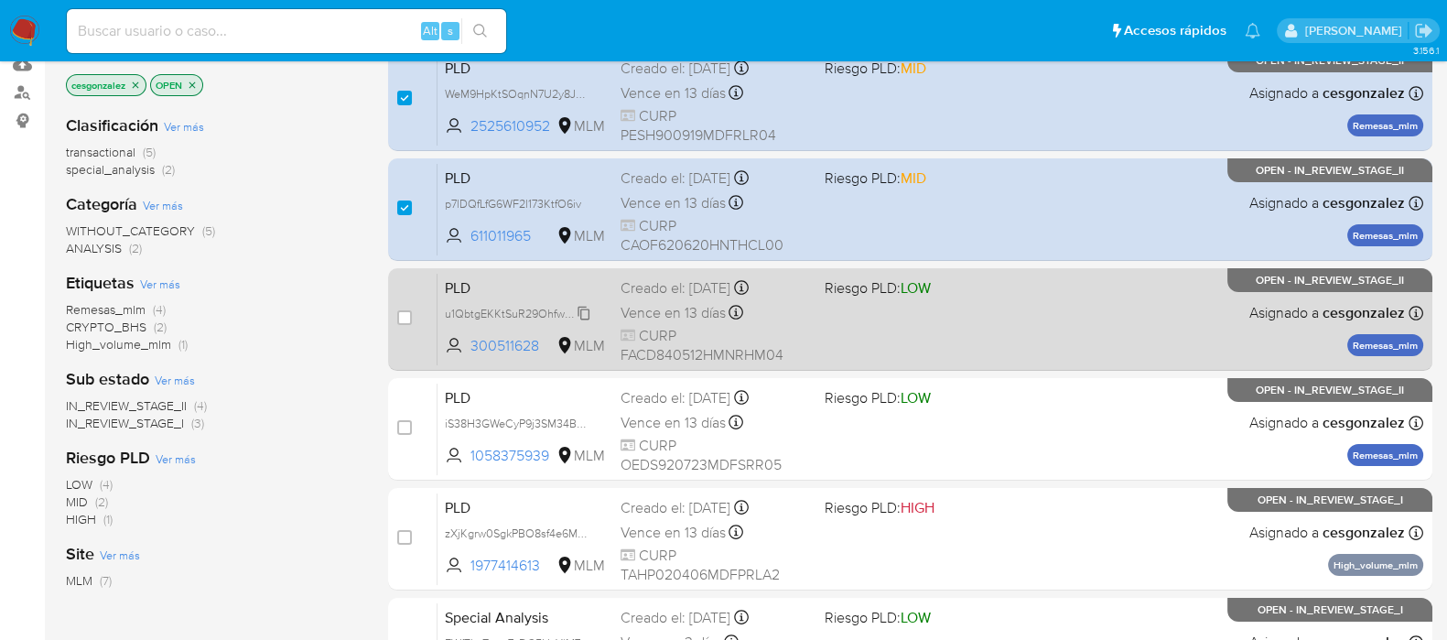
click at [579, 307] on span "u1QbtgEKKtSuR29Ohfwq05bk" at bounding box center [521, 312] width 152 height 20
click at [714, 316] on span "Vence en 13 días" at bounding box center [673, 313] width 105 height 20
click at [402, 314] on input "checkbox" at bounding box center [404, 317] width 15 height 15
checkbox input "true"
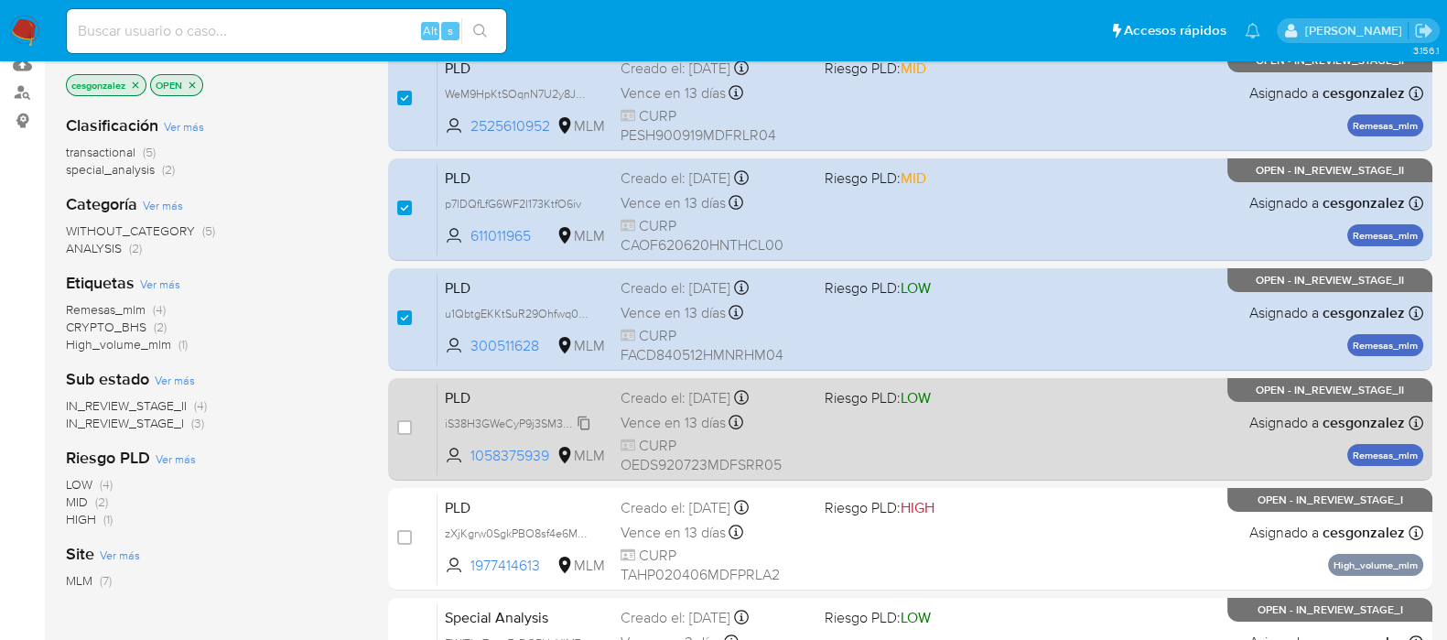
click at [581, 423] on span "iS38H3GWeCyP9j3SM34BgIV1" at bounding box center [521, 422] width 152 height 20
click at [682, 424] on span "Vence en 13 días" at bounding box center [673, 423] width 105 height 20
click at [403, 423] on input "checkbox" at bounding box center [404, 427] width 15 height 15
checkbox input "true"
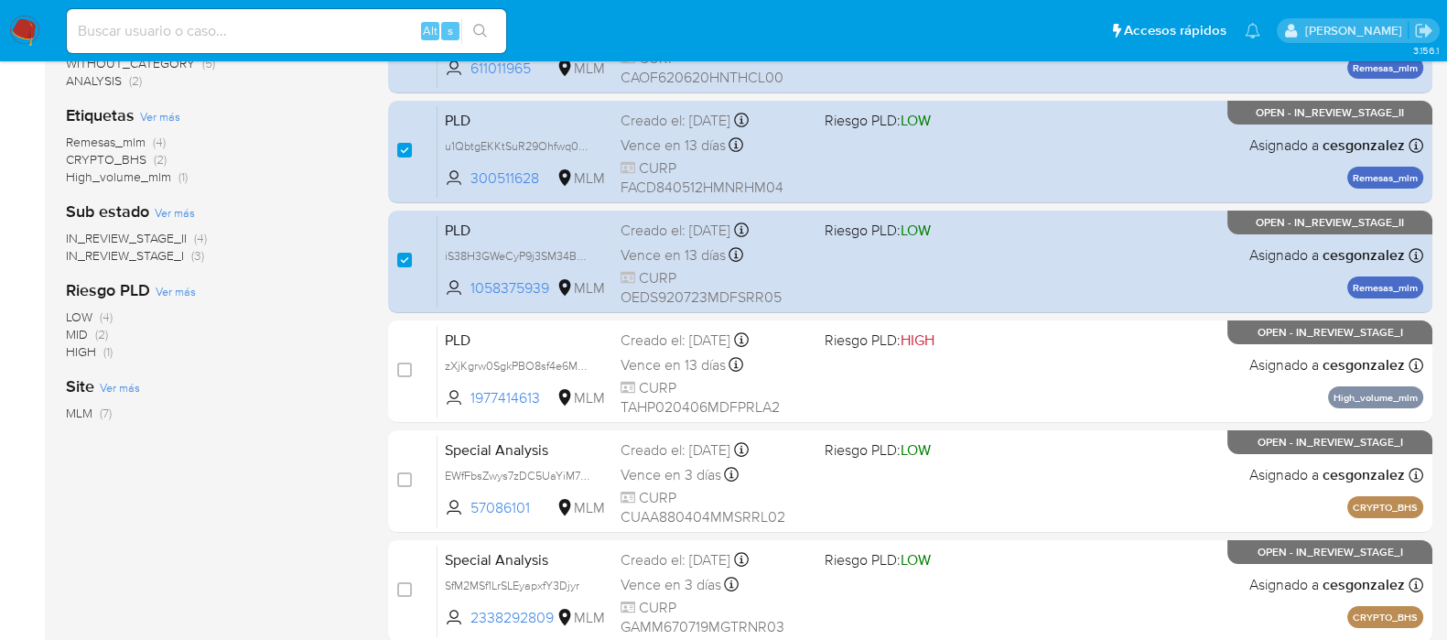
scroll to position [360, 0]
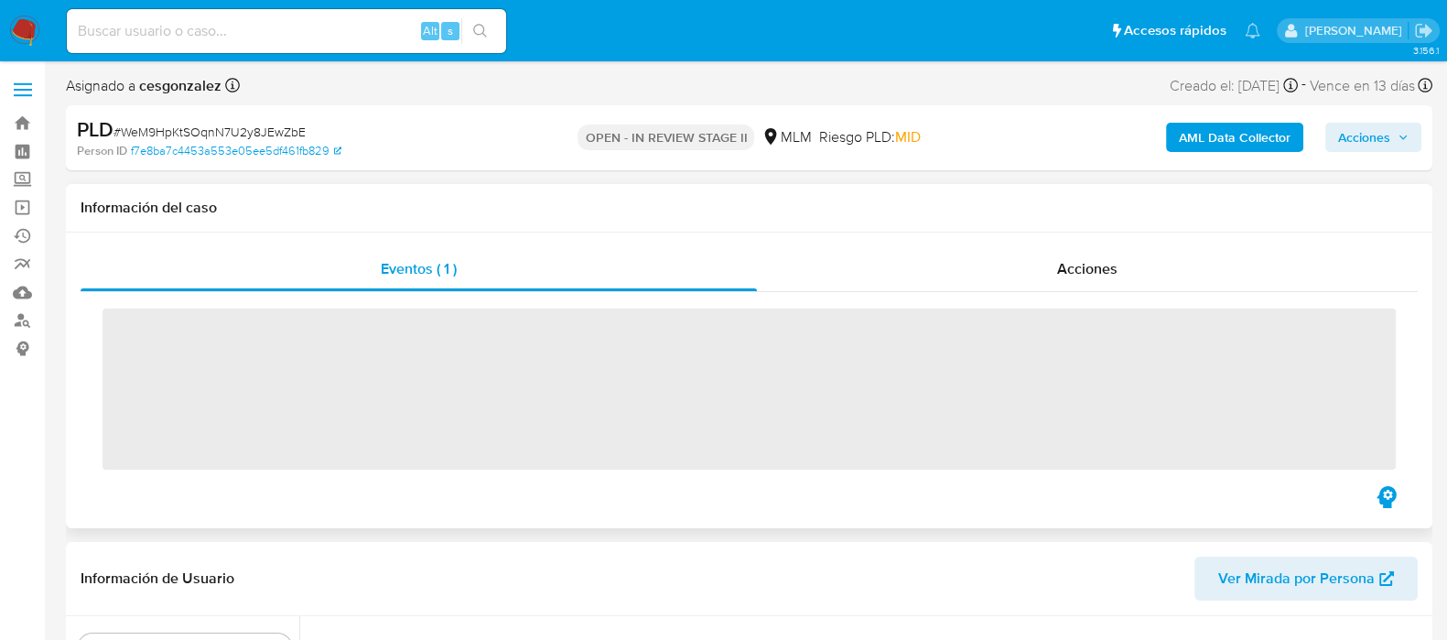
scroll to position [772, 0]
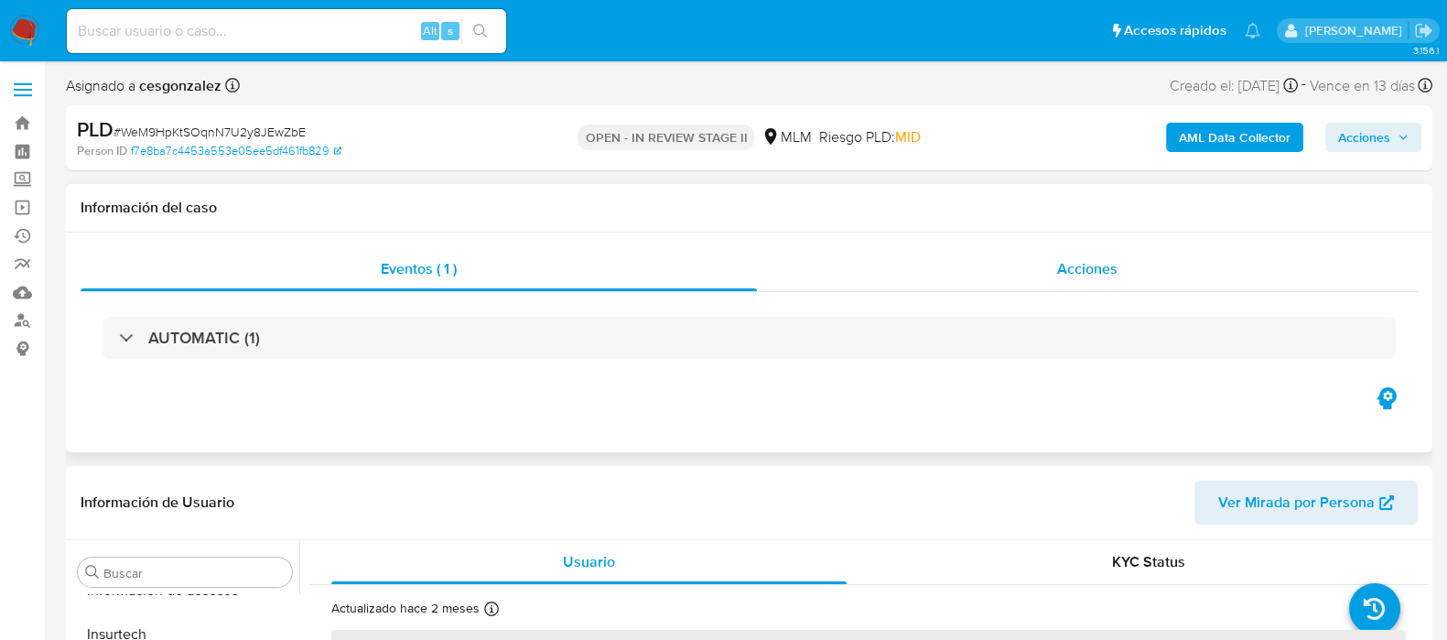
click at [1090, 278] on span "Acciones" at bounding box center [1087, 268] width 60 height 21
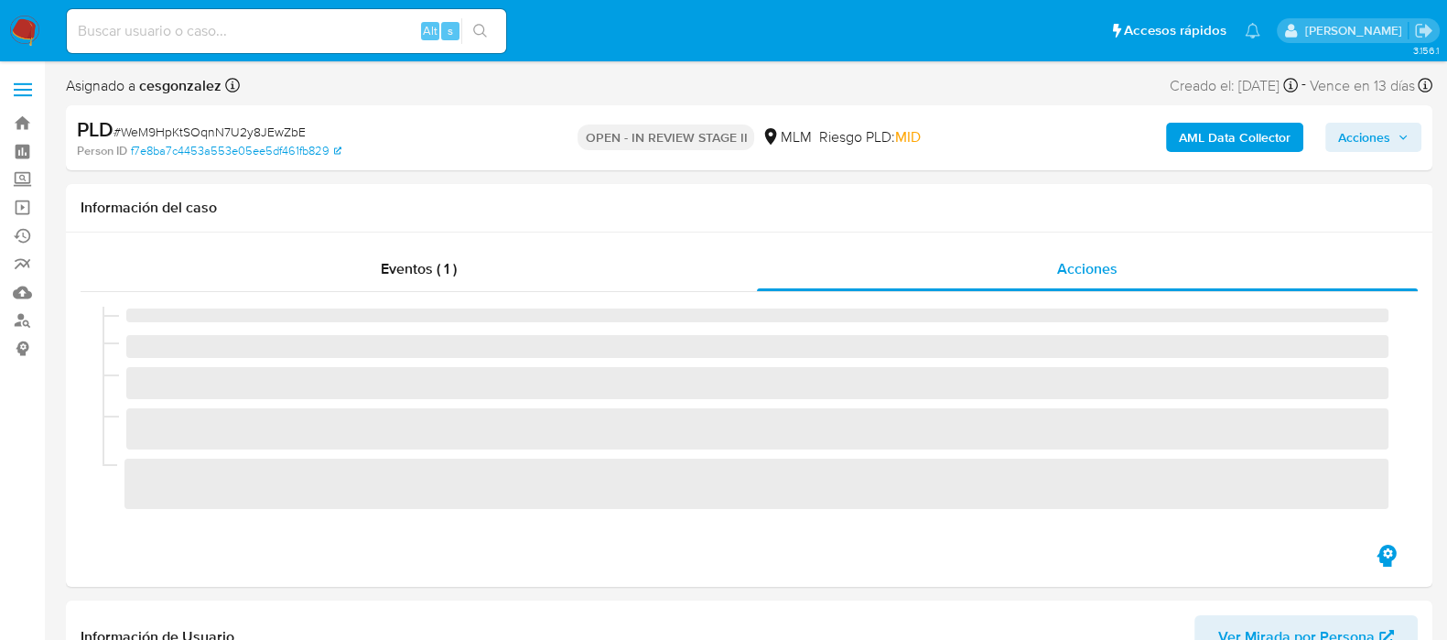
select select "10"
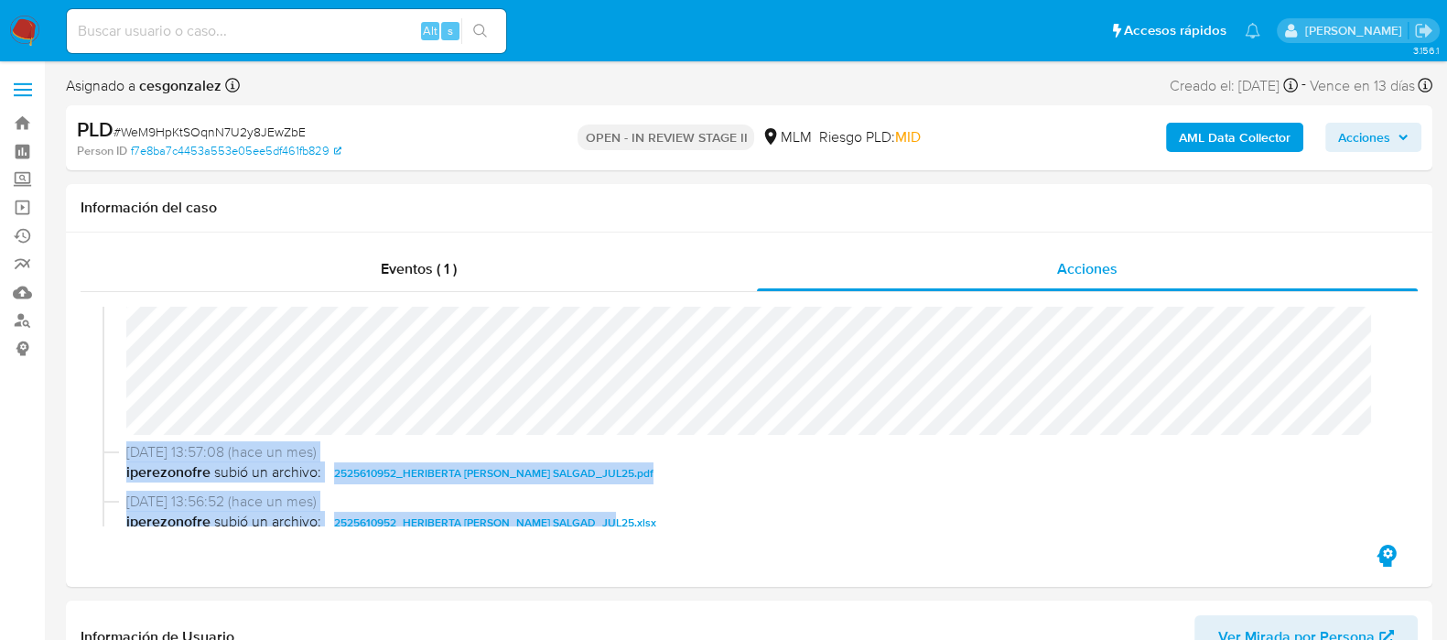
scroll to position [372, 0]
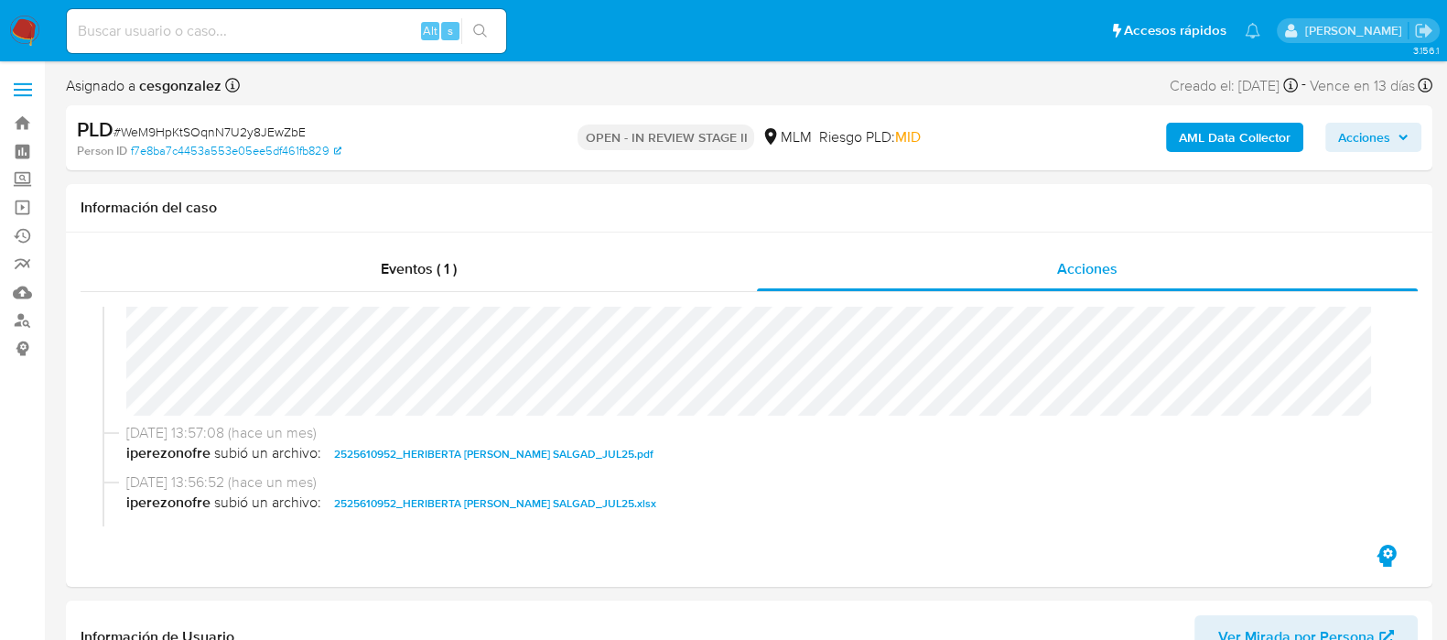
click at [1393, 139] on span "Acciones" at bounding box center [1373, 137] width 70 height 26
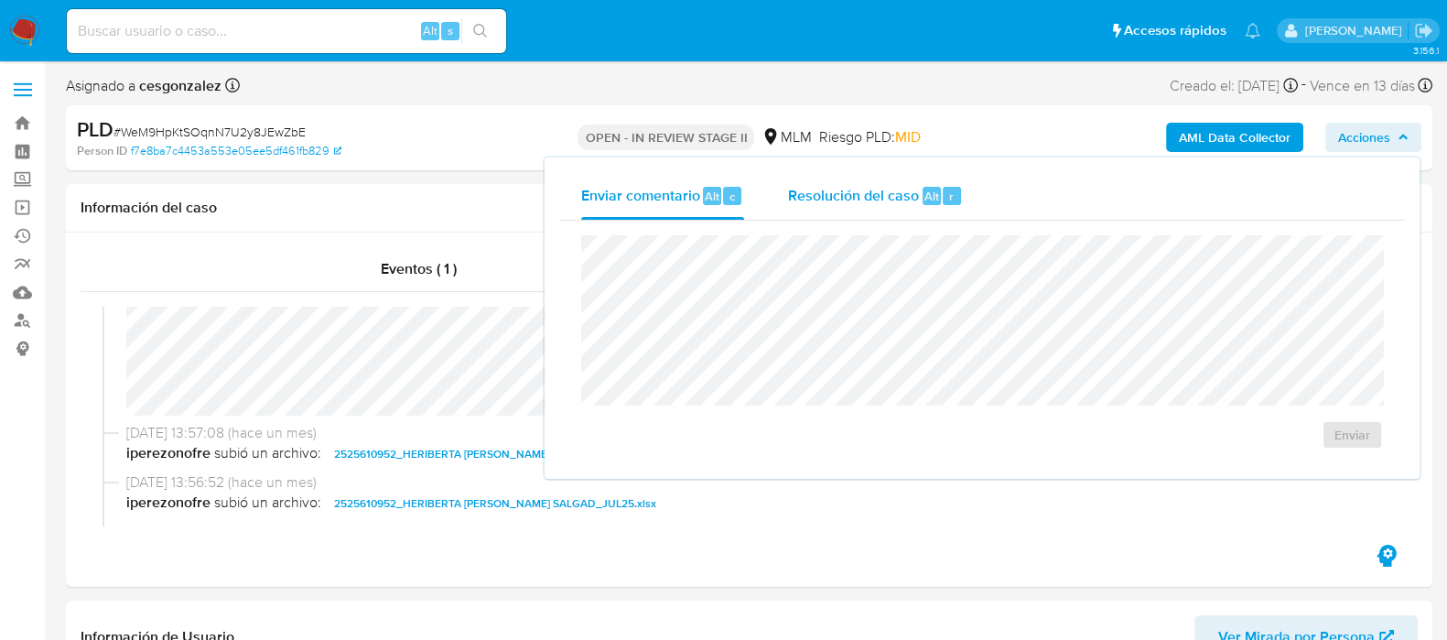
click at [819, 199] on span "Resolución del caso" at bounding box center [853, 195] width 131 height 21
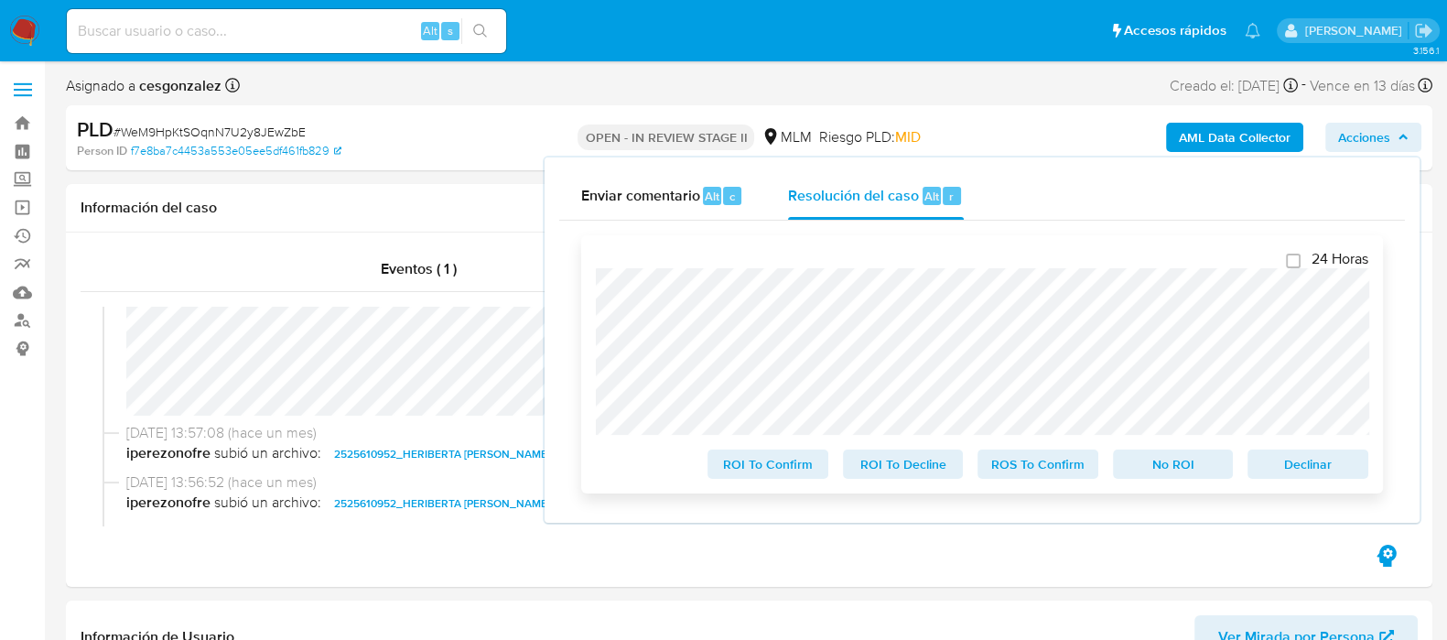
click at [1030, 461] on span "ROS To Confirm" at bounding box center [1037, 464] width 95 height 26
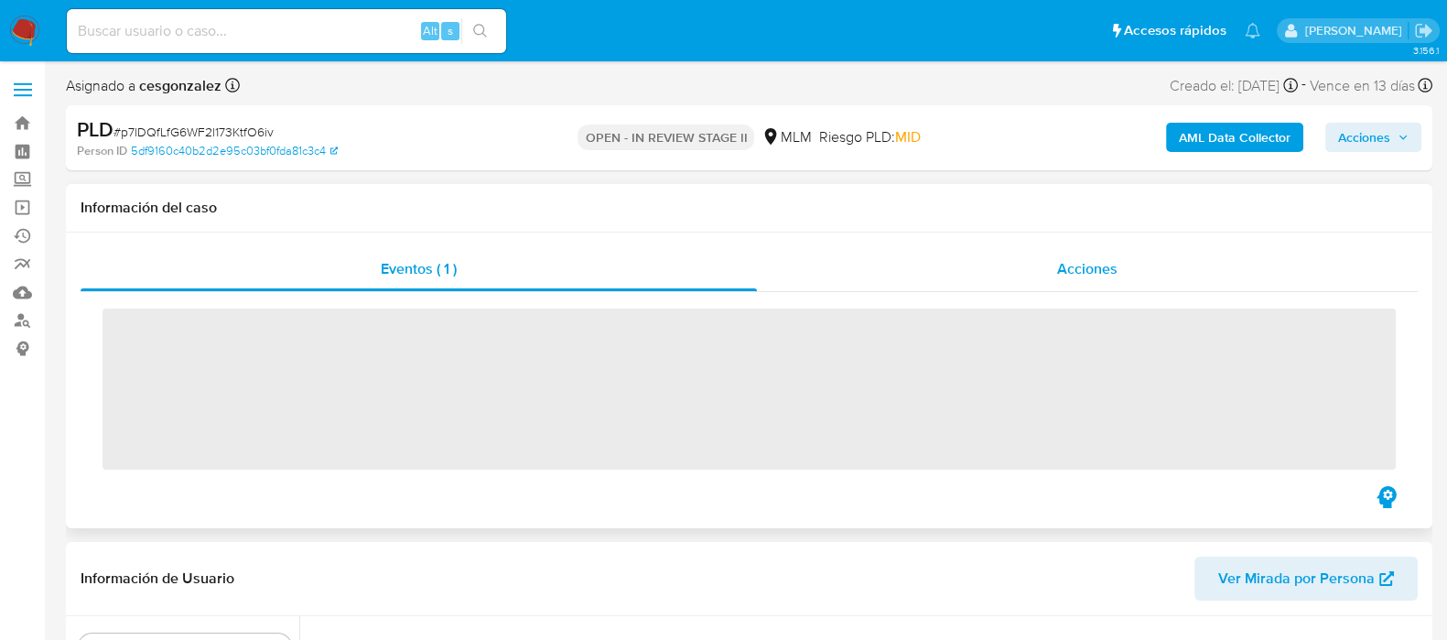
scroll to position [772, 0]
click at [1087, 266] on span "Acciones" at bounding box center [1087, 268] width 60 height 21
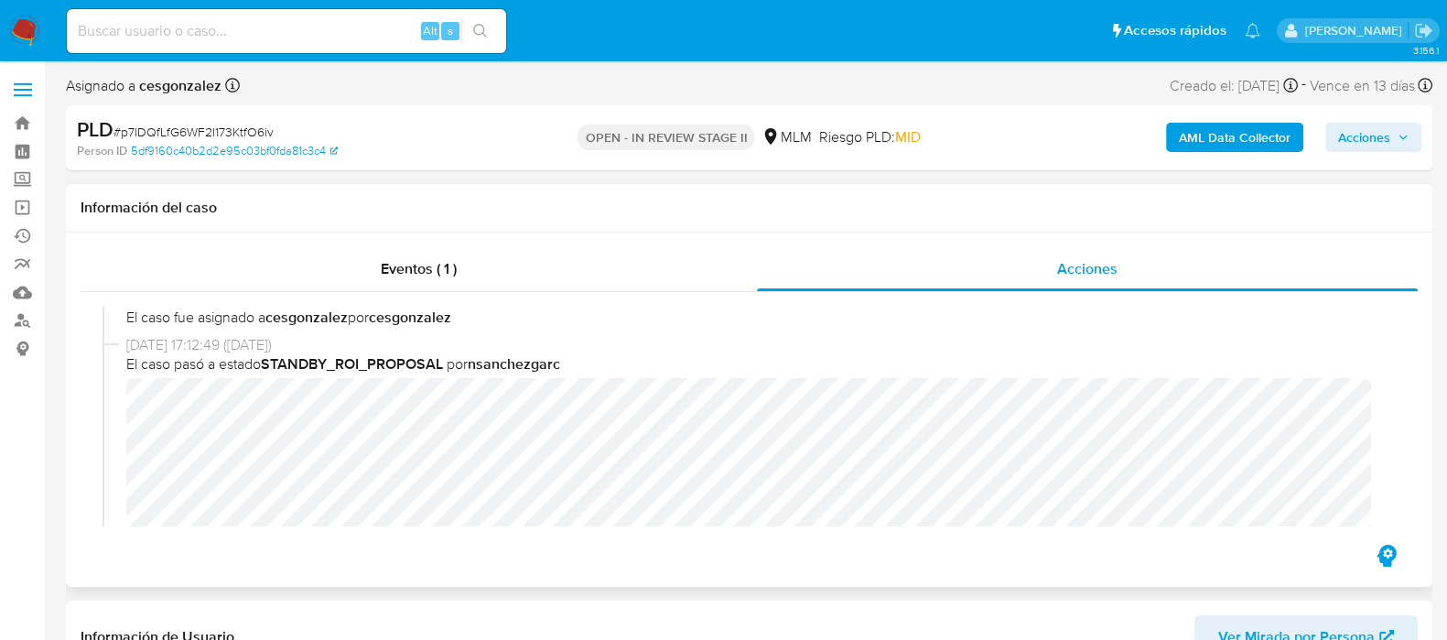
scroll to position [228, 0]
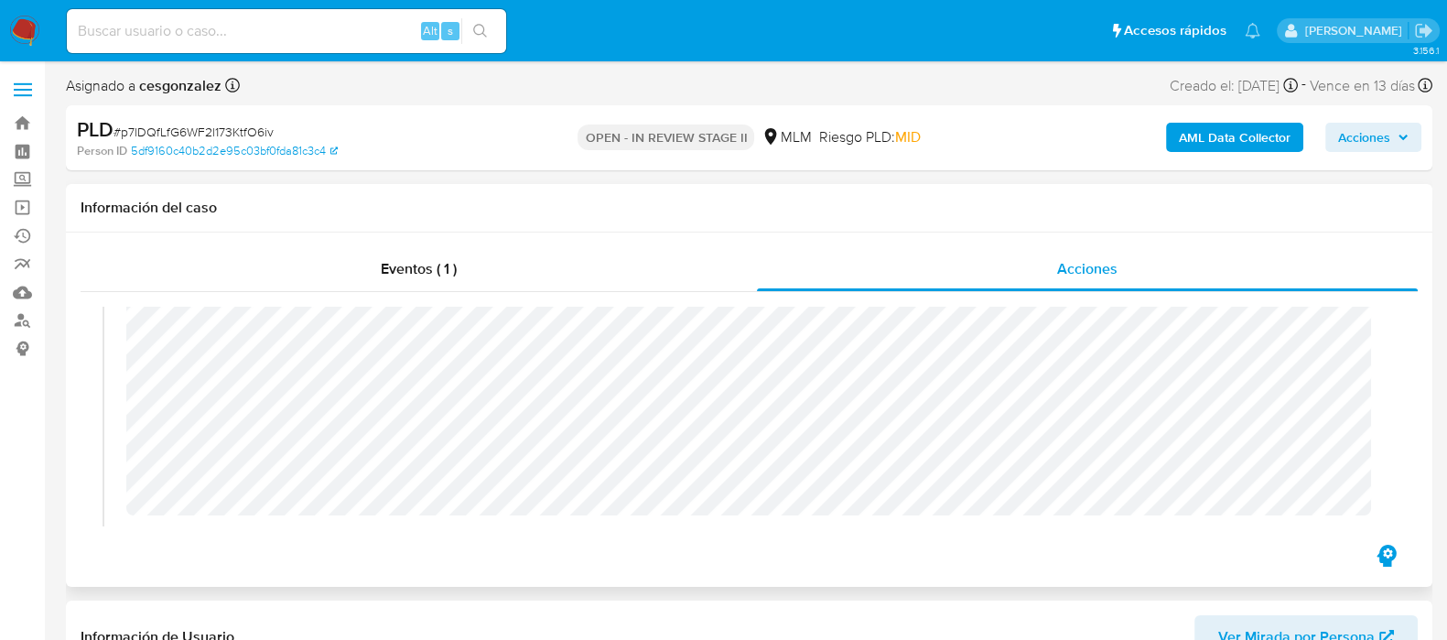
select select "10"
drag, startPoint x: 1379, startPoint y: 144, endPoint x: 1364, endPoint y: 151, distance: 17.2
click at [1378, 144] on span "Acciones" at bounding box center [1364, 137] width 52 height 29
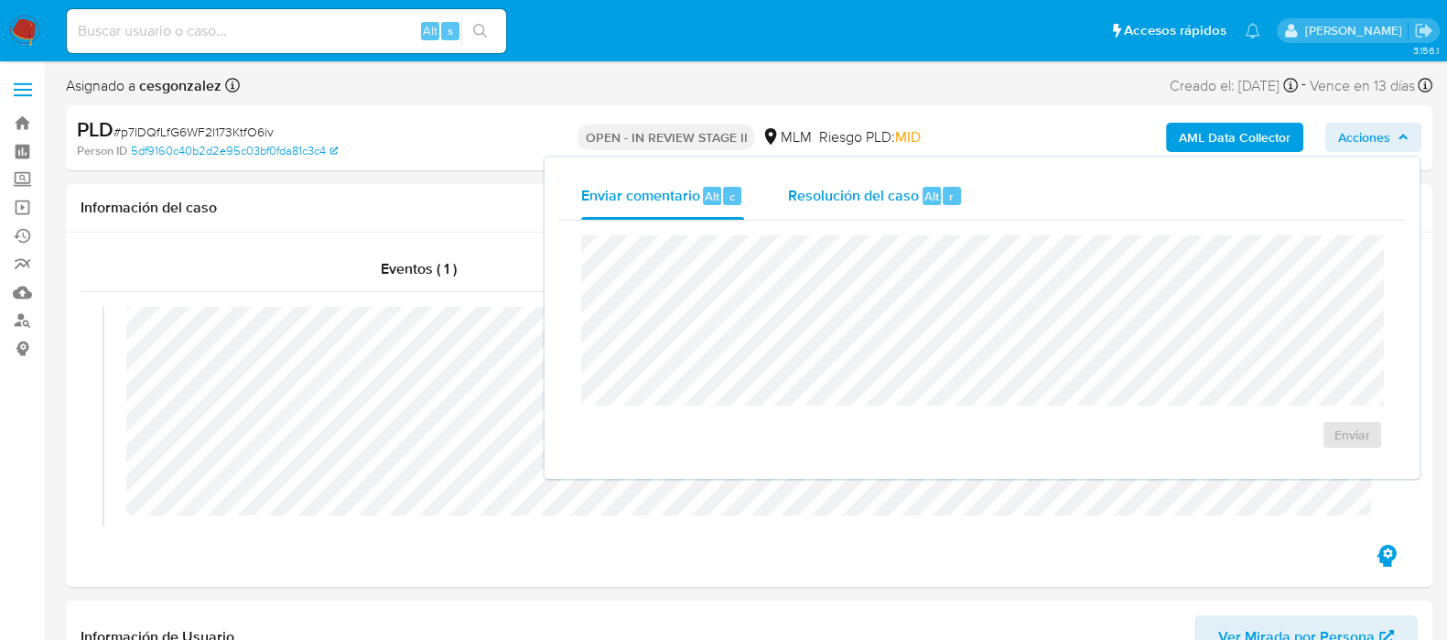
click at [808, 202] on span "Resolución del caso" at bounding box center [853, 195] width 131 height 21
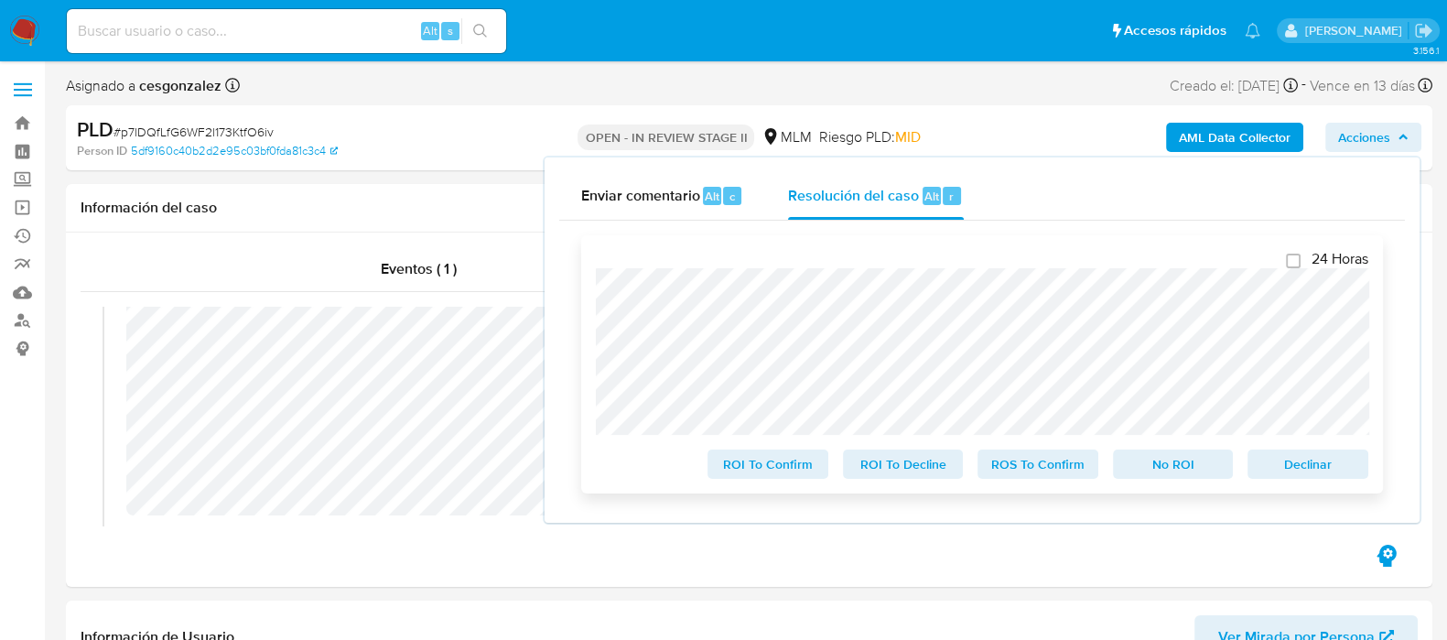
click at [1034, 470] on span "ROS To Confirm" at bounding box center [1037, 464] width 95 height 26
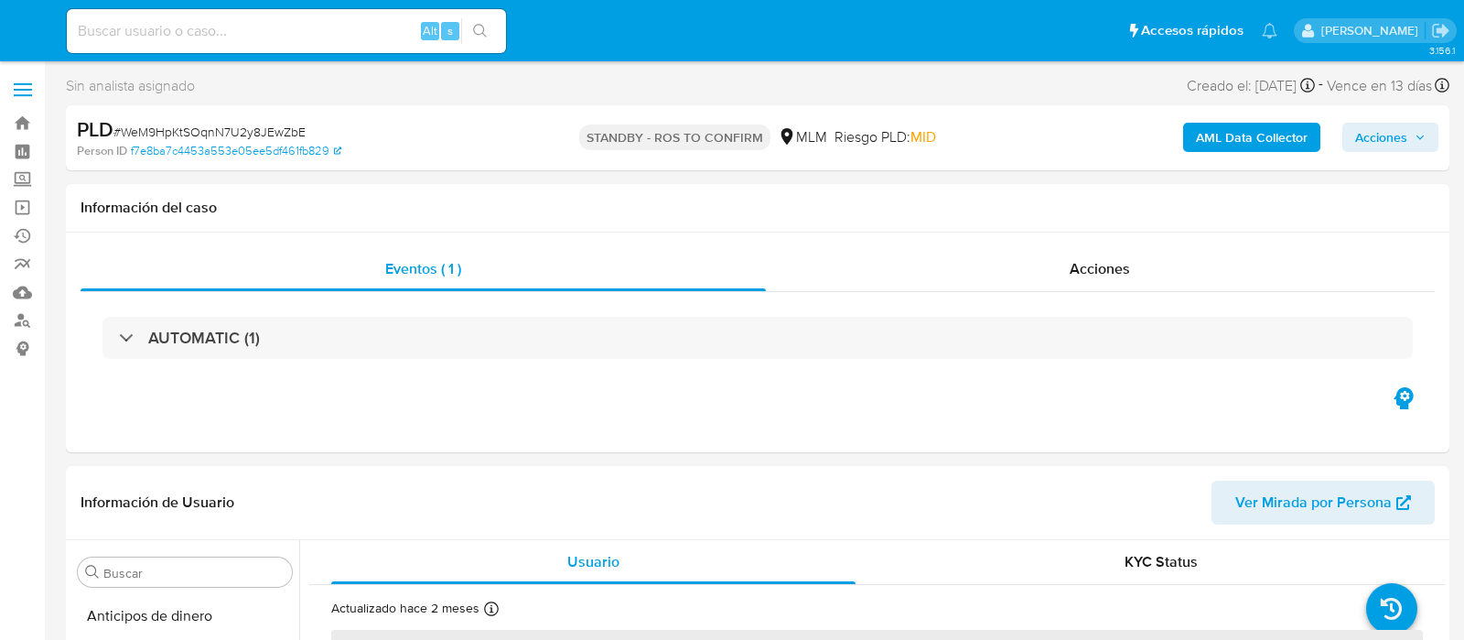
select select "10"
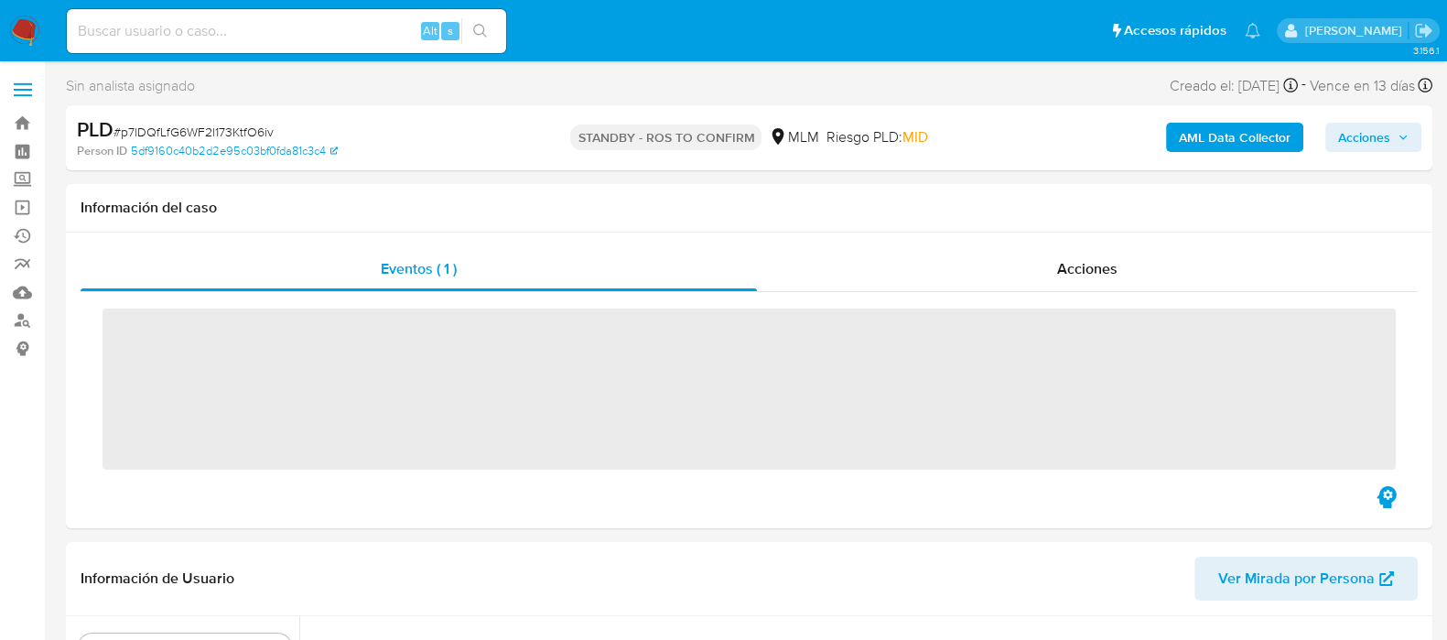
scroll to position [772, 0]
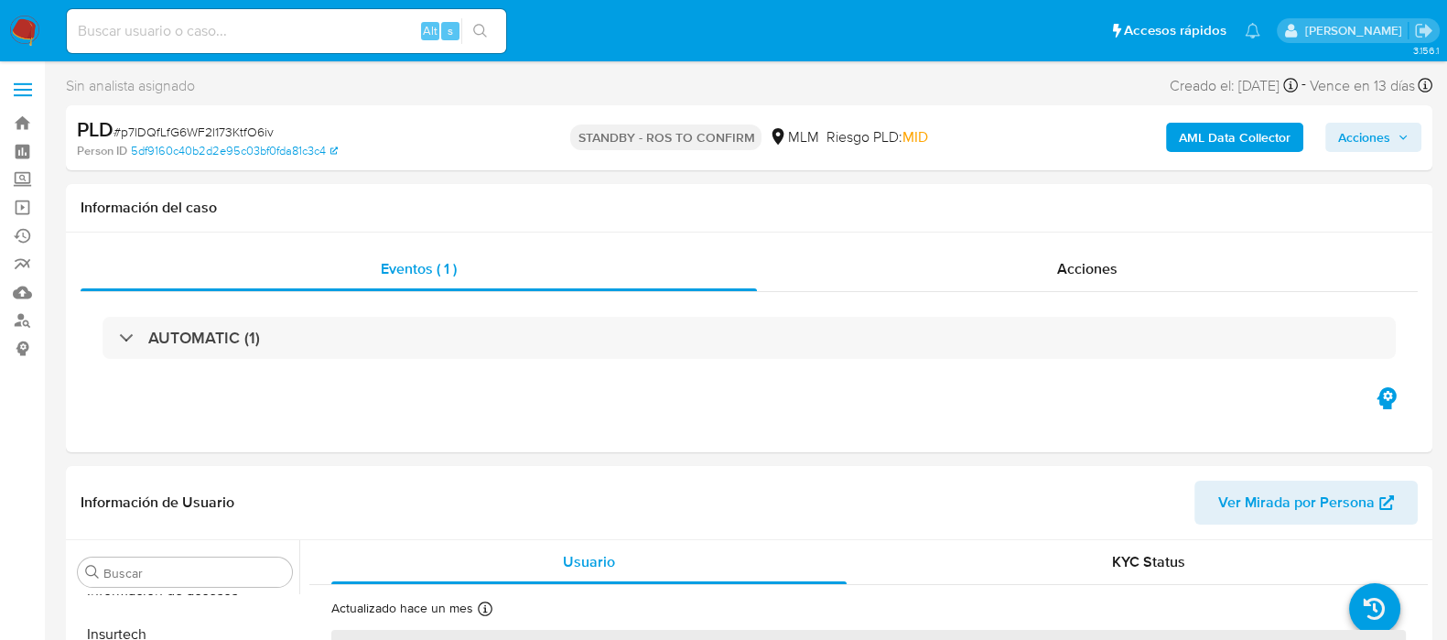
select select "10"
click at [1149, 249] on div "Acciones" at bounding box center [1087, 269] width 661 height 44
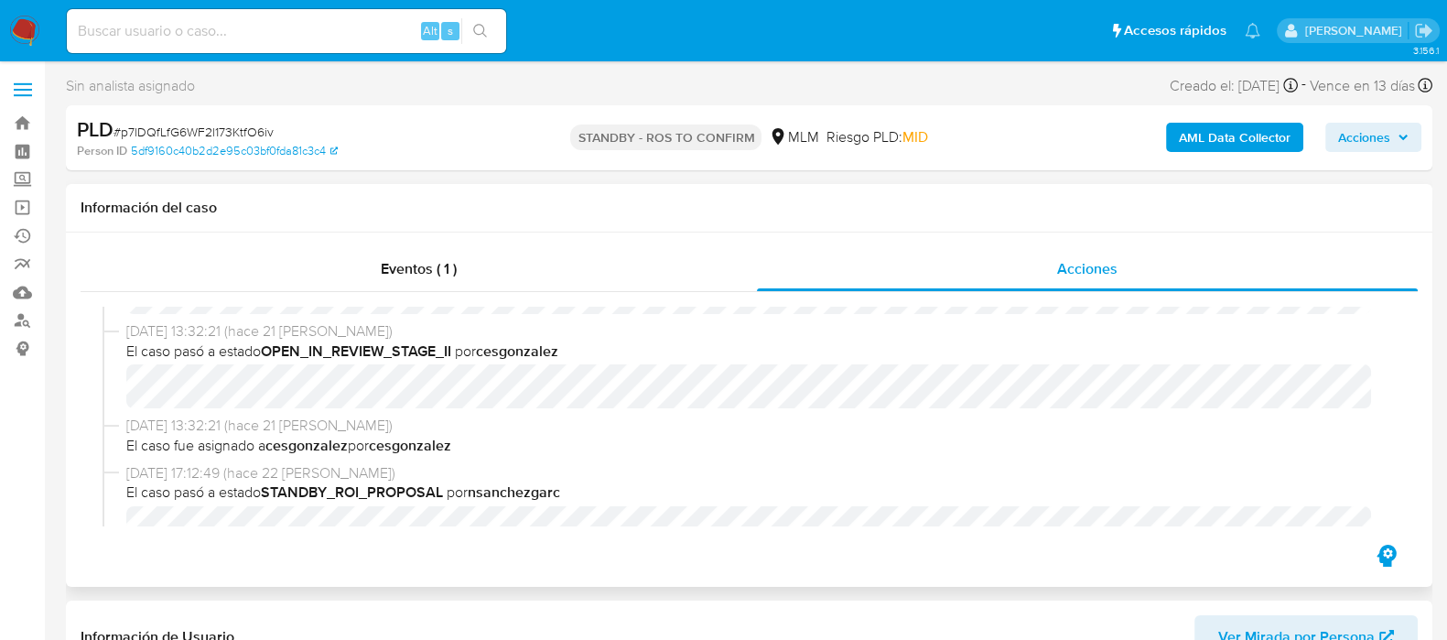
scroll to position [228, 0]
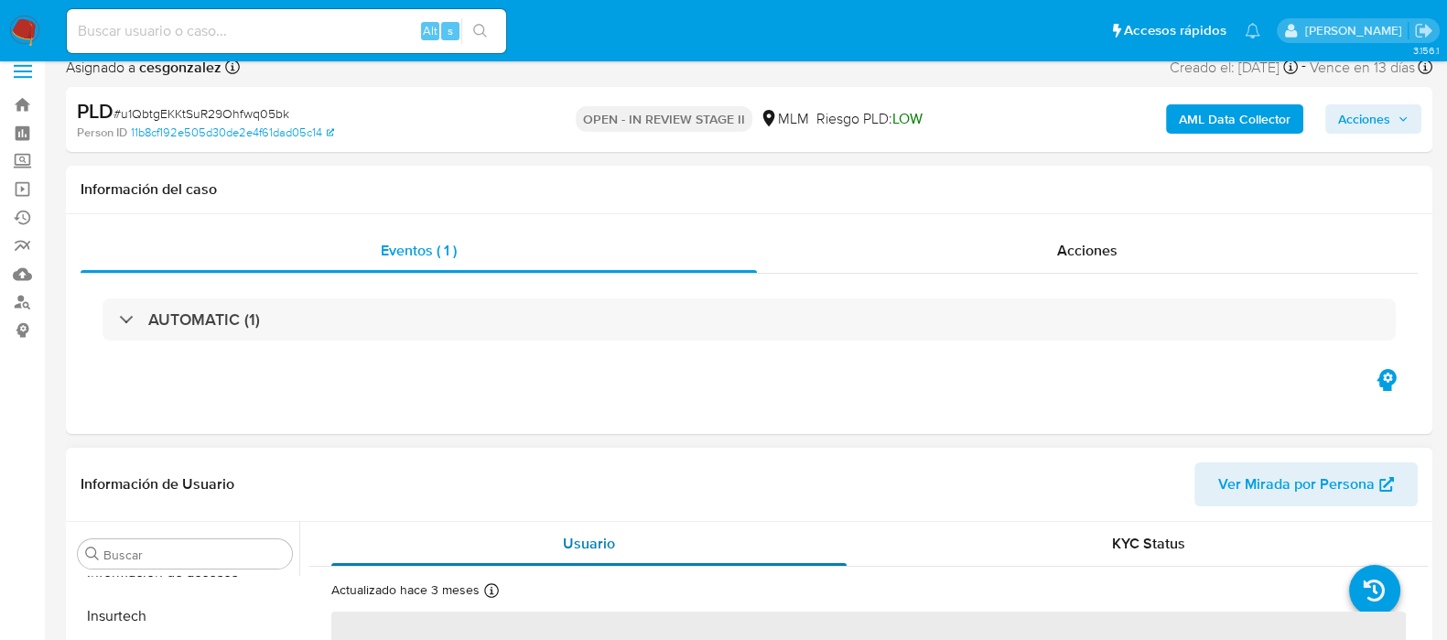
scroll to position [343, 0]
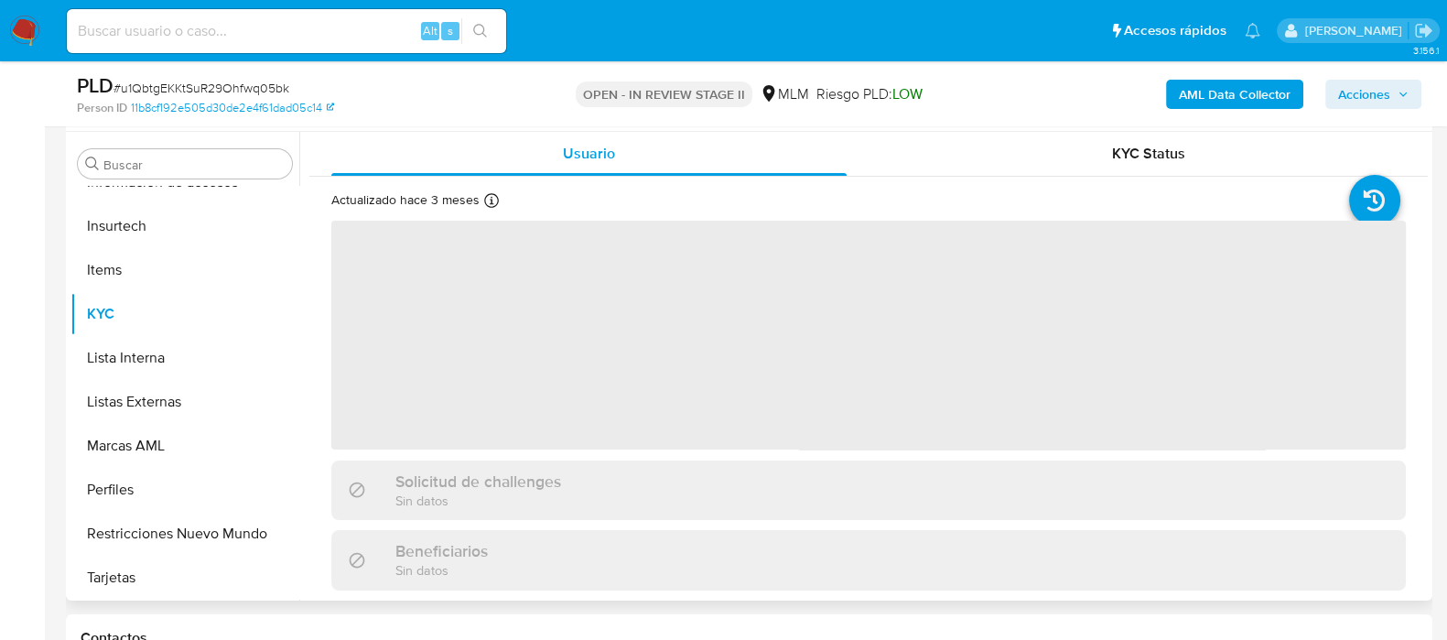
select select "10"
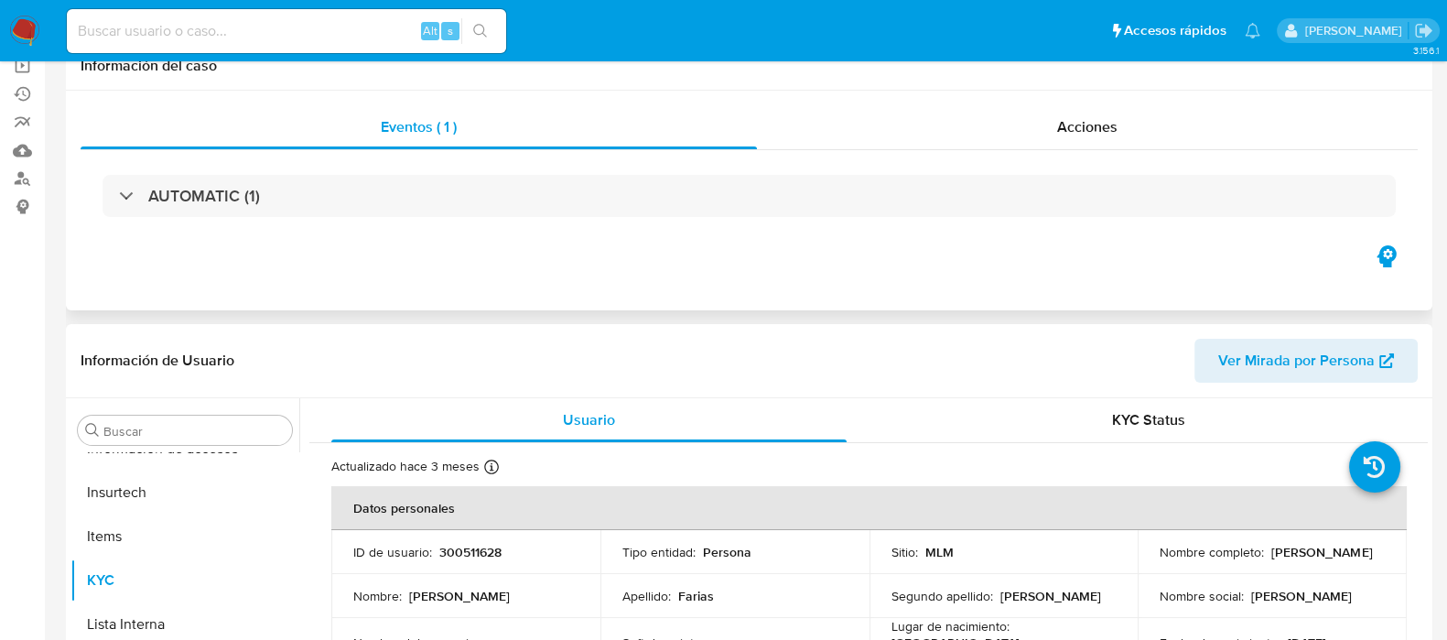
scroll to position [0, 0]
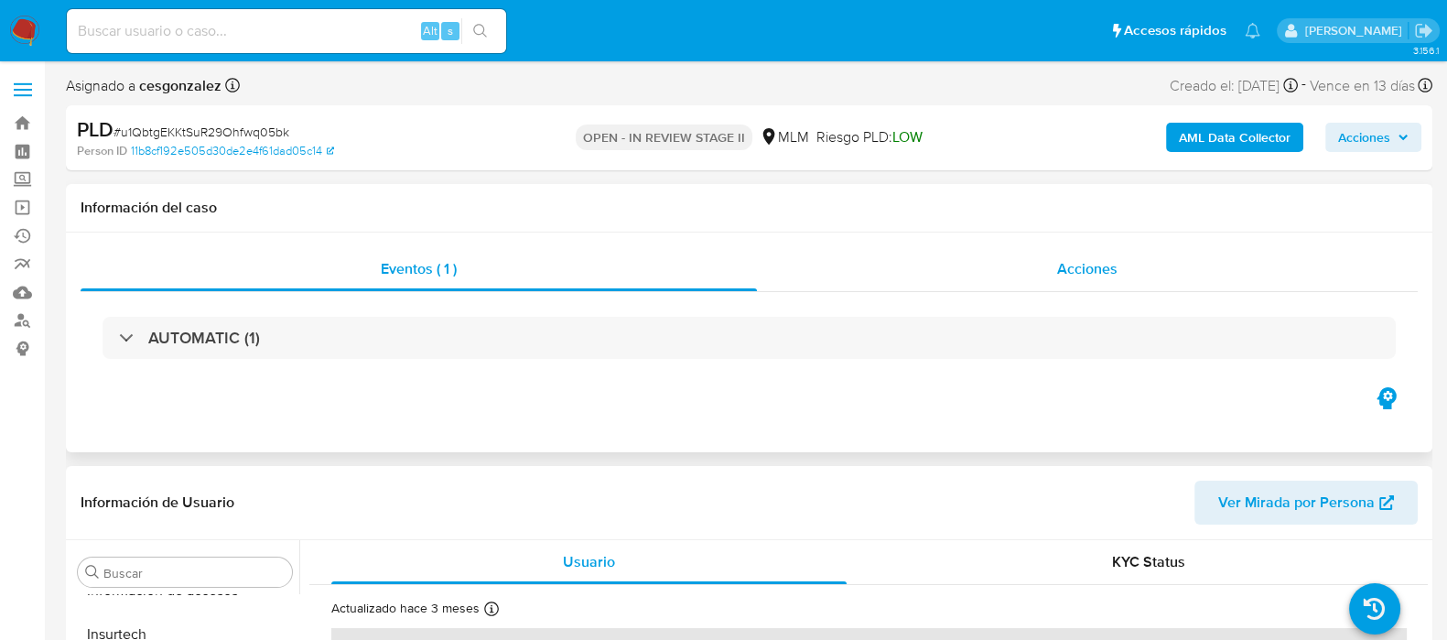
click at [1075, 262] on div "Acciones" at bounding box center [1087, 269] width 661 height 44
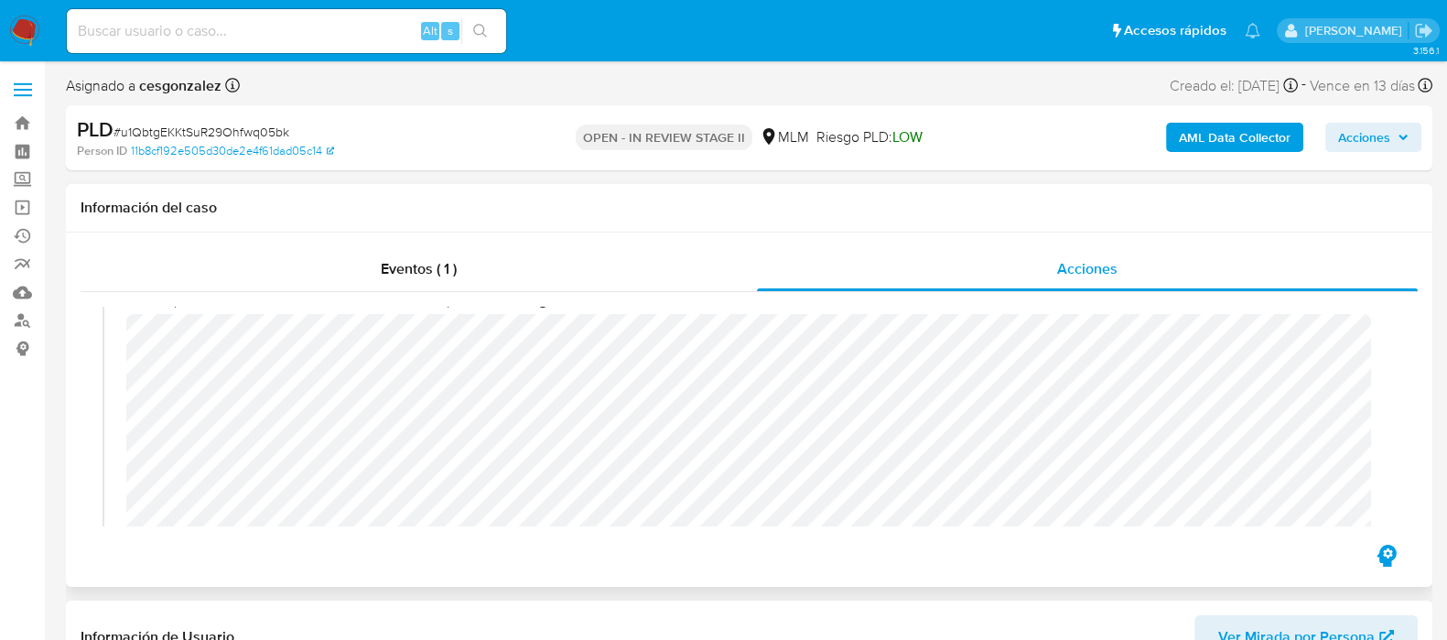
scroll to position [169, 0]
click at [1392, 136] on span "Acciones" at bounding box center [1373, 137] width 70 height 26
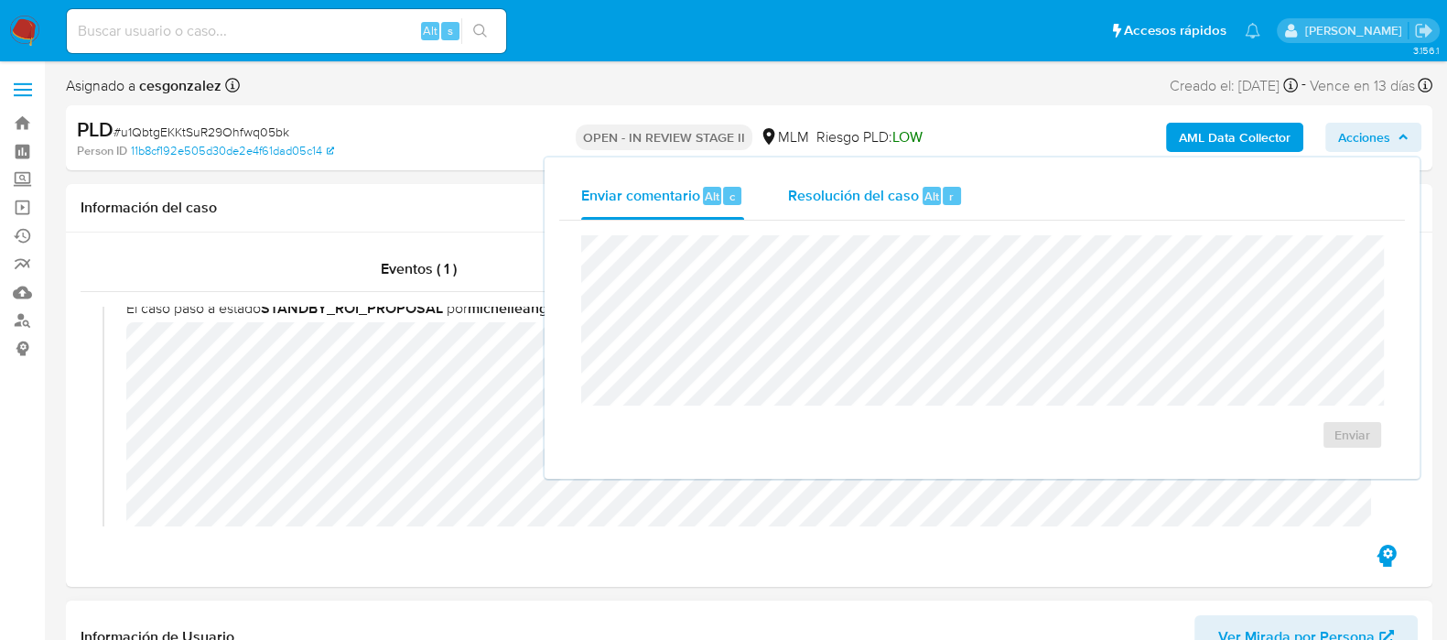
drag, startPoint x: 874, startPoint y: 197, endPoint x: 849, endPoint y: 226, distance: 38.3
click at [874, 198] on span "Resolución del caso" at bounding box center [853, 195] width 131 height 21
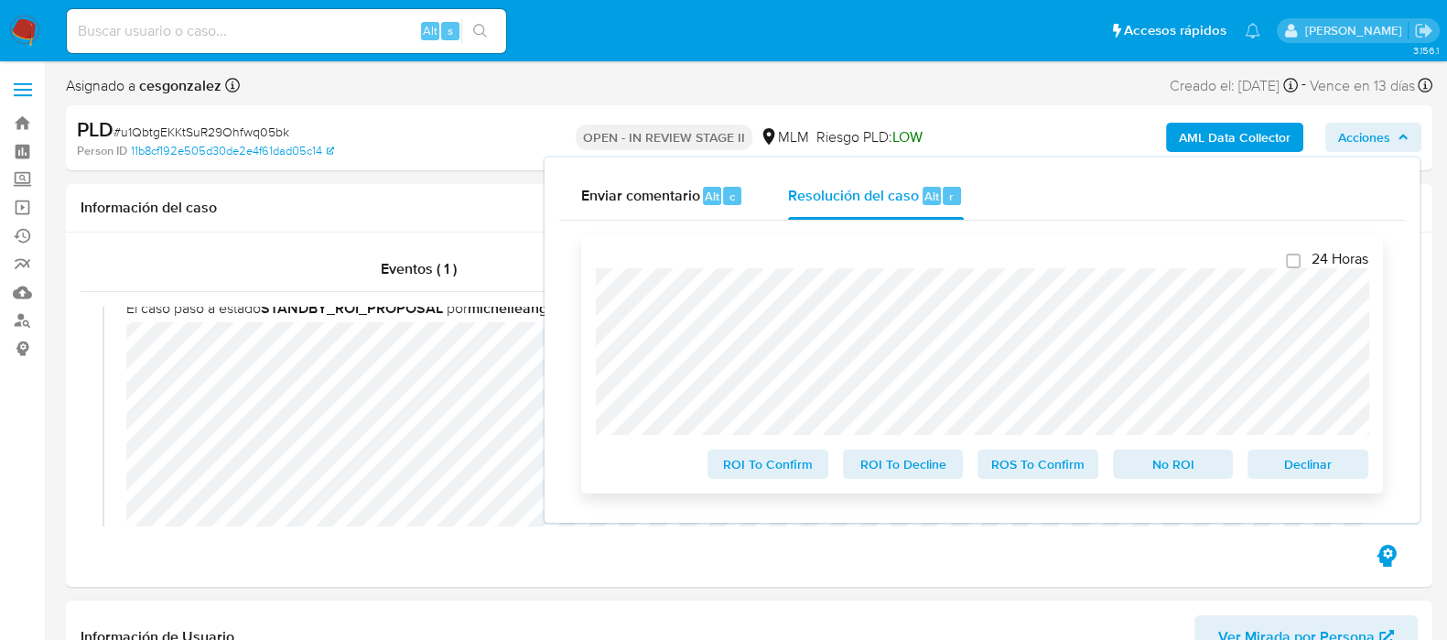
click at [1036, 470] on span "ROS To Confirm" at bounding box center [1037, 464] width 95 height 26
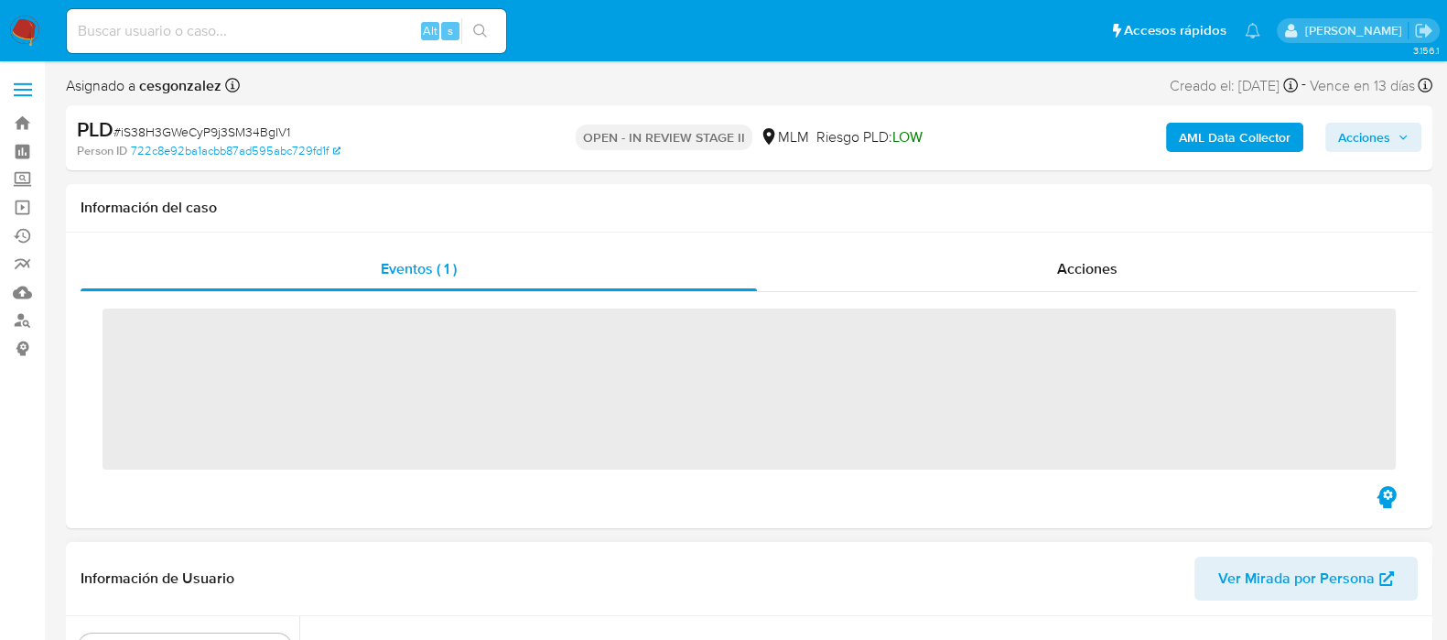
scroll to position [772, 0]
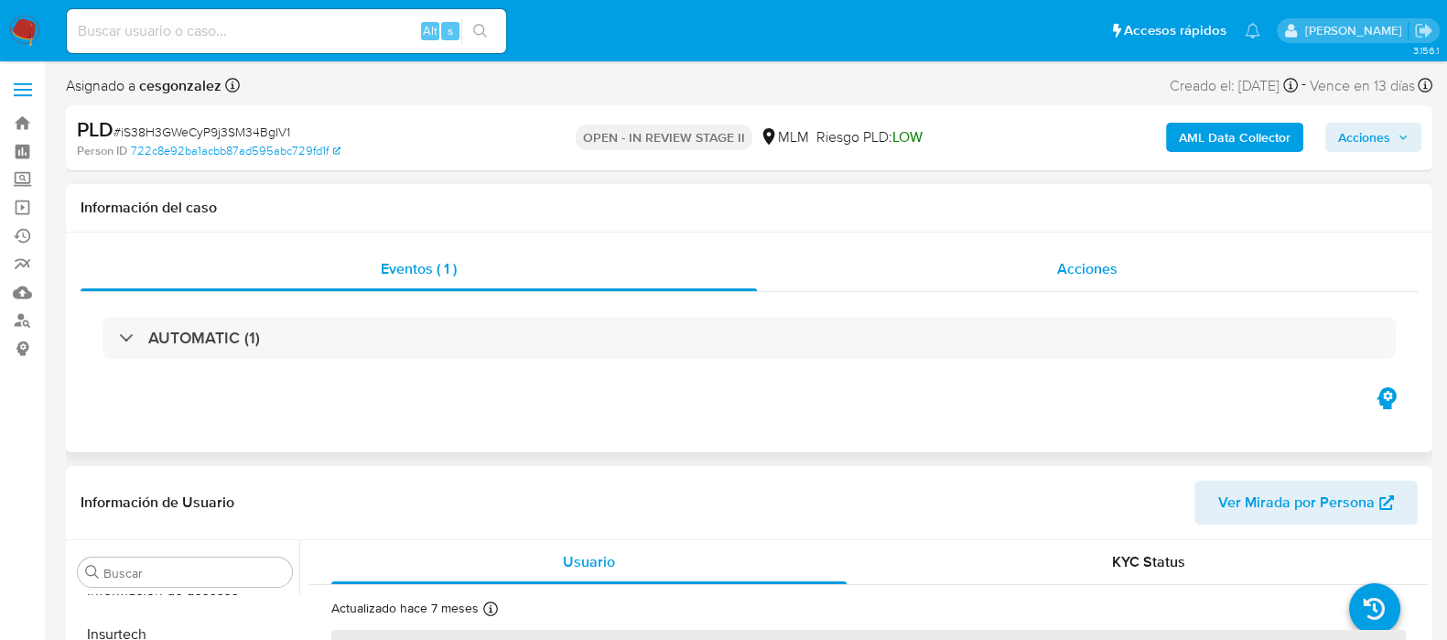
drag, startPoint x: 1053, startPoint y: 242, endPoint x: 1067, endPoint y: 268, distance: 30.3
click at [1053, 240] on div "Eventos ( 1 ) Acciones AUTOMATIC (1)" at bounding box center [749, 342] width 1366 height 220
click at [1071, 269] on span "Acciones" at bounding box center [1087, 268] width 60 height 21
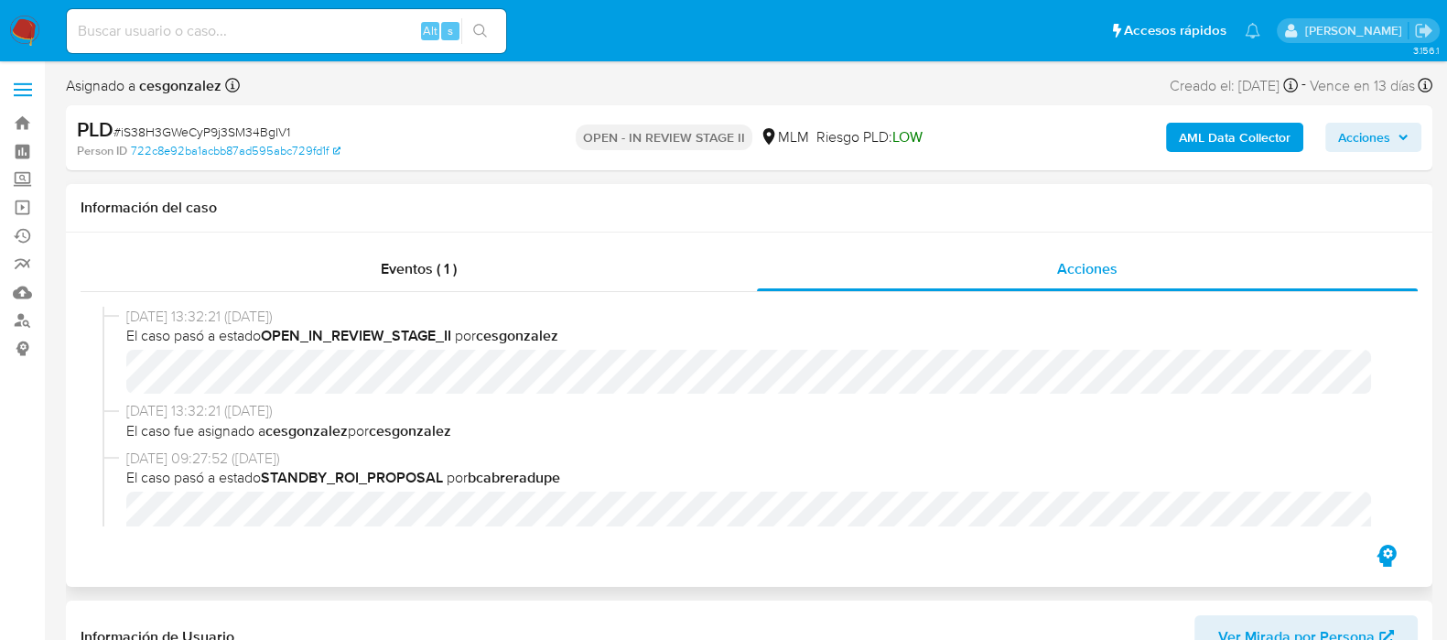
select select "10"
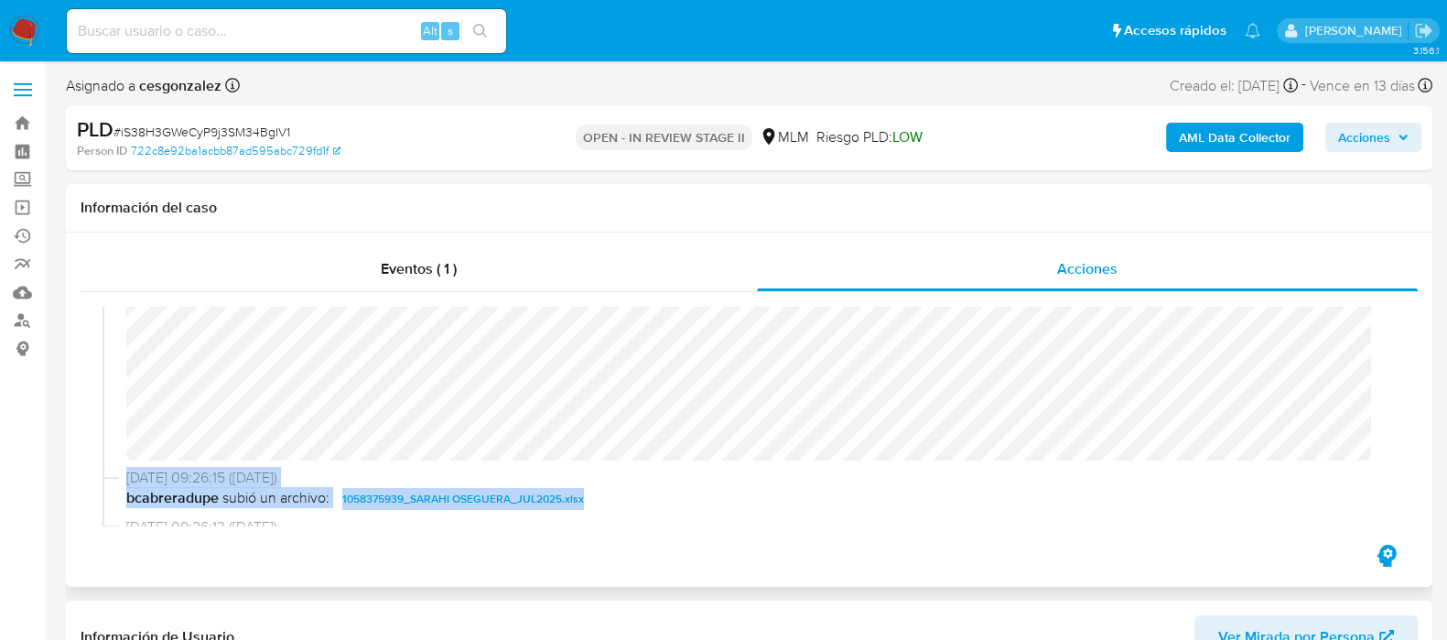
scroll to position [316, 0]
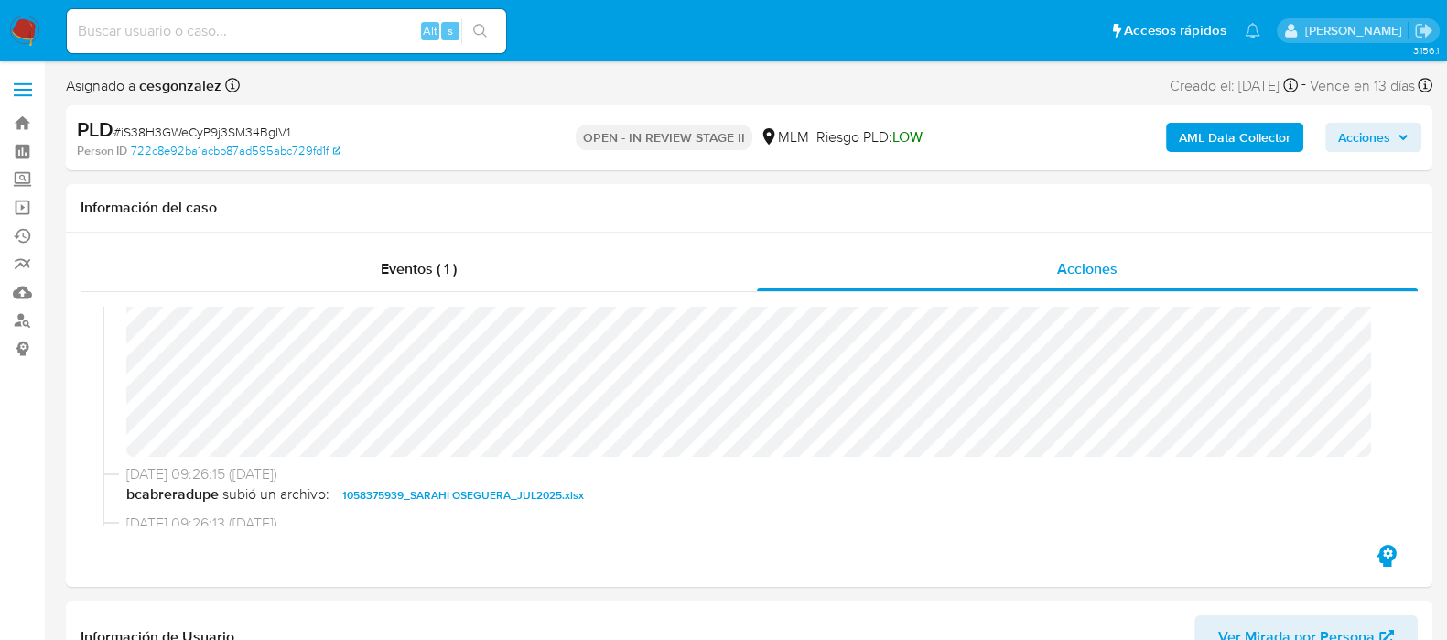
click at [1370, 134] on span "Acciones" at bounding box center [1364, 137] width 52 height 29
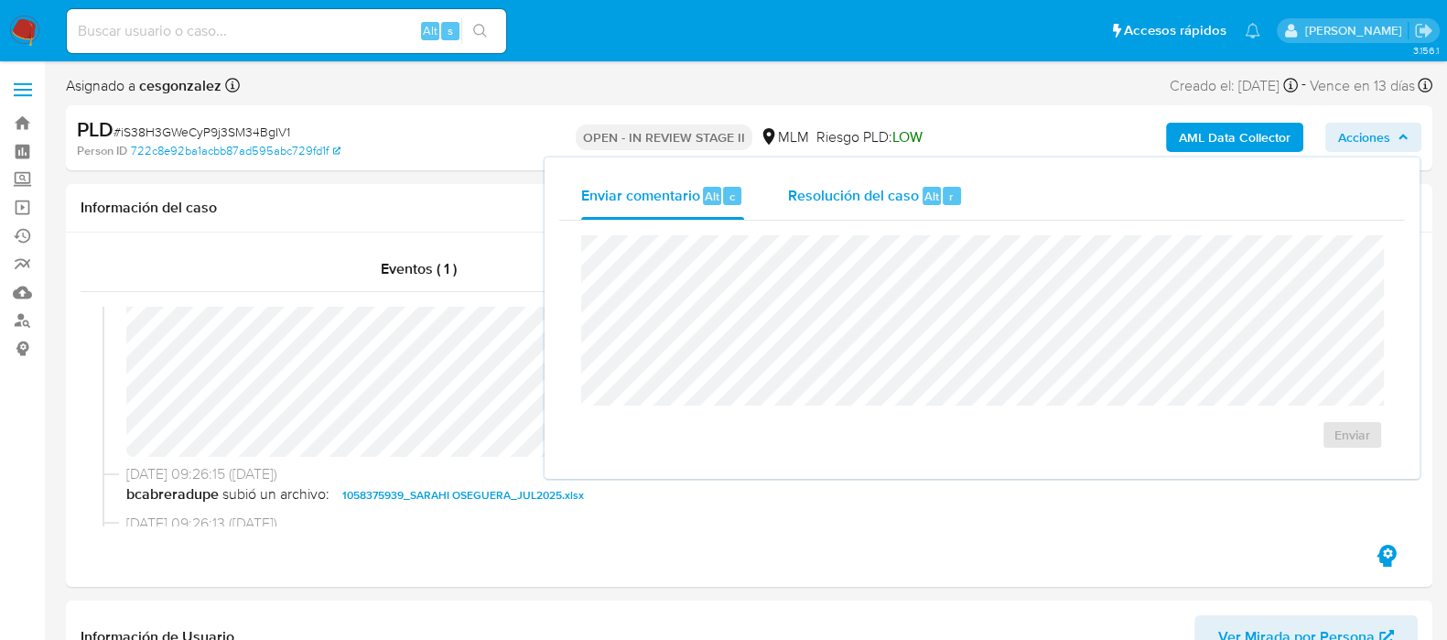
click at [841, 189] on span "Resolución del caso" at bounding box center [853, 195] width 131 height 21
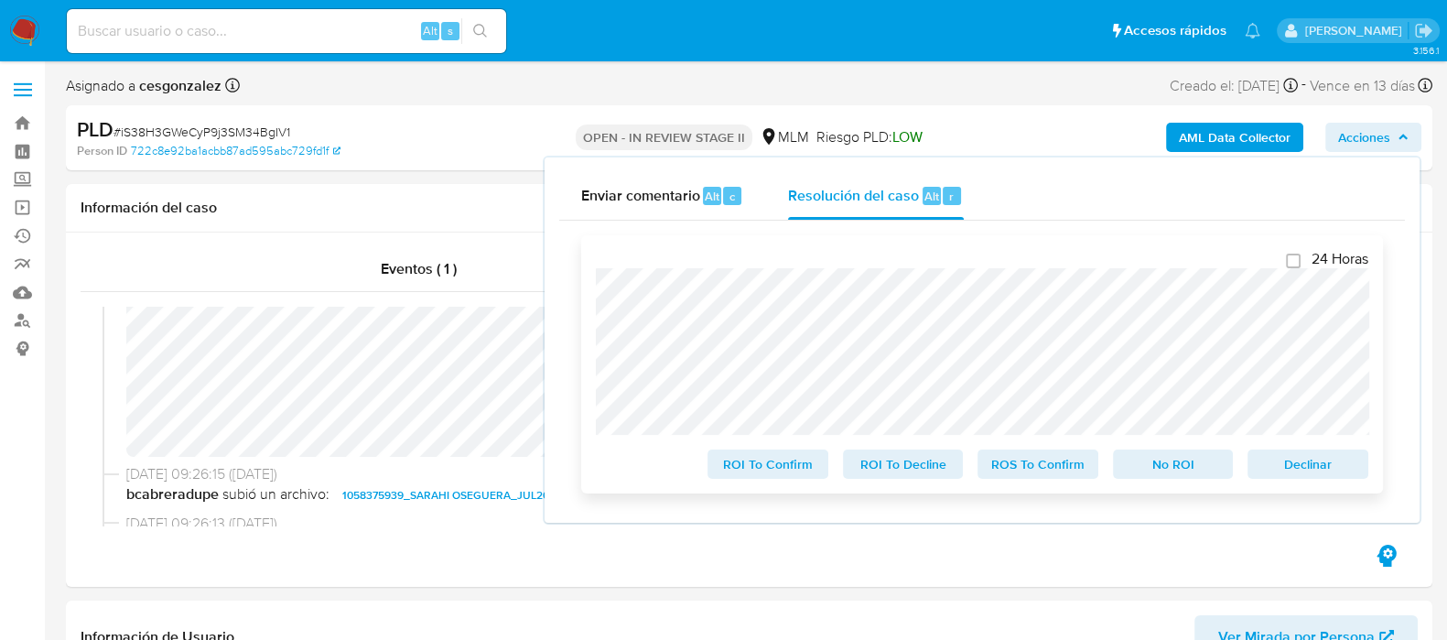
click at [1010, 471] on span "ROS To Confirm" at bounding box center [1037, 464] width 95 height 26
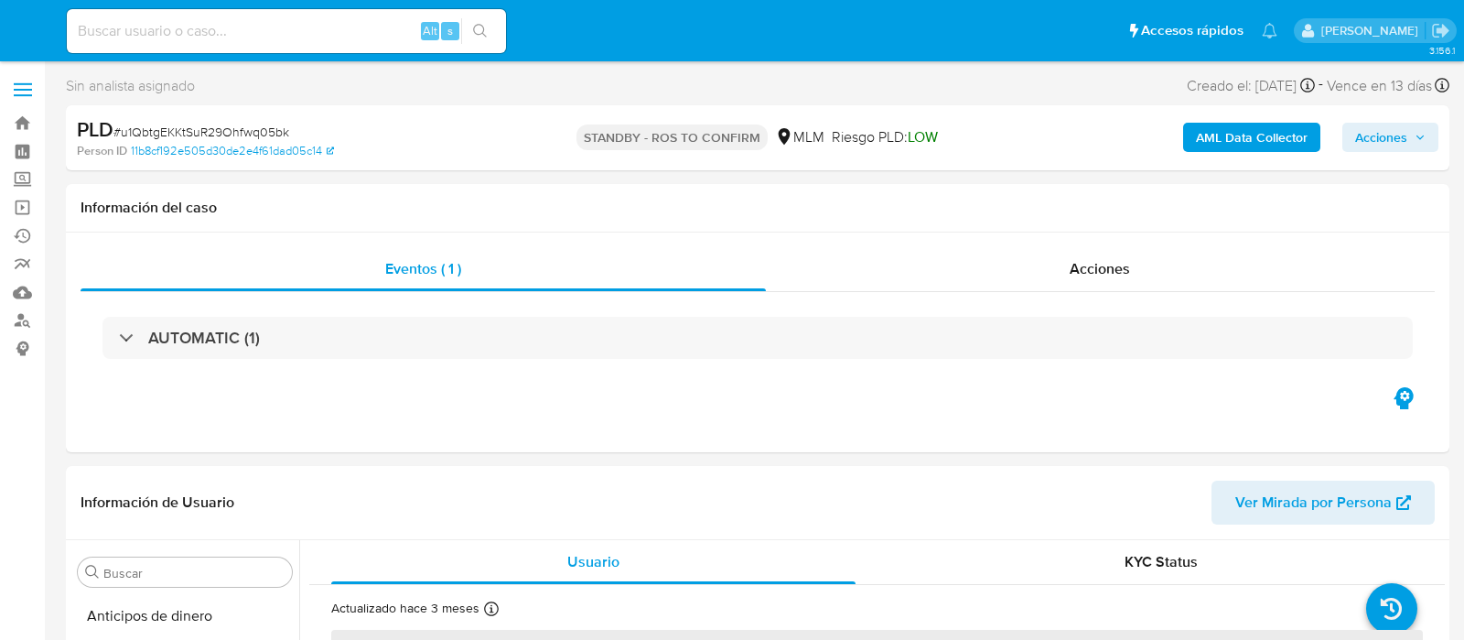
select select "10"
